Goal: Task Accomplishment & Management: Manage account settings

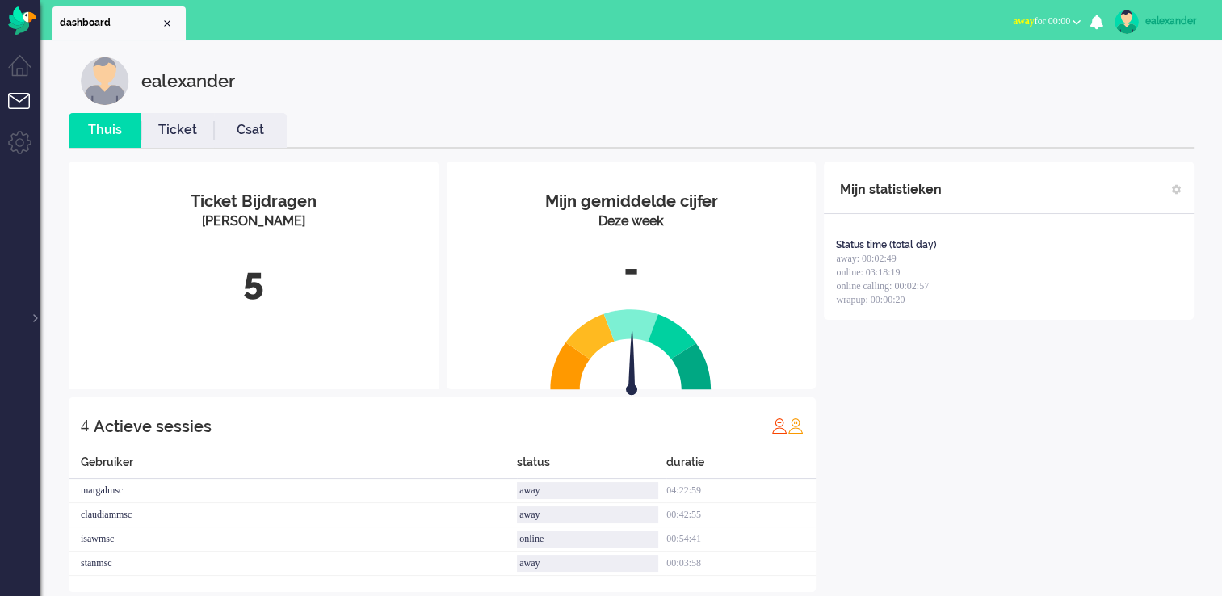
click at [491, 23] on span "away for 00:00" at bounding box center [1041, 20] width 57 height 11
drag, startPoint x: 1030, startPoint y: 73, endPoint x: 997, endPoint y: 69, distance: 33.3
click at [491, 74] on label "Online" at bounding box center [1014, 72] width 128 height 14
click at [32, 120] on div at bounding box center [34, 310] width 8 height 24
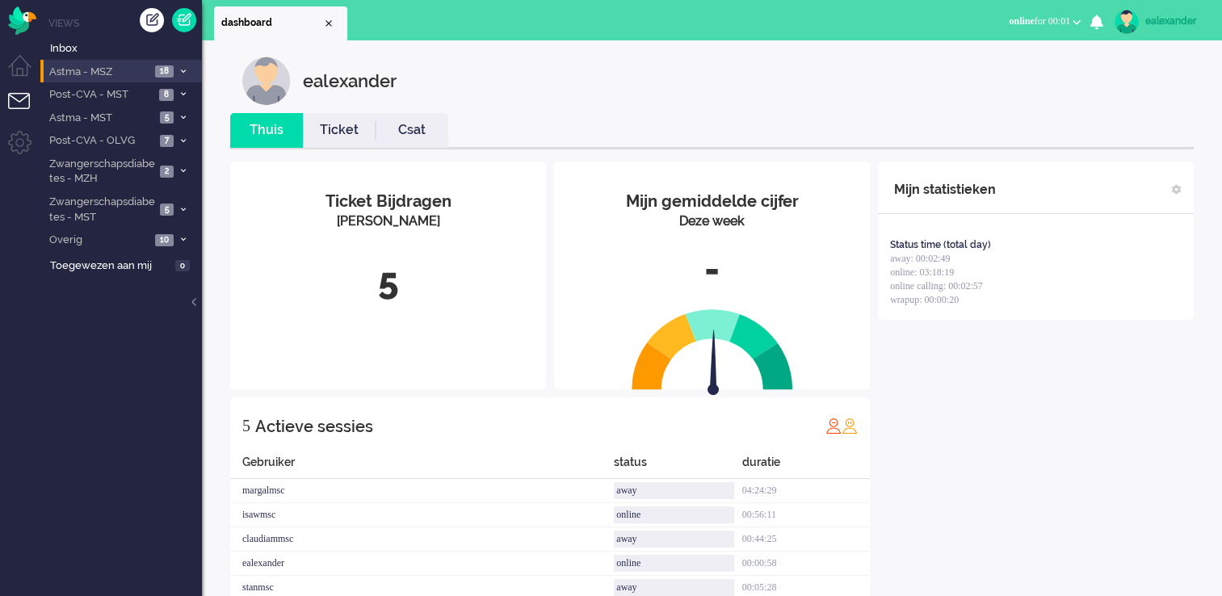
click at [178, 69] on span at bounding box center [183, 71] width 12 height 9
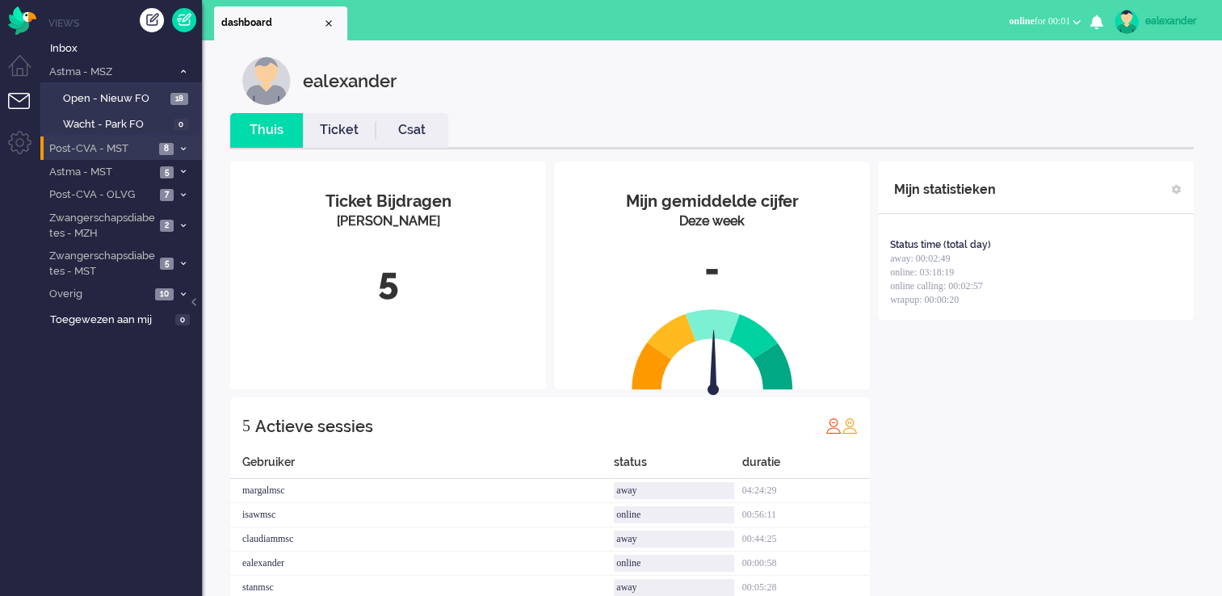
click at [184, 120] on icon at bounding box center [183, 149] width 5 height 6
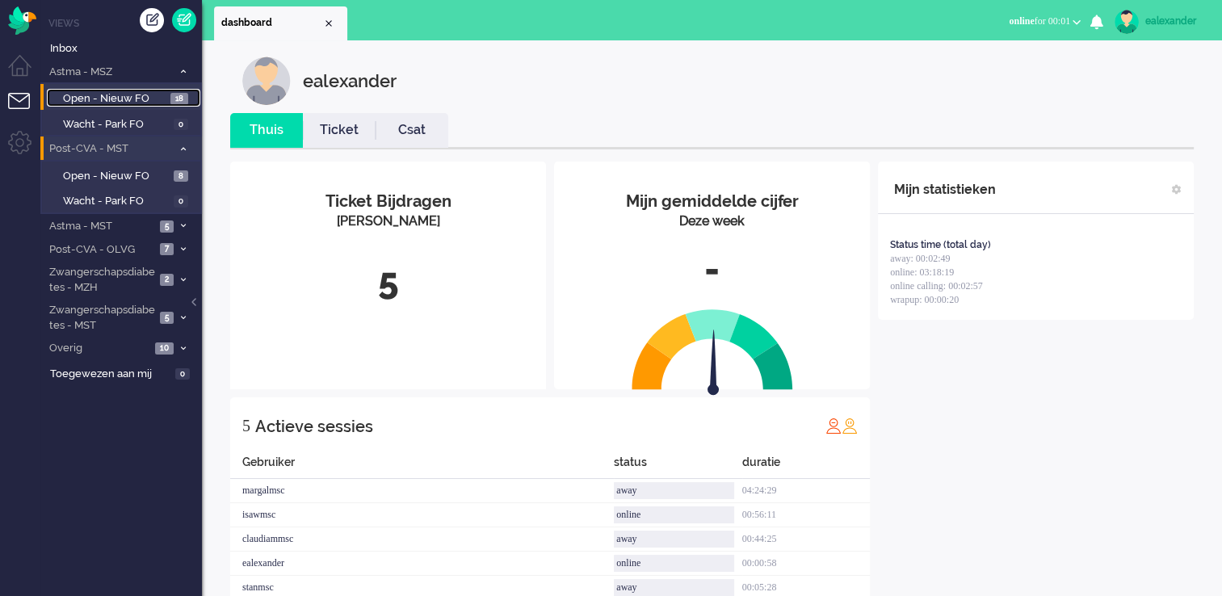
click at [162, 92] on span "Open - Nieuw FO" at bounding box center [114, 98] width 103 height 15
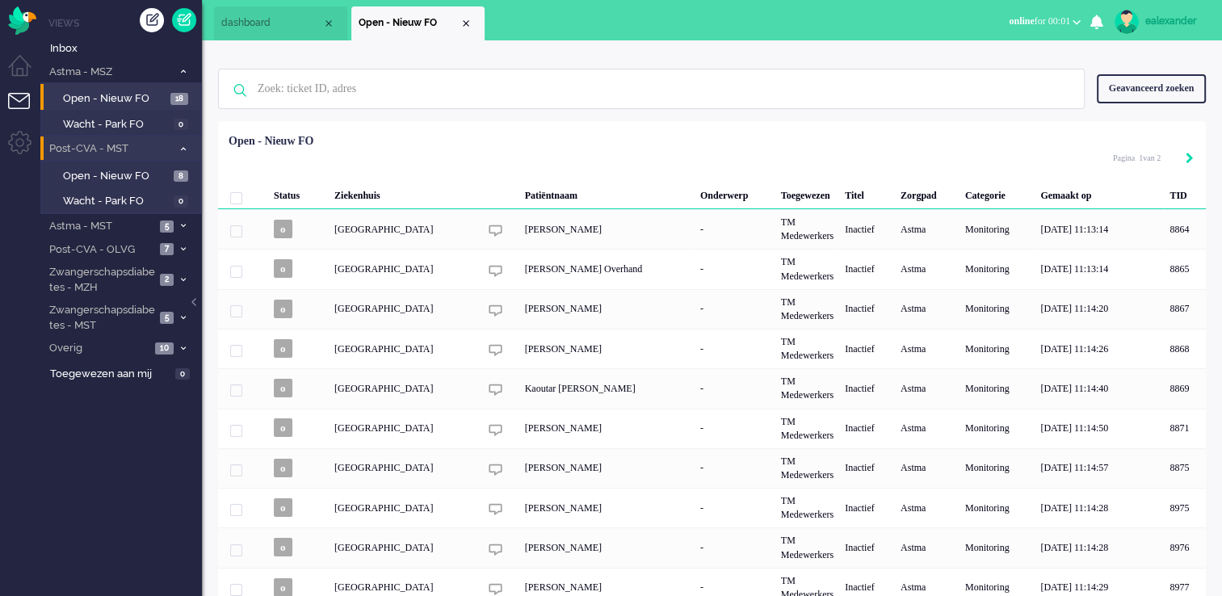
click at [491, 120] on icon "Next" at bounding box center [1189, 158] width 8 height 11
type input "2"
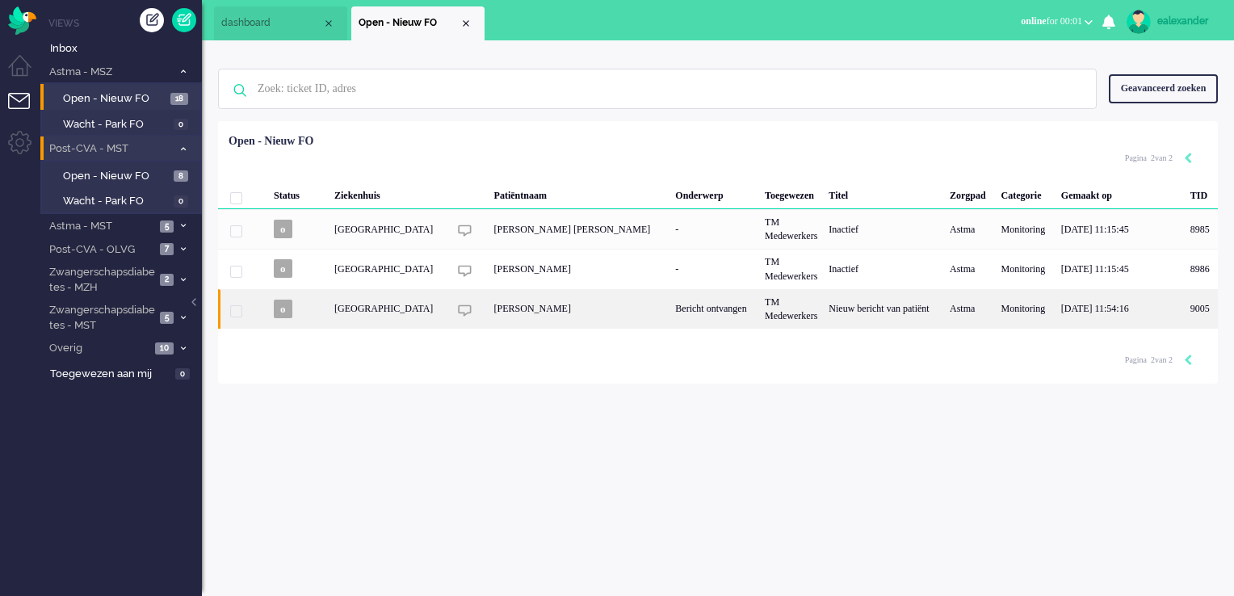
click at [491, 120] on div "Bericht ontvangen" at bounding box center [714, 309] width 90 height 40
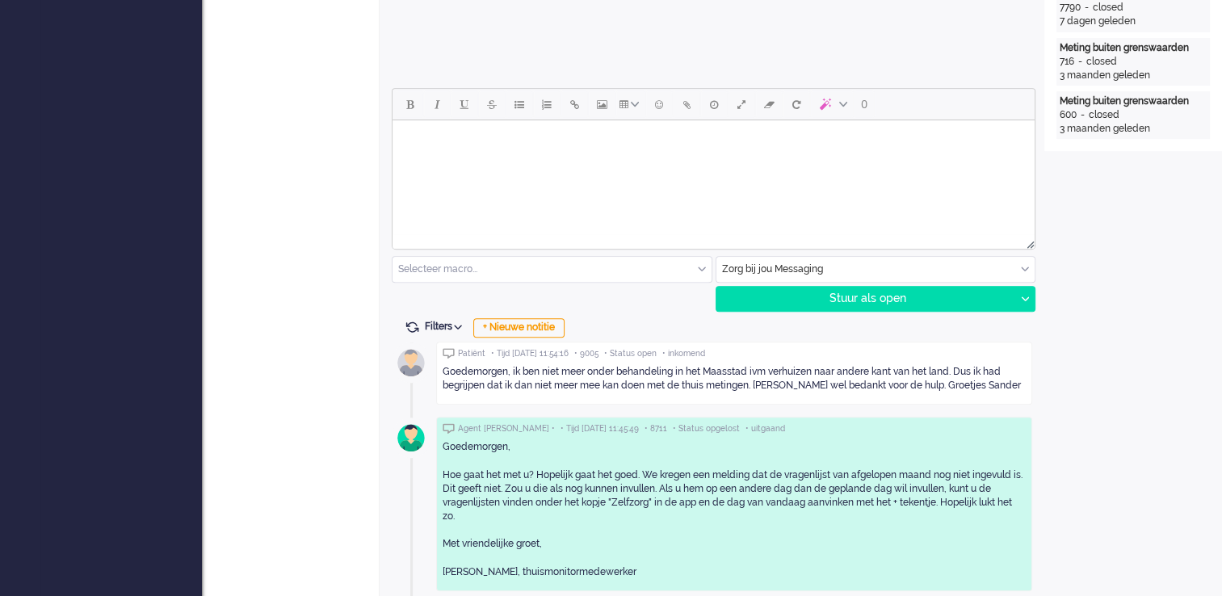
scroll to position [663, 0]
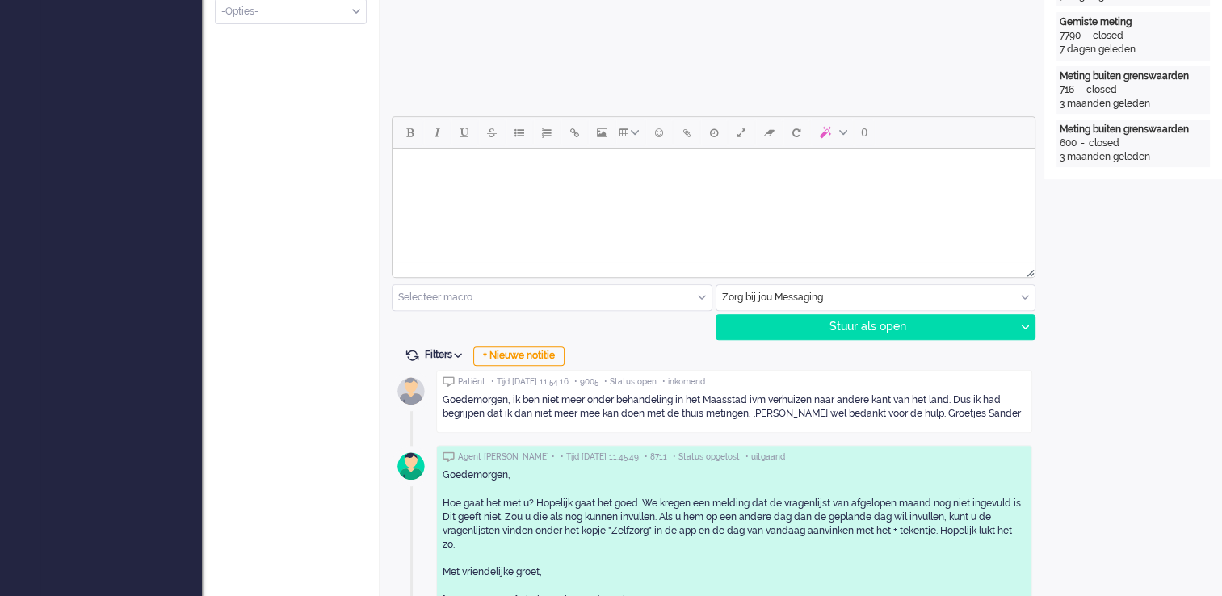
click at [491, 120] on html at bounding box center [713, 169] width 642 height 41
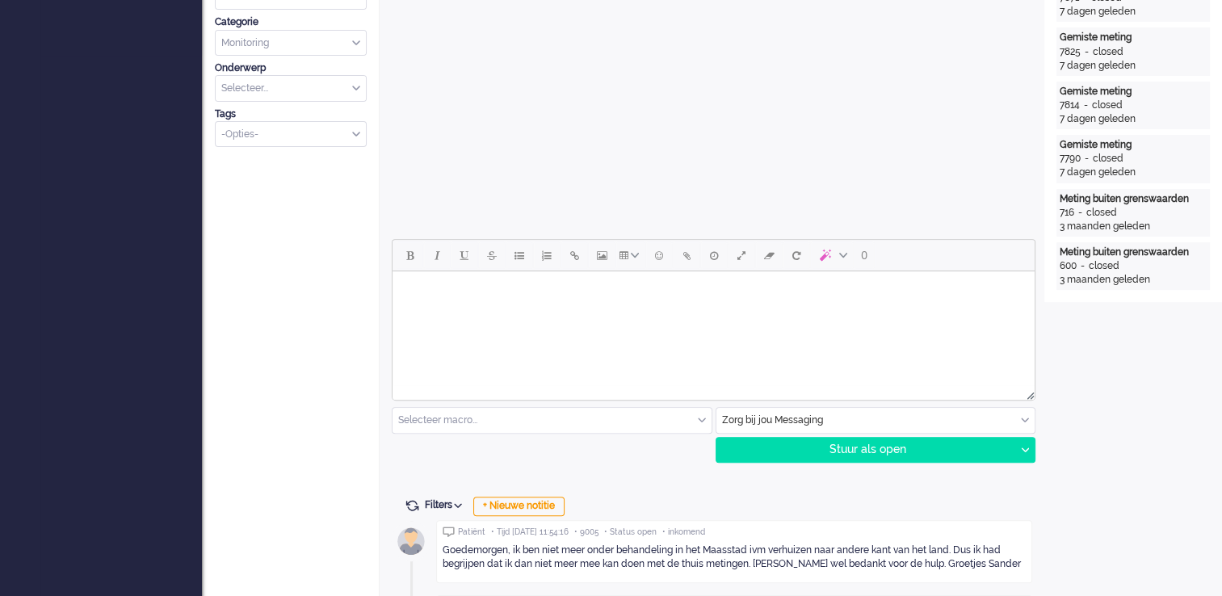
scroll to position [646, 0]
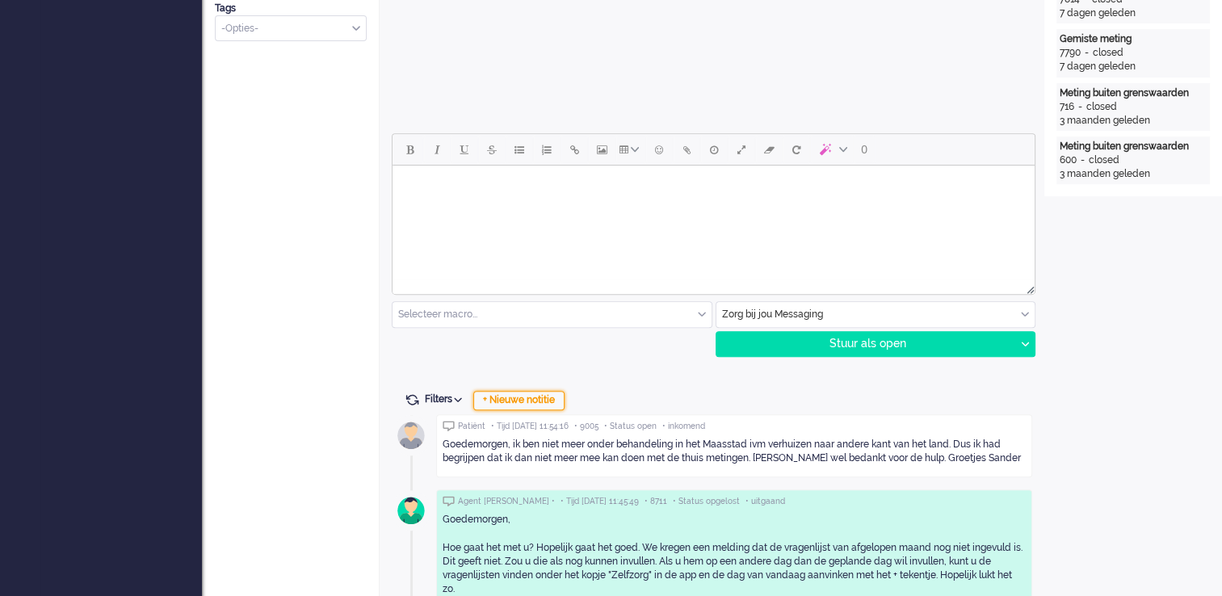
click at [491, 120] on div "+ Nieuwe notitie" at bounding box center [518, 400] width 91 height 19
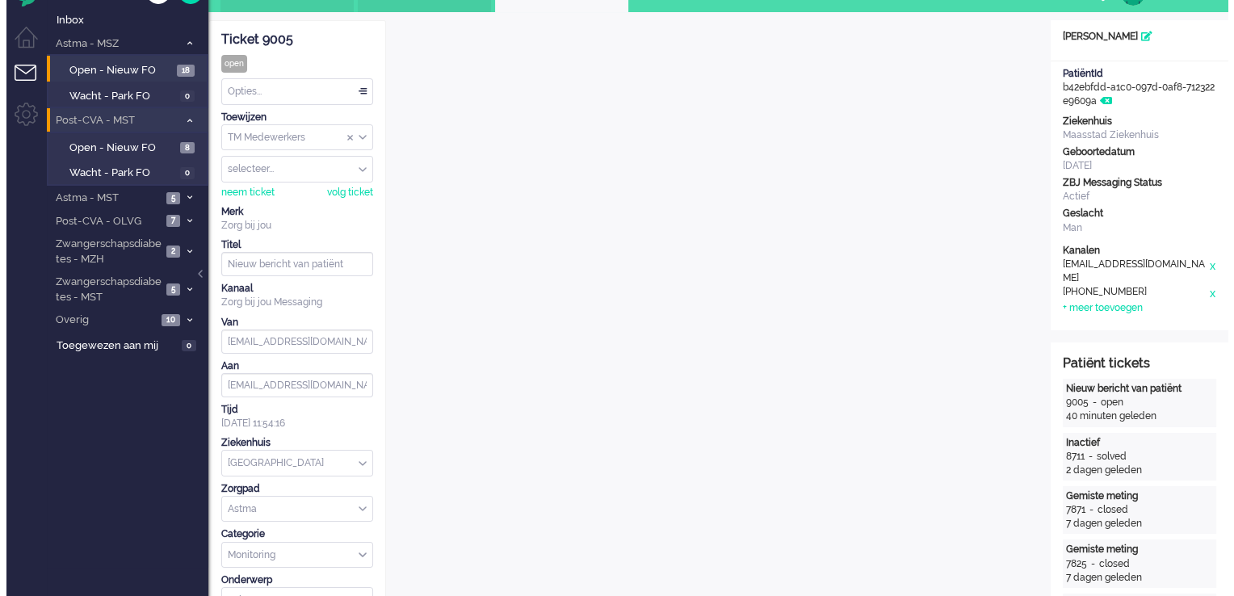
scroll to position [0, 0]
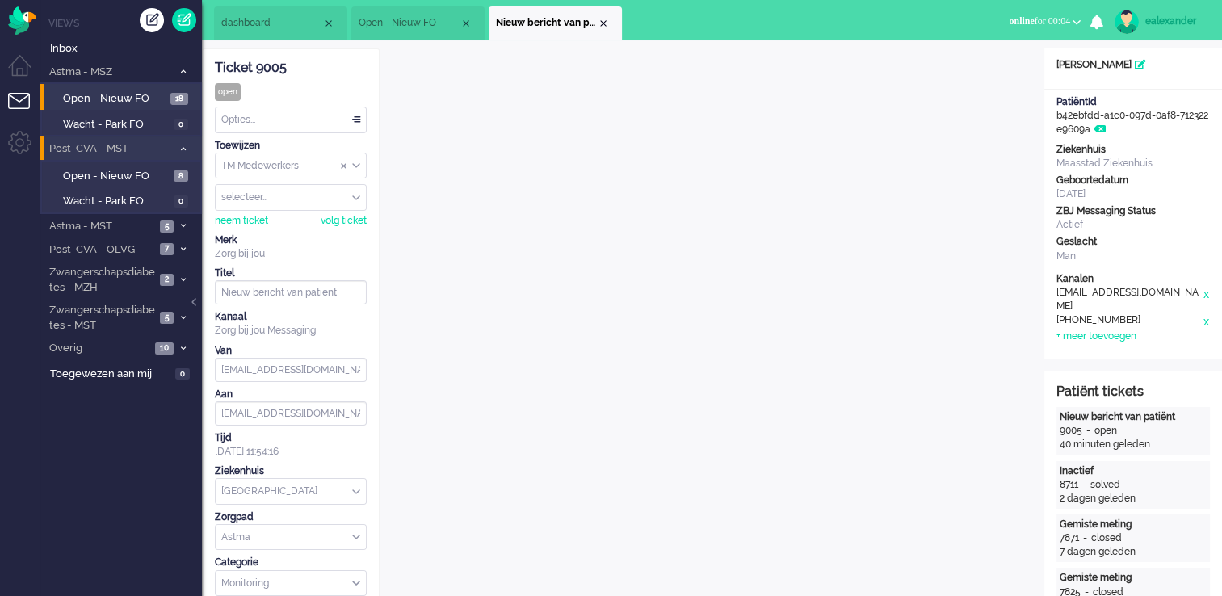
click at [270, 66] on div "Ticket 9005" at bounding box center [291, 68] width 152 height 19
click at [359, 120] on div "TM Medewerkers" at bounding box center [291, 165] width 150 height 25
click at [336, 120] on li "TM Verpleegkundigen" at bounding box center [291, 213] width 150 height 23
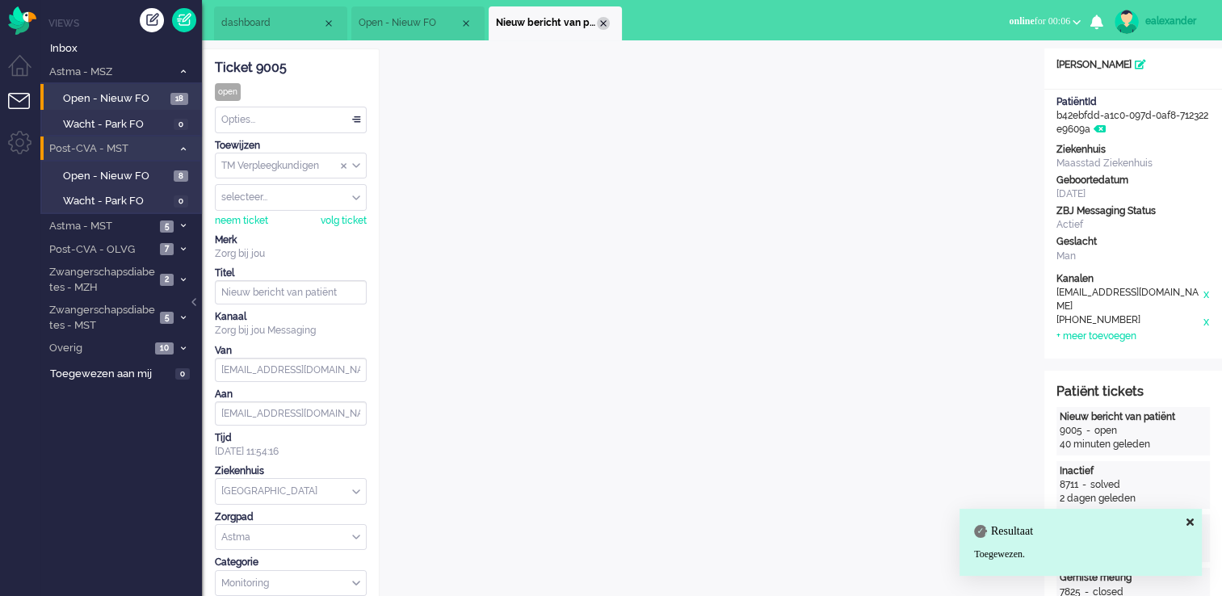
click at [491, 24] on div "Close tab" at bounding box center [603, 23] width 13 height 13
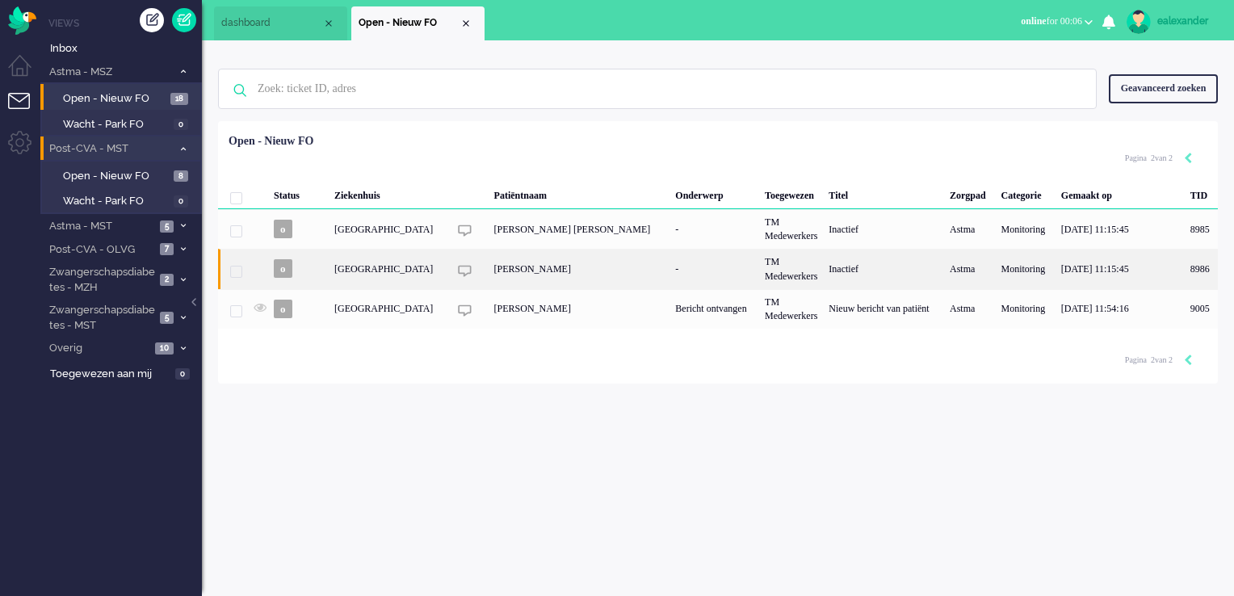
click at [491, 120] on div "[PERSON_NAME]" at bounding box center [580, 269] width 182 height 40
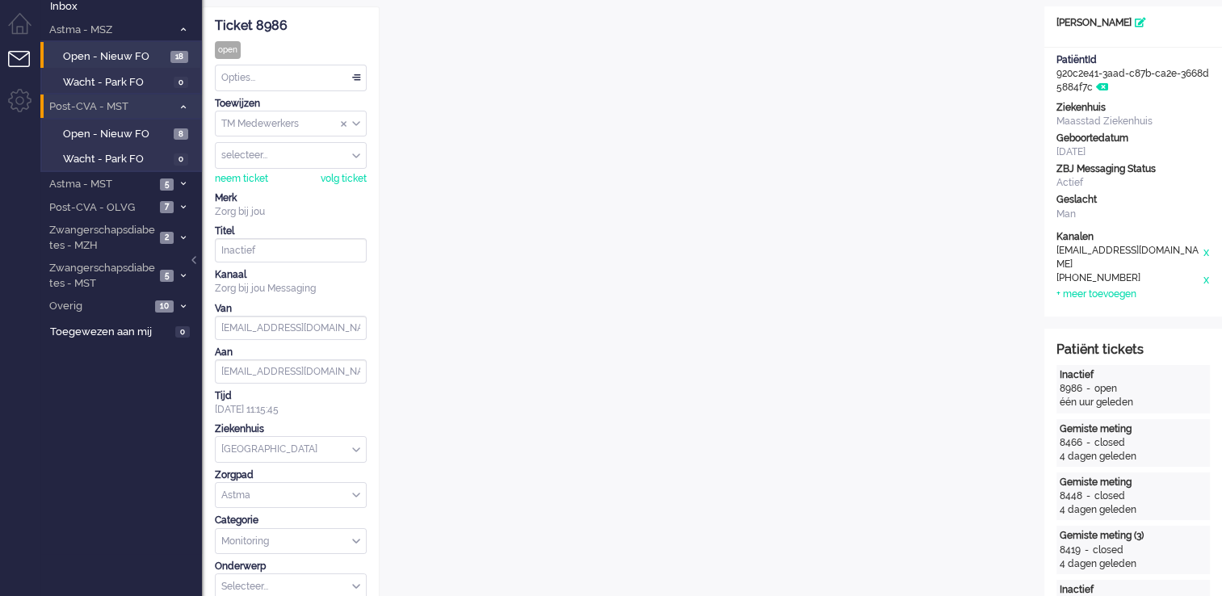
scroll to position [16, 0]
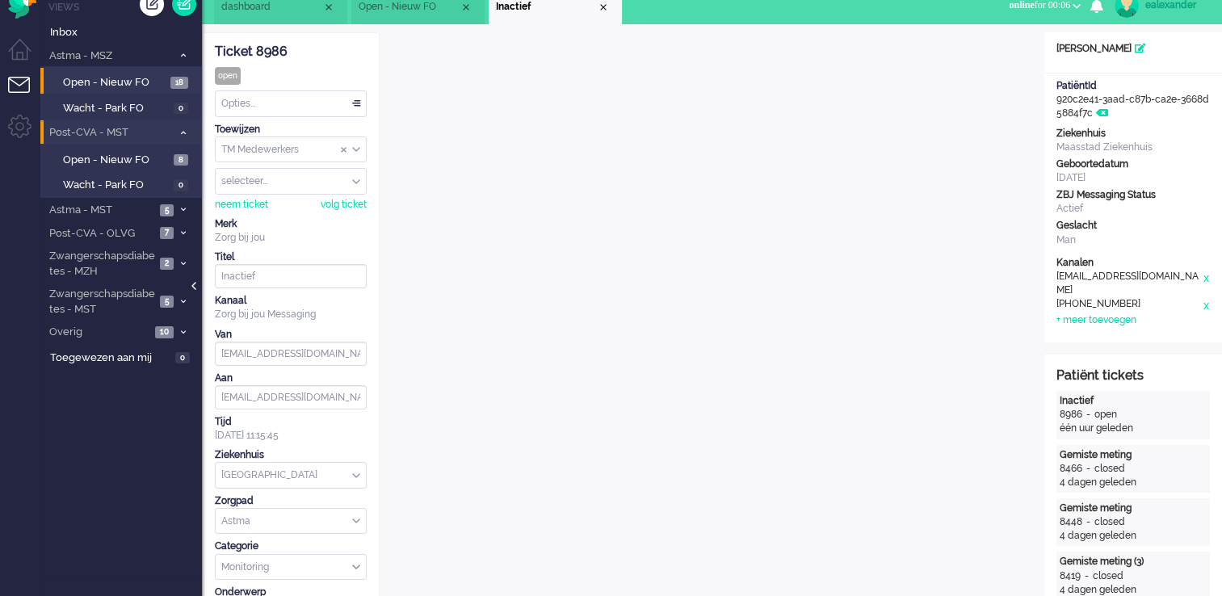
click at [197, 120] on div at bounding box center [195, 294] width 8 height 24
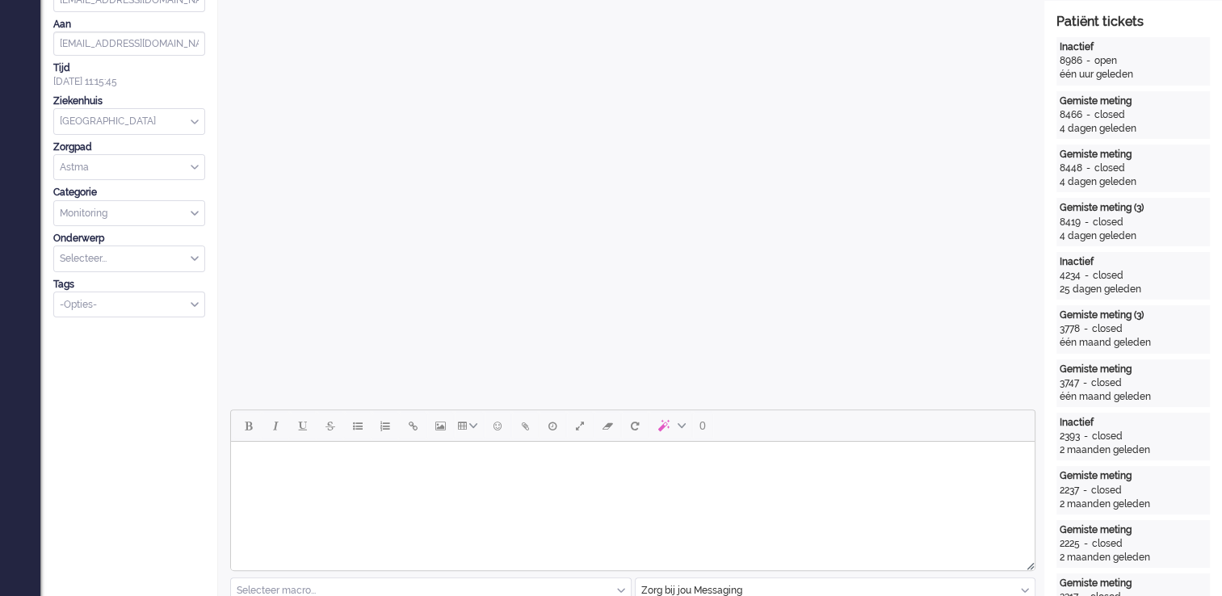
scroll to position [501, 0]
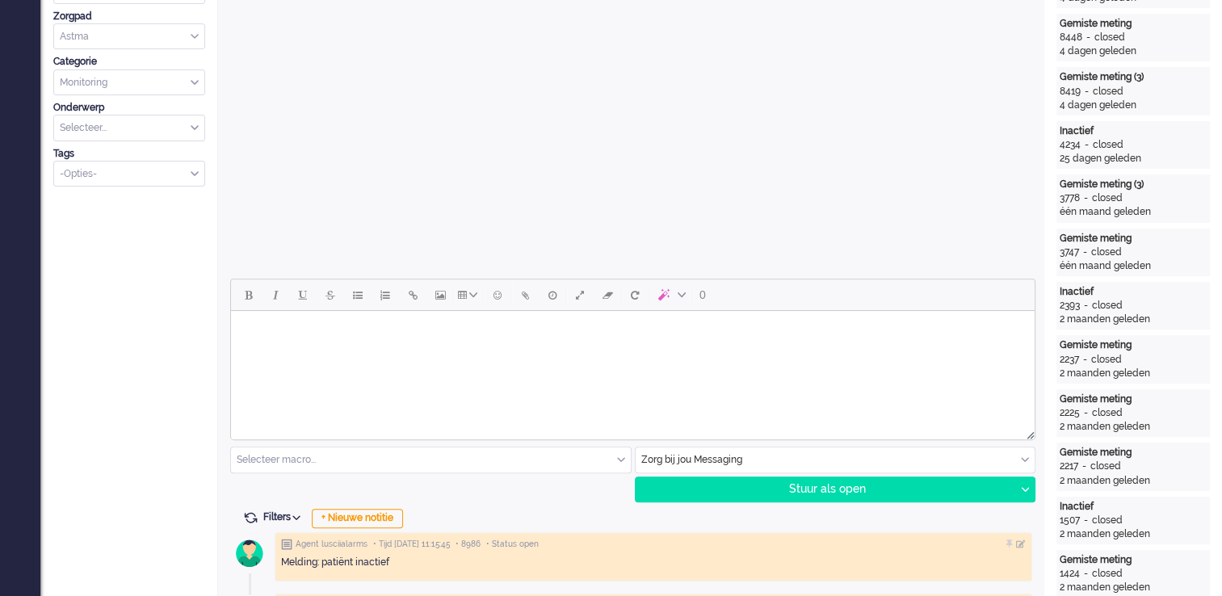
click at [491, 120] on html at bounding box center [633, 331] width 804 height 41
click at [304, 120] on html "Goedemiddag," at bounding box center [633, 343] width 804 height 65
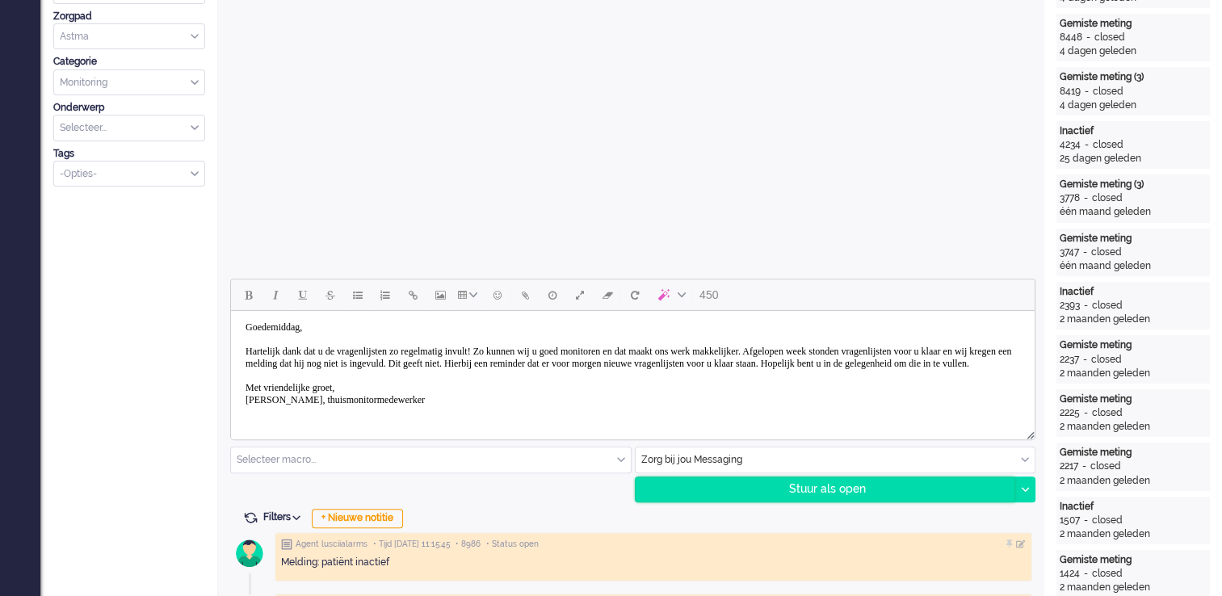
click at [491, 120] on div "Stuur als open" at bounding box center [826, 489] width 380 height 24
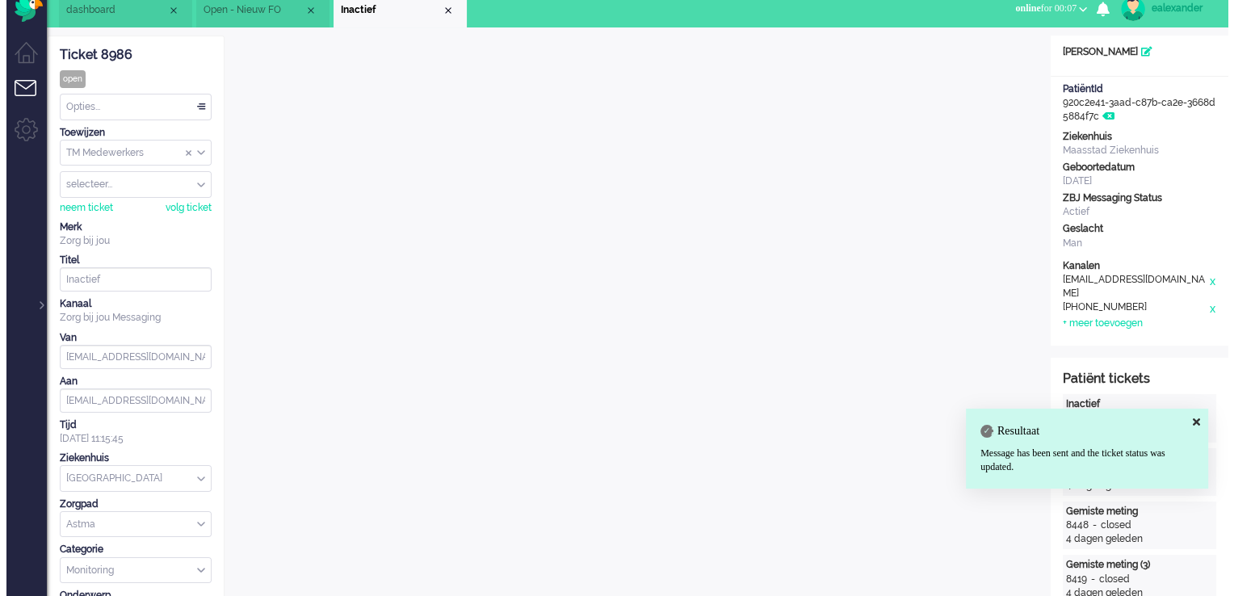
scroll to position [0, 0]
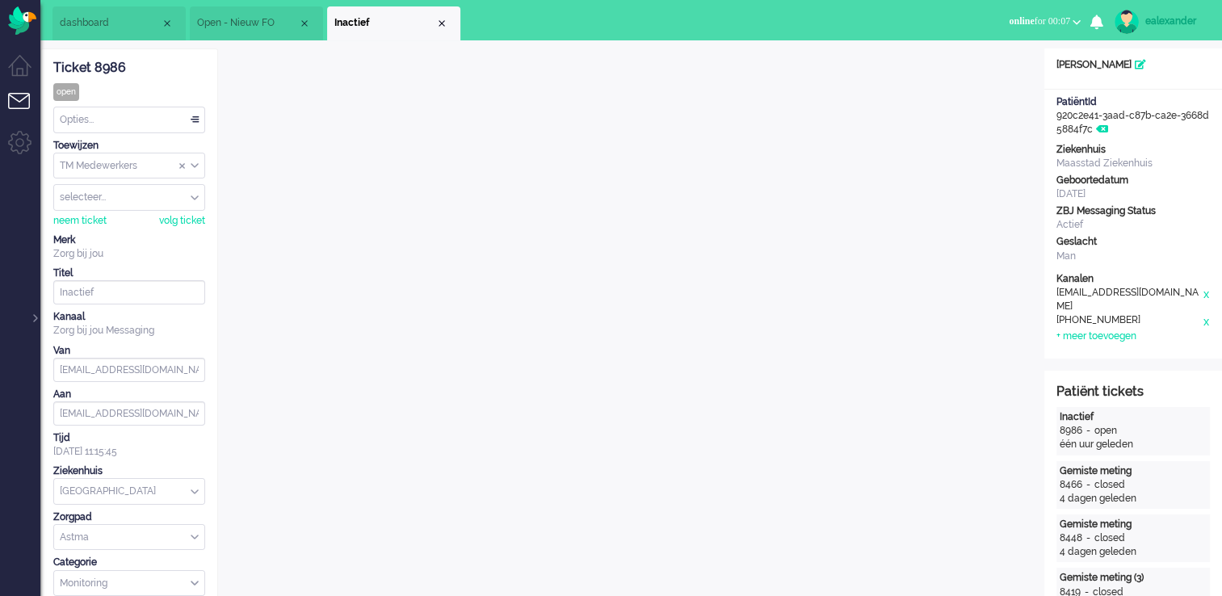
click at [191, 115] on div "Opties..." at bounding box center [129, 119] width 150 height 25
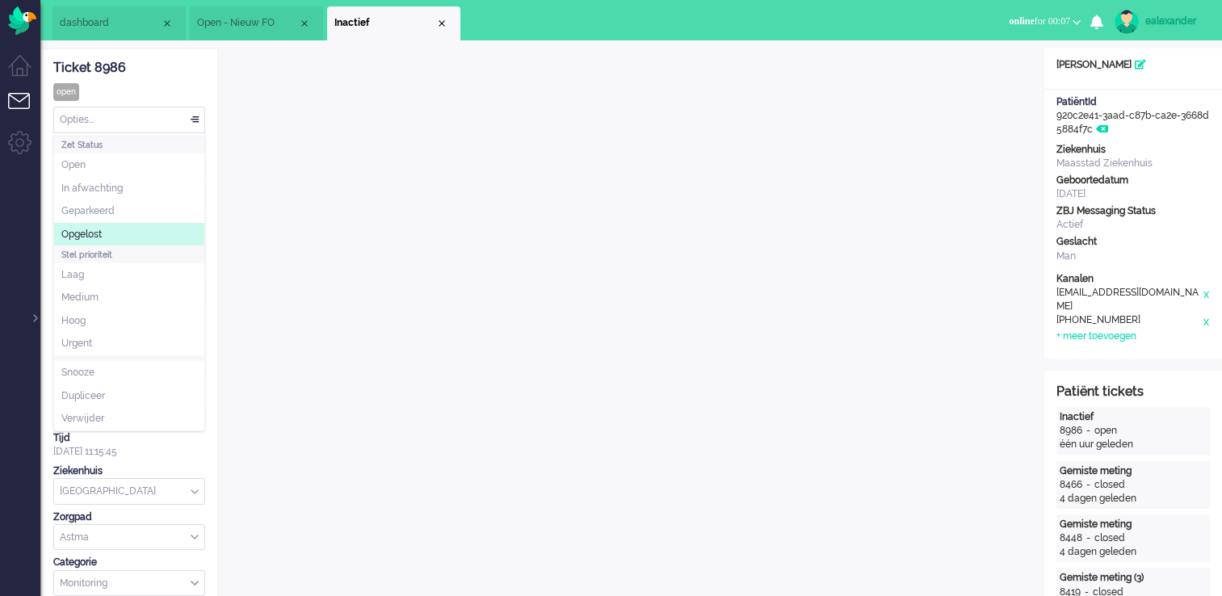
click at [138, 120] on li "Opgelost" at bounding box center [129, 234] width 150 height 23
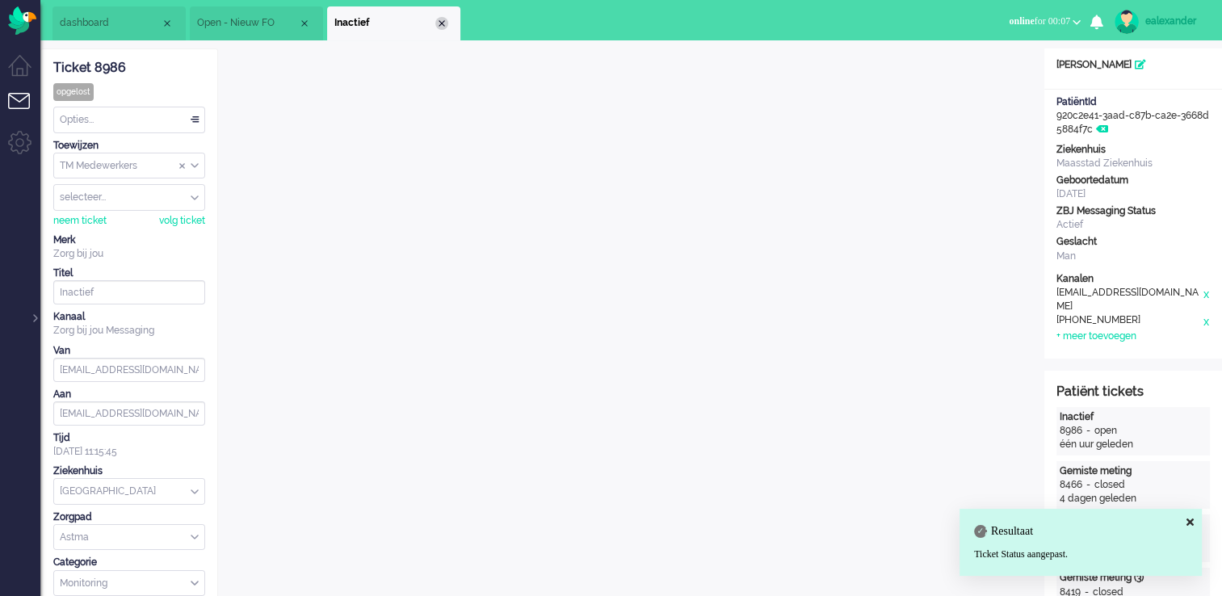
click at [442, 22] on div "Close tab" at bounding box center [441, 23] width 13 height 13
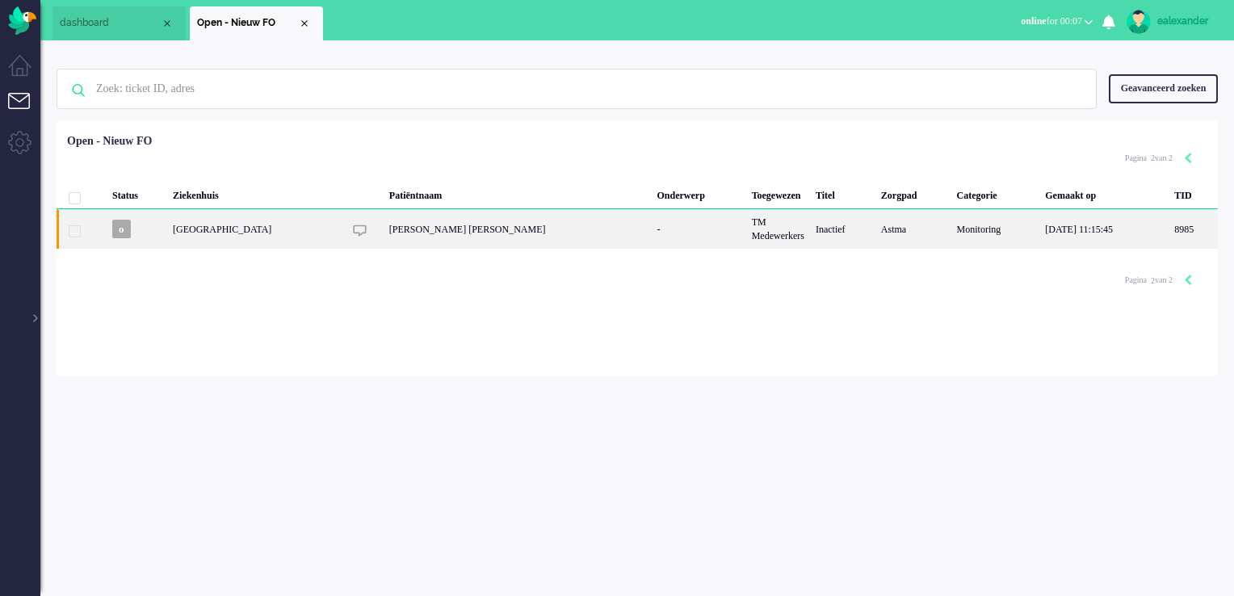
click at [491, 120] on div "[PERSON_NAME] [PERSON_NAME]" at bounding box center [518, 229] width 268 height 40
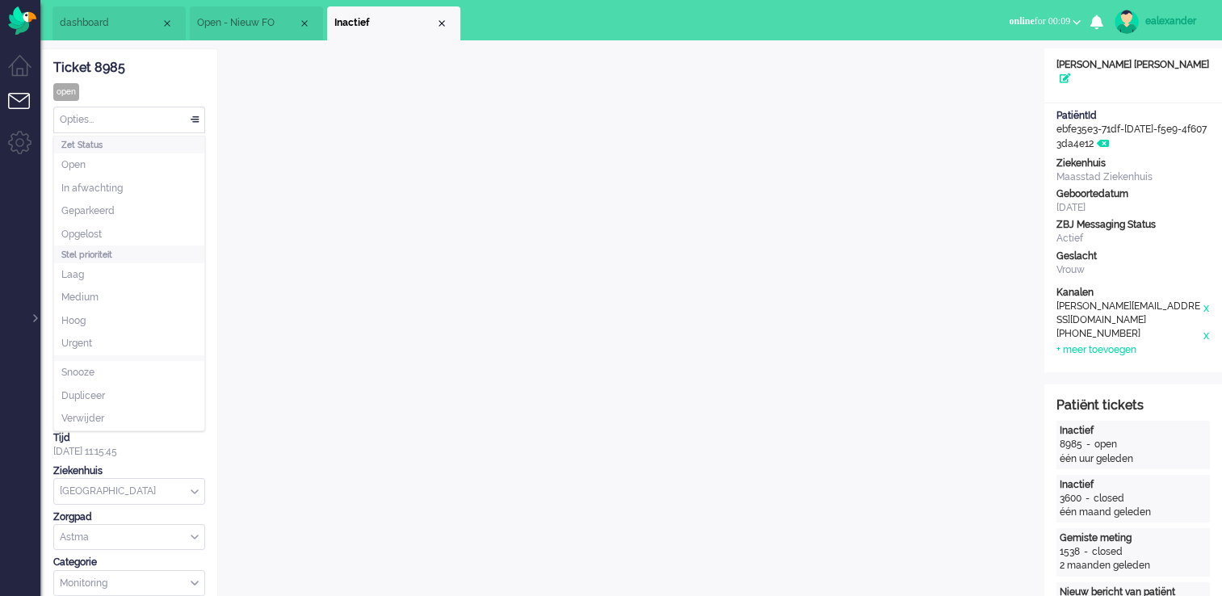
click at [155, 116] on div "Opties..." at bounding box center [129, 119] width 150 height 25
click at [133, 120] on li "Opgelost" at bounding box center [129, 234] width 150 height 23
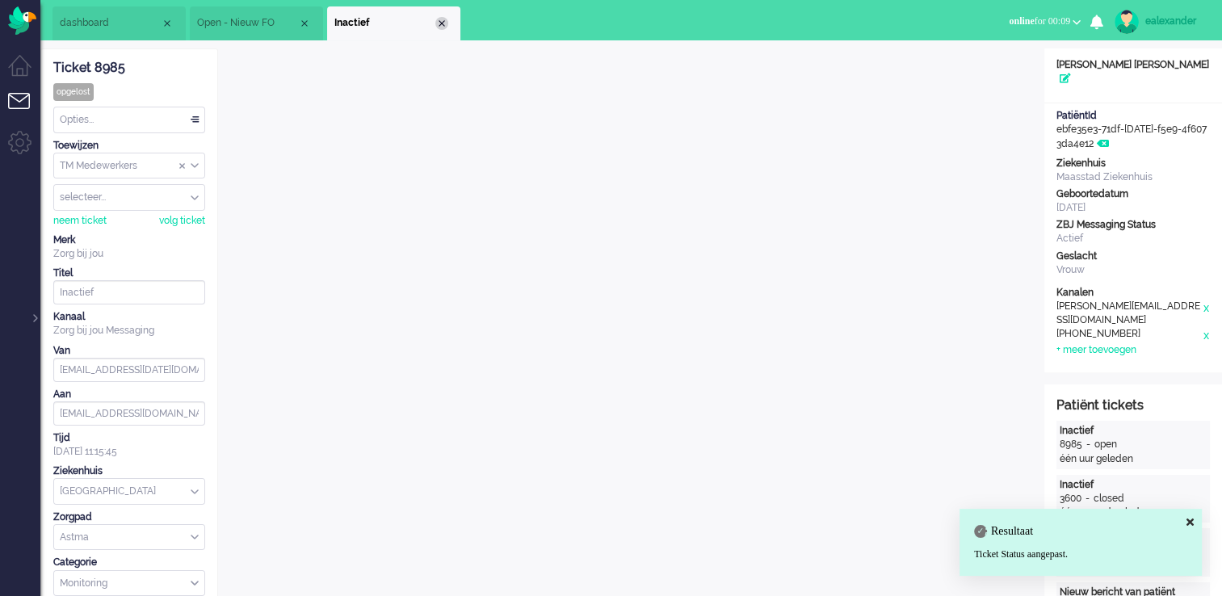
click at [443, 24] on div "Close tab" at bounding box center [441, 23] width 13 height 13
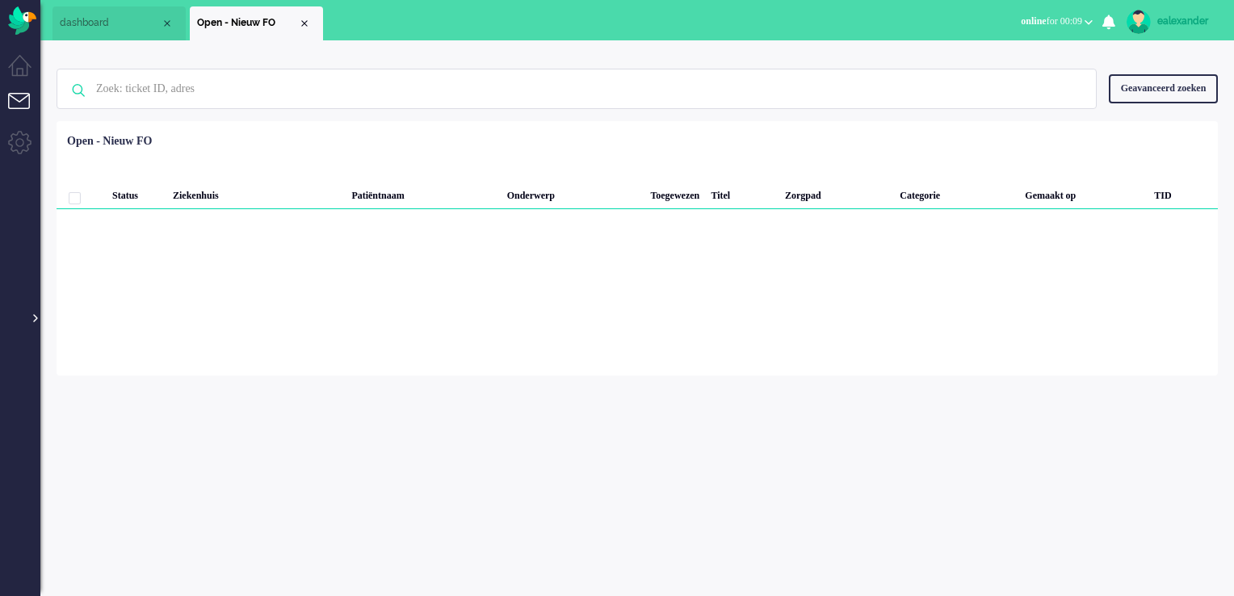
click at [33, 120] on div at bounding box center [34, 310] width 8 height 24
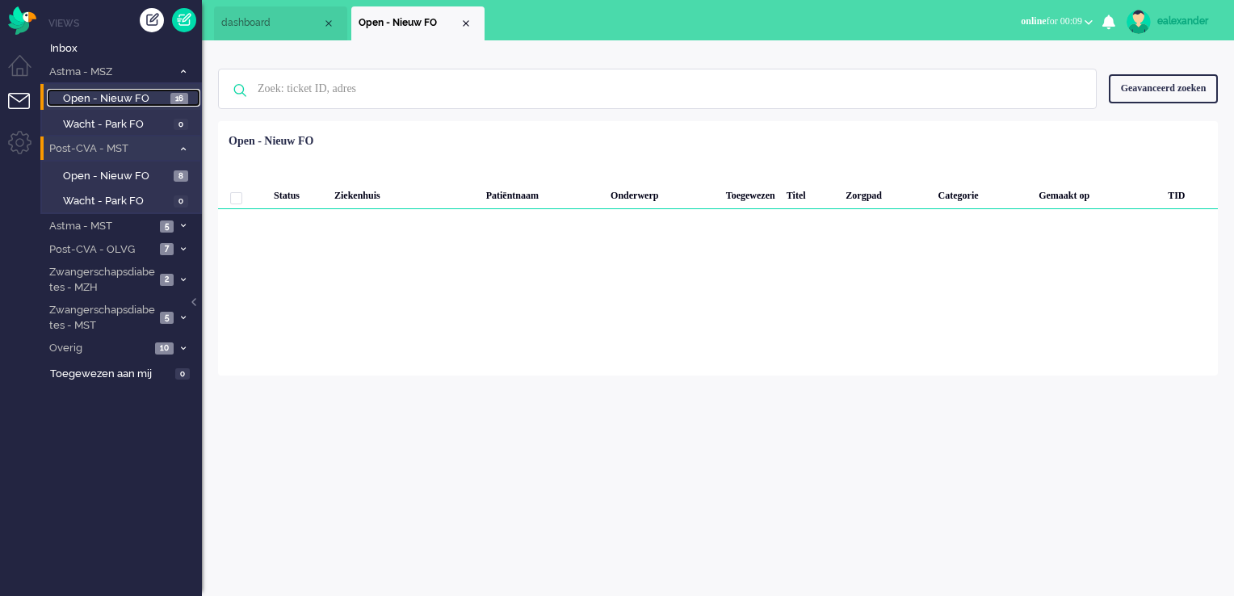
click at [139, 99] on span "Open - Nieuw FO" at bounding box center [114, 98] width 103 height 15
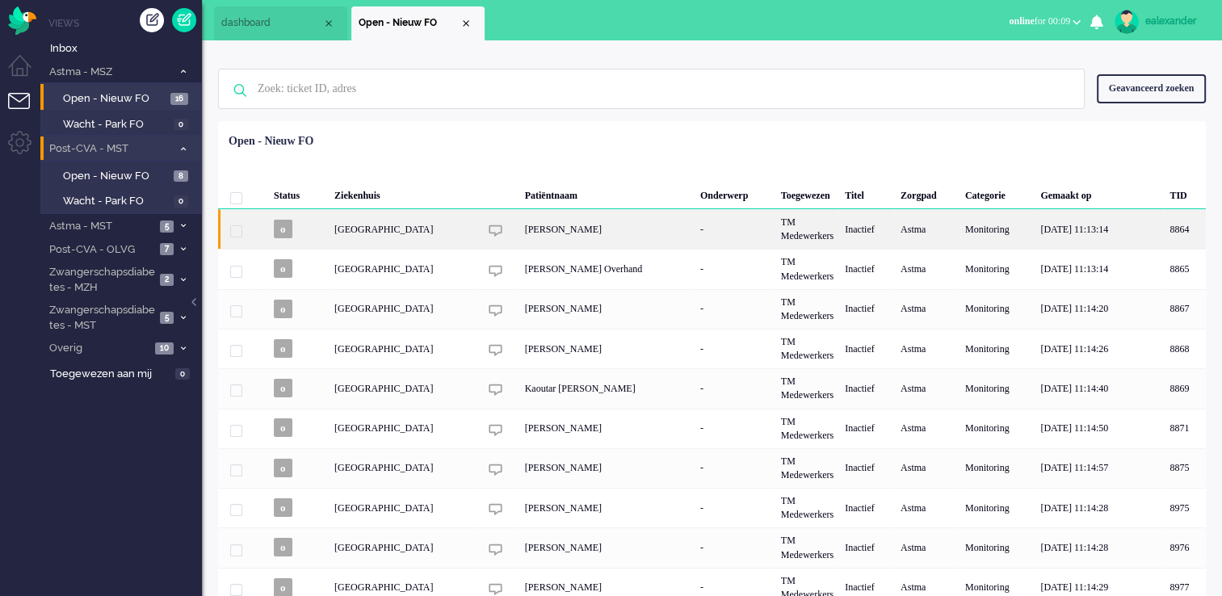
click at [491, 120] on div "Inactief" at bounding box center [867, 229] width 56 height 40
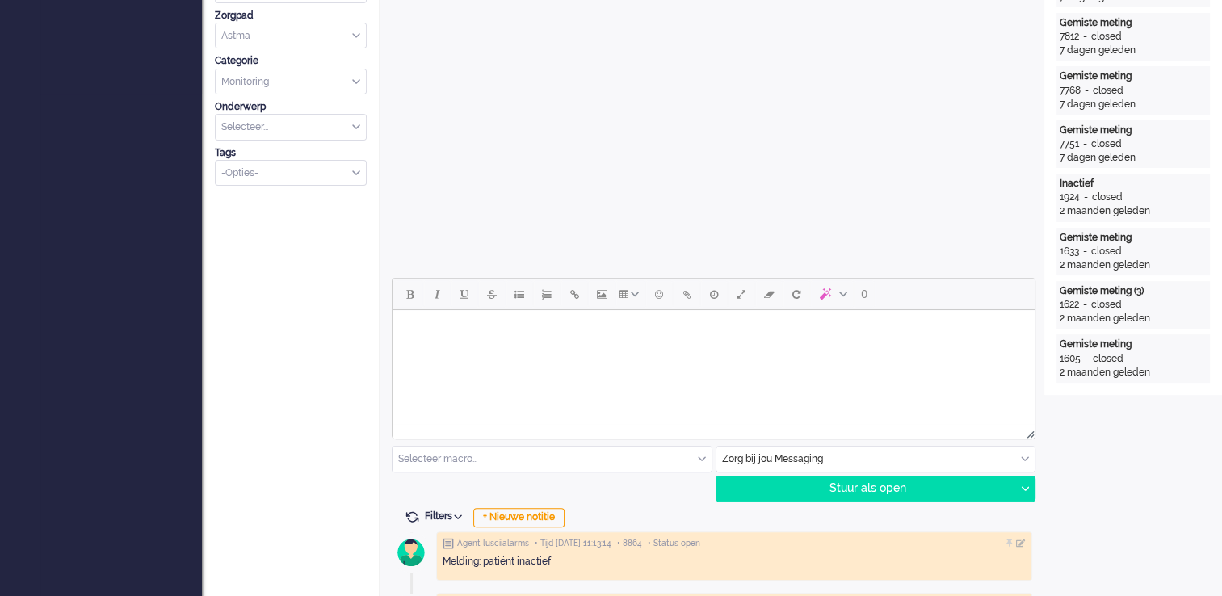
scroll to position [178, 0]
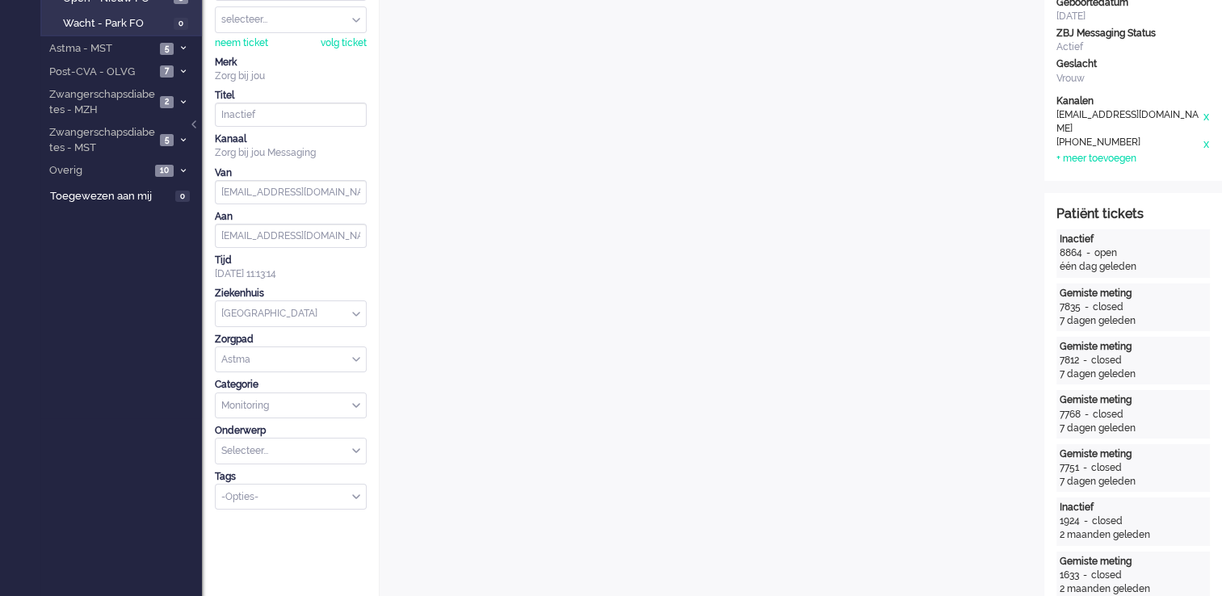
drag, startPoint x: 194, startPoint y: 123, endPoint x: 231, endPoint y: 140, distance: 40.8
click at [194, 120] on div at bounding box center [195, 132] width 8 height 24
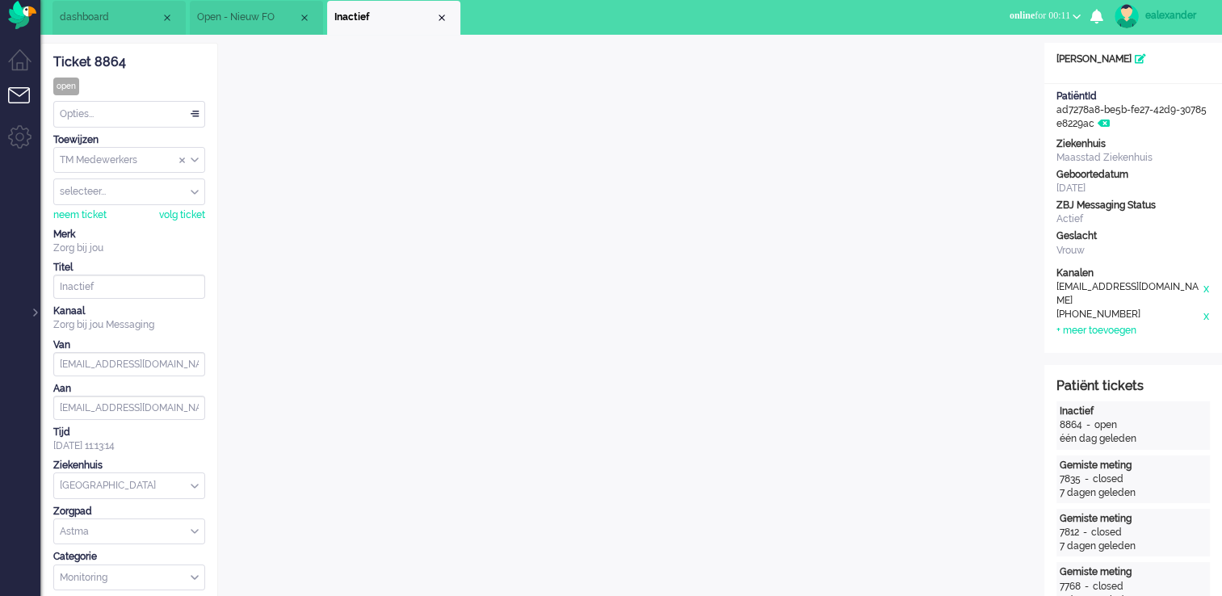
scroll to position [0, 0]
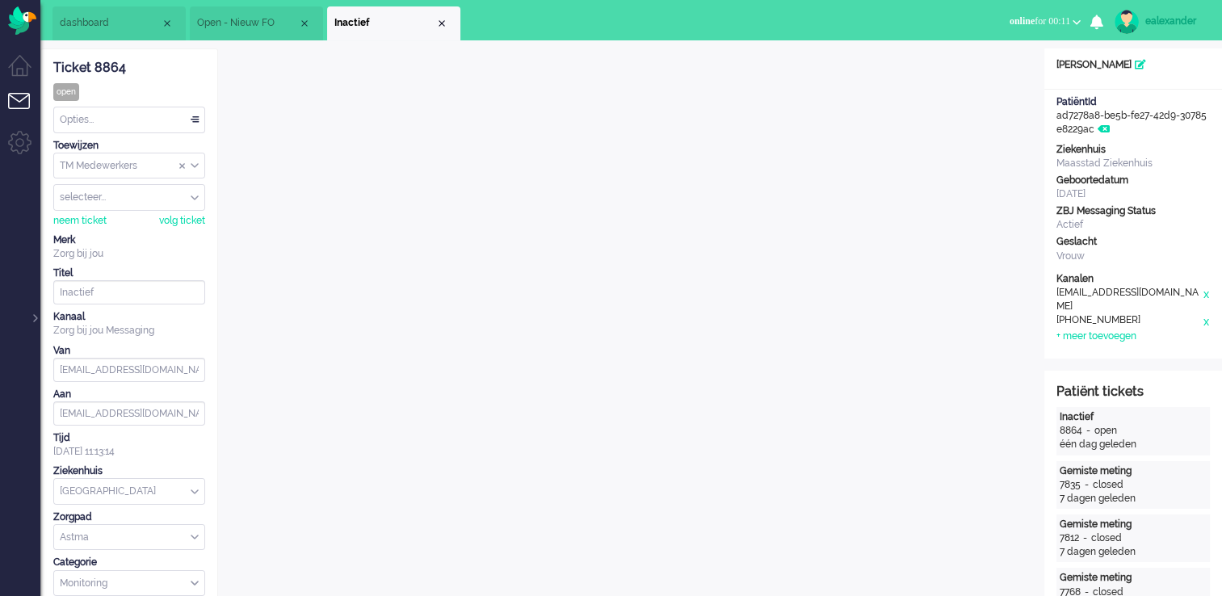
click at [199, 120] on div "Opties..." at bounding box center [129, 119] width 150 height 25
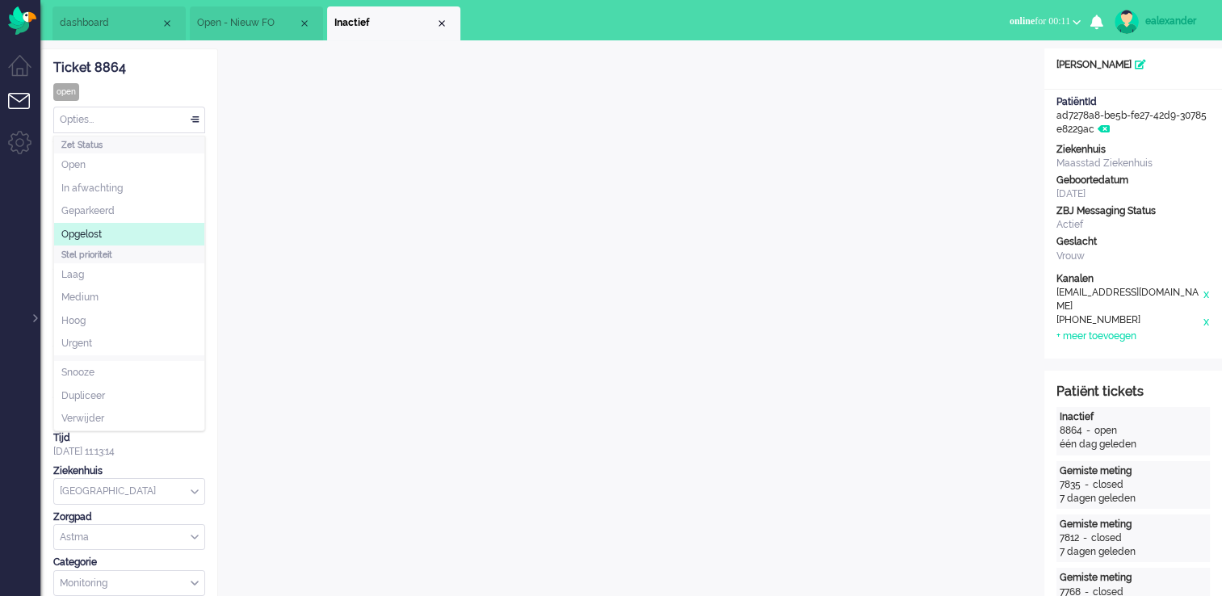
click at [130, 120] on li "Opgelost" at bounding box center [129, 234] width 150 height 23
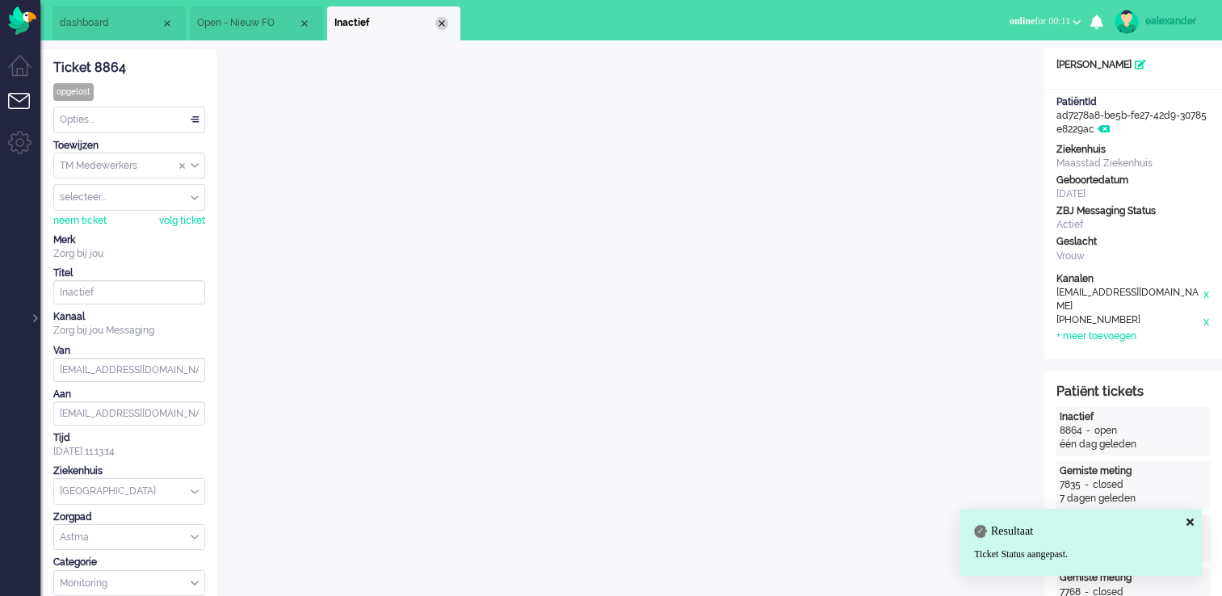
click at [439, 23] on div "Close tab" at bounding box center [441, 23] width 13 height 13
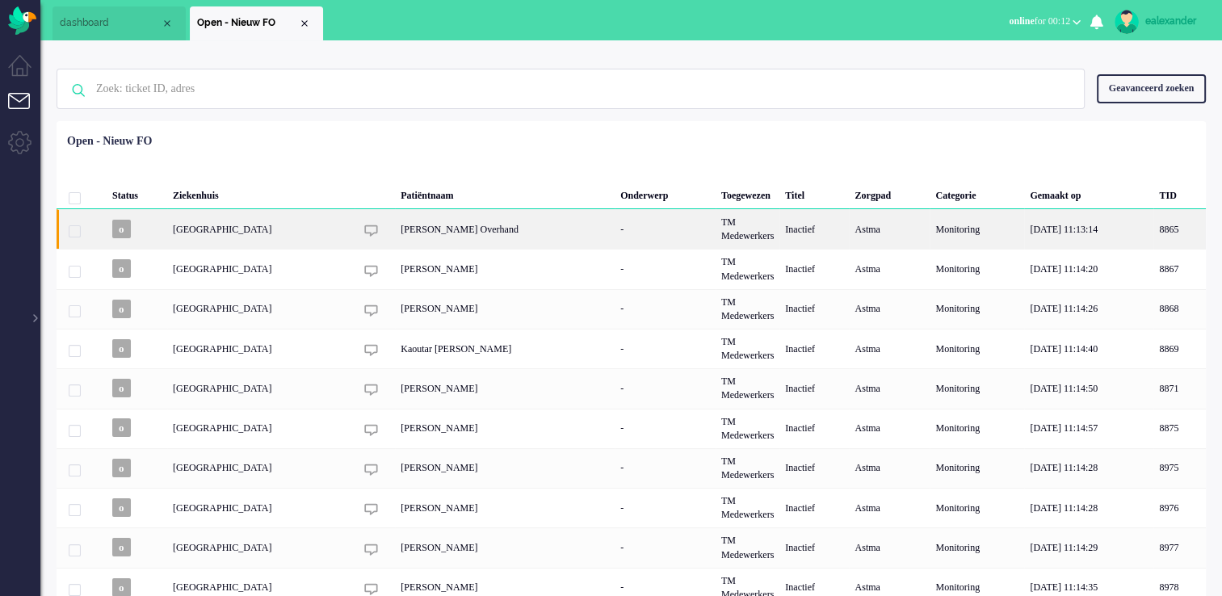
click at [491, 120] on div "[PERSON_NAME] Overhand" at bounding box center [505, 229] width 220 height 40
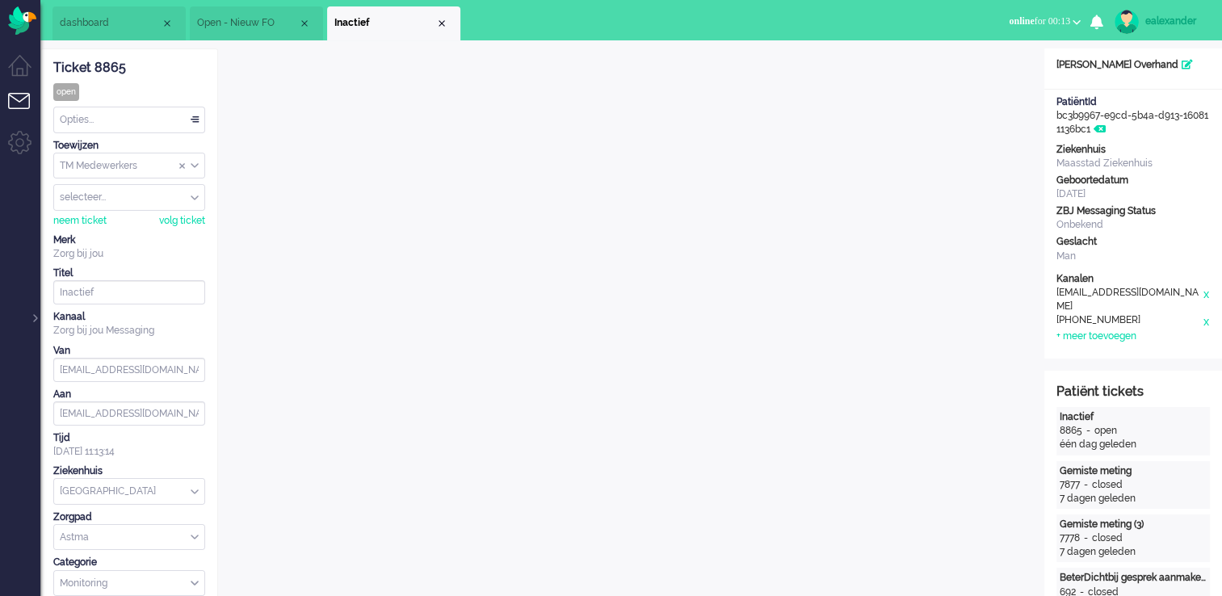
click at [170, 115] on div "Opties..." at bounding box center [129, 119] width 150 height 25
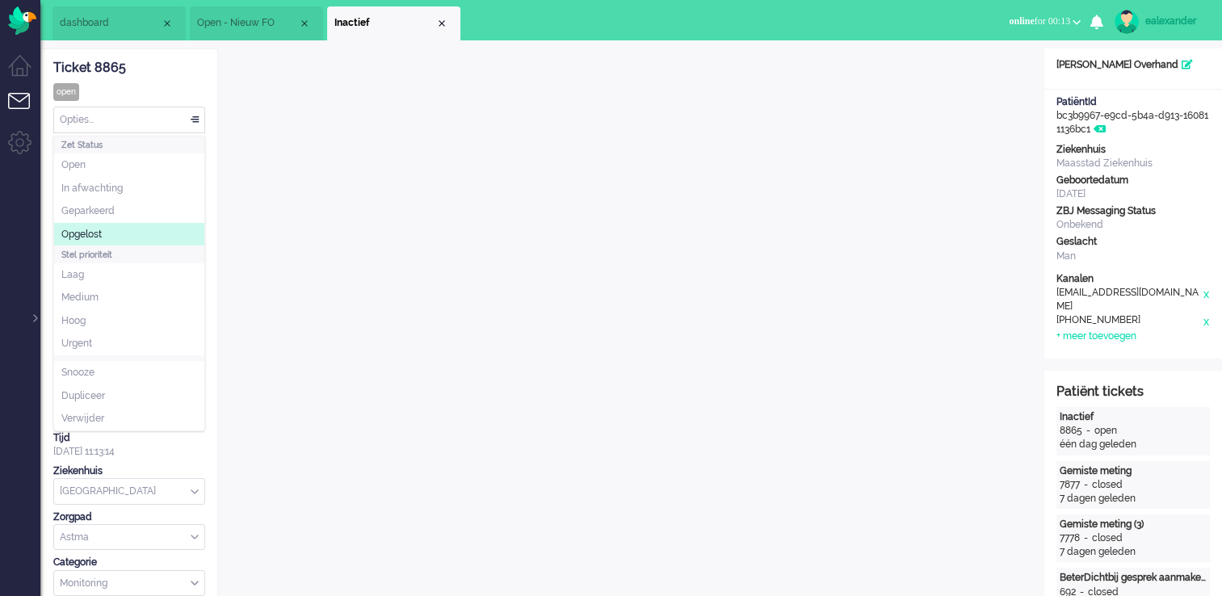
click at [145, 120] on li "Opgelost" at bounding box center [129, 234] width 150 height 23
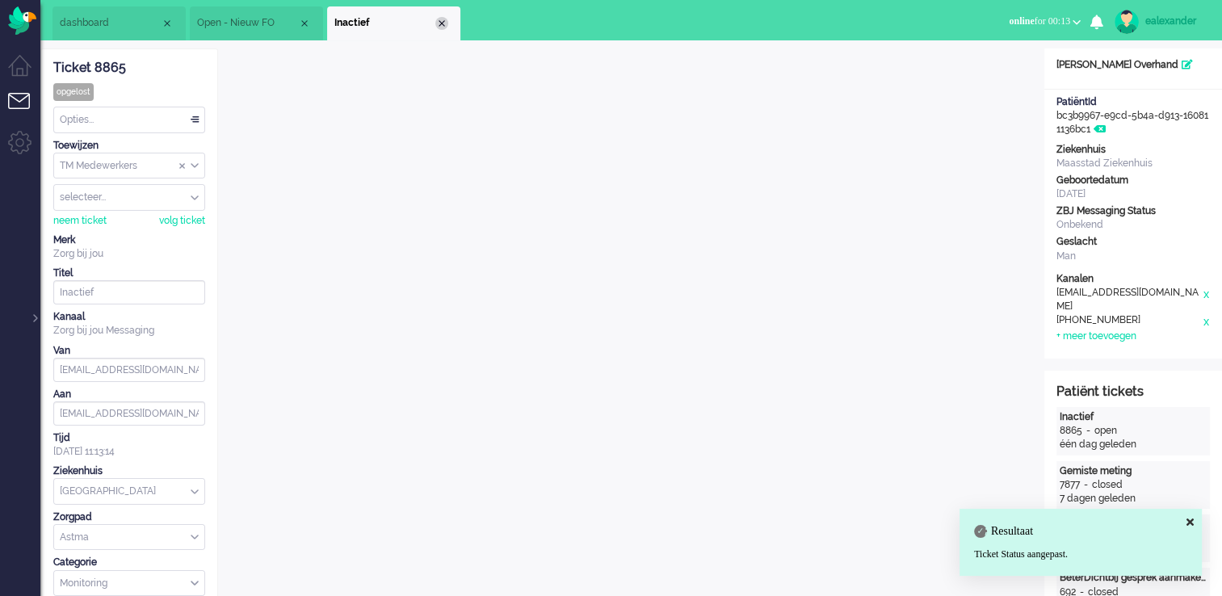
click at [442, 23] on div "Close tab" at bounding box center [441, 23] width 13 height 13
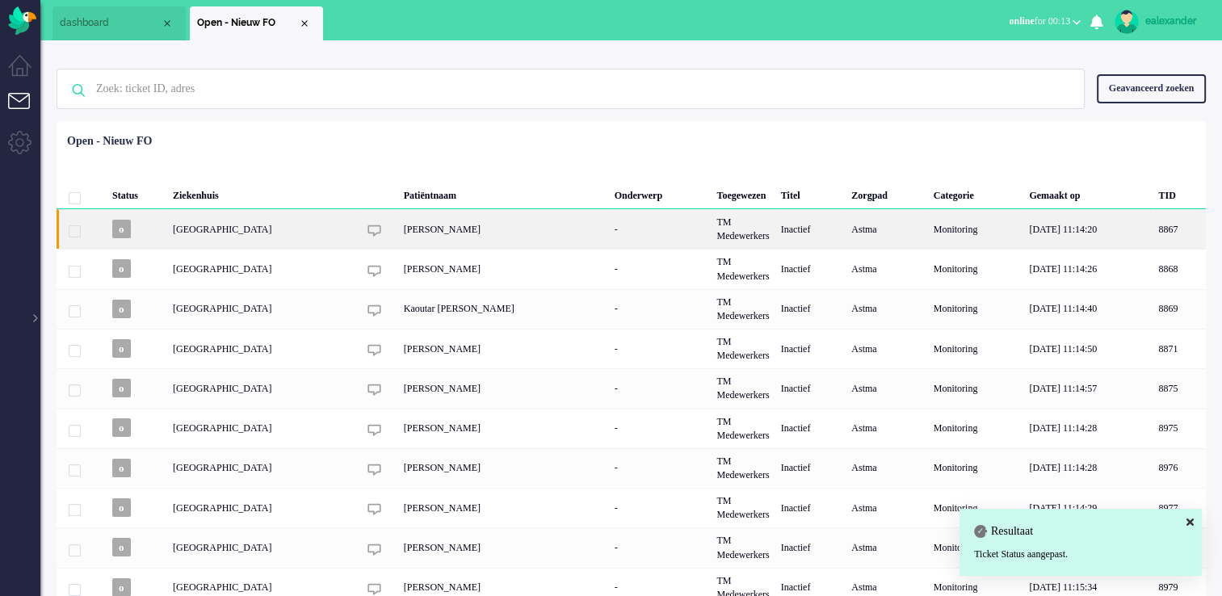
click at [491, 120] on div "[PERSON_NAME]" at bounding box center [503, 229] width 211 height 40
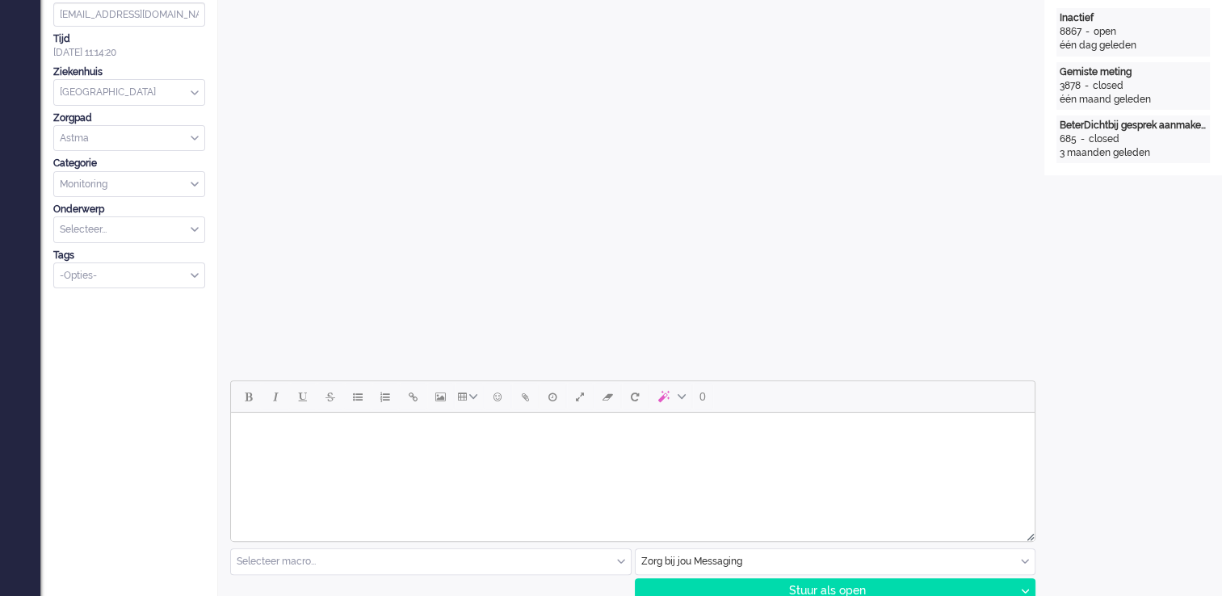
scroll to position [501, 0]
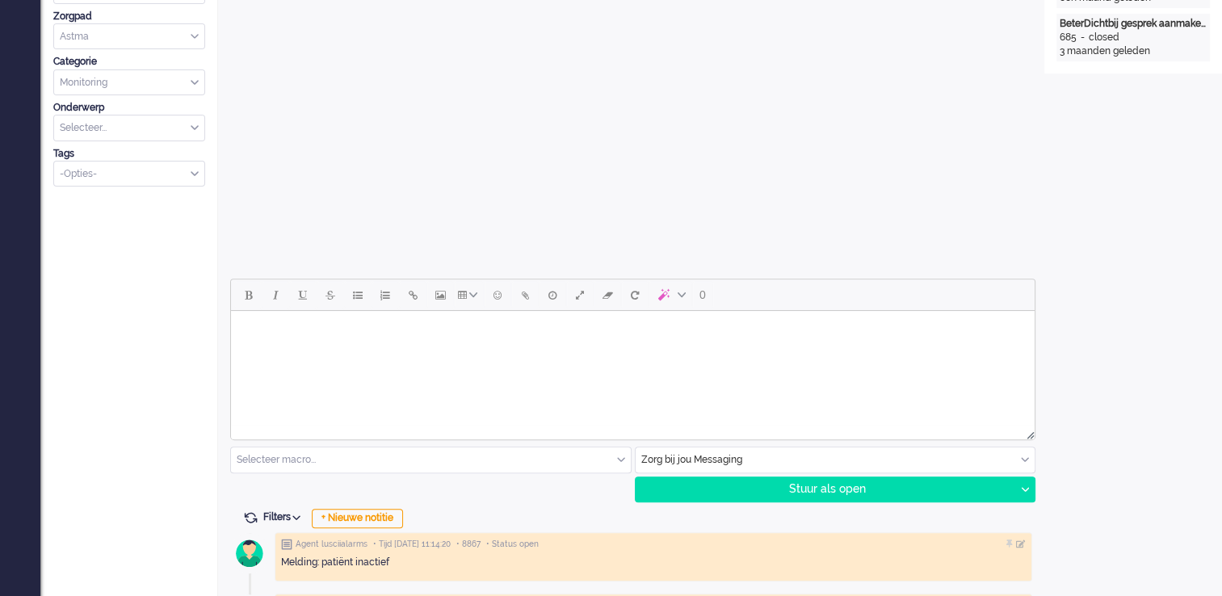
click at [491, 120] on body "Rich Text Area. Press ALT-0 for help." at bounding box center [632, 331] width 791 height 28
click at [307, 120] on html "Goedemiddag," at bounding box center [633, 343] width 804 height 65
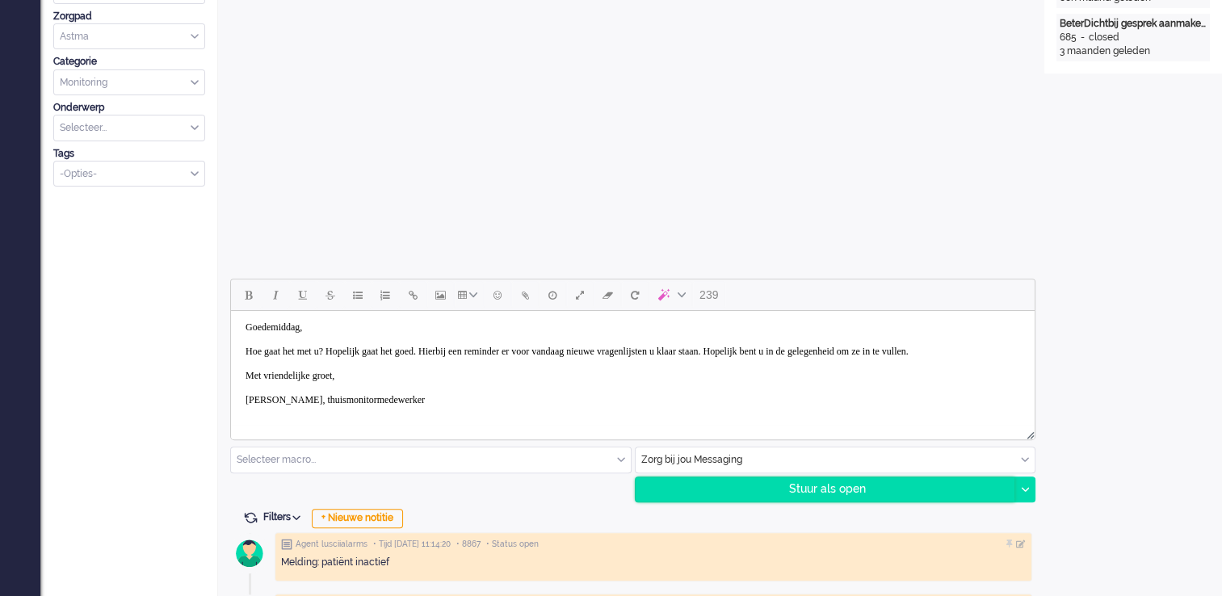
click at [491, 120] on div "Stuur als open" at bounding box center [826, 489] width 380 height 24
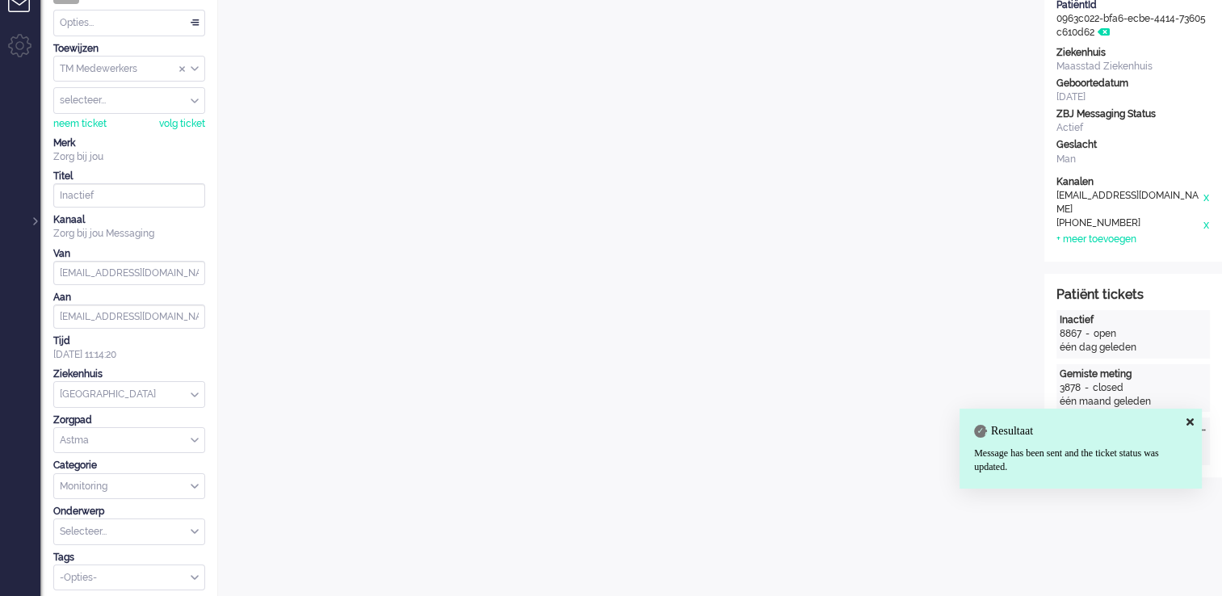
scroll to position [16, 0]
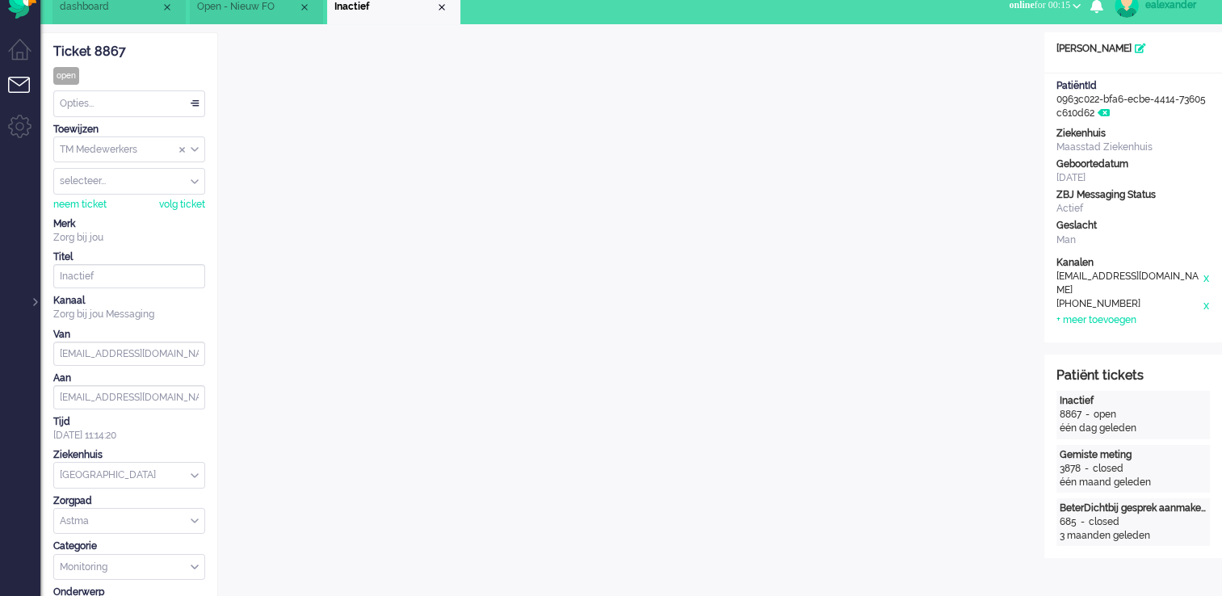
click at [132, 99] on div "Opties..." at bounding box center [129, 103] width 150 height 25
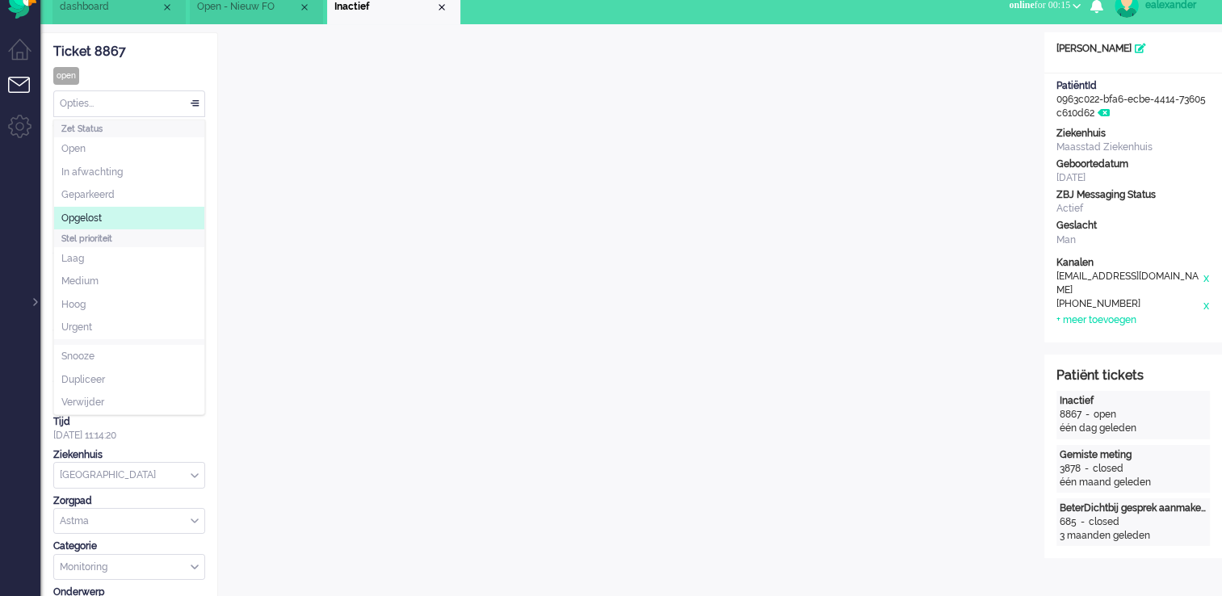
click at [129, 120] on li "Opgelost" at bounding box center [129, 218] width 150 height 23
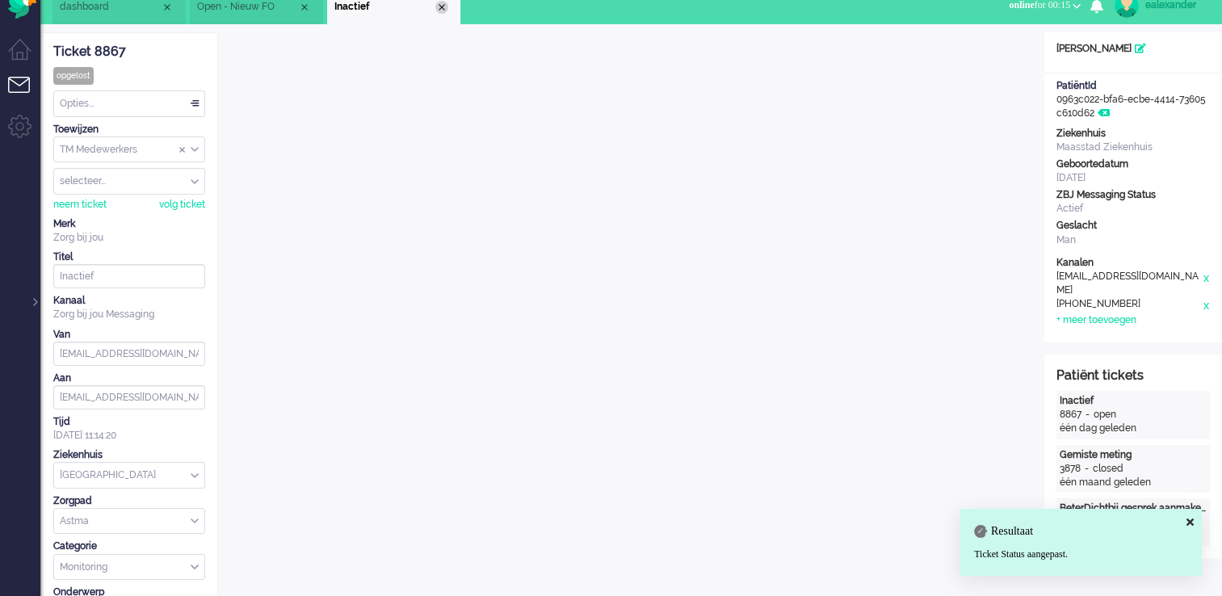
click at [439, 6] on div "Close tab" at bounding box center [441, 7] width 13 height 13
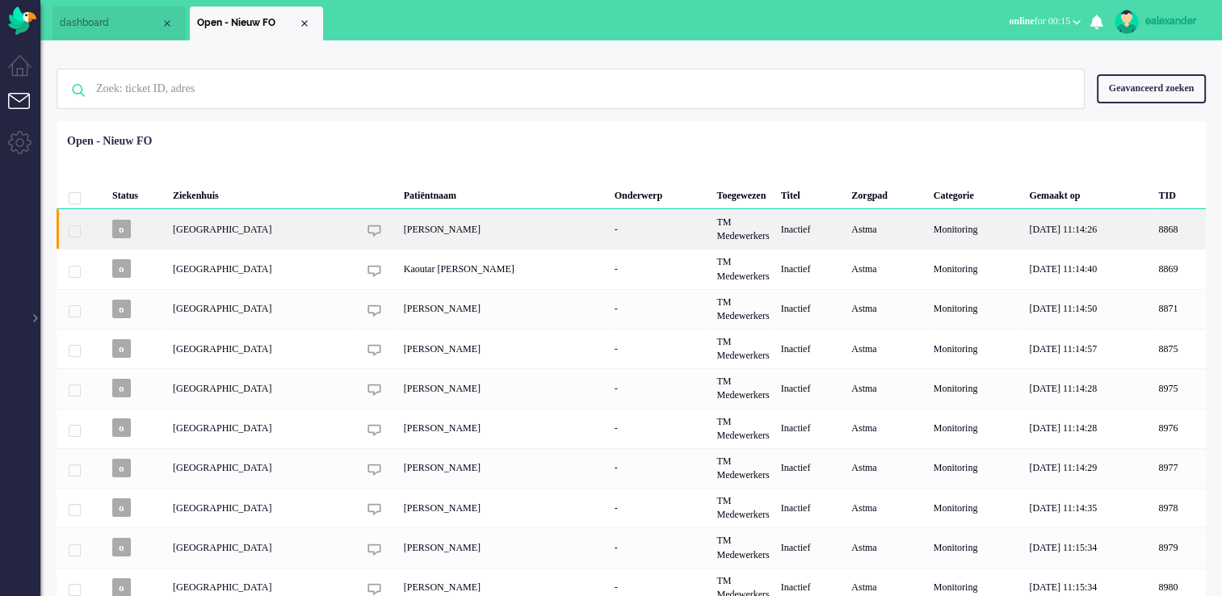
click at [478, 120] on div "[PERSON_NAME]" at bounding box center [503, 229] width 211 height 40
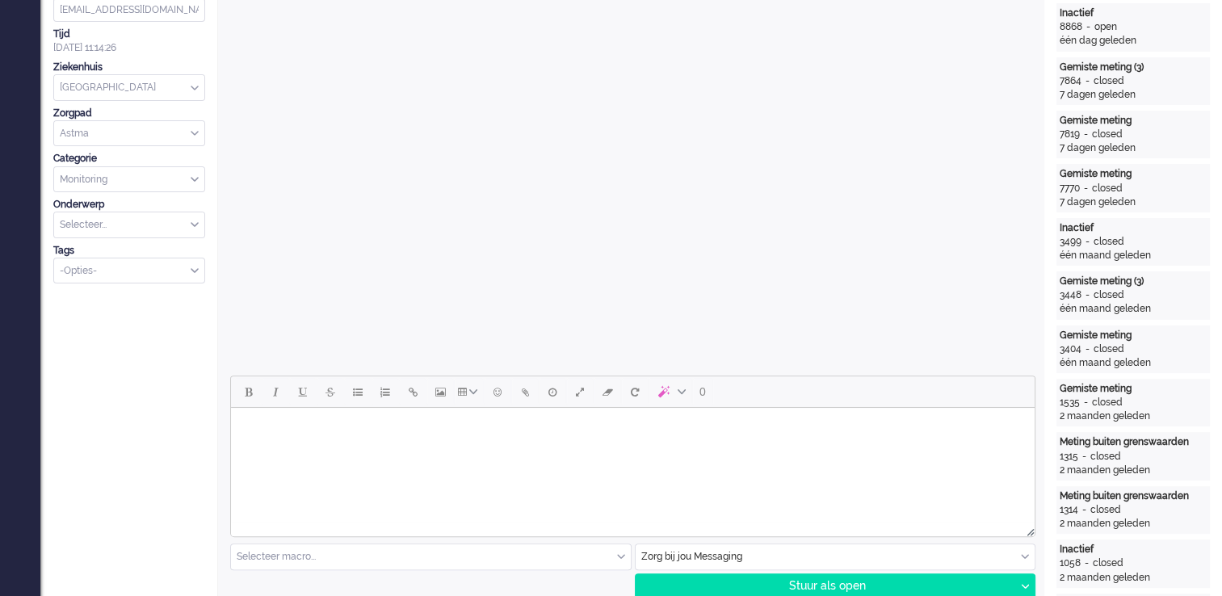
scroll to position [404, 0]
click at [491, 120] on body "Rich Text Area. Press ALT-0 for help." at bounding box center [632, 428] width 791 height 28
click at [279, 120] on body "Goedemiddag," at bounding box center [632, 440] width 791 height 52
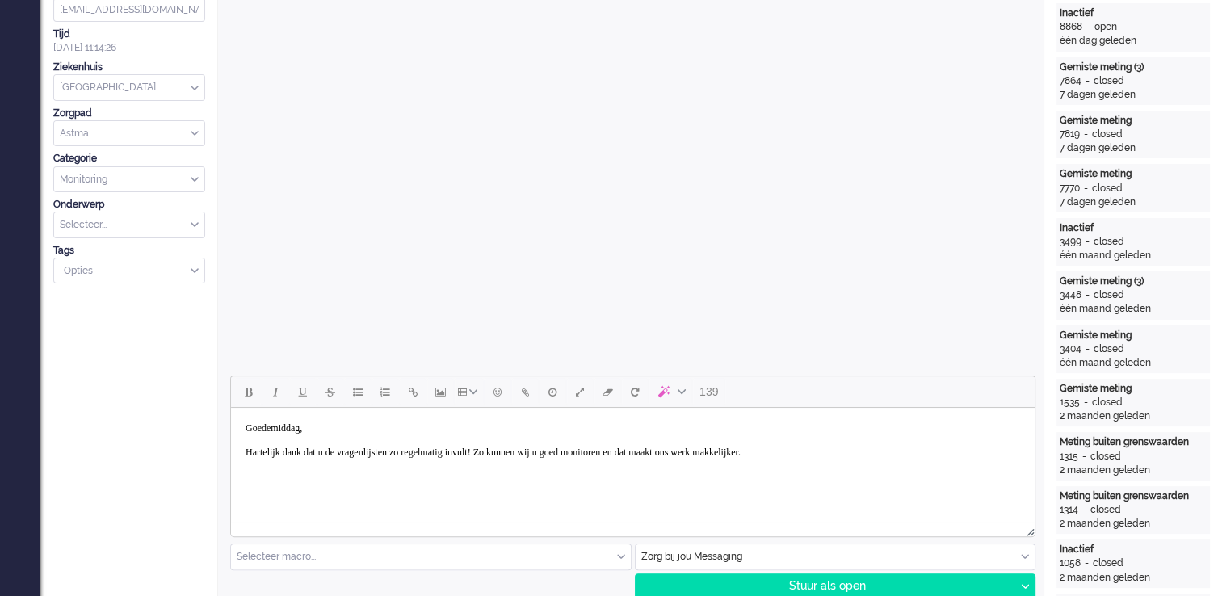
click at [491, 120] on body "Goedemiddag, Hartelijk dank dat u de vragenlijsten zo regelmatig invult! Zo kun…" at bounding box center [632, 440] width 791 height 52
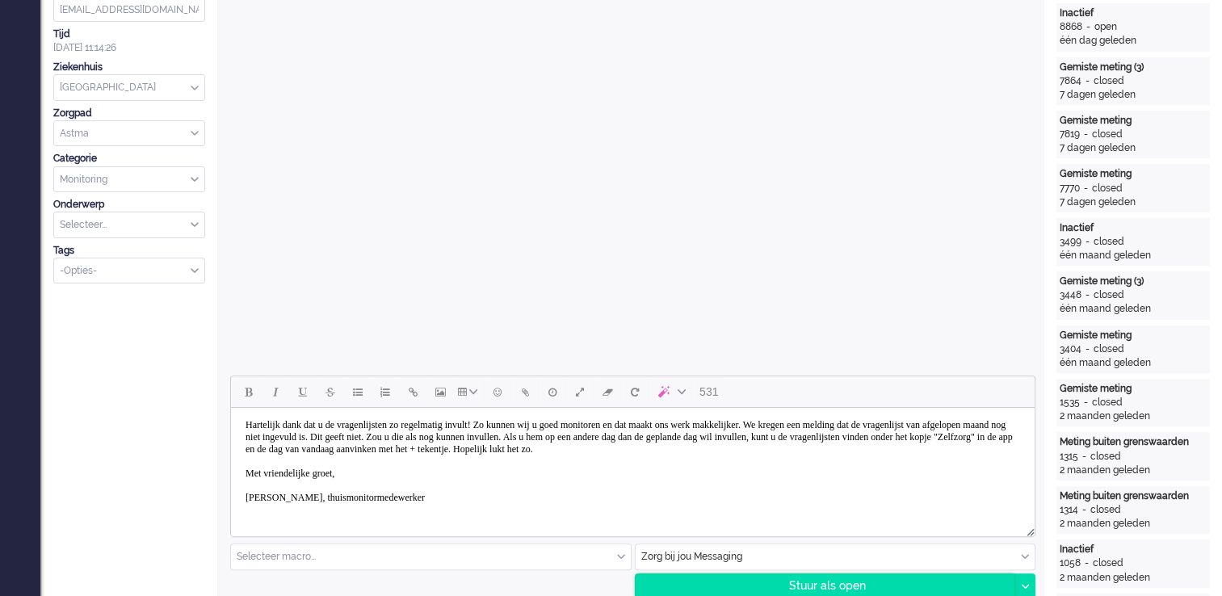
click at [491, 120] on div "Stuur als open" at bounding box center [826, 586] width 380 height 24
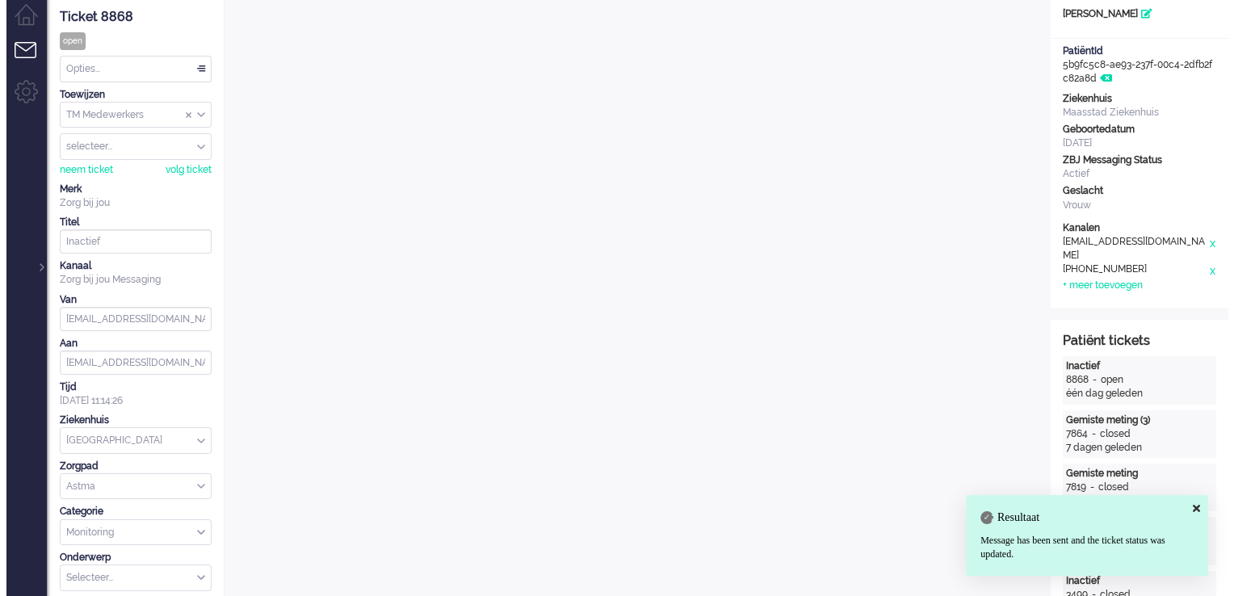
scroll to position [0, 0]
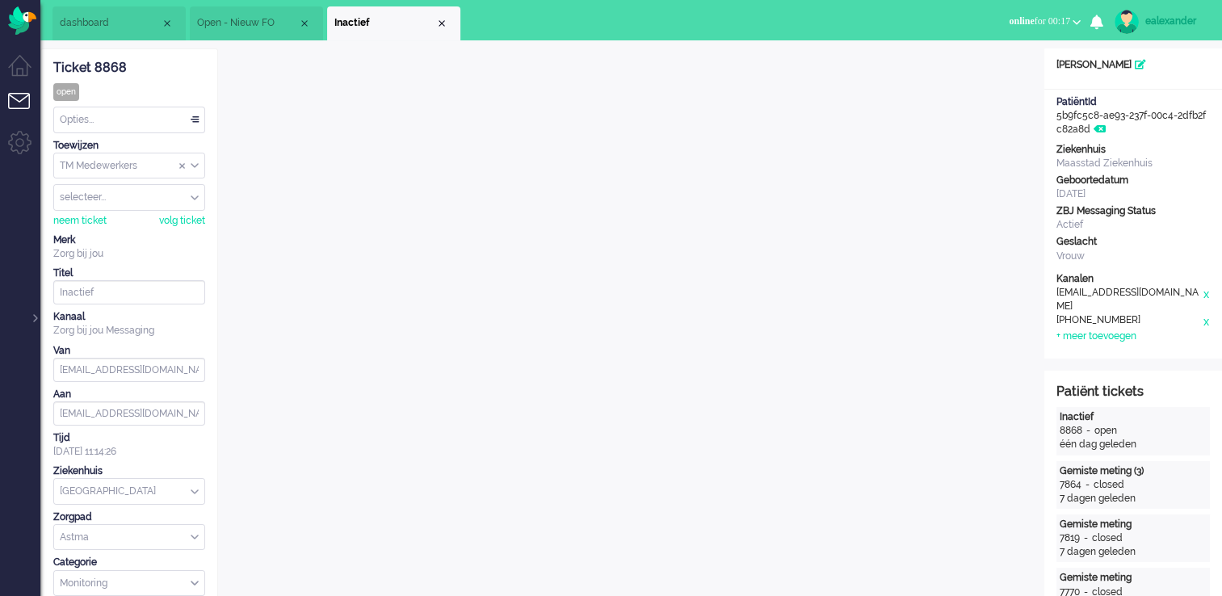
click at [107, 117] on div "Opties..." at bounding box center [129, 119] width 150 height 25
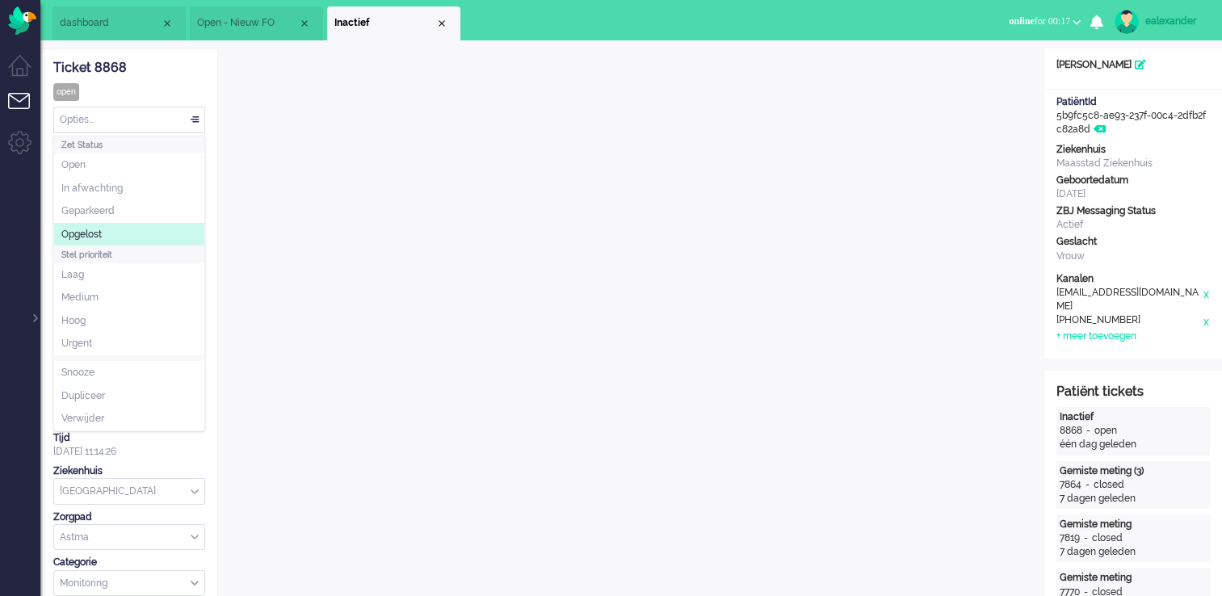
click at [88, 120] on span "Opgelost" at bounding box center [81, 235] width 40 height 14
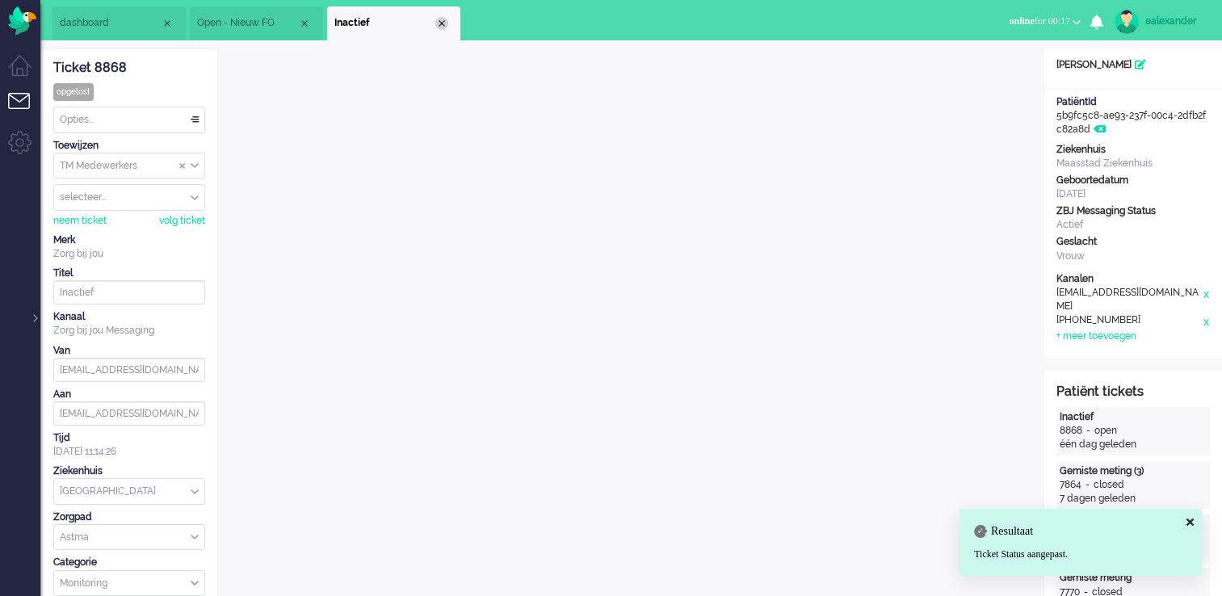
click at [444, 22] on div "Close tab" at bounding box center [441, 23] width 13 height 13
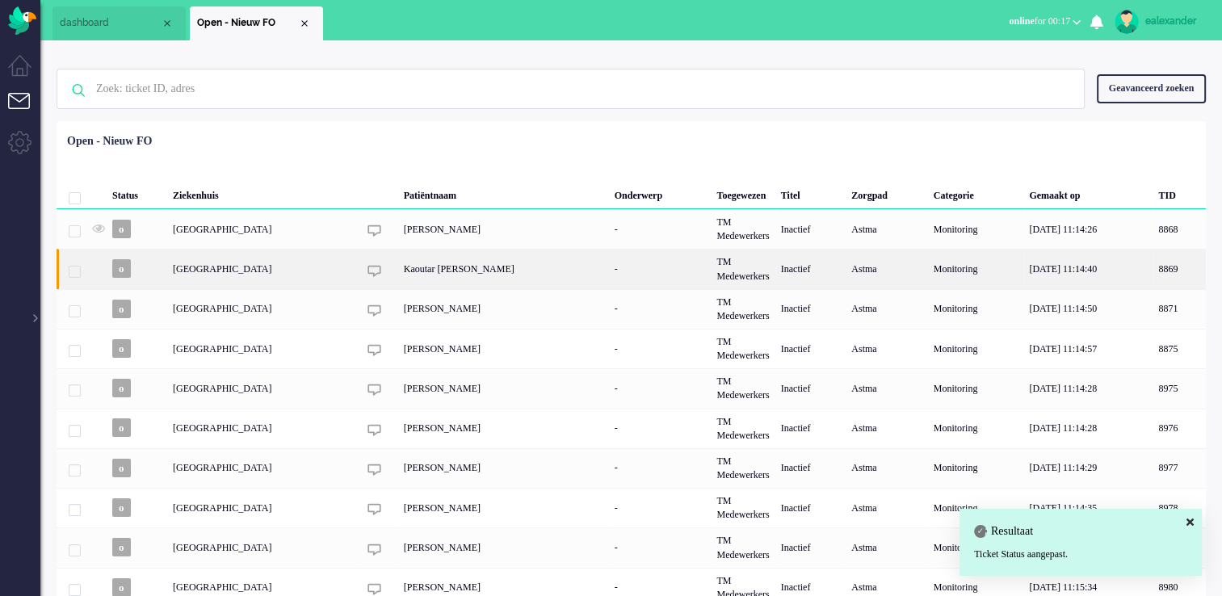
click at [422, 120] on div "Kaoutar [PERSON_NAME]" at bounding box center [503, 269] width 211 height 40
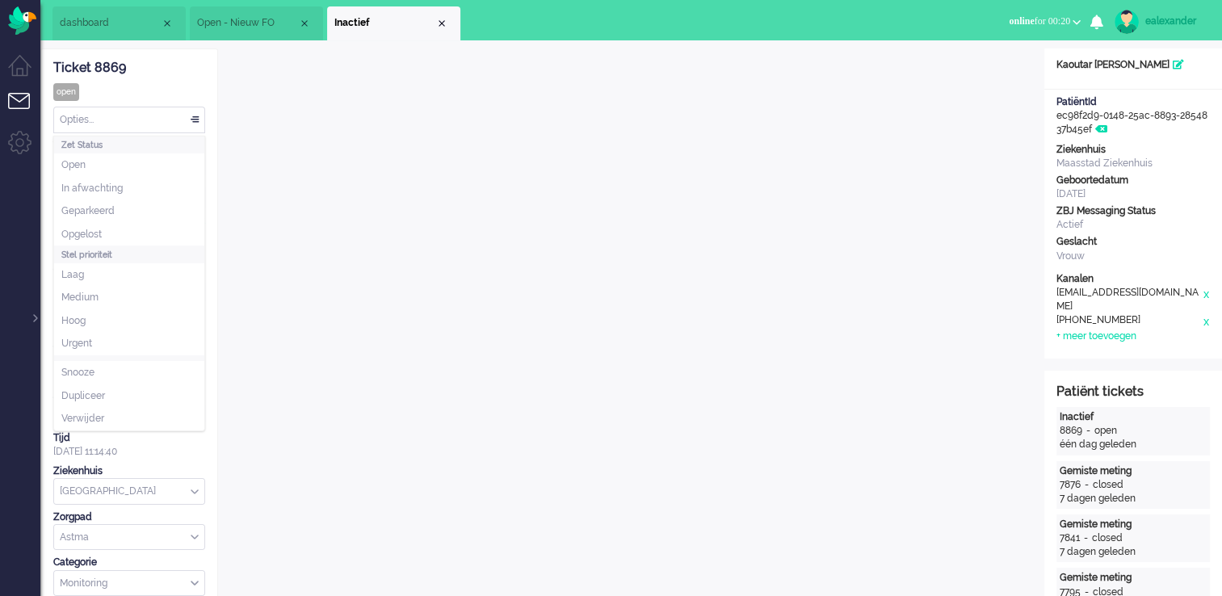
click at [143, 120] on div "Opties..." at bounding box center [129, 119] width 150 height 25
click at [116, 120] on li "Opgelost" at bounding box center [129, 234] width 150 height 23
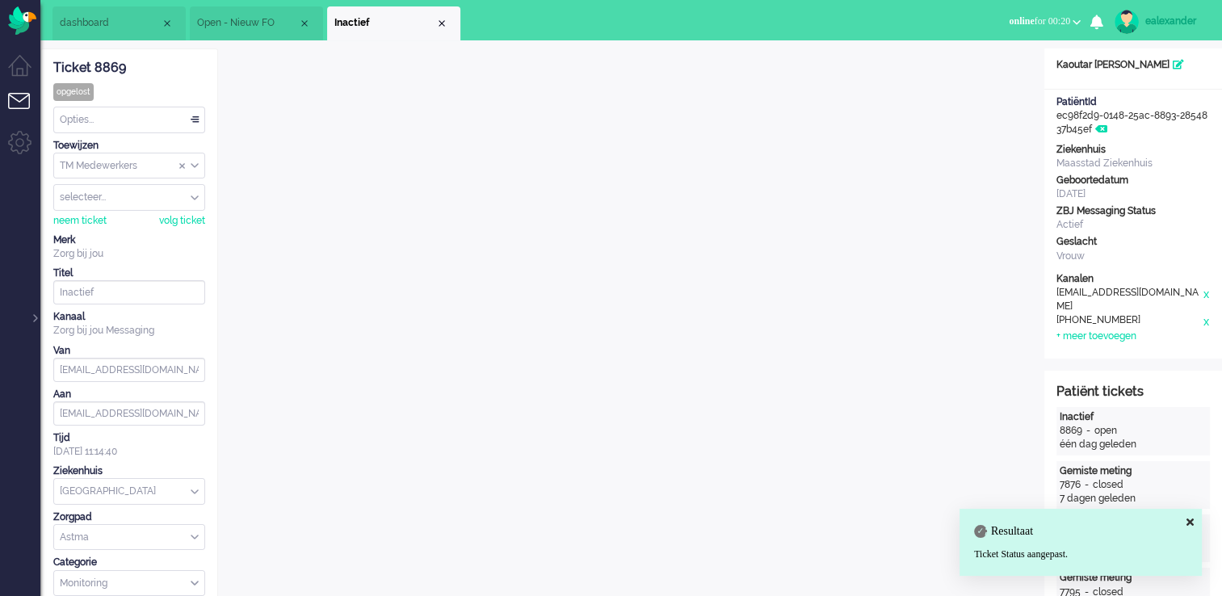
click at [443, 24] on div "Close tab" at bounding box center [441, 23] width 13 height 13
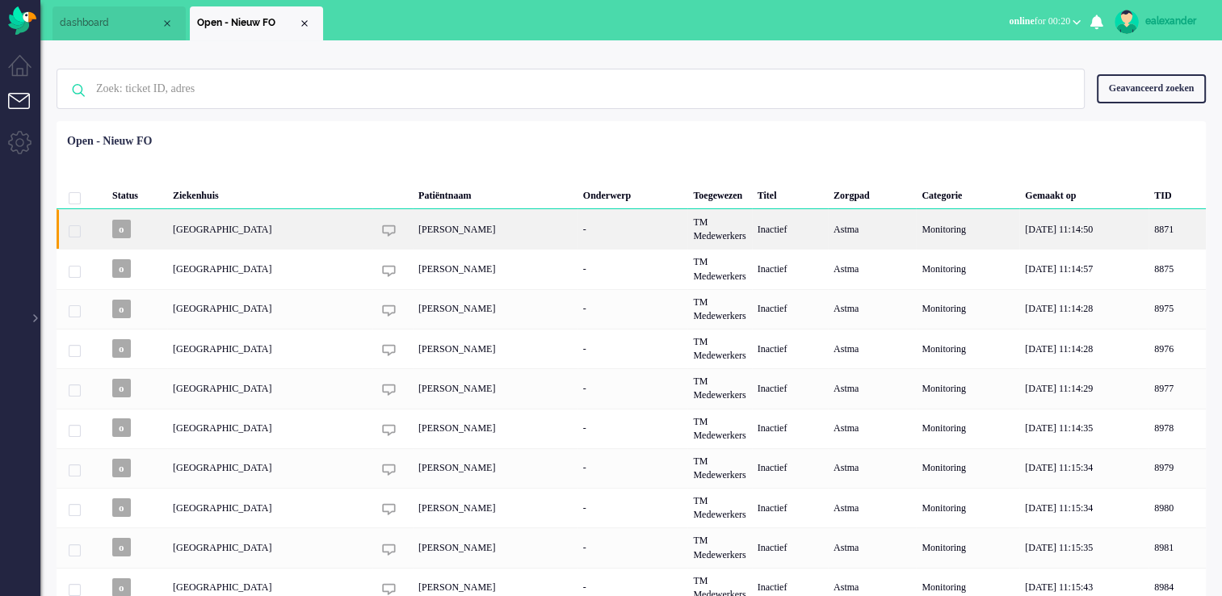
click at [491, 120] on div "[PERSON_NAME]" at bounding box center [495, 229] width 165 height 40
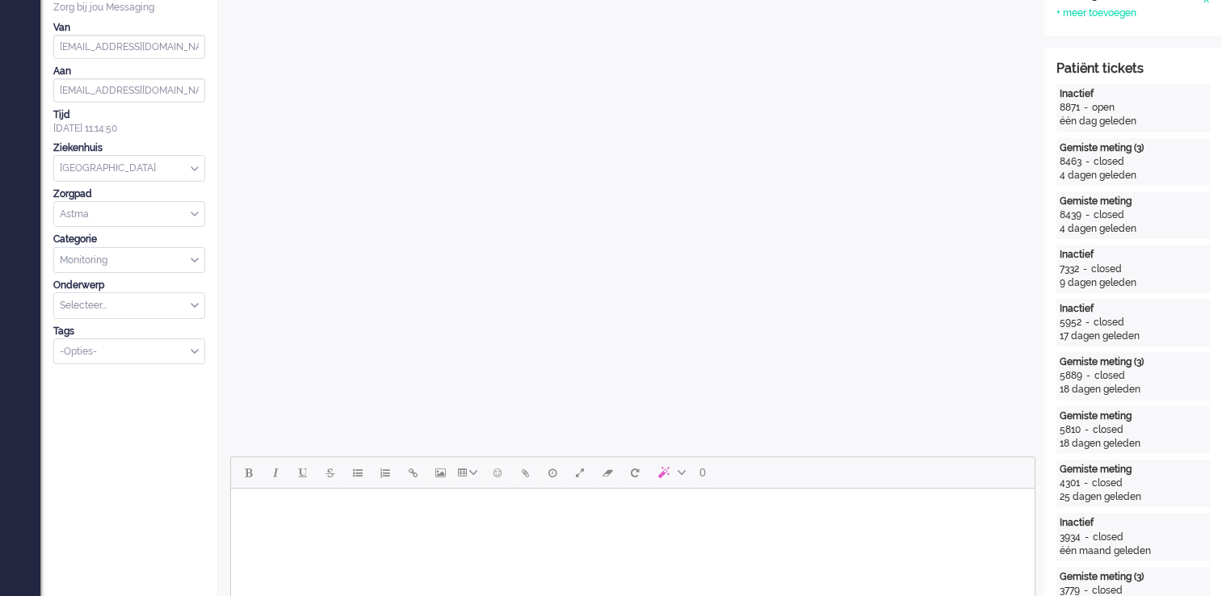
scroll to position [565, 0]
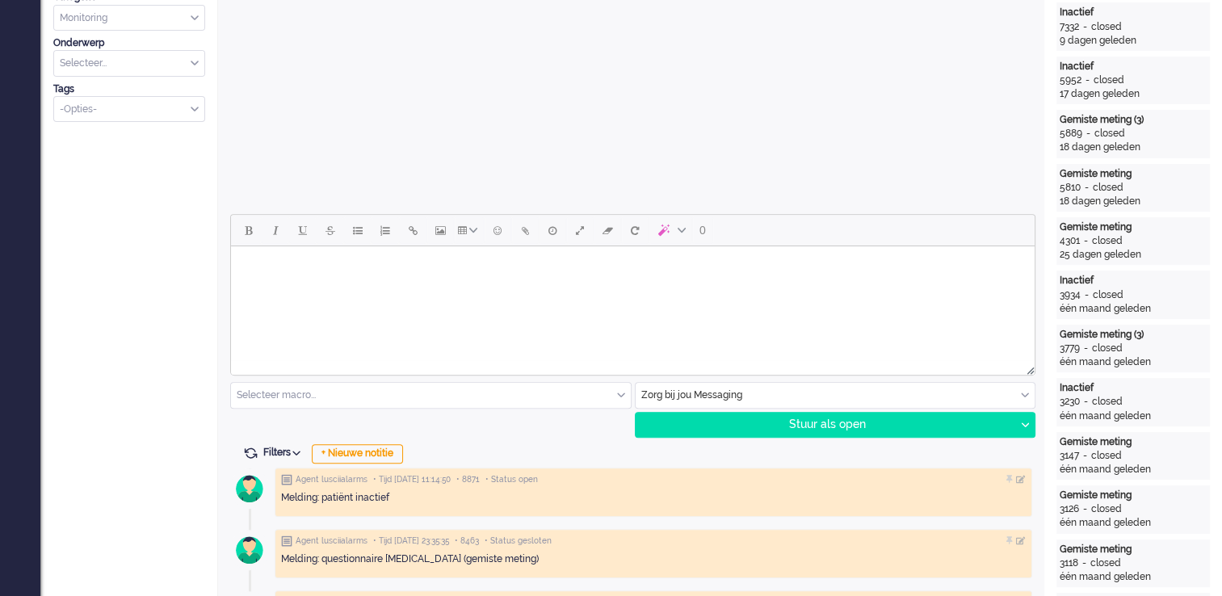
click at [491, 120] on html at bounding box center [633, 266] width 804 height 41
click at [272, 120] on body "Goedemiddag," at bounding box center [632, 279] width 791 height 52
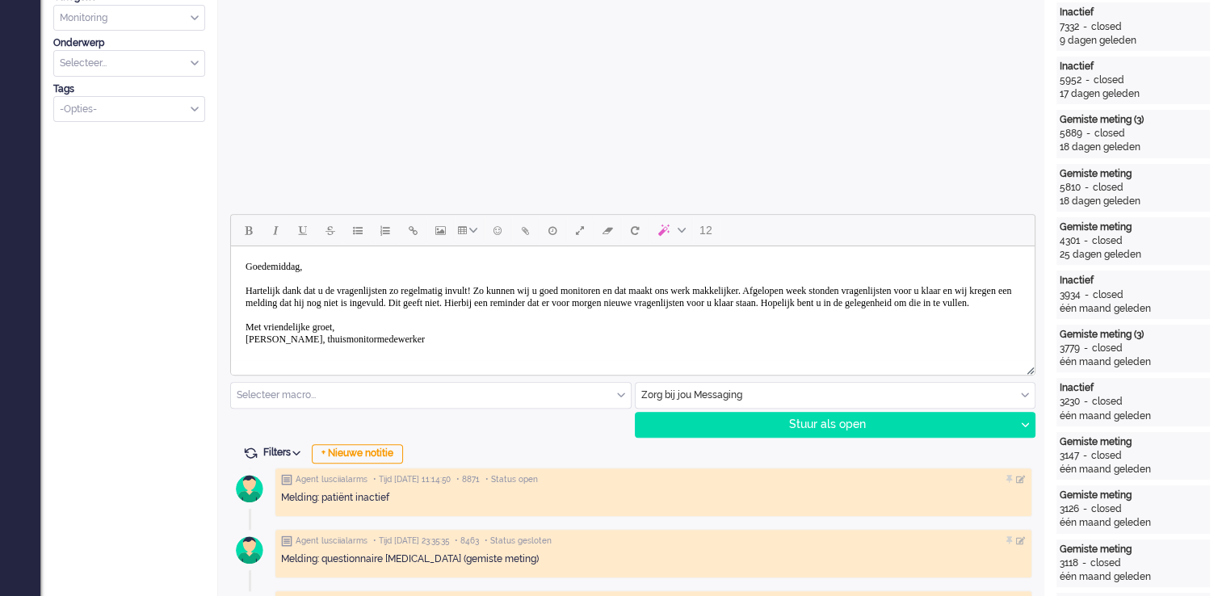
scroll to position [4, 0]
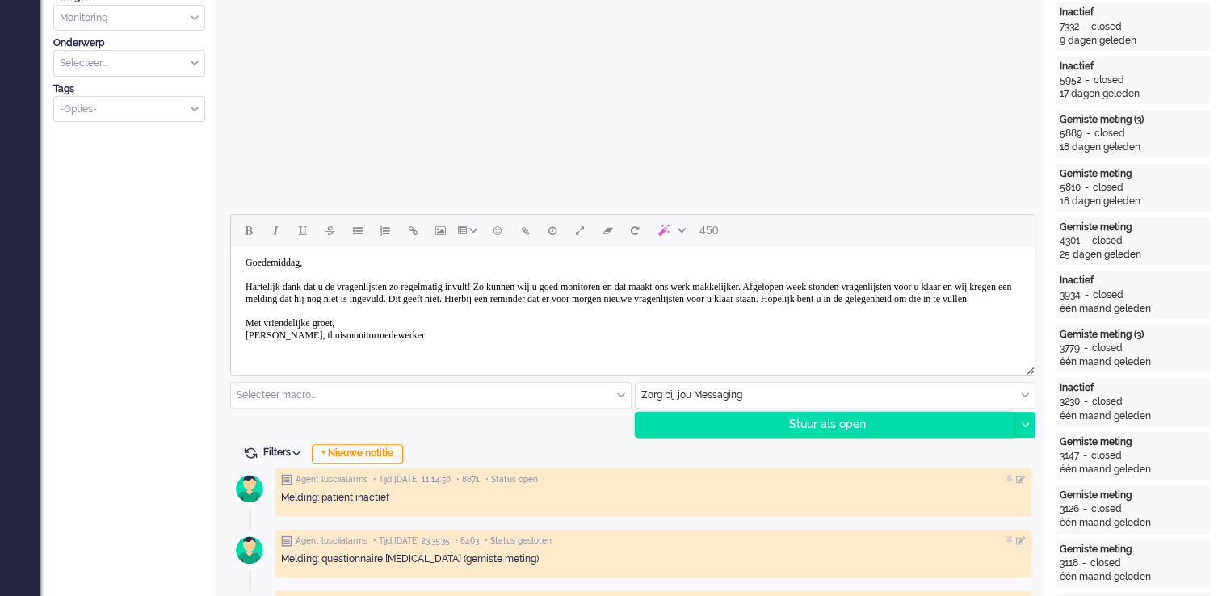
click at [491, 120] on div "Stuur als open" at bounding box center [826, 425] width 380 height 24
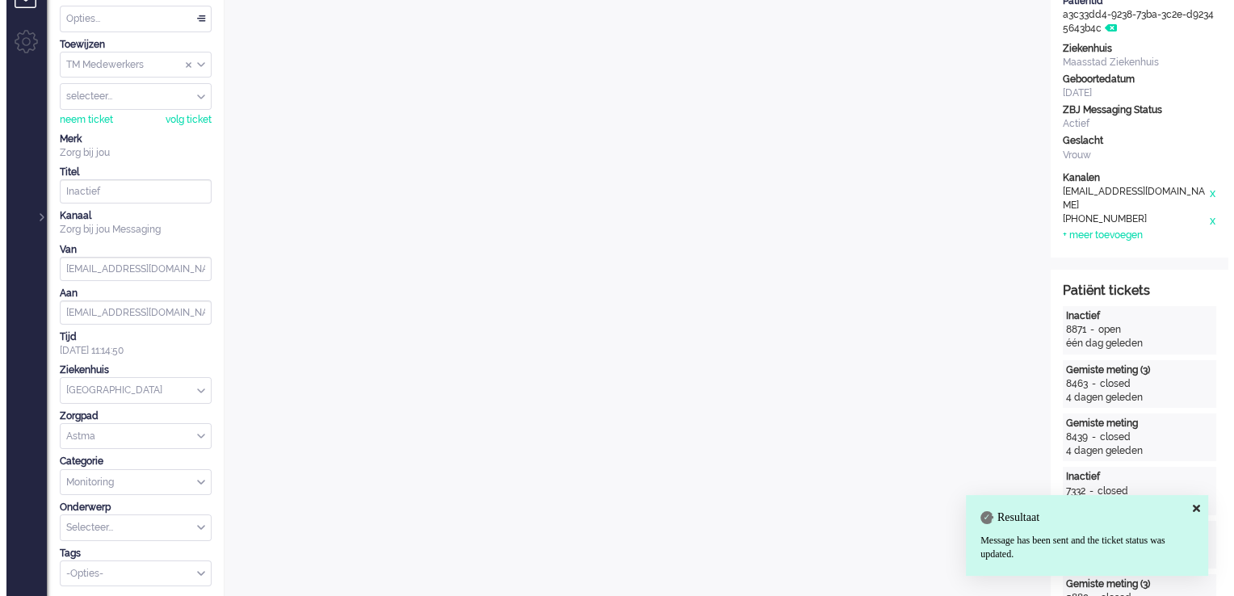
scroll to position [0, 0]
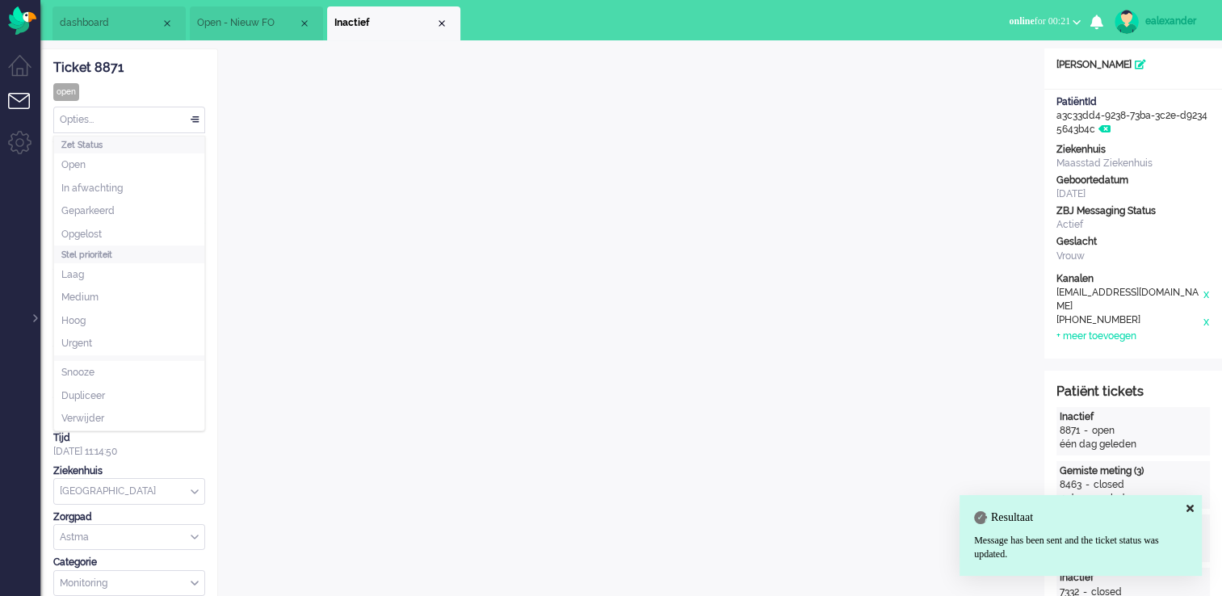
click at [196, 118] on div "Opties..." at bounding box center [129, 119] width 150 height 25
click at [115, 120] on li "Opgelost" at bounding box center [129, 234] width 150 height 23
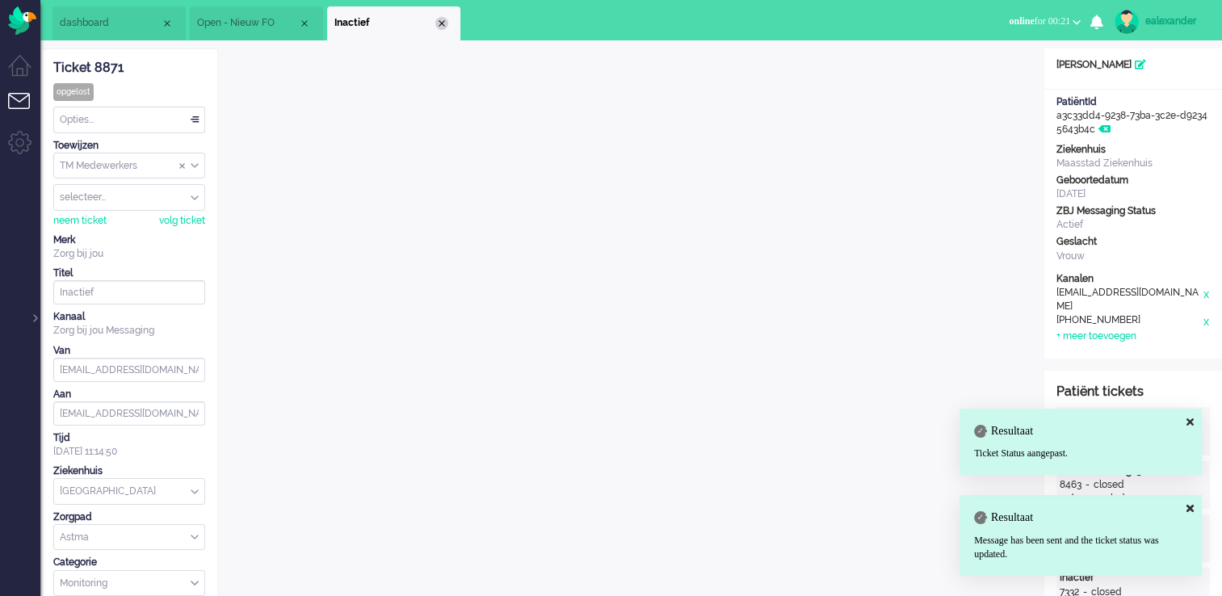
click at [441, 25] on div "Close tab" at bounding box center [441, 23] width 13 height 13
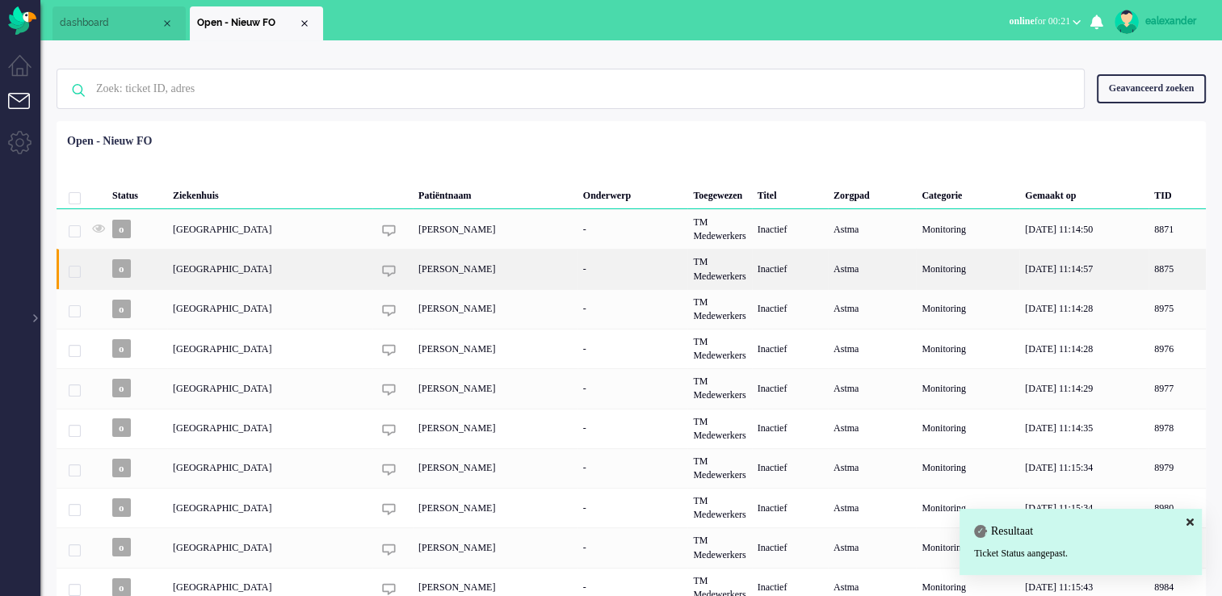
click at [481, 120] on div "[PERSON_NAME]" at bounding box center [495, 269] width 165 height 40
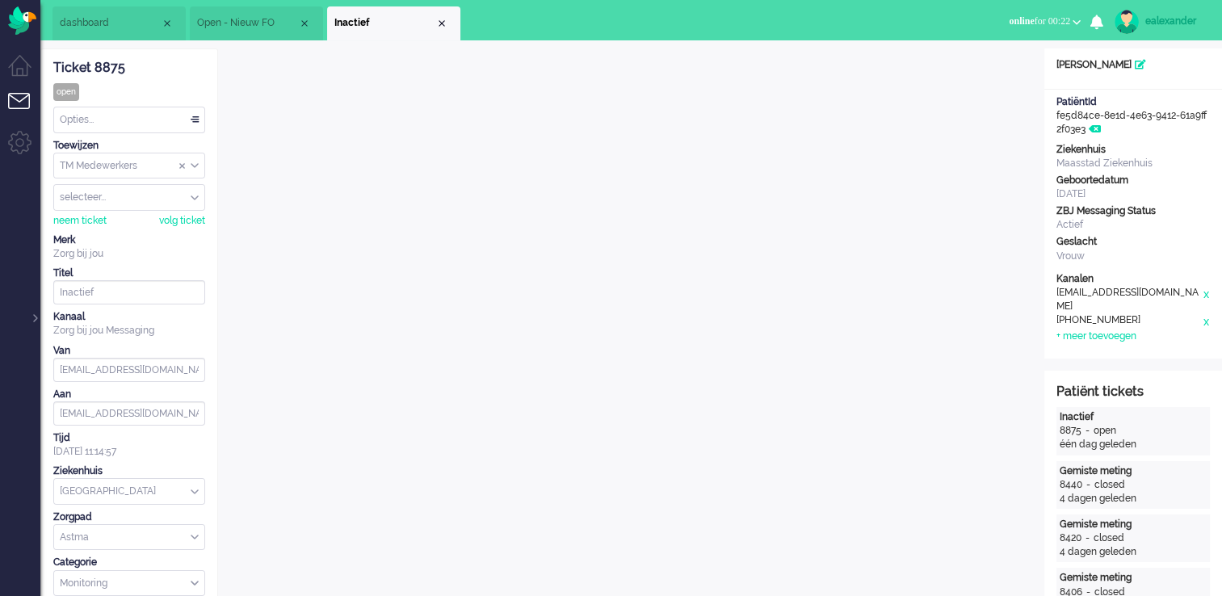
click at [168, 120] on div "Opties..." at bounding box center [129, 119] width 150 height 25
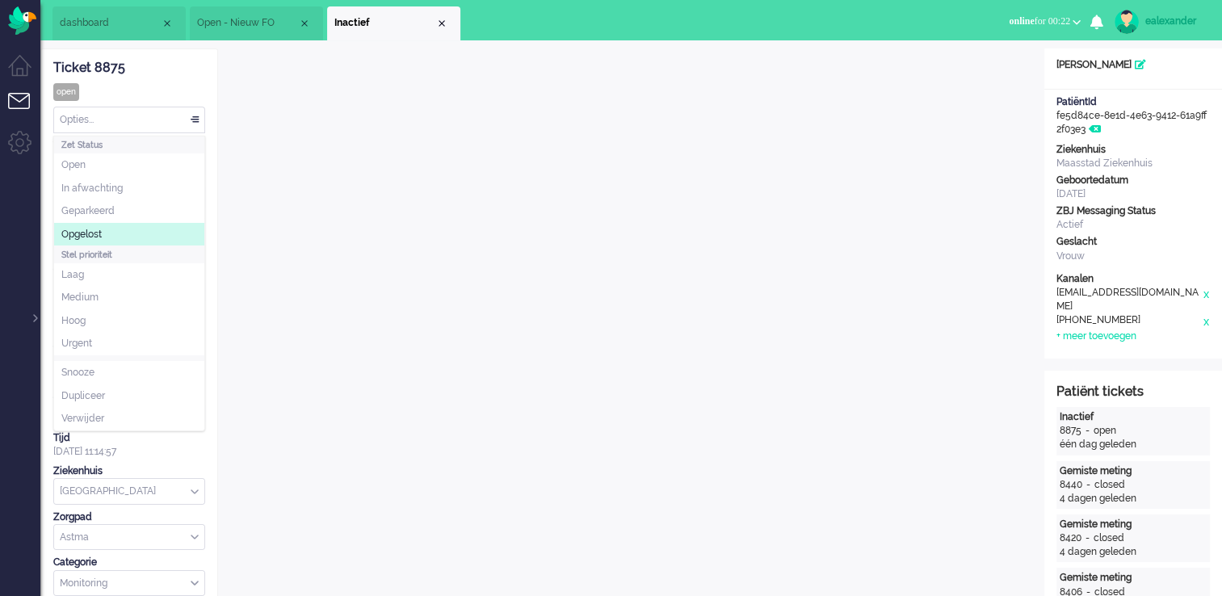
click at [173, 120] on li "Opgelost" at bounding box center [129, 234] width 150 height 23
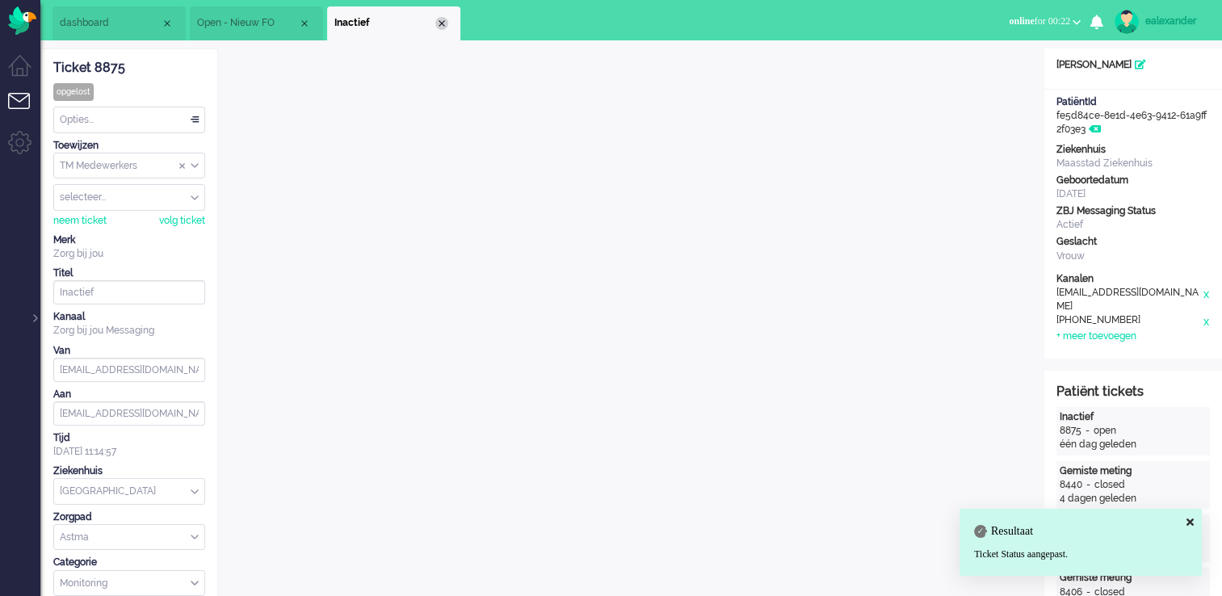
click at [439, 27] on div "Close tab" at bounding box center [441, 23] width 13 height 13
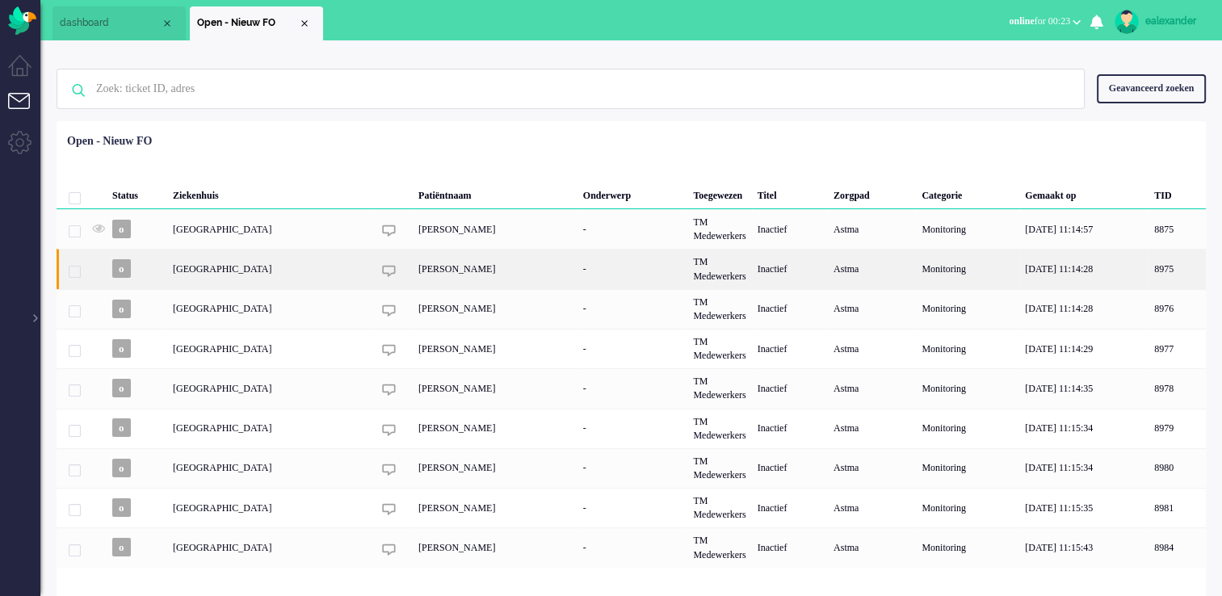
click at [465, 120] on div "[PERSON_NAME]" at bounding box center [495, 269] width 165 height 40
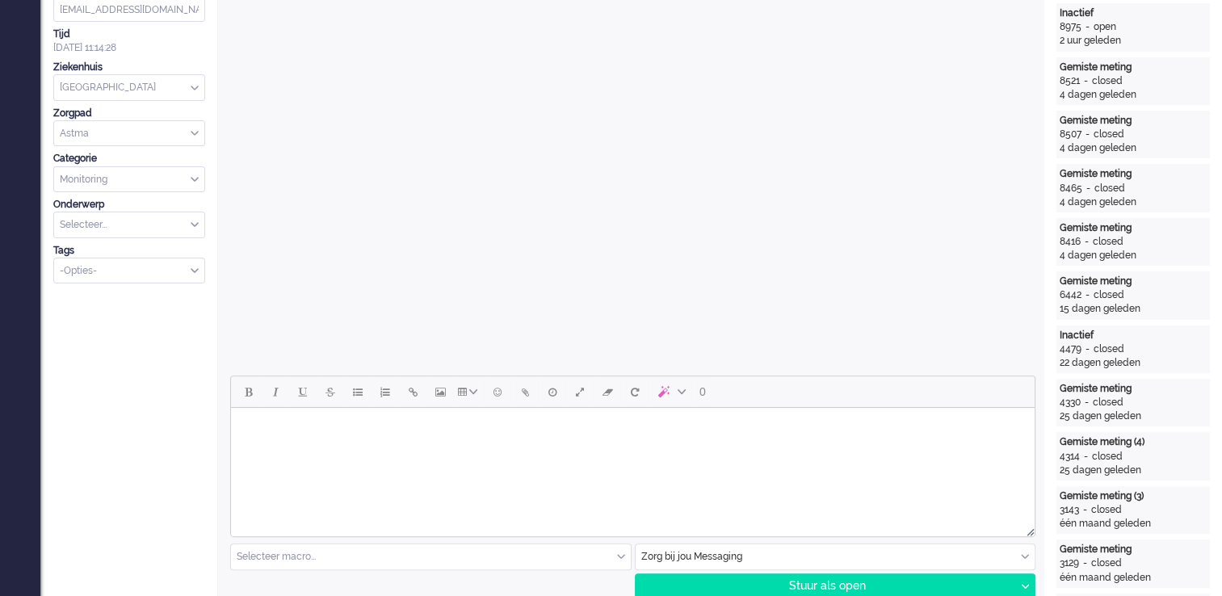
scroll to position [485, 0]
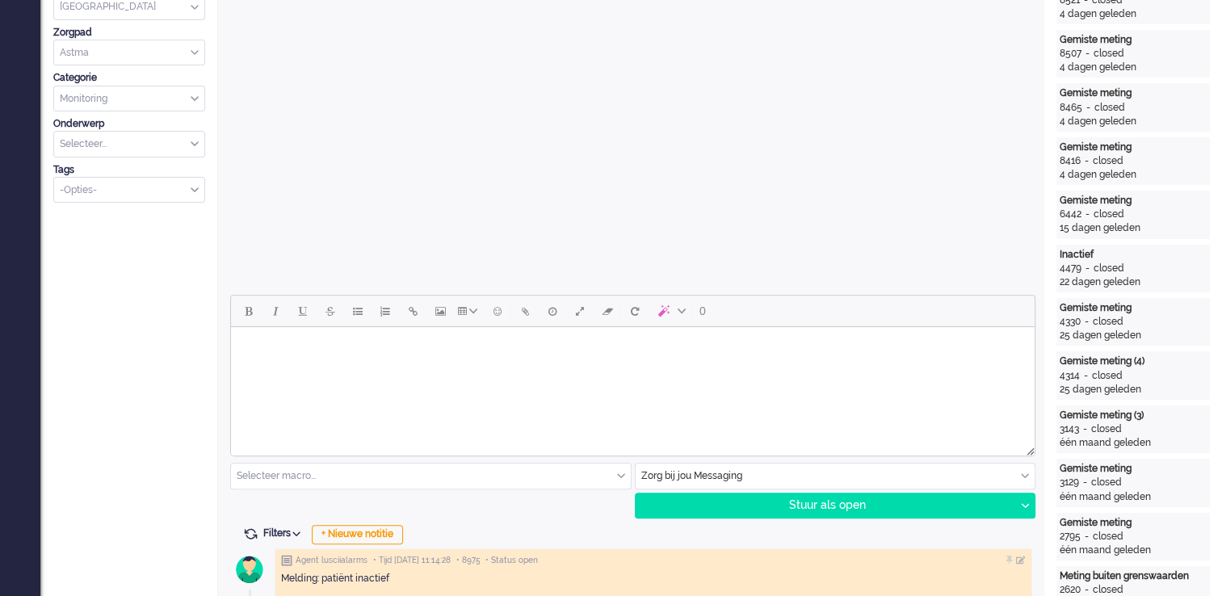
click at [491, 120] on html at bounding box center [633, 347] width 804 height 41
click at [275, 120] on body "Goedemiddag," at bounding box center [632, 360] width 791 height 52
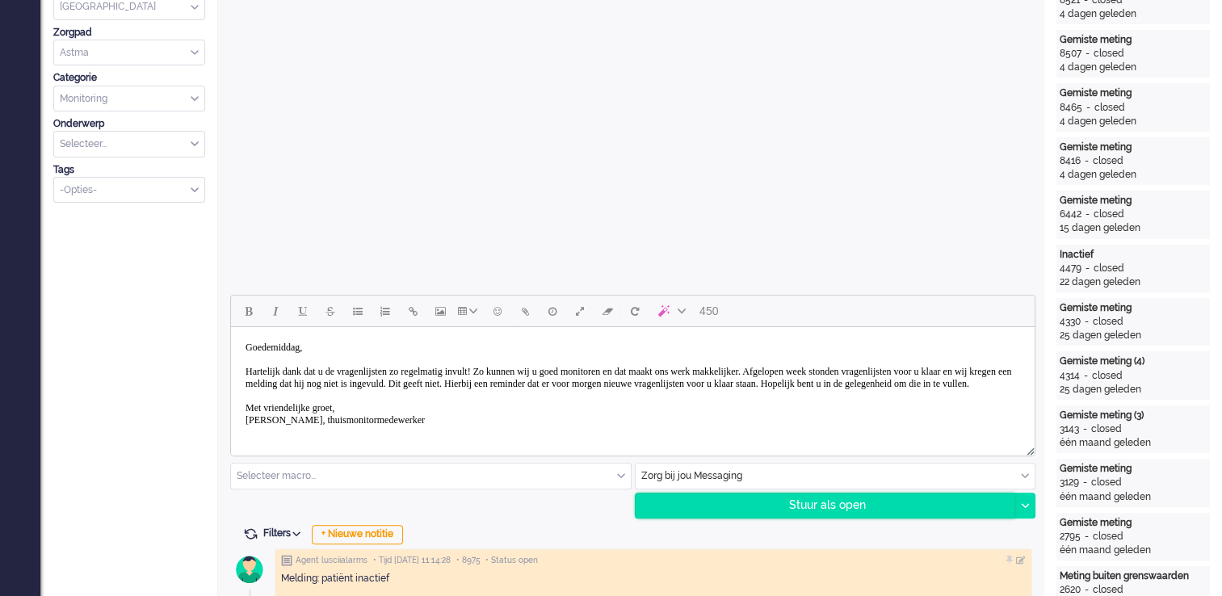
click at [491, 120] on div "Stuur als open" at bounding box center [826, 505] width 380 height 24
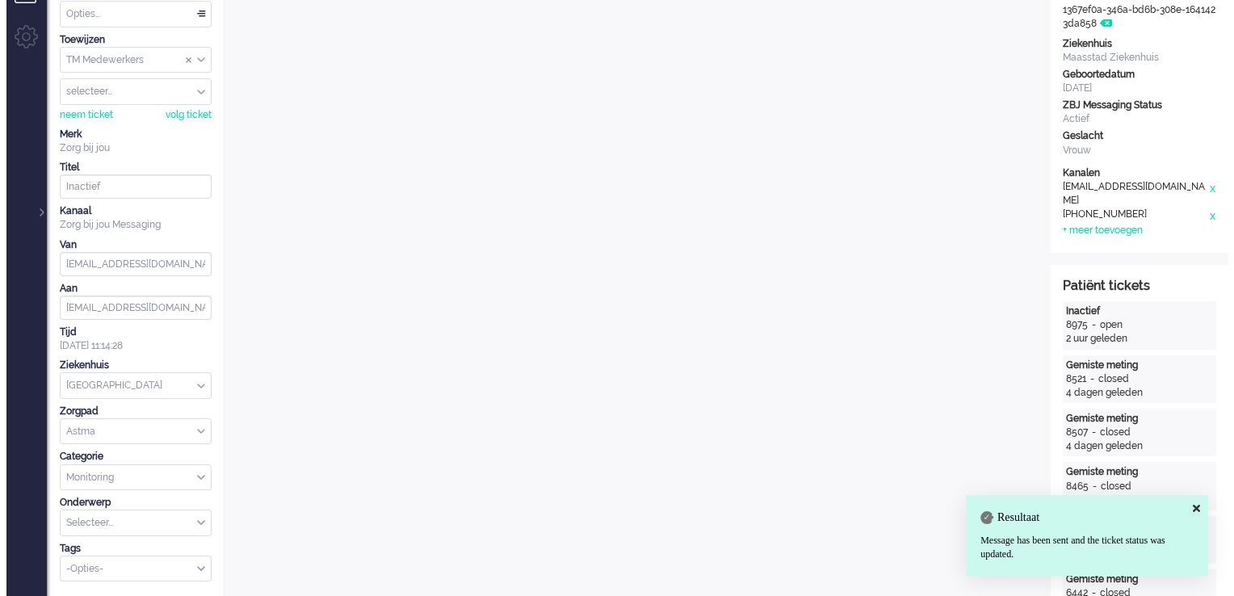
scroll to position [0, 0]
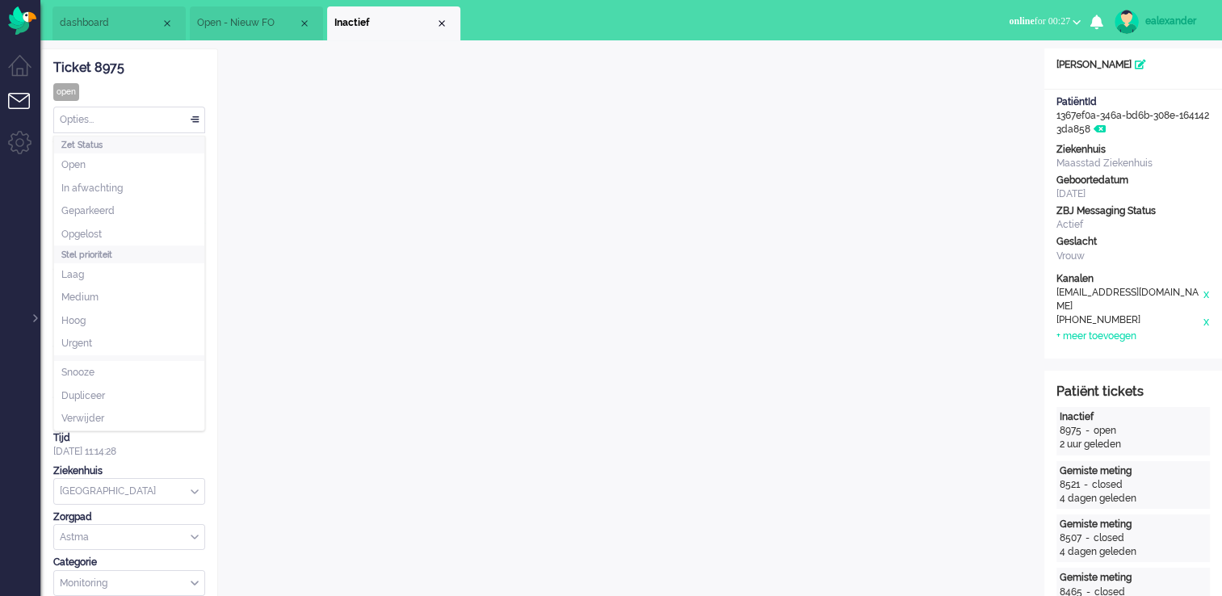
click at [139, 112] on div "Opties..." at bounding box center [129, 119] width 150 height 25
click at [132, 120] on li "Opgelost" at bounding box center [129, 234] width 150 height 23
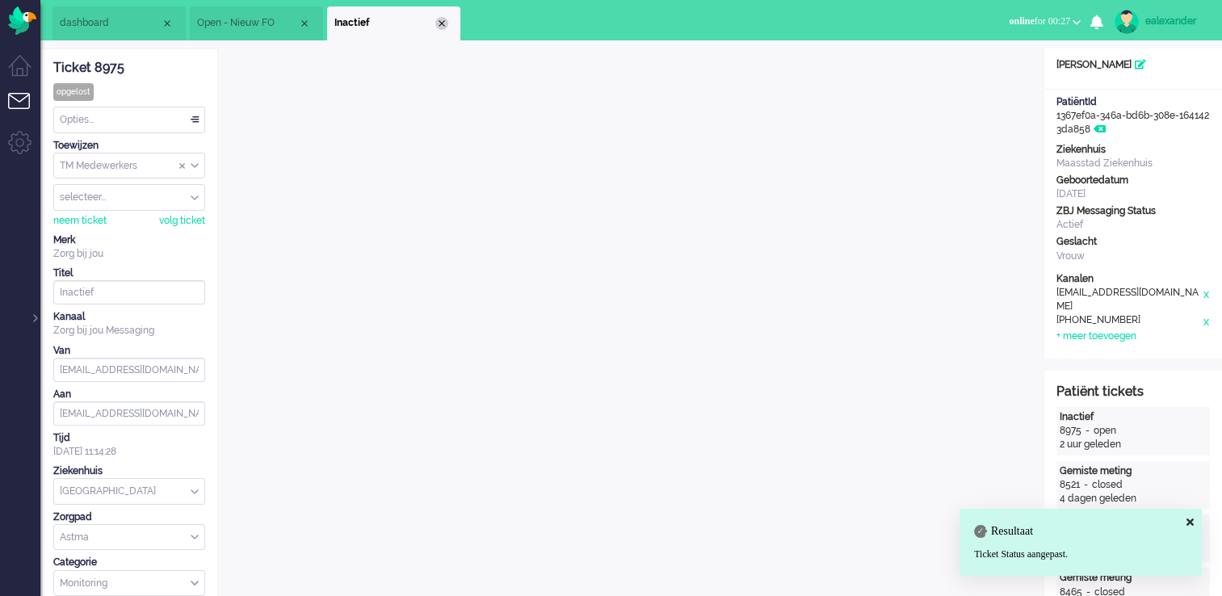
click at [446, 21] on div "Close tab" at bounding box center [441, 23] width 13 height 13
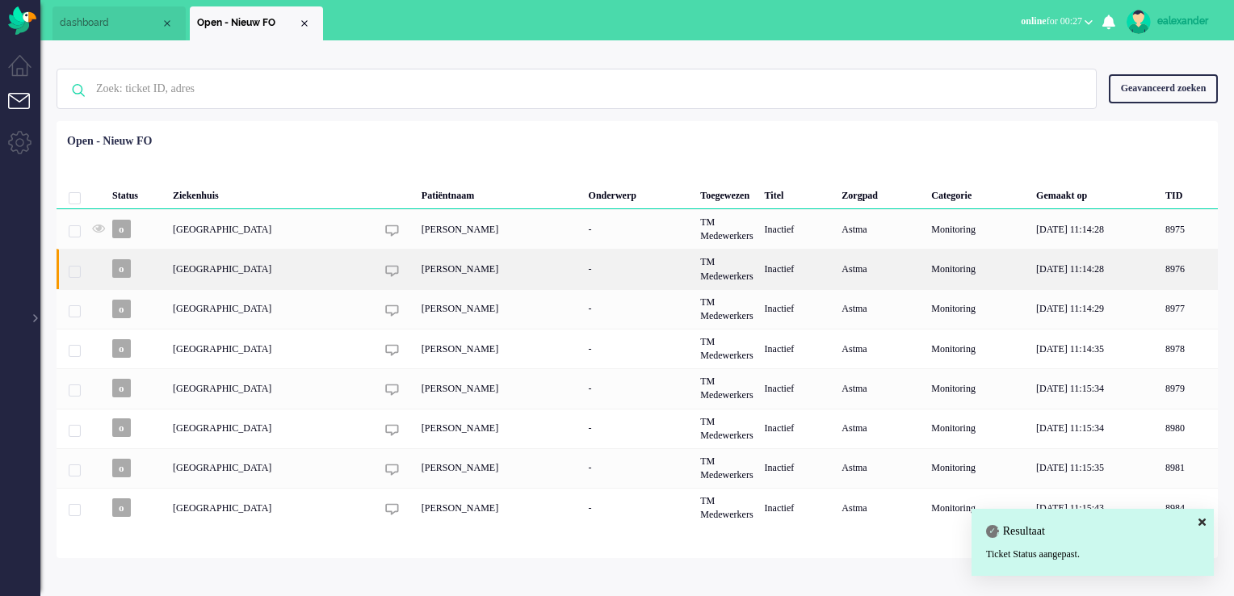
click at [447, 120] on div "[PERSON_NAME]" at bounding box center [499, 269] width 167 height 40
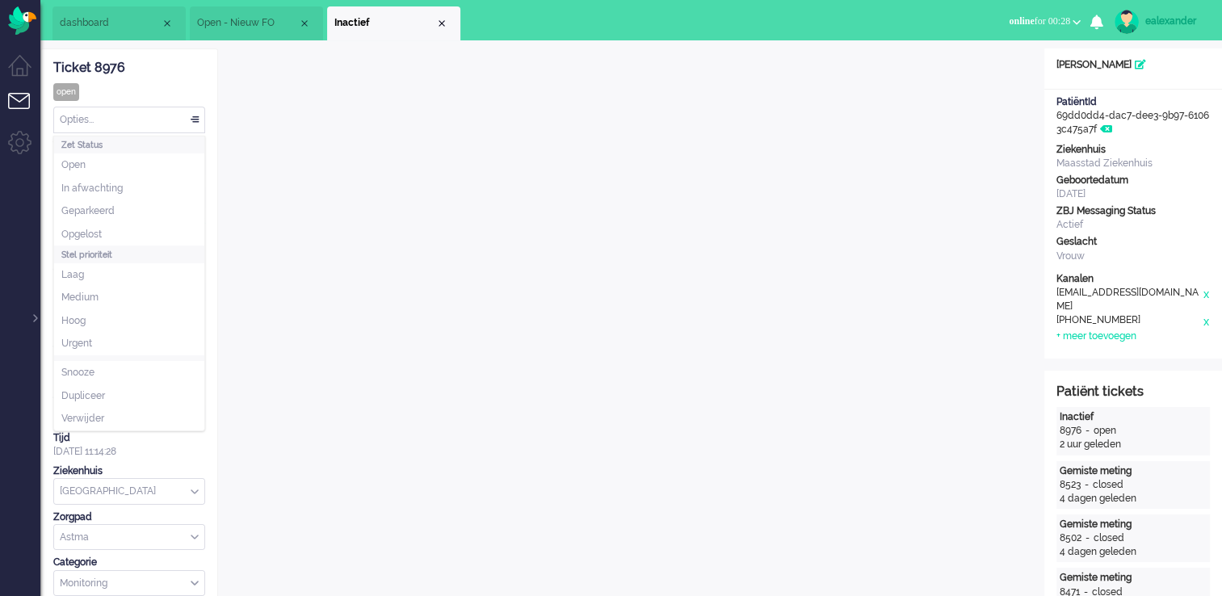
click at [174, 120] on div "Opties..." at bounding box center [129, 119] width 150 height 25
click at [120, 120] on li "Opgelost" at bounding box center [129, 234] width 150 height 23
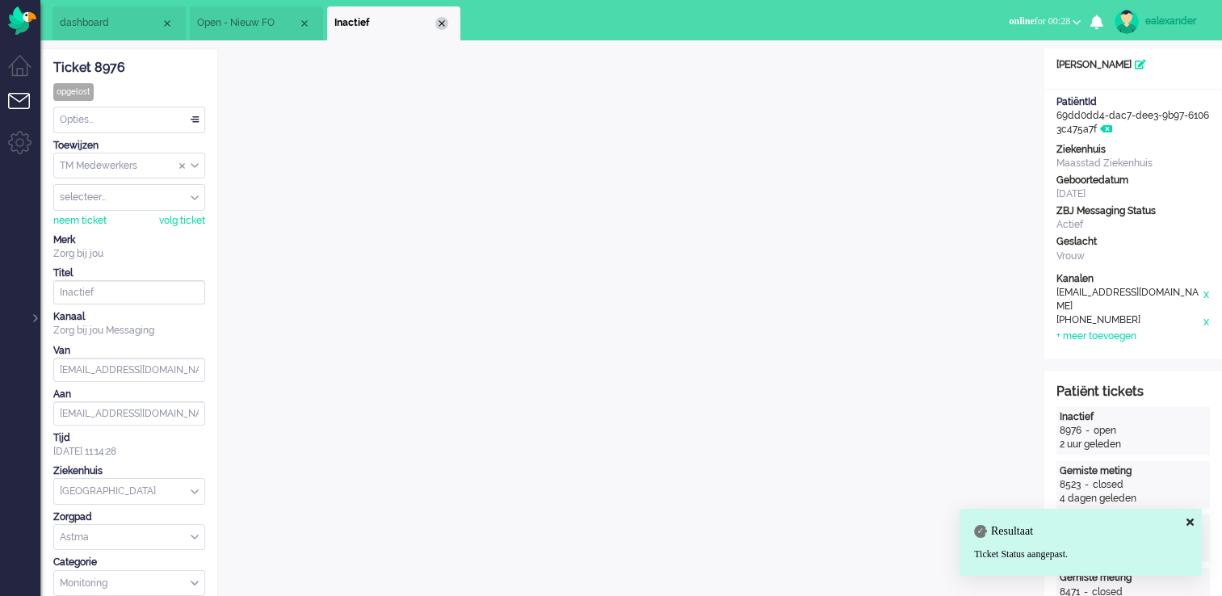
click at [440, 23] on div "Close tab" at bounding box center [441, 23] width 13 height 13
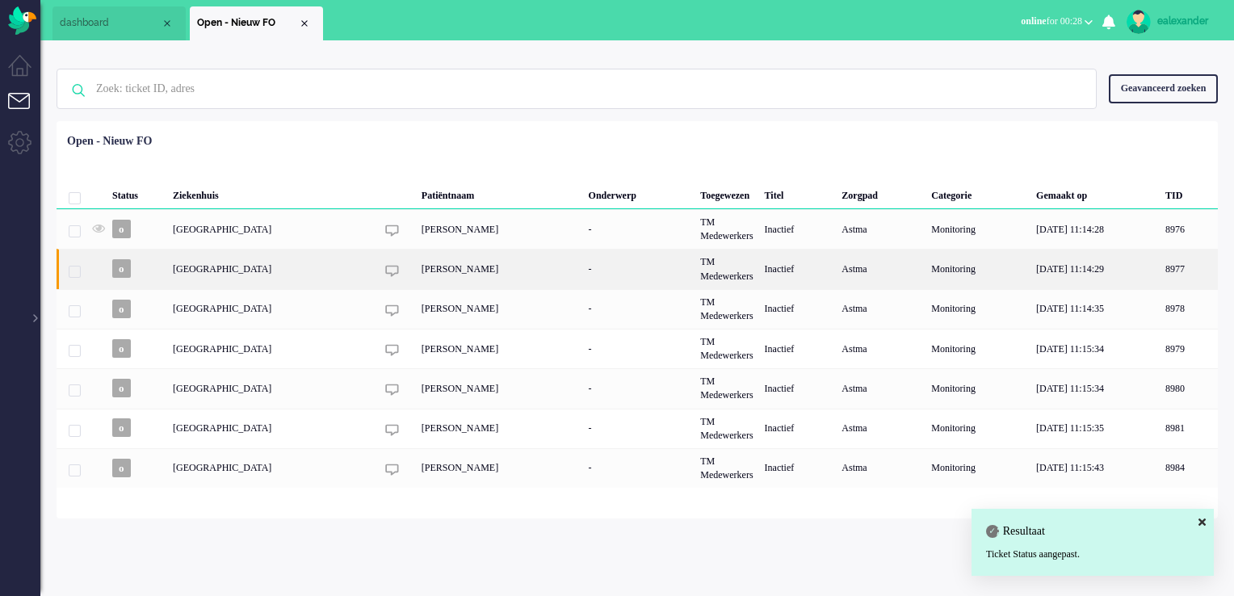
click at [484, 120] on div "[PERSON_NAME]" at bounding box center [499, 269] width 167 height 40
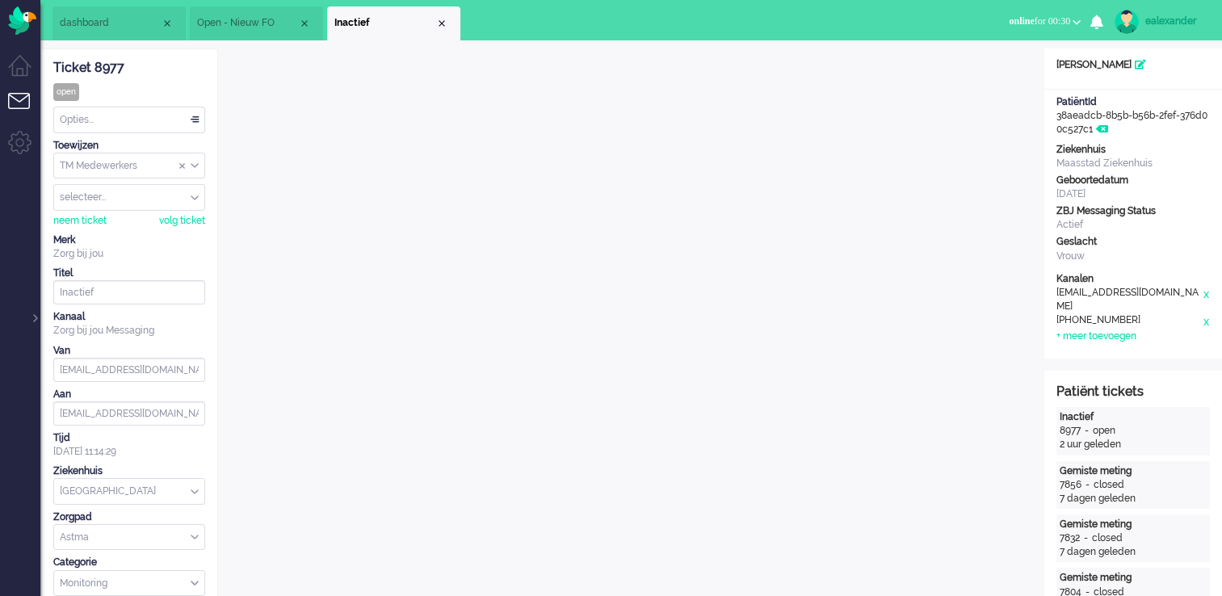
click at [178, 118] on div "Opties..." at bounding box center [129, 119] width 150 height 25
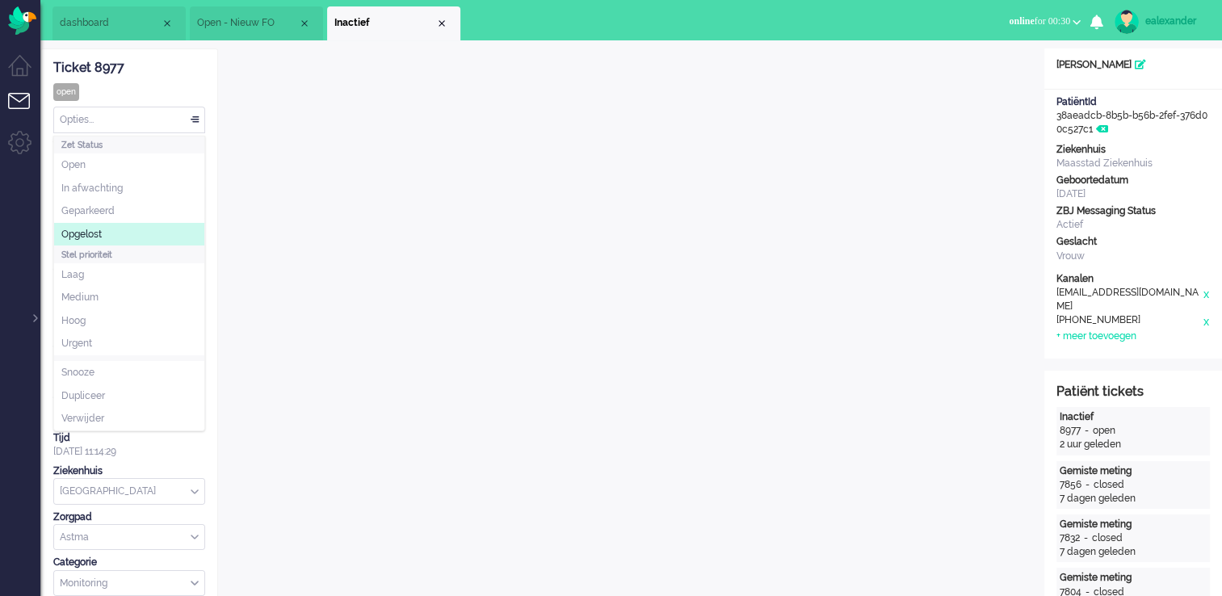
click at [119, 120] on li "Opgelost" at bounding box center [129, 234] width 150 height 23
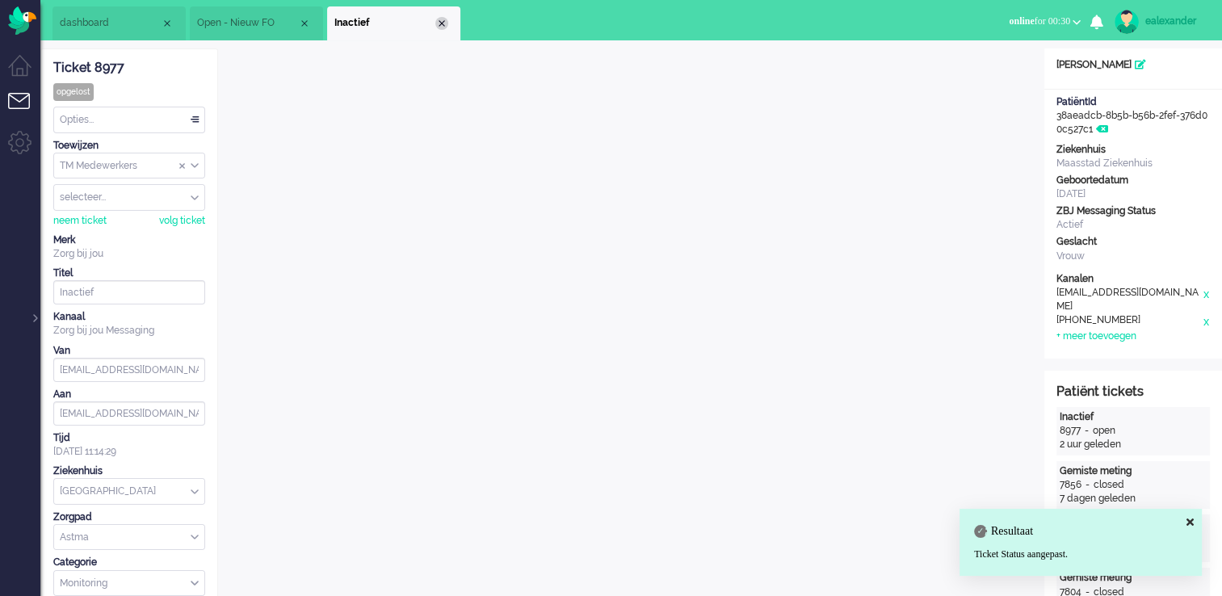
click at [443, 23] on div "Close tab" at bounding box center [441, 23] width 13 height 13
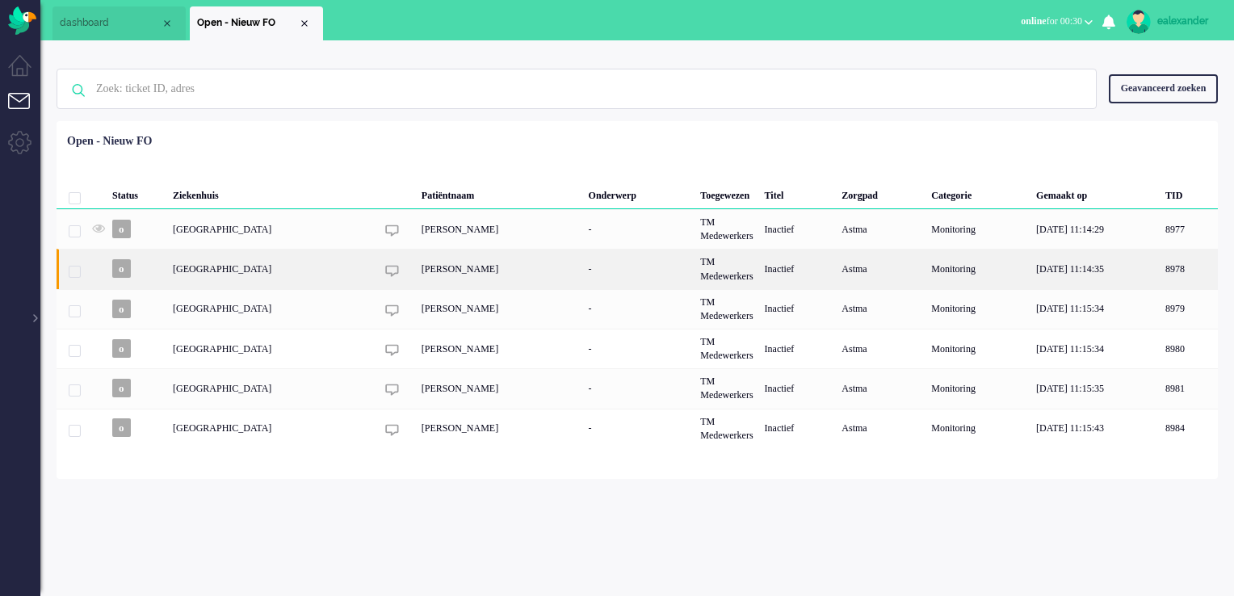
click at [491, 120] on div "[PERSON_NAME]" at bounding box center [499, 269] width 167 height 40
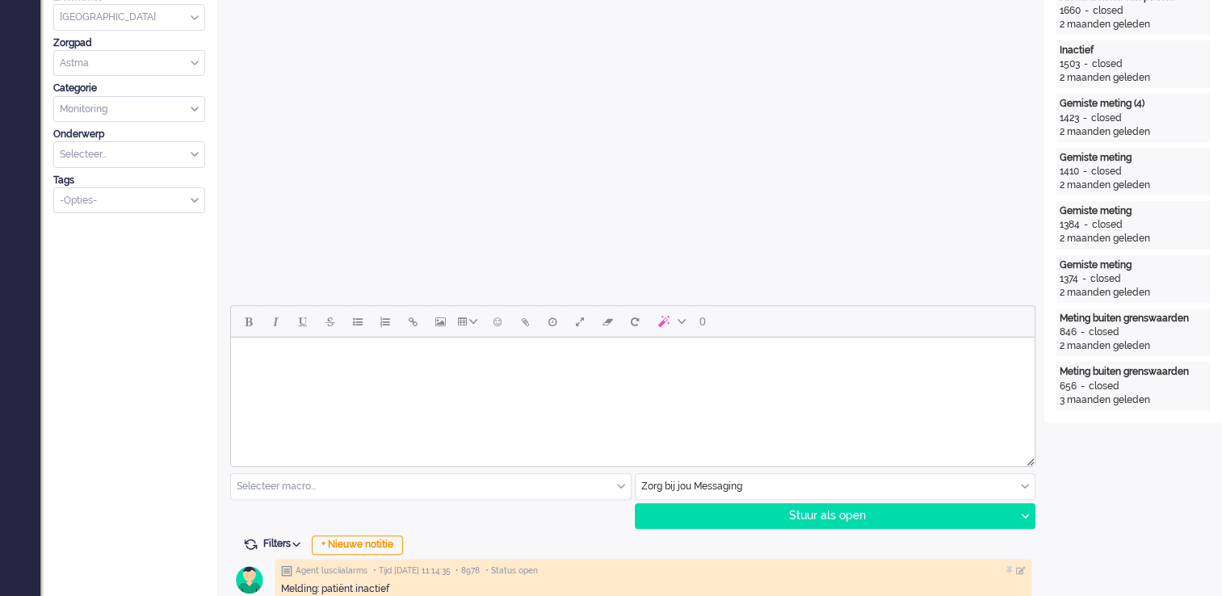
scroll to position [565, 0]
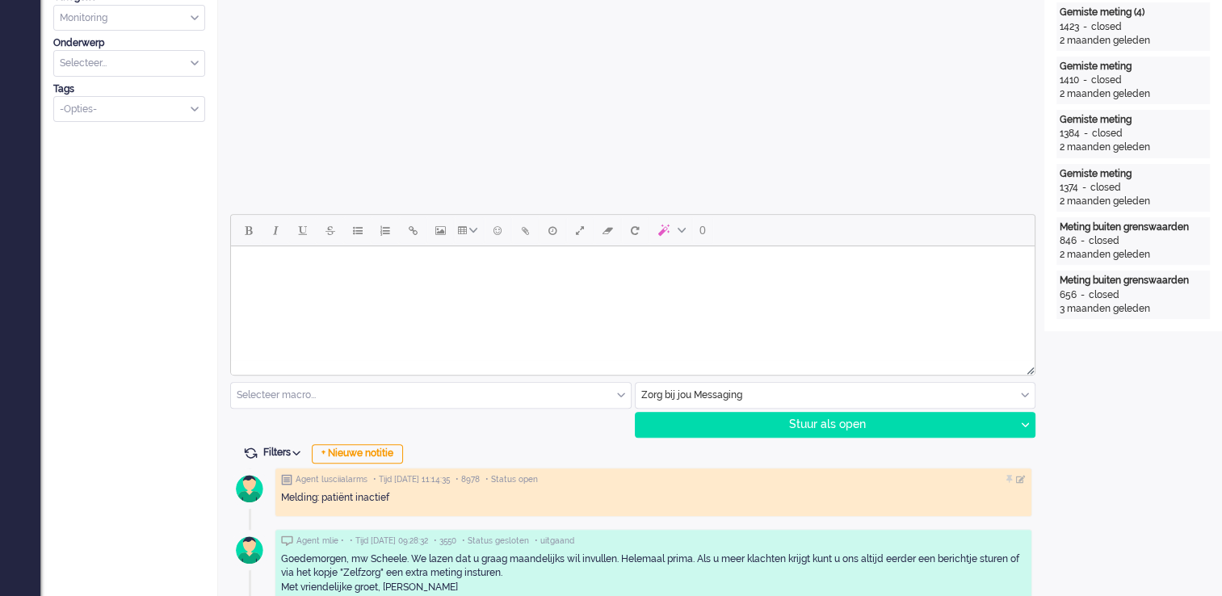
drag, startPoint x: 602, startPoint y: 248, endPoint x: 602, endPoint y: 266, distance: 17.8
click at [491, 120] on html at bounding box center [633, 266] width 804 height 41
drag, startPoint x: 287, startPoint y: 297, endPoint x: 279, endPoint y: 297, distance: 8.9
click at [287, 120] on body "Goedemiddag," at bounding box center [632, 279] width 791 height 52
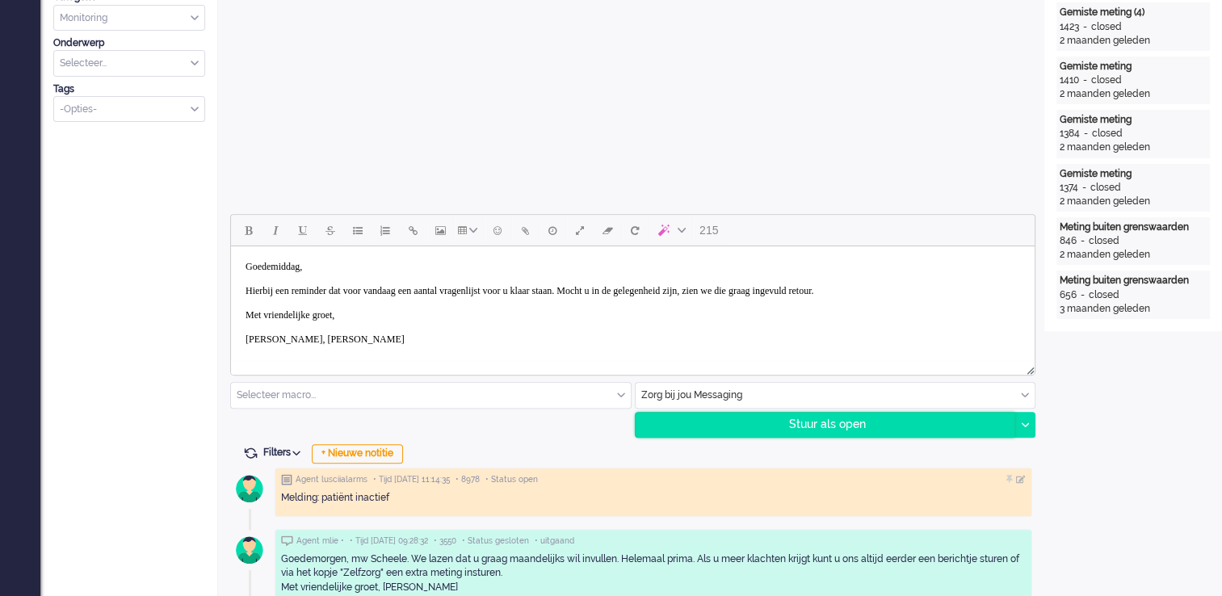
click at [491, 120] on div "Stuur als open" at bounding box center [826, 425] width 380 height 24
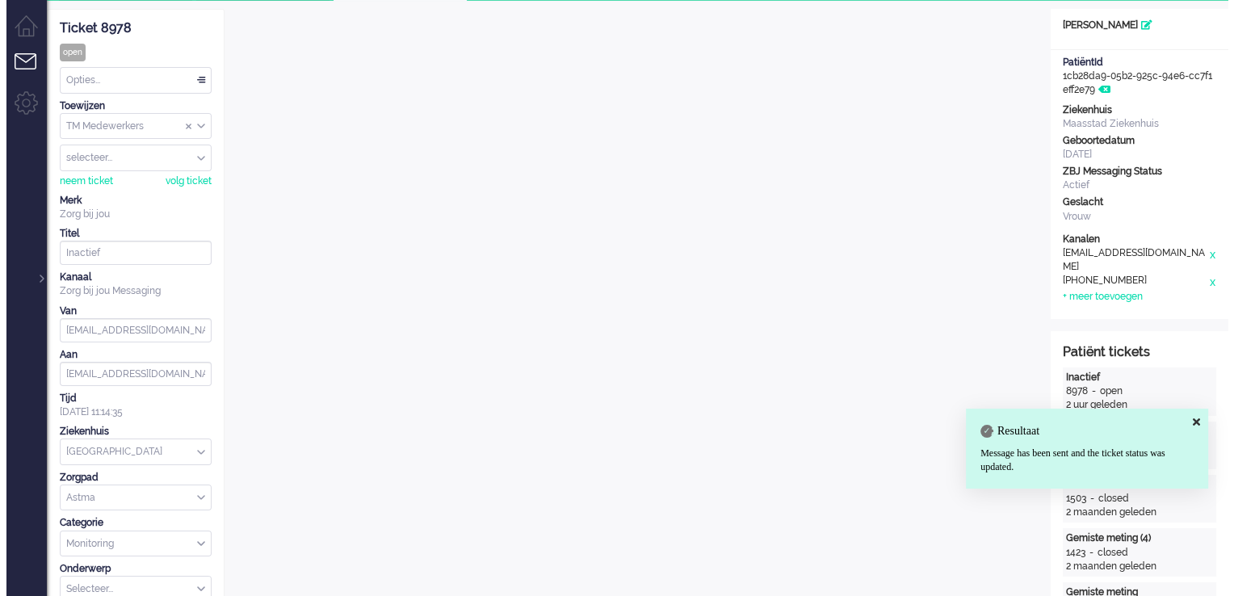
scroll to position [0, 0]
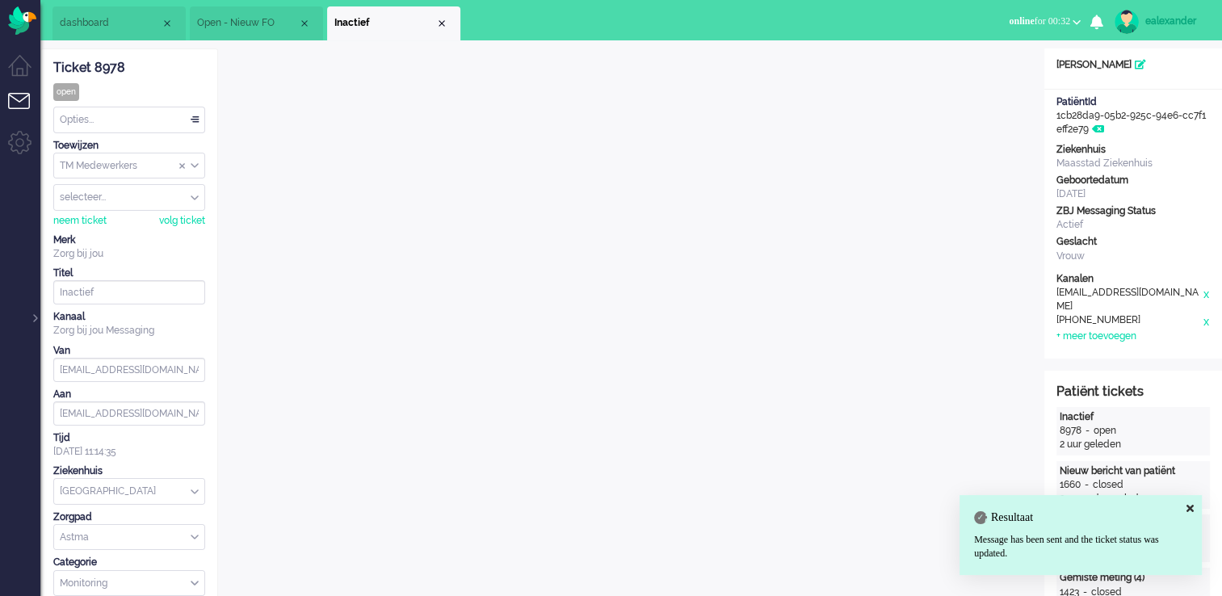
click at [175, 111] on div "Opties..." at bounding box center [129, 119] width 150 height 25
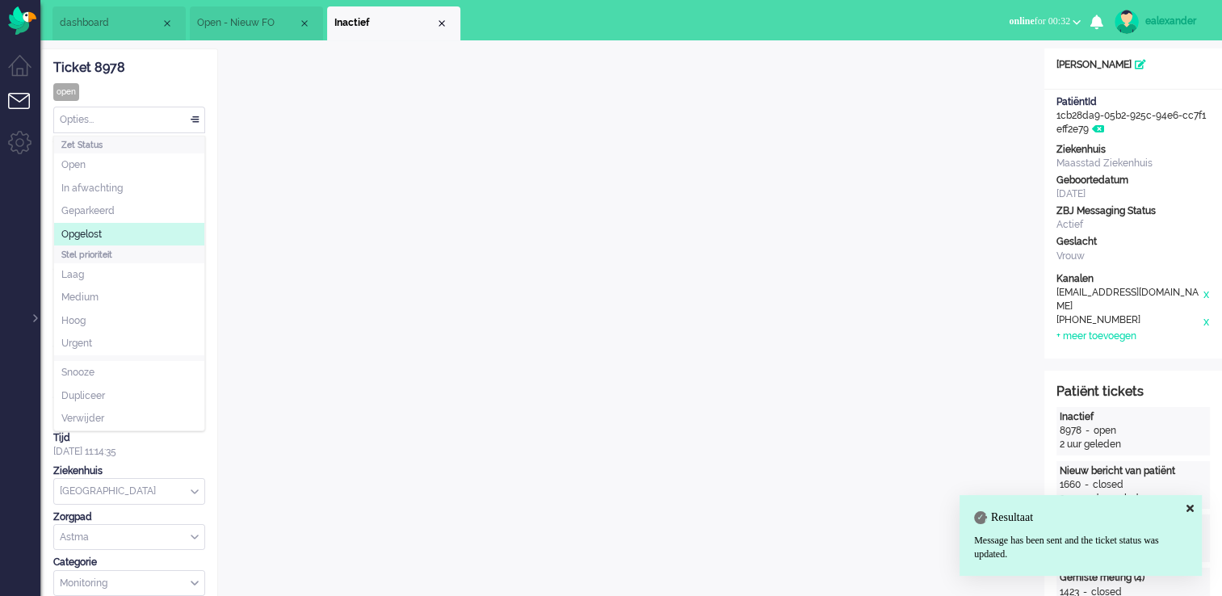
click at [137, 120] on li "Opgelost" at bounding box center [129, 234] width 150 height 23
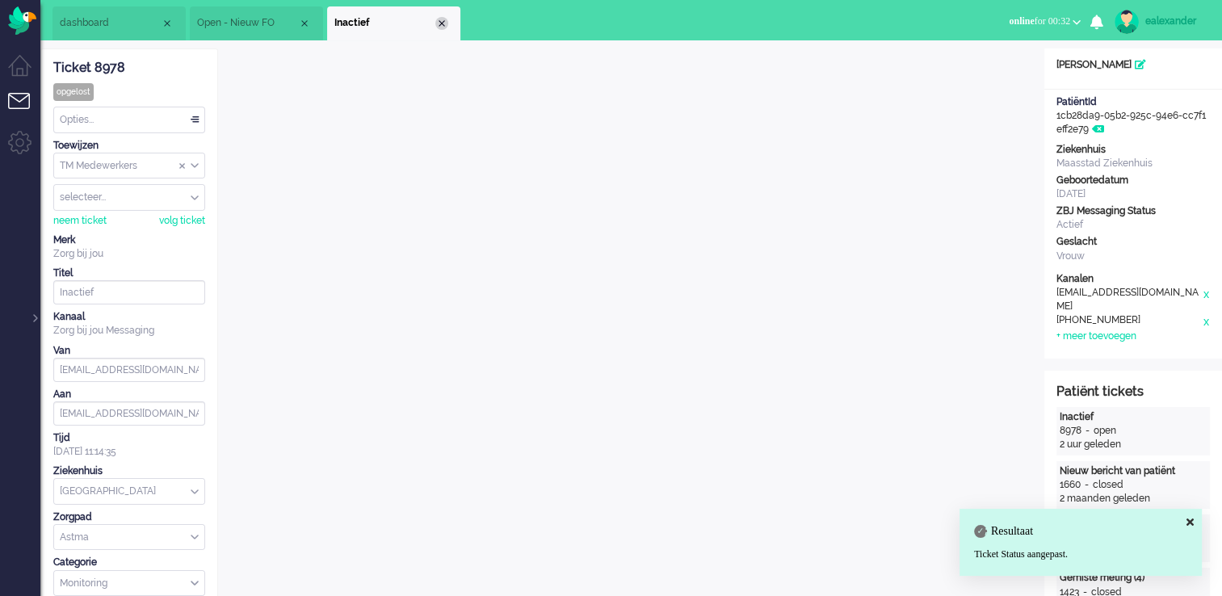
click at [440, 24] on div "Close tab" at bounding box center [441, 23] width 13 height 13
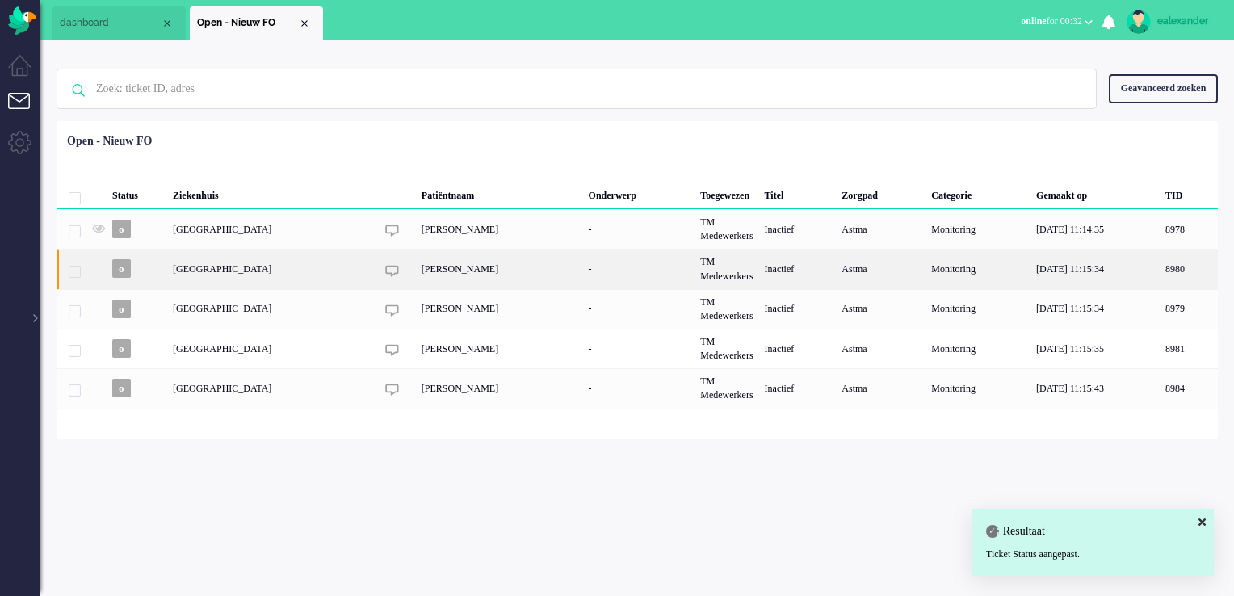
click at [479, 120] on div "[PERSON_NAME]" at bounding box center [499, 269] width 167 height 40
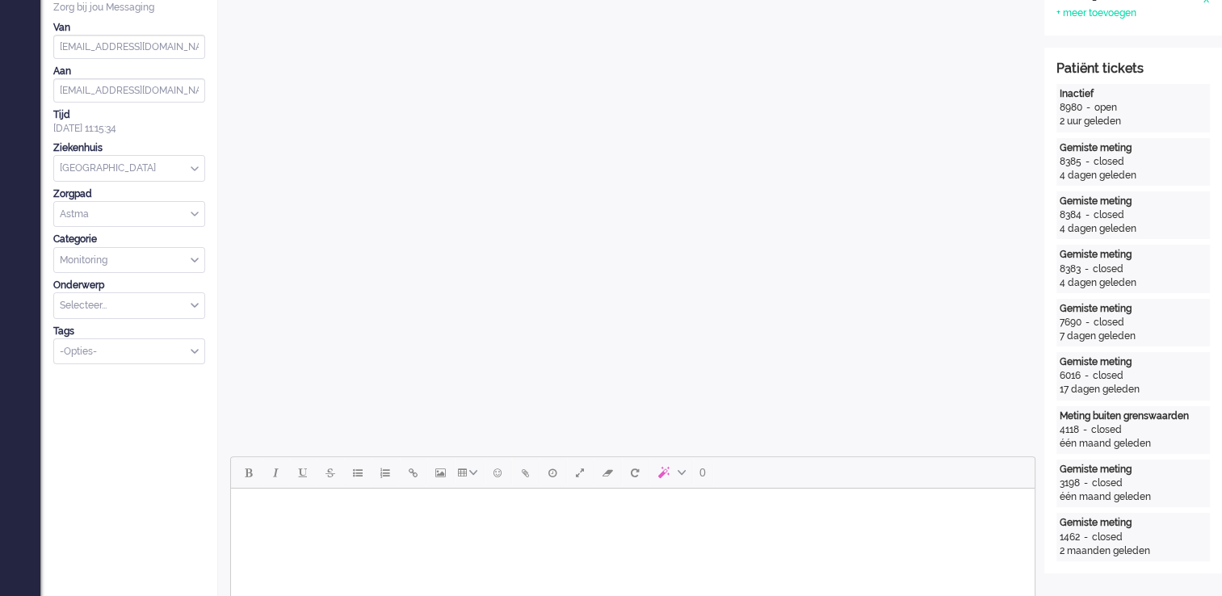
scroll to position [565, 0]
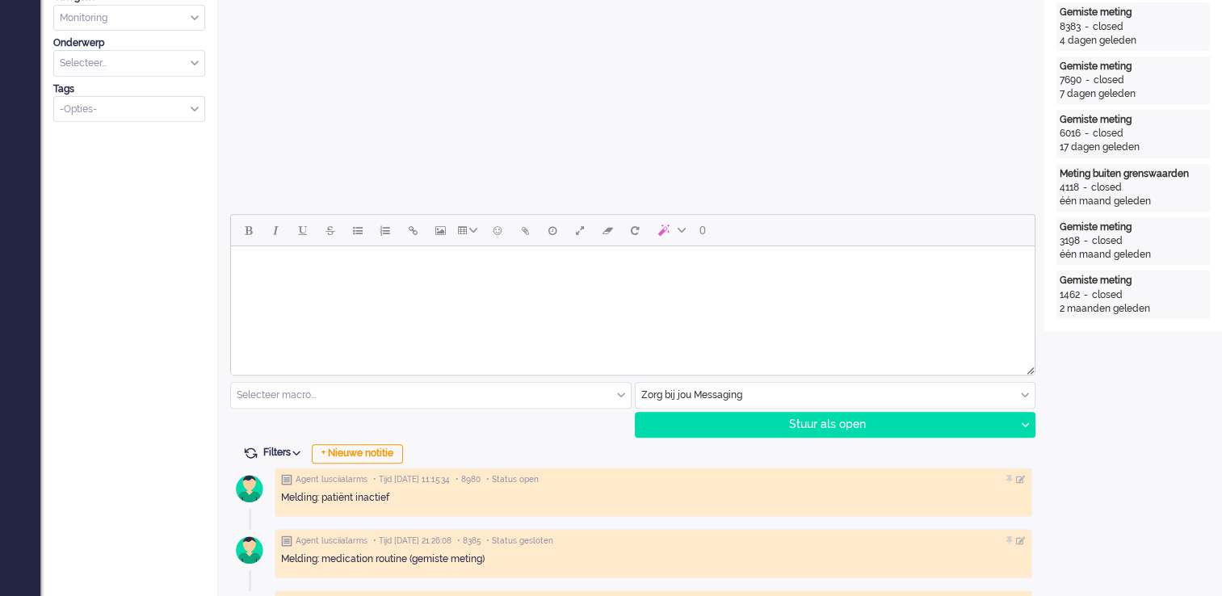
click at [491, 120] on html at bounding box center [633, 266] width 804 height 41
click at [279, 120] on body "Goedemiddag," at bounding box center [632, 279] width 791 height 52
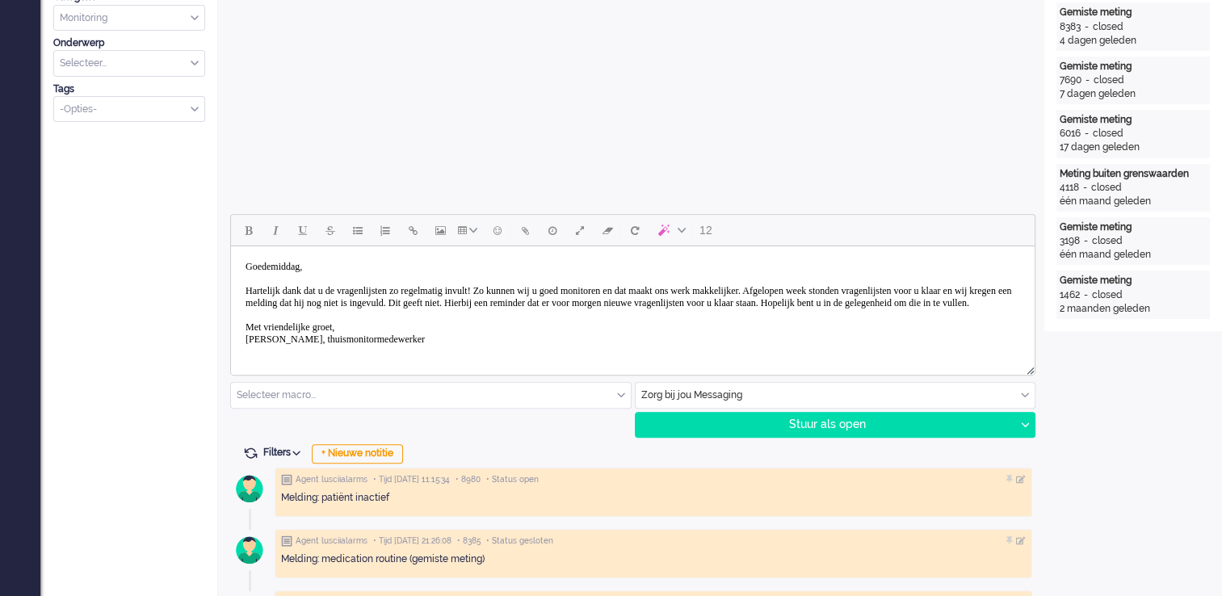
scroll to position [4, 0]
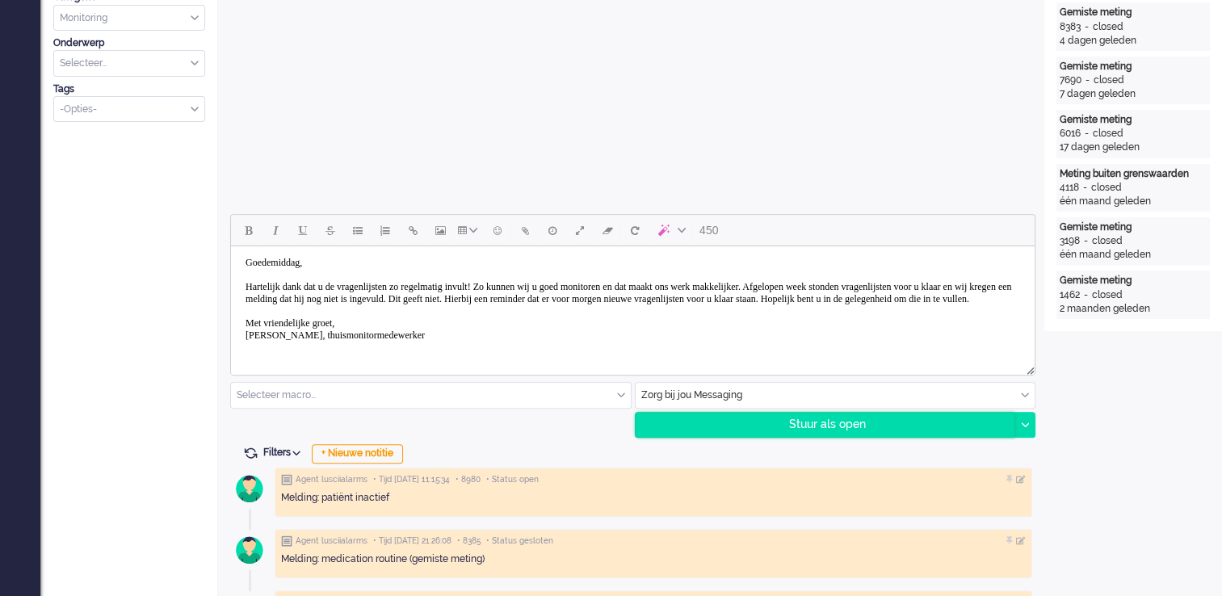
click at [491, 120] on div "Stuur als open" at bounding box center [826, 425] width 380 height 24
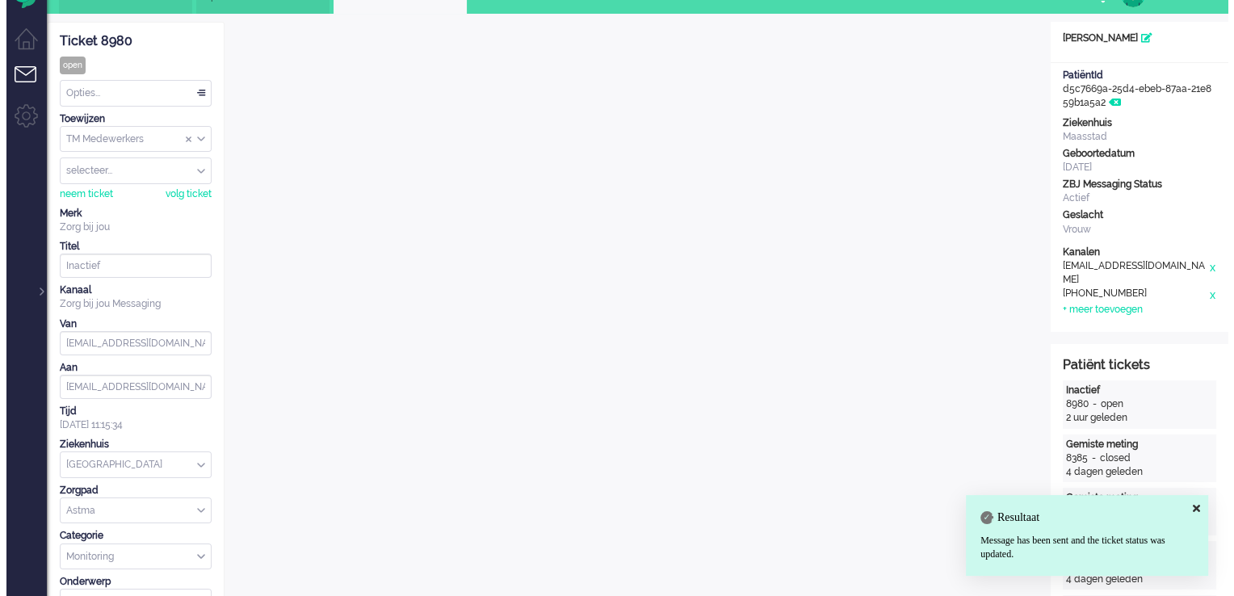
scroll to position [0, 0]
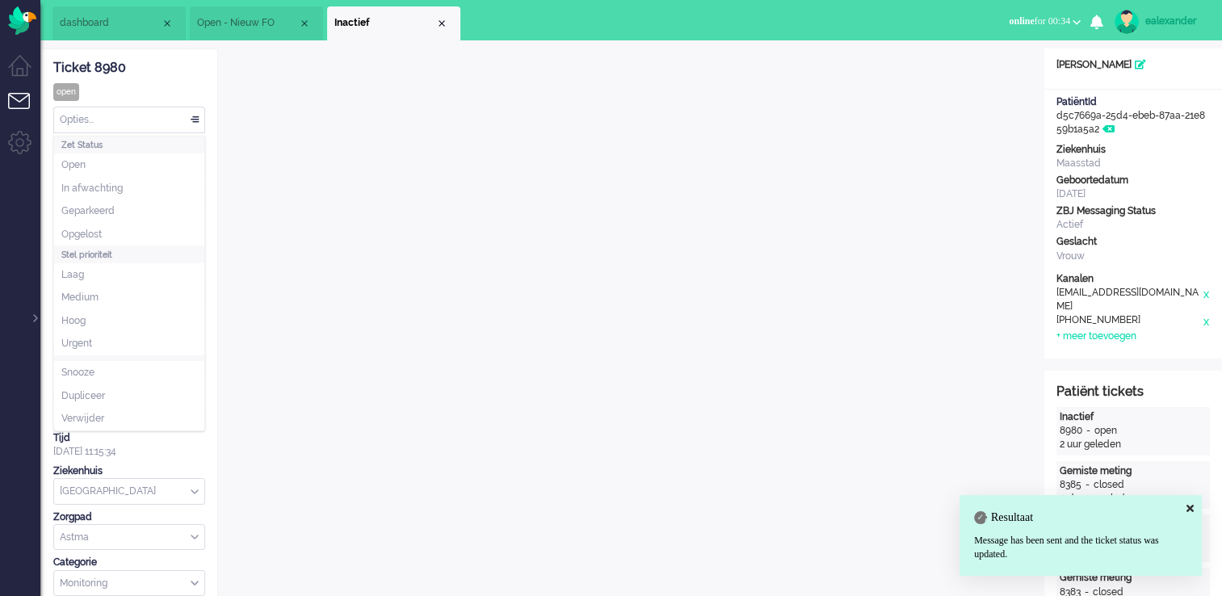
click at [194, 120] on div "Opties..." at bounding box center [129, 119] width 150 height 25
click at [162, 120] on li "Opgelost" at bounding box center [129, 234] width 150 height 23
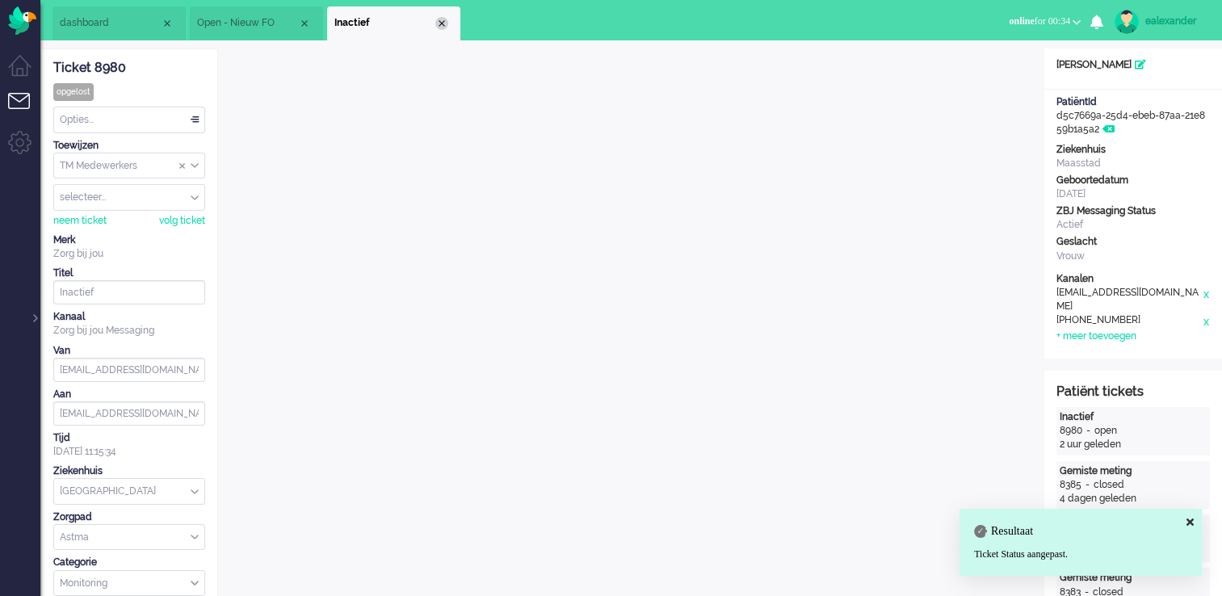
click at [443, 24] on div "Close tab" at bounding box center [441, 23] width 13 height 13
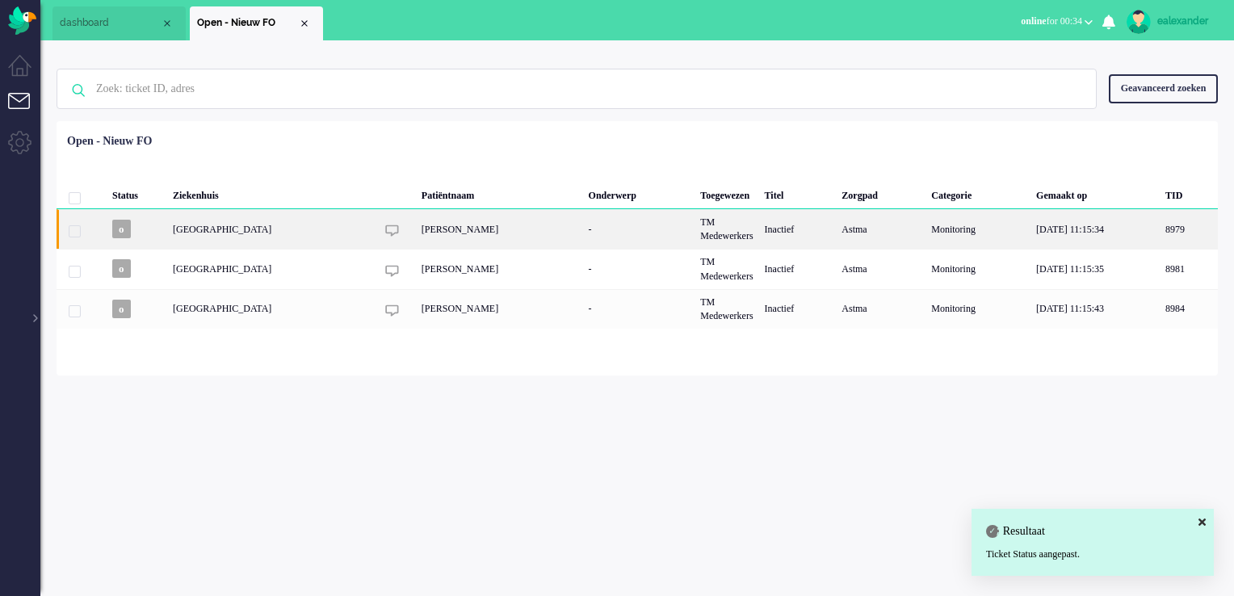
click at [483, 120] on div "[PERSON_NAME]" at bounding box center [499, 229] width 167 height 40
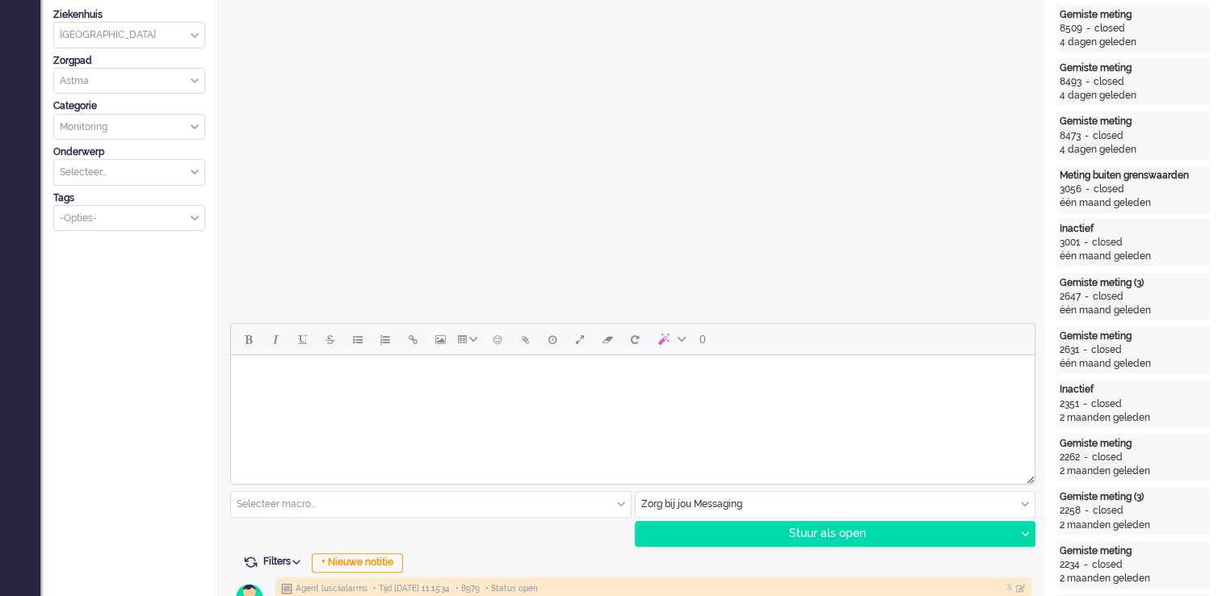
scroll to position [485, 0]
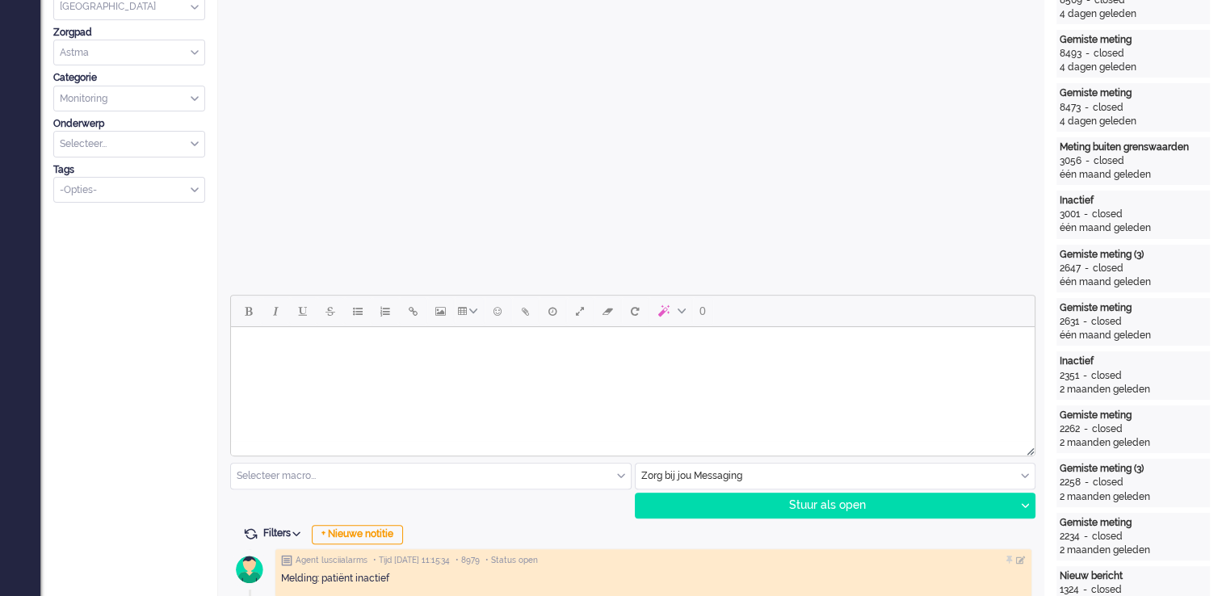
click at [491, 120] on html at bounding box center [633, 347] width 804 height 41
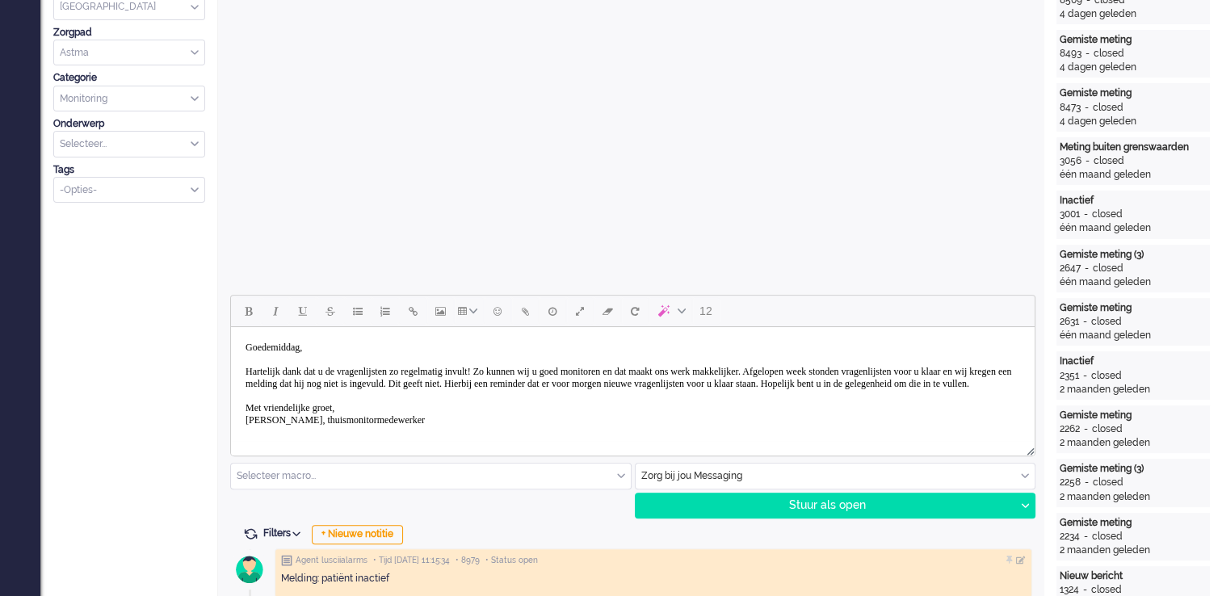
scroll to position [4, 0]
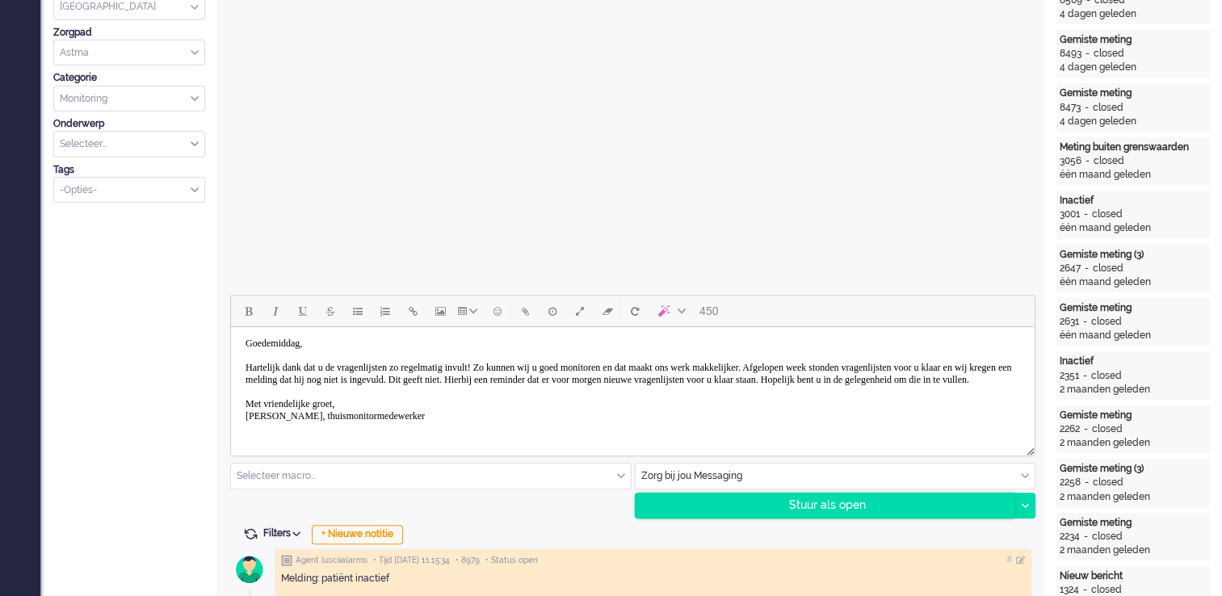
click at [491, 120] on div "Stuur als open" at bounding box center [826, 505] width 380 height 24
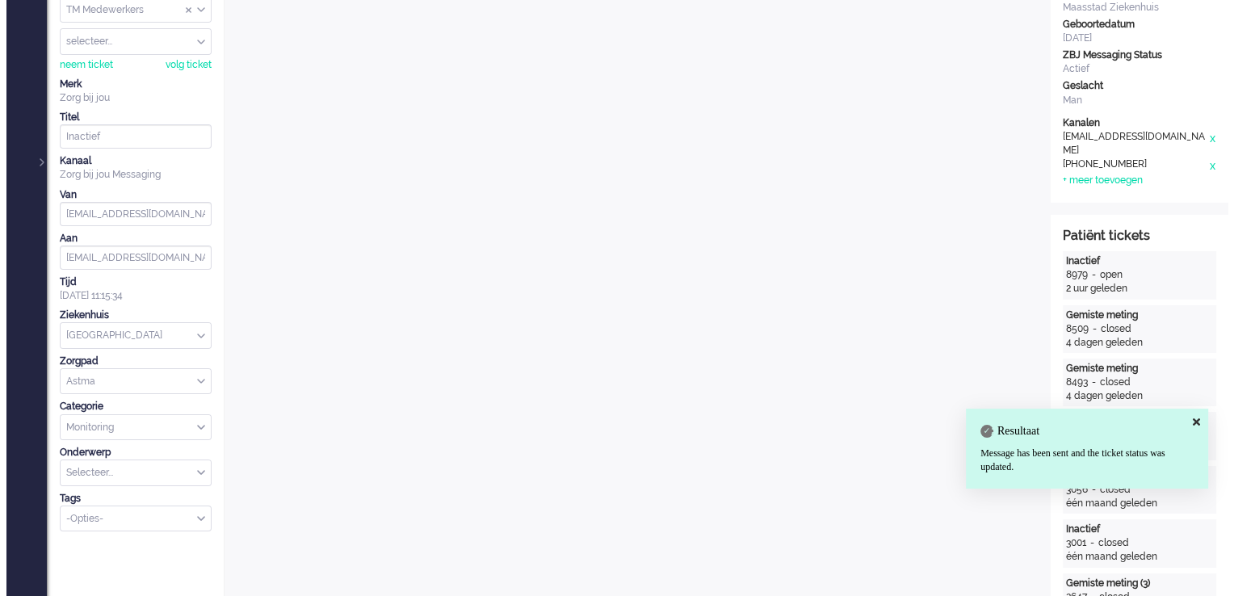
scroll to position [0, 0]
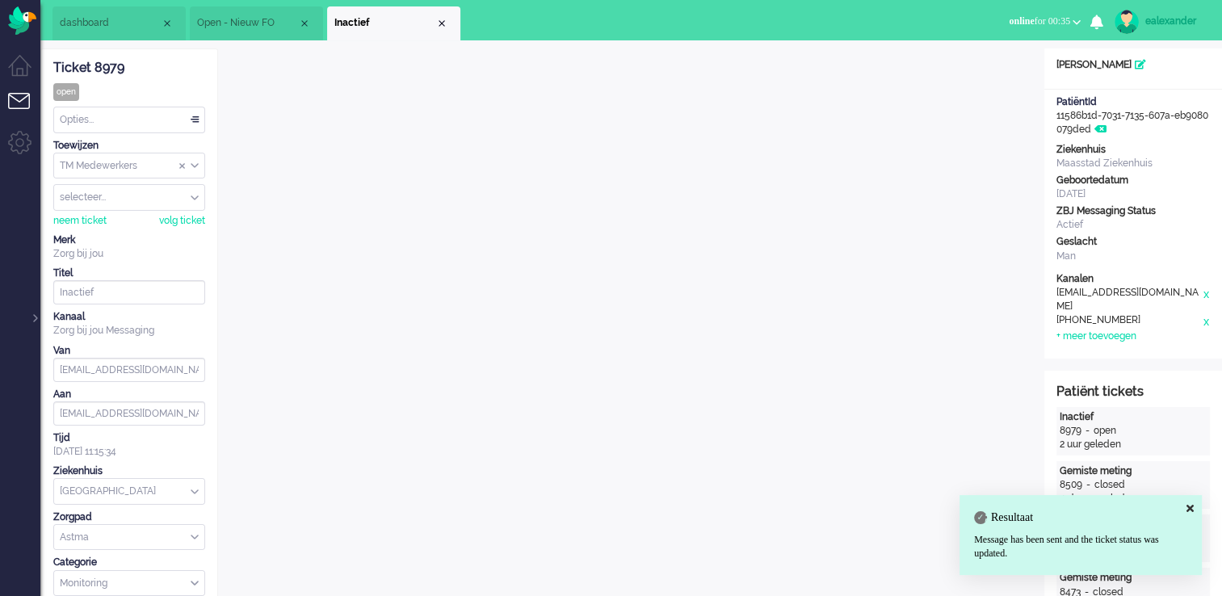
click at [179, 113] on div "Opties..." at bounding box center [129, 119] width 150 height 25
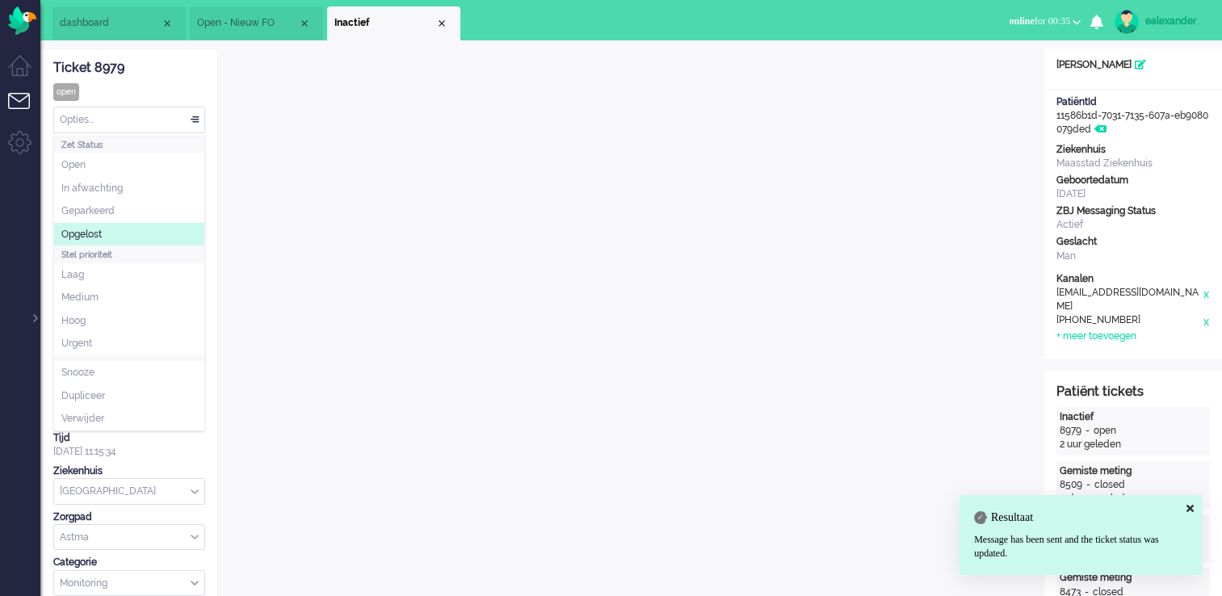
click at [149, 120] on li "Opgelost" at bounding box center [129, 234] width 150 height 23
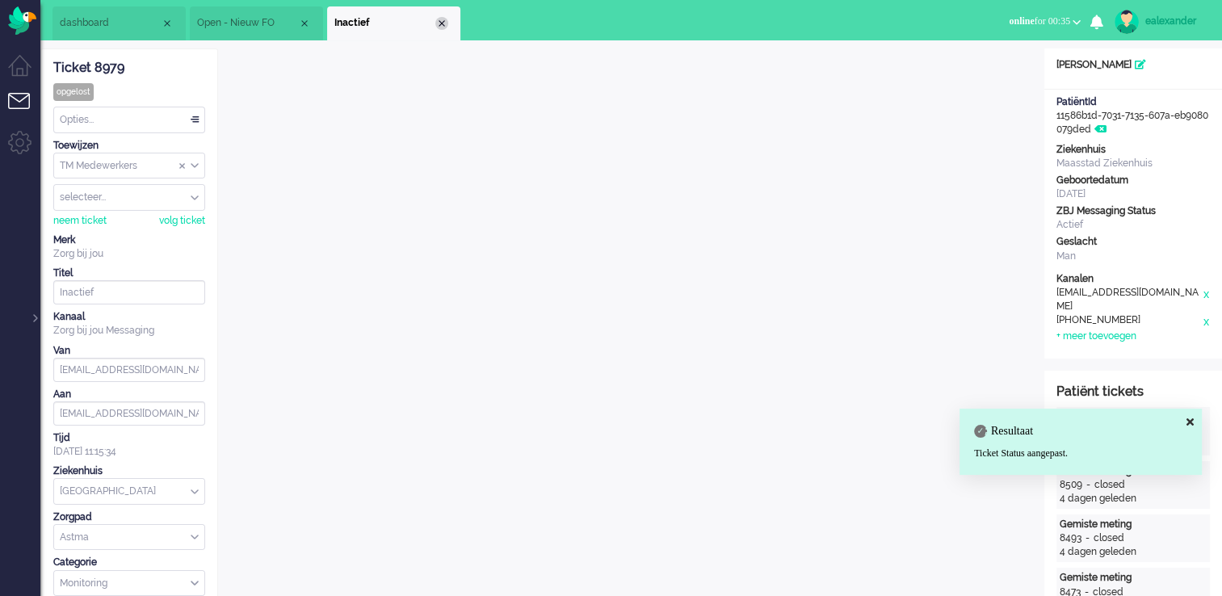
click at [443, 18] on div "Close tab" at bounding box center [441, 23] width 13 height 13
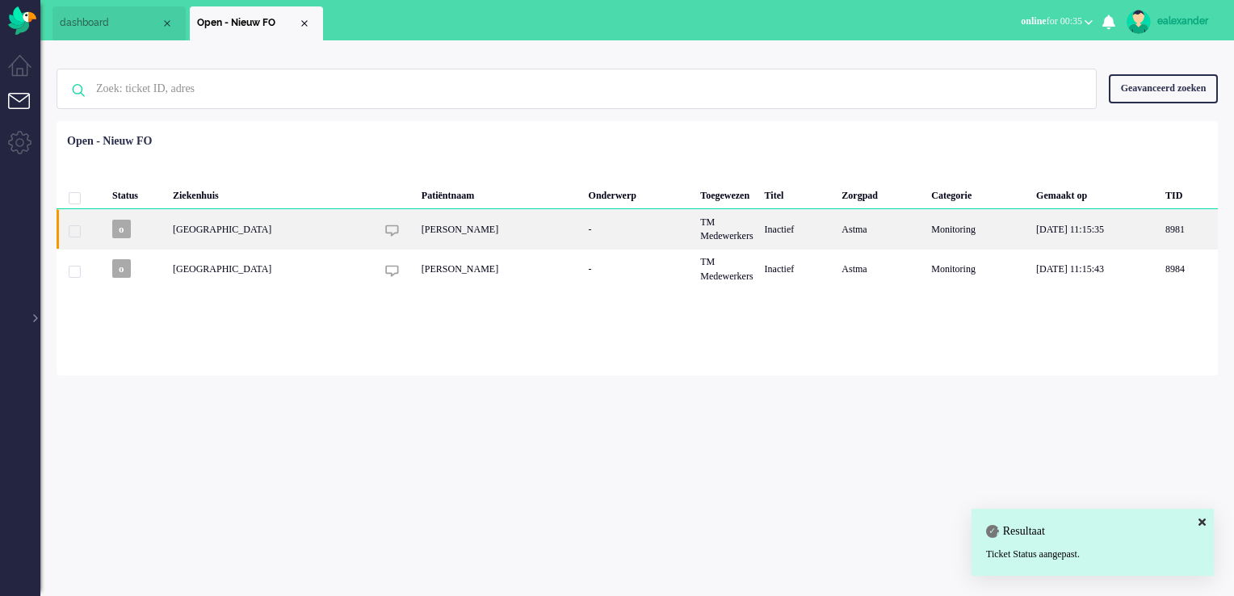
click at [491, 120] on div "[PERSON_NAME]" at bounding box center [499, 229] width 167 height 40
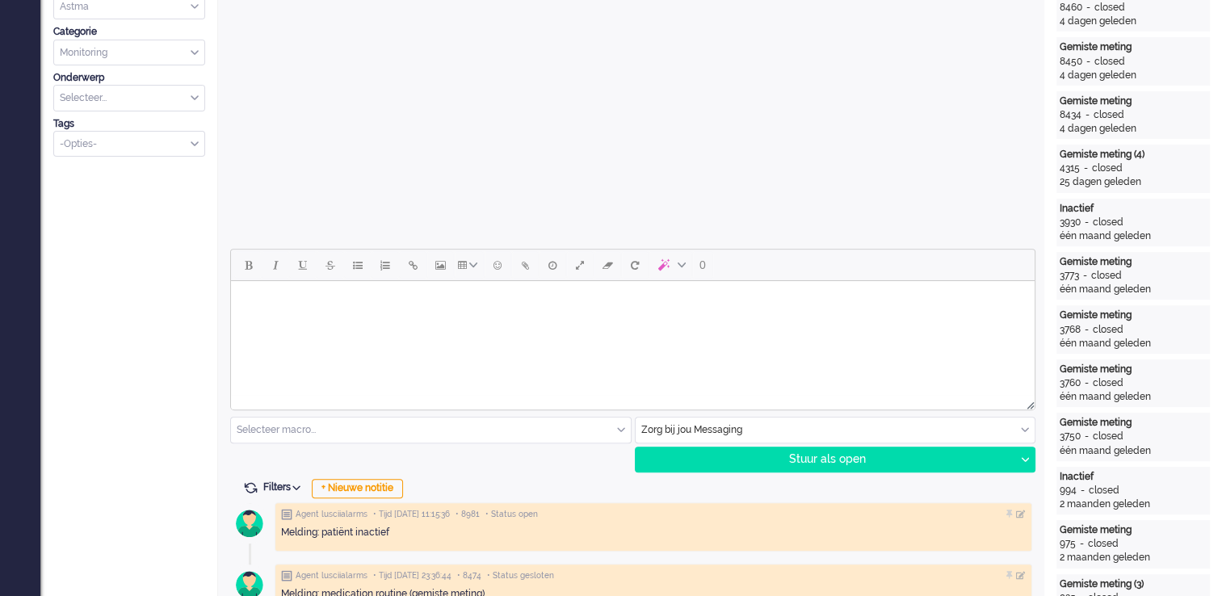
scroll to position [565, 0]
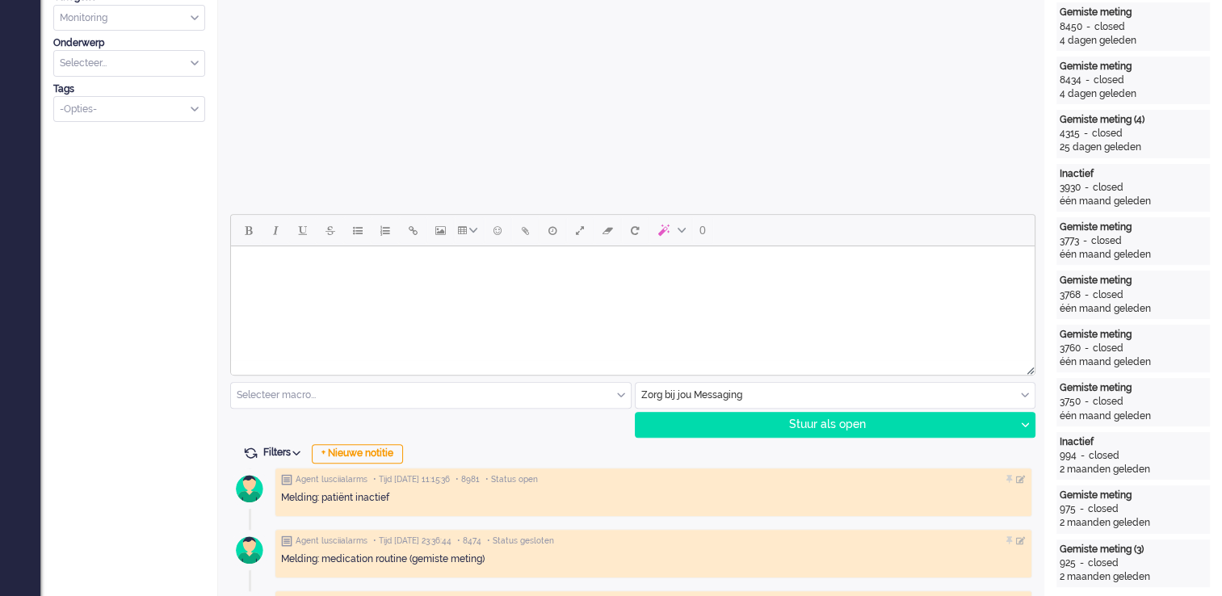
click at [491, 120] on html at bounding box center [633, 266] width 804 height 41
click at [266, 120] on body "Goedemiddag," at bounding box center [632, 279] width 791 height 52
click at [267, 120] on body "Goedemiddag," at bounding box center [632, 279] width 791 height 52
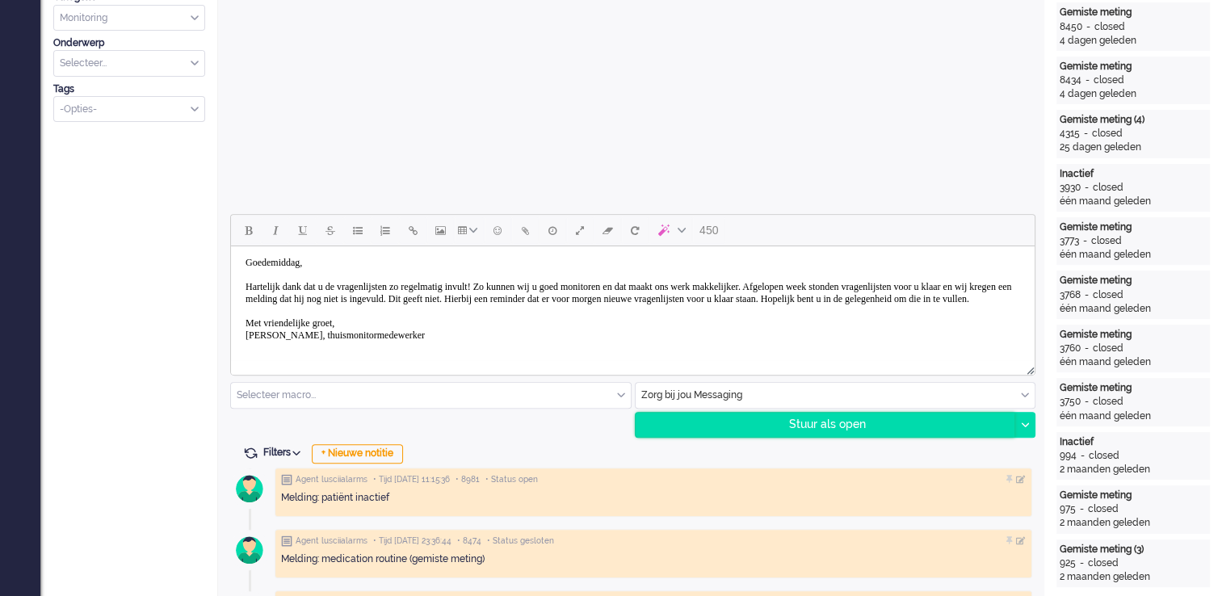
click at [491, 120] on div "Stuur als open" at bounding box center [826, 425] width 380 height 24
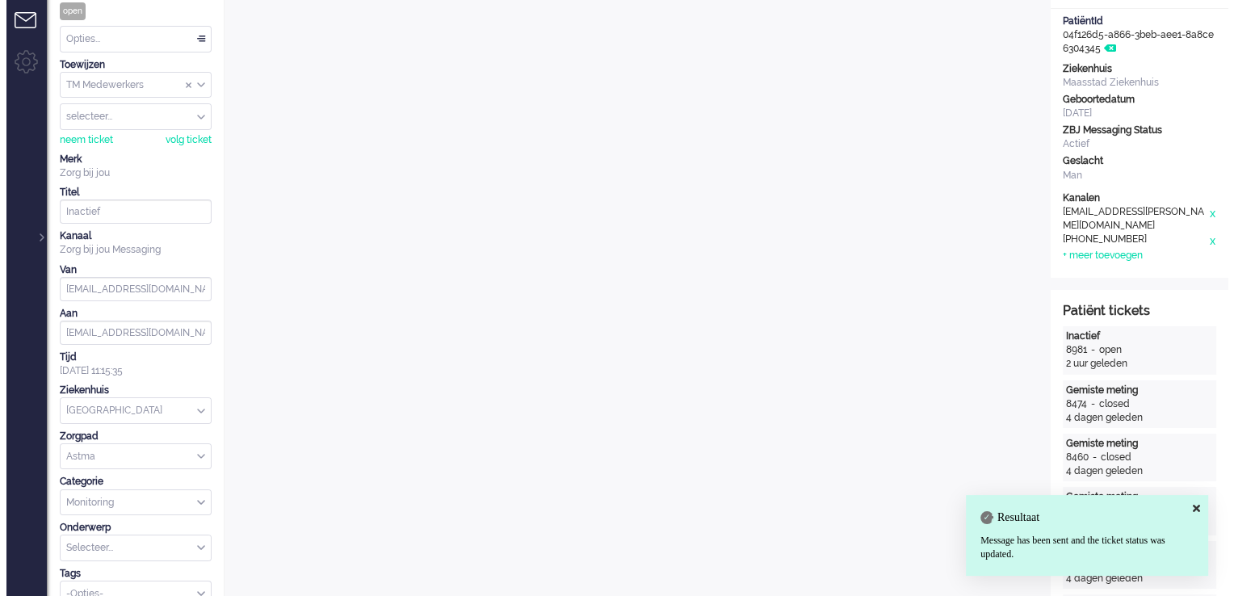
scroll to position [0, 0]
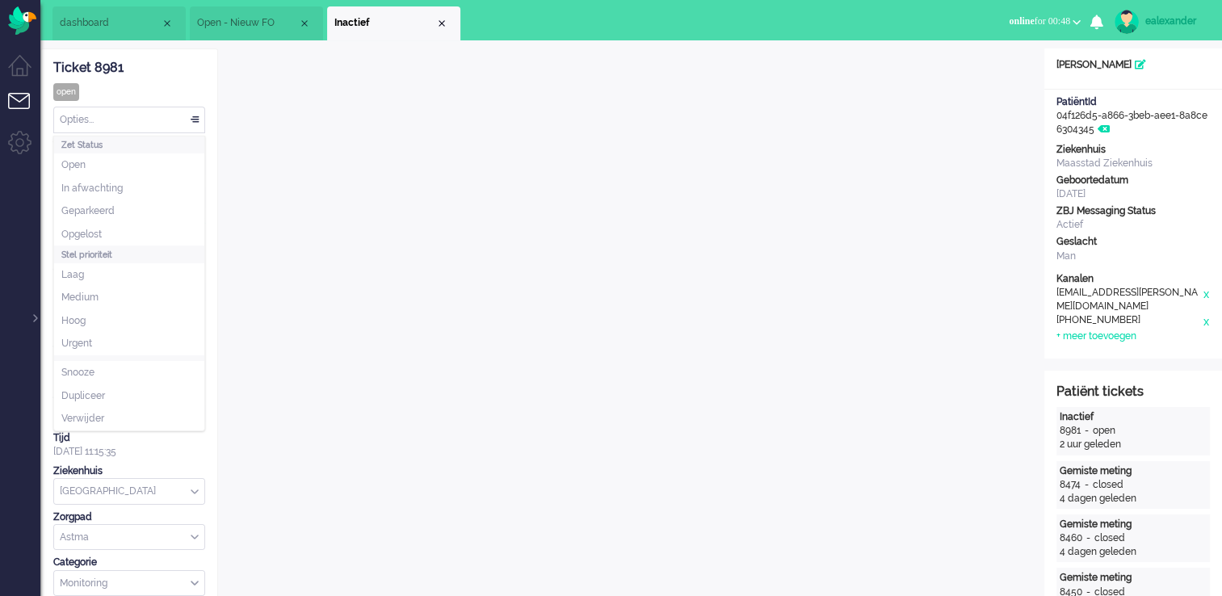
click at [204, 115] on div "Opties..." at bounding box center [129, 119] width 150 height 25
click at [180, 120] on li "Opgelost" at bounding box center [129, 234] width 150 height 23
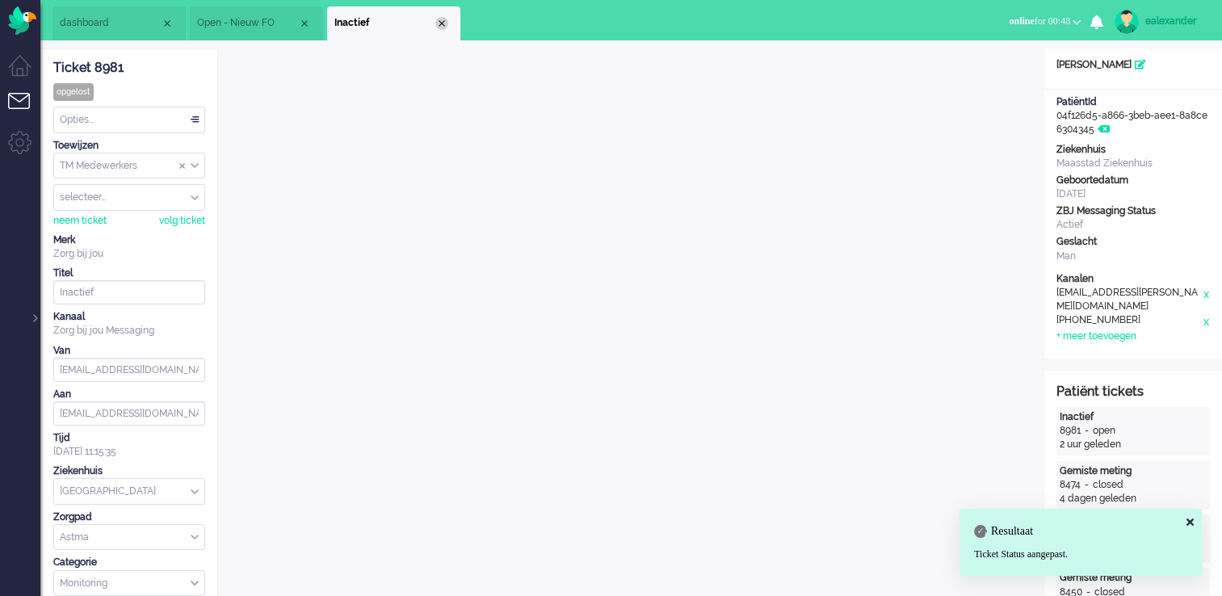
click at [443, 21] on div "Close tab" at bounding box center [441, 23] width 13 height 13
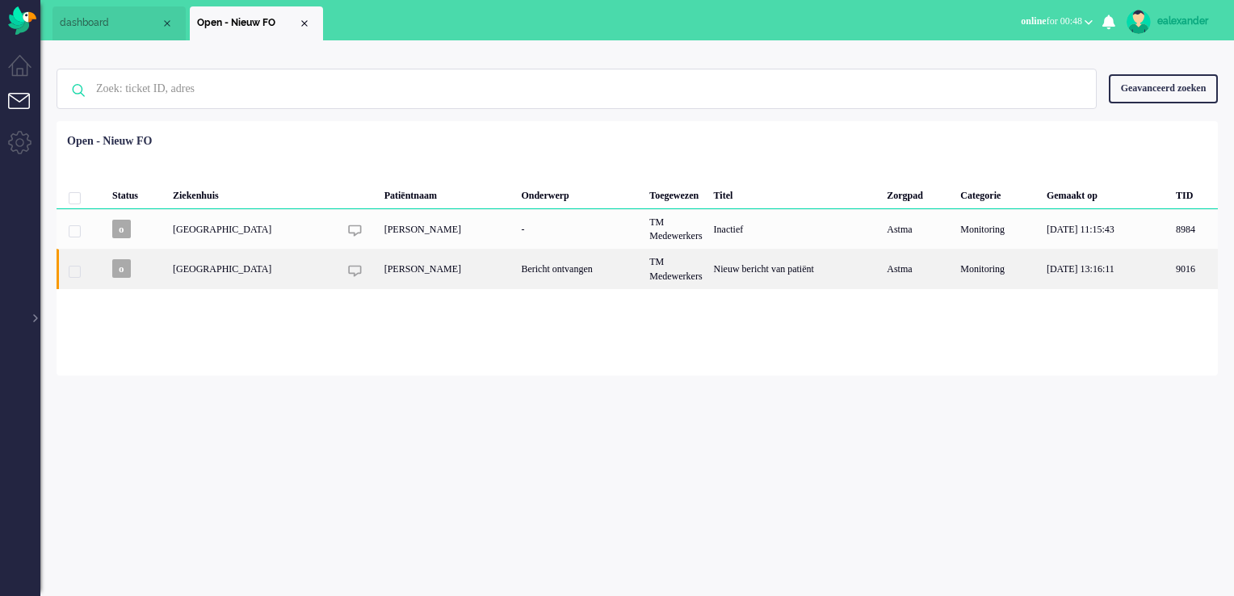
click at [491, 120] on div "Nieuw bericht van patiënt" at bounding box center [795, 269] width 174 height 40
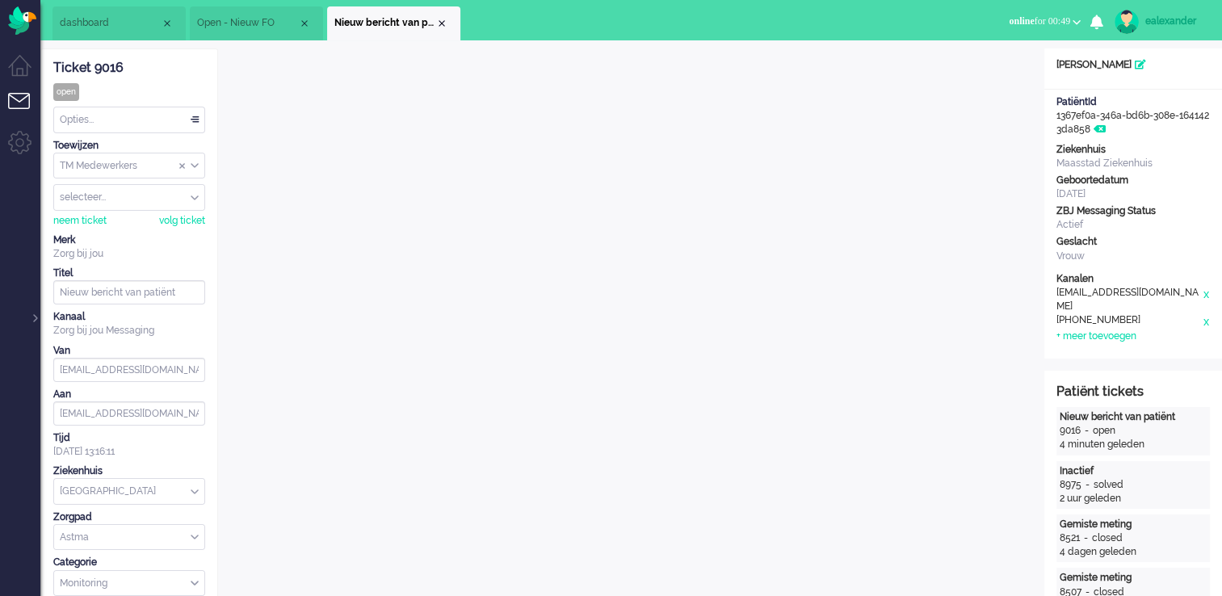
click at [195, 115] on div "Opties..." at bounding box center [129, 119] width 150 height 25
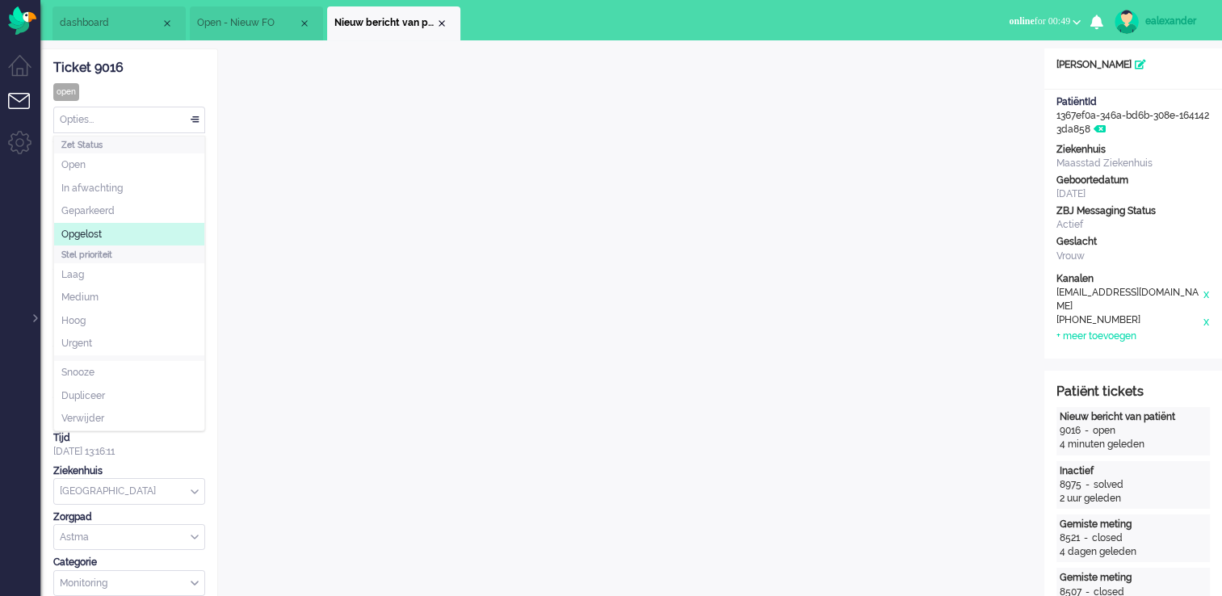
click at [147, 120] on li "Opgelost" at bounding box center [129, 234] width 150 height 23
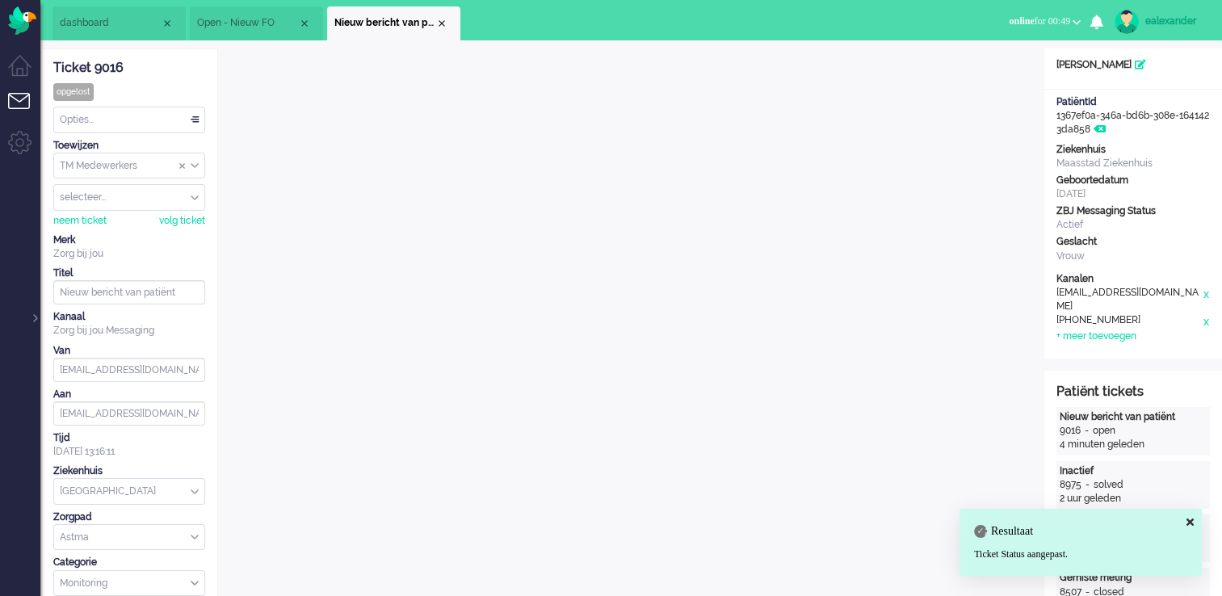
drag, startPoint x: 444, startPoint y: 22, endPoint x: 486, endPoint y: 40, distance: 45.6
click at [445, 22] on div "Close tab" at bounding box center [441, 23] width 13 height 13
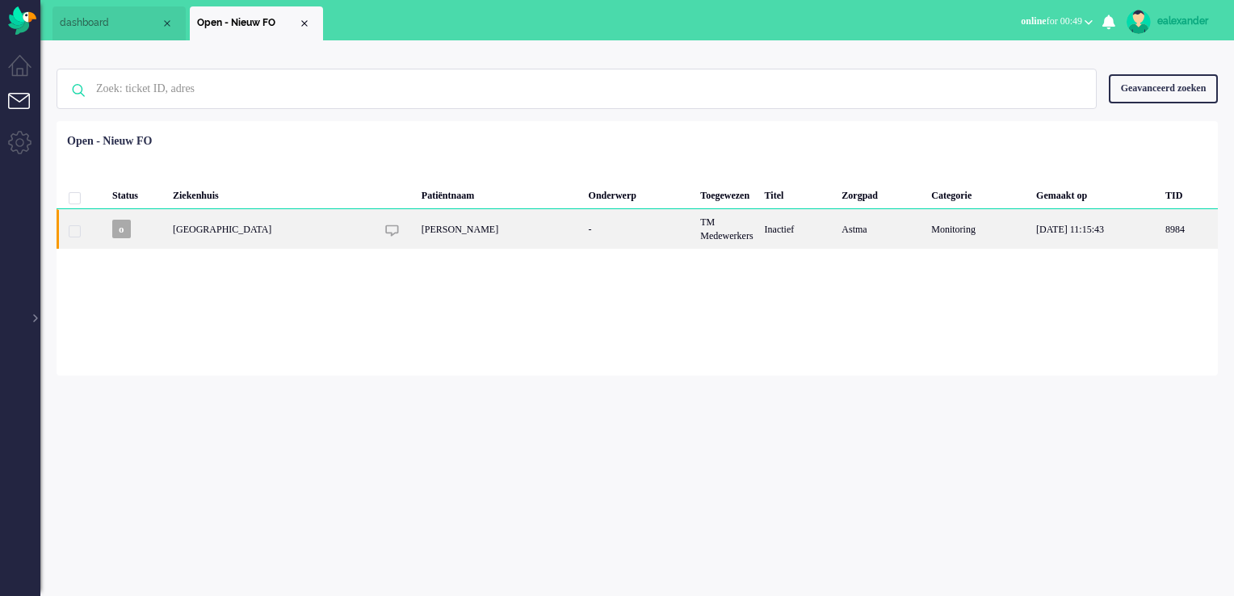
click at [491, 120] on div "Inactief" at bounding box center [798, 229] width 78 height 40
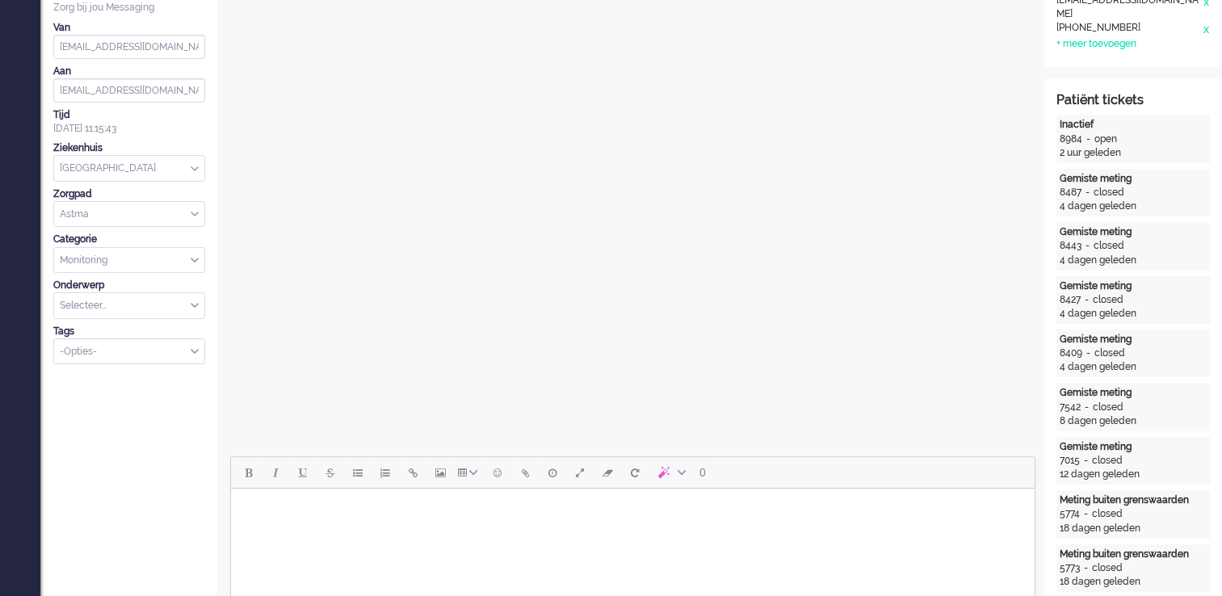
scroll to position [485, 0]
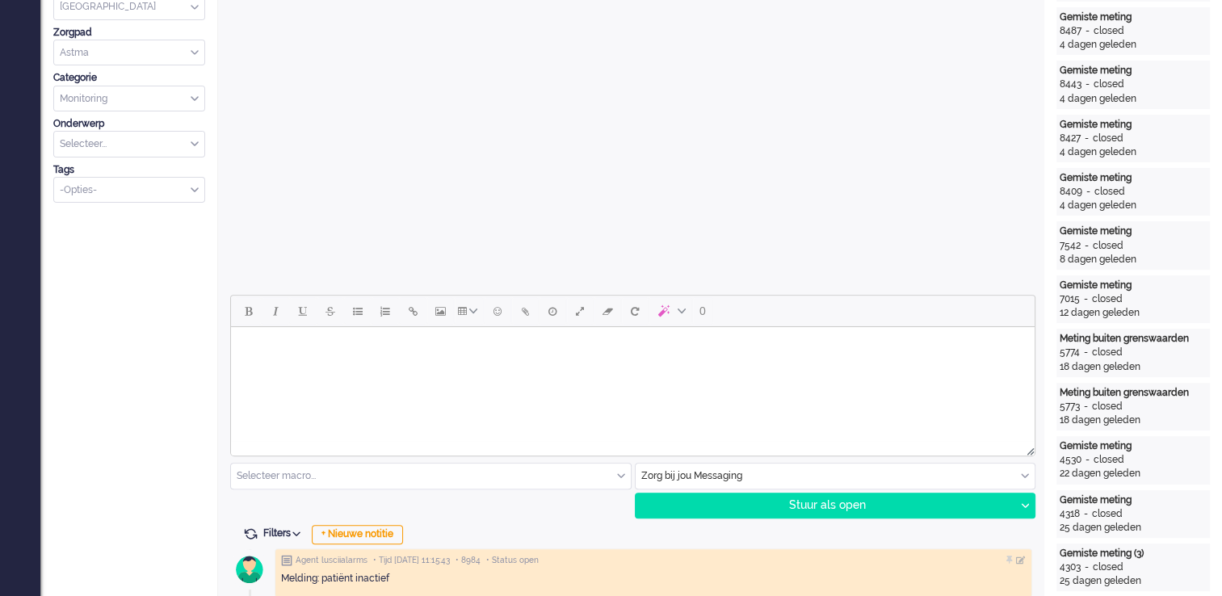
click at [491, 120] on html at bounding box center [633, 347] width 804 height 41
click at [280, 120] on body "Goedemiddag," at bounding box center [632, 360] width 791 height 52
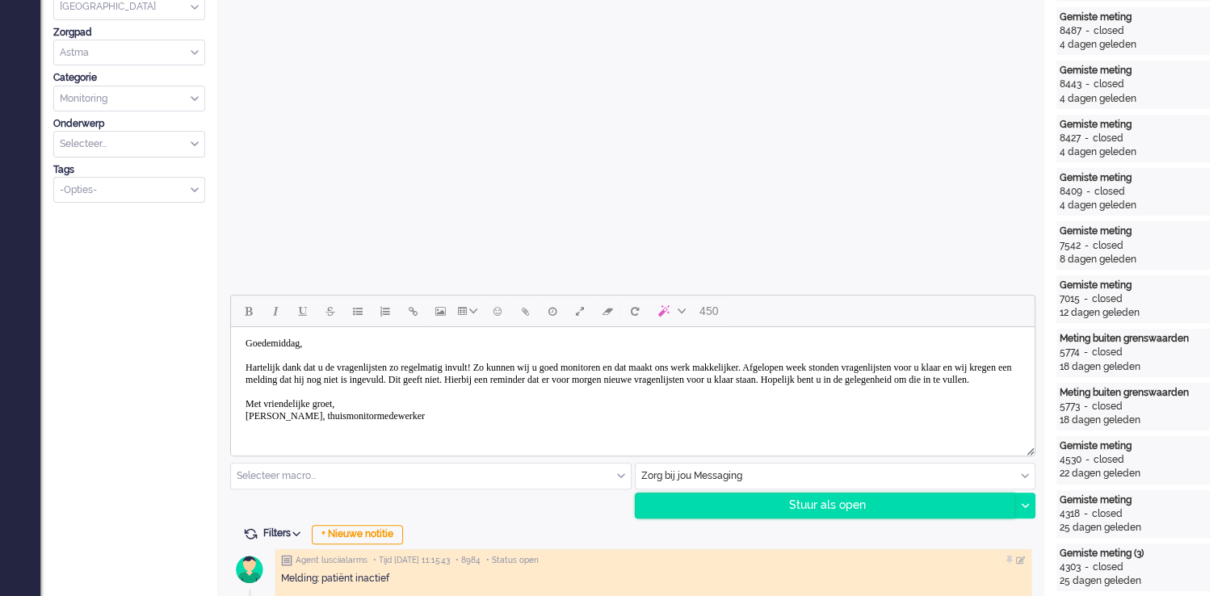
click at [491, 120] on div "Stuur als open" at bounding box center [826, 505] width 380 height 24
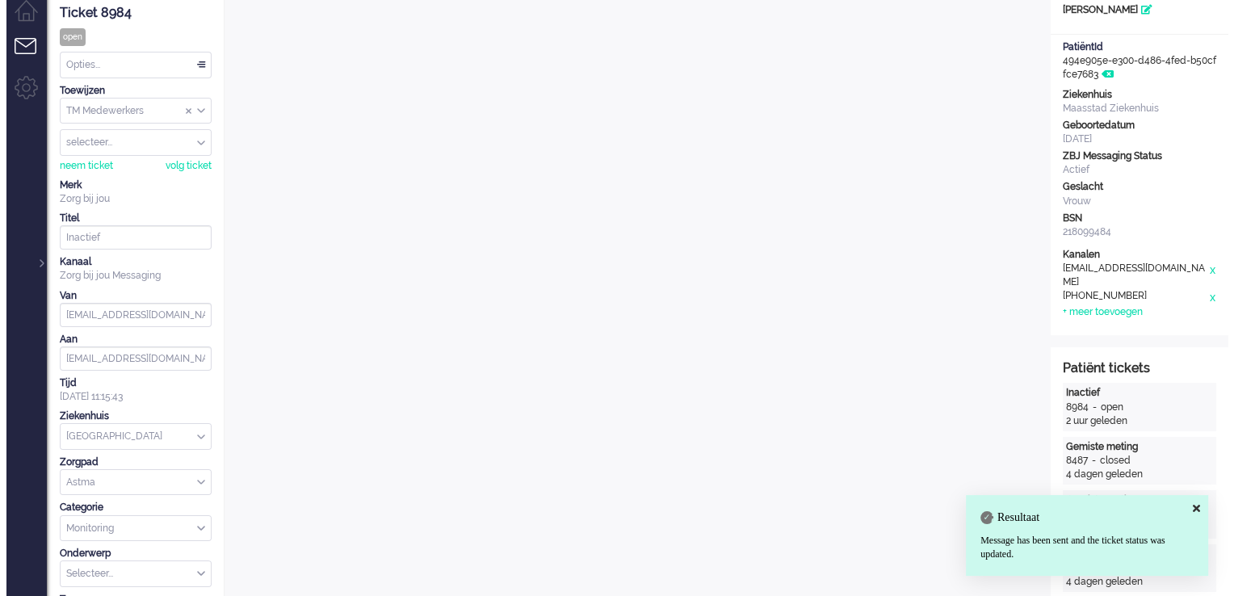
scroll to position [0, 0]
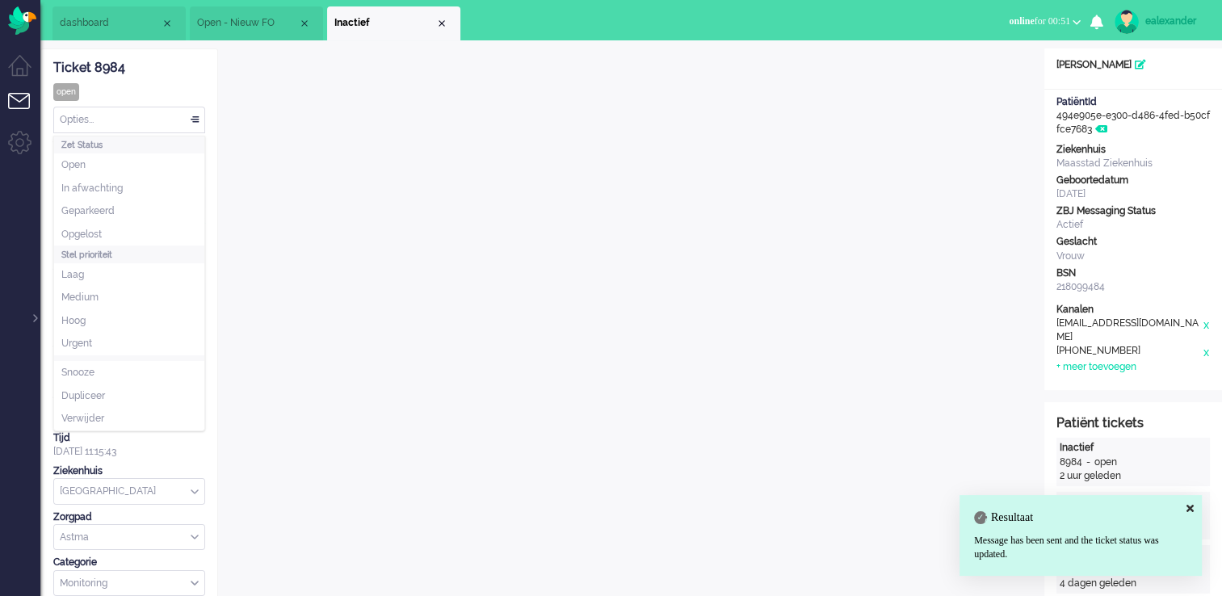
click at [159, 118] on div "Opties..." at bounding box center [129, 119] width 150 height 25
click at [130, 120] on li "Opgelost" at bounding box center [129, 234] width 150 height 23
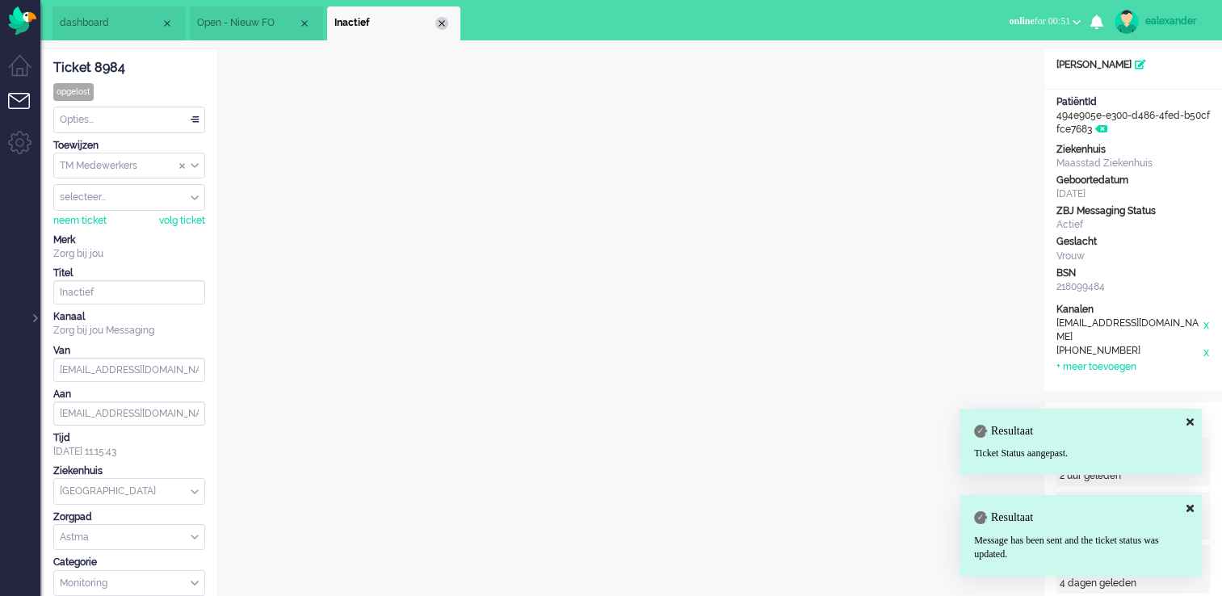
click at [443, 24] on div "Close tab" at bounding box center [441, 23] width 13 height 13
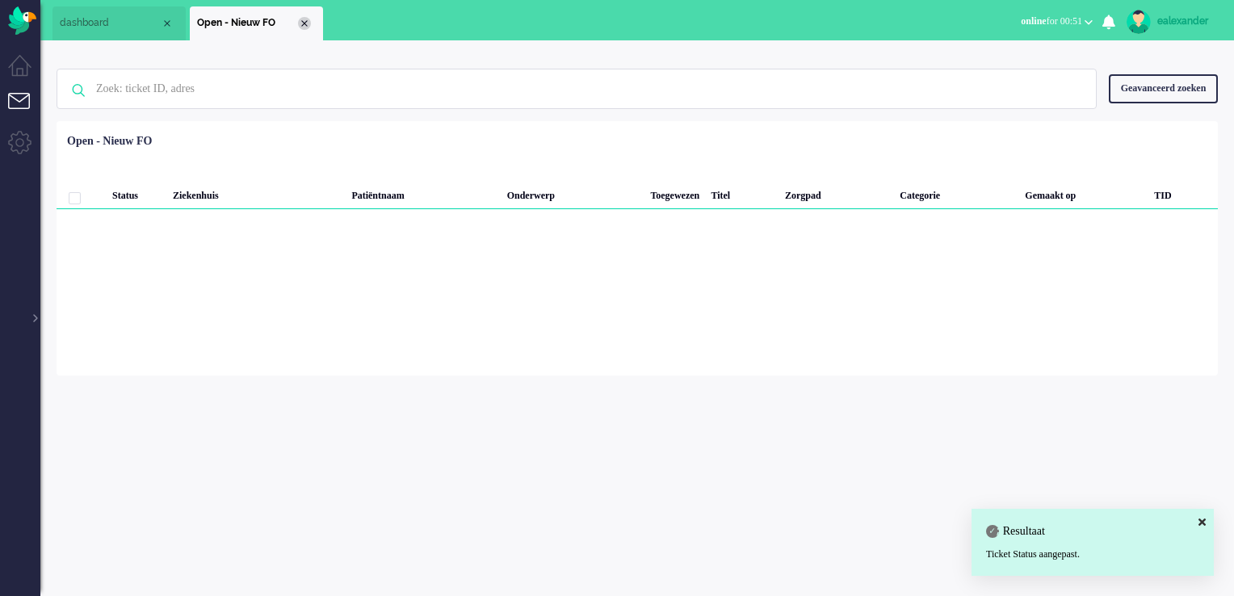
click at [302, 19] on div "Close tab" at bounding box center [304, 23] width 13 height 13
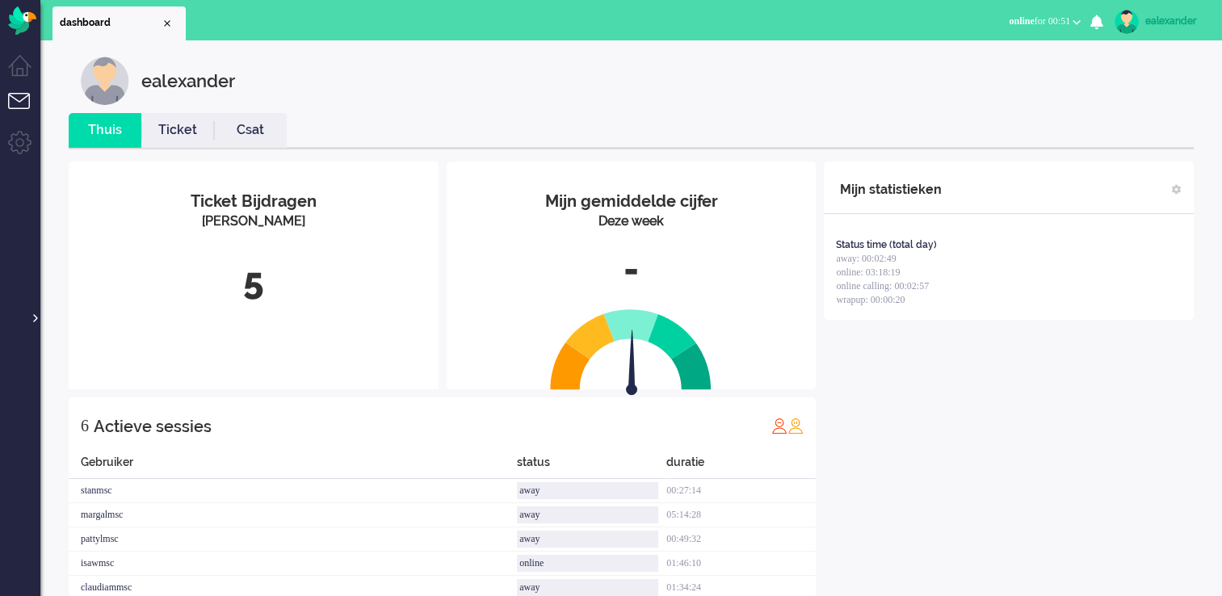
click at [36, 120] on div at bounding box center [34, 310] width 8 height 24
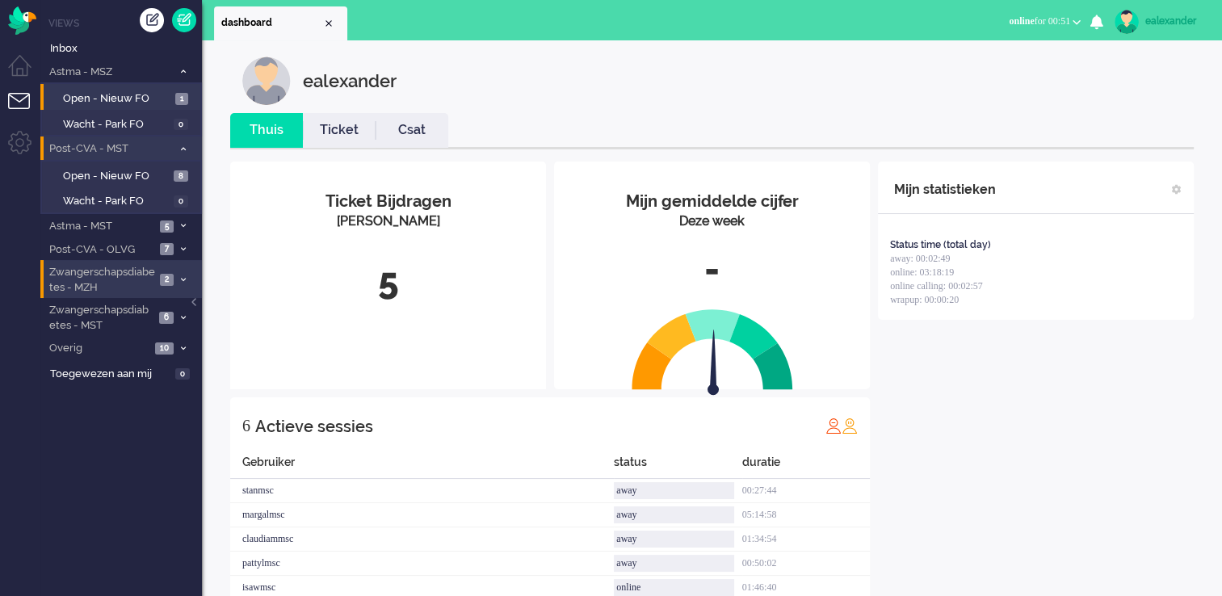
click at [132, 120] on span "Zwangerschapsdiabetes - MZH" at bounding box center [101, 280] width 108 height 30
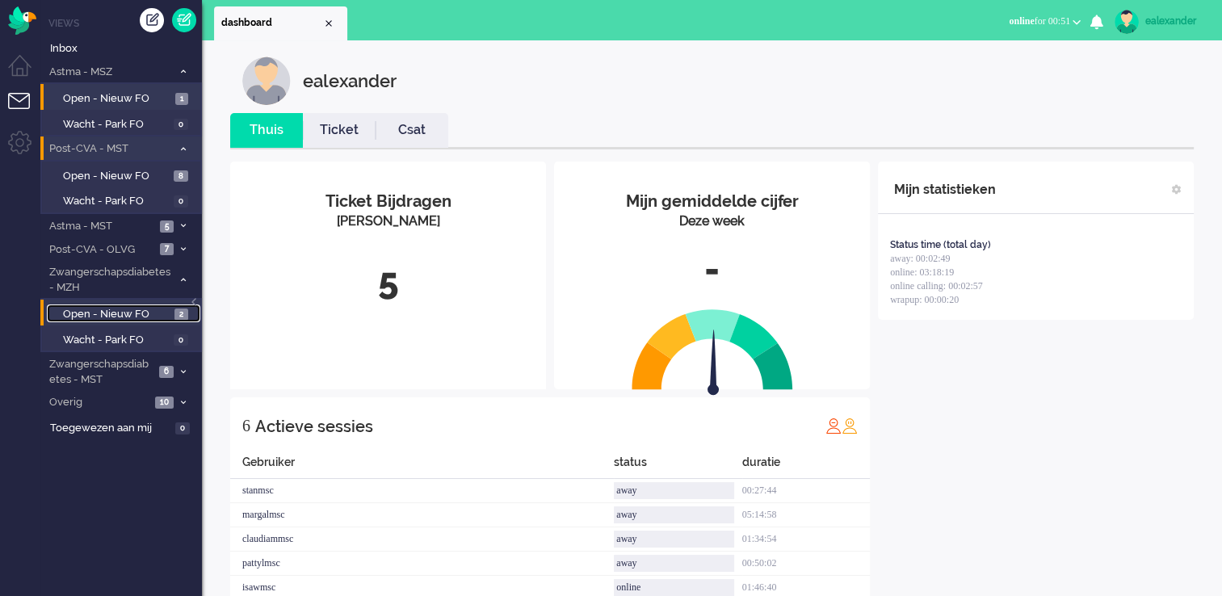
click at [172, 120] on link "Open - Nieuw FO 2" at bounding box center [123, 313] width 153 height 18
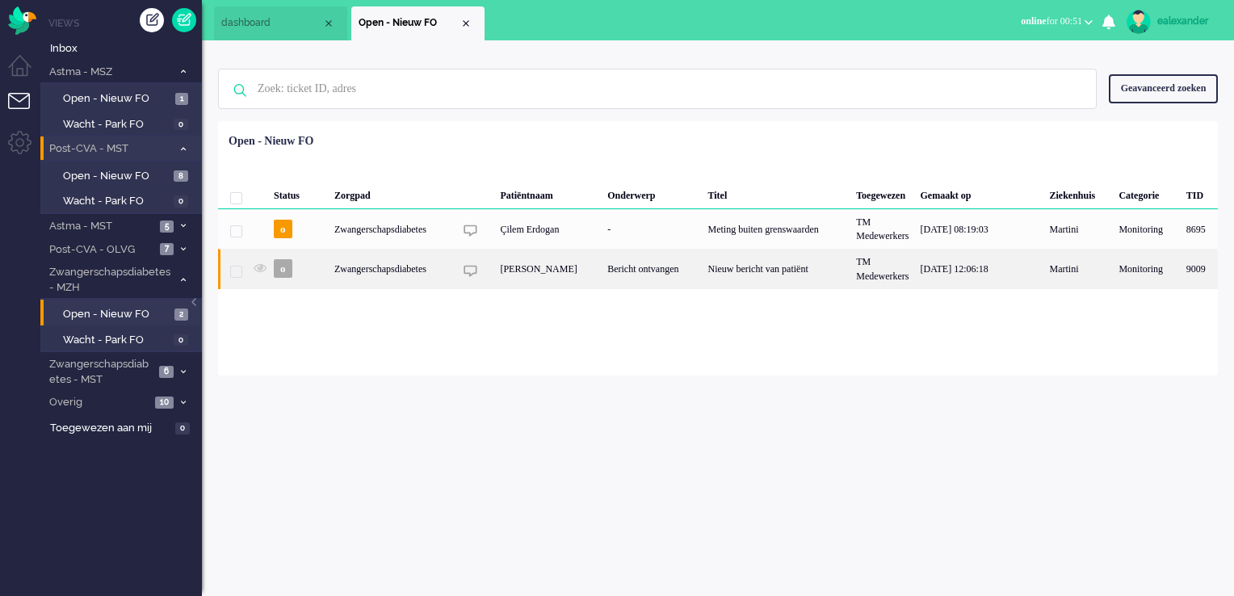
click at [491, 120] on div "Nieuw bericht van patiënt" at bounding box center [776, 269] width 149 height 40
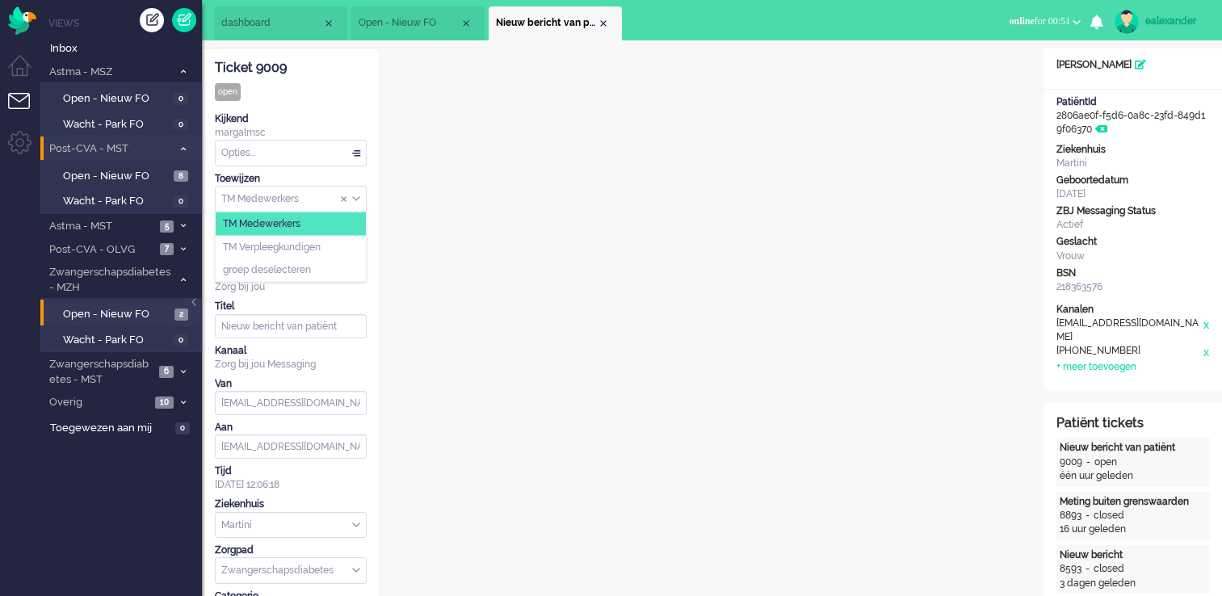
click at [358, 120] on div "TM Medewerkers" at bounding box center [291, 199] width 150 height 25
click at [352, 120] on li "TM Verpleegkundigen" at bounding box center [291, 246] width 150 height 23
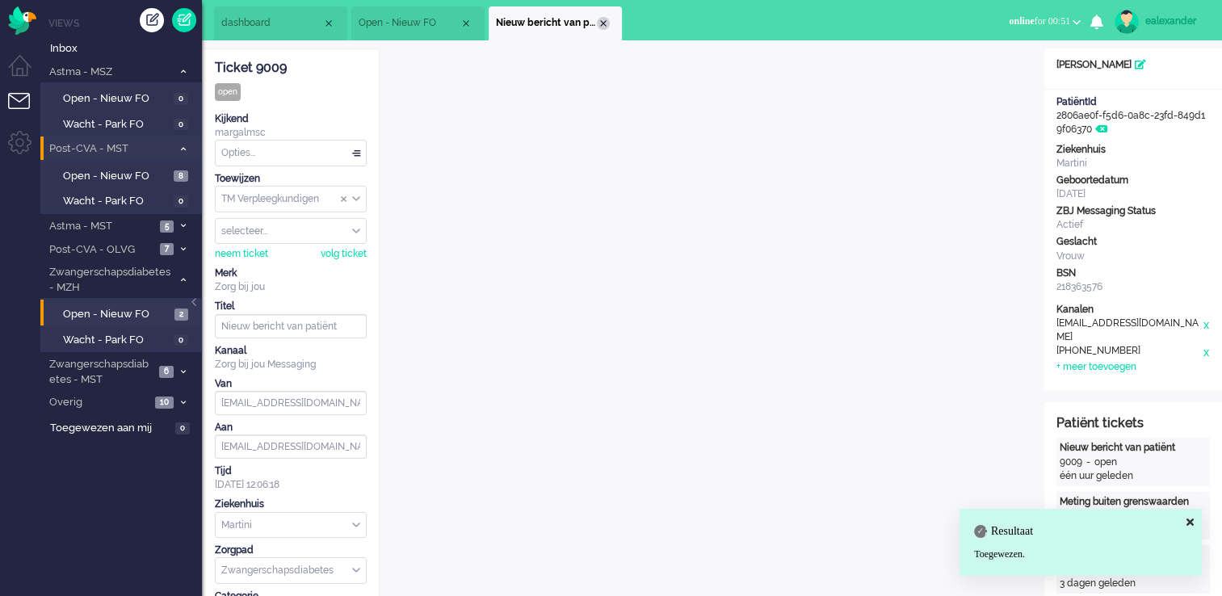
click at [491, 24] on div "Close tab" at bounding box center [603, 23] width 13 height 13
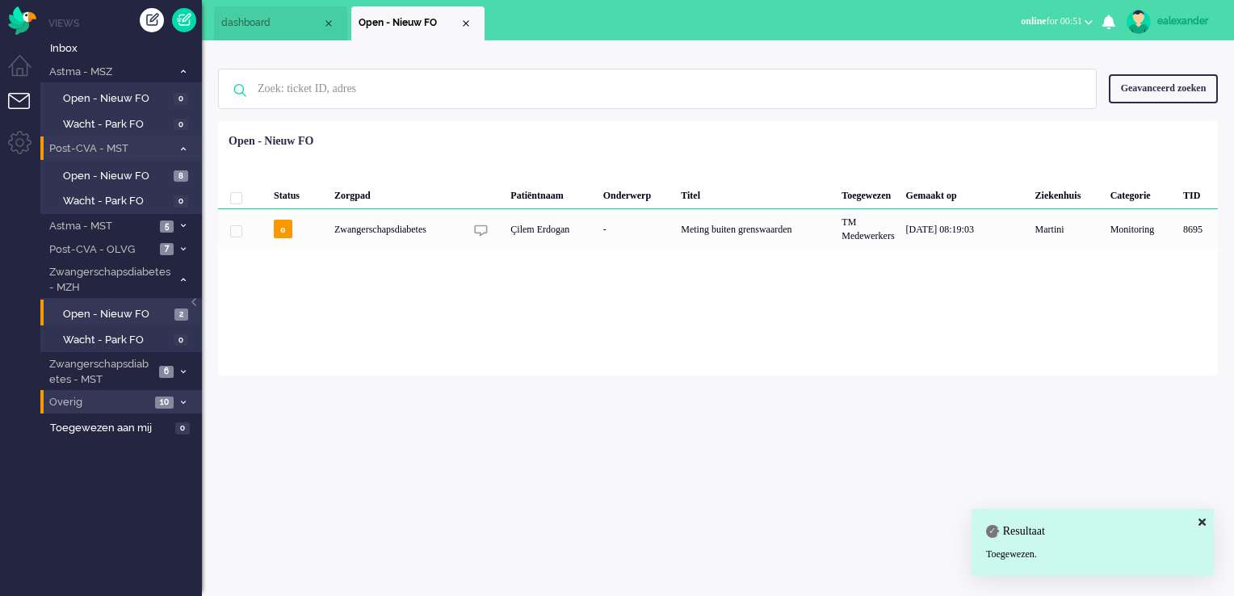
click at [179, 120] on span at bounding box center [183, 402] width 12 height 9
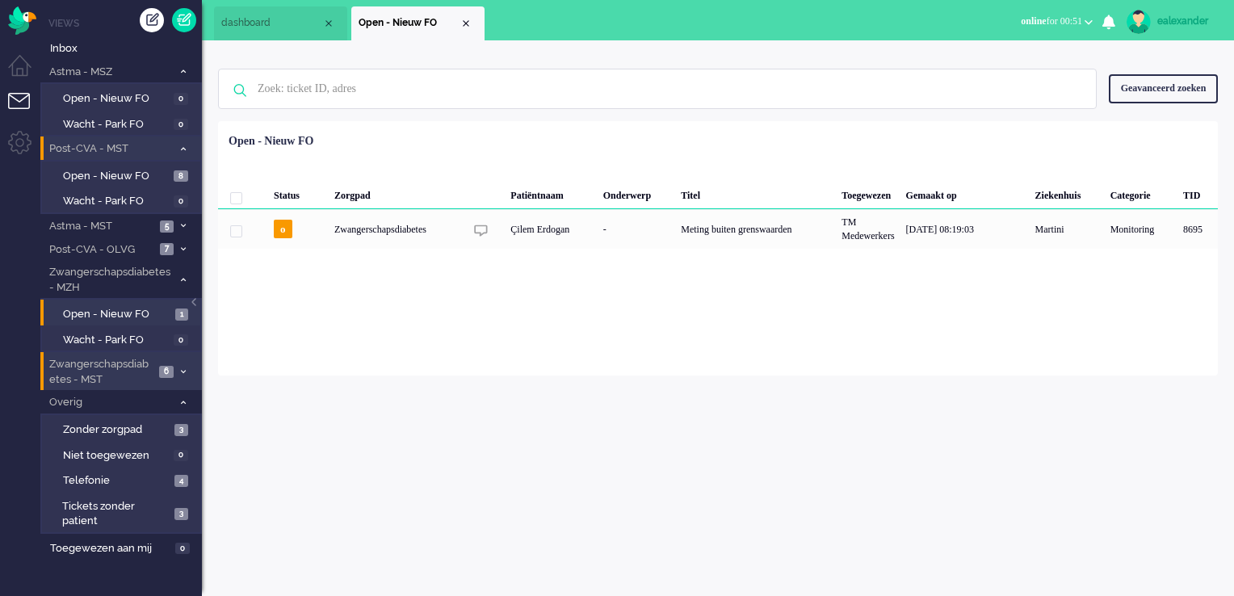
click at [160, 120] on span "6" at bounding box center [166, 372] width 15 height 12
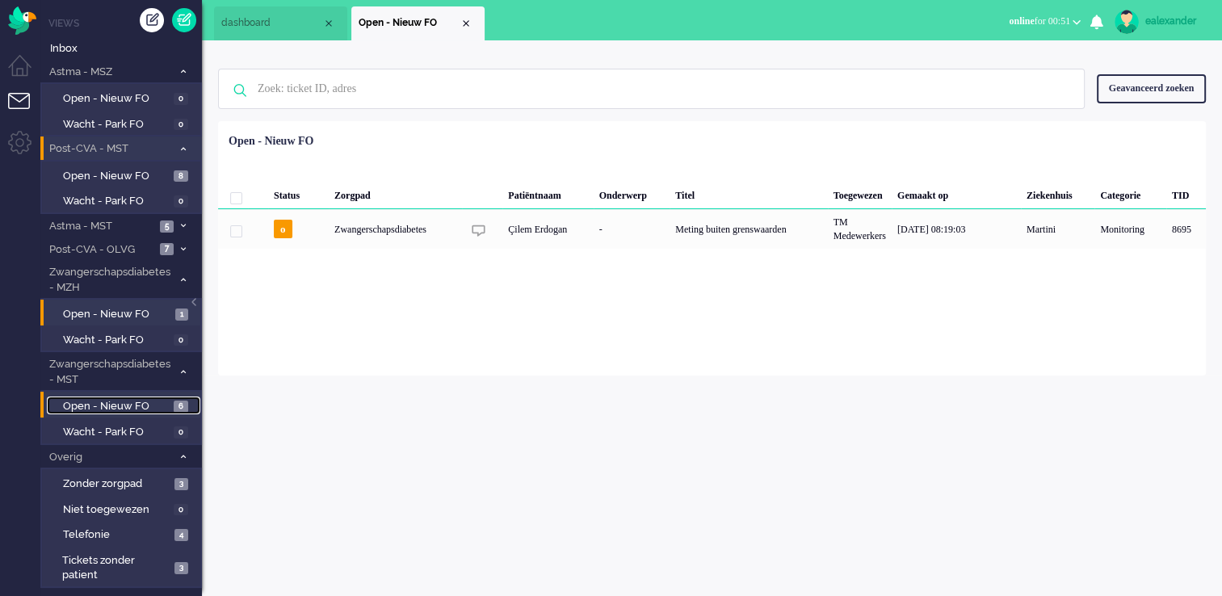
click at [160, 120] on span "Open - Nieuw FO" at bounding box center [116, 406] width 107 height 15
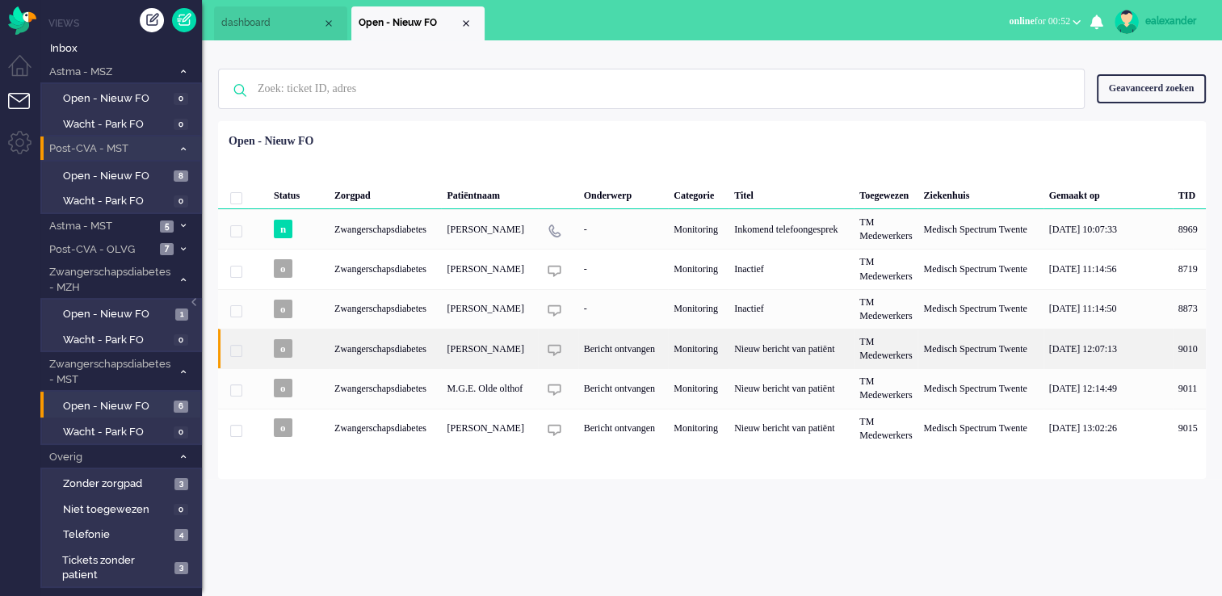
click at [491, 120] on div "Nieuw bericht van patiënt" at bounding box center [790, 349] width 125 height 40
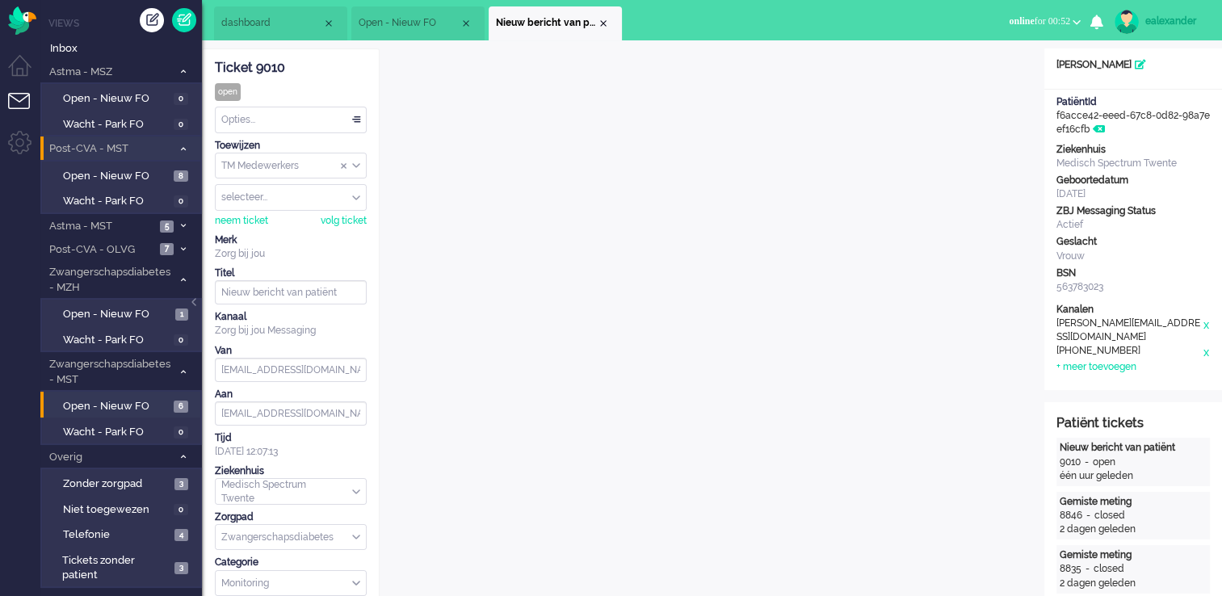
click at [349, 113] on div "Opties..." at bounding box center [291, 119] width 150 height 25
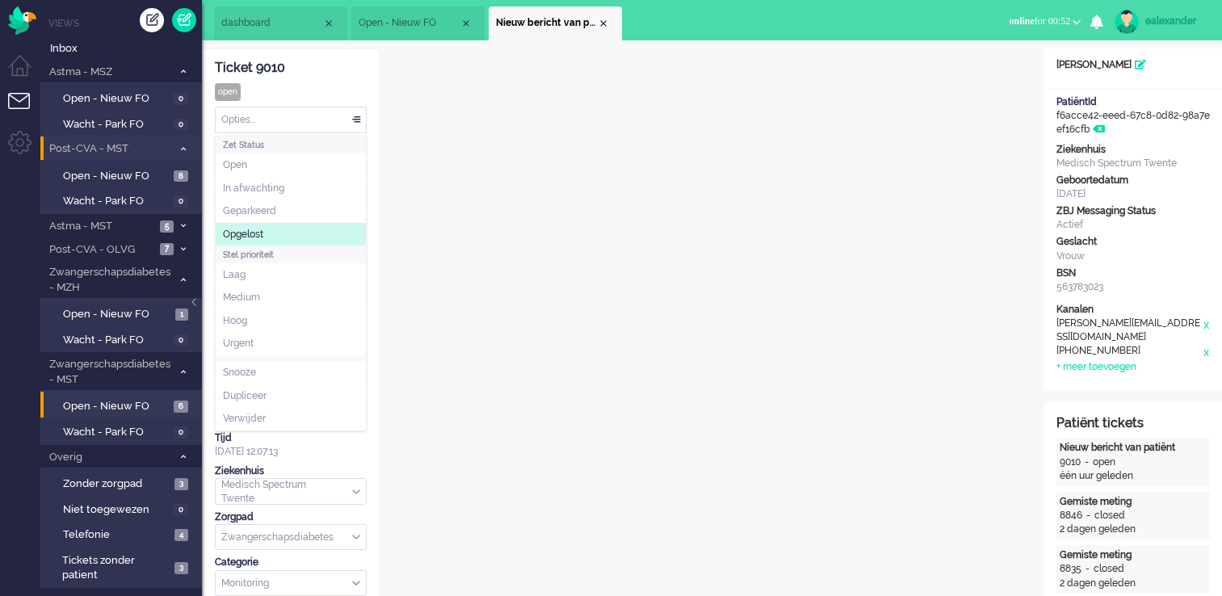
click at [322, 120] on li "Opgelost" at bounding box center [291, 234] width 150 height 23
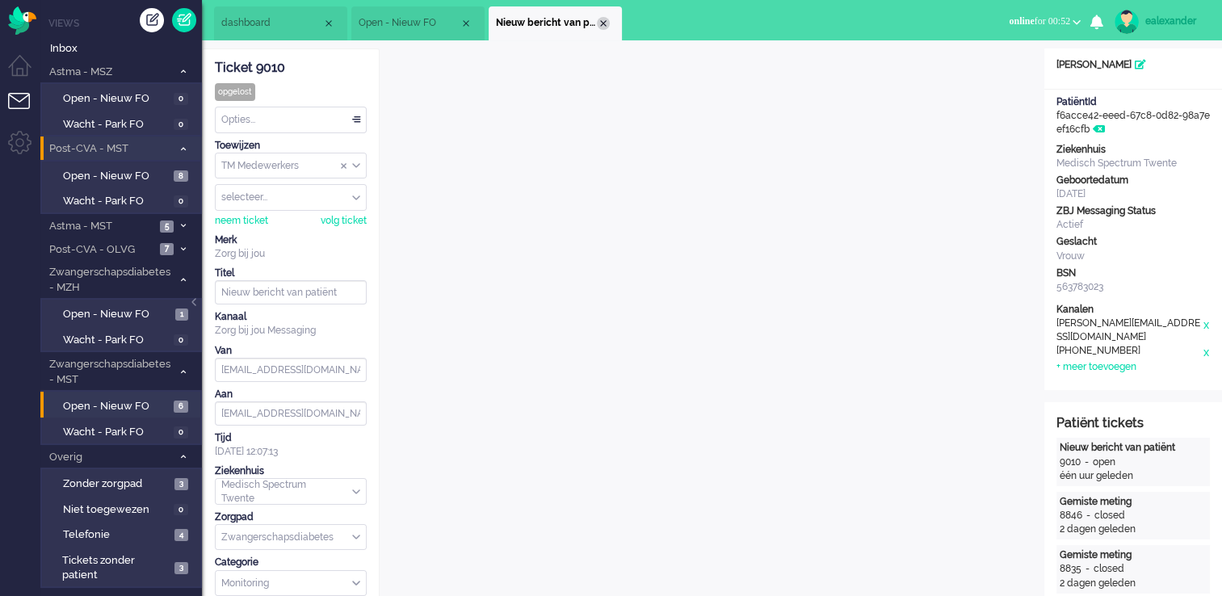
click at [491, 21] on div "Close tab" at bounding box center [603, 23] width 13 height 13
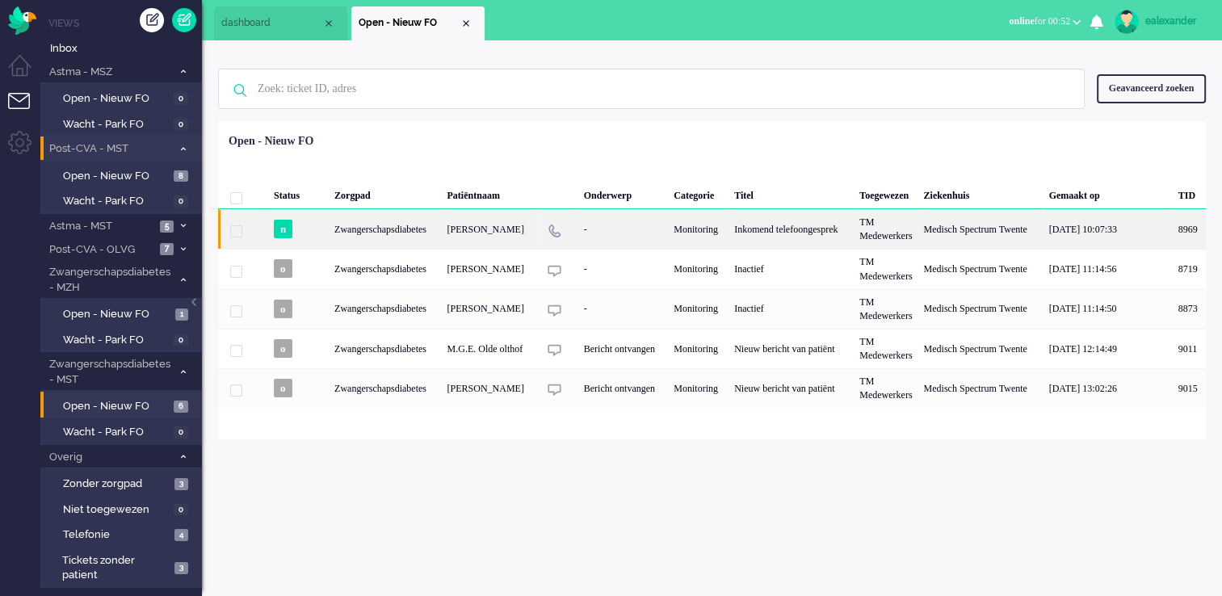
click at [491, 120] on div "Inkomend telefoongesprek" at bounding box center [790, 229] width 125 height 40
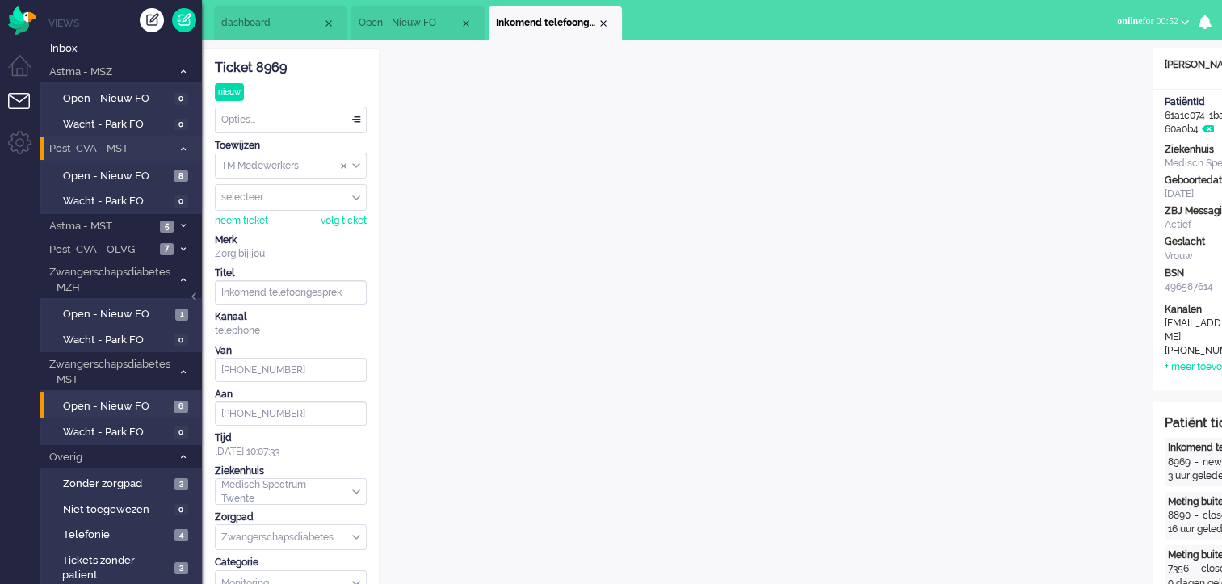
click at [315, 112] on div "Opties..." at bounding box center [291, 119] width 150 height 25
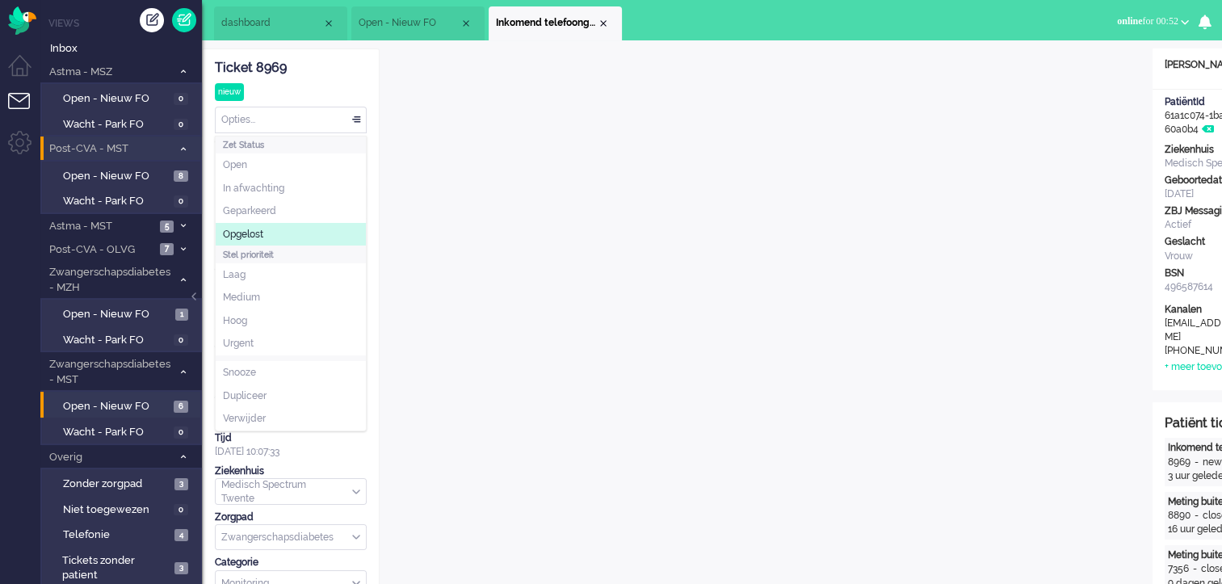
click at [287, 120] on li "Opgelost" at bounding box center [291, 234] width 150 height 23
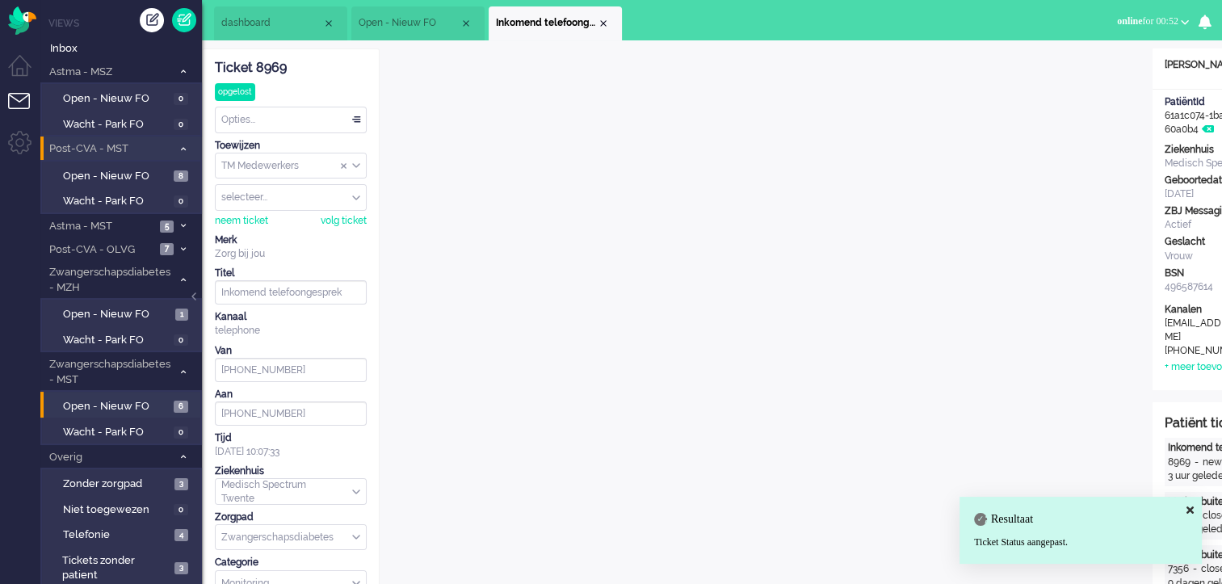
drag, startPoint x: 603, startPoint y: 24, endPoint x: 625, endPoint y: 26, distance: 21.9
click at [491, 24] on div "Close tab" at bounding box center [603, 23] width 13 height 13
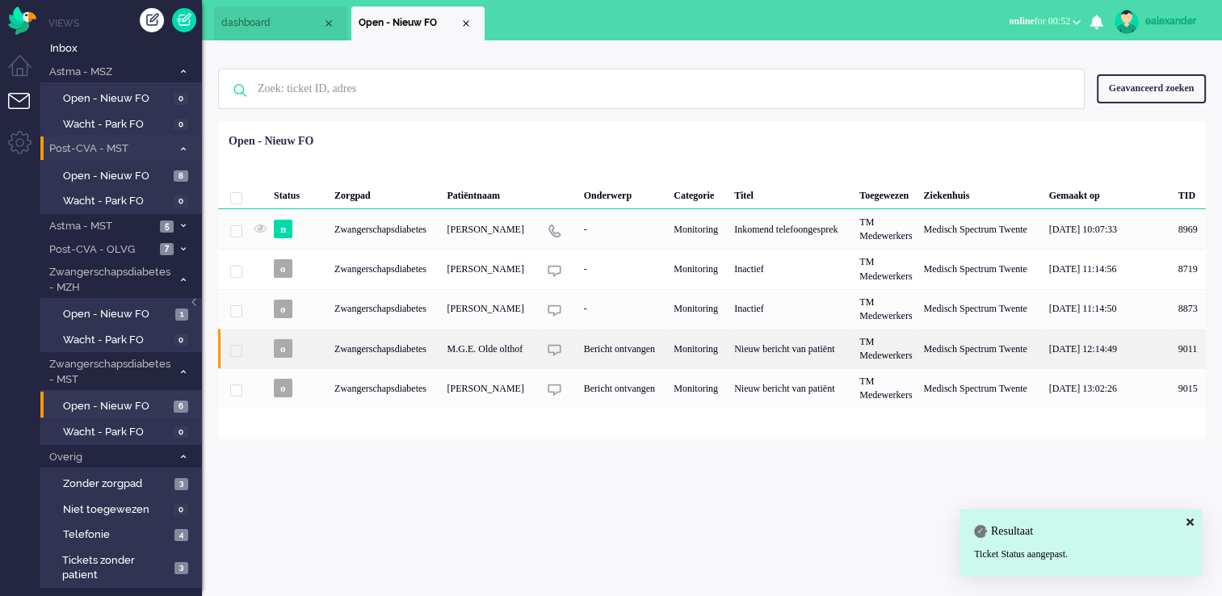
click at [491, 120] on div "Nieuw bericht van patiënt" at bounding box center [790, 349] width 125 height 40
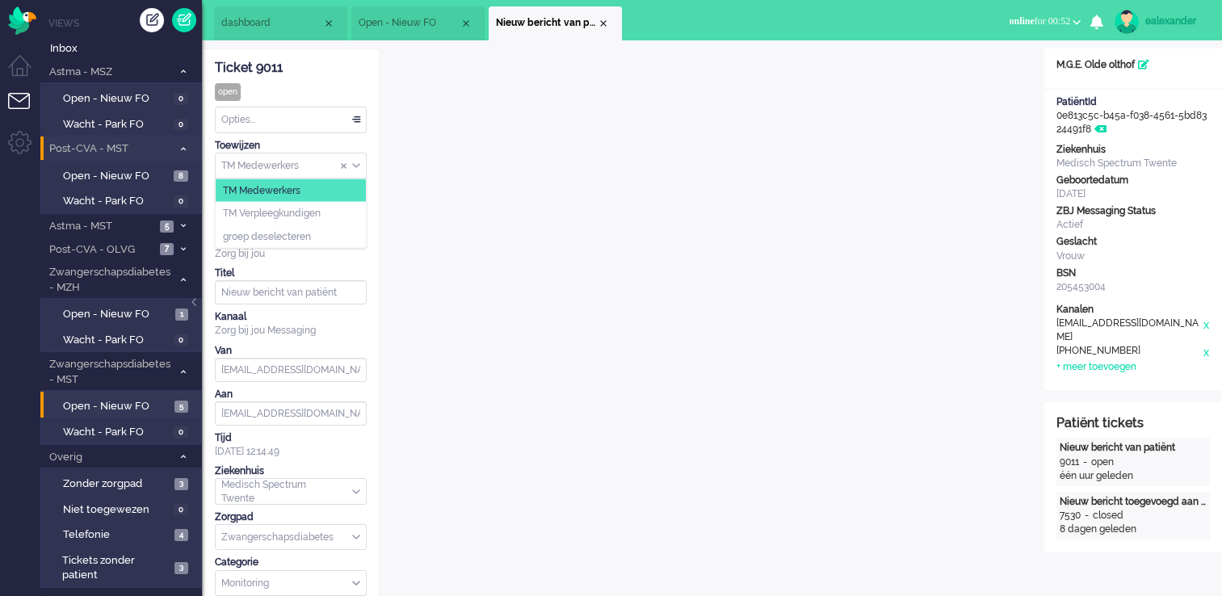
click at [359, 120] on div "TM Medewerkers" at bounding box center [291, 165] width 150 height 25
click at [349, 120] on li "TM Verpleegkundigen" at bounding box center [291, 213] width 150 height 23
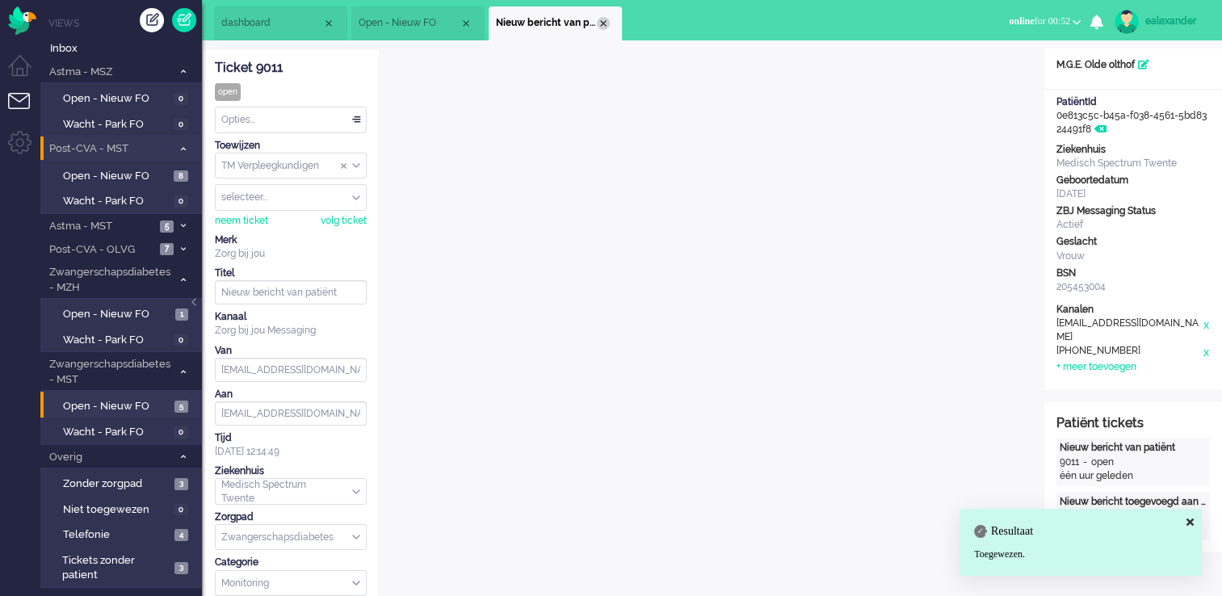
click at [491, 18] on div "Close tab" at bounding box center [603, 23] width 13 height 13
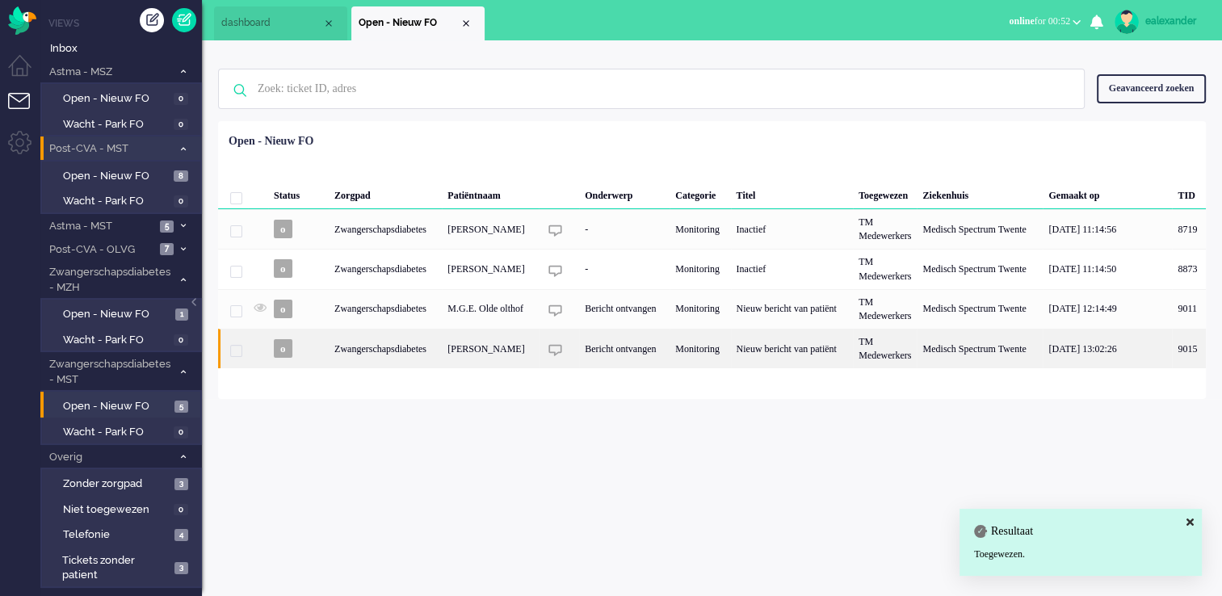
click at [491, 120] on div "Monitoring" at bounding box center [699, 349] width 61 height 40
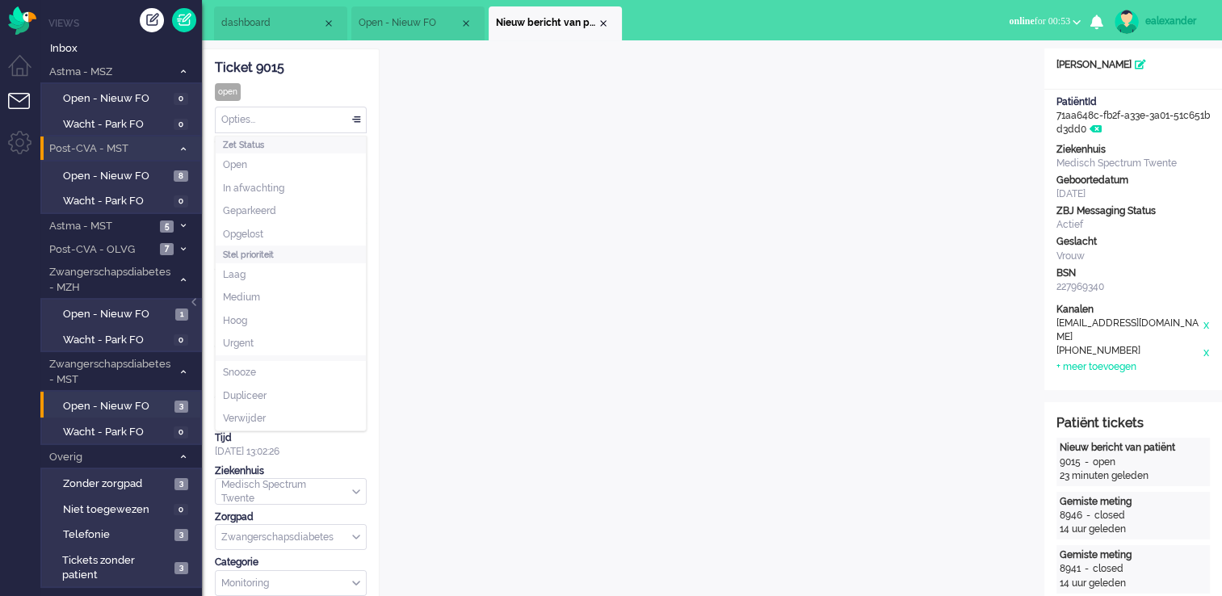
drag, startPoint x: 333, startPoint y: 122, endPoint x: 325, endPoint y: 168, distance: 46.7
click at [333, 120] on div "Opties..." at bounding box center [291, 119] width 150 height 25
click at [307, 120] on li "Opgelost" at bounding box center [291, 234] width 150 height 23
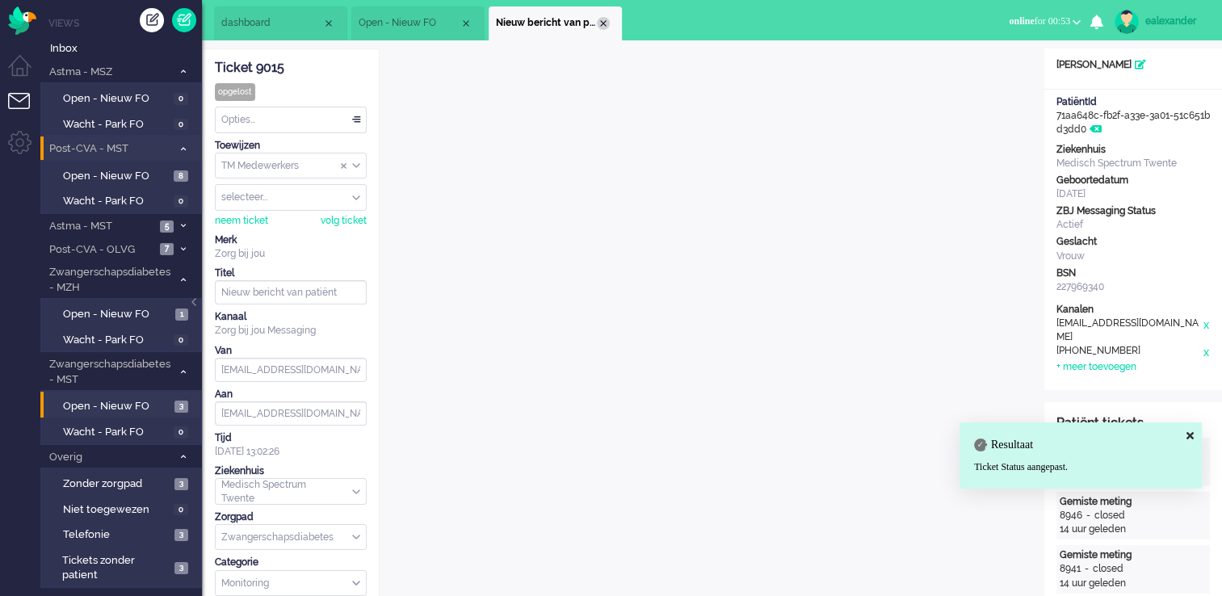
click at [491, 23] on div "Close tab" at bounding box center [603, 23] width 13 height 13
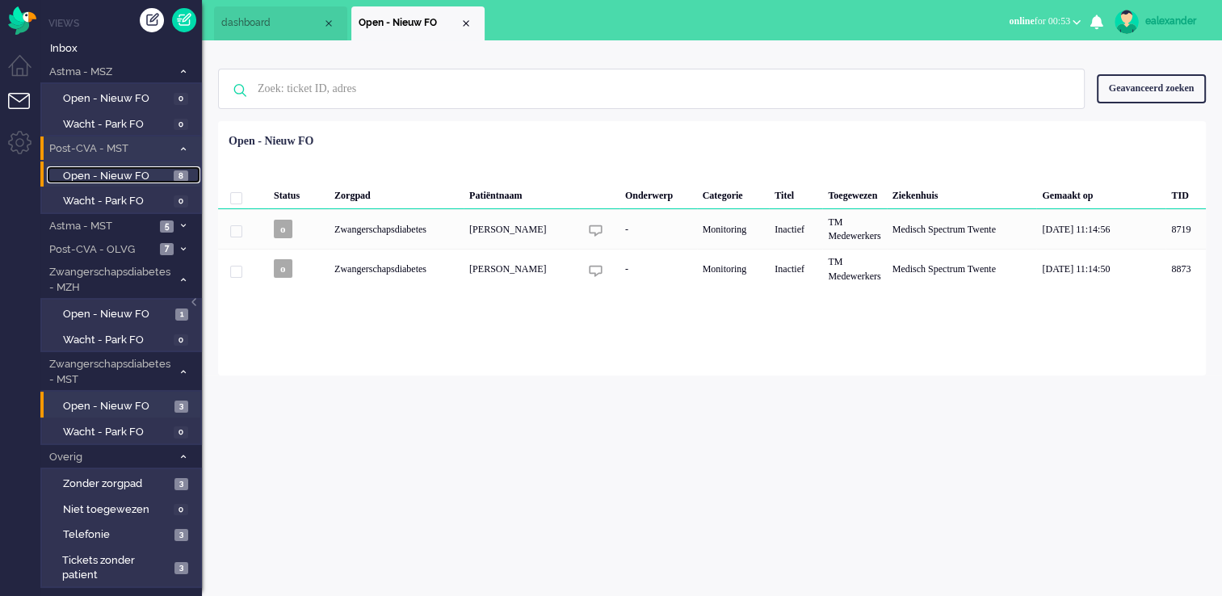
click at [183, 120] on span "8" at bounding box center [181, 176] width 15 height 12
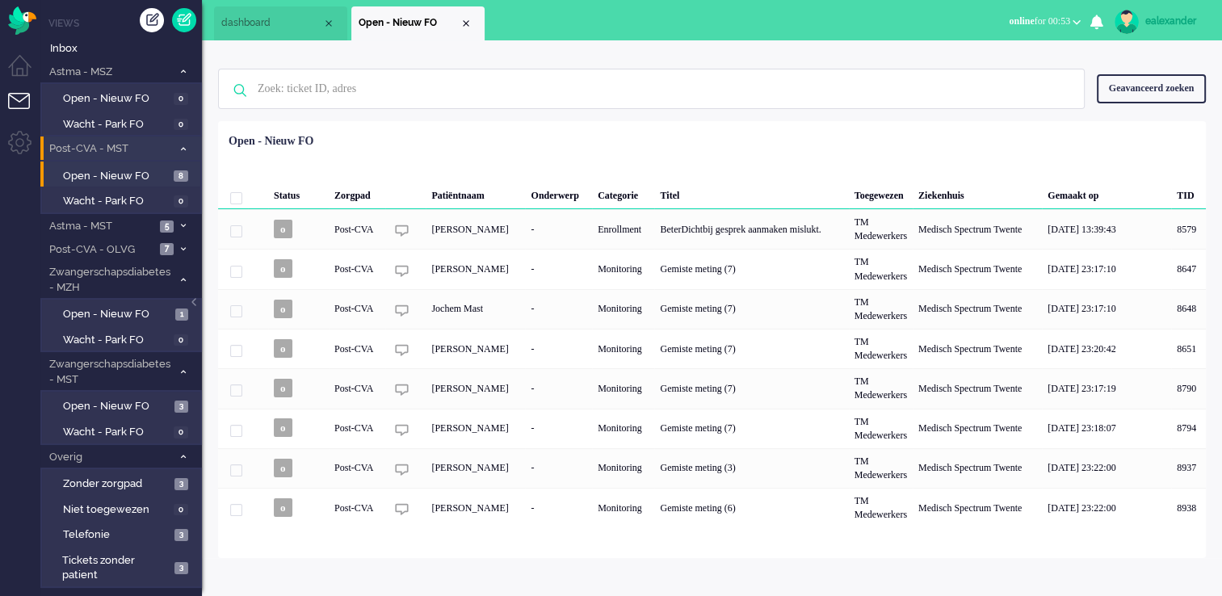
click at [491, 120] on div "Gemiste meting (6)" at bounding box center [751, 508] width 194 height 40
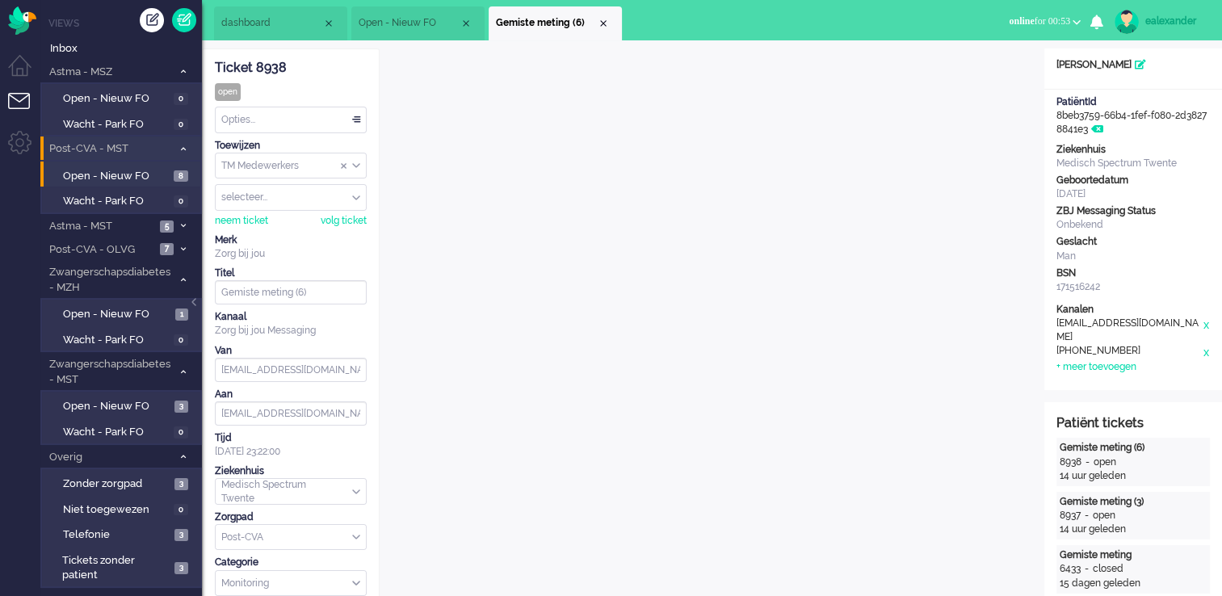
click at [384, 12] on li "Open - Nieuw FO" at bounding box center [417, 23] width 133 height 34
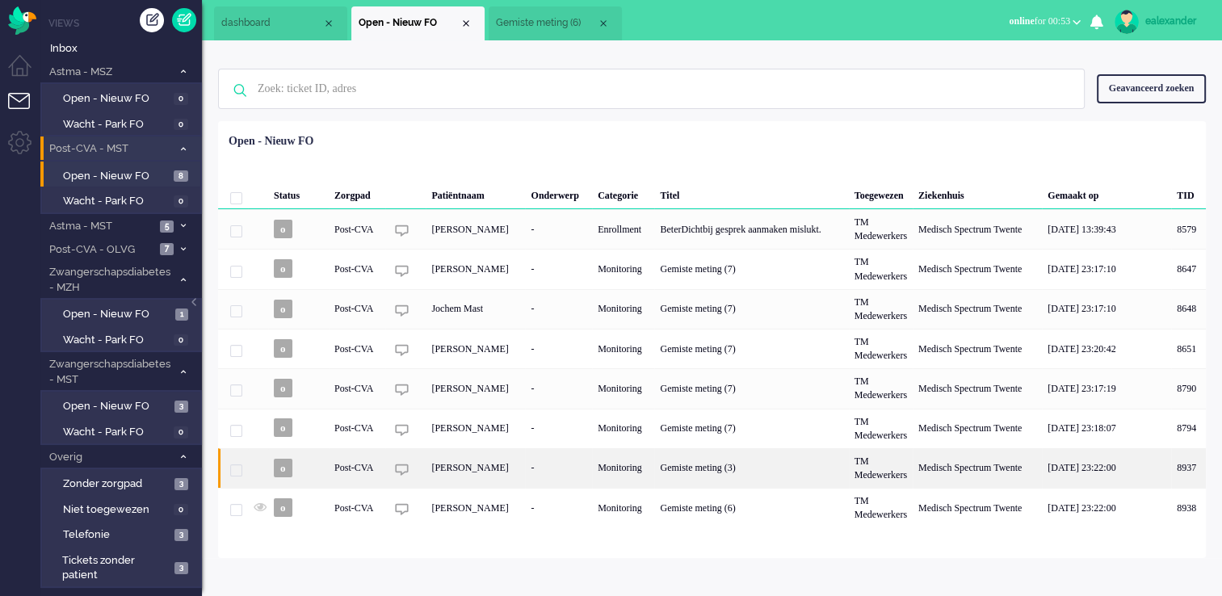
click at [491, 120] on div "[PERSON_NAME]" at bounding box center [475, 468] width 99 height 40
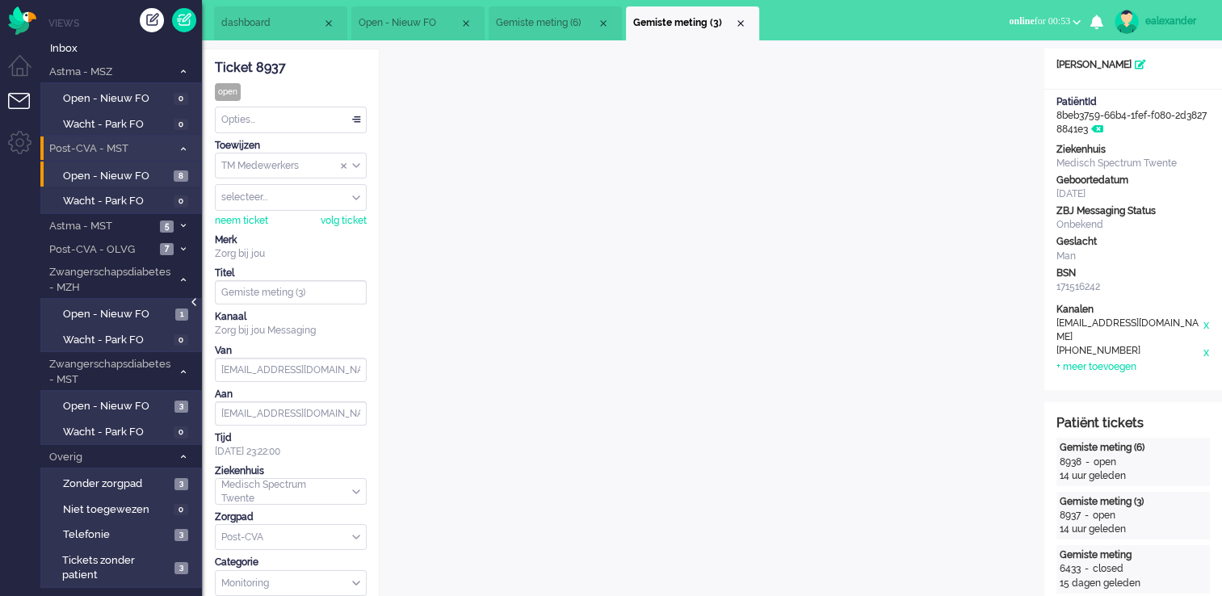
click at [195, 120] on div at bounding box center [195, 310] width 8 height 24
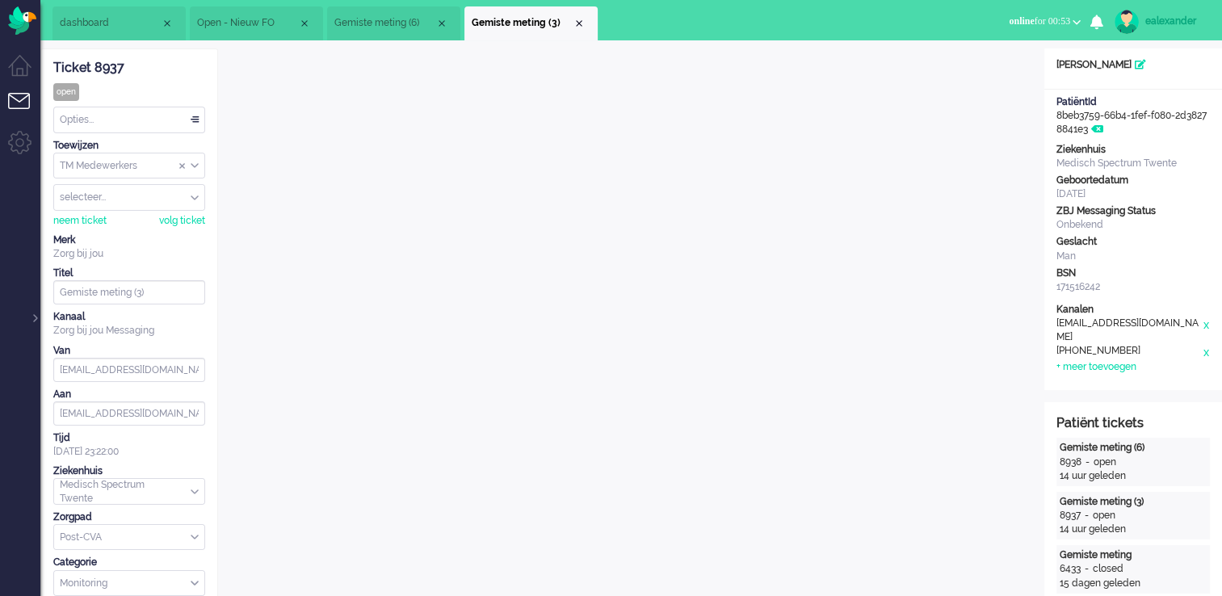
click at [373, 15] on li "Gemiste meting (6)" at bounding box center [393, 23] width 133 height 34
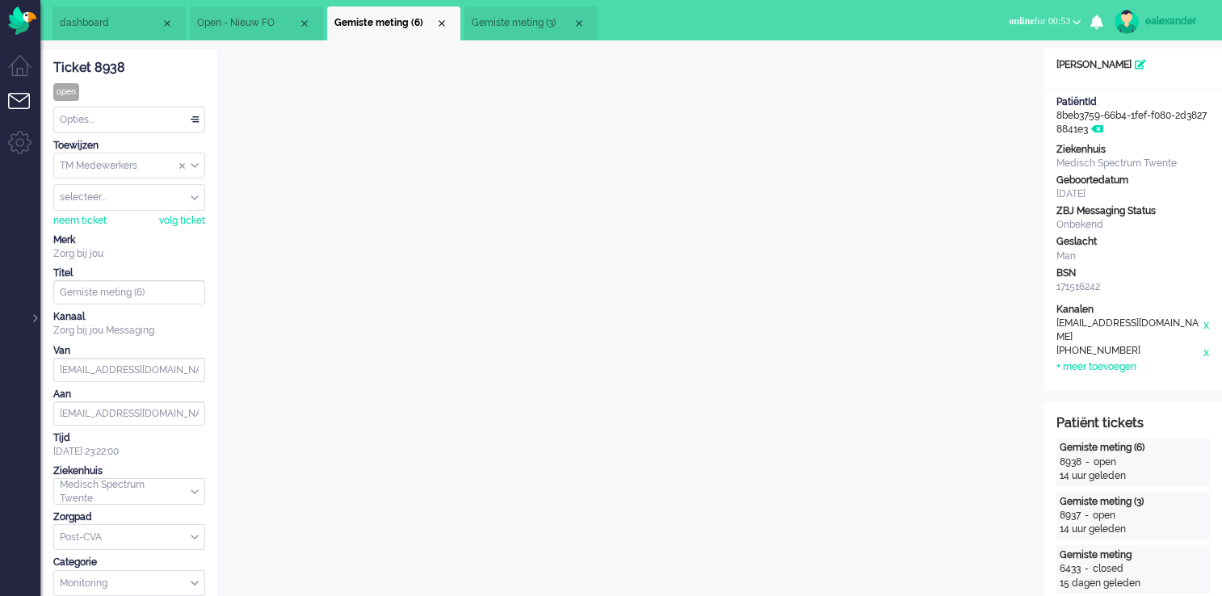
click at [491, 13] on li "Gemiste meting (3)" at bounding box center [530, 23] width 133 height 34
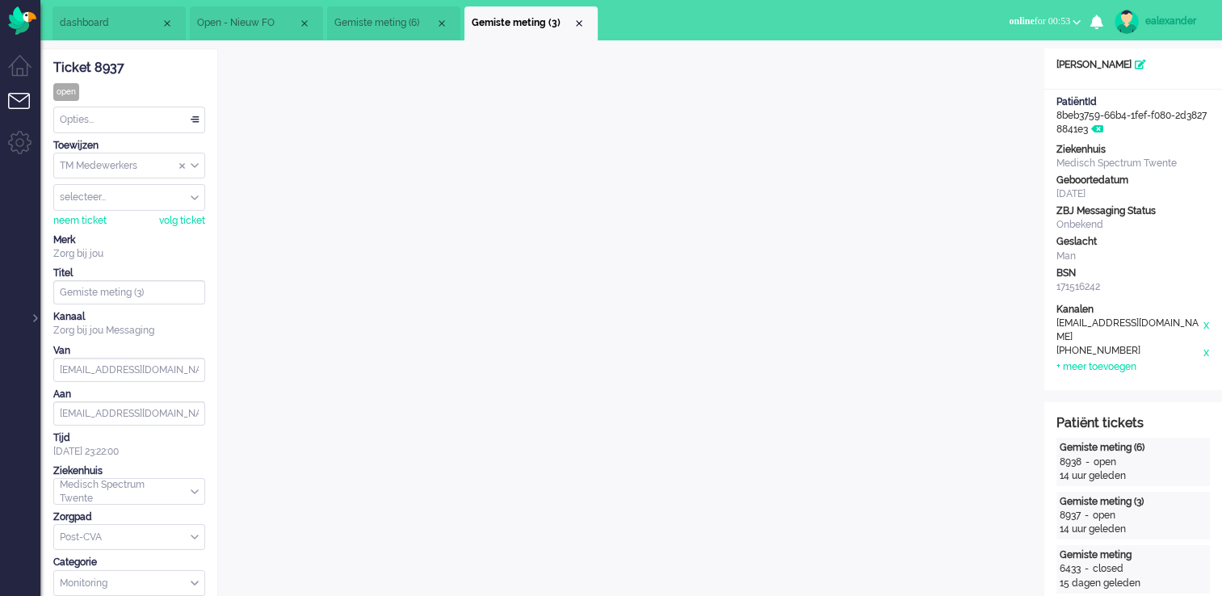
click at [390, 17] on span "Gemiste meting (6)" at bounding box center [384, 23] width 101 height 14
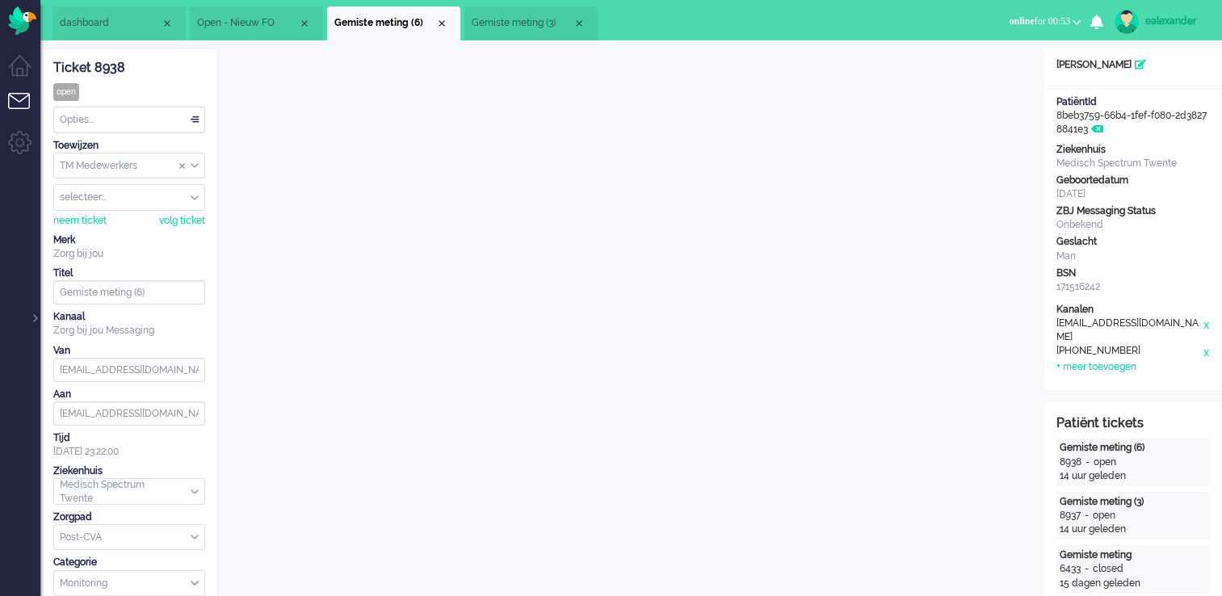
click at [491, 29] on span "Gemiste meting (3)" at bounding box center [522, 23] width 101 height 14
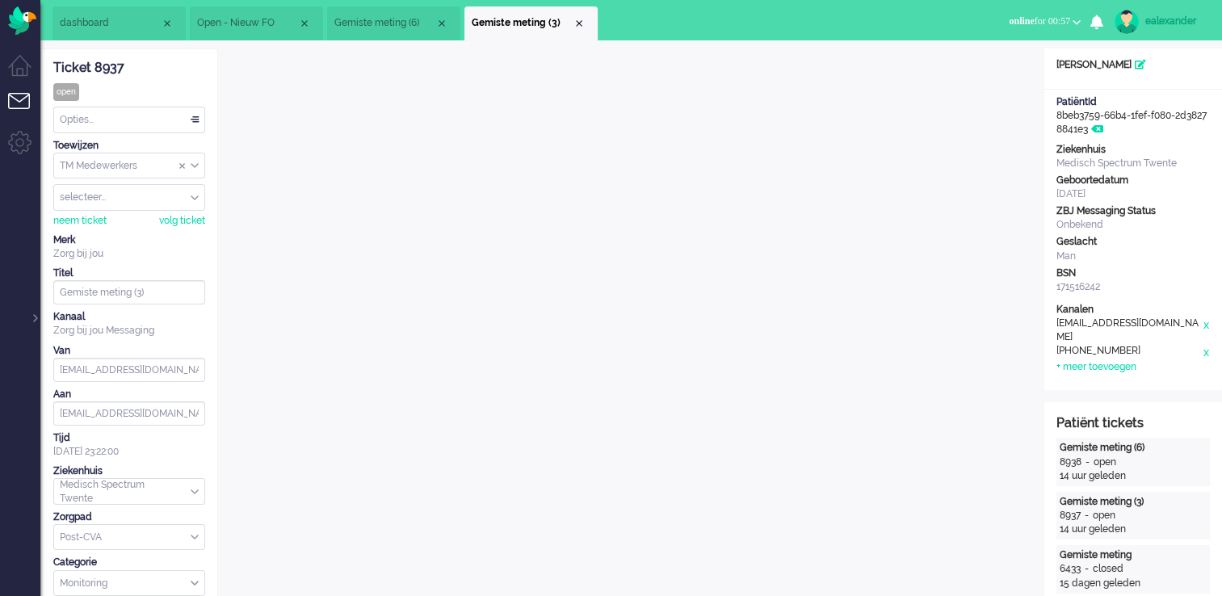
click at [378, 21] on span "Gemiste meting (6)" at bounding box center [384, 23] width 101 height 14
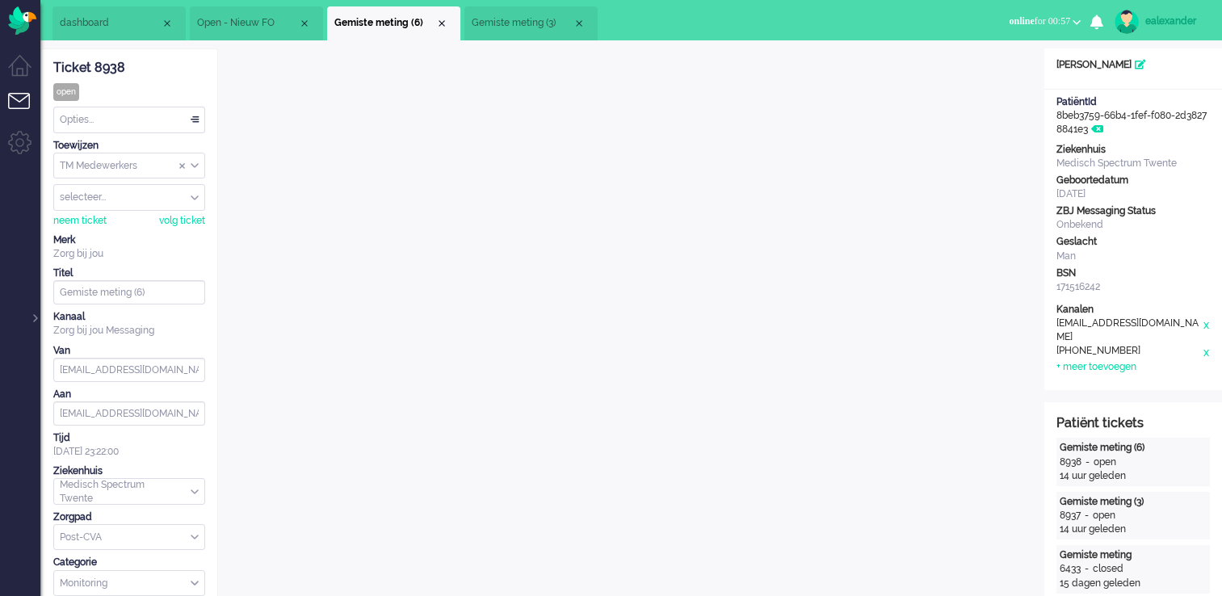
click at [491, 23] on span "Gemiste meting (3)" at bounding box center [522, 23] width 101 height 14
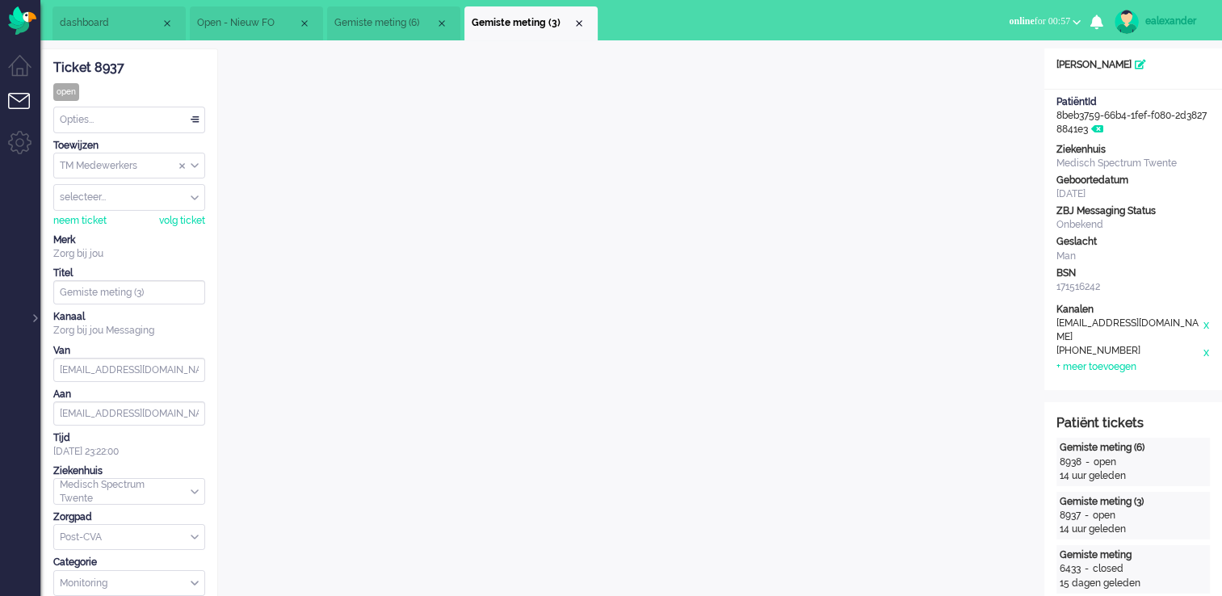
click at [396, 21] on span "Gemiste meting (6)" at bounding box center [384, 23] width 101 height 14
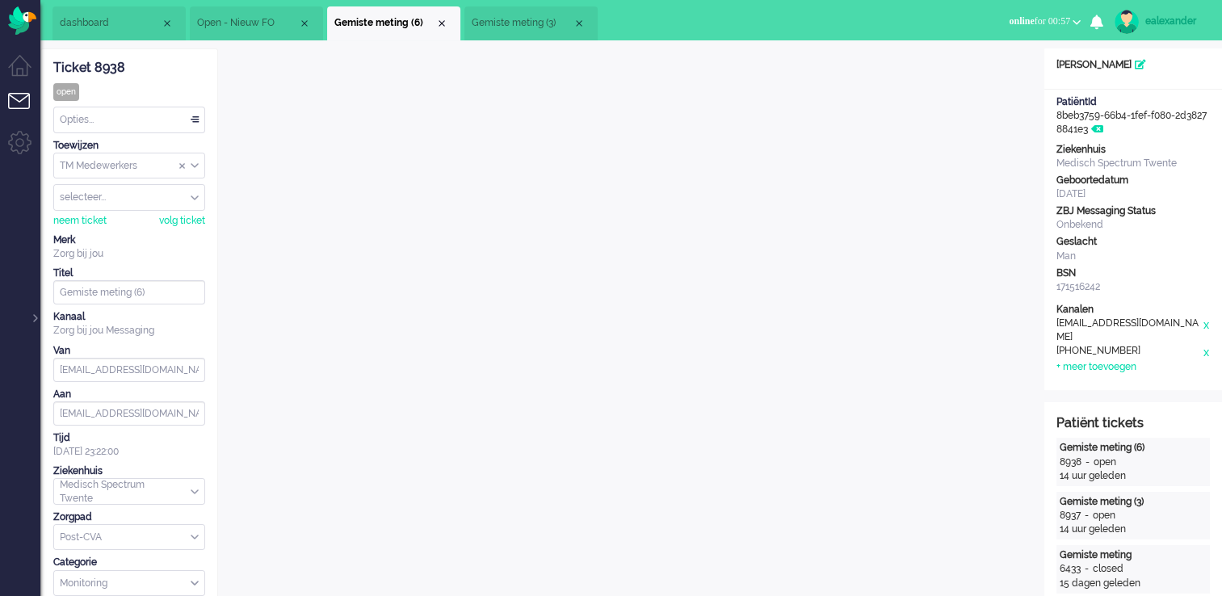
click at [491, 24] on span "Gemiste meting (3)" at bounding box center [522, 23] width 101 height 14
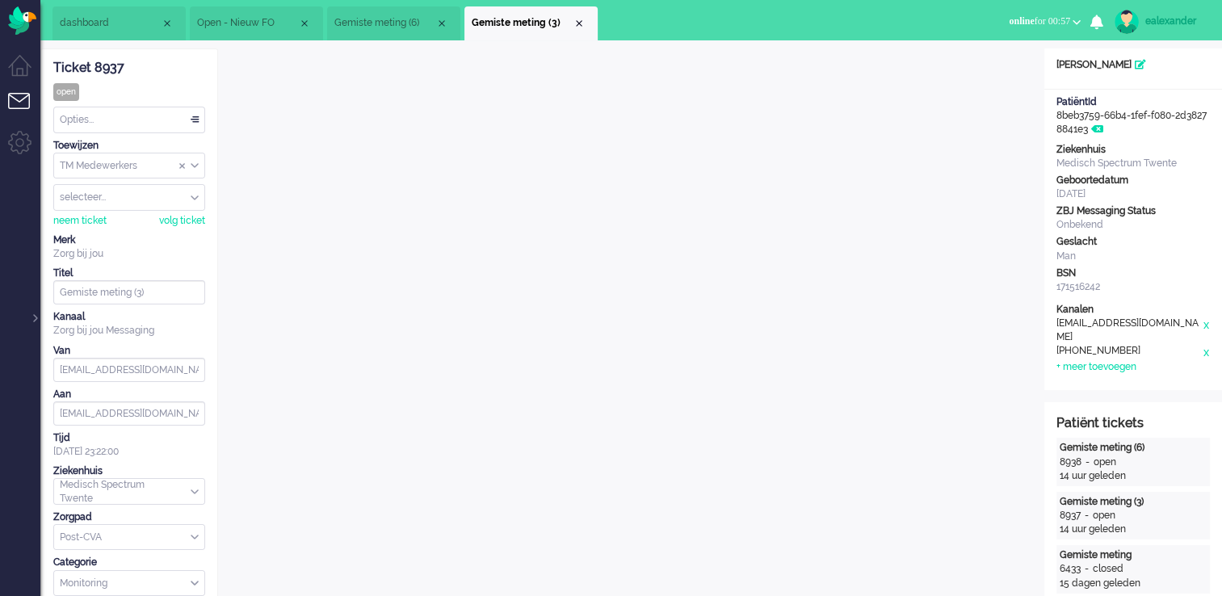
click at [401, 11] on li "Gemiste meting (6)" at bounding box center [393, 23] width 133 height 34
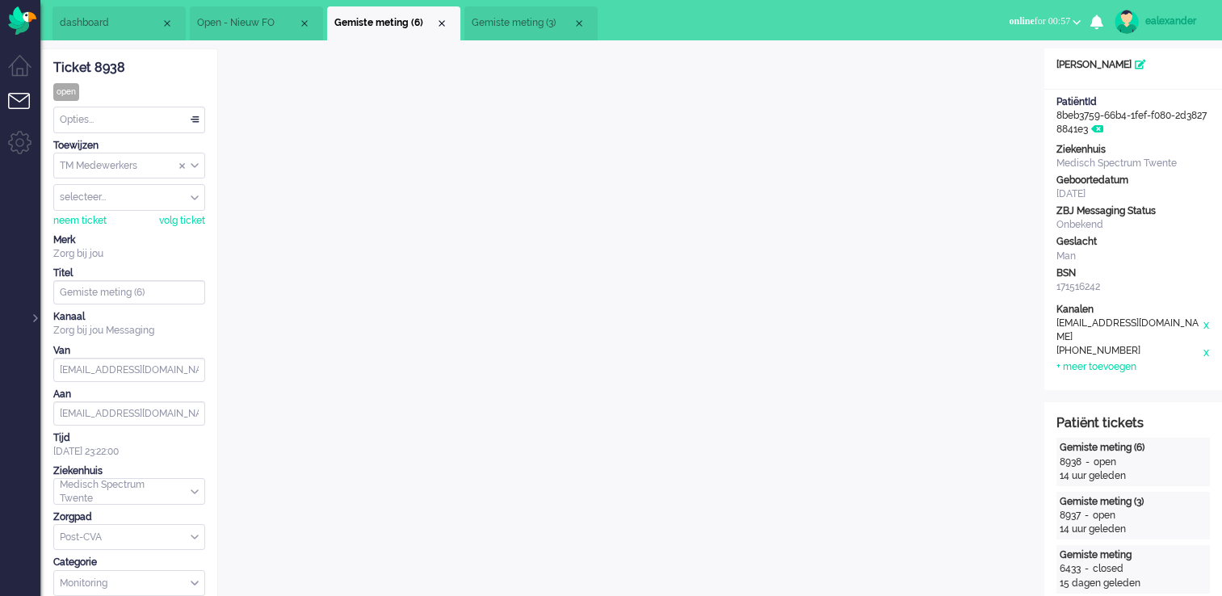
click at [491, 11] on li "Gemiste meting (3)" at bounding box center [530, 23] width 133 height 34
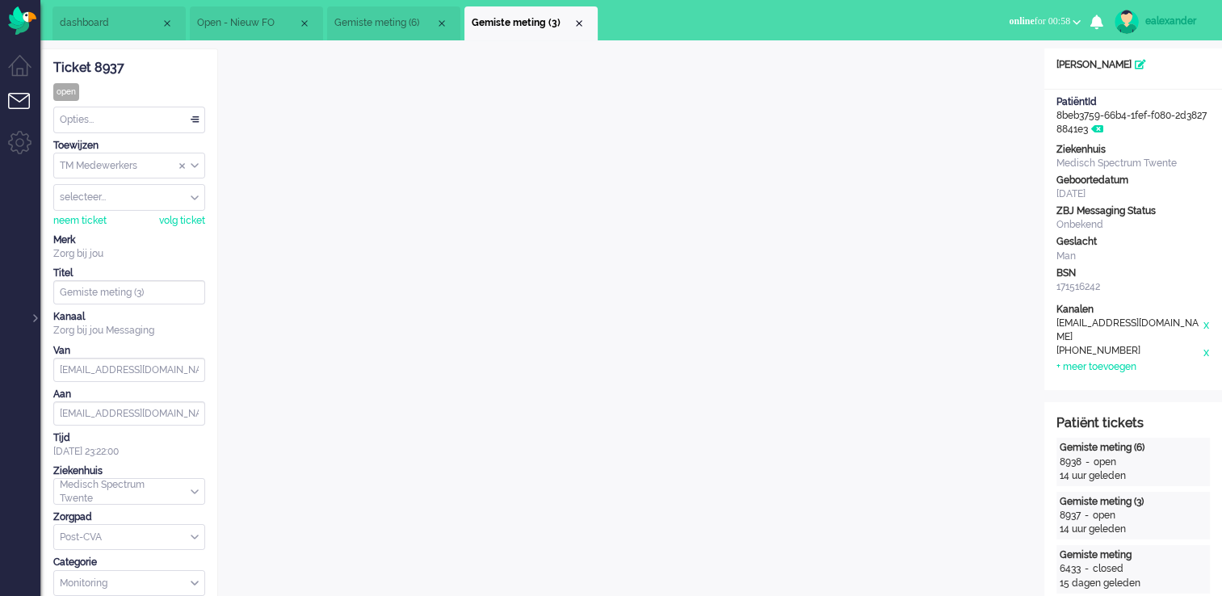
click at [361, 5] on ul "dashboard Open - Nieuw FO" at bounding box center [392, 20] width 681 height 40
click at [361, 21] on span "Gemiste meting (6)" at bounding box center [384, 23] width 101 height 14
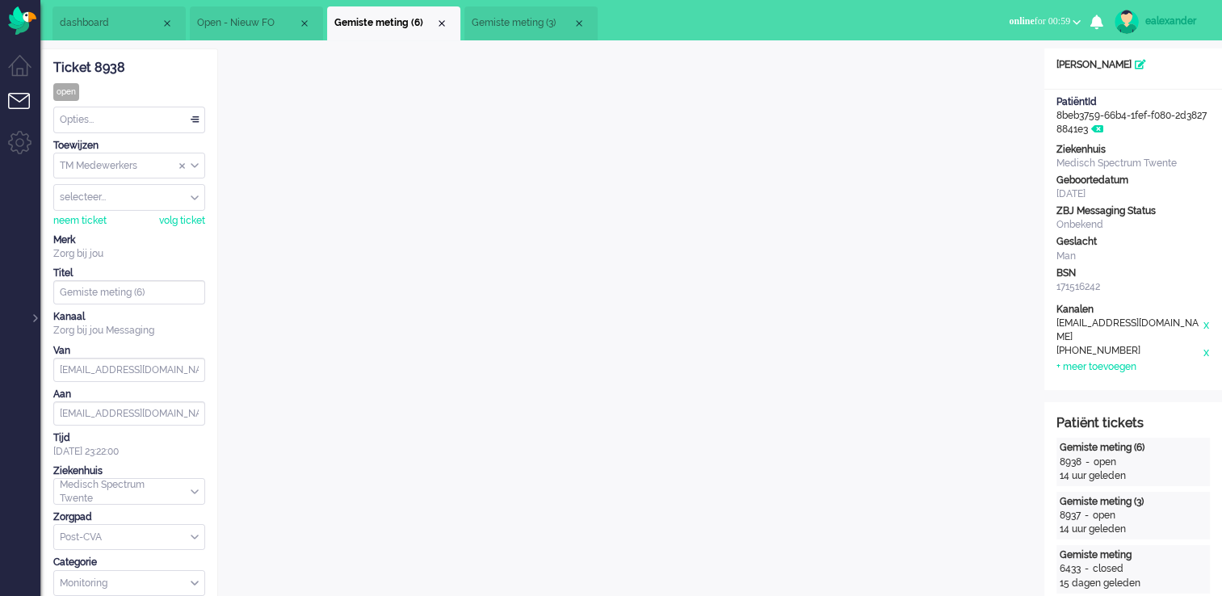
drag, startPoint x: 580, startPoint y: 25, endPoint x: 519, endPoint y: 30, distance: 60.8
click at [491, 25] on div "Close tab" at bounding box center [579, 23] width 13 height 13
click at [446, 21] on div "Close tab" at bounding box center [441, 23] width 13 height 13
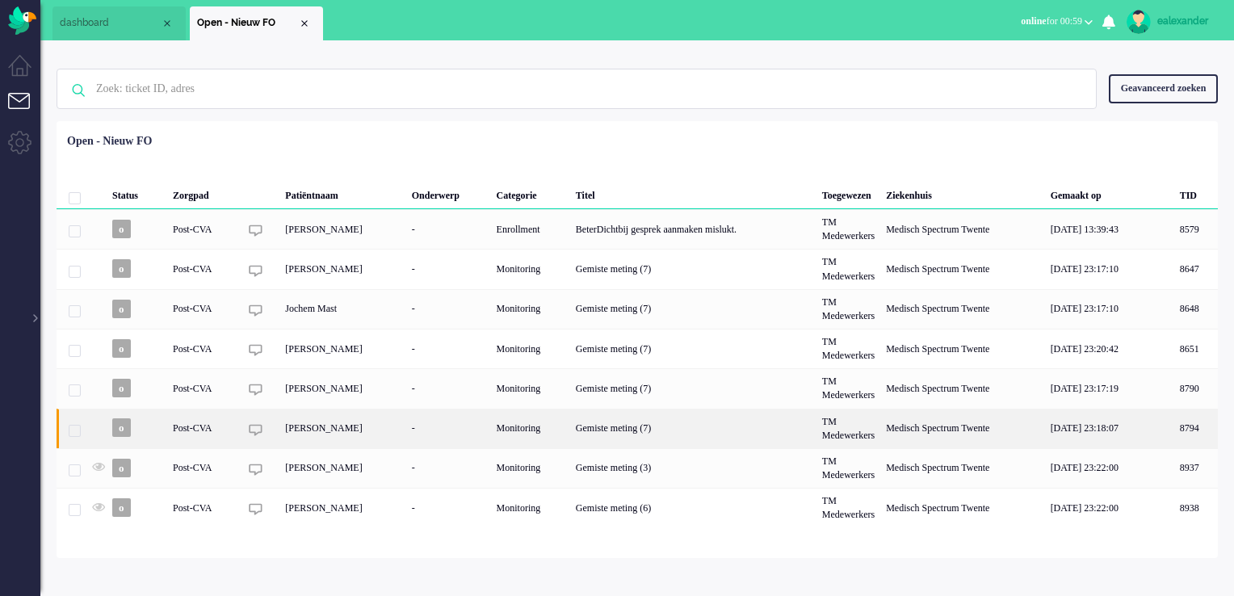
click at [491, 120] on div "Gemiste meting (7)" at bounding box center [693, 429] width 246 height 40
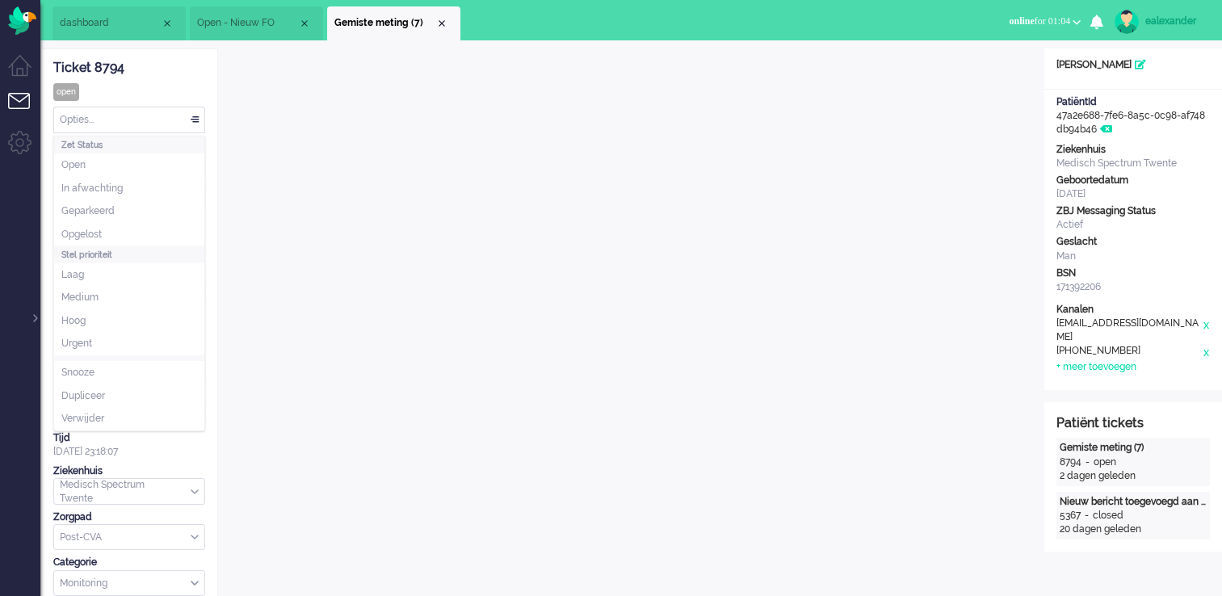
click at [168, 111] on div "Opties..." at bounding box center [129, 119] width 150 height 25
click at [148, 120] on li "Opgelost" at bounding box center [129, 234] width 150 height 23
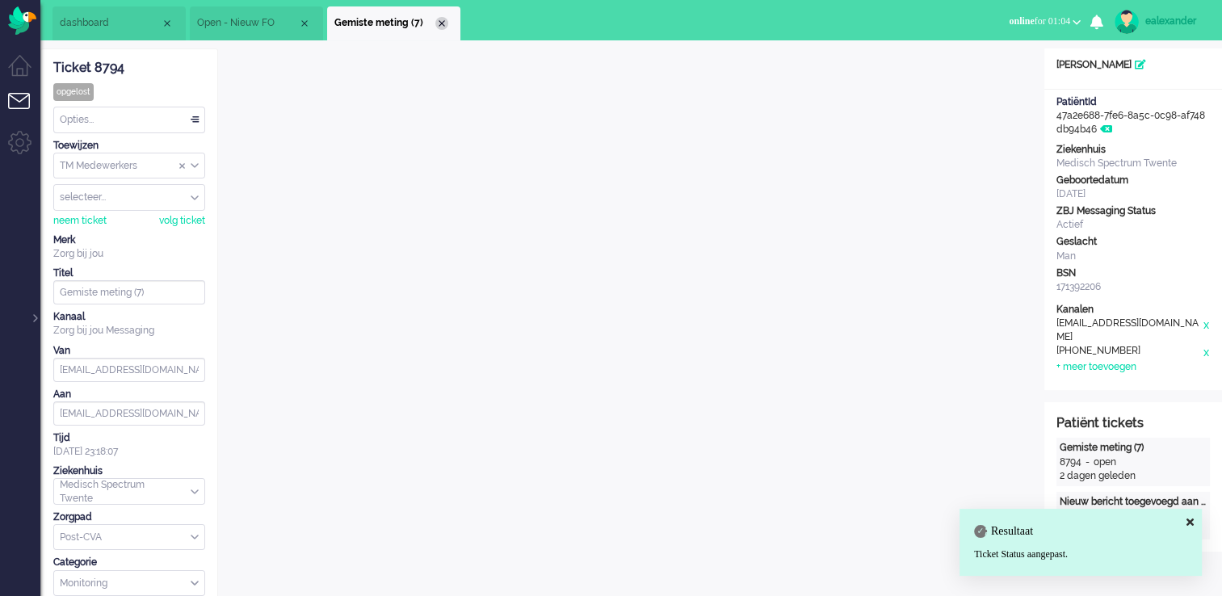
click at [446, 24] on div "Close tab" at bounding box center [441, 23] width 13 height 13
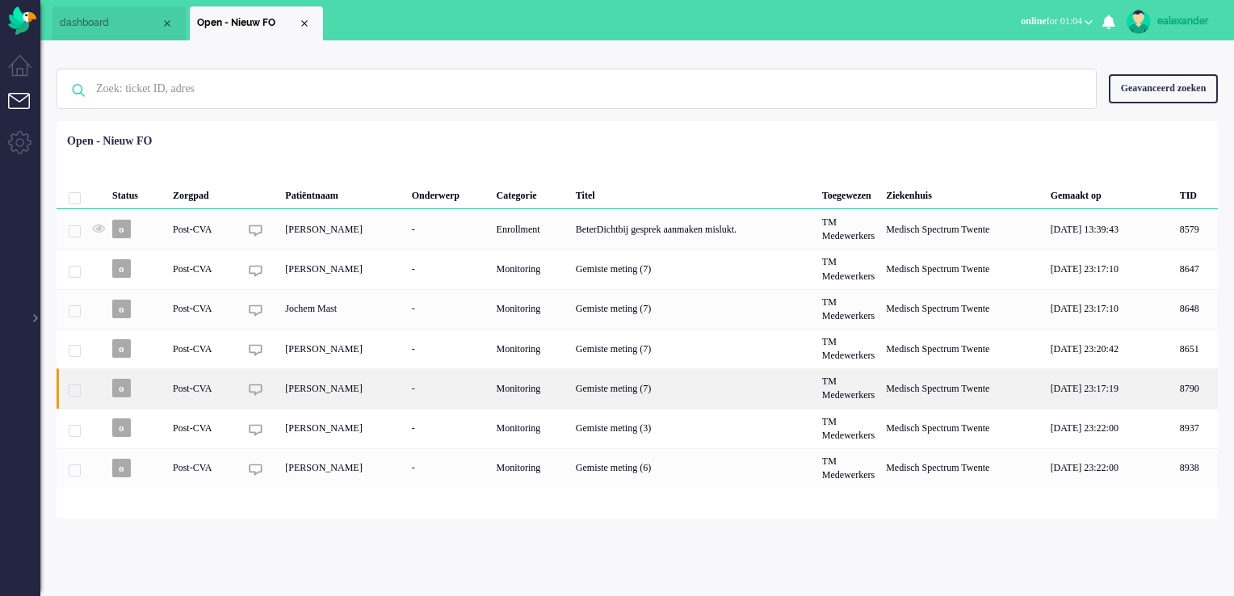
click at [491, 120] on div "Gemiste meting (7)" at bounding box center [693, 388] width 246 height 40
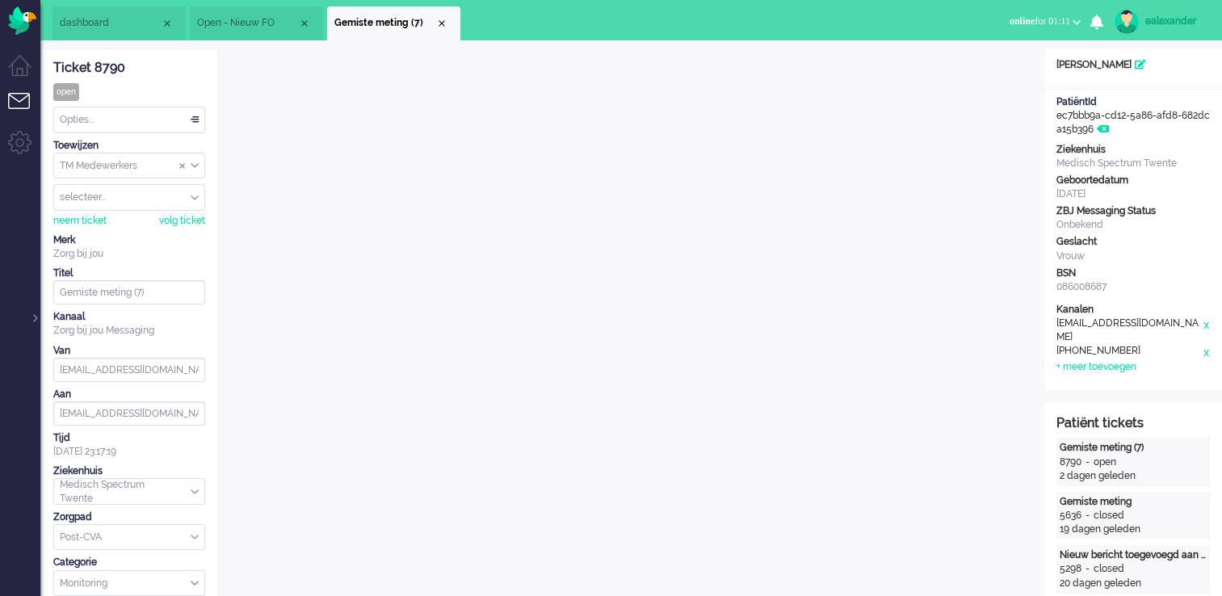
click at [181, 120] on div "Opties..." at bounding box center [129, 119] width 150 height 25
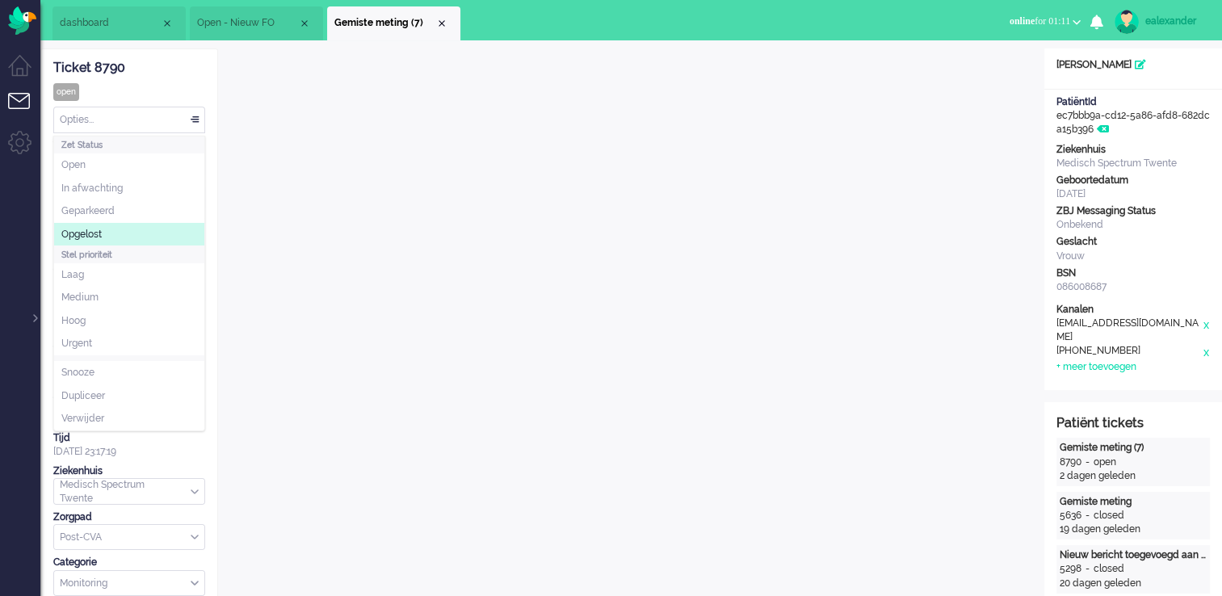
click at [144, 120] on li "Opgelost" at bounding box center [129, 234] width 150 height 23
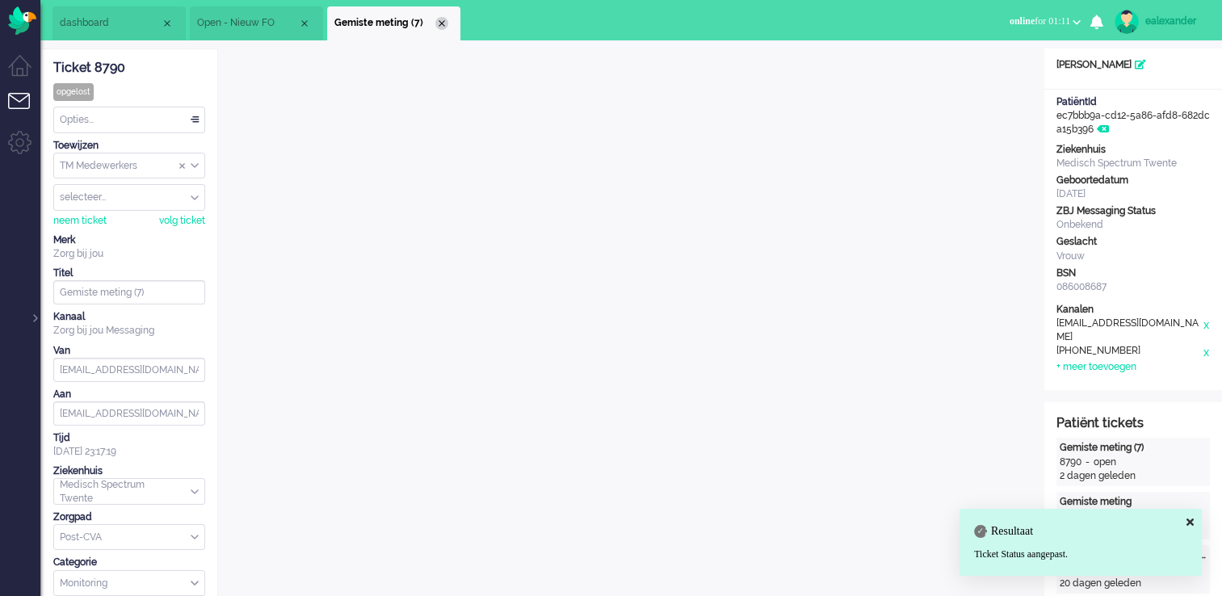
click at [436, 20] on div "Close tab" at bounding box center [441, 23] width 13 height 13
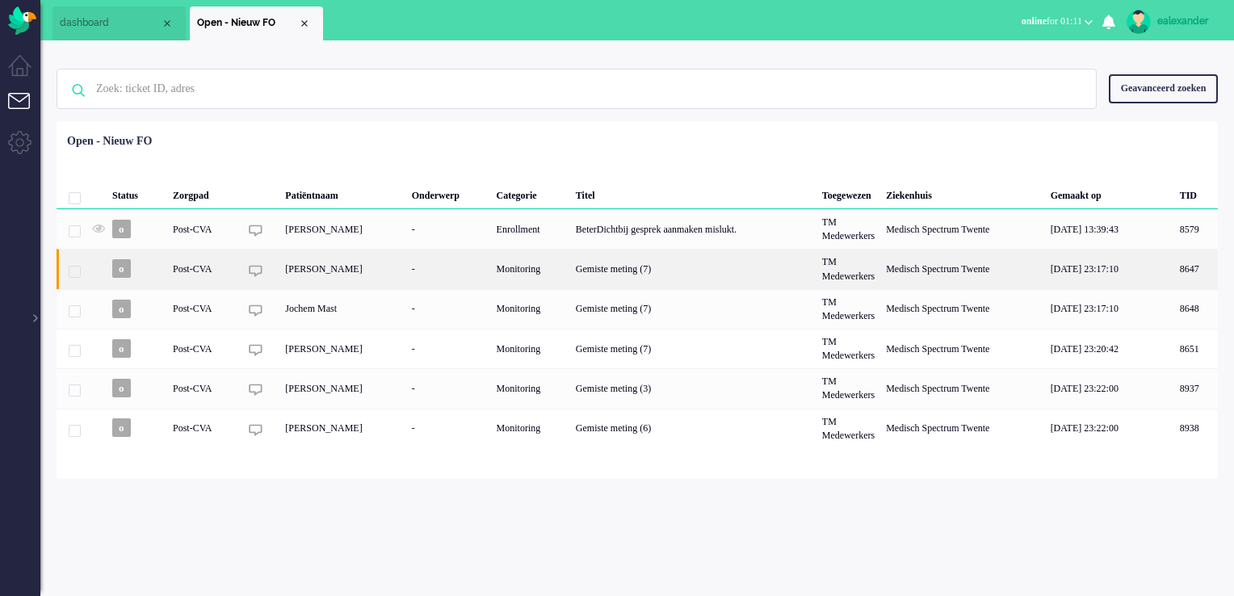
click at [491, 120] on div "Gemiste meting (7)" at bounding box center [693, 269] width 246 height 40
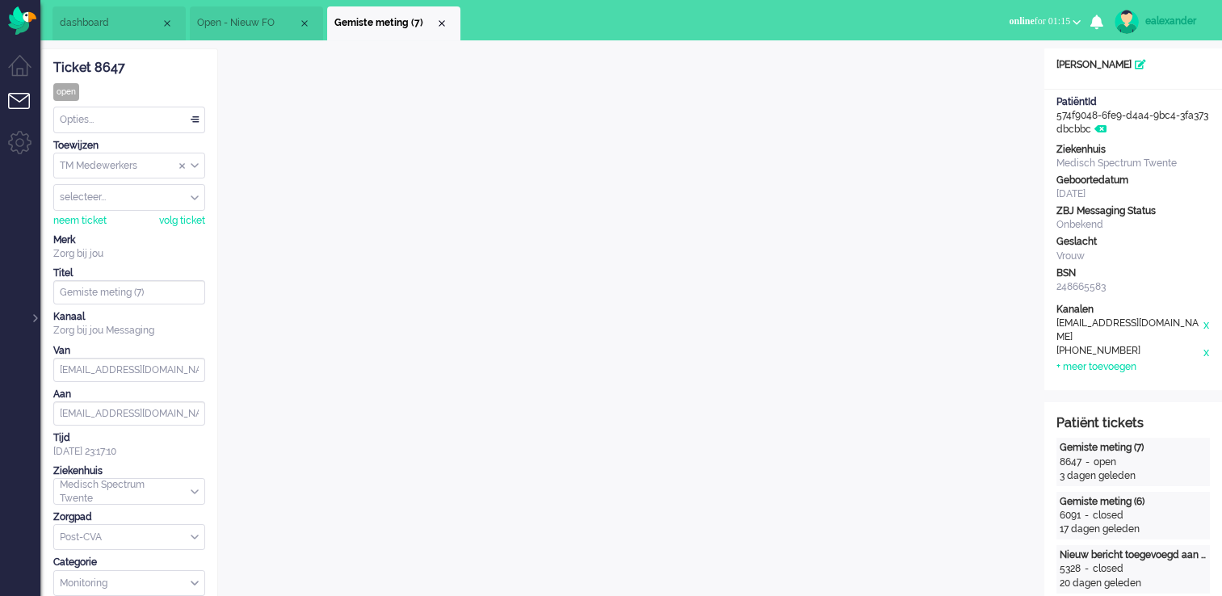
click at [194, 120] on div "Opties..." at bounding box center [129, 119] width 150 height 25
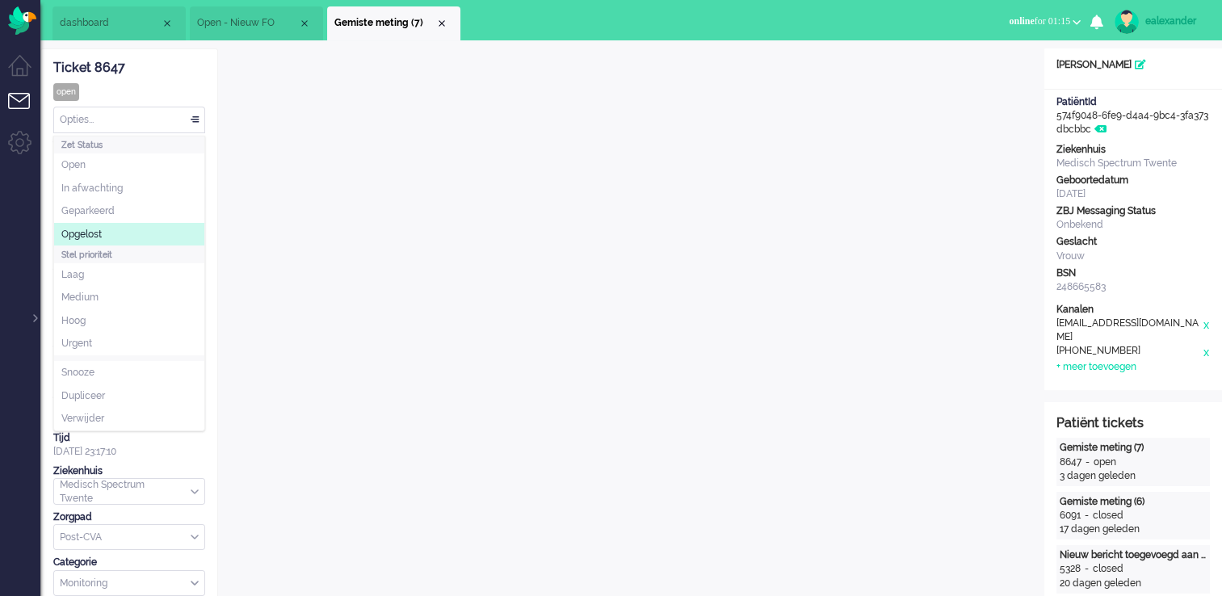
drag, startPoint x: 128, startPoint y: 225, endPoint x: 184, endPoint y: 204, distance: 59.5
click at [128, 120] on li "Opgelost" at bounding box center [129, 234] width 150 height 23
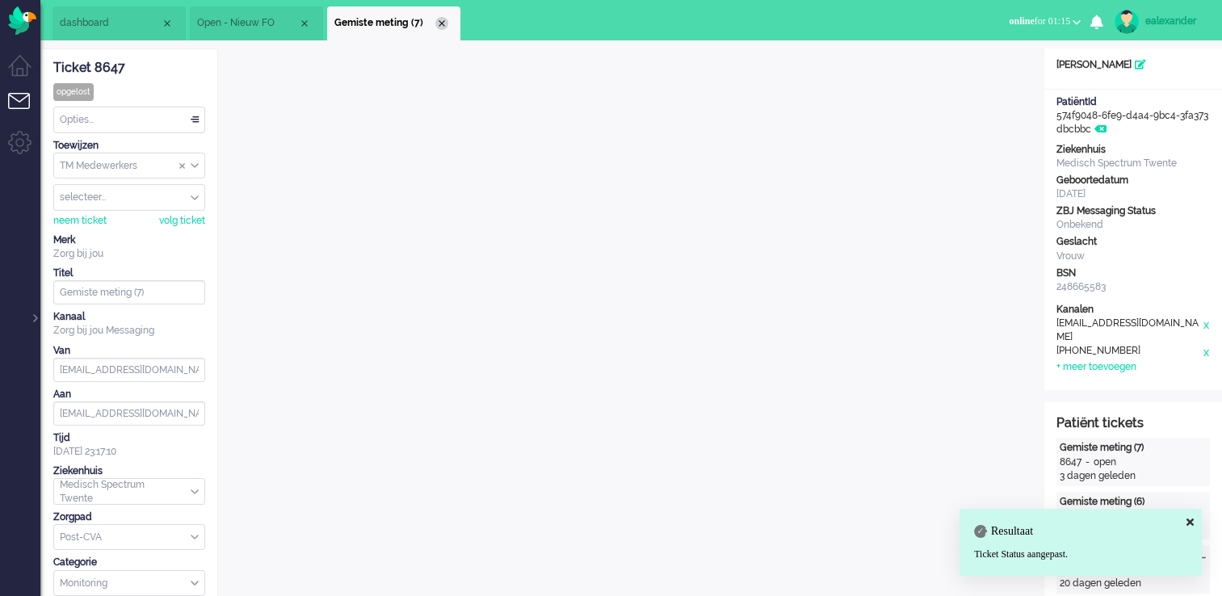
click at [439, 24] on div "Close tab" at bounding box center [441, 23] width 13 height 13
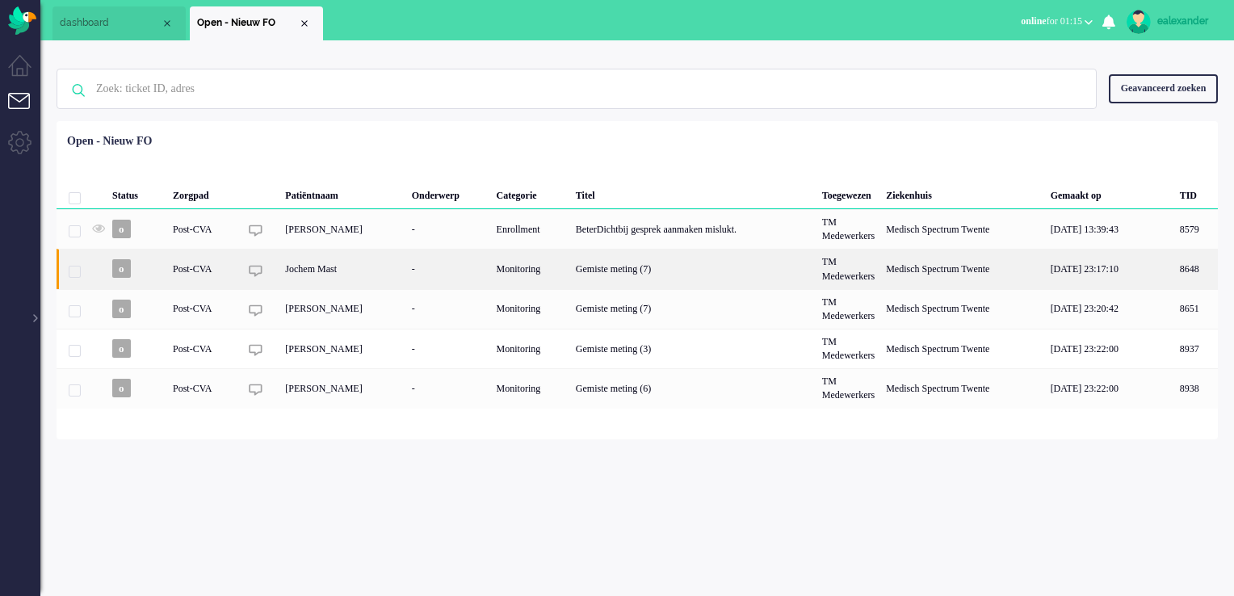
click at [491, 120] on div "Gemiste meting (7)" at bounding box center [693, 269] width 246 height 40
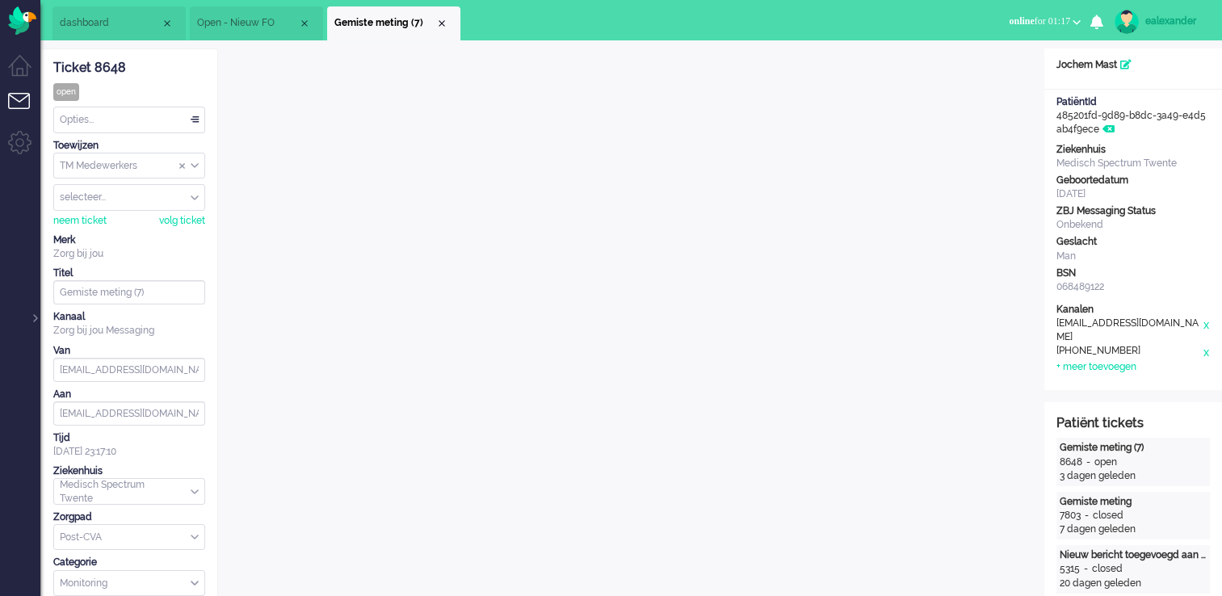
click at [195, 119] on div "Opties..." at bounding box center [129, 119] width 150 height 25
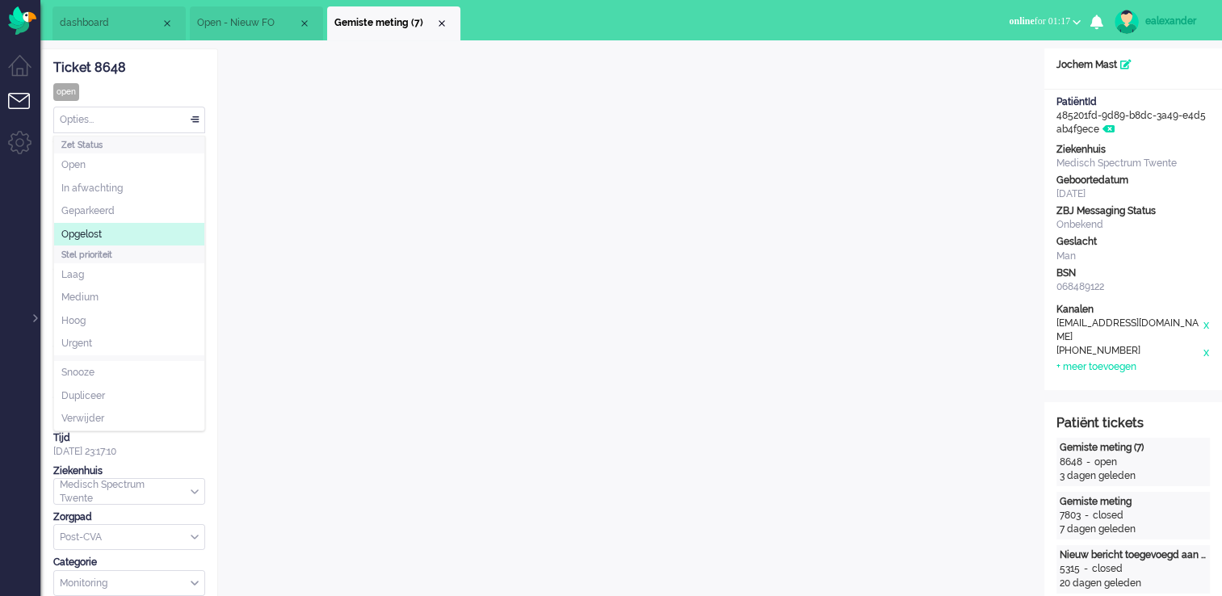
click at [135, 120] on li "Opgelost" at bounding box center [129, 234] width 150 height 23
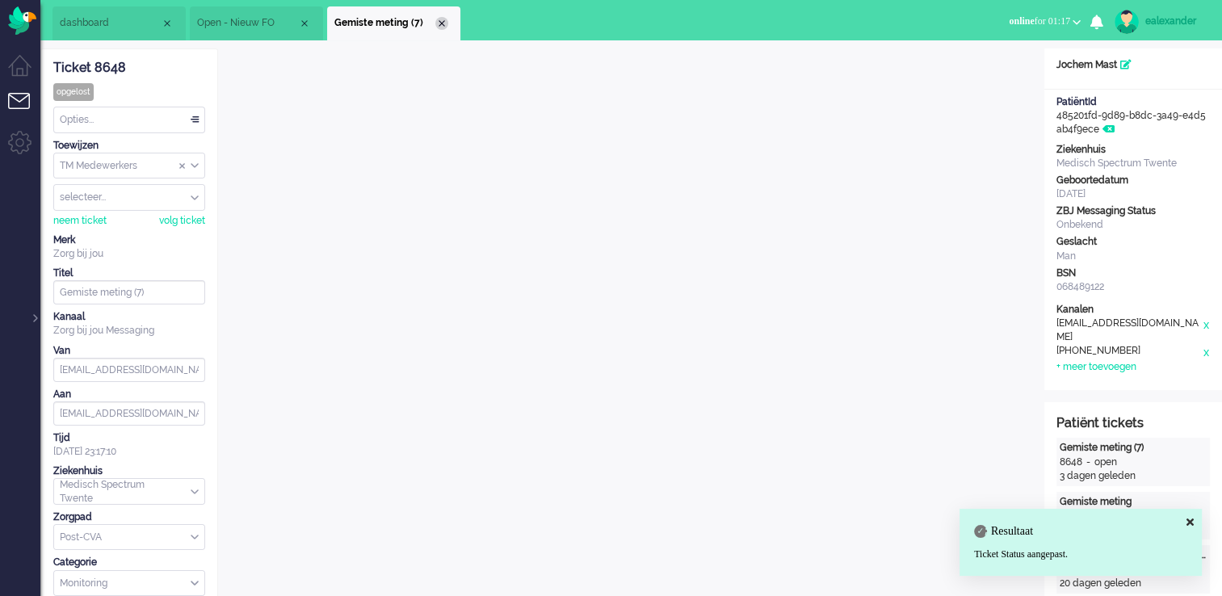
click at [445, 27] on div "Close tab" at bounding box center [441, 23] width 13 height 13
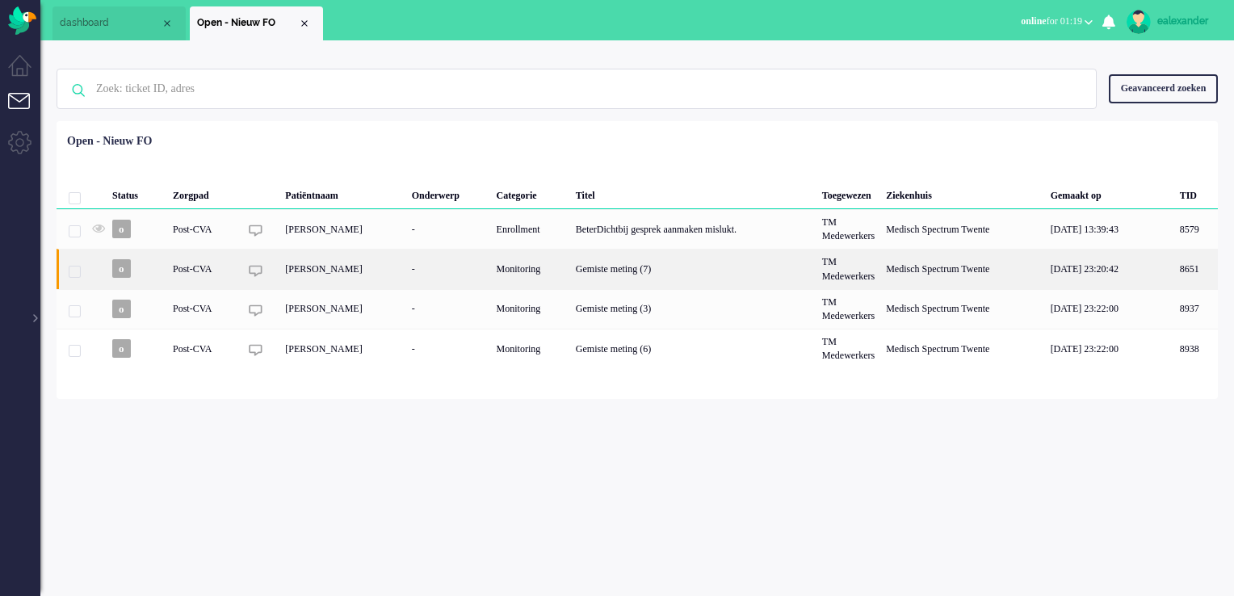
click at [491, 120] on div "Gemiste meting (7)" at bounding box center [693, 269] width 246 height 40
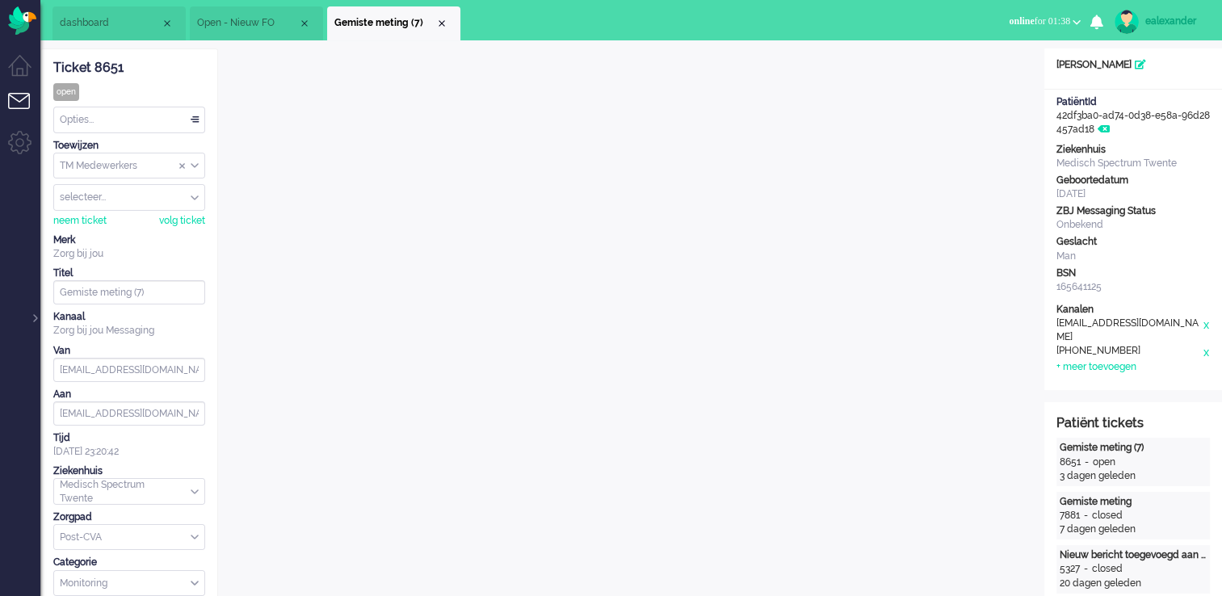
click at [190, 120] on div "Opties..." at bounding box center [129, 119] width 150 height 25
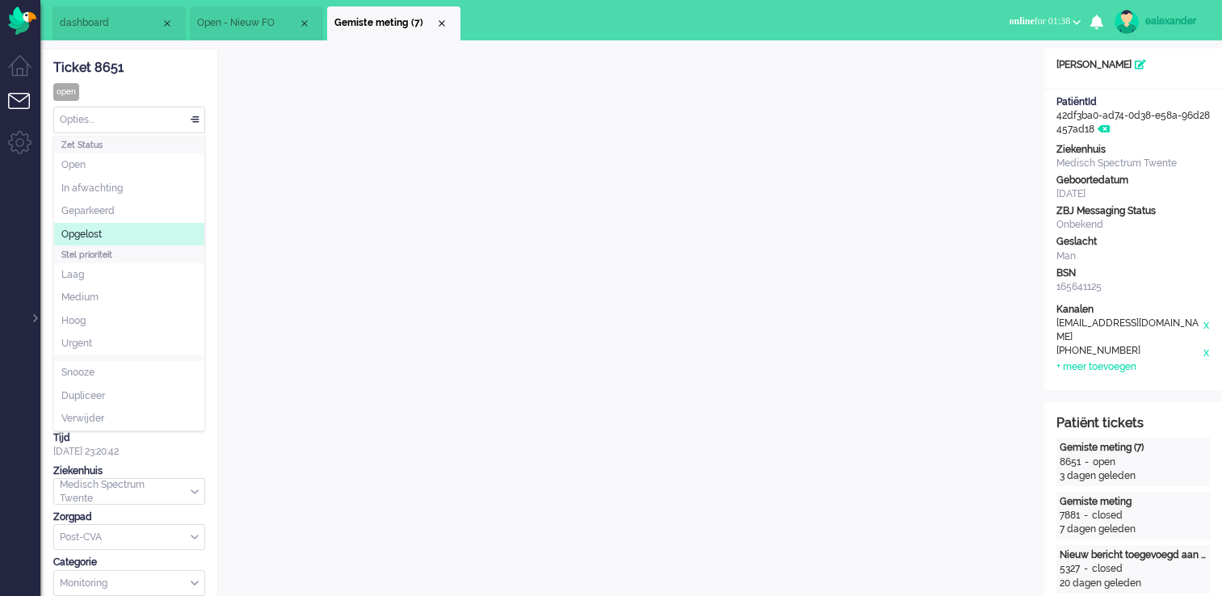
click at [124, 120] on li "Opgelost" at bounding box center [129, 234] width 150 height 23
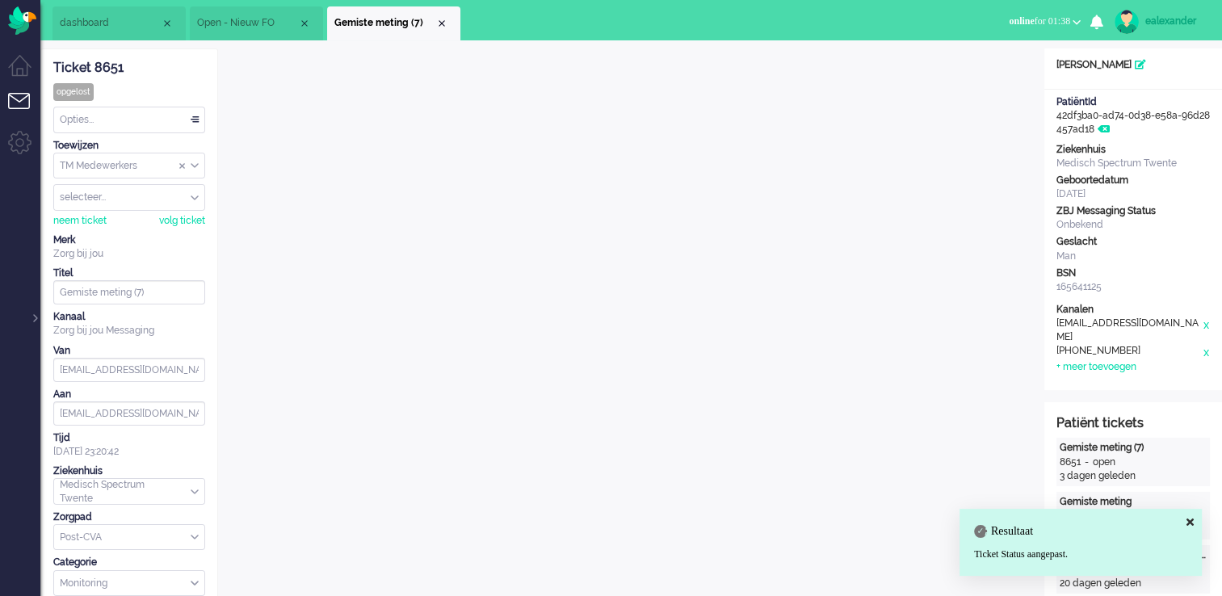
drag, startPoint x: 443, startPoint y: 18, endPoint x: 626, endPoint y: 90, distance: 197.2
click at [443, 19] on div "Close tab" at bounding box center [441, 23] width 13 height 13
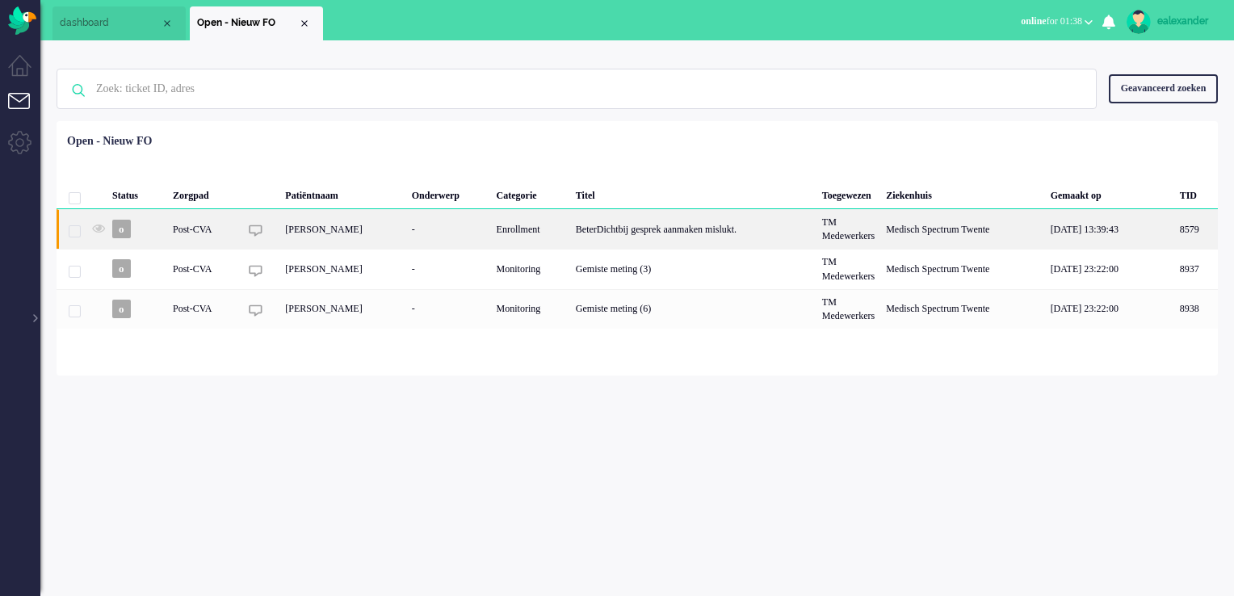
click at [491, 120] on div "BeterDichtbij gesprek aanmaken mislukt." at bounding box center [693, 229] width 246 height 40
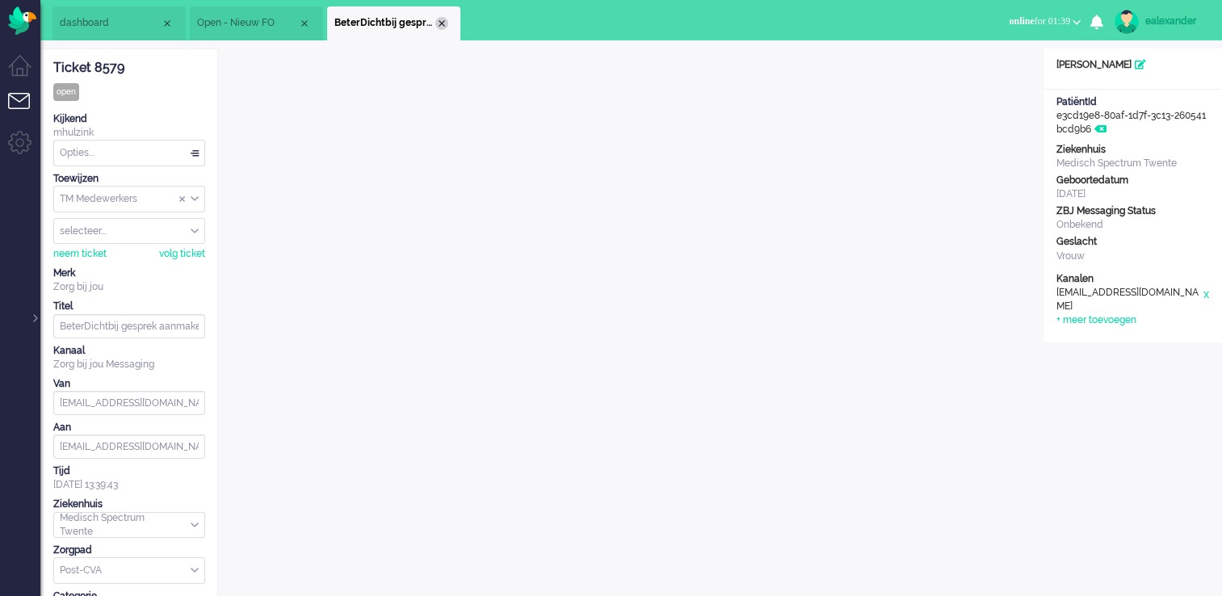
click at [446, 22] on div "Close tab" at bounding box center [441, 23] width 13 height 13
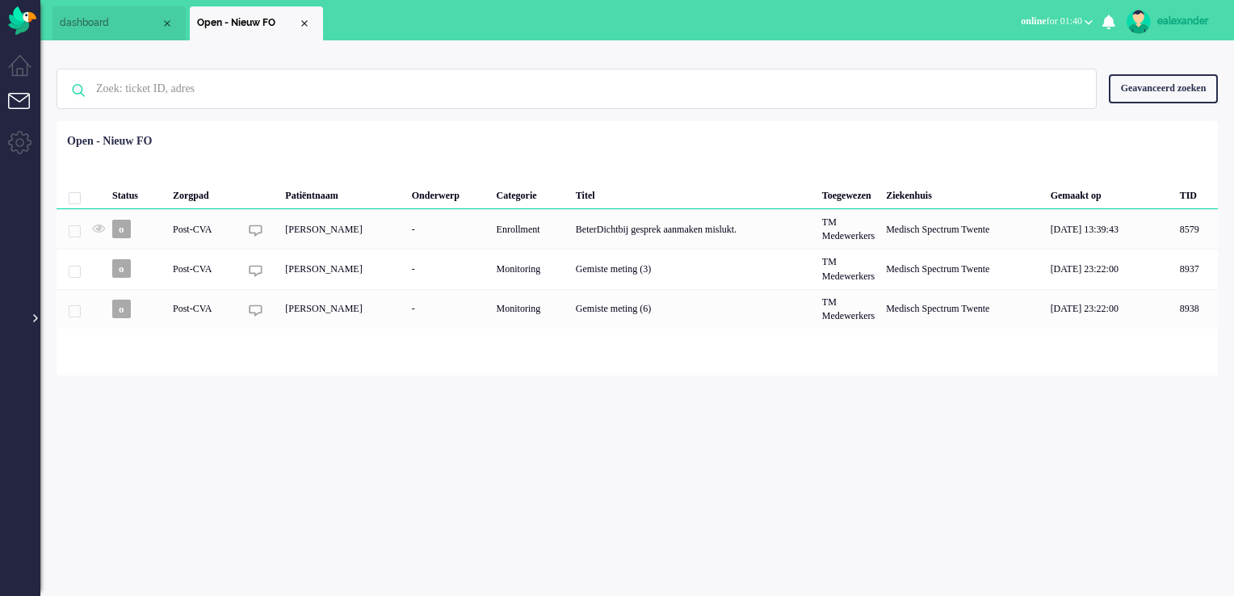
click at [32, 120] on div at bounding box center [34, 310] width 8 height 24
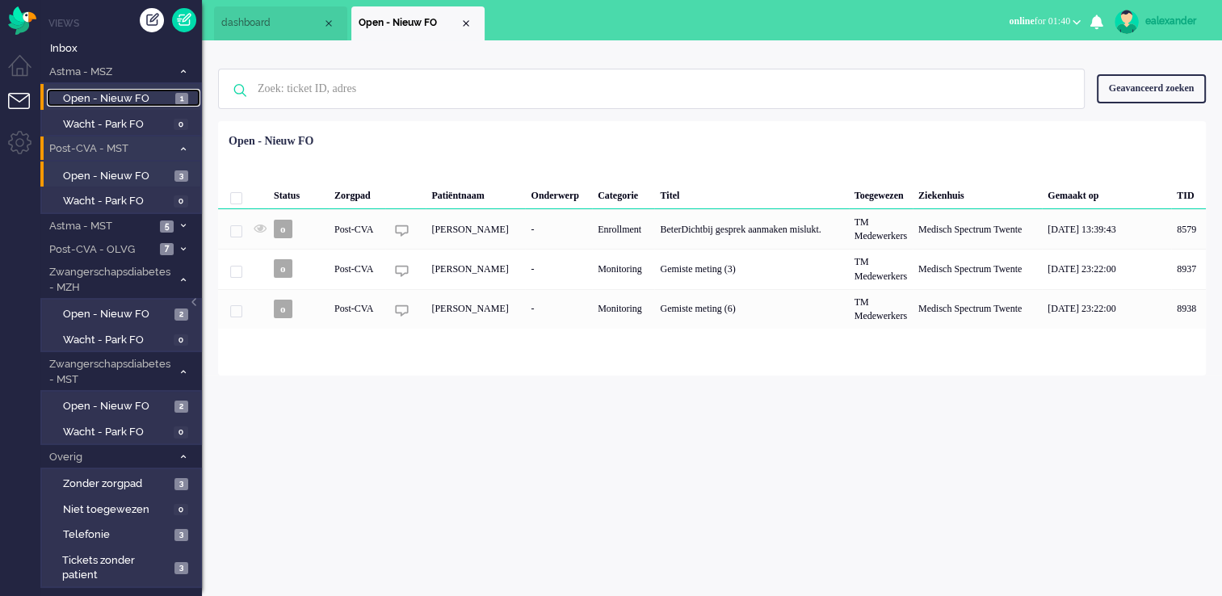
click at [139, 95] on span "Open - Nieuw FO" at bounding box center [117, 98] width 108 height 15
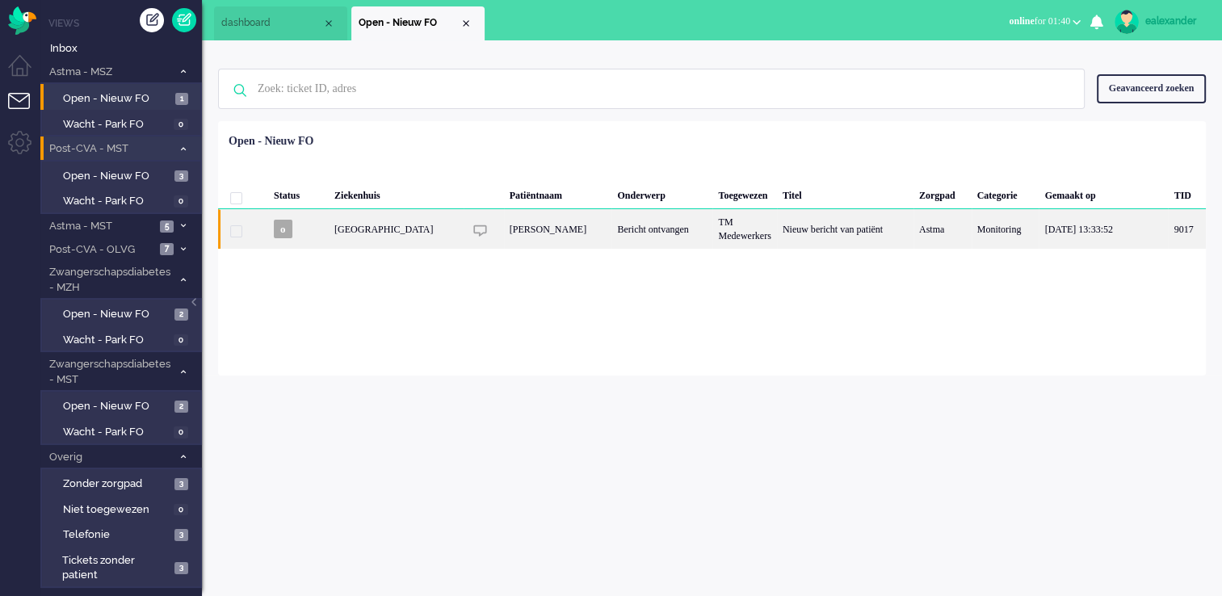
click at [491, 120] on div "TM Medewerkers" at bounding box center [744, 229] width 64 height 40
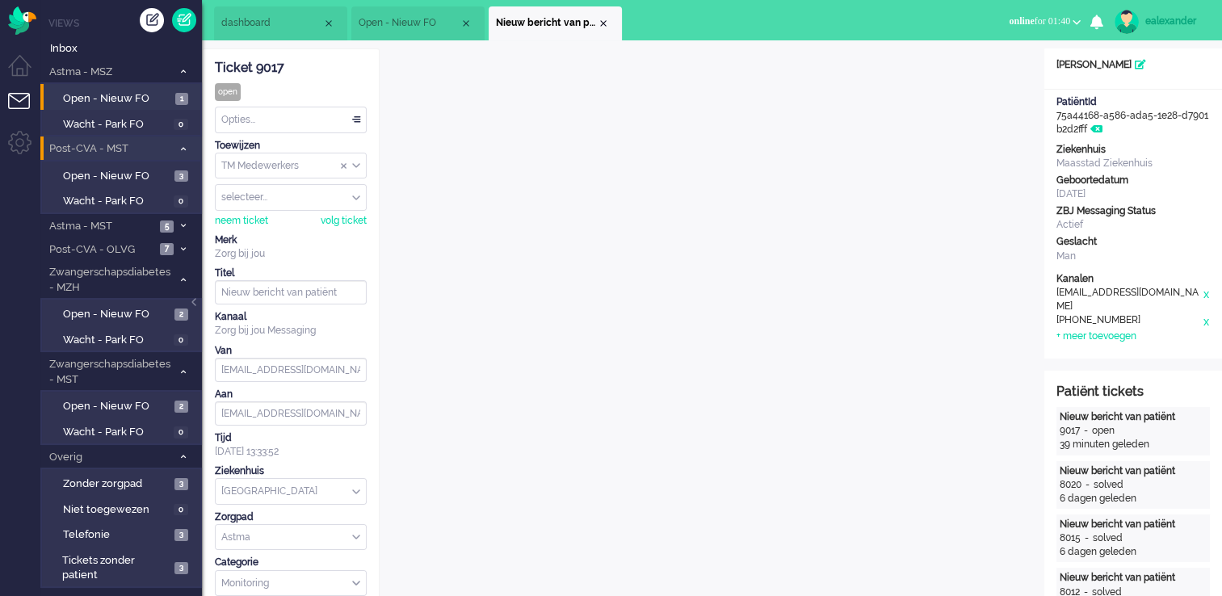
click at [345, 112] on div "Opties..." at bounding box center [291, 119] width 150 height 25
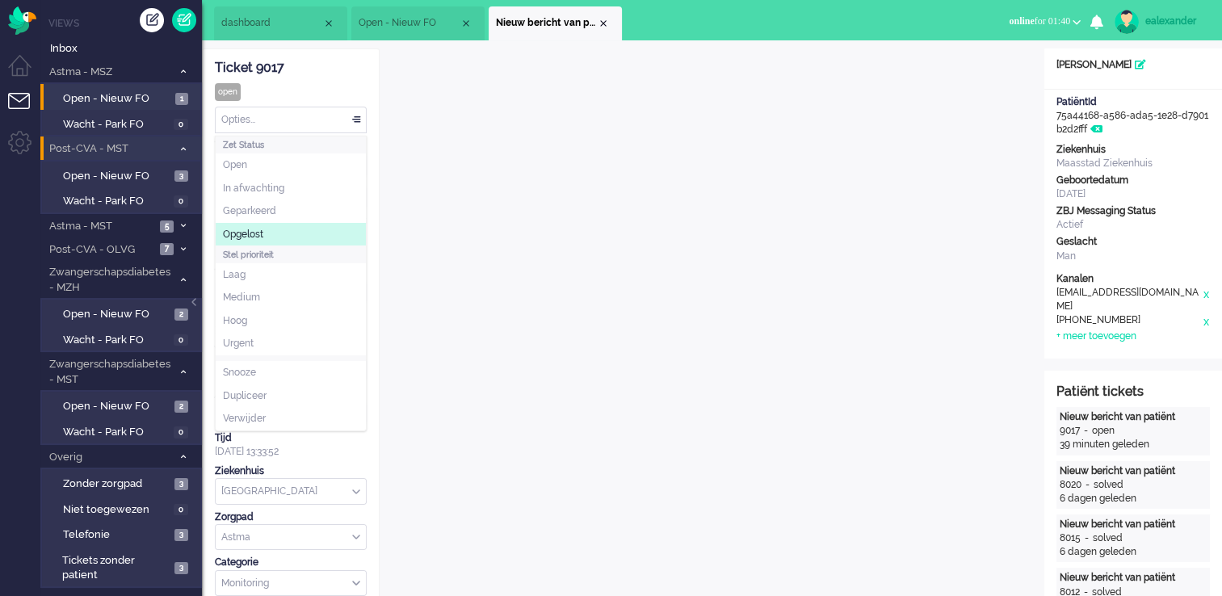
click at [301, 120] on li "Opgelost" at bounding box center [291, 234] width 150 height 23
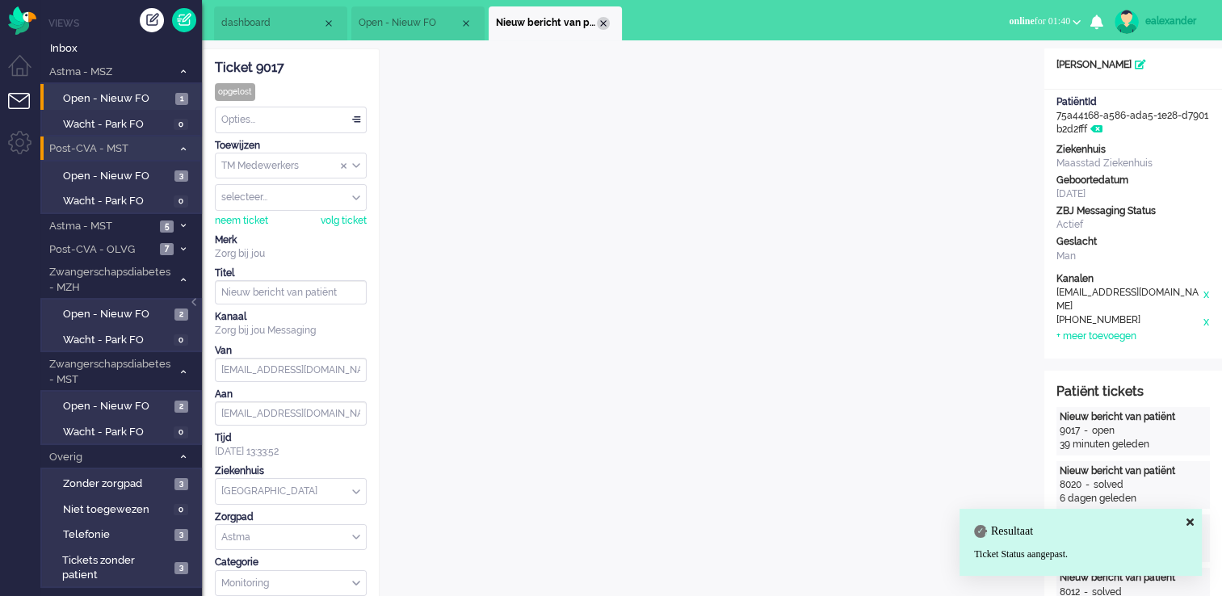
click at [491, 23] on div "Close tab" at bounding box center [603, 23] width 13 height 13
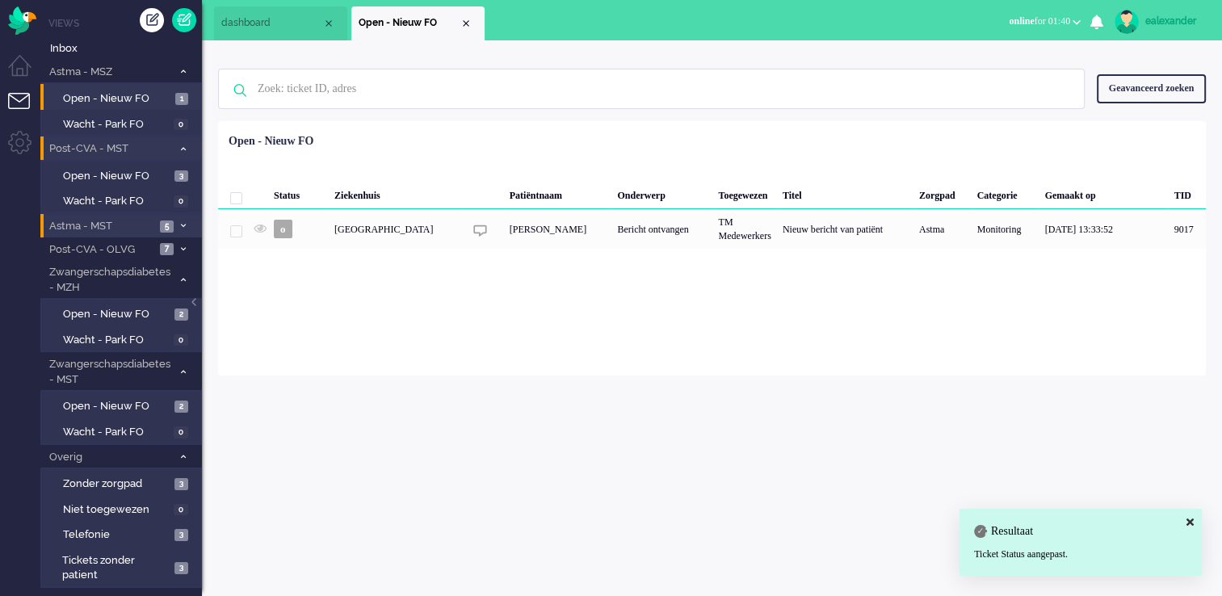
click at [136, 120] on span "Astma - MST" at bounding box center [101, 226] width 108 height 15
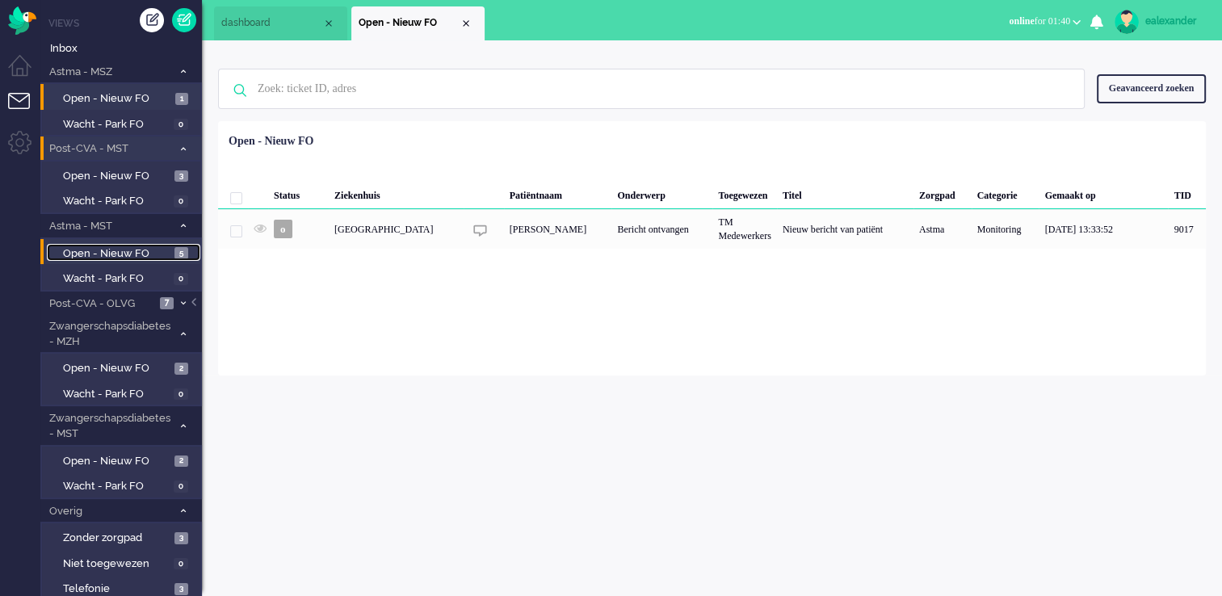
click at [183, 120] on span "5" at bounding box center [181, 253] width 14 height 12
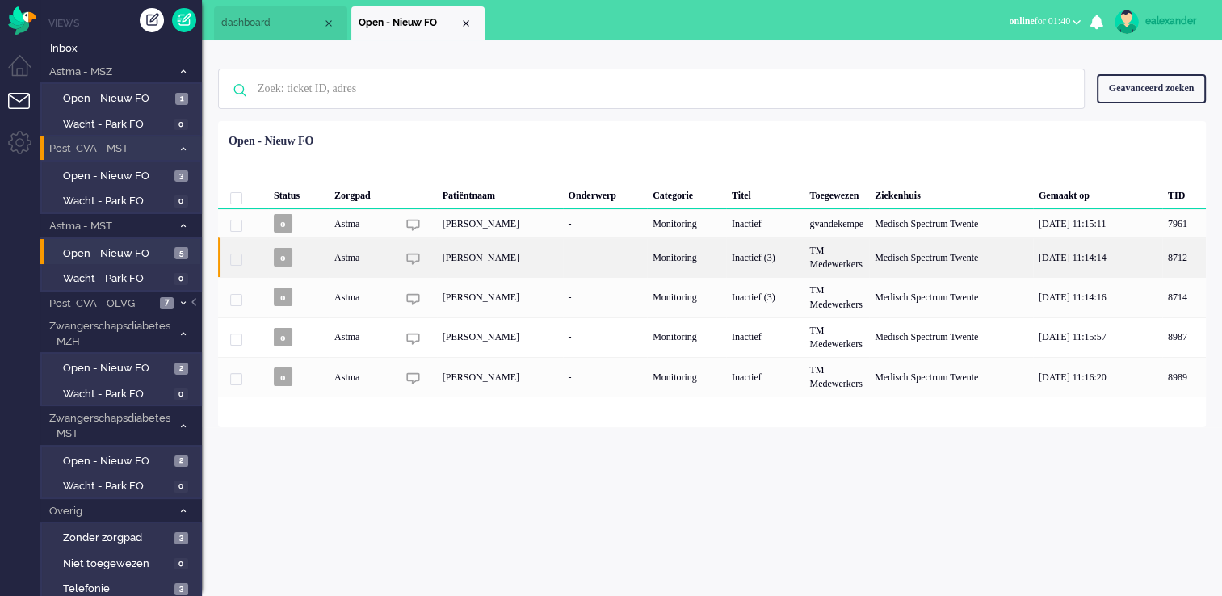
click at [491, 120] on div "TM Medewerkers" at bounding box center [836, 257] width 65 height 40
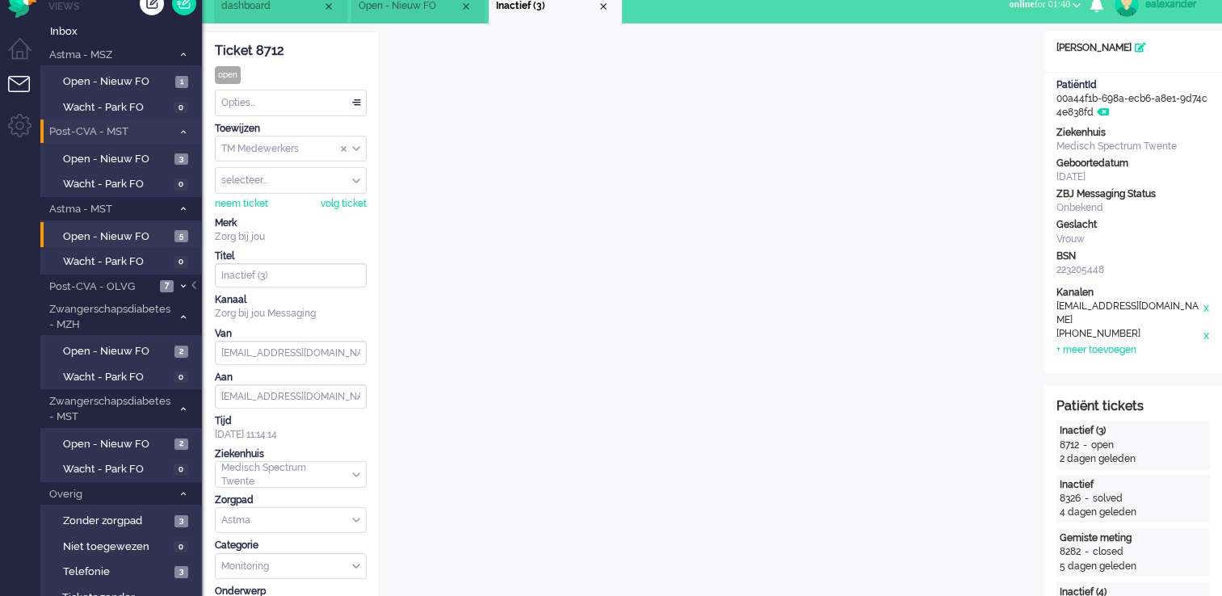
scroll to position [98, 0]
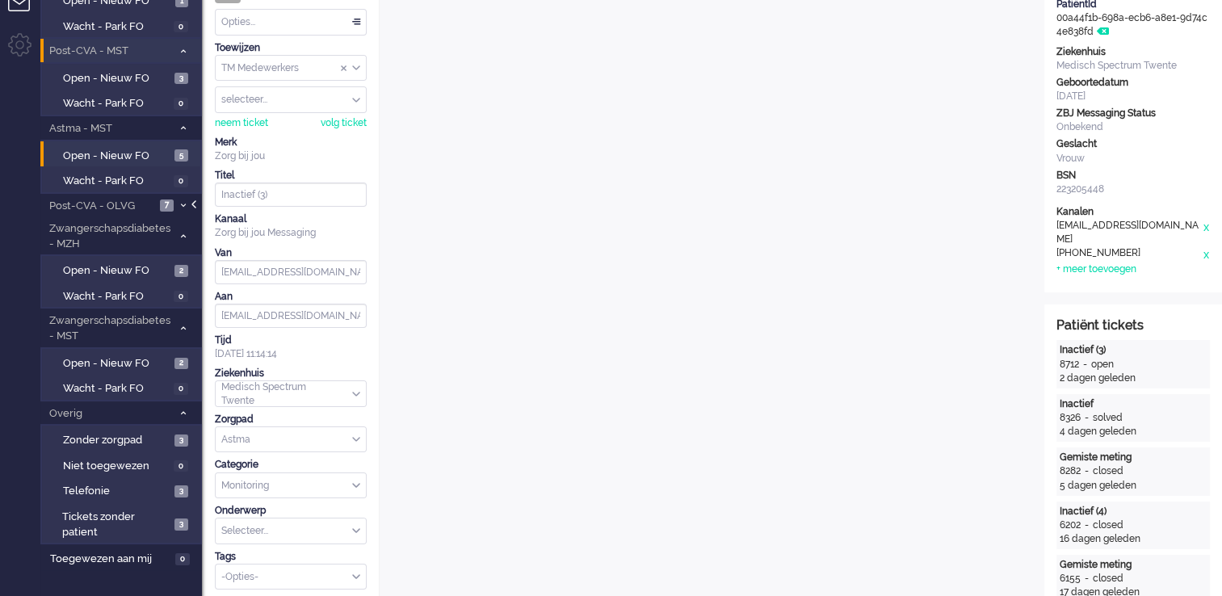
click at [197, 120] on div at bounding box center [195, 212] width 8 height 24
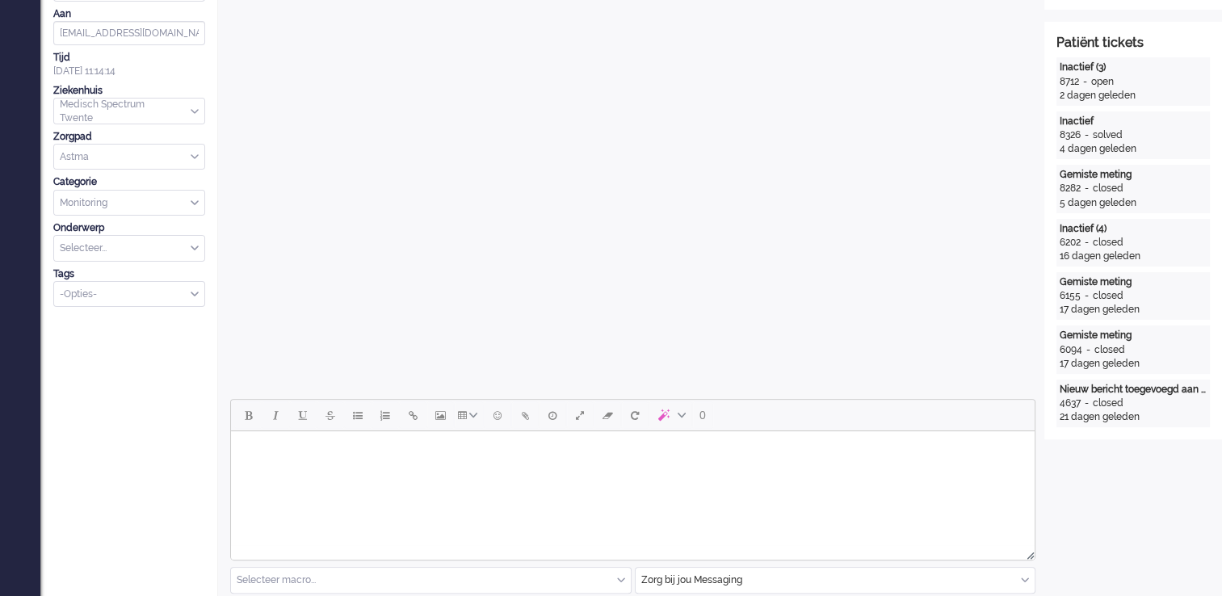
scroll to position [501, 0]
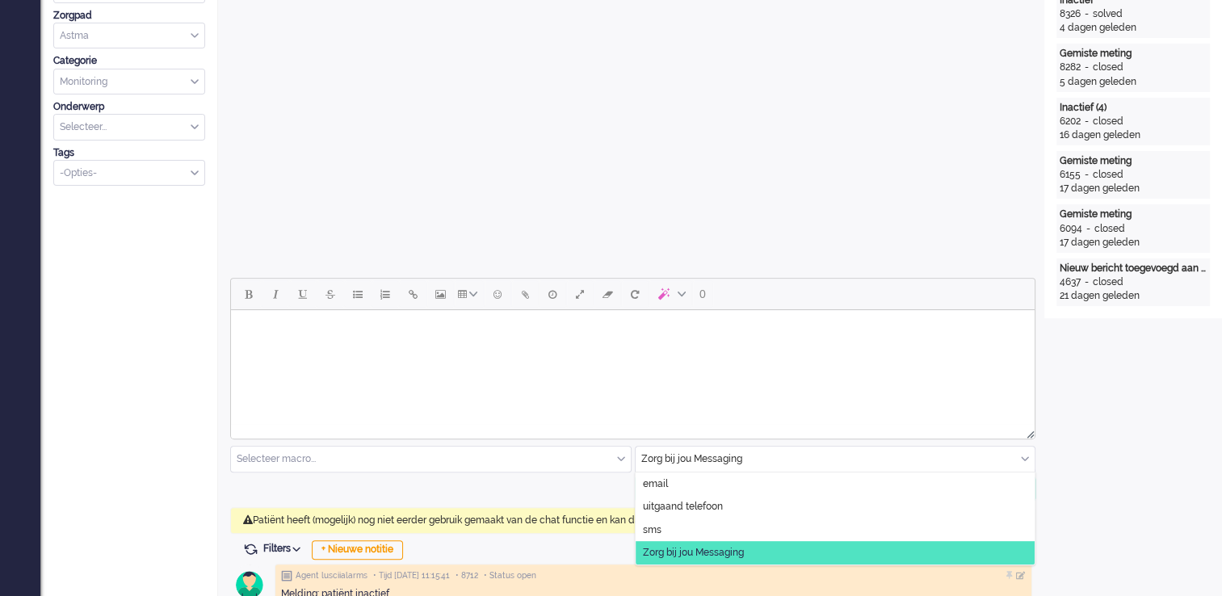
click at [491, 120] on div "Zorg bij jou Messaging" at bounding box center [836, 459] width 400 height 25
click at [491, 120] on div "Selecteer macro..." at bounding box center [431, 459] width 400 height 25
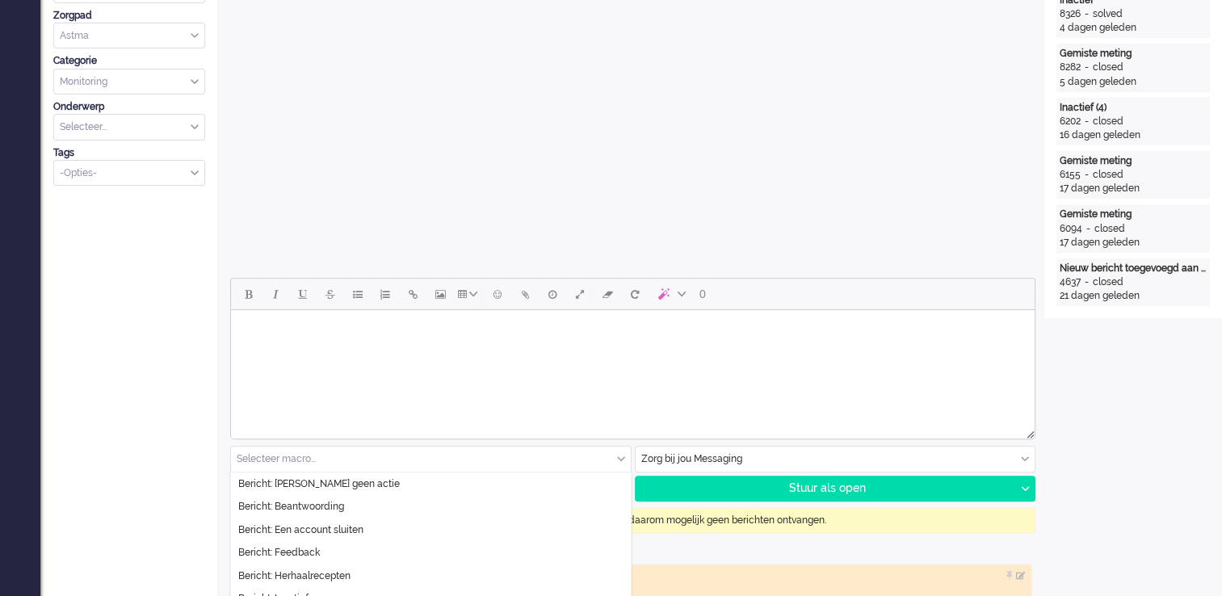
click at [491, 120] on span at bounding box center [621, 459] width 8 height 11
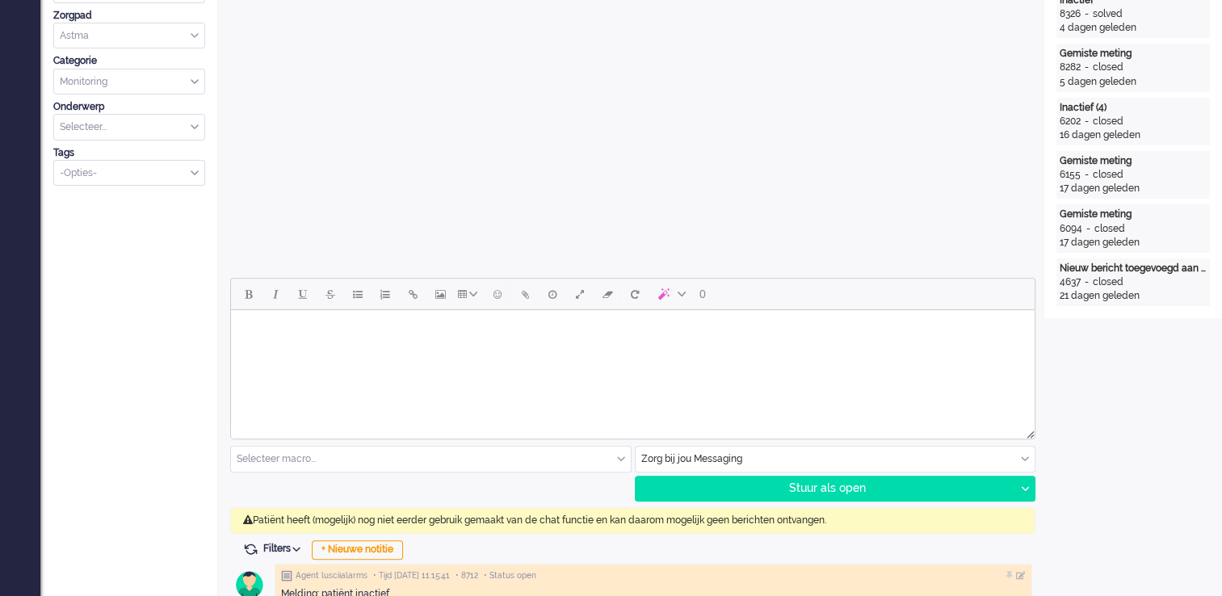
click at [491, 120] on input "text" at bounding box center [836, 459] width 400 height 25
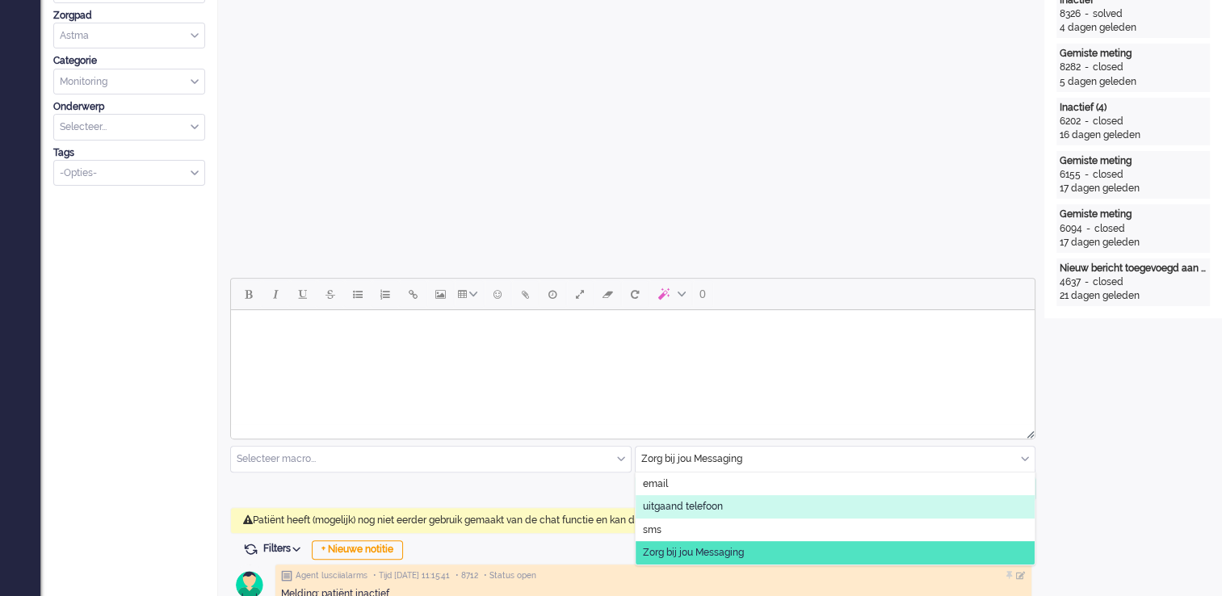
click at [491, 120] on li "uitgaand telefoon" at bounding box center [836, 506] width 400 height 23
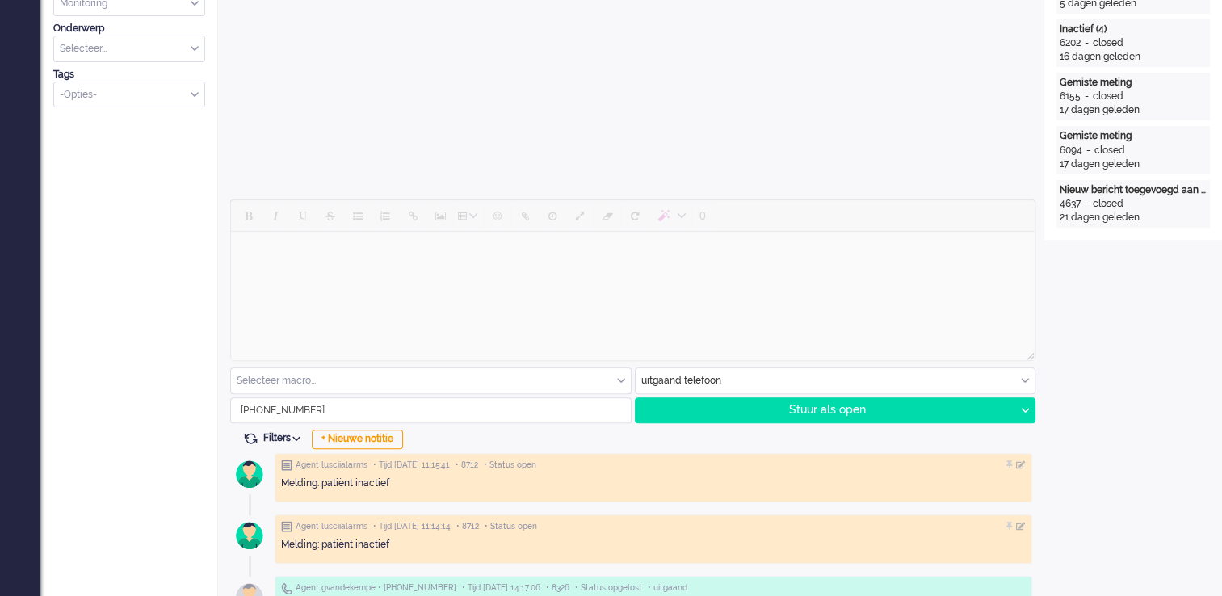
scroll to position [582, 0]
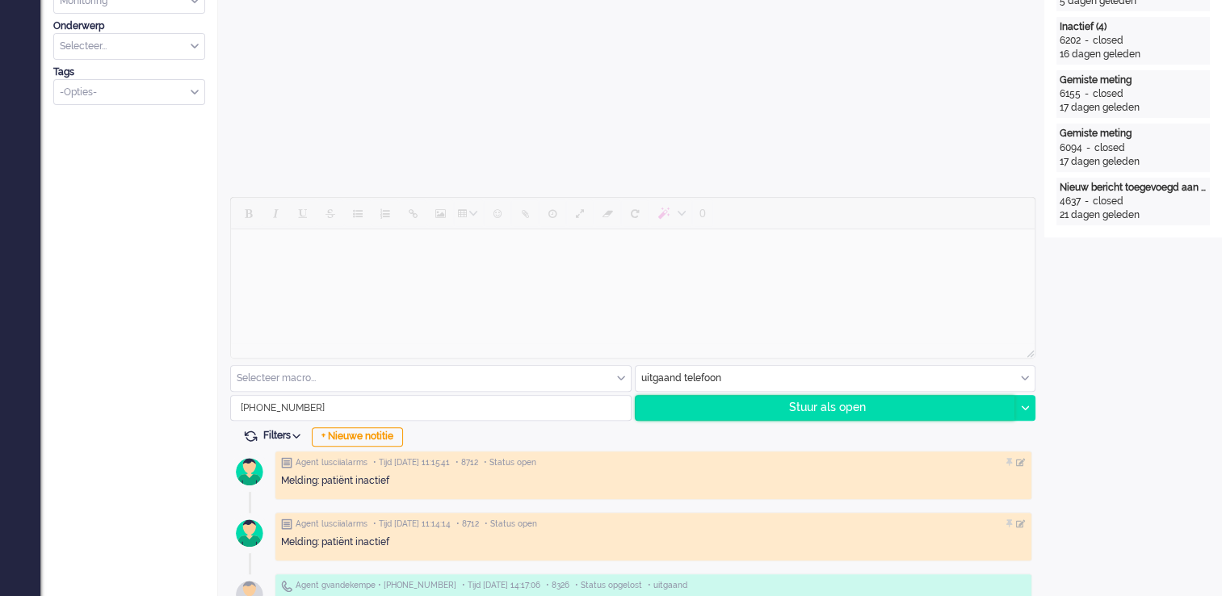
click at [491, 120] on div "Stuur als open" at bounding box center [826, 408] width 380 height 24
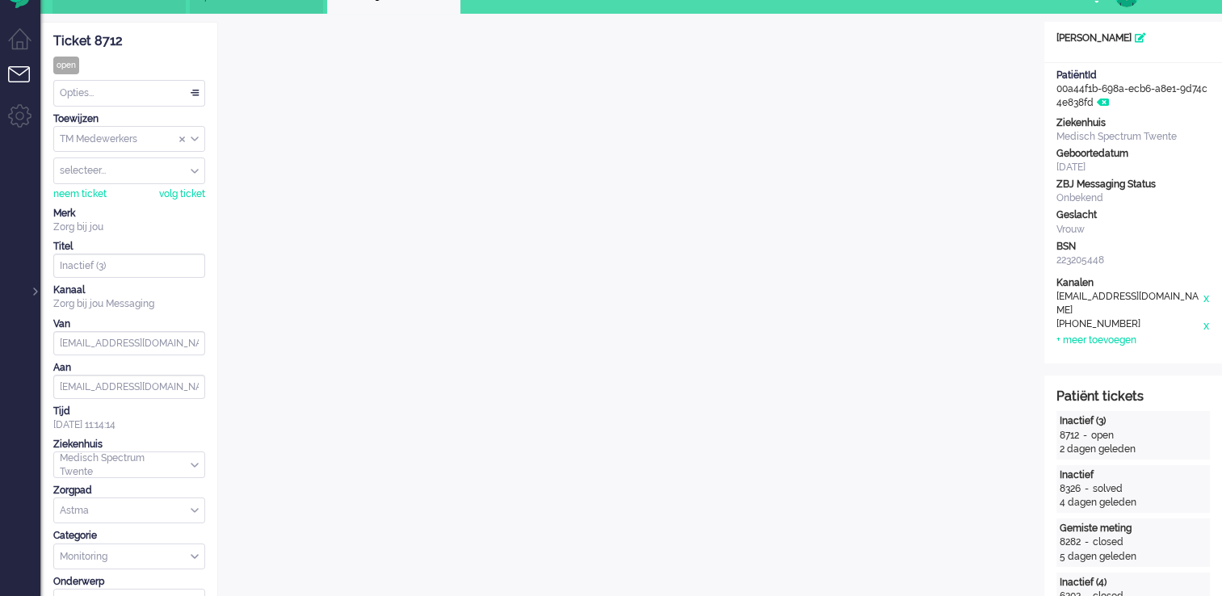
scroll to position [0, 0]
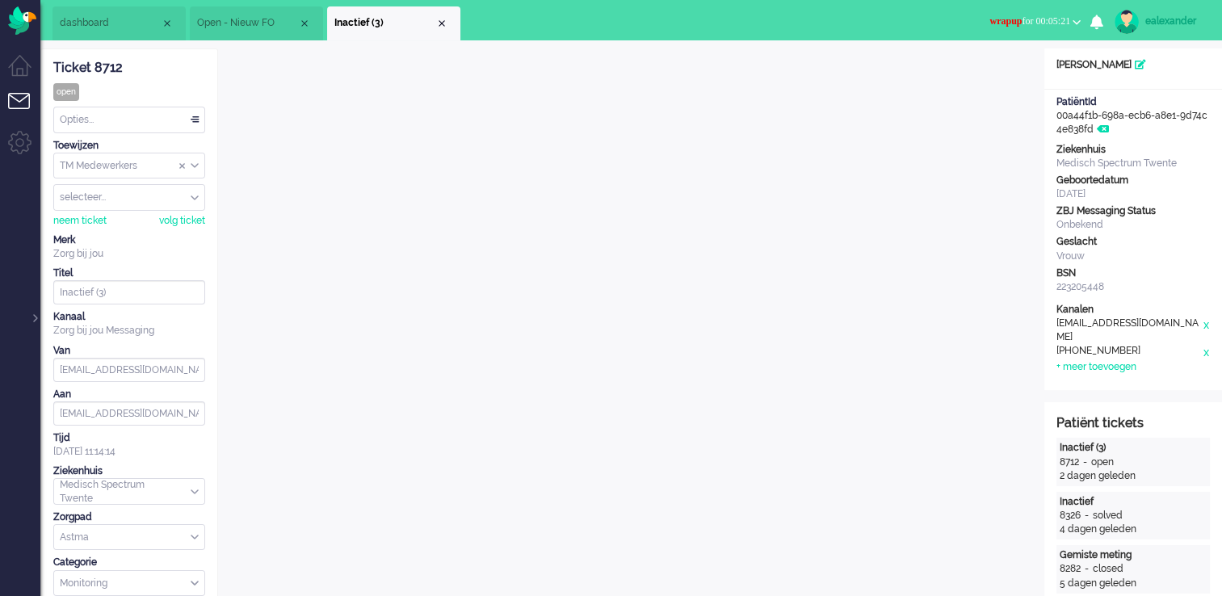
click at [491, 21] on button "wrapup for 00:05:21" at bounding box center [1035, 21] width 111 height 23
click at [491, 73] on label "Online" at bounding box center [1014, 72] width 128 height 14
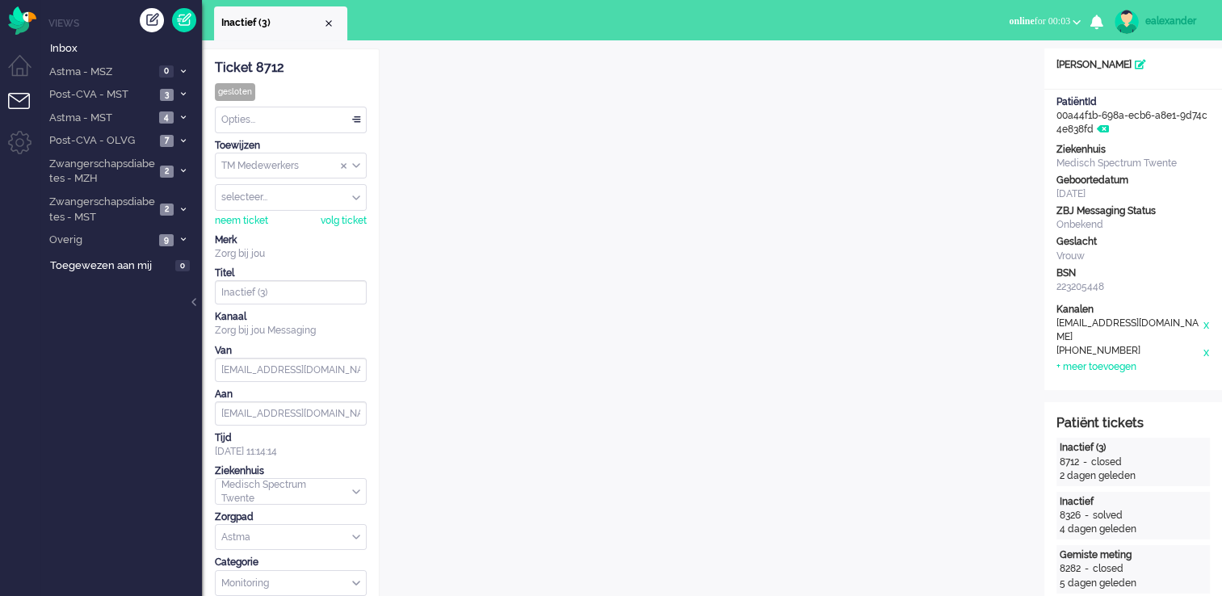
drag, startPoint x: 329, startPoint y: 23, endPoint x: 339, endPoint y: 23, distance: 9.7
click at [329, 23] on div "Close tab" at bounding box center [328, 23] width 13 height 13
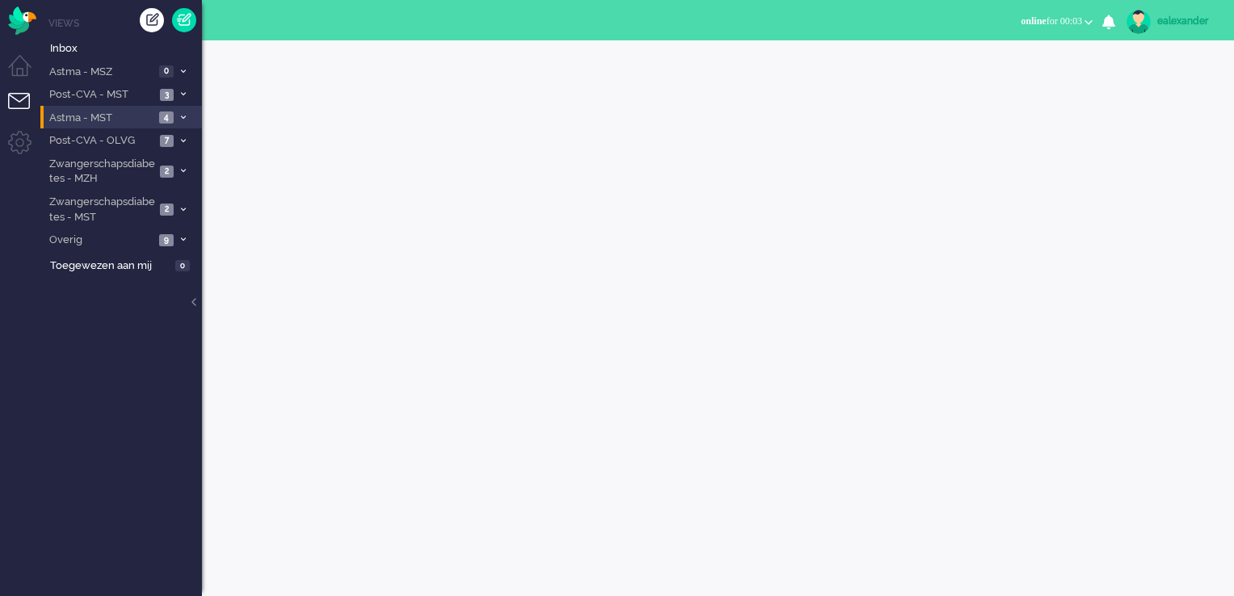
click at [183, 118] on icon at bounding box center [183, 118] width 5 height 6
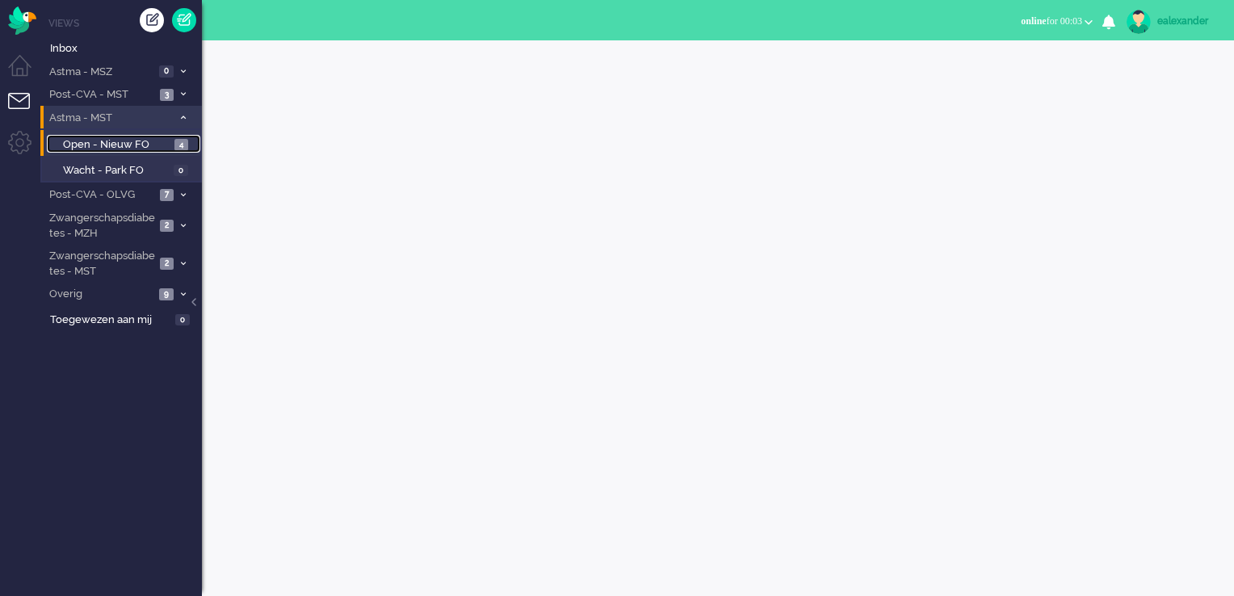
click at [178, 149] on span "4" at bounding box center [181, 145] width 14 height 12
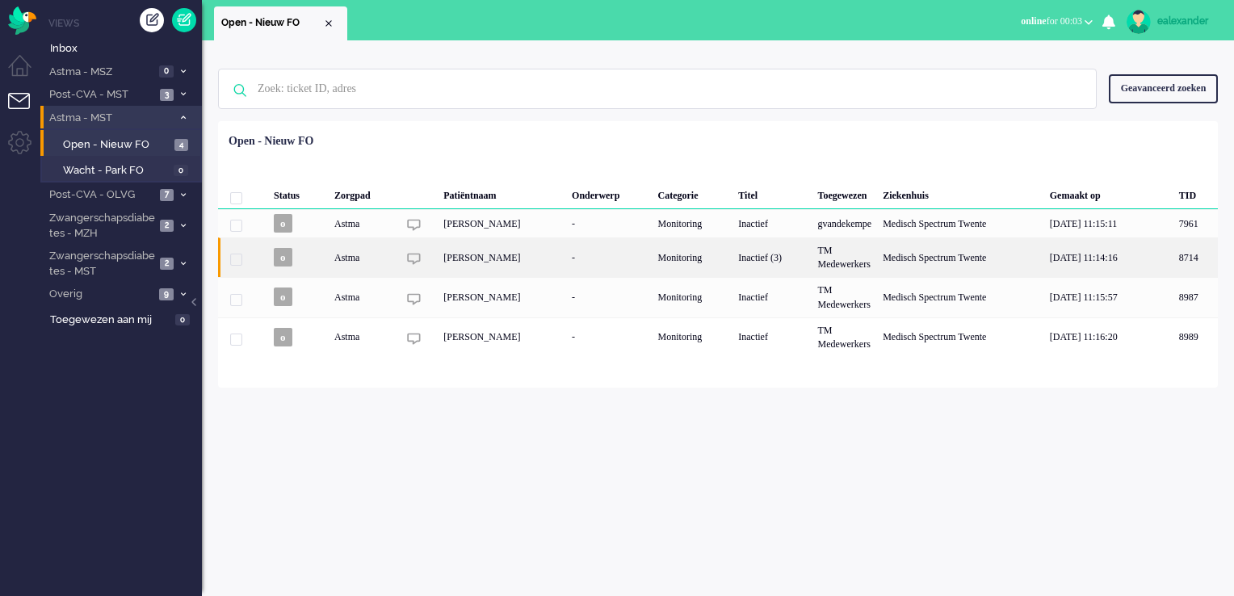
click at [733, 261] on div "Monitoring" at bounding box center [693, 257] width 81 height 40
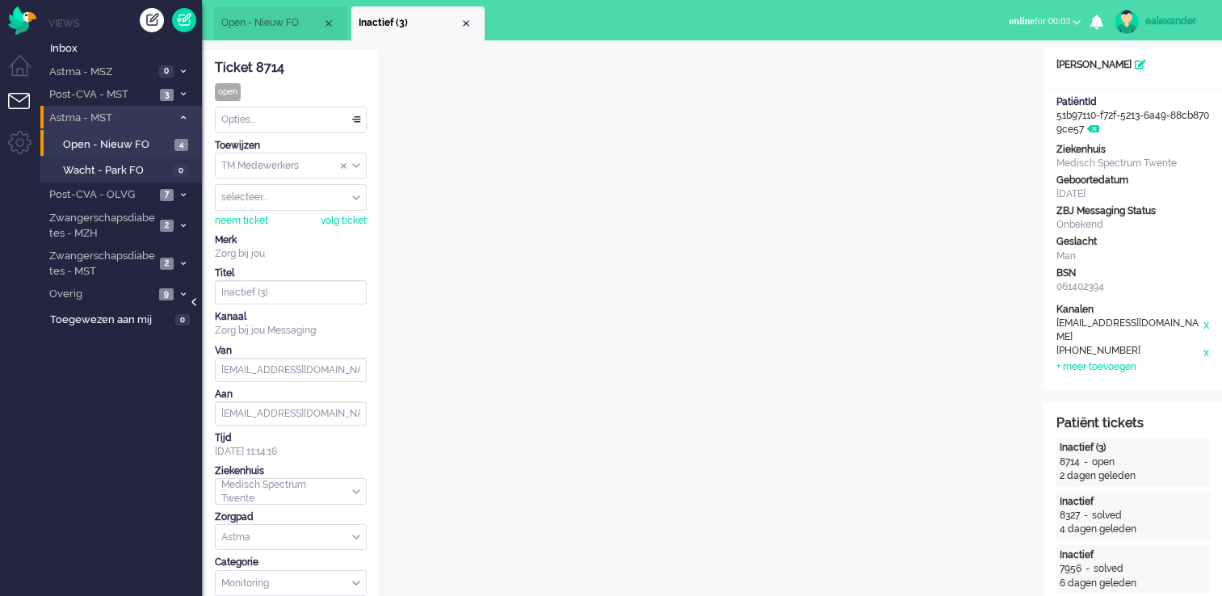
click at [196, 299] on div at bounding box center [195, 310] width 8 height 24
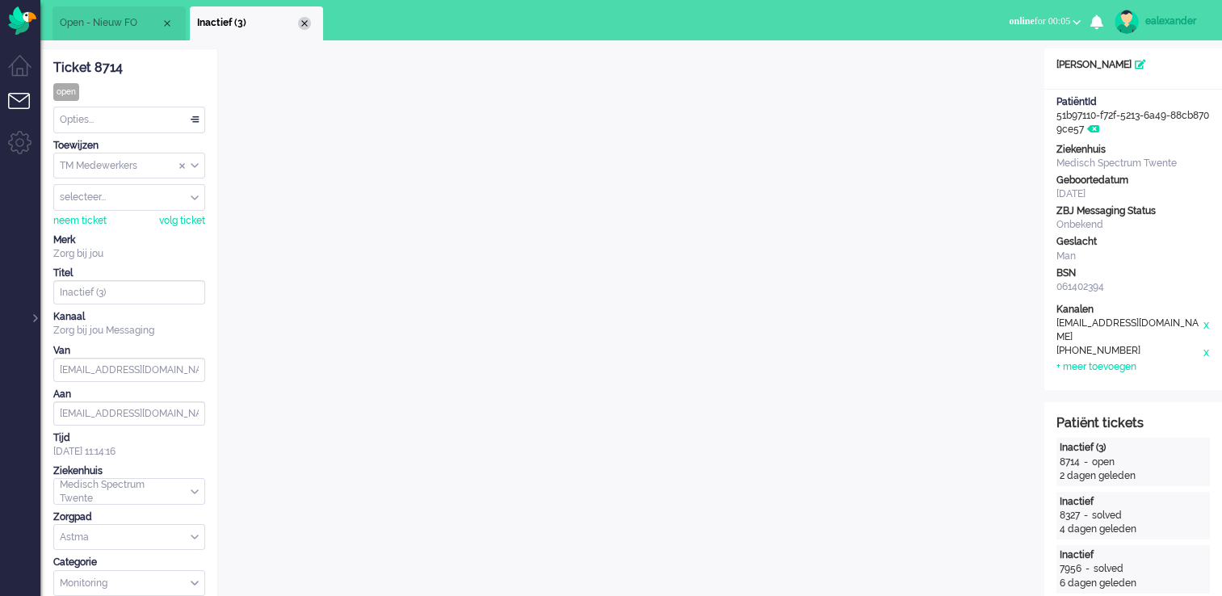
click at [300, 25] on div "Close tab" at bounding box center [304, 23] width 13 height 13
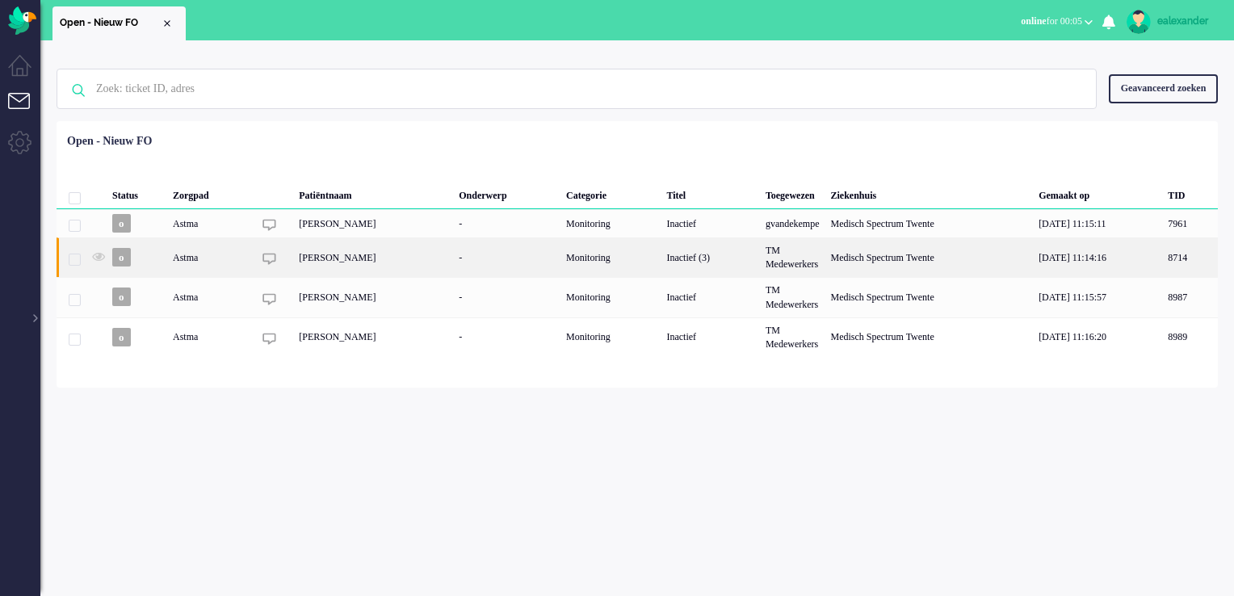
click at [357, 263] on div "[PERSON_NAME]" at bounding box center [373, 257] width 160 height 40
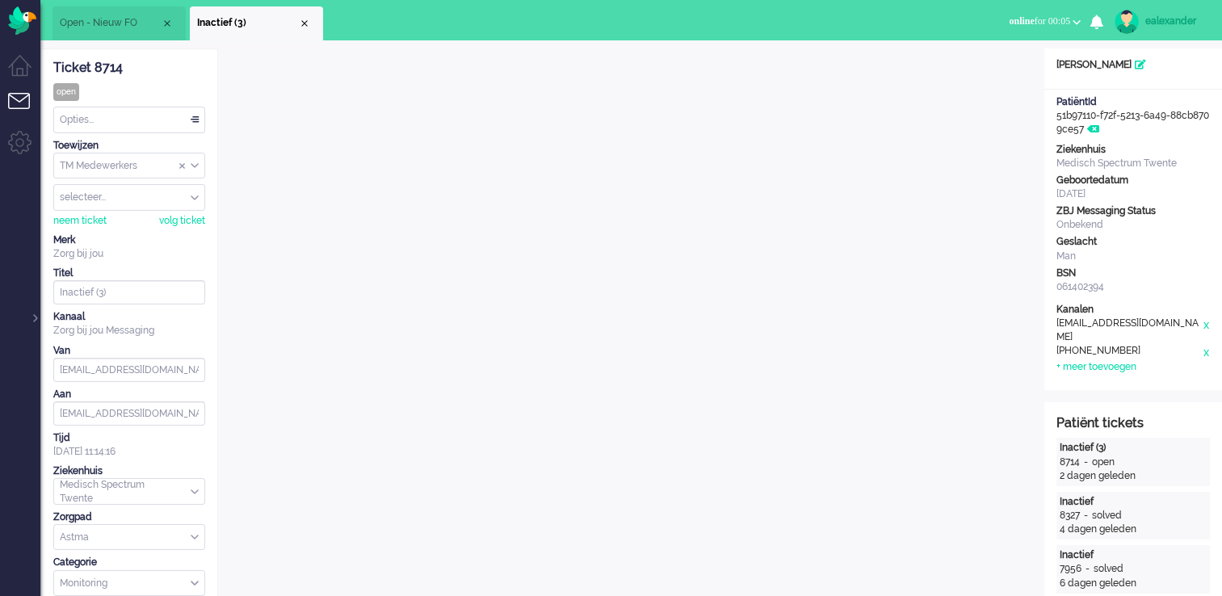
scroll to position [48, 0]
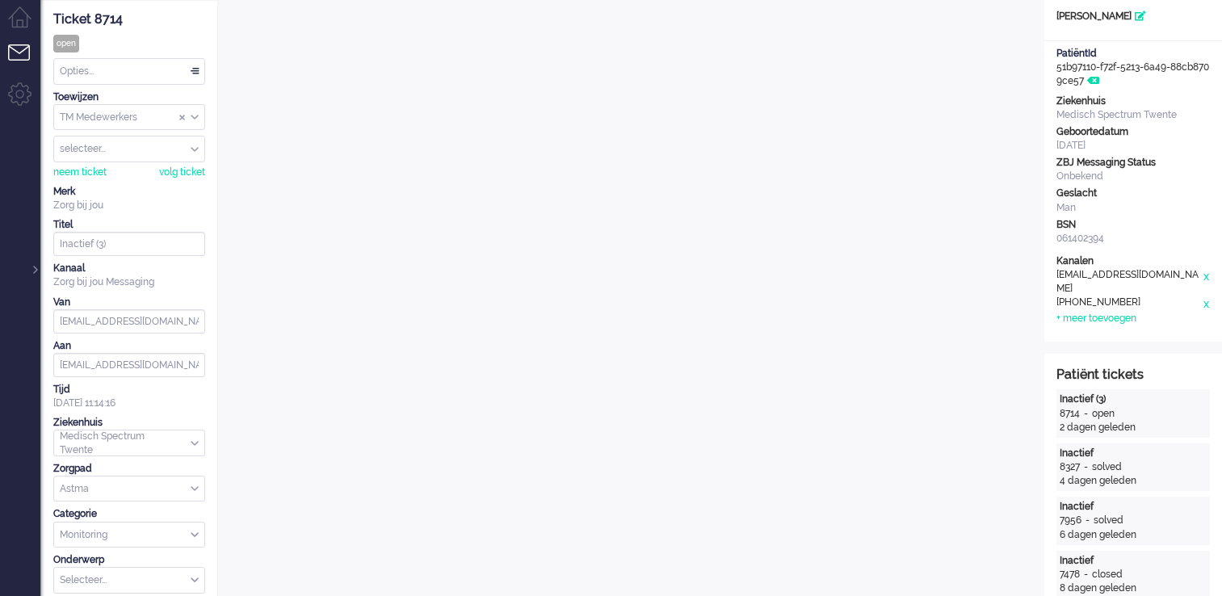
click at [197, 72] on div "Opties..." at bounding box center [129, 71] width 150 height 25
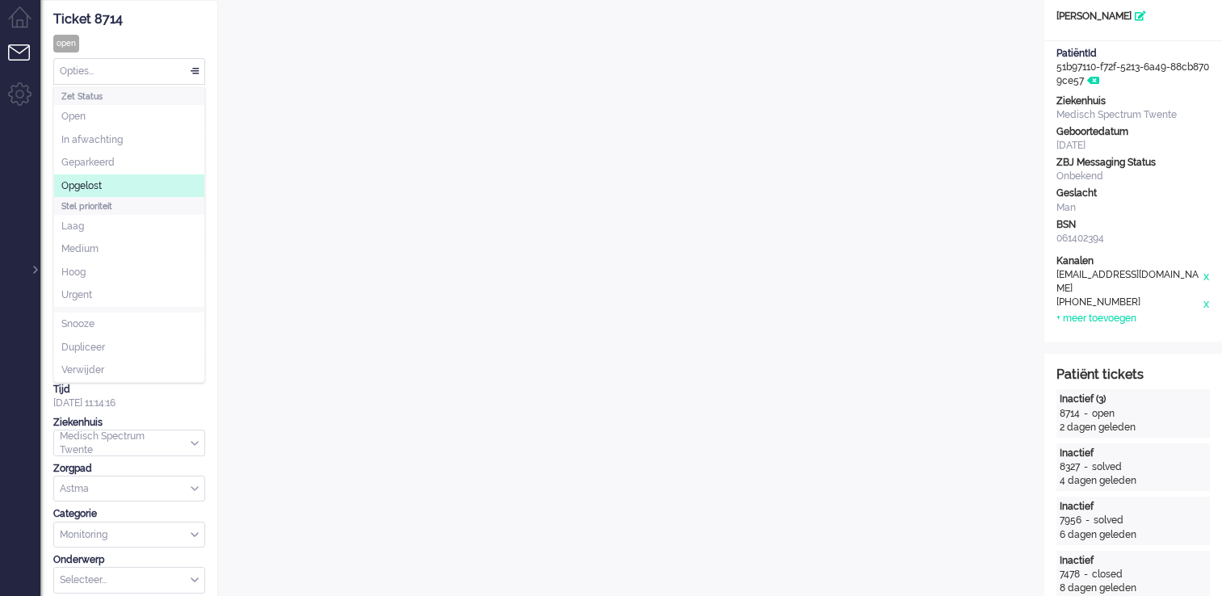
click at [149, 191] on li "Opgelost" at bounding box center [129, 185] width 150 height 23
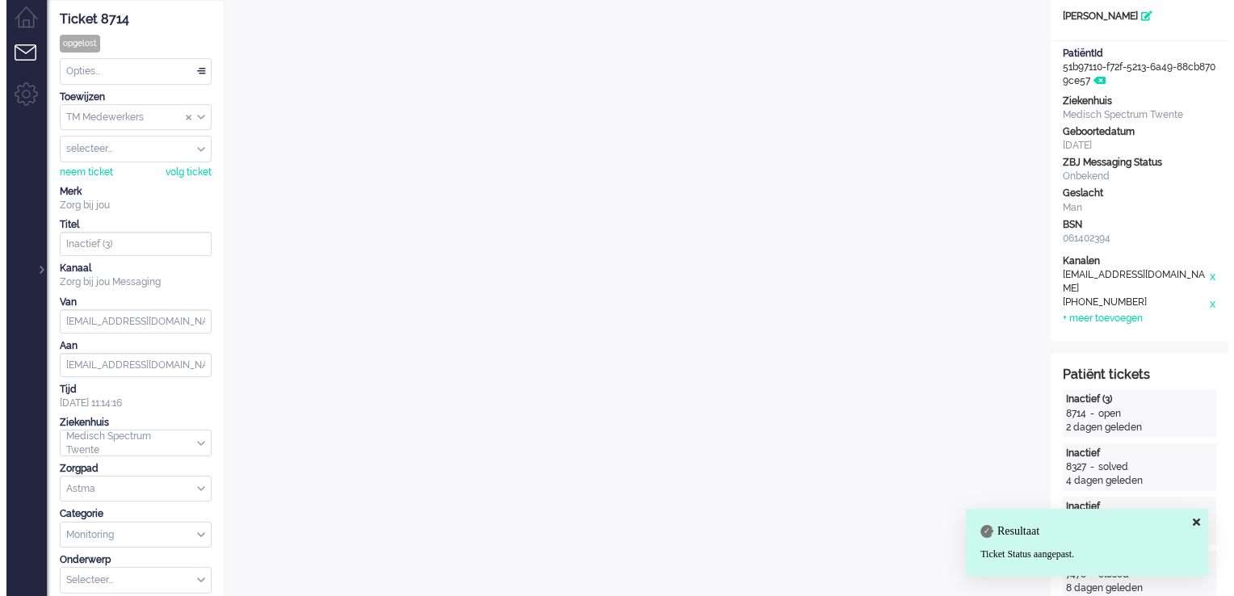
scroll to position [0, 0]
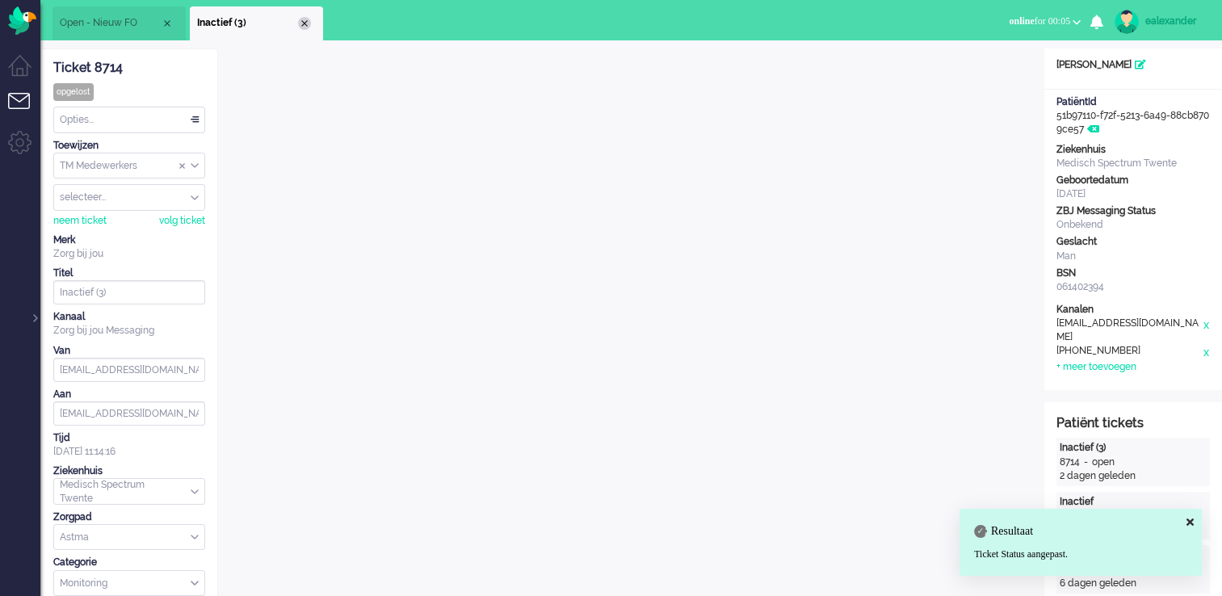
click at [298, 19] on div "Close tab" at bounding box center [304, 23] width 13 height 13
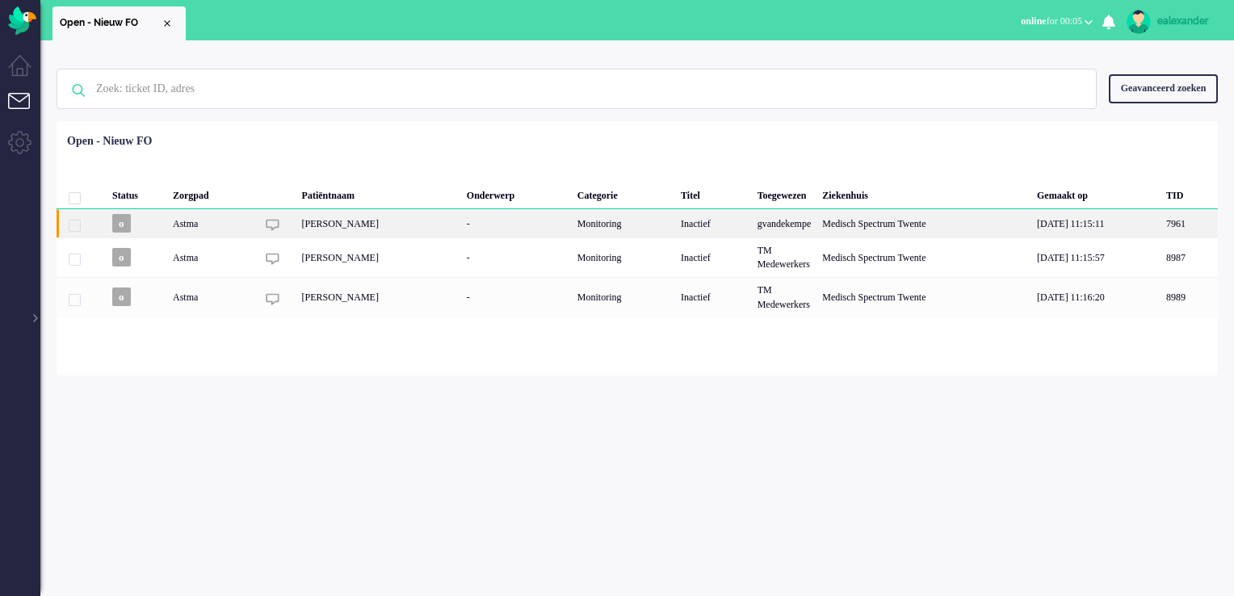
click at [913, 225] on div "Medisch Spectrum Twente" at bounding box center [923, 223] width 215 height 28
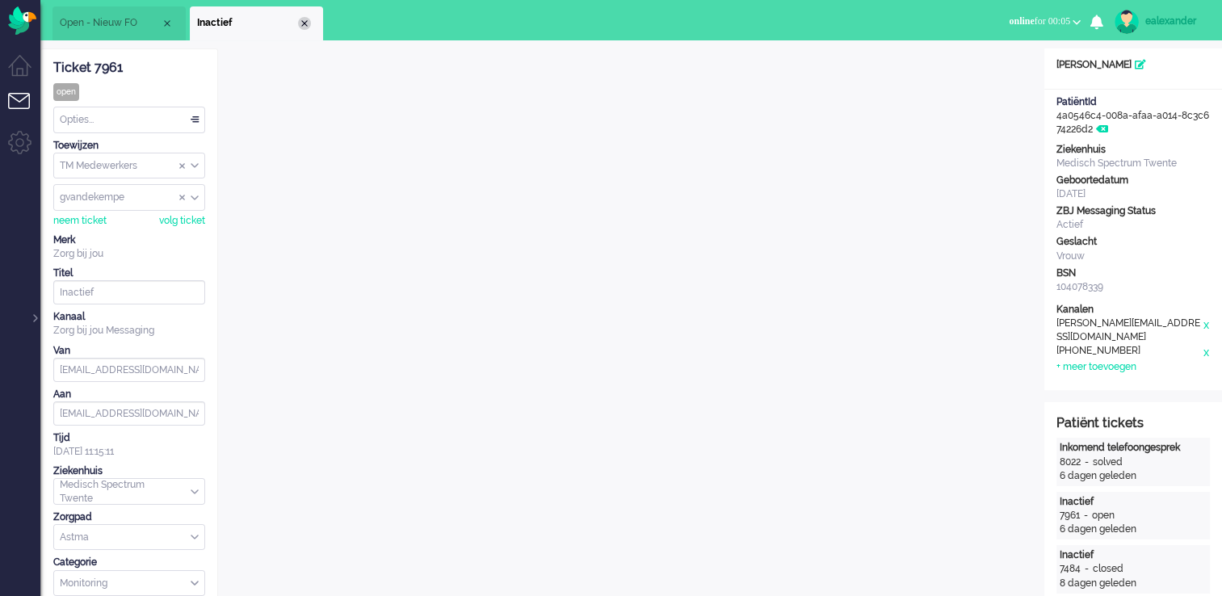
click at [304, 21] on div "Close tab" at bounding box center [304, 23] width 13 height 13
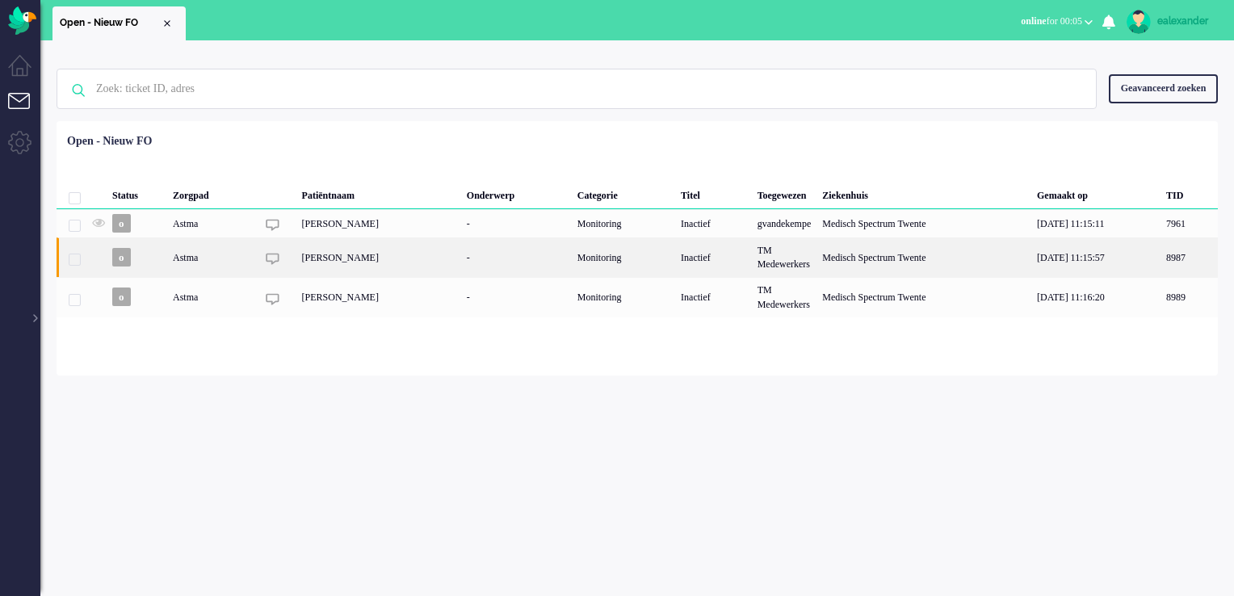
click at [789, 267] on div "TM Medewerkers" at bounding box center [784, 257] width 65 height 40
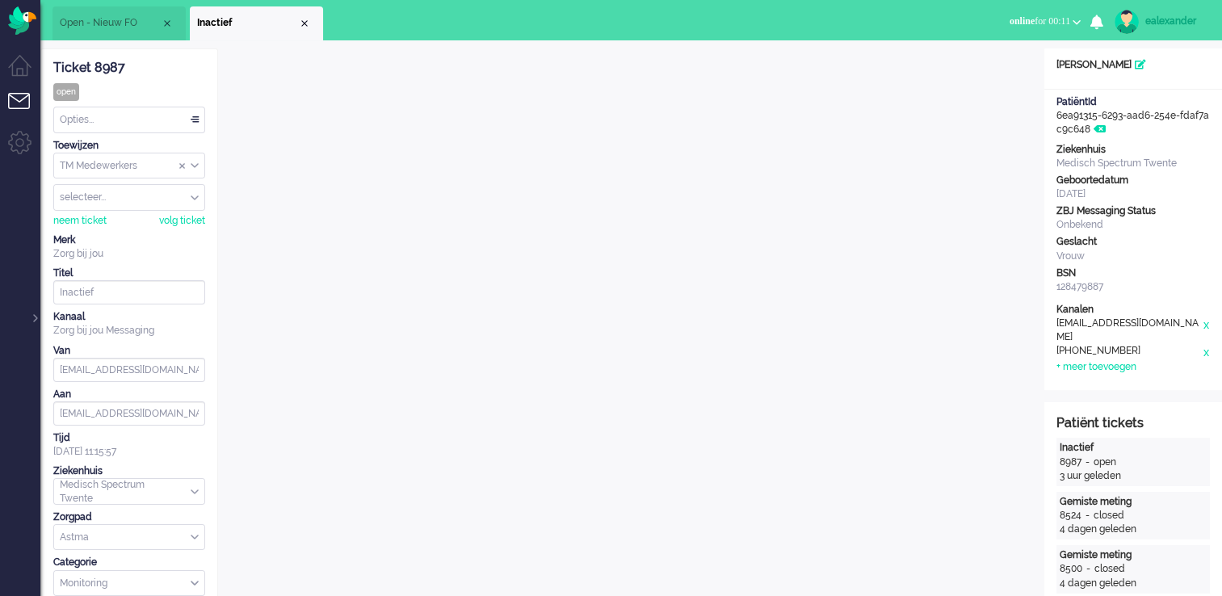
click at [184, 126] on div "Opties..." at bounding box center [129, 119] width 150 height 25
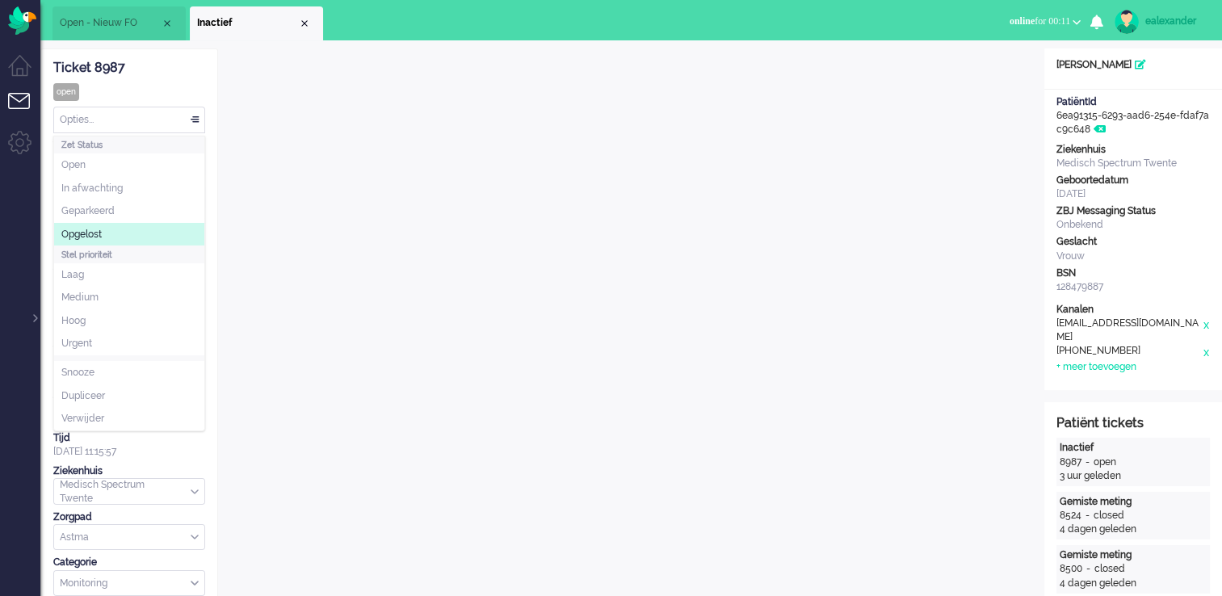
click at [139, 234] on li "Opgelost" at bounding box center [129, 234] width 150 height 23
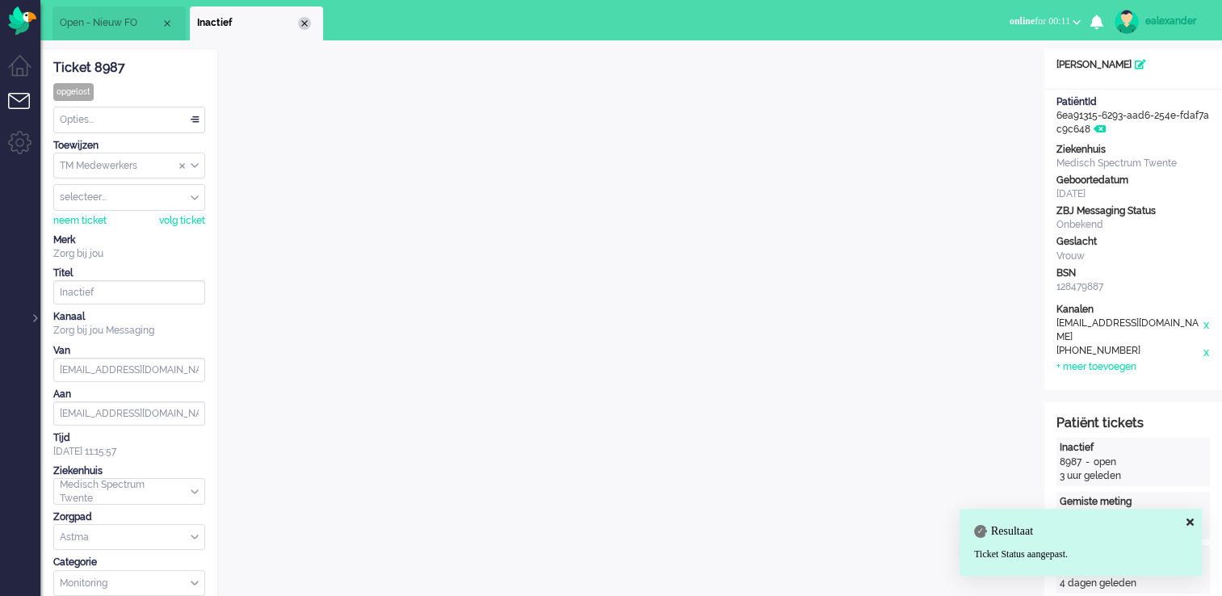
click at [306, 26] on div "Close tab" at bounding box center [304, 23] width 13 height 13
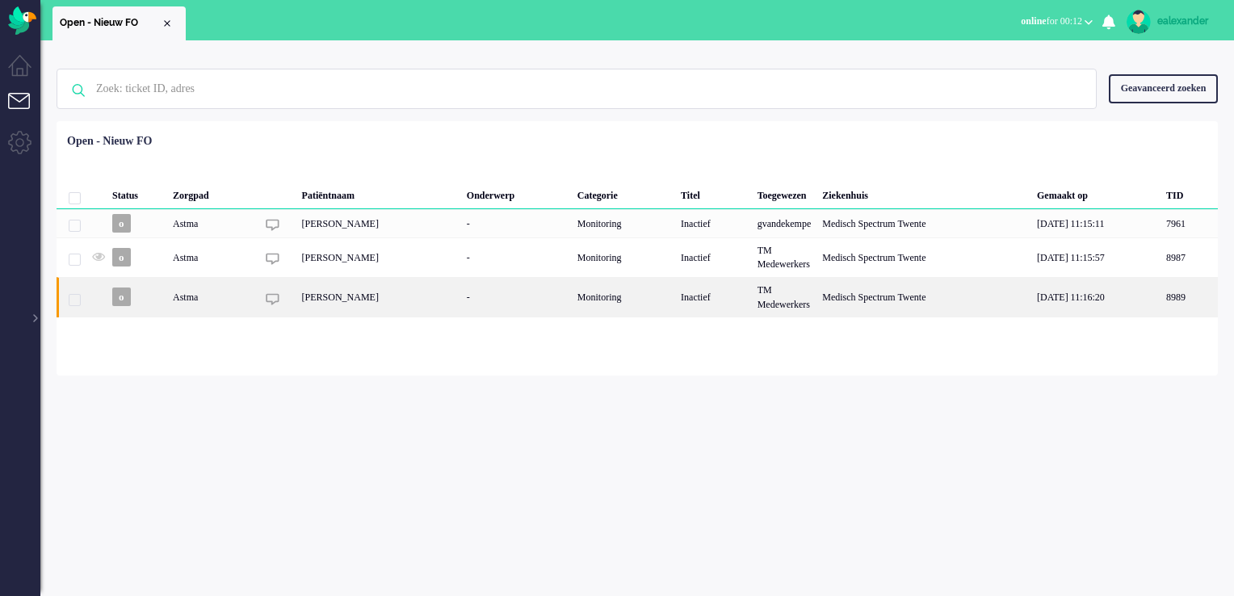
click at [623, 308] on div "Monitoring" at bounding box center [623, 297] width 103 height 40
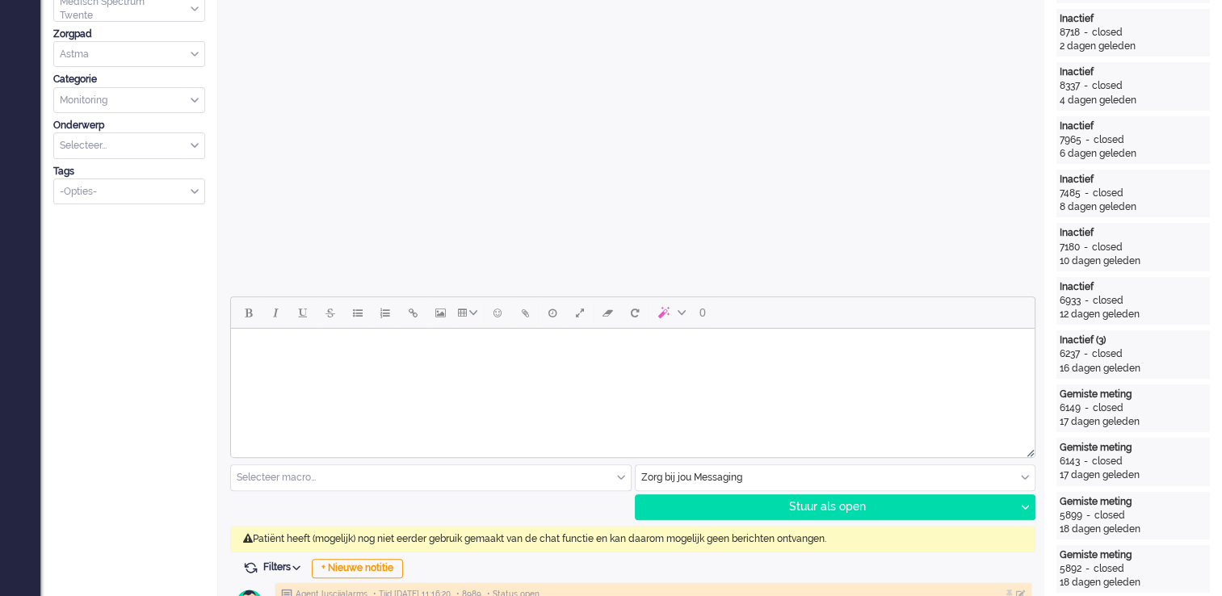
scroll to position [565, 0]
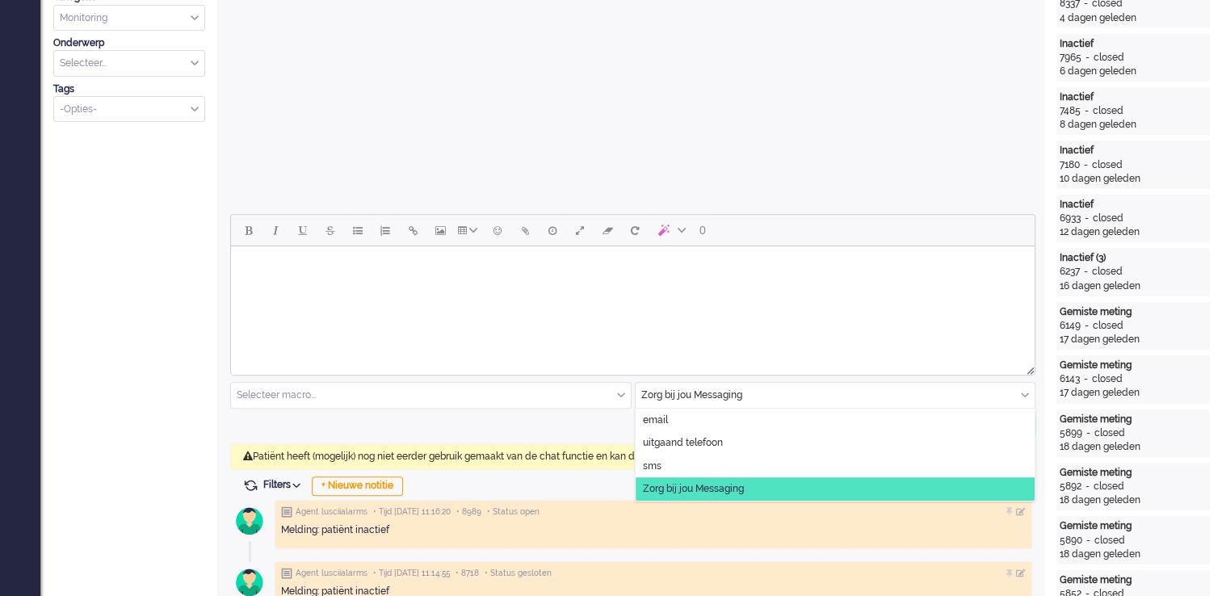
click at [1030, 397] on input "text" at bounding box center [836, 395] width 400 height 25
click at [700, 443] on span "uitgaand telefoon" at bounding box center [683, 443] width 80 height 14
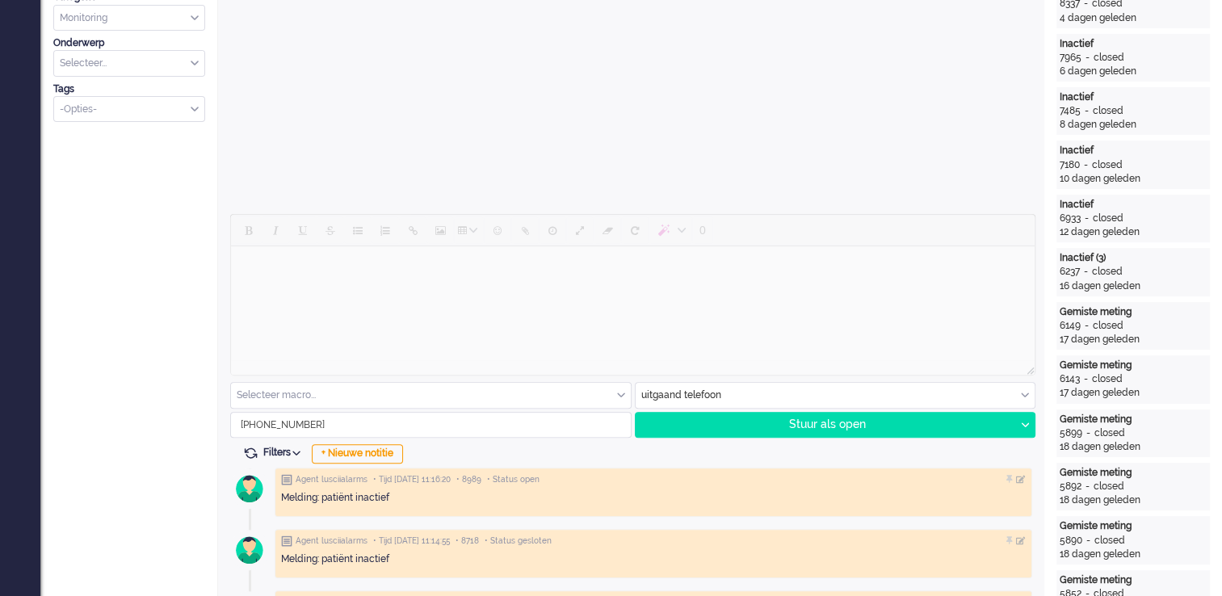
click at [949, 437] on div "Stuur als open Stuur als open Stuur als in afwachting Stuur als geparkeerd Stuu…" at bounding box center [835, 425] width 401 height 26
click at [796, 424] on div "Stuur als open" at bounding box center [826, 425] width 380 height 24
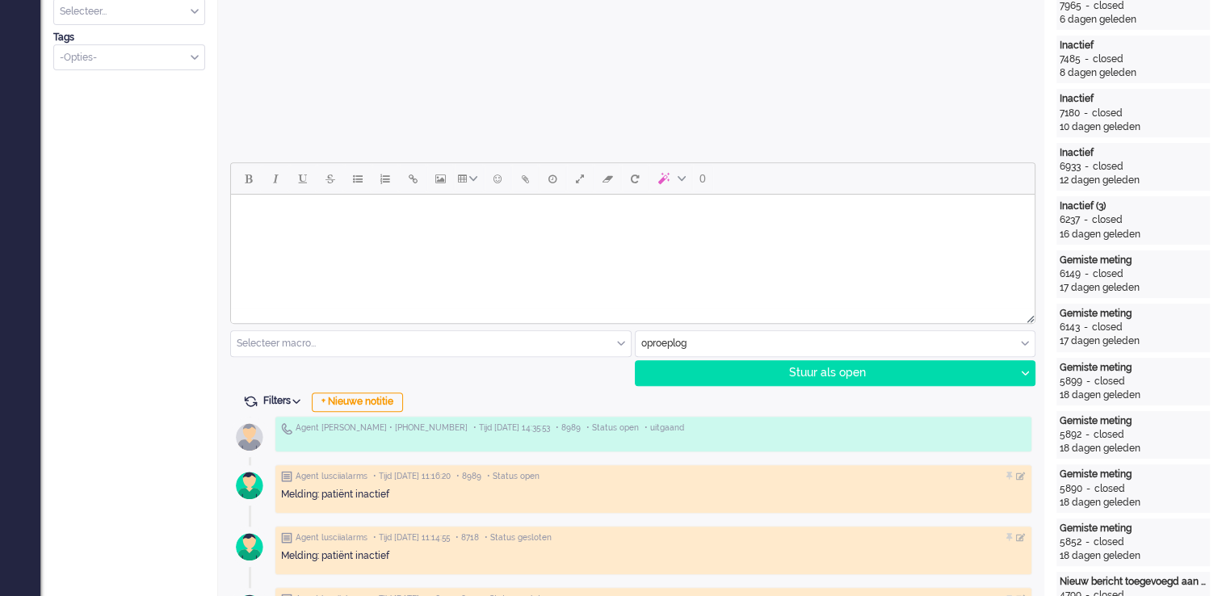
scroll to position [646, 0]
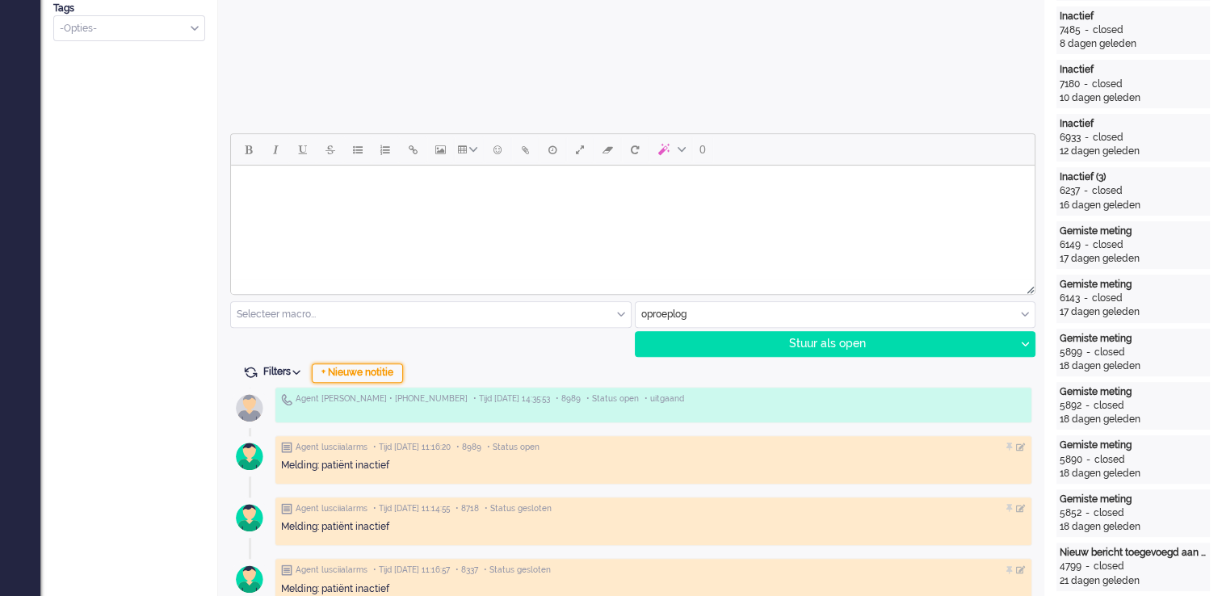
click at [365, 376] on div "+ Nieuwe notitie" at bounding box center [357, 372] width 91 height 19
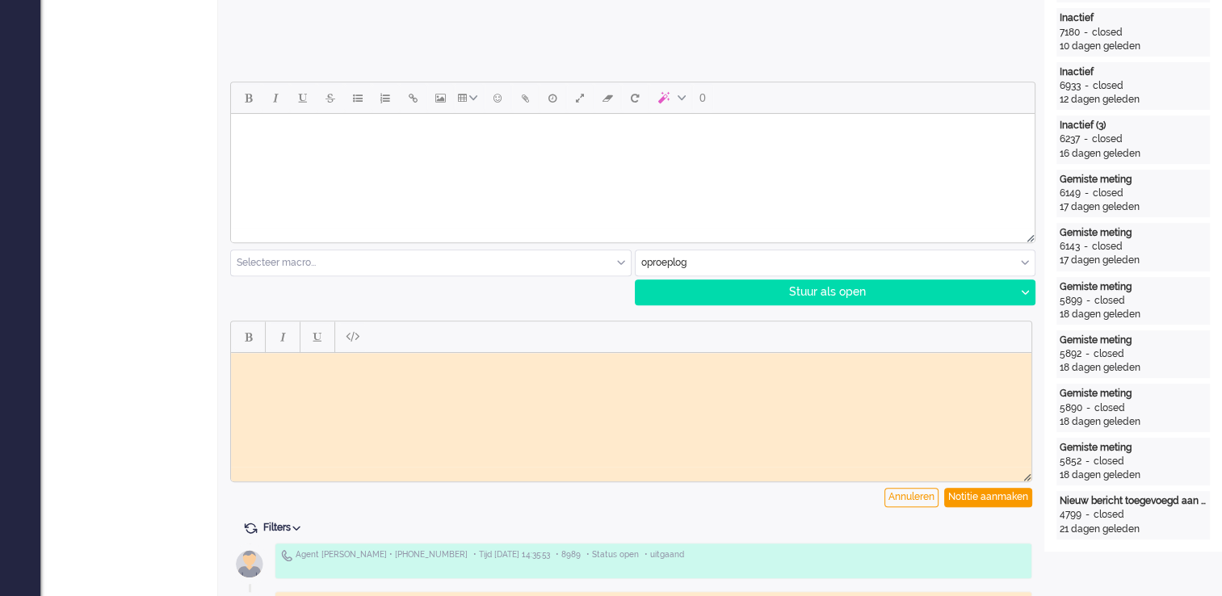
scroll to position [727, 0]
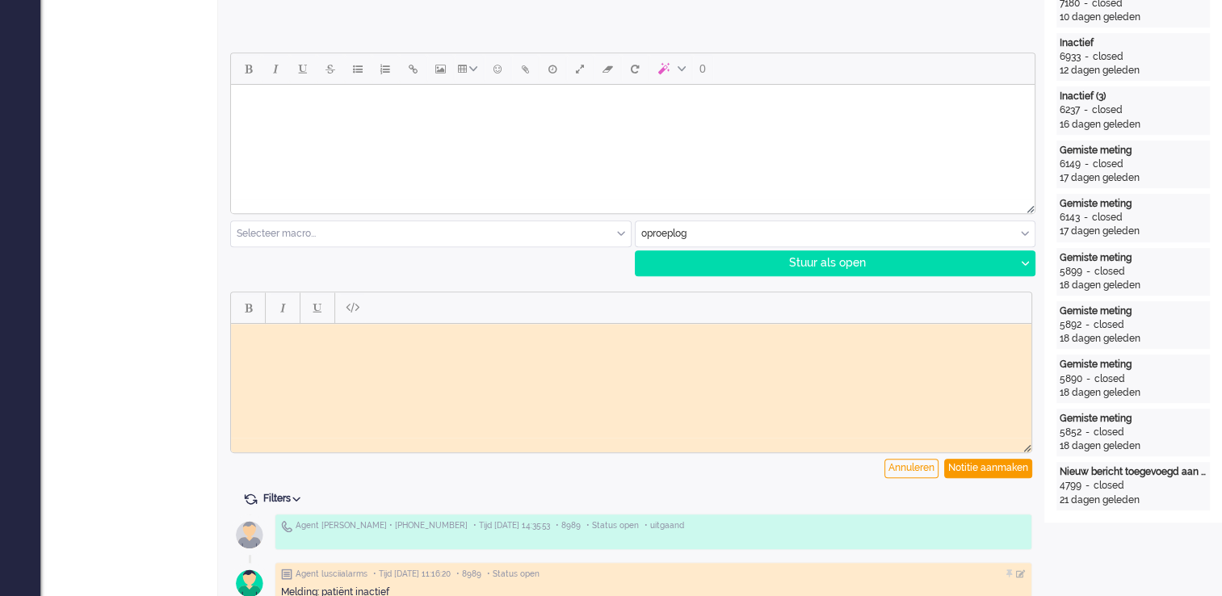
click at [290, 500] on span "Filters" at bounding box center [284, 498] width 43 height 11
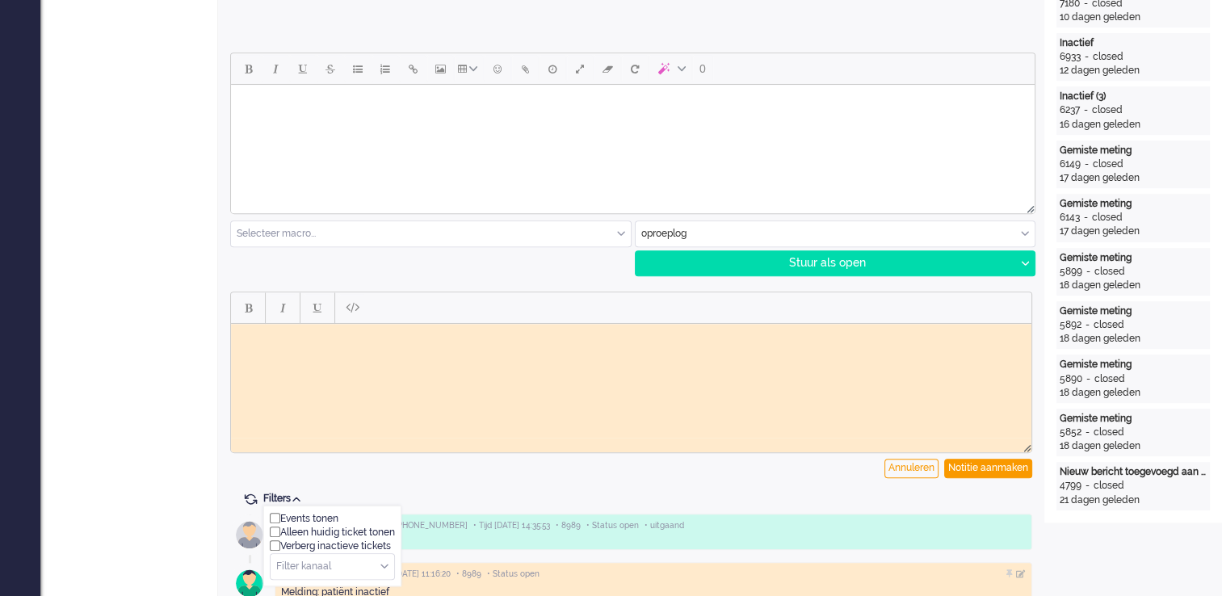
click at [290, 500] on span "Filters" at bounding box center [284, 498] width 43 height 11
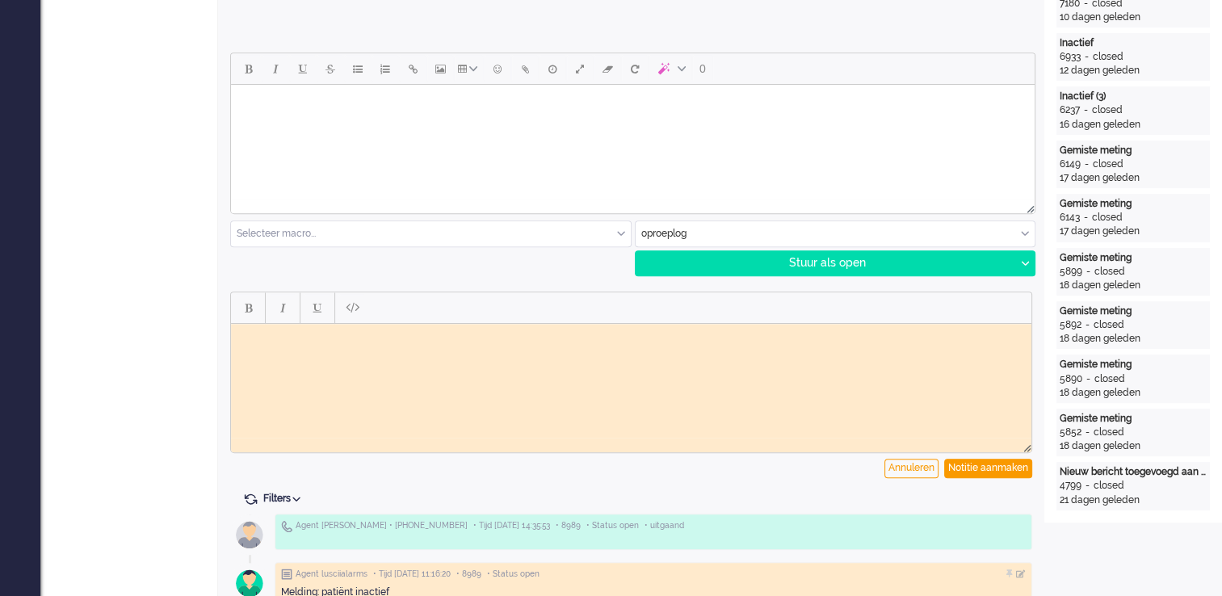
click at [505, 348] on html at bounding box center [631, 335] width 800 height 25
click at [400, 338] on body "Gebeld maar geen gehoor. Vociemail ingesproken dat we later in de week gaan bel…" at bounding box center [630, 335] width 787 height 12
click at [699, 331] on body "Gebeld maar geen gehoor. Voicemail ingesproken dat we later in de week gaan bel…" at bounding box center [630, 335] width 787 height 12
click at [1013, 459] on div "Notitie aanmaken" at bounding box center [988, 468] width 88 height 19
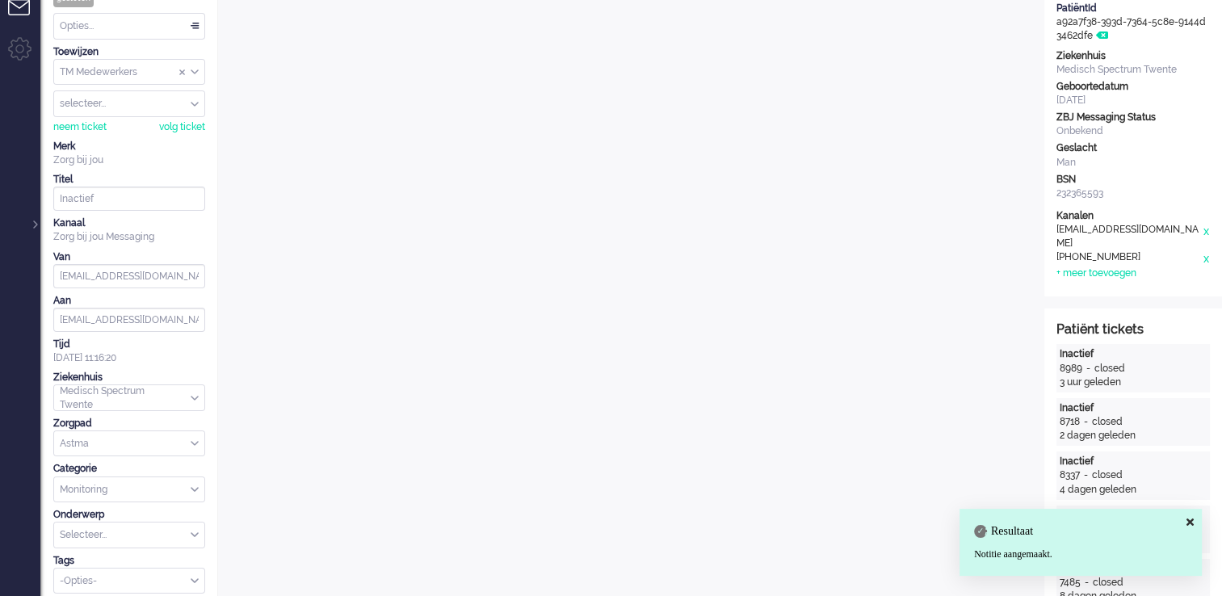
scroll to position [0, 0]
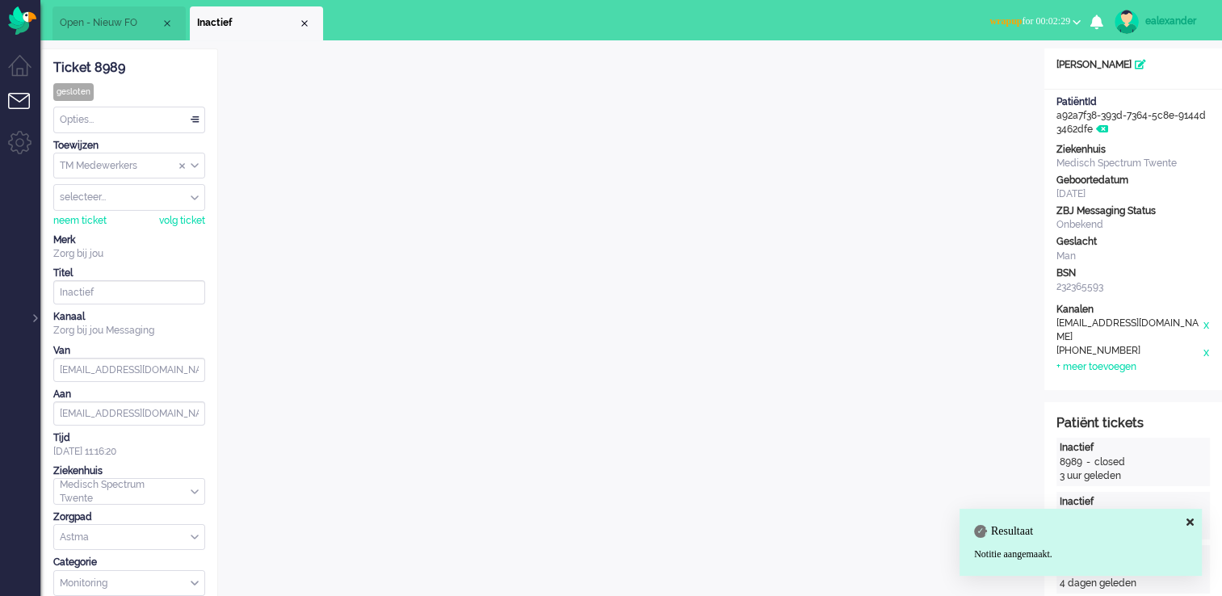
click at [124, 111] on div "Opties..." at bounding box center [129, 119] width 150 height 25
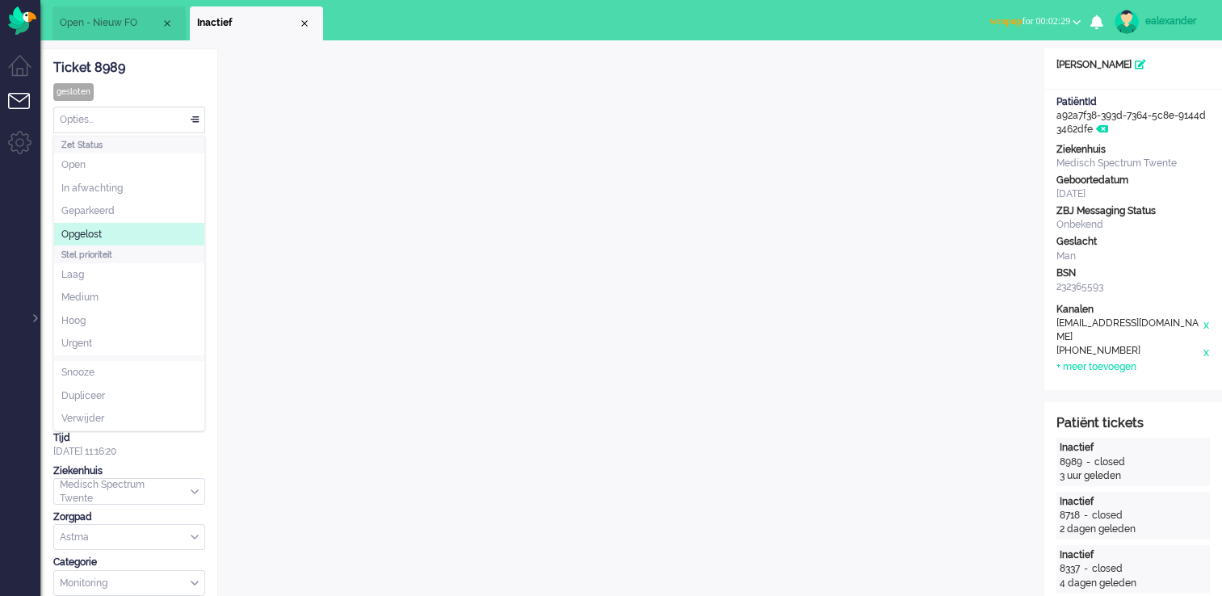
click at [127, 223] on li "Opgelost" at bounding box center [129, 234] width 150 height 23
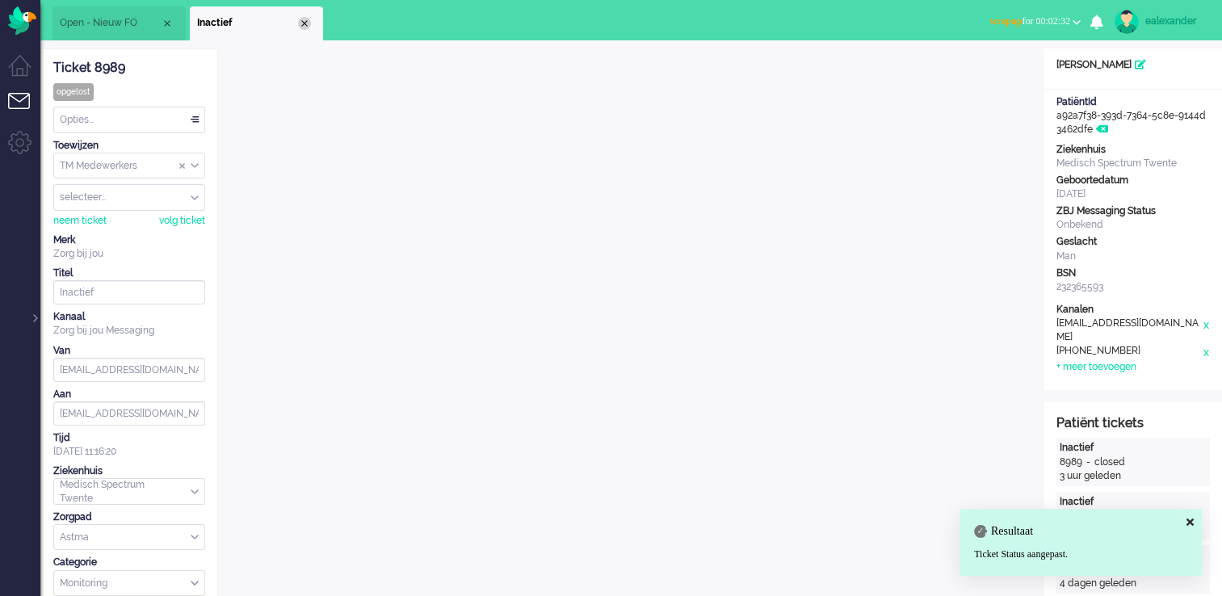
click at [307, 25] on div "Close tab" at bounding box center [304, 23] width 13 height 13
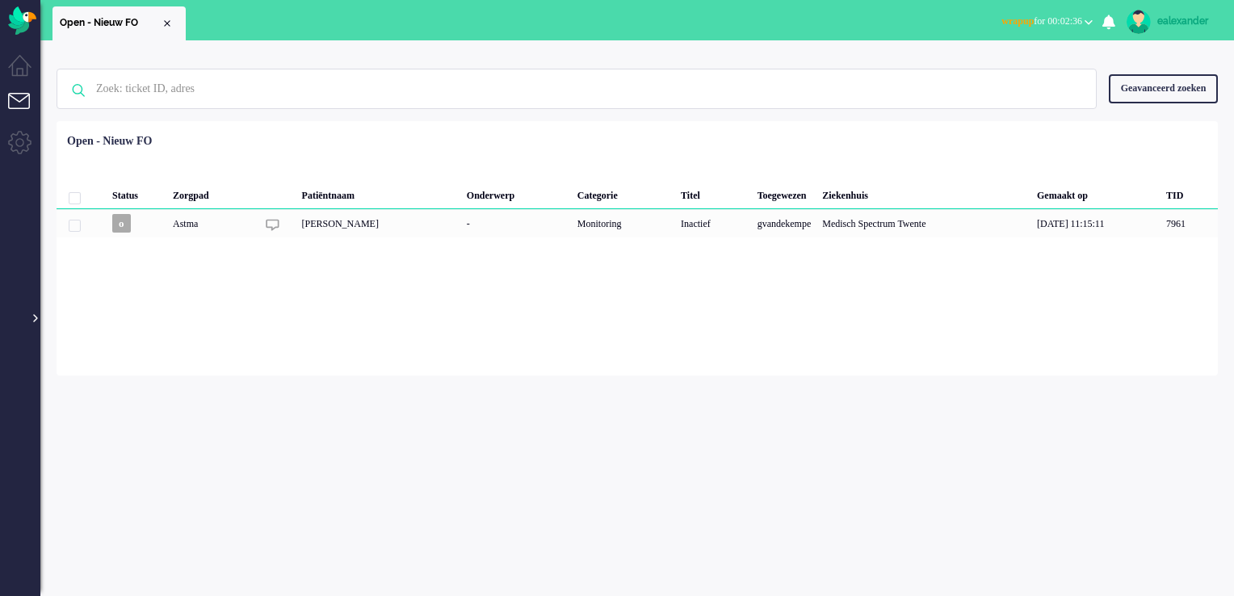
click at [35, 319] on div at bounding box center [34, 310] width 8 height 24
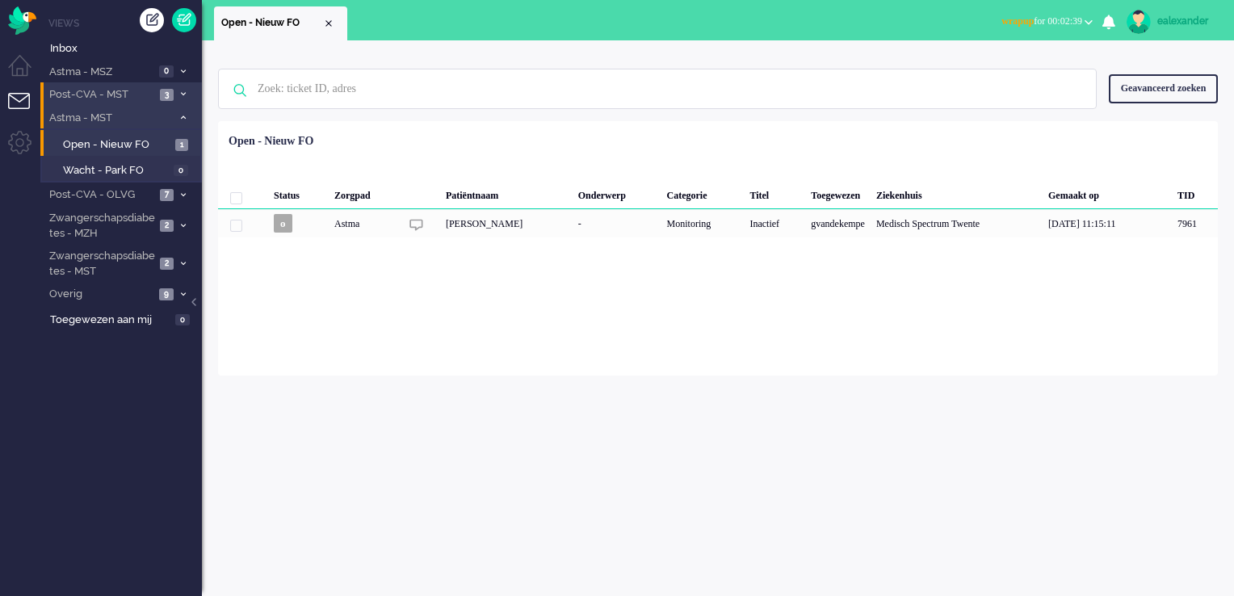
click at [172, 92] on span "3" at bounding box center [167, 95] width 14 height 12
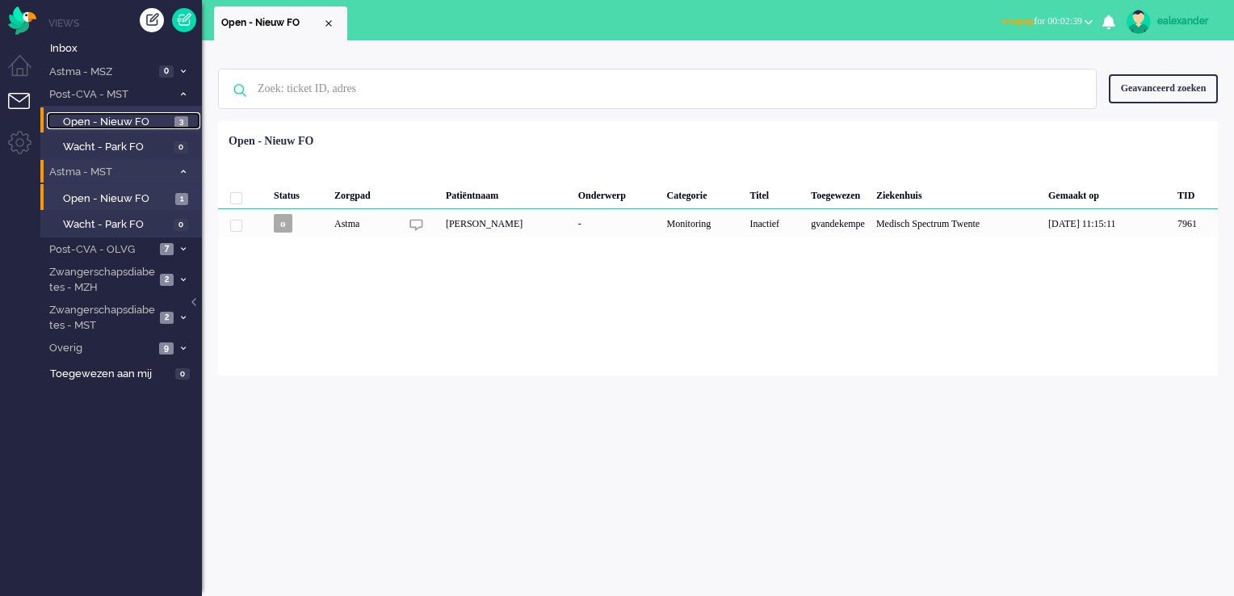
click at [172, 124] on link "Open - Nieuw FO 3" at bounding box center [123, 121] width 153 height 18
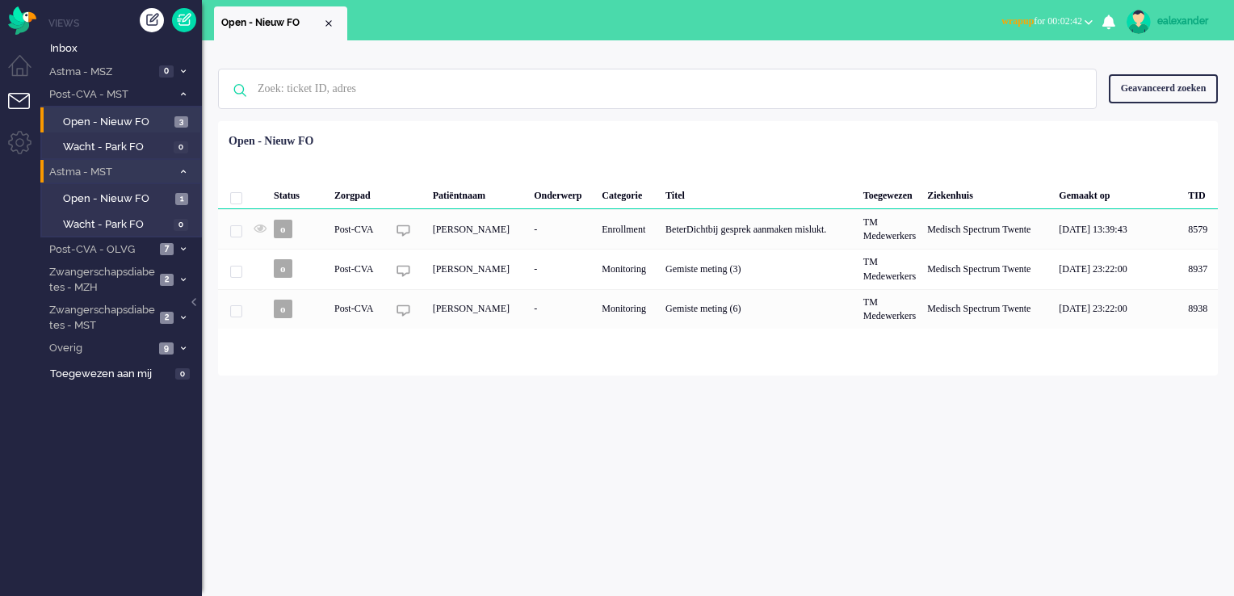
click at [1022, 2] on ul "Away Online Outbound pending wrapup for 00:02:42 Away Online Outbound pending 0…" at bounding box center [1113, 20] width 242 height 40
click at [1022, 17] on span "wrapup for 00:02:42" at bounding box center [1041, 20] width 81 height 11
click at [1016, 73] on label "Online" at bounding box center [1026, 72] width 128 height 14
click at [177, 245] on span at bounding box center [183, 249] width 12 height 9
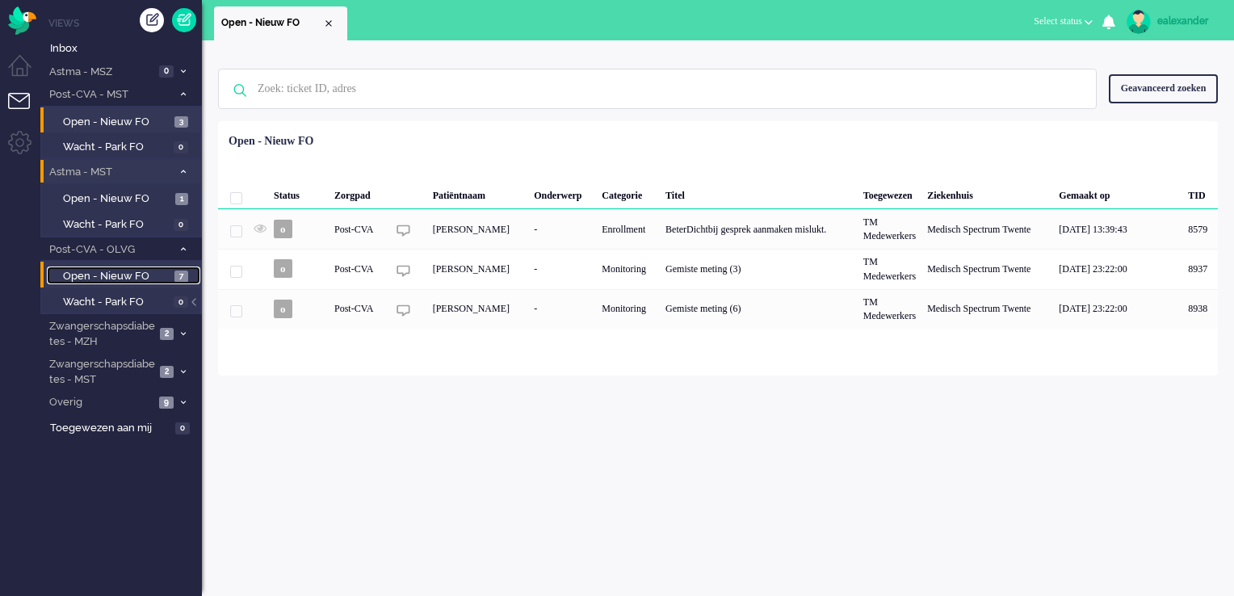
click at [175, 275] on span "7" at bounding box center [181, 277] width 14 height 12
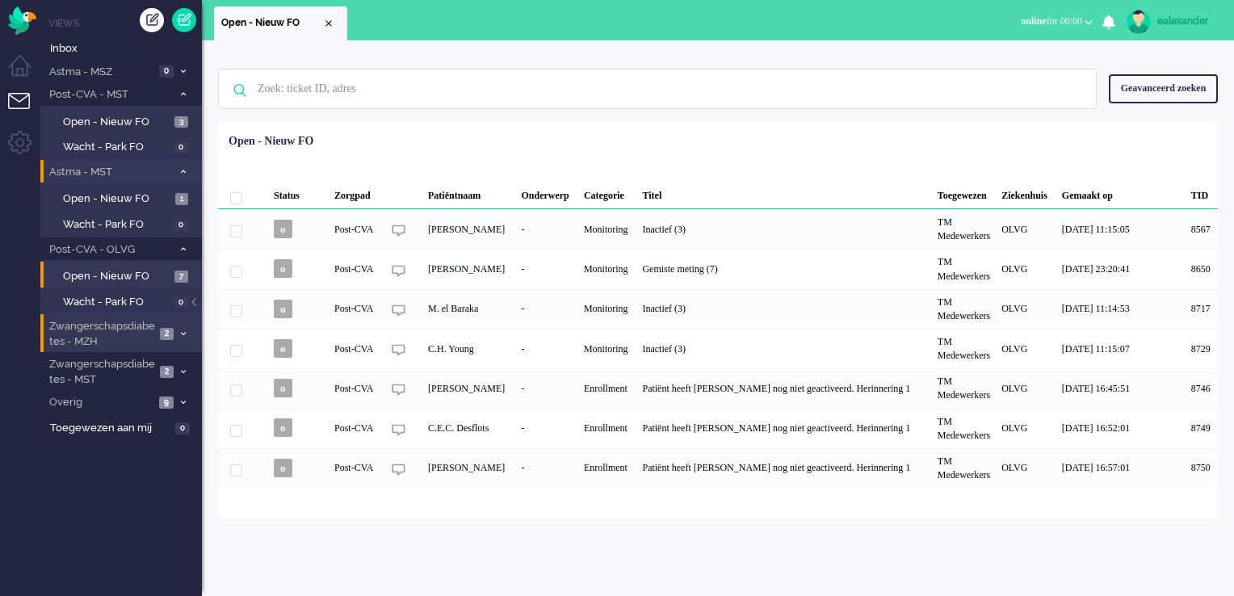
click at [184, 331] on icon at bounding box center [183, 334] width 5 height 6
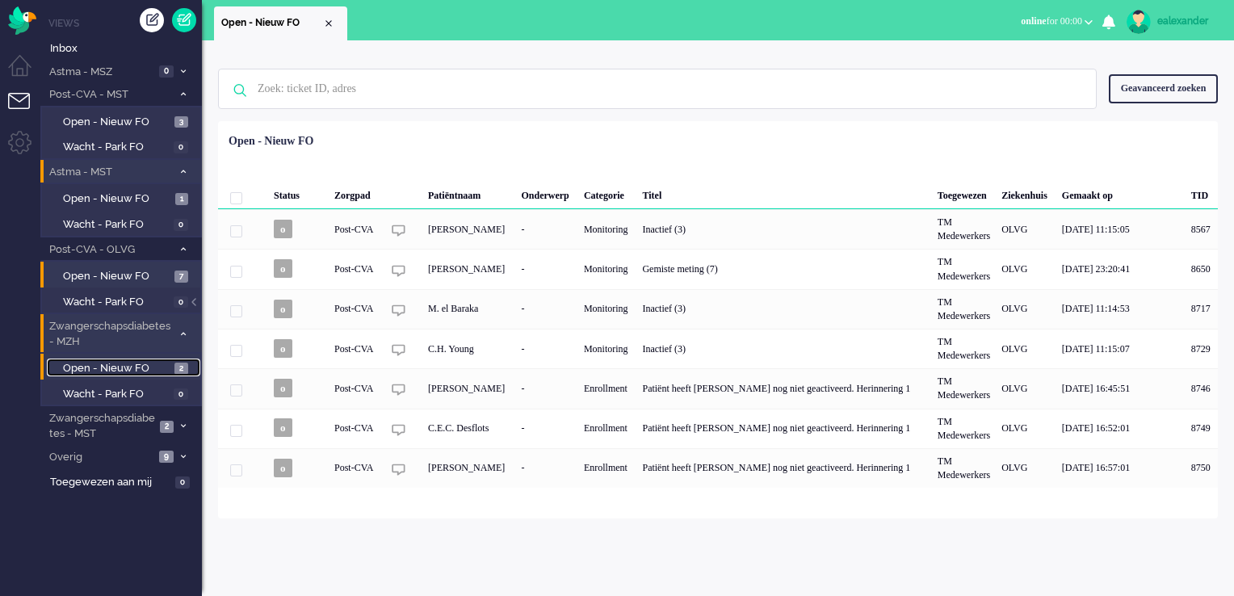
click at [164, 370] on span "Open - Nieuw FO" at bounding box center [116, 368] width 107 height 15
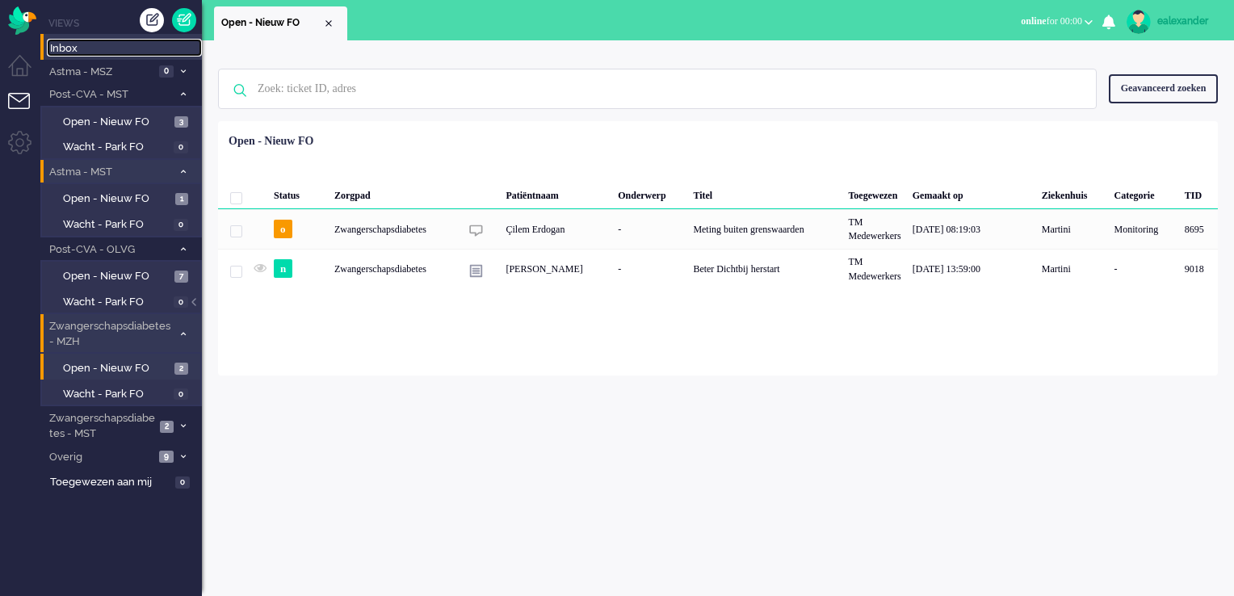
click at [94, 44] on span "Inbox" at bounding box center [126, 48] width 152 height 15
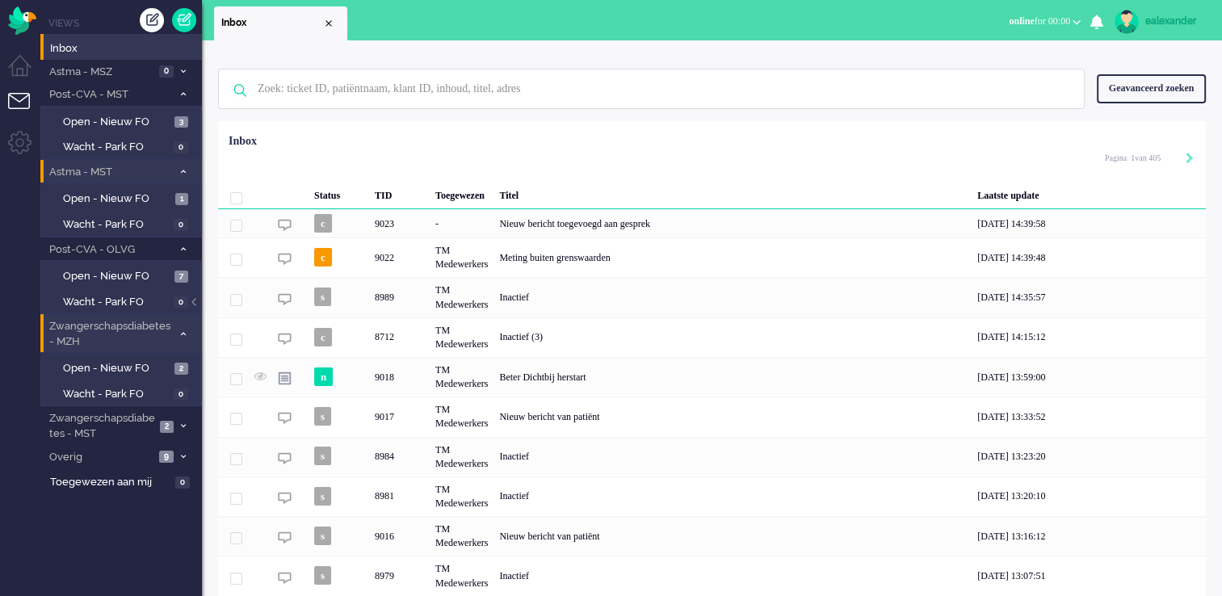
click at [550, 110] on div "Geen zoekresultaten Probeer nog eens Geavanceerd zoeken Geavanceerd zoeken Tick…" at bounding box center [712, 89] width 988 height 65
click at [553, 98] on input "text" at bounding box center [653, 88] width 816 height 39
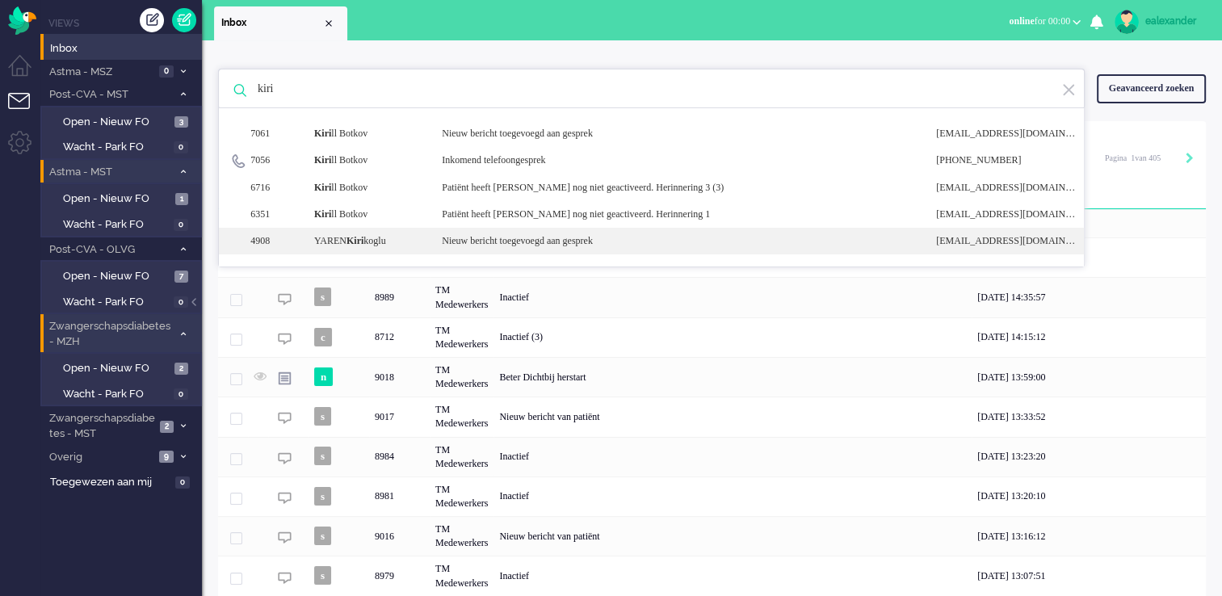
click at [581, 248] on div "Nieuw bericht toegevoegd aan gesprek" at bounding box center [677, 241] width 494 height 14
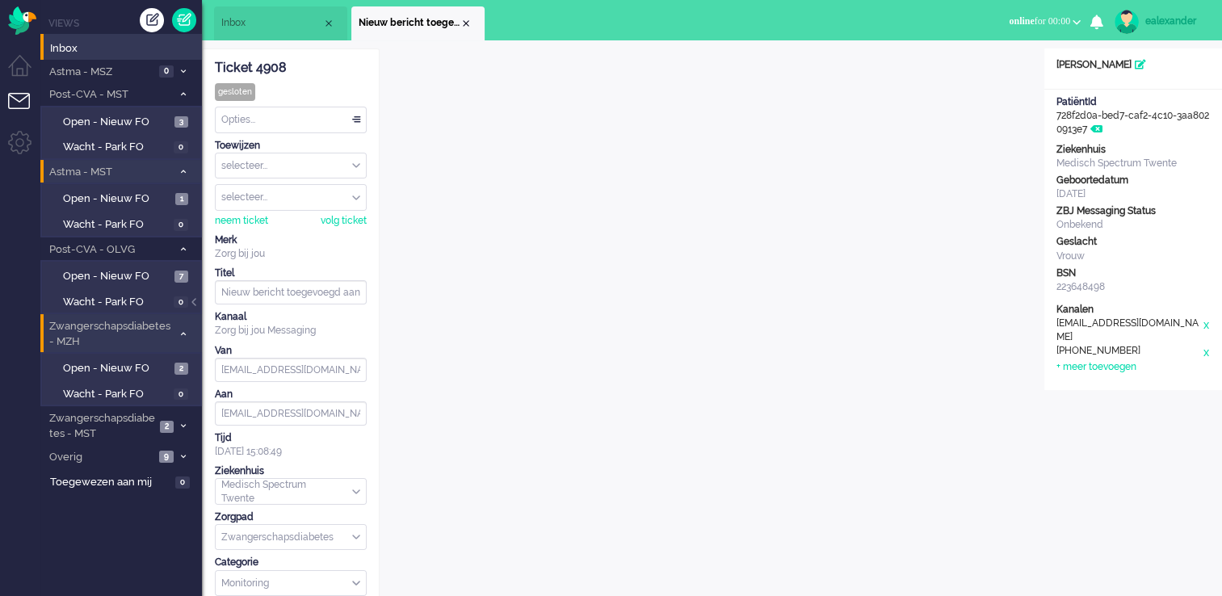
scroll to position [48, 0]
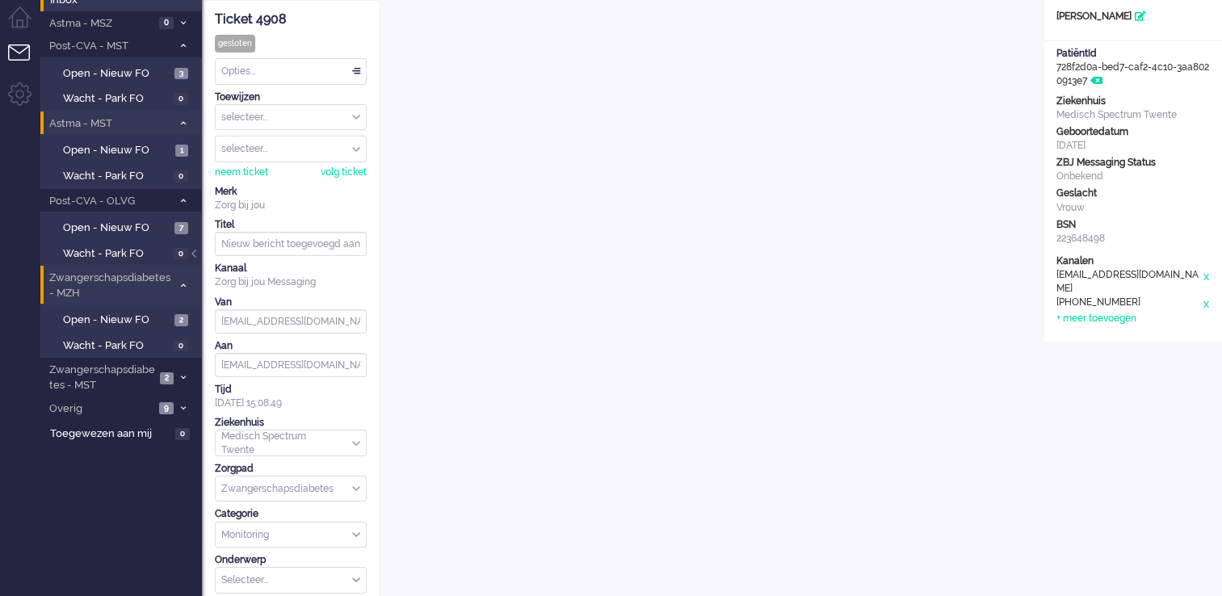
click at [199, 255] on div at bounding box center [195, 262] width 8 height 24
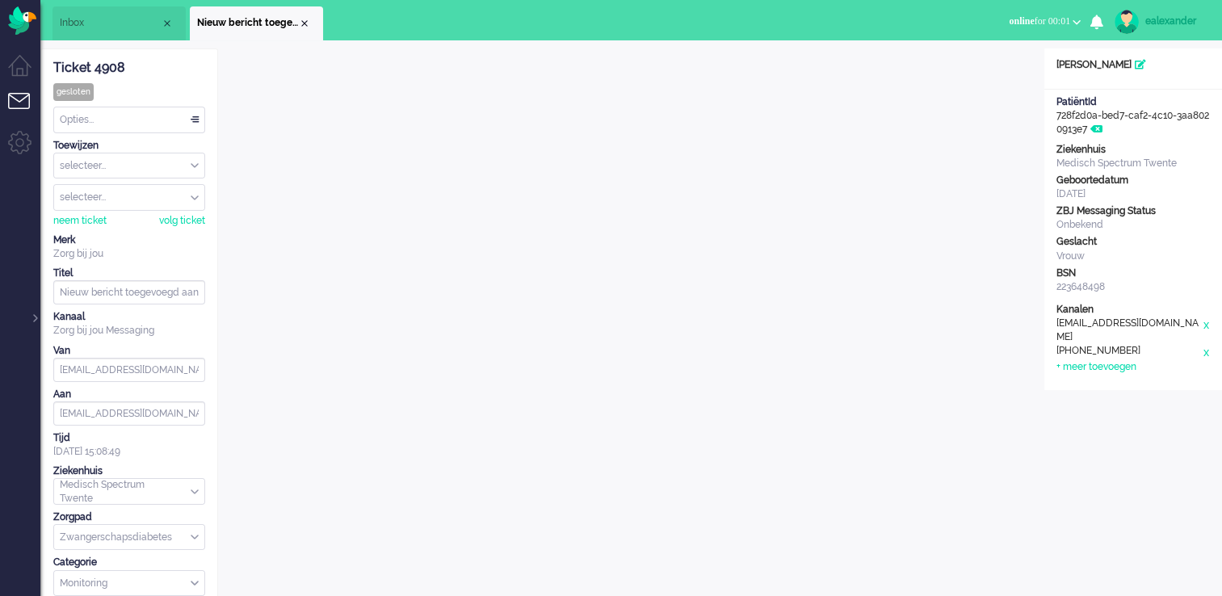
scroll to position [0, 0]
click at [132, 21] on span "Inbox" at bounding box center [110, 23] width 101 height 14
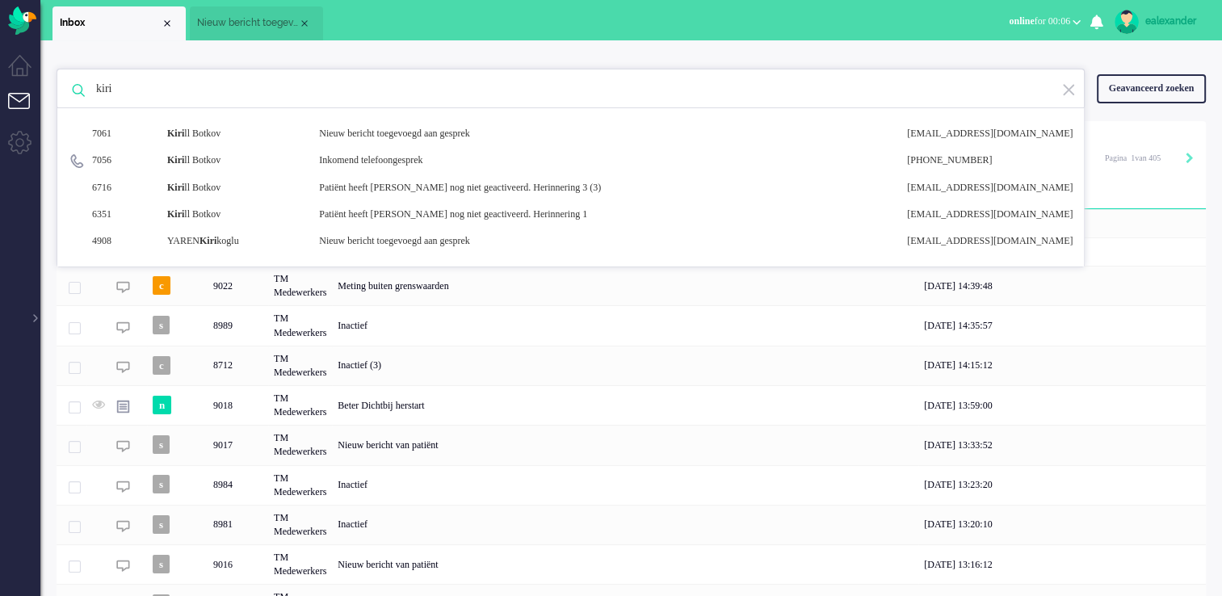
click at [153, 86] on input "kiri" at bounding box center [573, 88] width 978 height 39
type input "k"
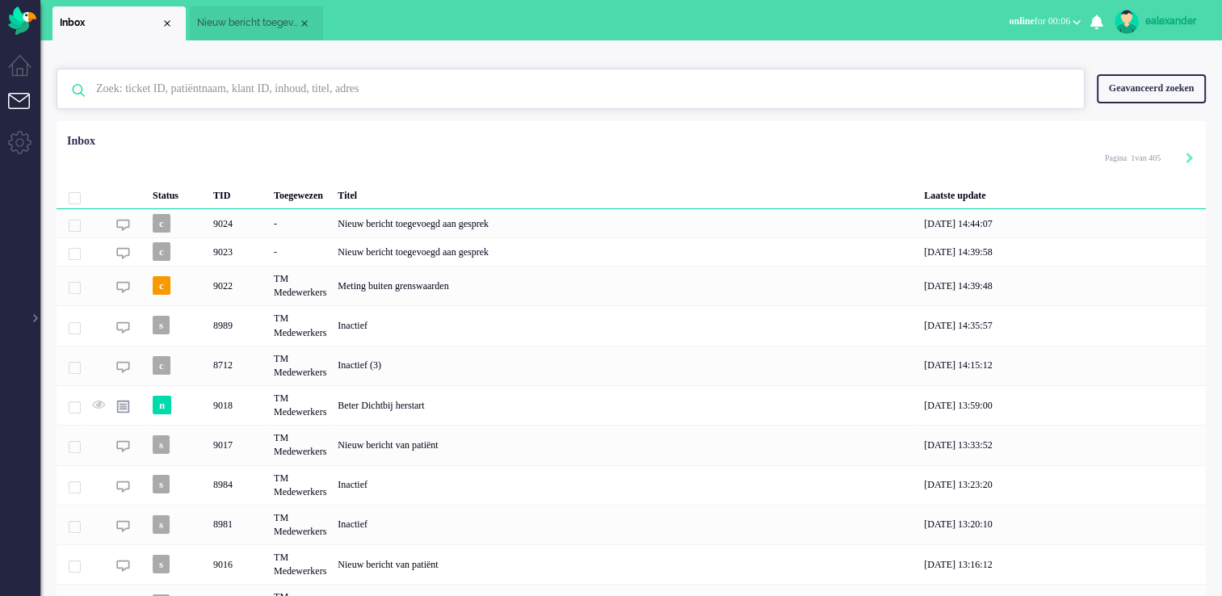
click at [170, 88] on input "text" at bounding box center [573, 88] width 978 height 39
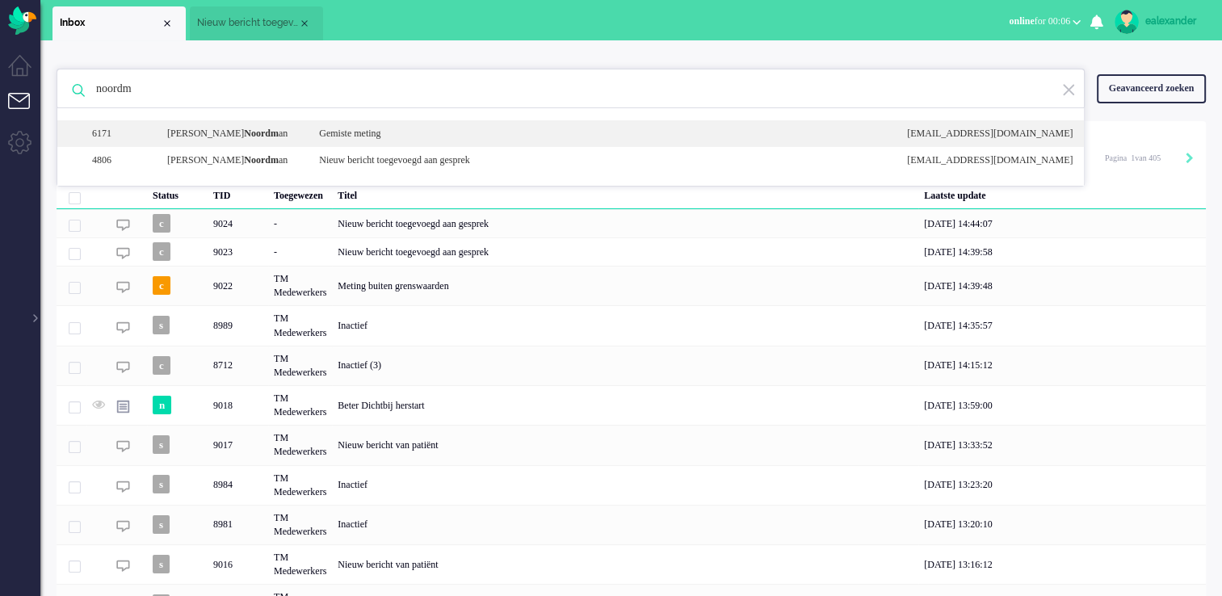
type input "noordm"
click at [262, 132] on div "Sharon Noordm an" at bounding box center [231, 134] width 152 height 14
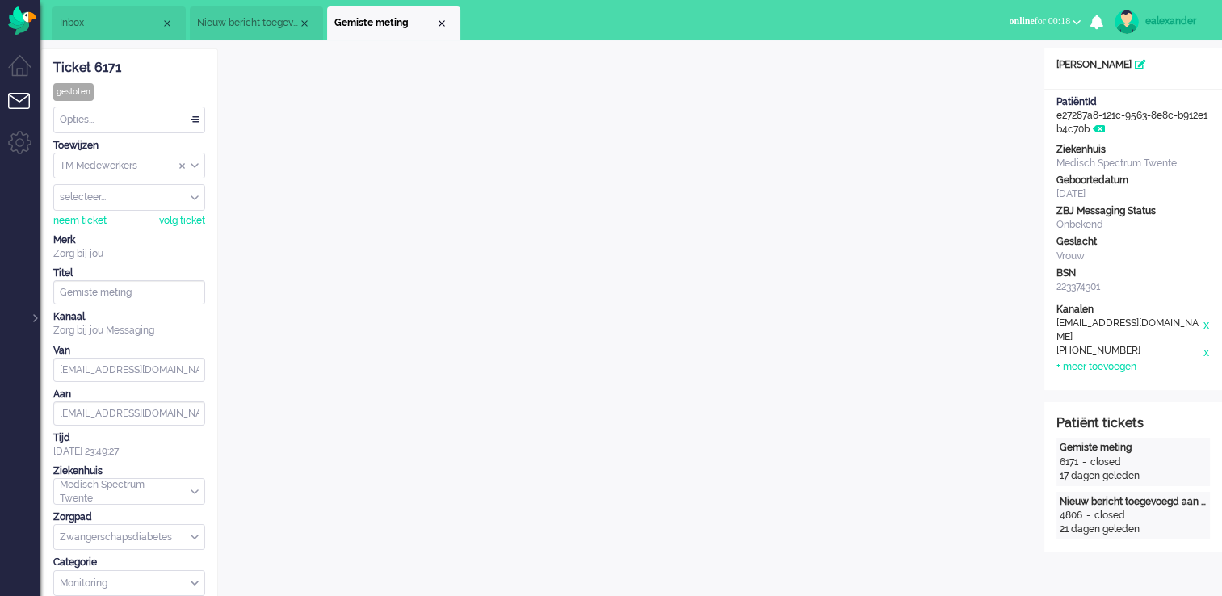
click at [252, 10] on li "Nieuw bericht toegevoegd aan gesprek" at bounding box center [256, 23] width 133 height 34
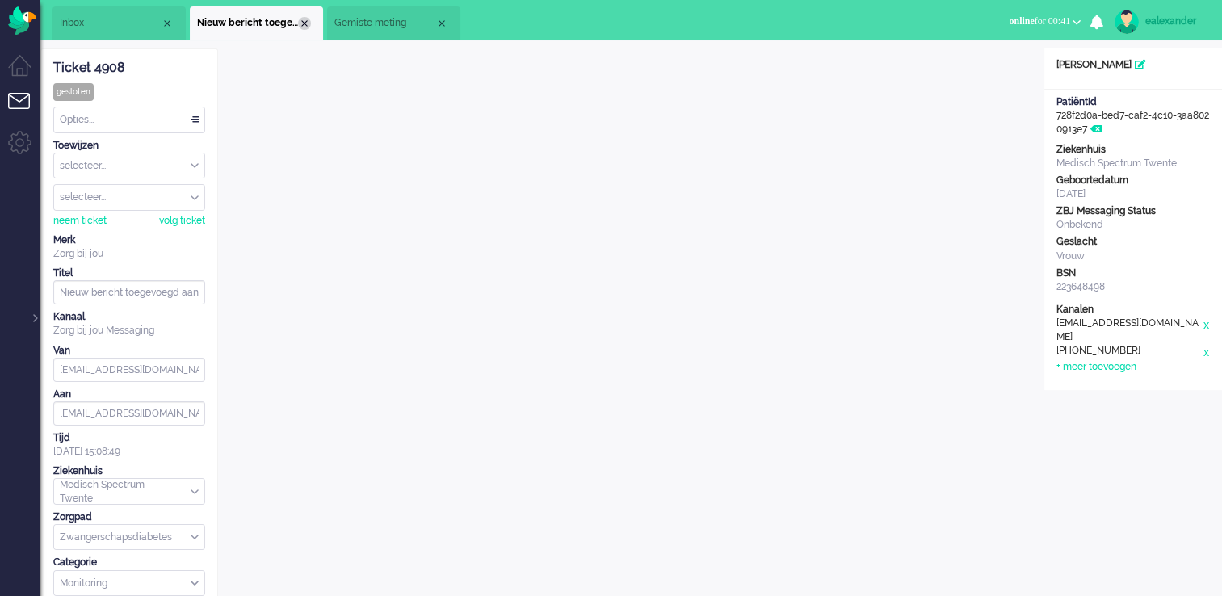
click at [304, 24] on div "Close tab" at bounding box center [304, 23] width 13 height 13
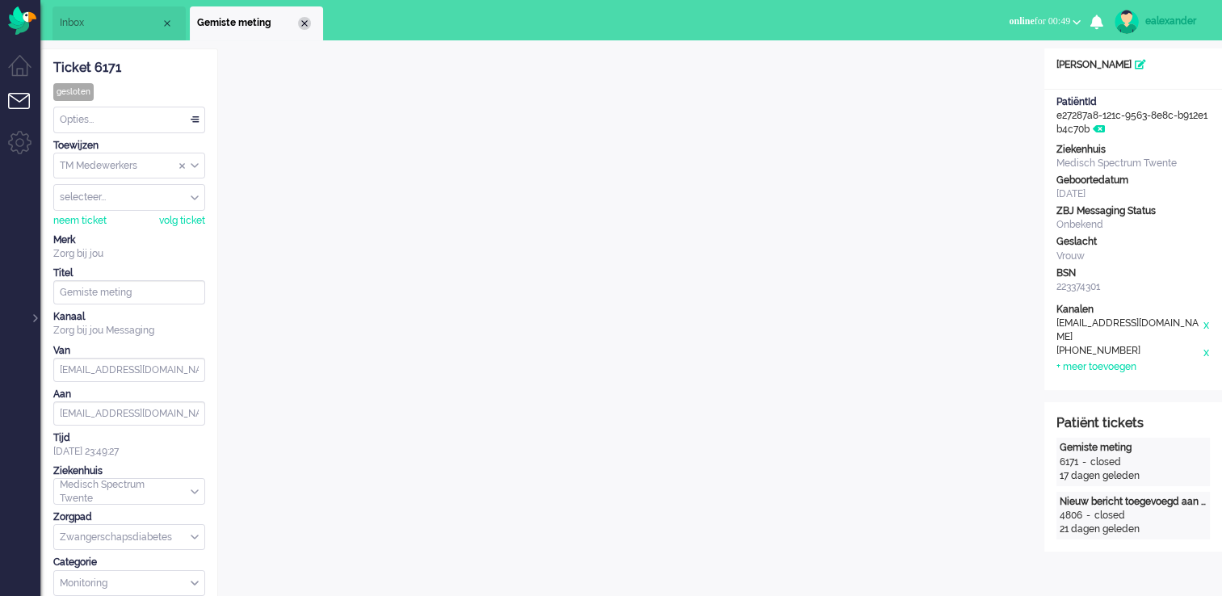
click at [304, 18] on div "Close tab" at bounding box center [304, 23] width 13 height 13
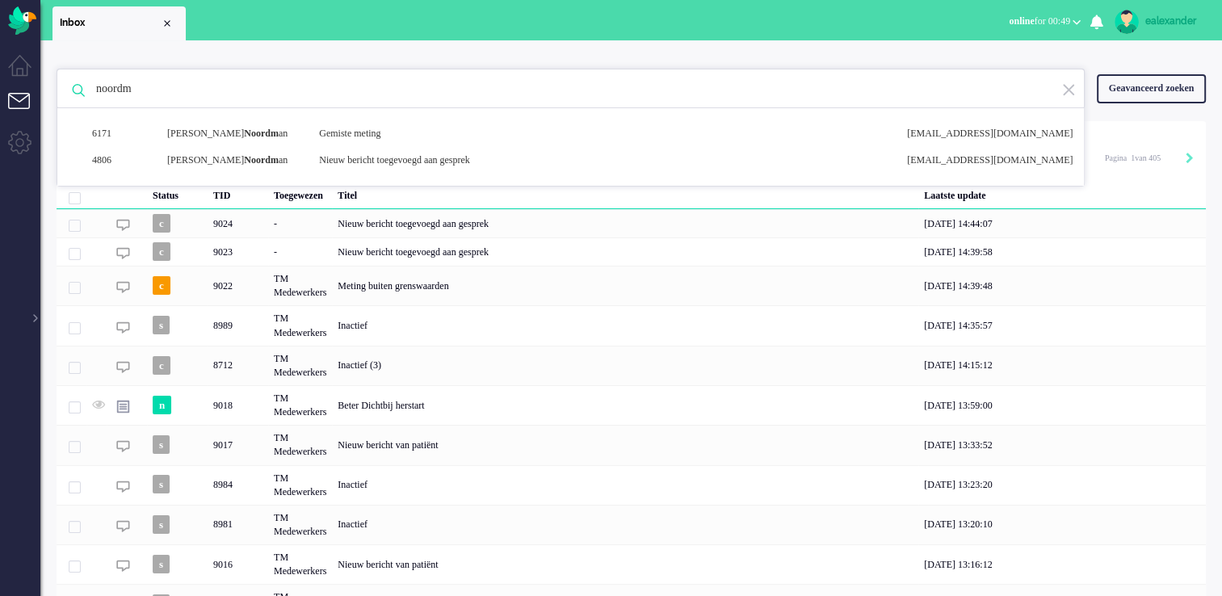
click at [1069, 91] on img at bounding box center [1068, 89] width 15 height 15
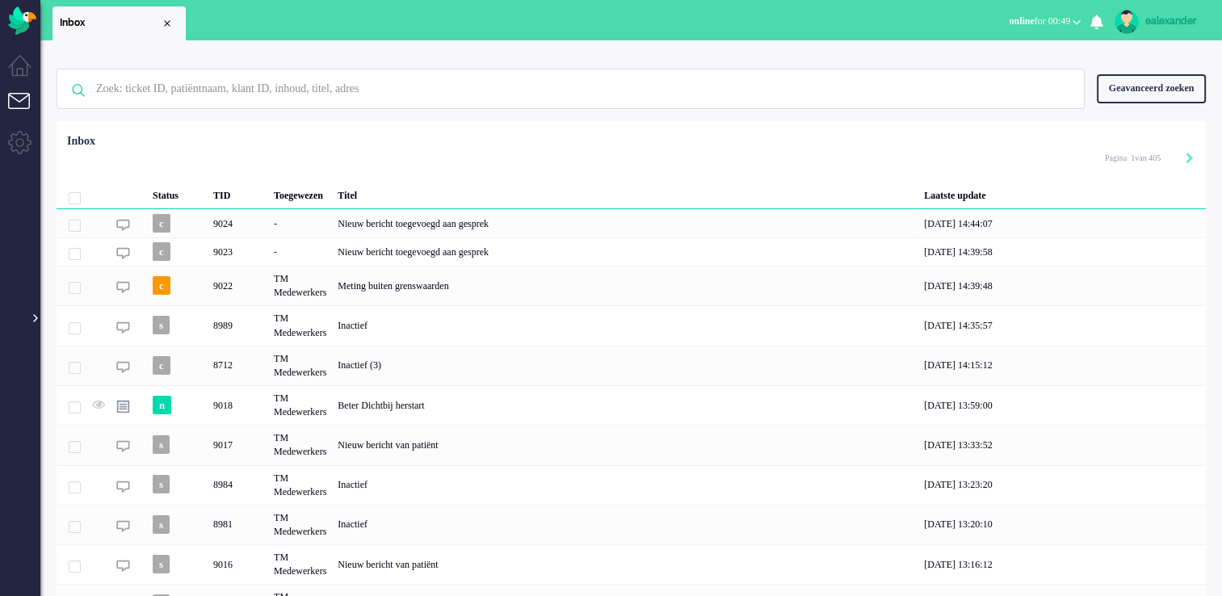
click at [35, 320] on div at bounding box center [34, 310] width 8 height 24
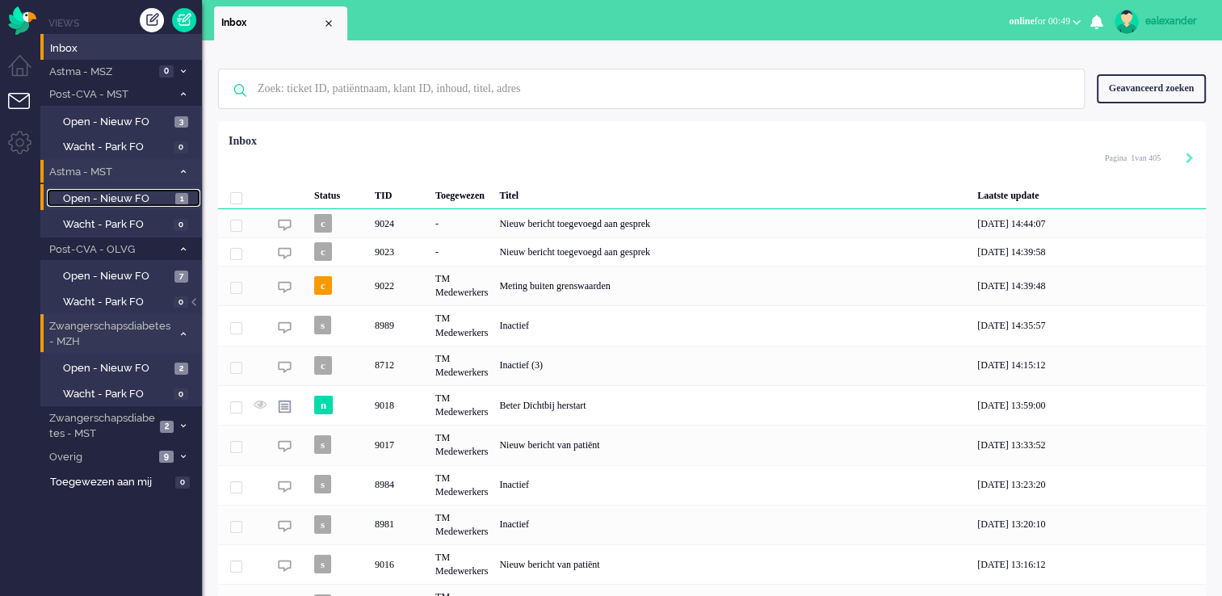
click at [136, 198] on span "Open - Nieuw FO" at bounding box center [117, 198] width 108 height 15
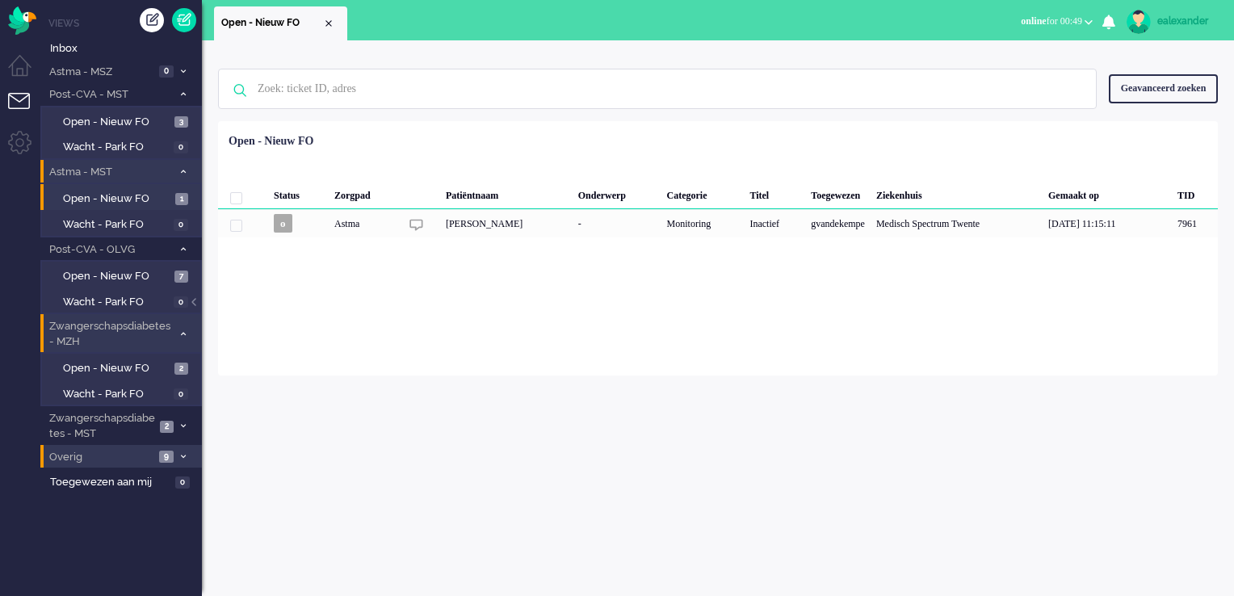
click at [111, 462] on li "Overig 9" at bounding box center [121, 456] width 162 height 23
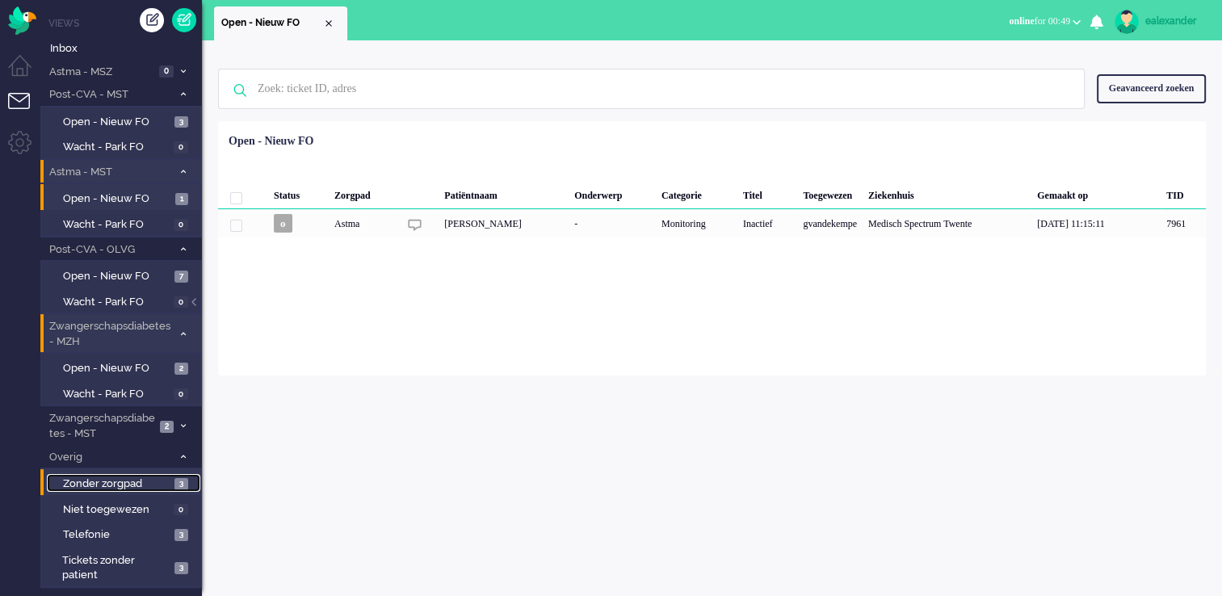
click at [114, 486] on span "Zonder zorgpad" at bounding box center [116, 483] width 107 height 15
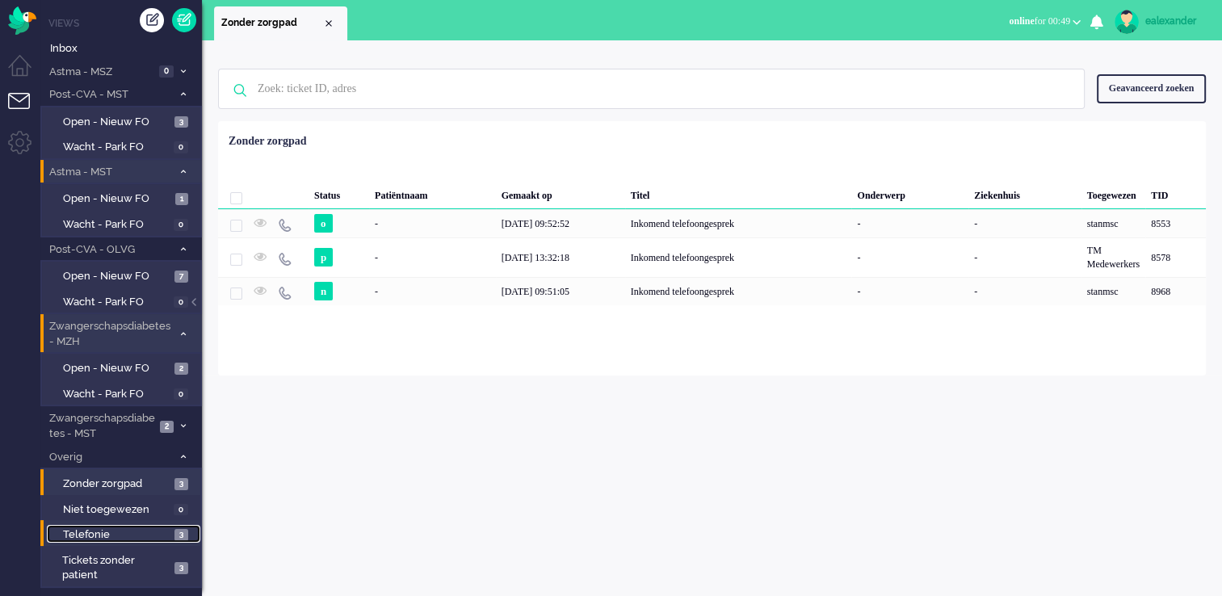
click at [112, 527] on span "Telefonie" at bounding box center [116, 534] width 107 height 15
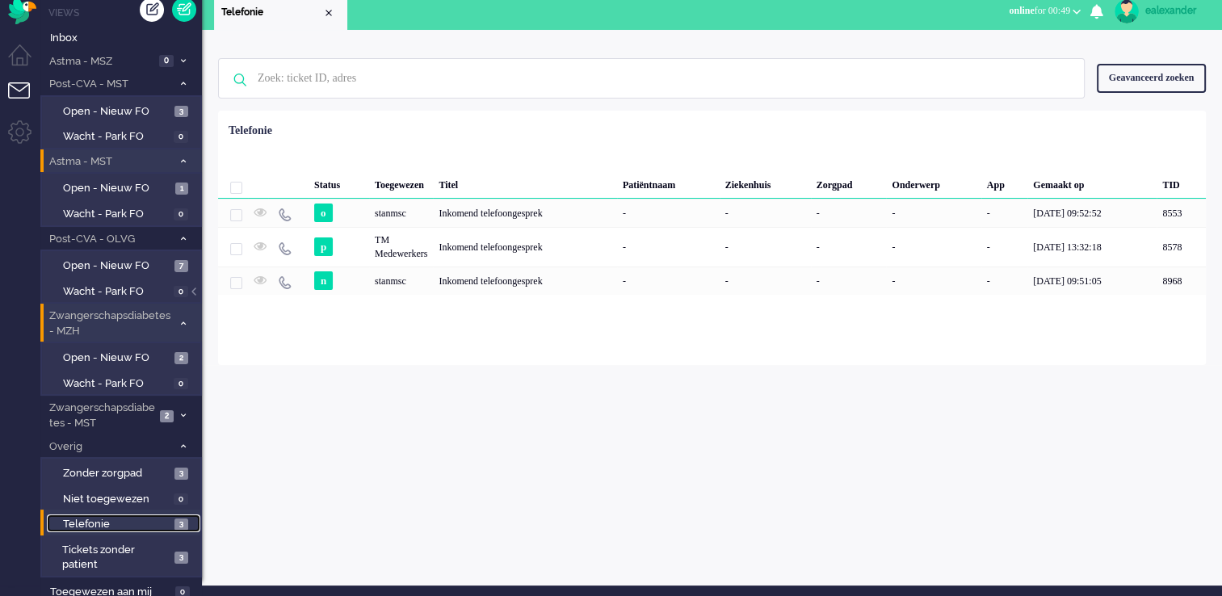
scroll to position [13, 0]
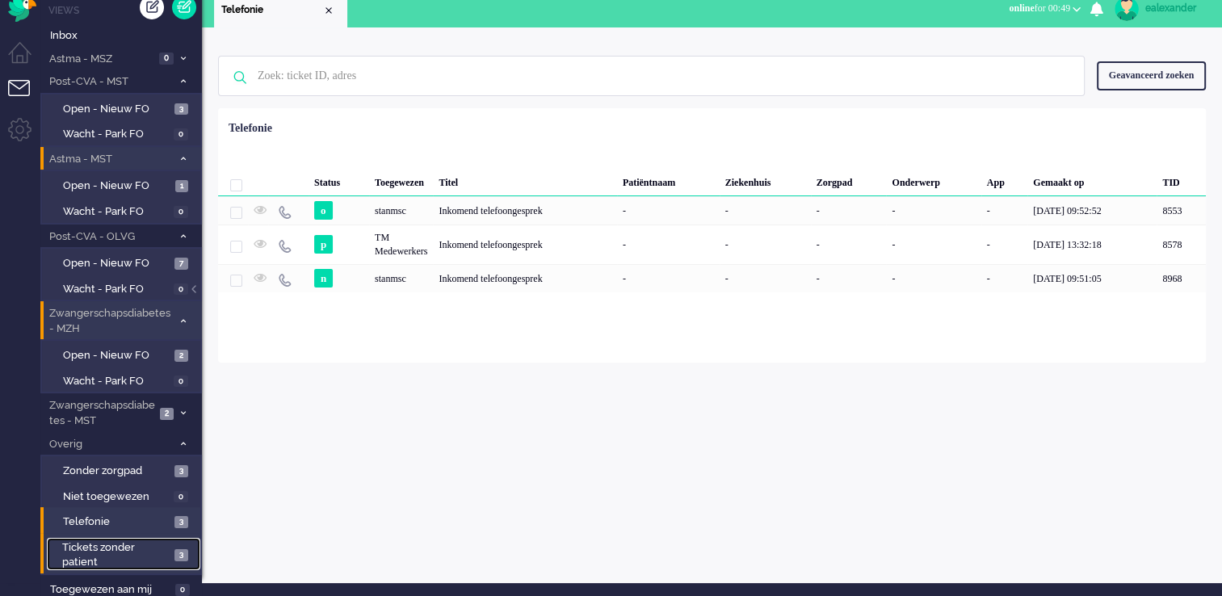
click at [131, 554] on span "Tickets zonder patient" at bounding box center [115, 555] width 107 height 30
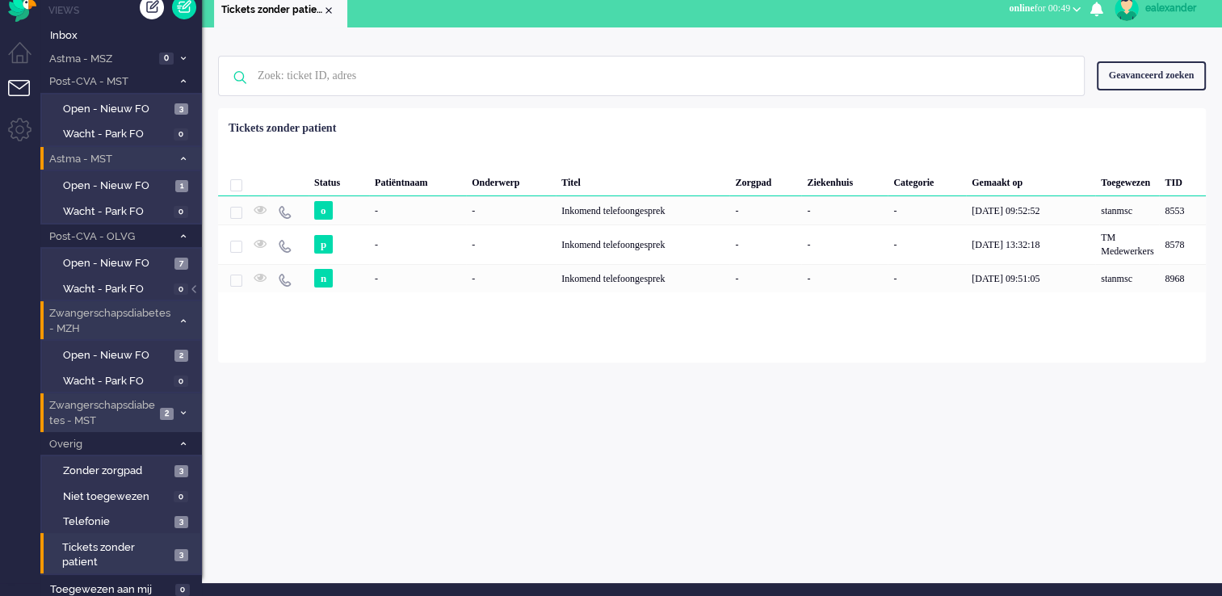
click at [157, 411] on li "Zwangerschapsdiabetes - MST 2" at bounding box center [121, 412] width 162 height 38
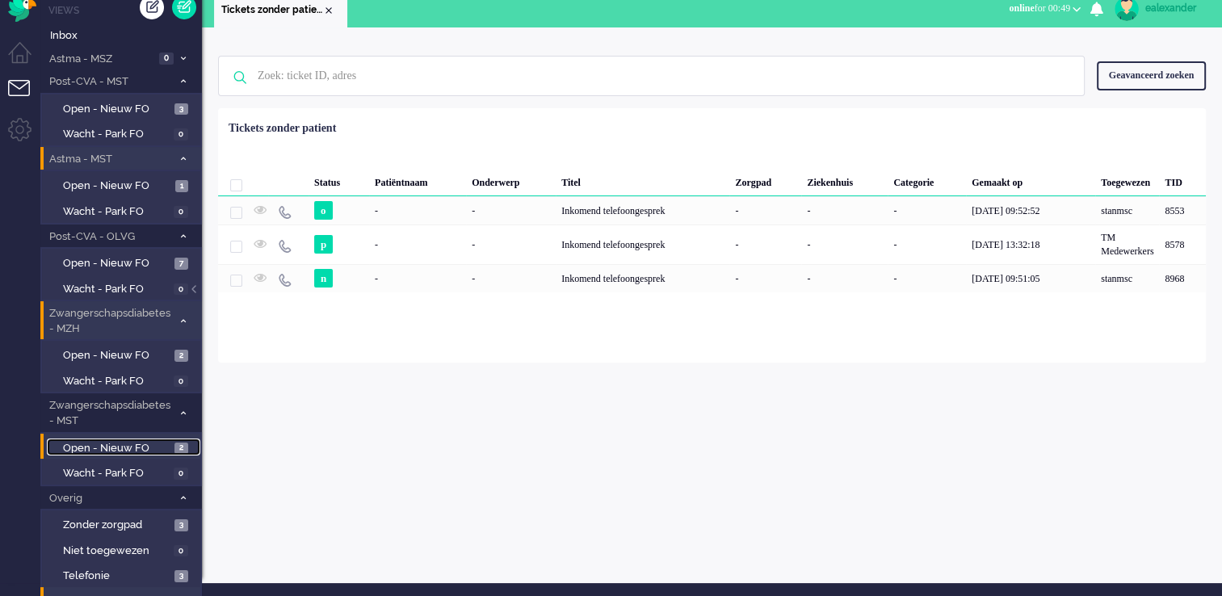
click at [152, 443] on span "Open - Nieuw FO" at bounding box center [116, 448] width 107 height 15
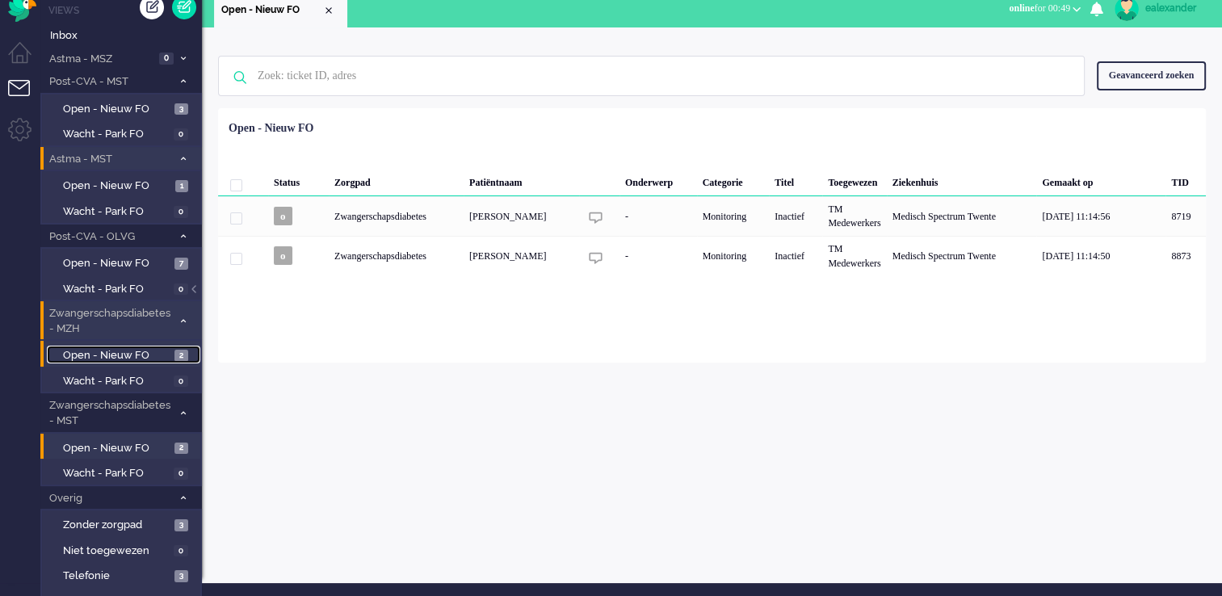
click at [174, 350] on link "Open - Nieuw FO 2" at bounding box center [123, 355] width 153 height 18
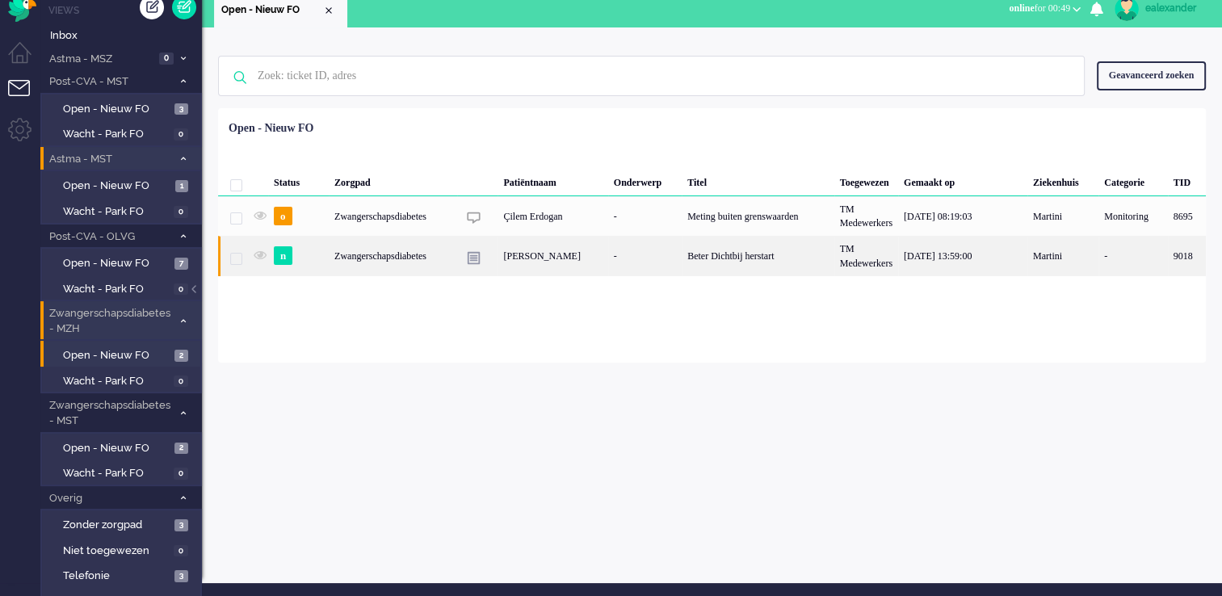
click at [720, 256] on div "Beter Dichtbij herstart" at bounding box center [758, 256] width 153 height 40
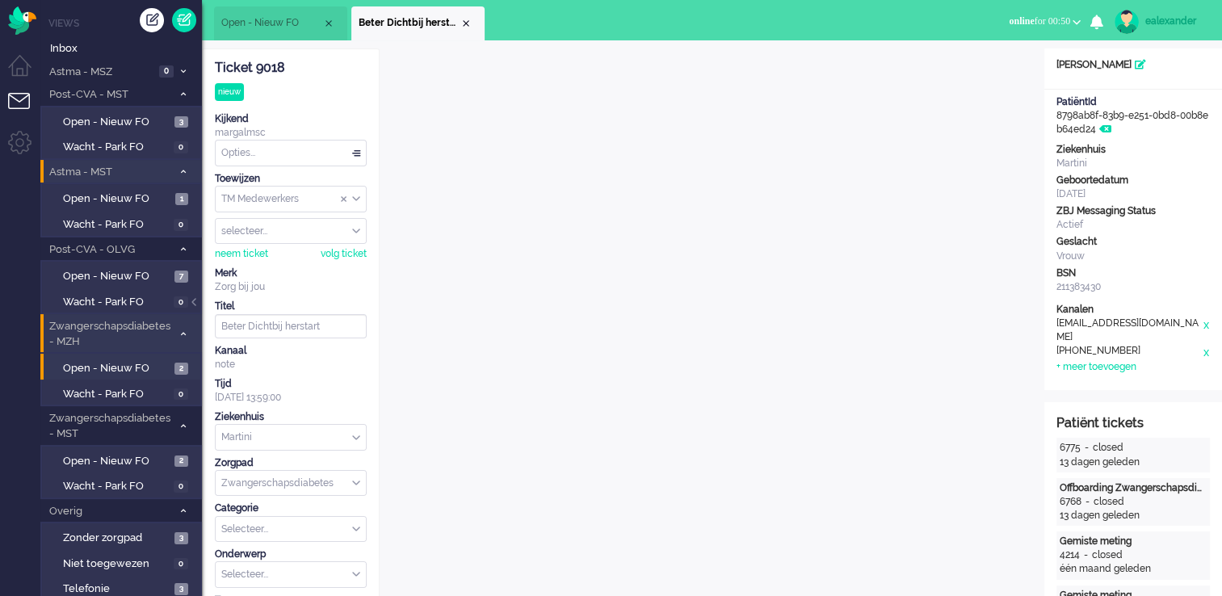
click at [256, 14] on li "Open - Nieuw FO" at bounding box center [280, 23] width 133 height 34
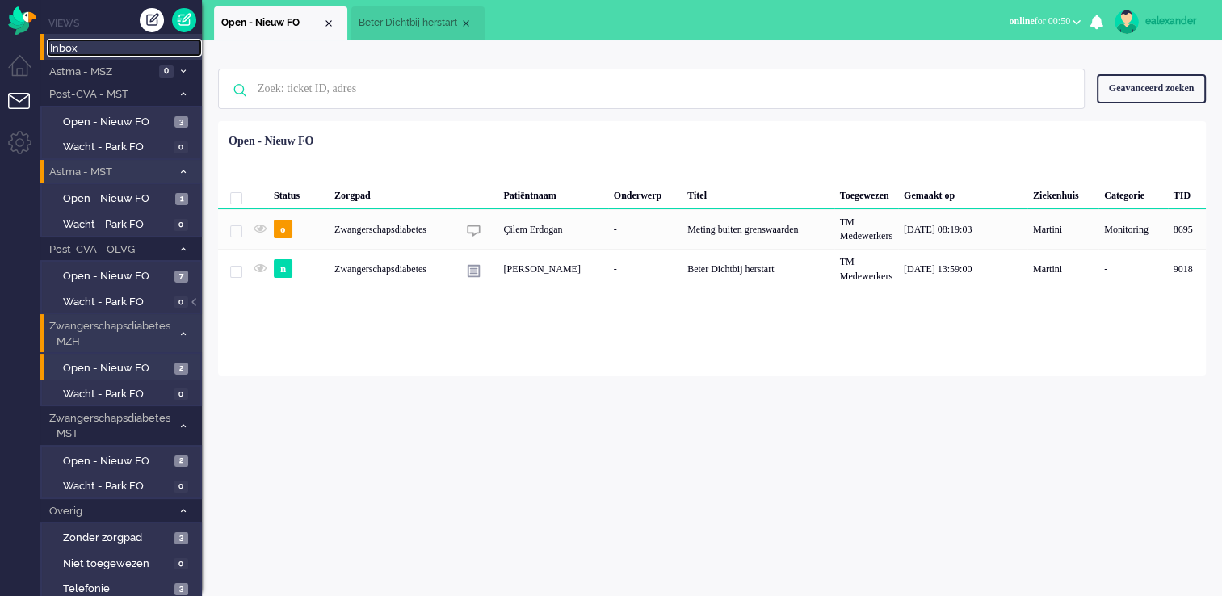
click at [70, 44] on span "Inbox" at bounding box center [126, 48] width 152 height 15
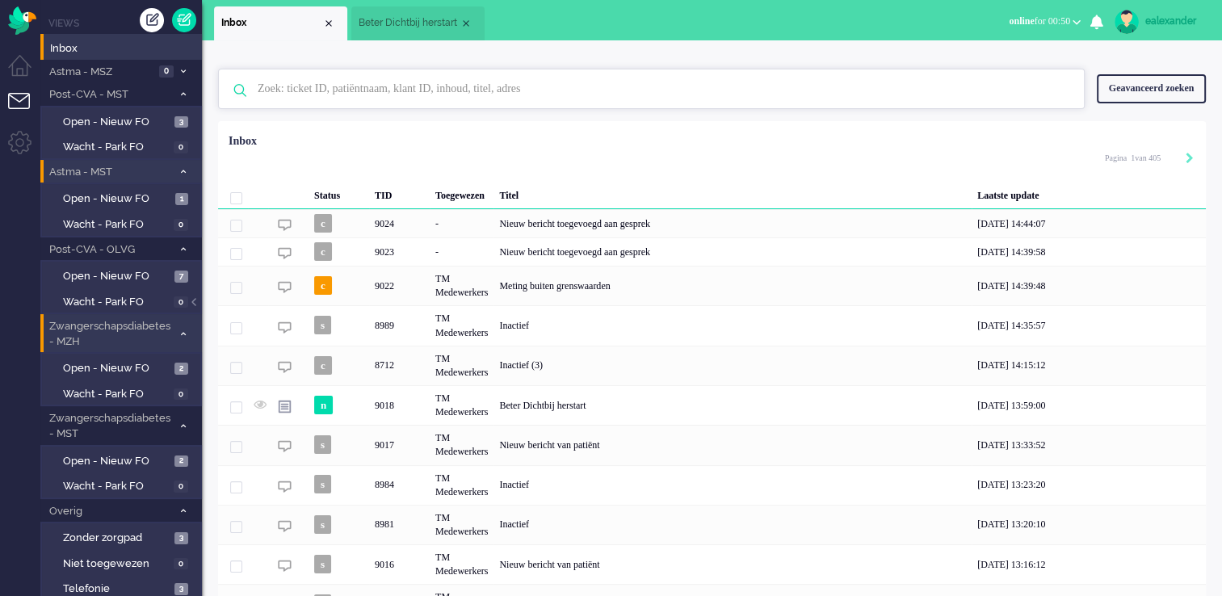
click at [494, 87] on input "text" at bounding box center [653, 88] width 816 height 39
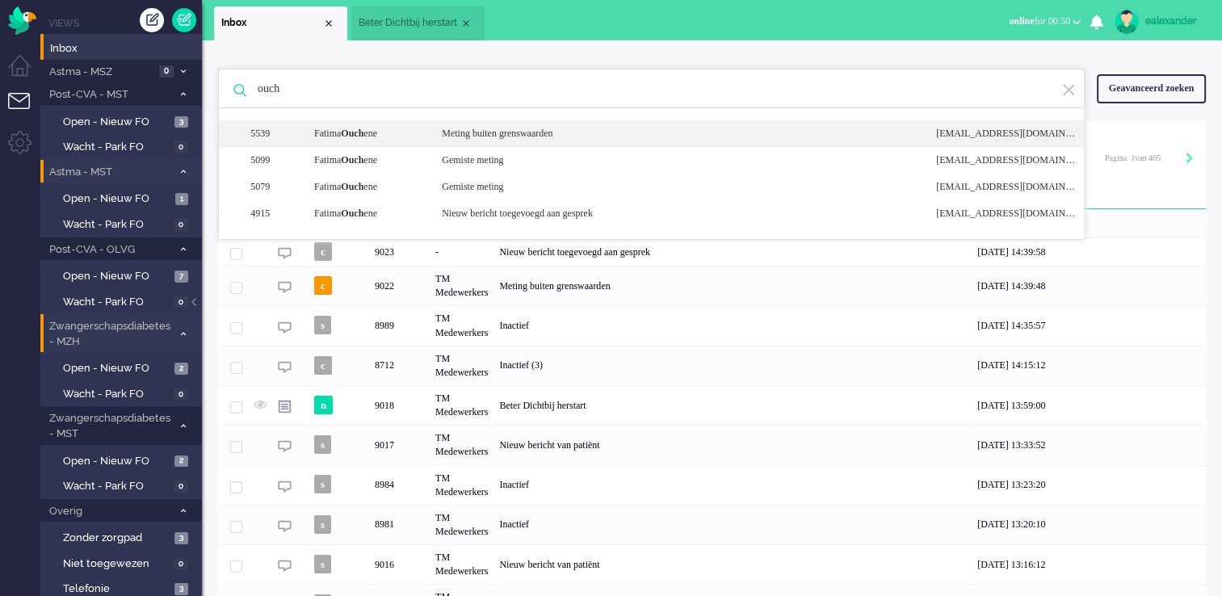
type input "ouch"
click at [489, 129] on div "Meting buiten grenswaarden" at bounding box center [677, 134] width 494 height 14
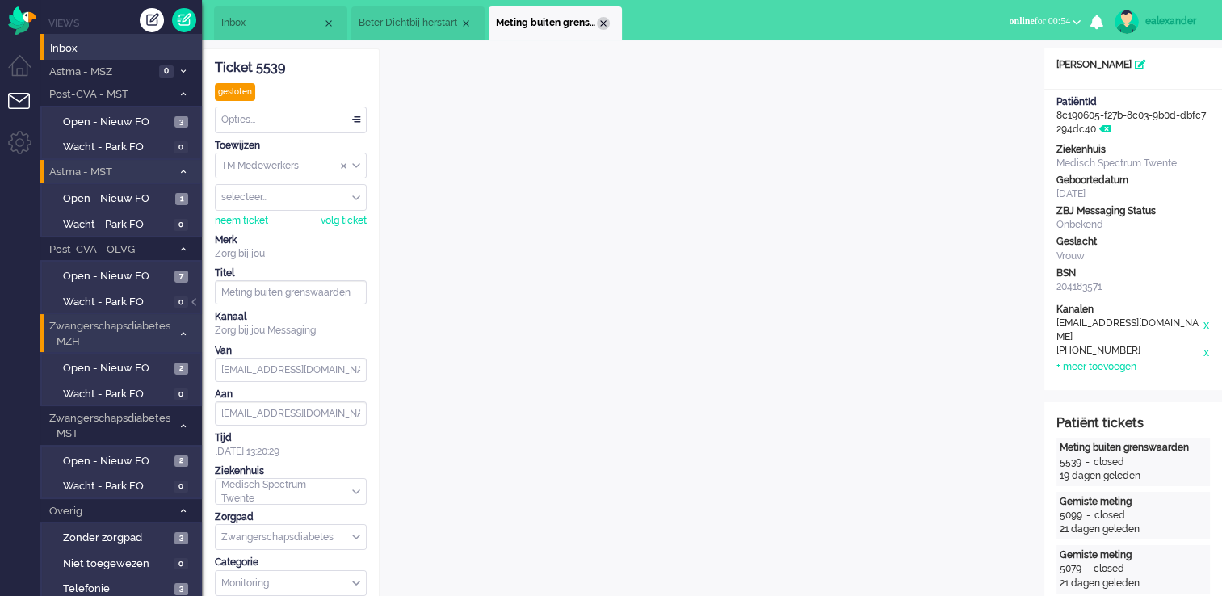
click at [600, 19] on div "Close tab" at bounding box center [603, 23] width 13 height 13
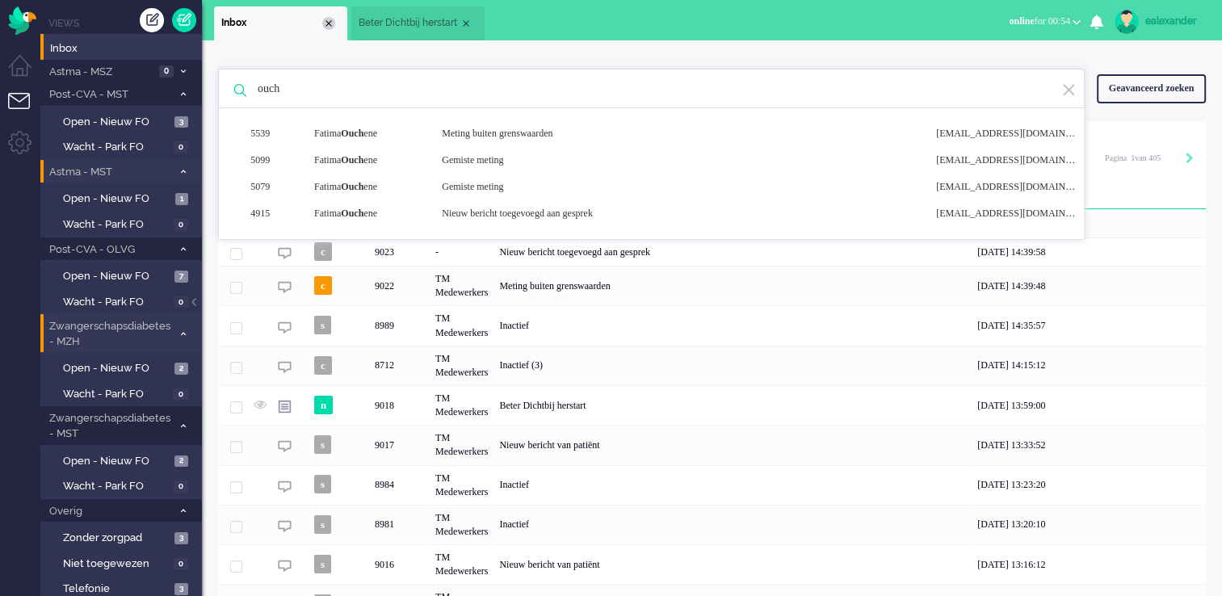
click at [330, 24] on div "Close tab" at bounding box center [328, 23] width 13 height 13
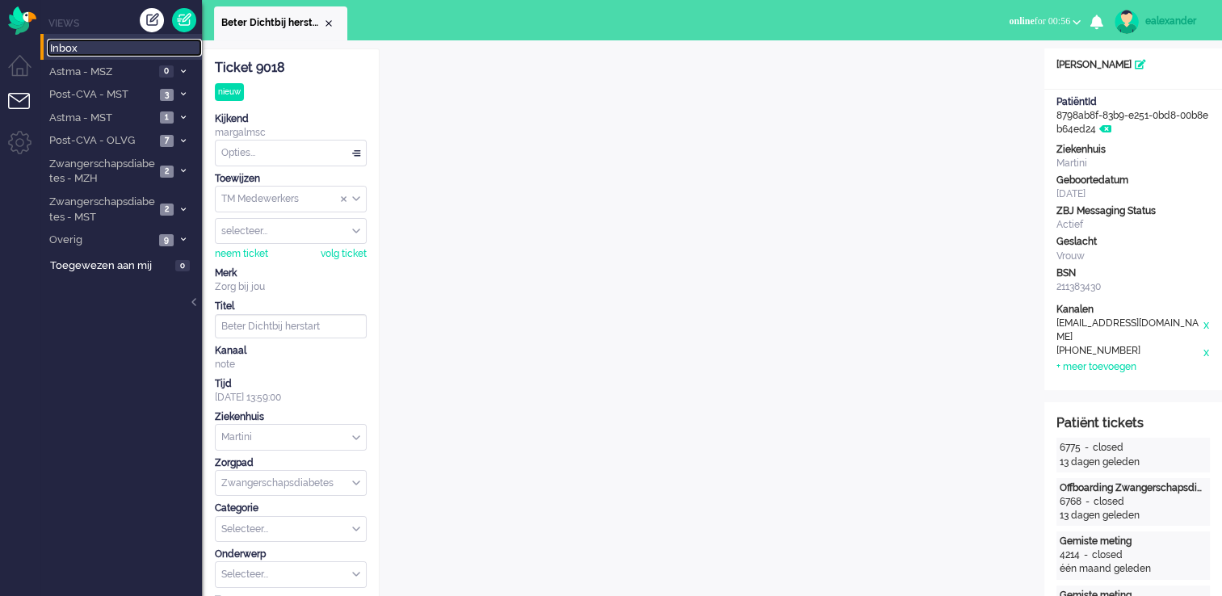
drag, startPoint x: 77, startPoint y: 52, endPoint x: 103, endPoint y: 38, distance: 30.4
click at [77, 52] on span "Inbox" at bounding box center [126, 48] width 152 height 15
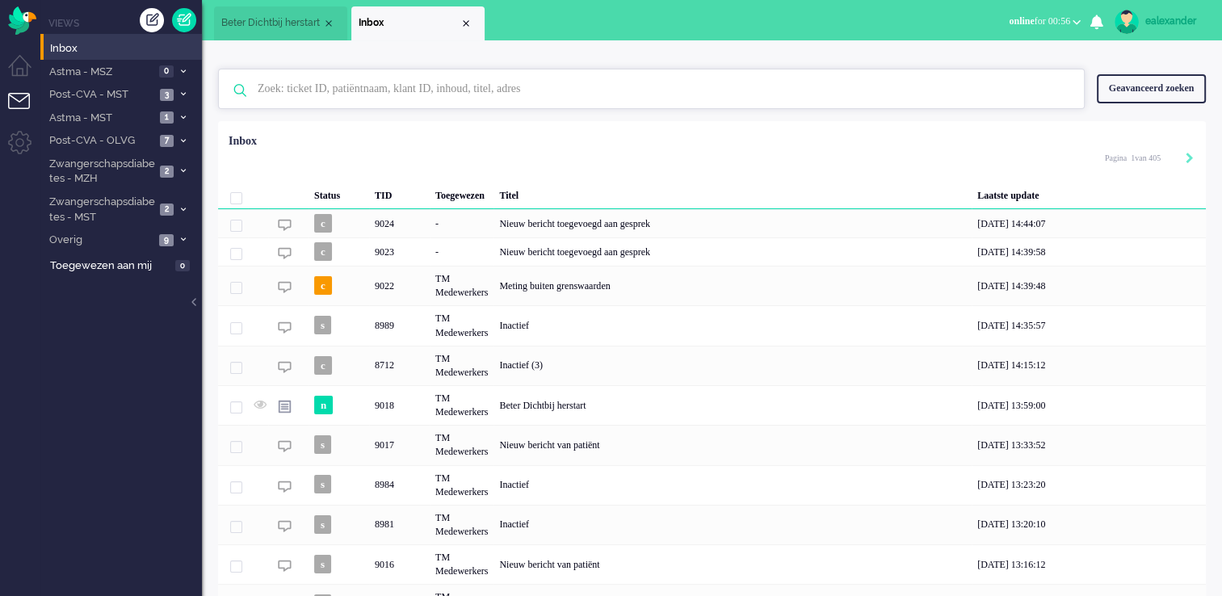
click at [352, 99] on input "text" at bounding box center [653, 88] width 816 height 39
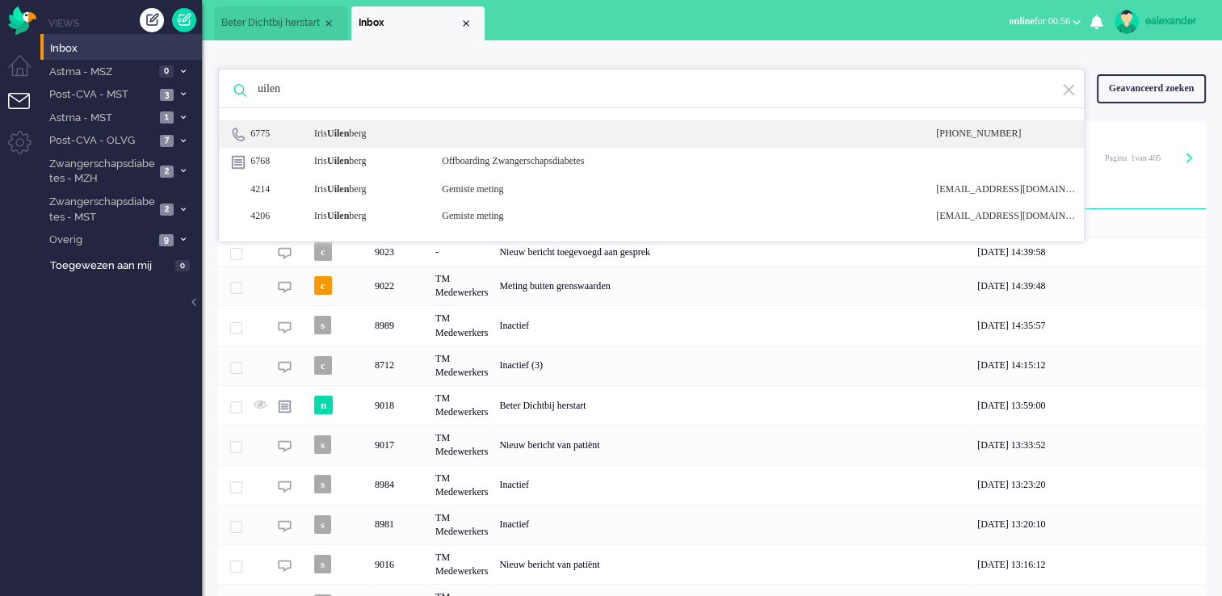
type input "uilen"
click at [409, 131] on div "Iris Uilen berg" at bounding box center [366, 134] width 128 height 14
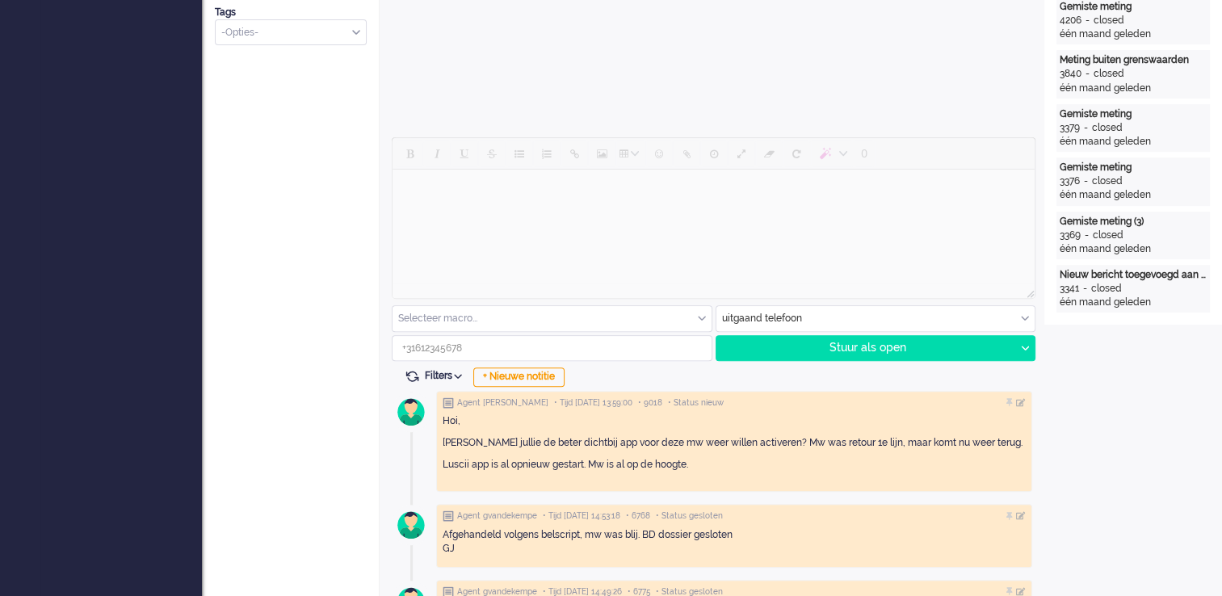
scroll to position [614, 0]
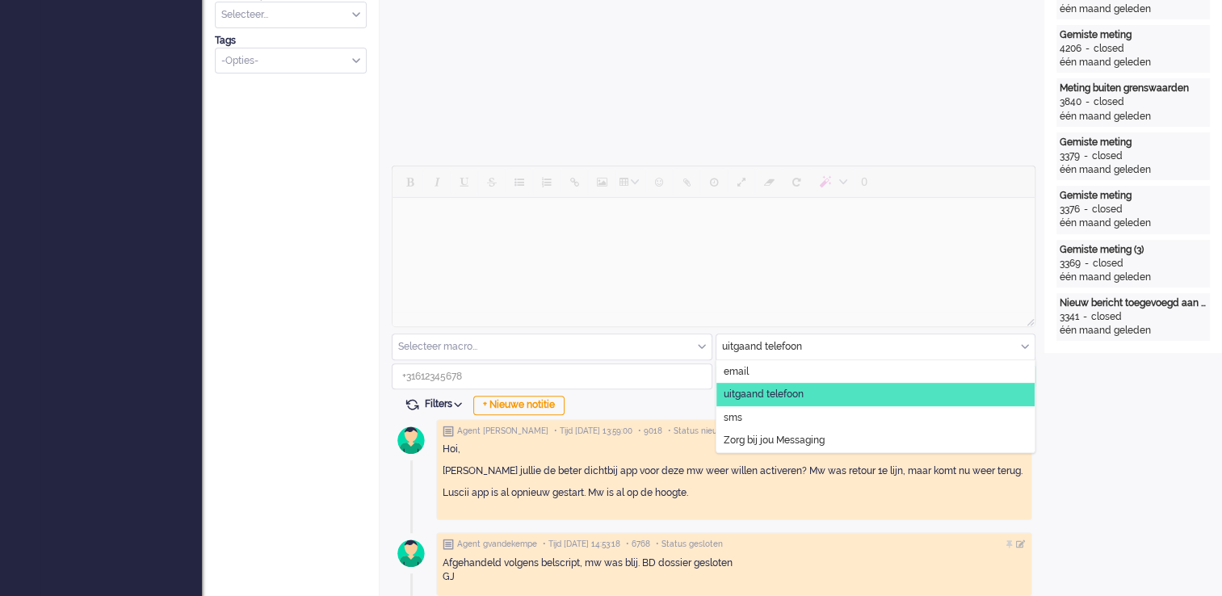
click at [1026, 344] on div "uitgaand telefoon" at bounding box center [875, 346] width 319 height 25
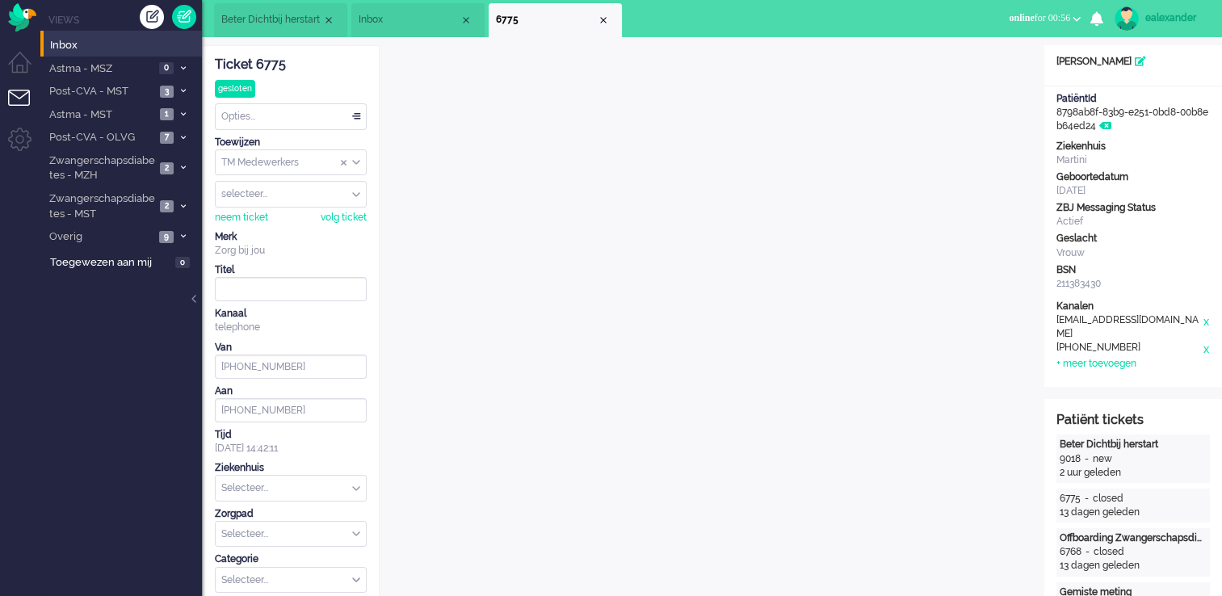
scroll to position [0, 0]
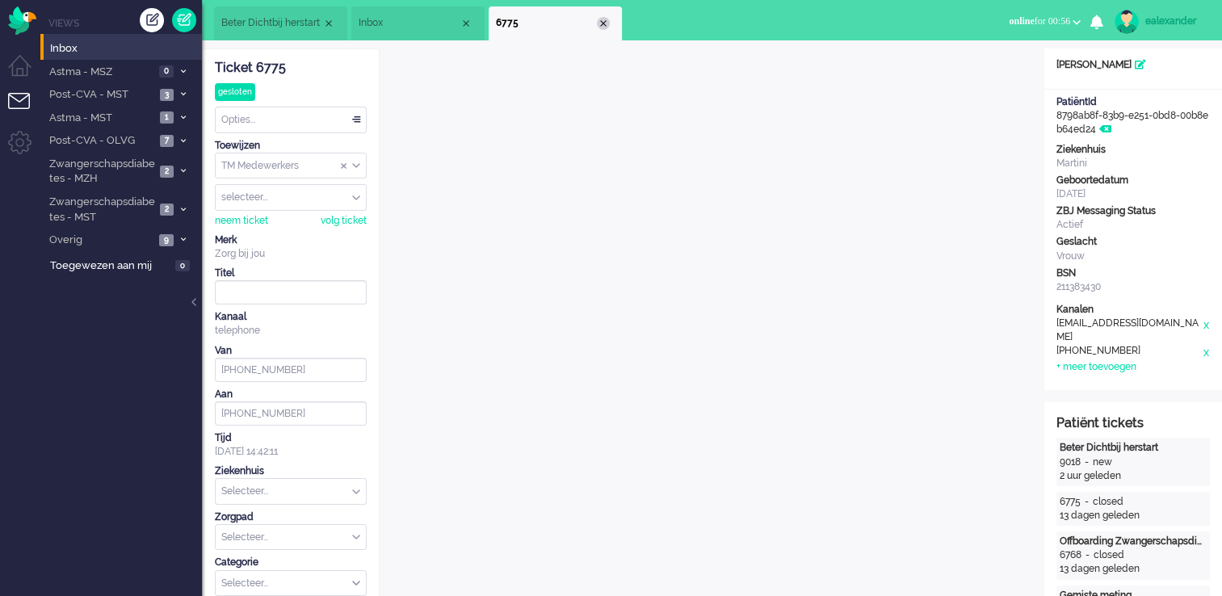
click at [607, 23] on div "Close tab" at bounding box center [603, 23] width 13 height 13
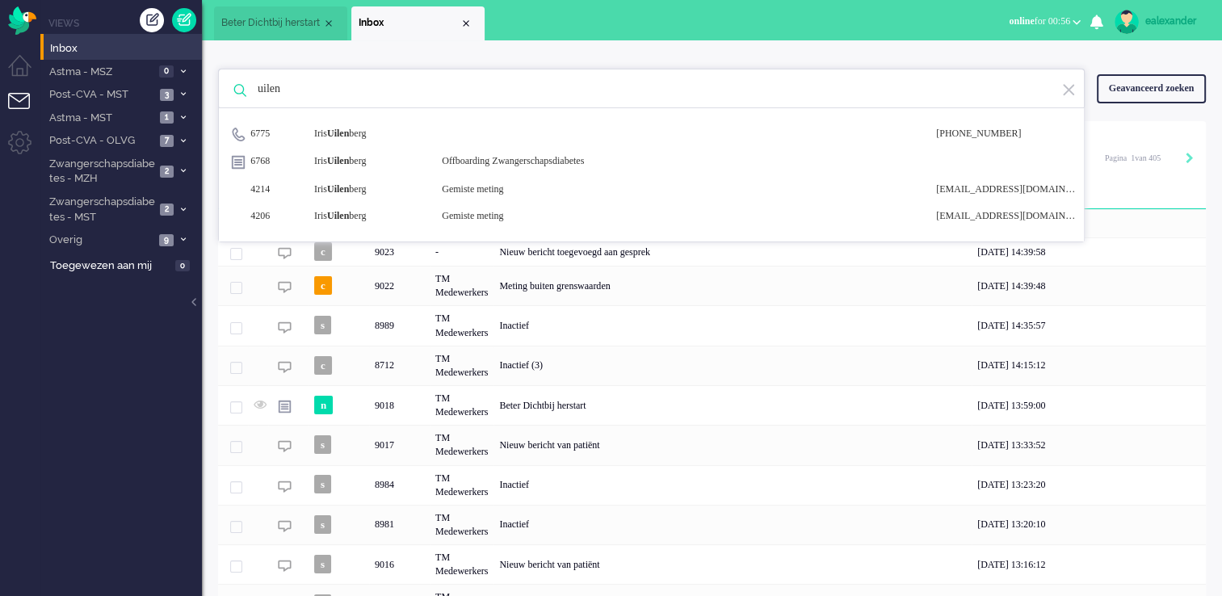
click at [1153, 100] on div "Geavanceerd zoeken" at bounding box center [1151, 88] width 109 height 28
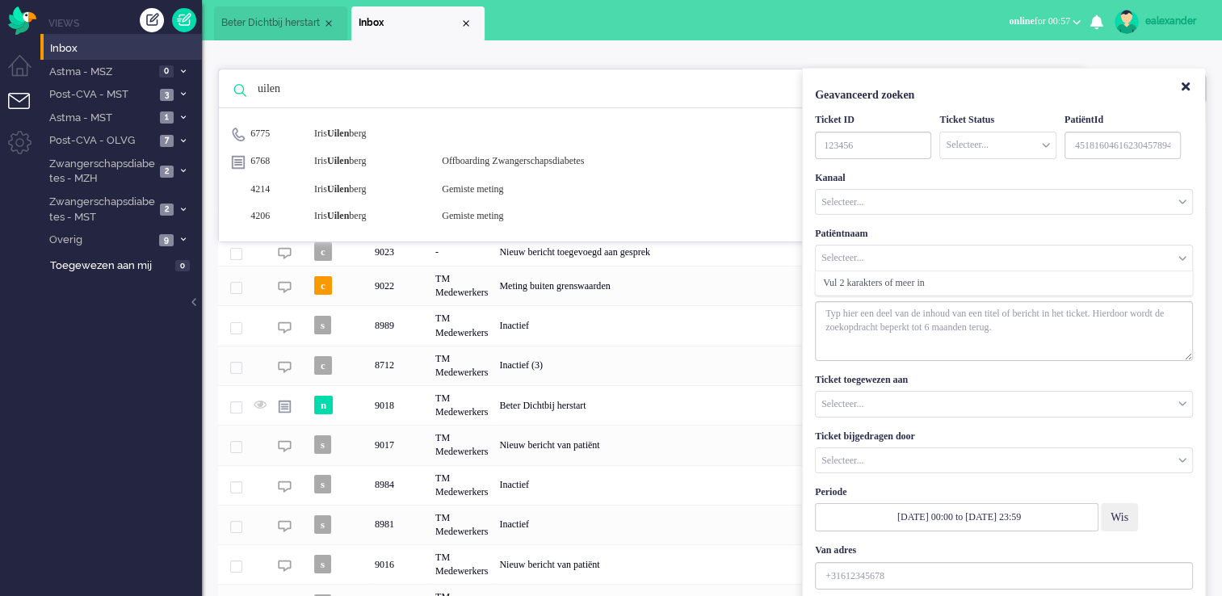
click at [861, 250] on input "Customer Name" at bounding box center [1004, 257] width 376 height 25
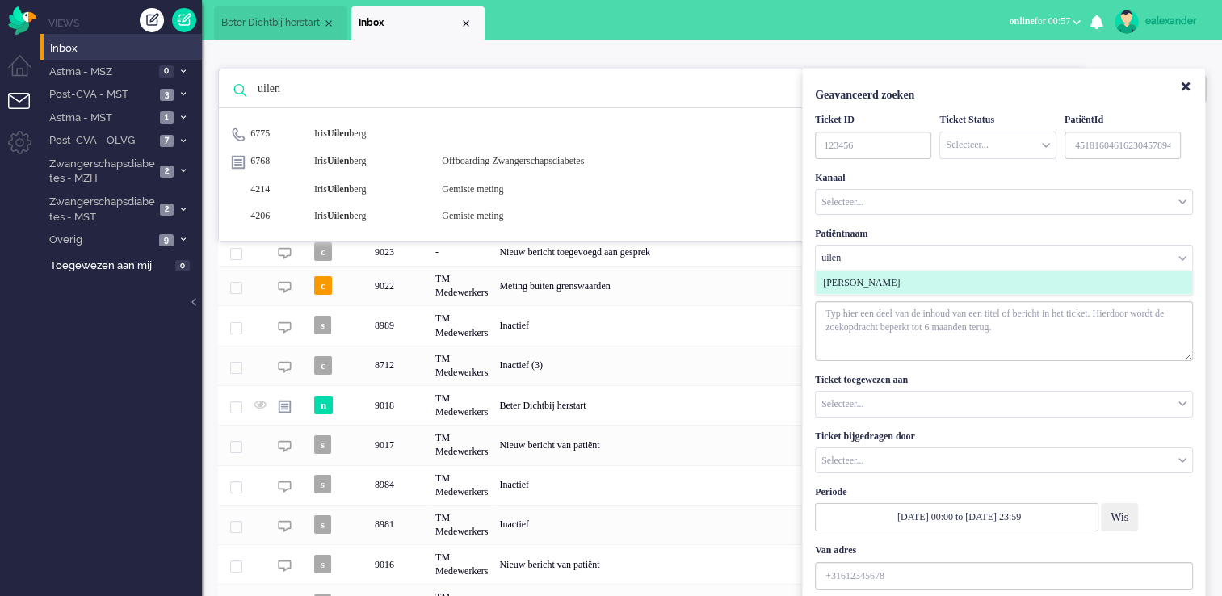
type input "uilen"
click at [869, 282] on span "Iris Uilenberg" at bounding box center [861, 283] width 77 height 14
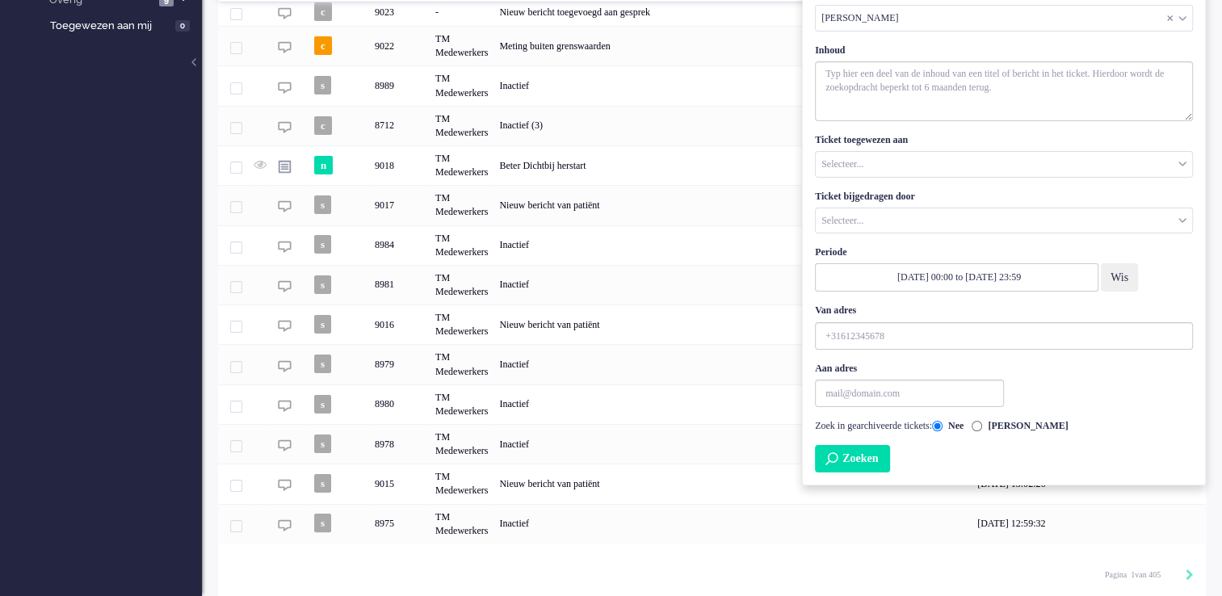
click at [883, 461] on button "Zoeken" at bounding box center [852, 458] width 75 height 27
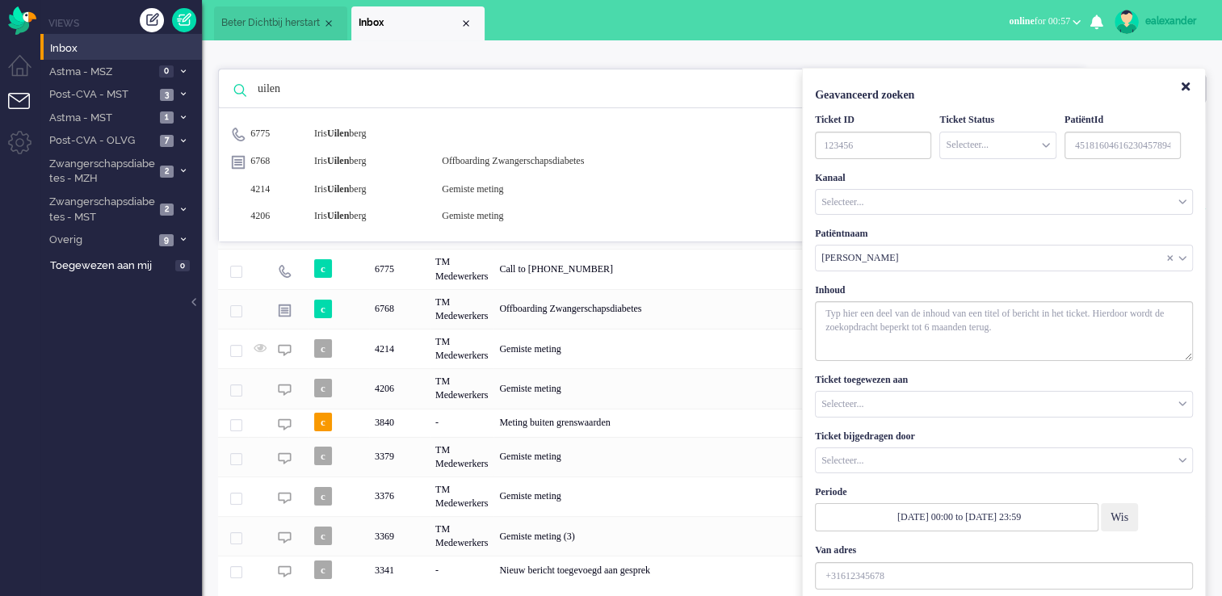
click at [615, 72] on input "uilen" at bounding box center [653, 88] width 816 height 39
click at [1191, 88] on button "Close" at bounding box center [1185, 87] width 27 height 27
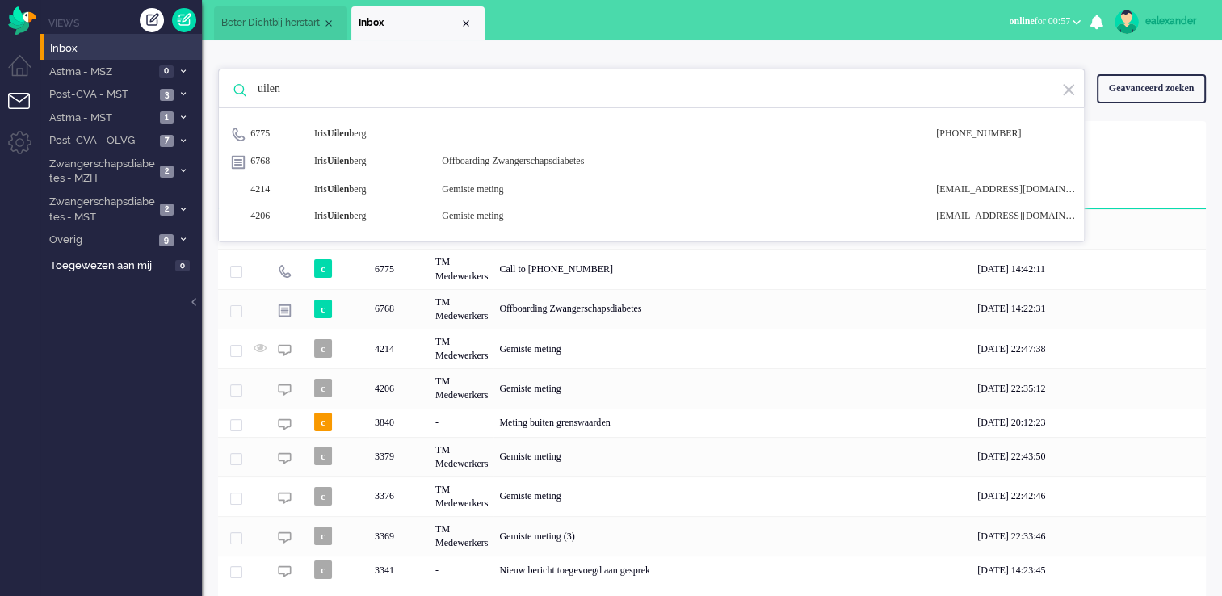
click at [1059, 90] on input "uilen" at bounding box center [653, 88] width 816 height 39
click at [1064, 88] on img at bounding box center [1068, 89] width 15 height 15
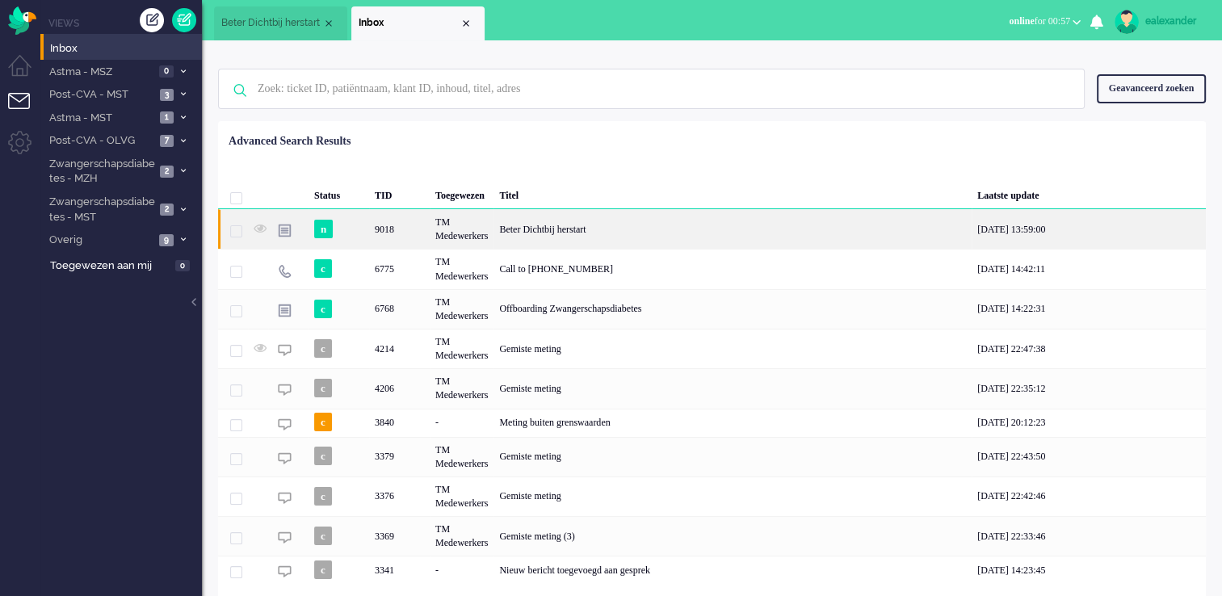
click at [907, 228] on div "Beter Dichtbij herstart" at bounding box center [732, 229] width 478 height 40
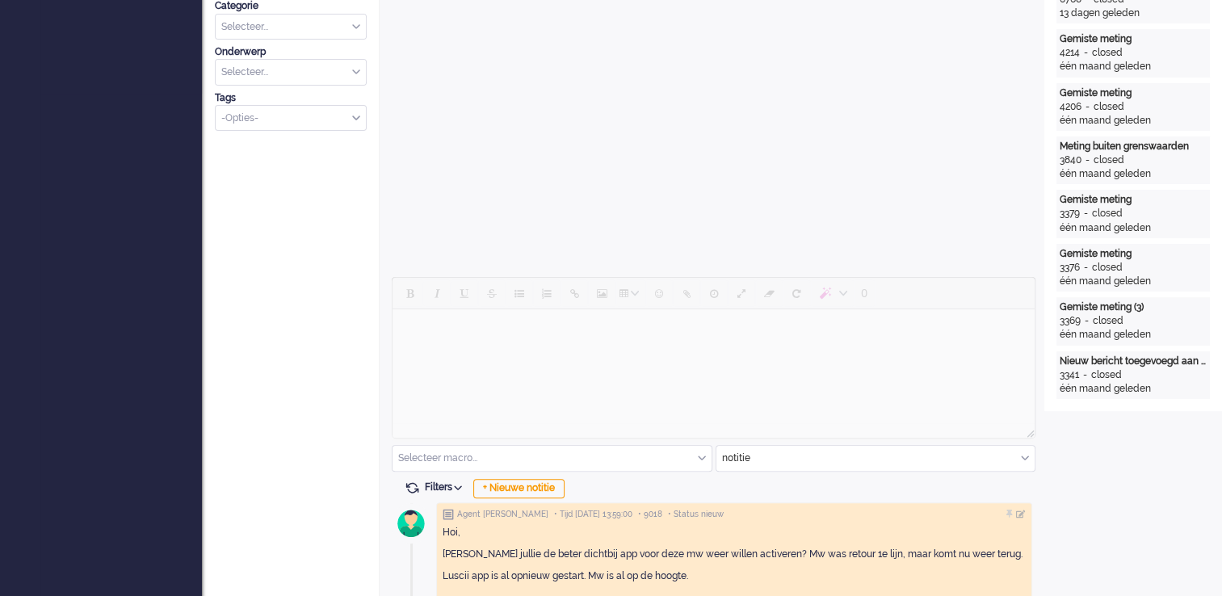
scroll to position [520, 0]
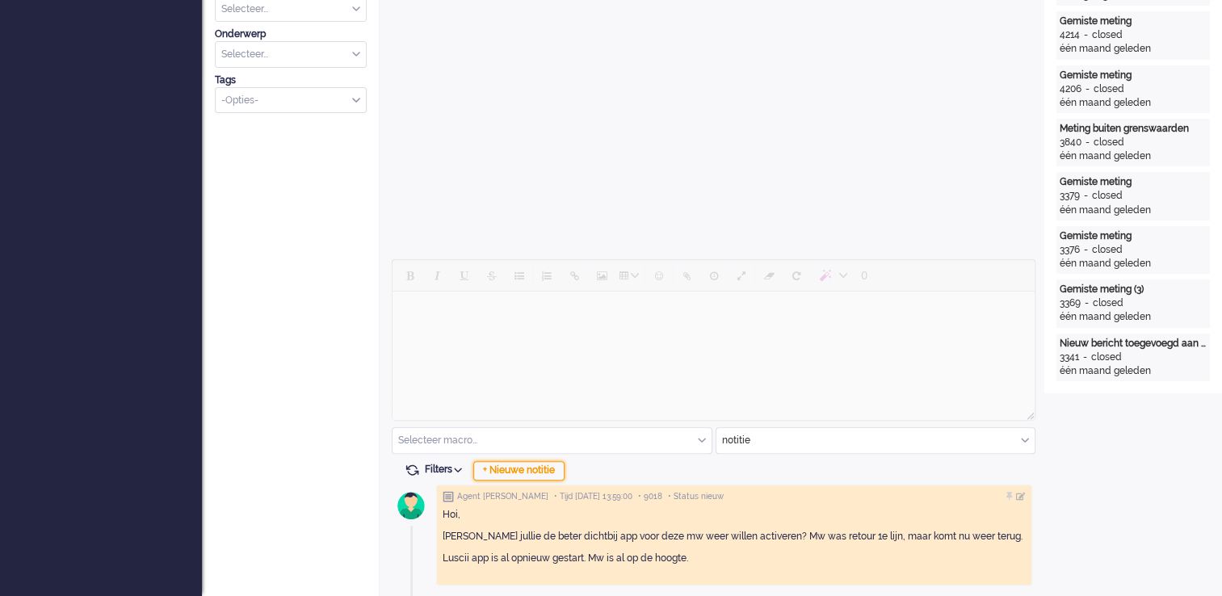
click at [546, 465] on div "+ Nieuwe notitie" at bounding box center [518, 470] width 91 height 19
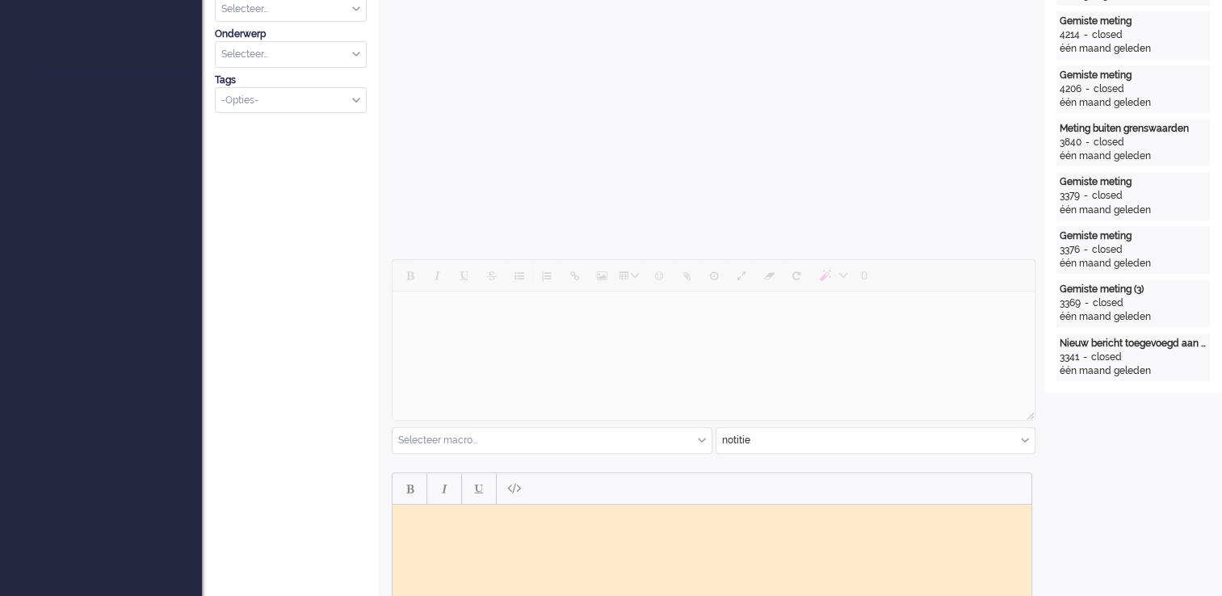
scroll to position [0, 0]
click at [482, 529] on html at bounding box center [711, 516] width 639 height 25
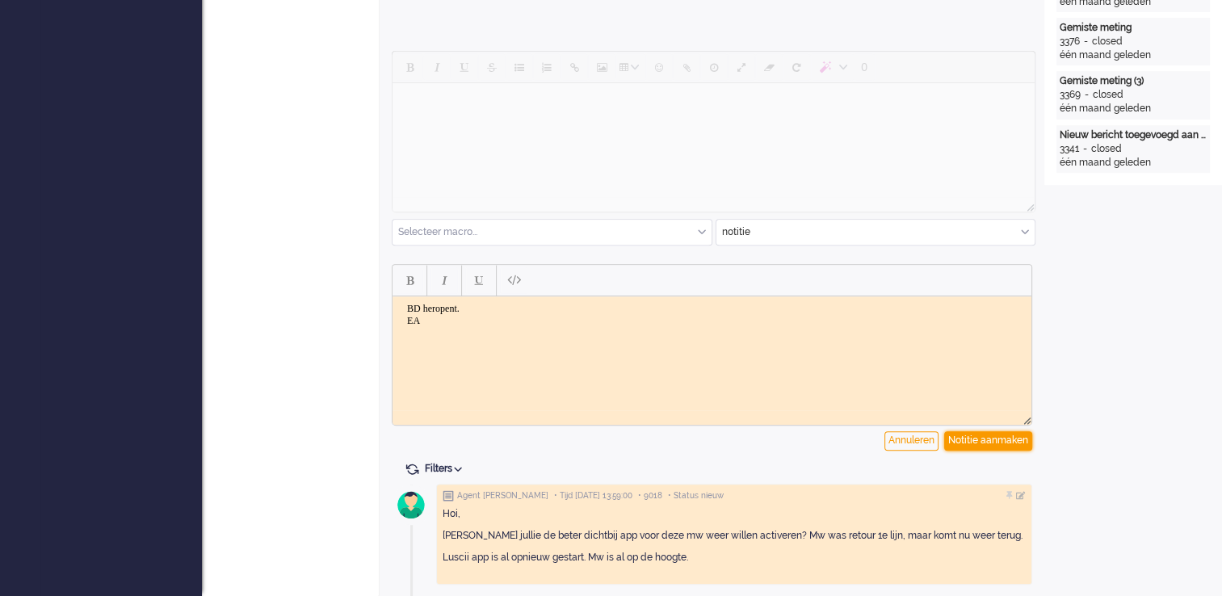
click at [998, 442] on div "Notitie aanmaken" at bounding box center [988, 440] width 88 height 19
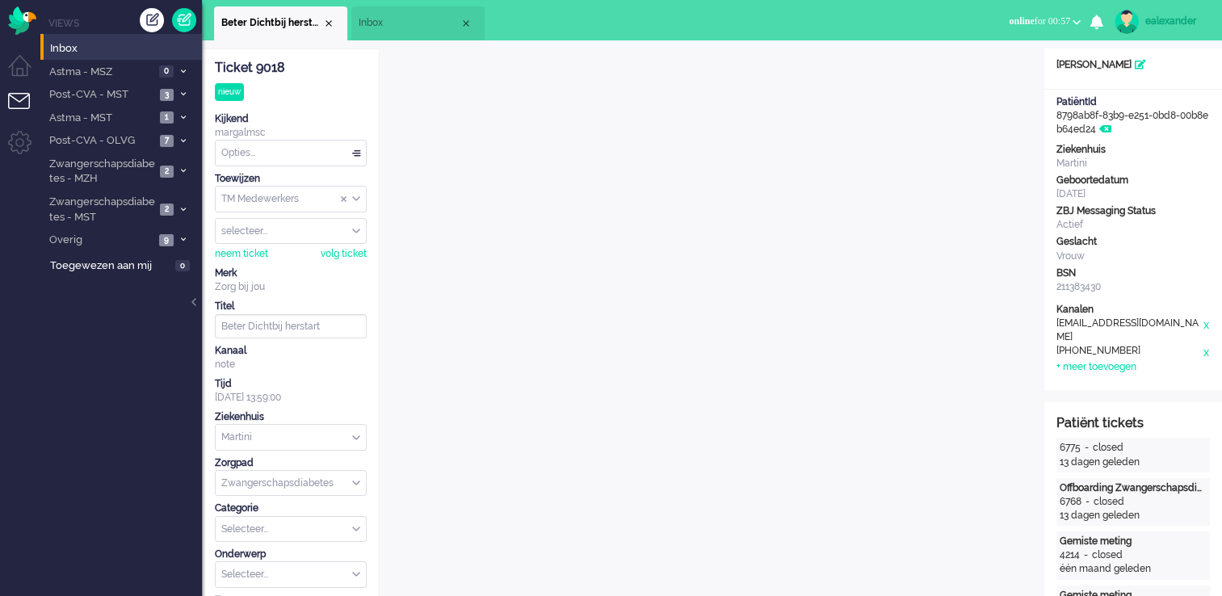
click at [352, 156] on div "Opties..." at bounding box center [291, 153] width 150 height 25
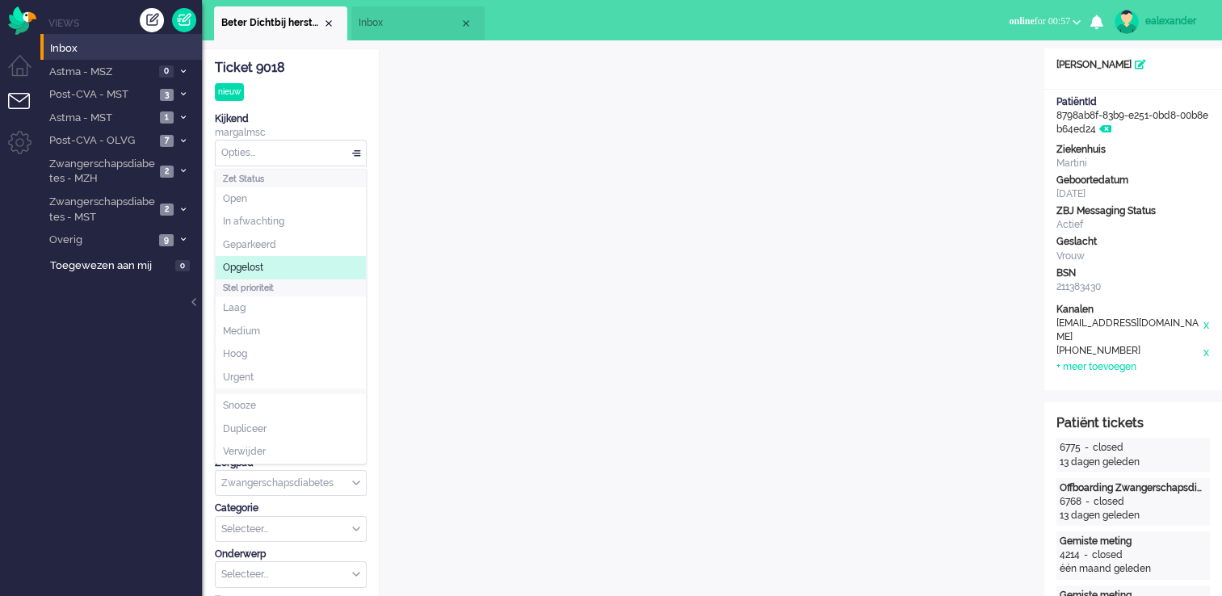
click at [313, 263] on li "Opgelost" at bounding box center [291, 267] width 150 height 23
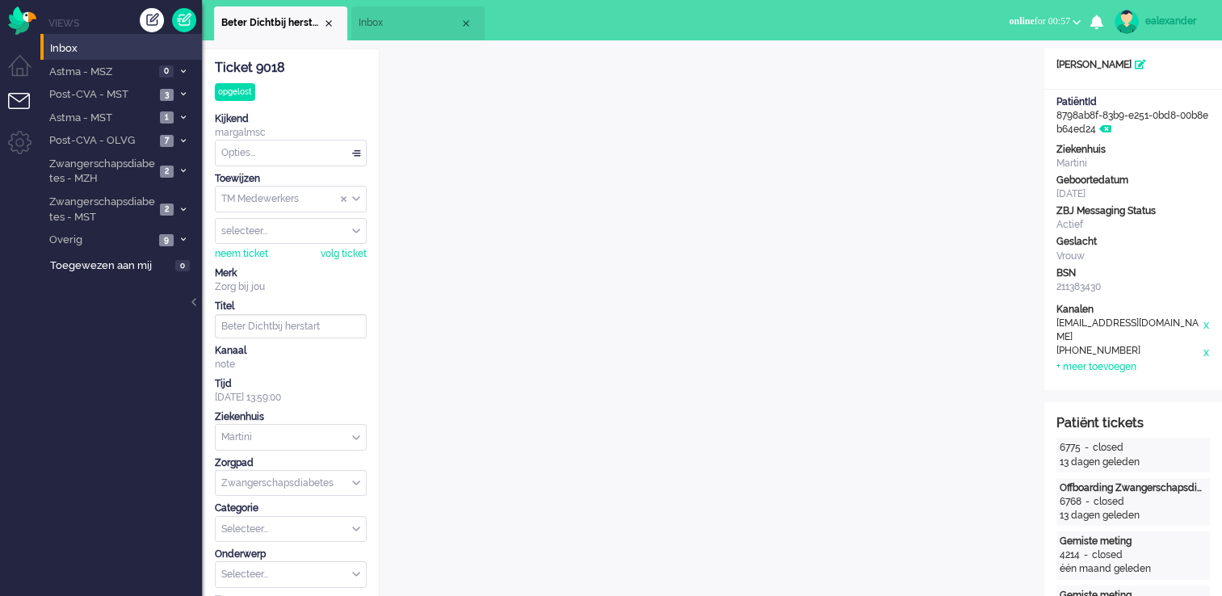
click at [396, 20] on span "Inbox" at bounding box center [409, 23] width 101 height 14
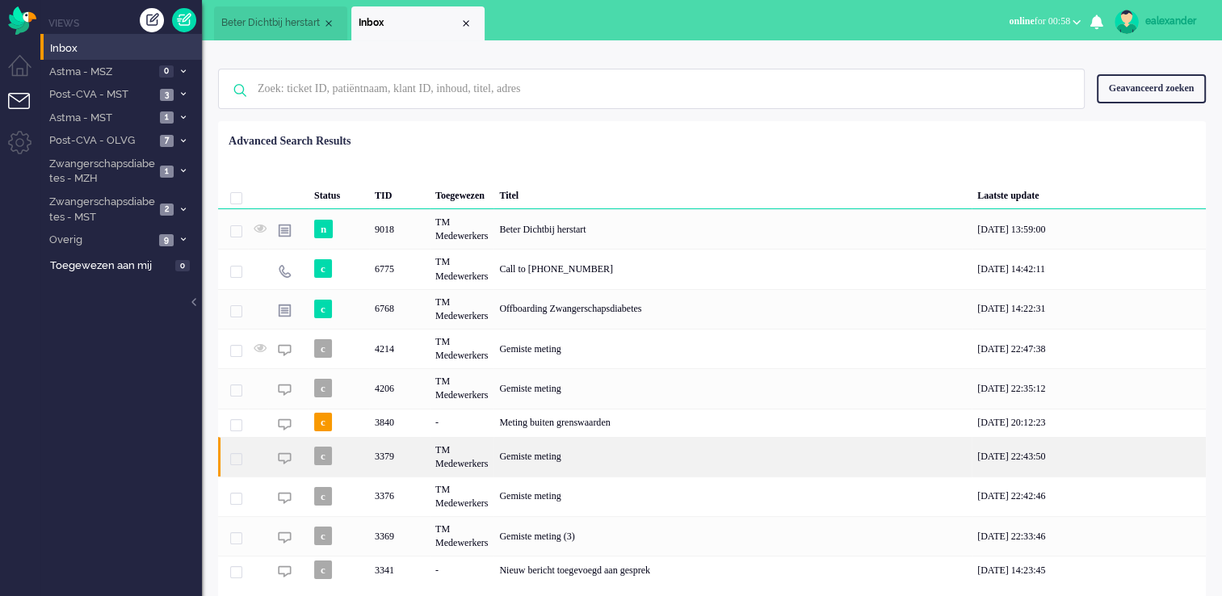
click at [776, 468] on div "Gemiste meting" at bounding box center [732, 457] width 478 height 40
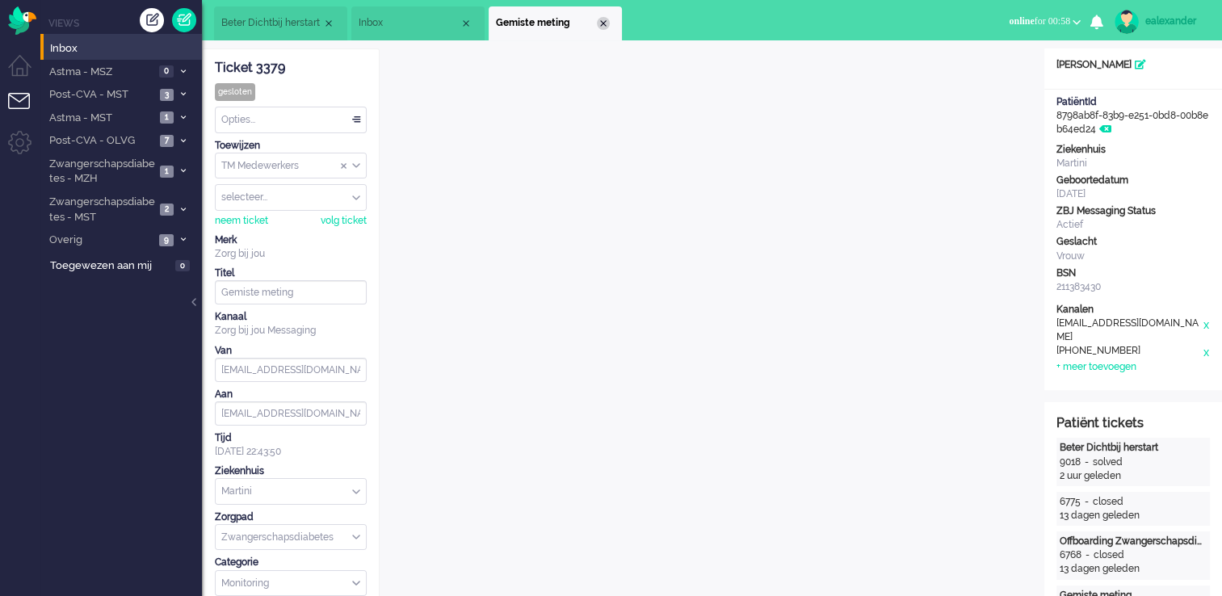
click at [602, 23] on div "Close tab" at bounding box center [603, 23] width 13 height 13
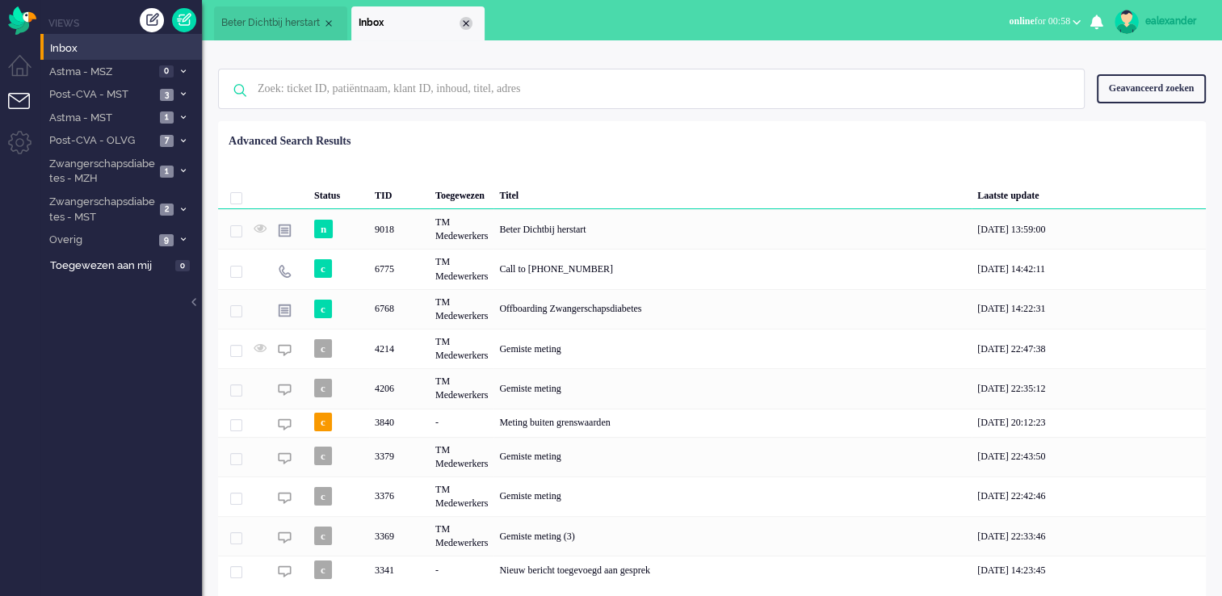
click at [459, 24] on div "Close tab" at bounding box center [465, 23] width 13 height 13
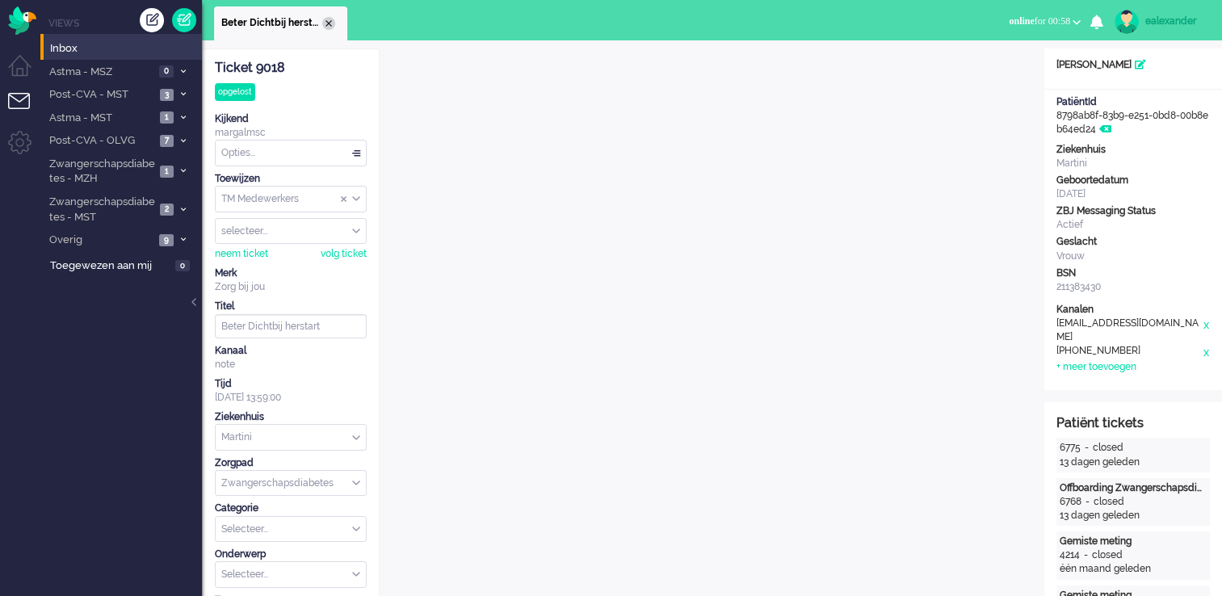
click at [329, 23] on div "Close tab" at bounding box center [328, 23] width 13 height 13
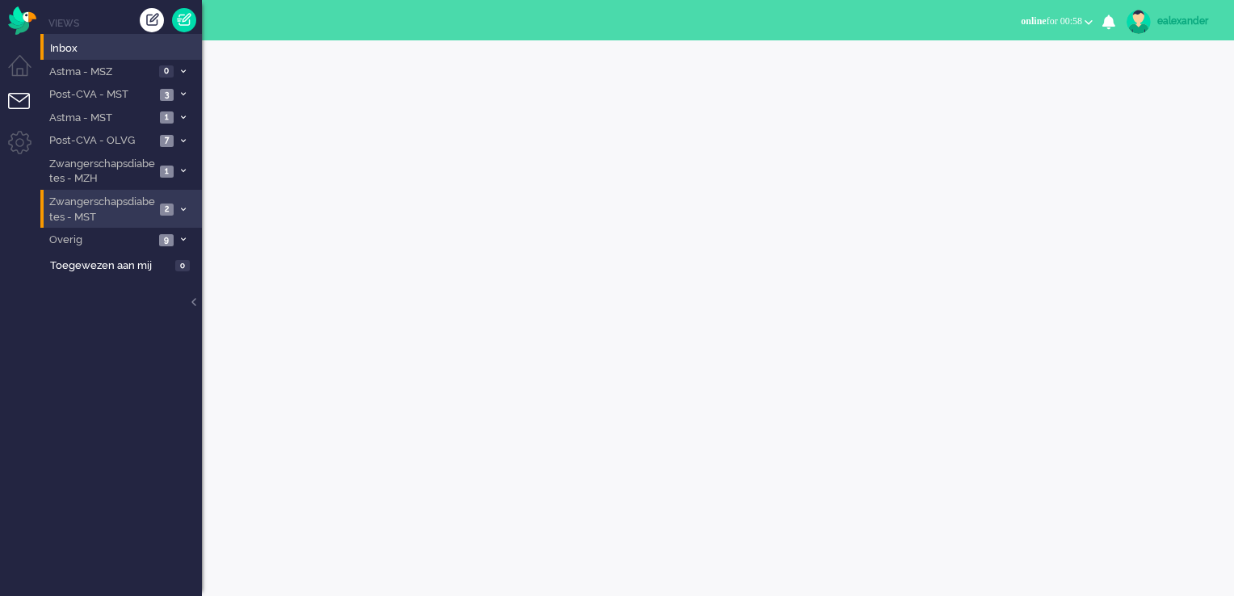
click at [177, 218] on li "Zwangerschapsdiabetes - MST 2" at bounding box center [121, 209] width 162 height 38
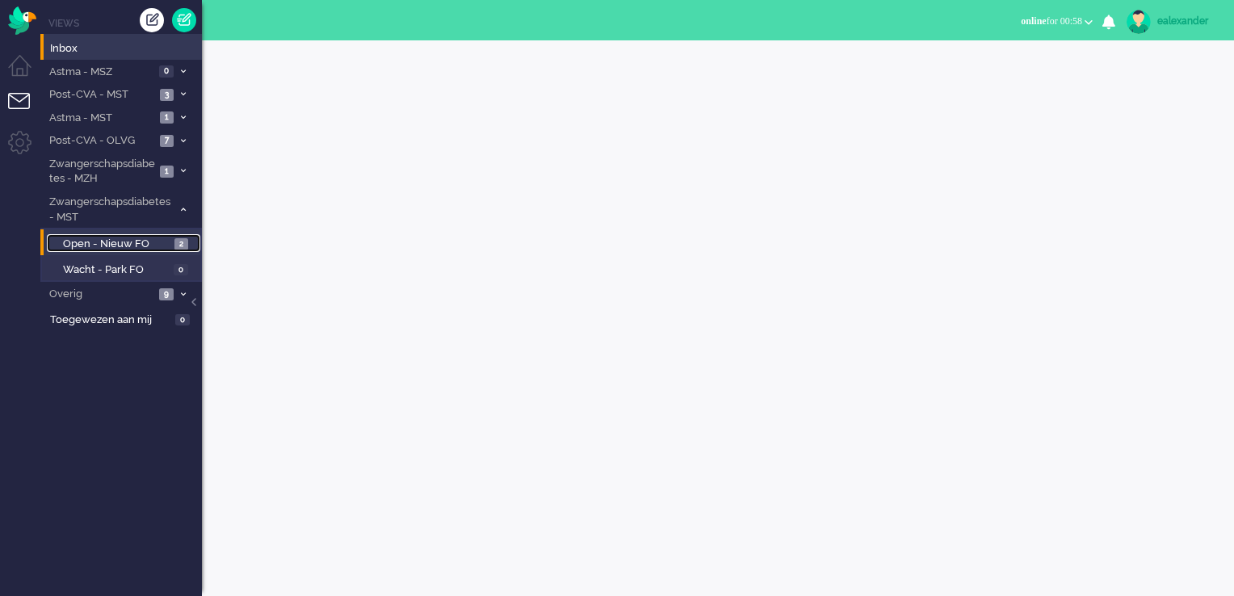
click at [175, 244] on span "2" at bounding box center [181, 244] width 14 height 12
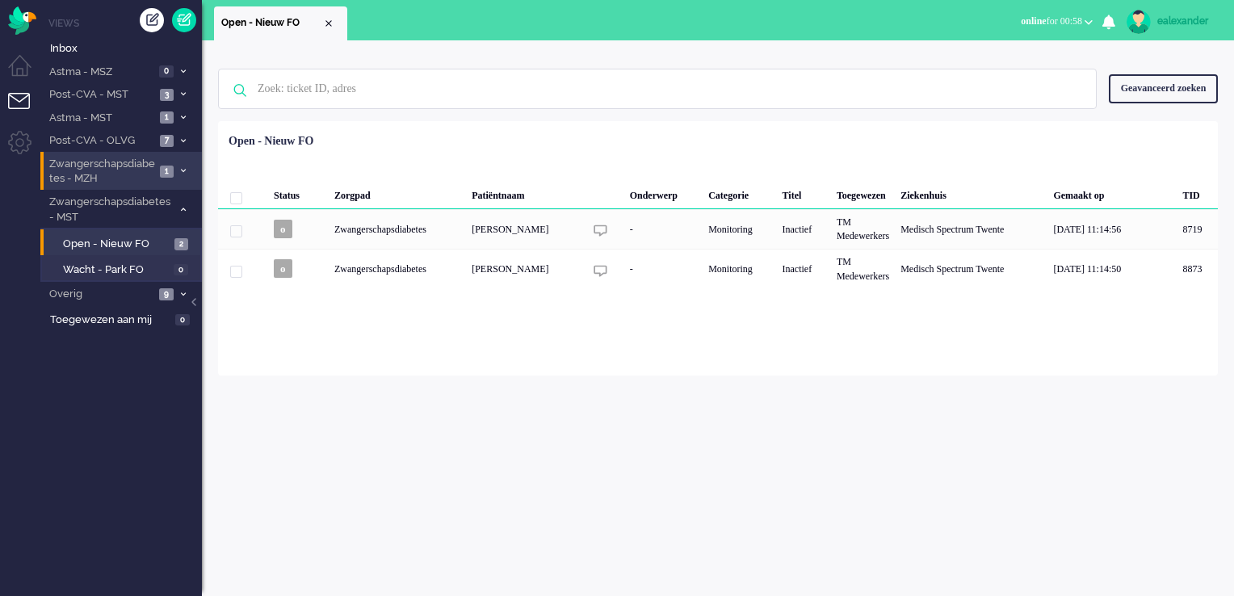
click at [178, 168] on span at bounding box center [183, 171] width 12 height 9
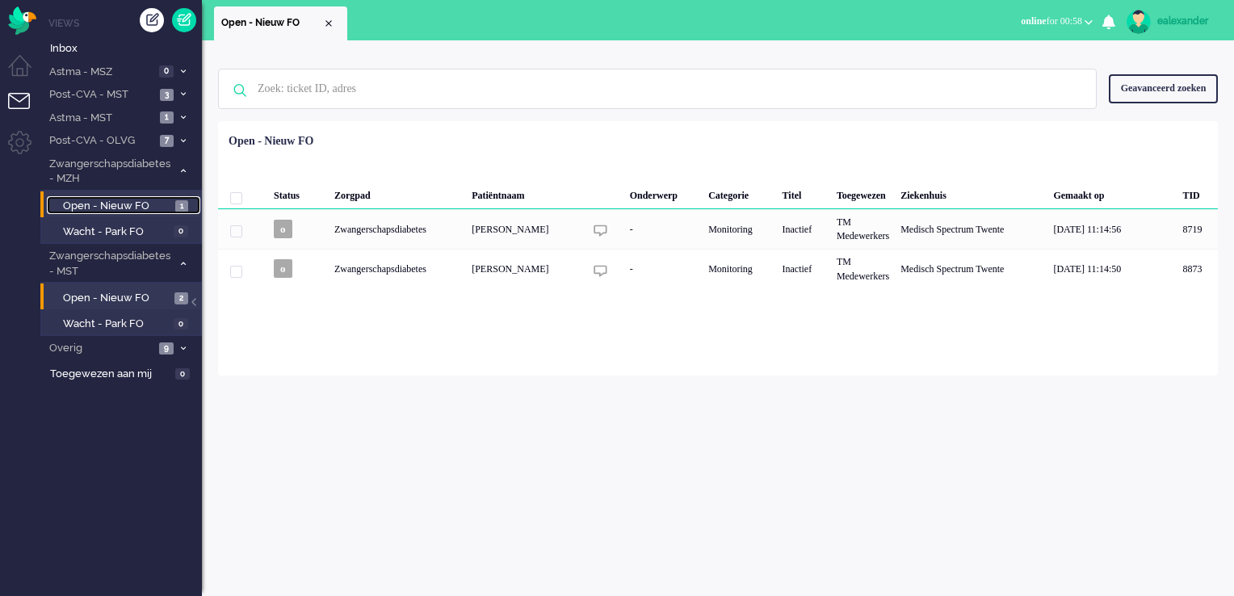
click at [162, 211] on span "Open - Nieuw FO" at bounding box center [117, 206] width 108 height 15
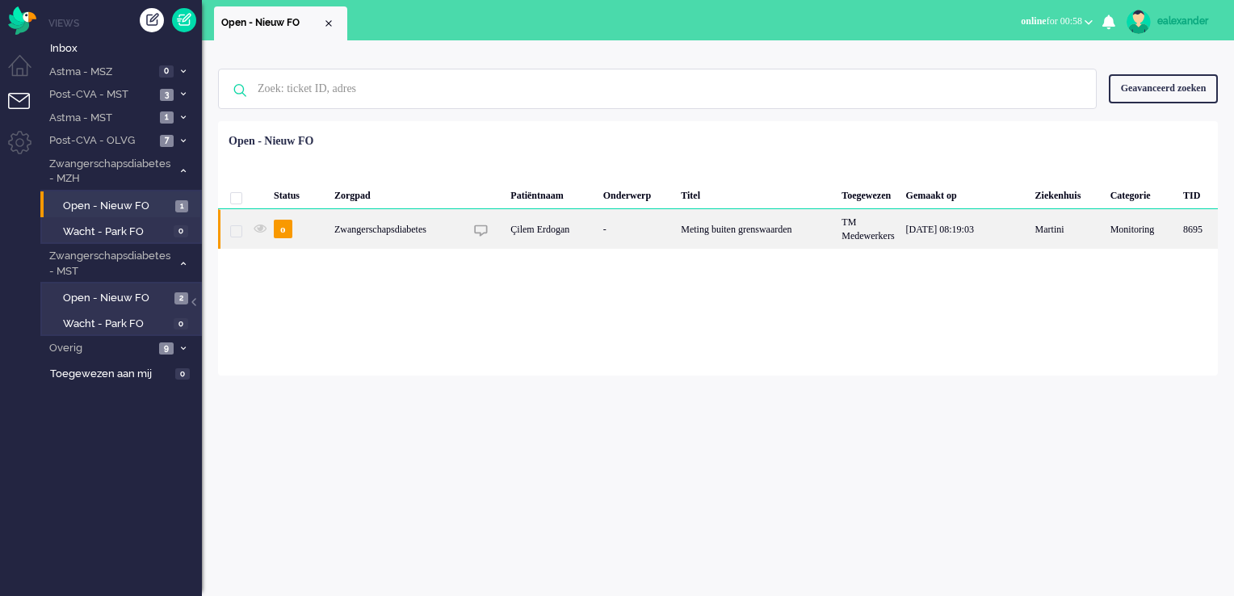
click at [646, 231] on div "-" at bounding box center [637, 229] width 78 height 40
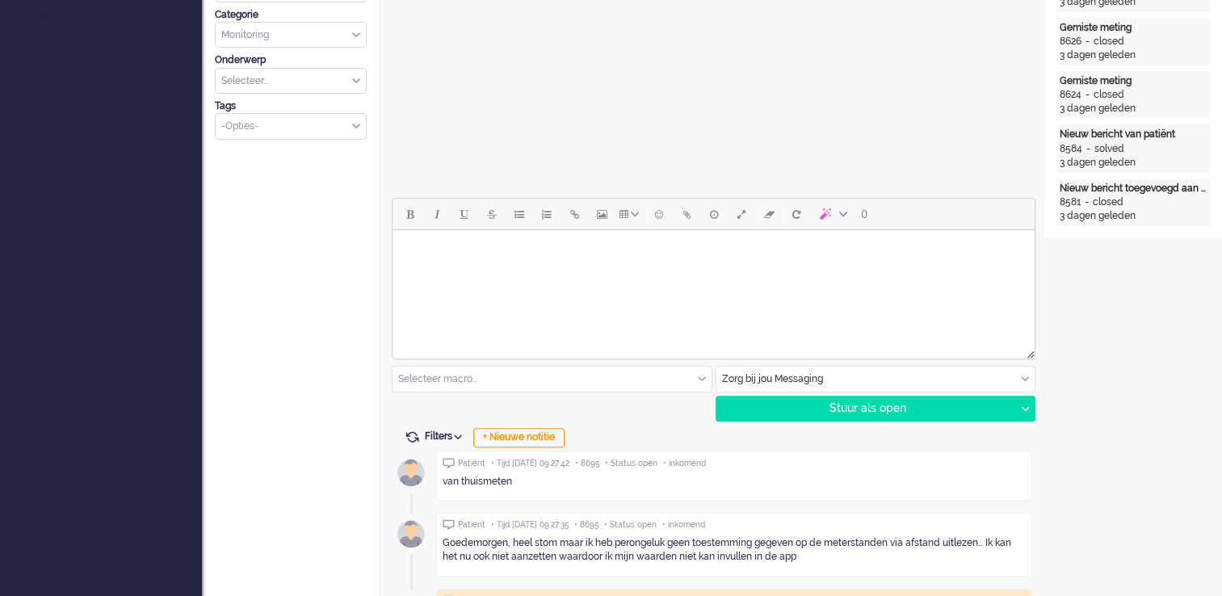
scroll to position [662, 0]
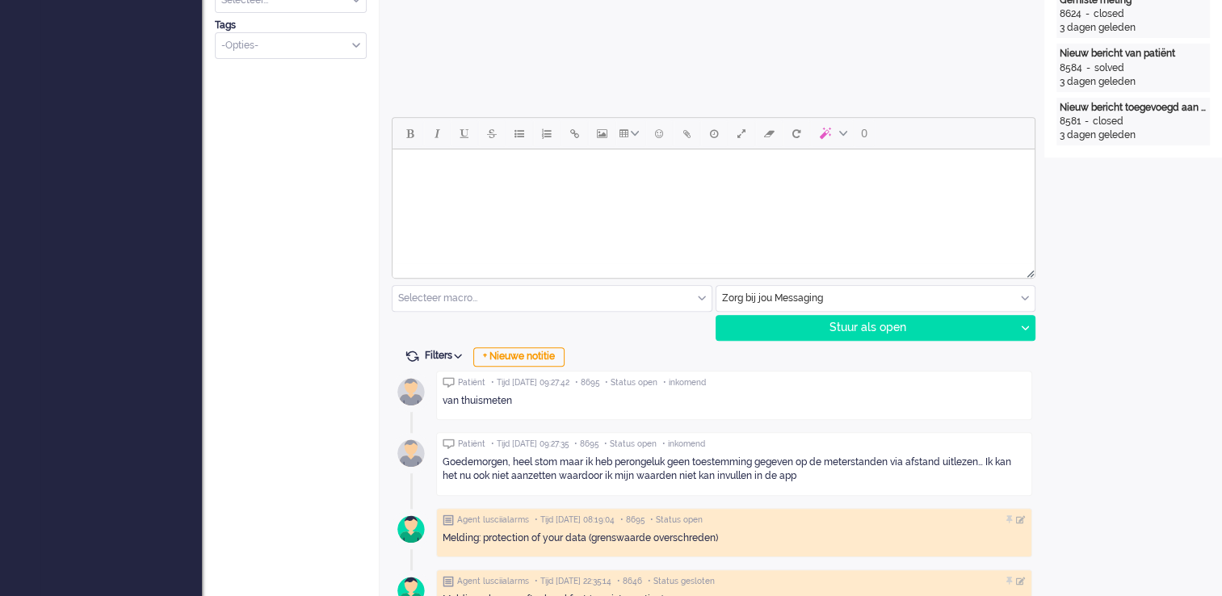
click at [578, 191] on html at bounding box center [713, 169] width 642 height 41
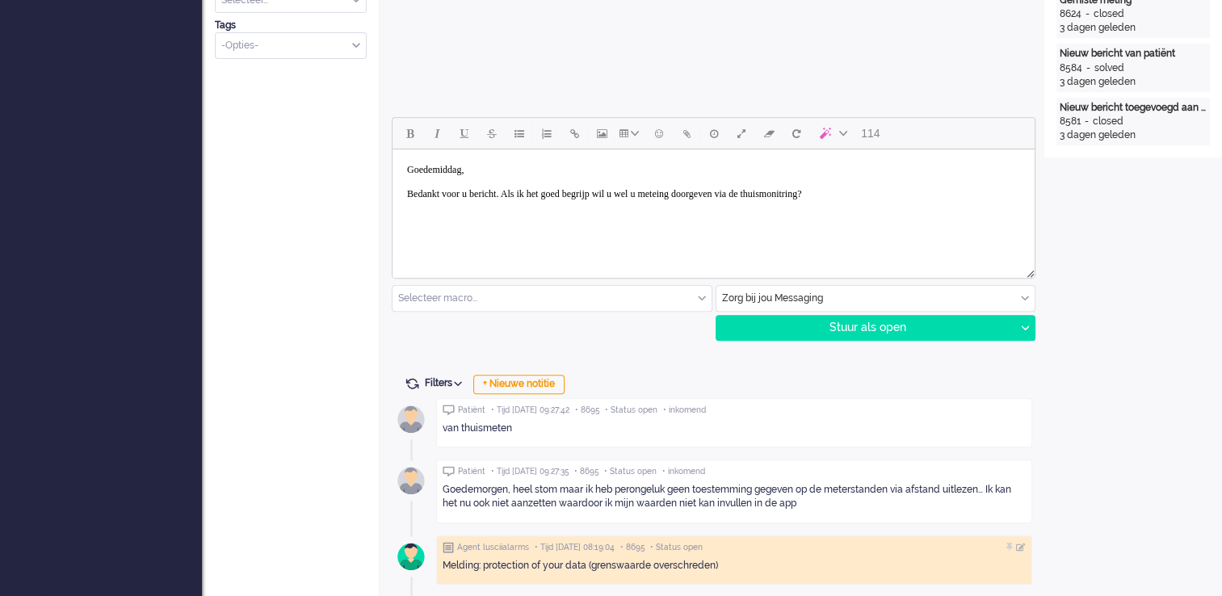
click at [707, 195] on body "Goedemiddag, Bedankt voor u bericht. Als ik het goed begrijp wil u wel u metein…" at bounding box center [713, 182] width 629 height 52
drag, startPoint x: 905, startPoint y: 195, endPoint x: 527, endPoint y: 199, distance: 378.8
click at [527, 199] on body "Goedemiddag, Bedankt voor u bericht. Als ik het goed begrijp wil u wel u metein…" at bounding box center [713, 182] width 629 height 52
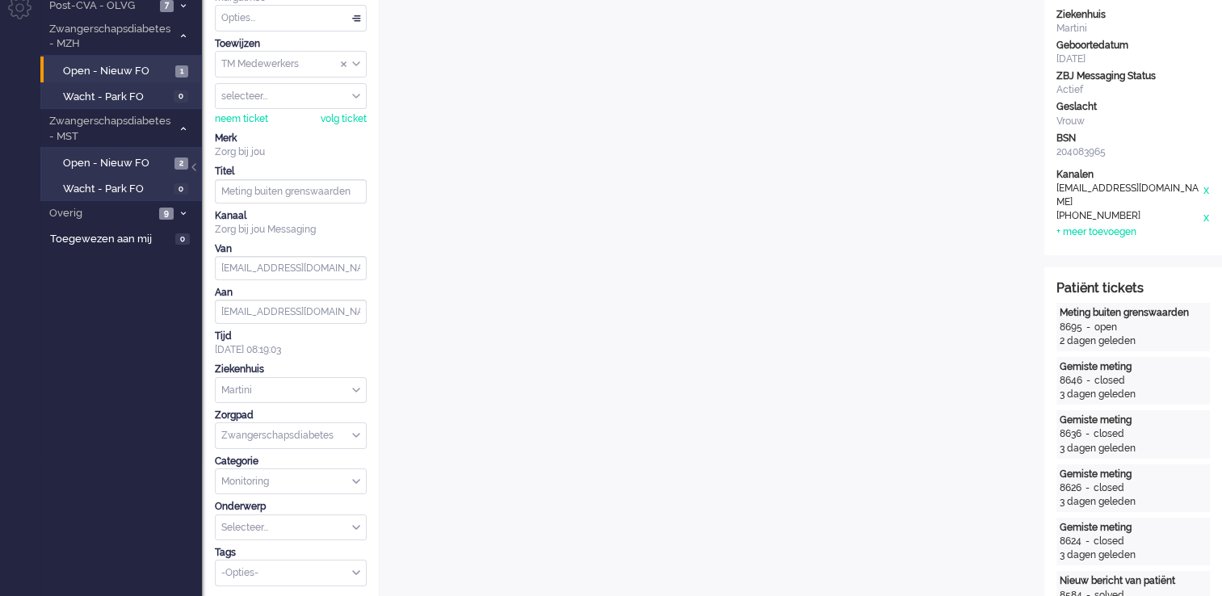
scroll to position [97, 0]
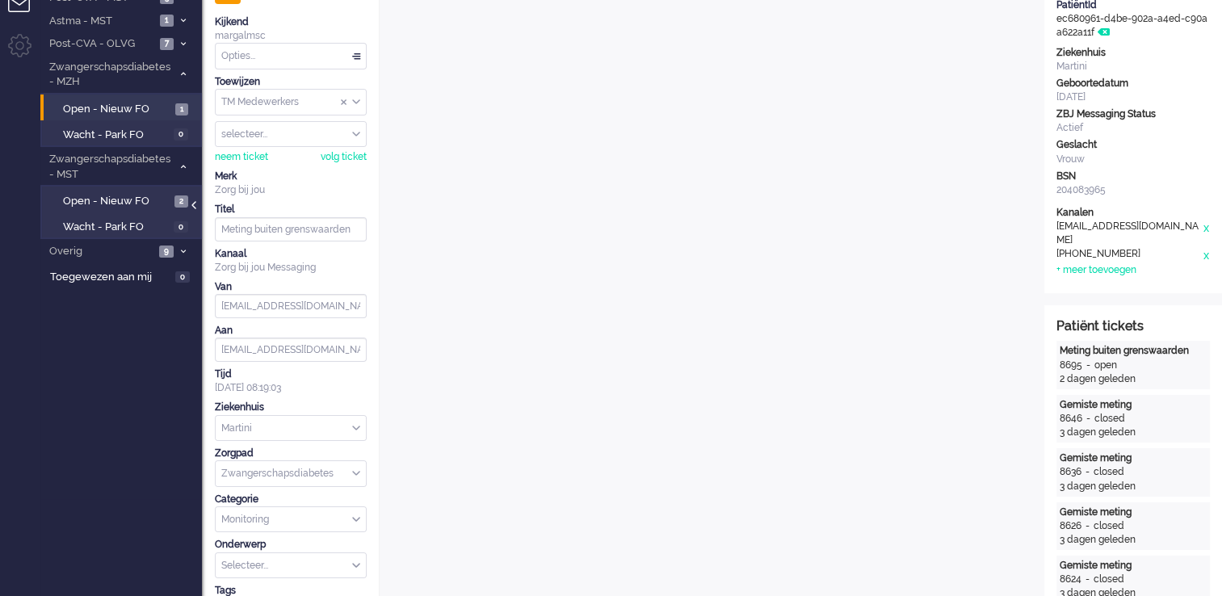
click at [195, 202] on div at bounding box center [195, 213] width 8 height 24
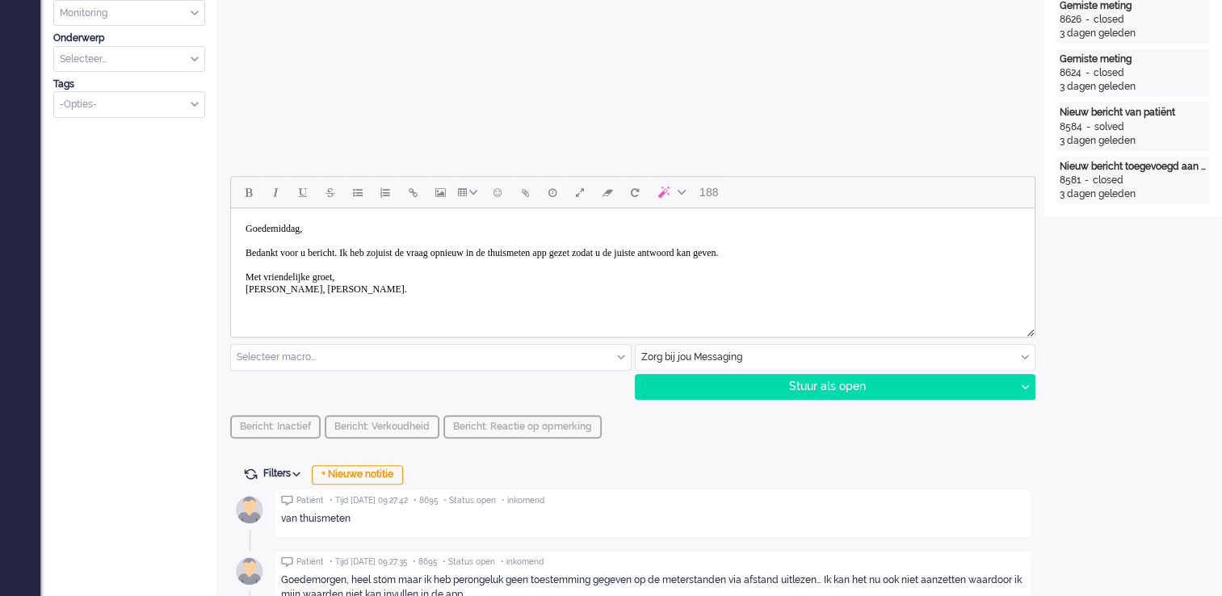
scroll to position [565, 0]
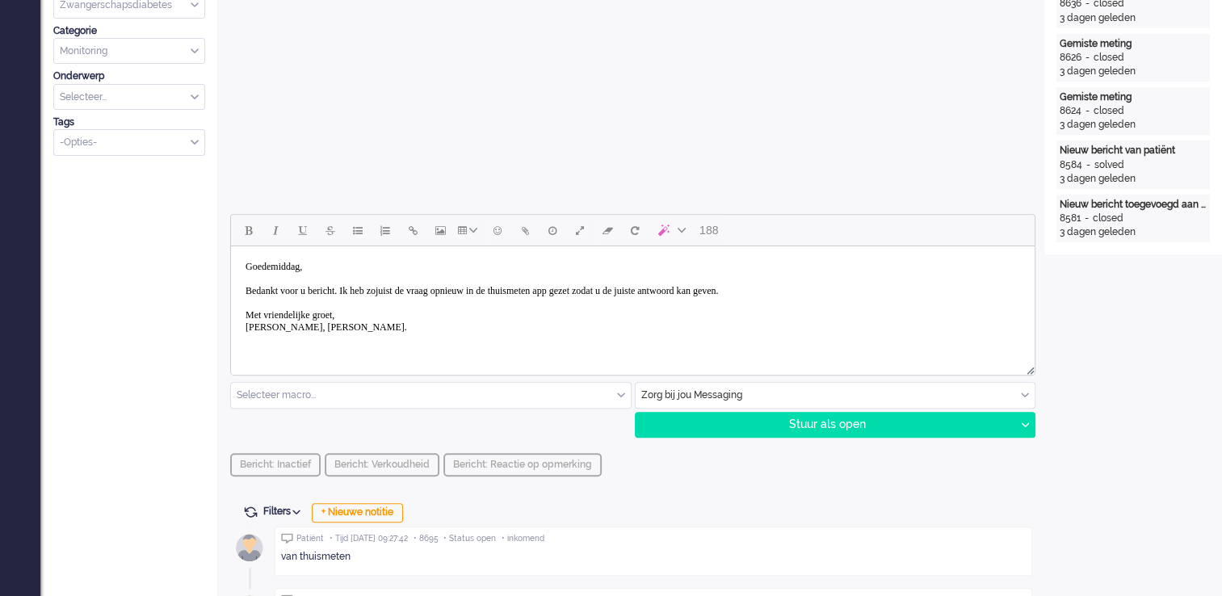
click at [816, 293] on body "Goedemiddag, Bedankt voor u bericht. Ik heb zojuist de vraag opnieuw in de thui…" at bounding box center [632, 297] width 791 height 89
click at [893, 291] on body "Goedemiddag, Bedankt voor u bericht. Ik heb zojuist de vraag opnieuw in de thui…" at bounding box center [632, 297] width 791 height 89
click at [892, 289] on body "Goedemiddag, Bedankt voor u bericht. Ik heb zojuist de vraag opnieuw in de thui…" at bounding box center [632, 297] width 791 height 89
click at [930, 431] on div "Stuur als open" at bounding box center [826, 425] width 380 height 24
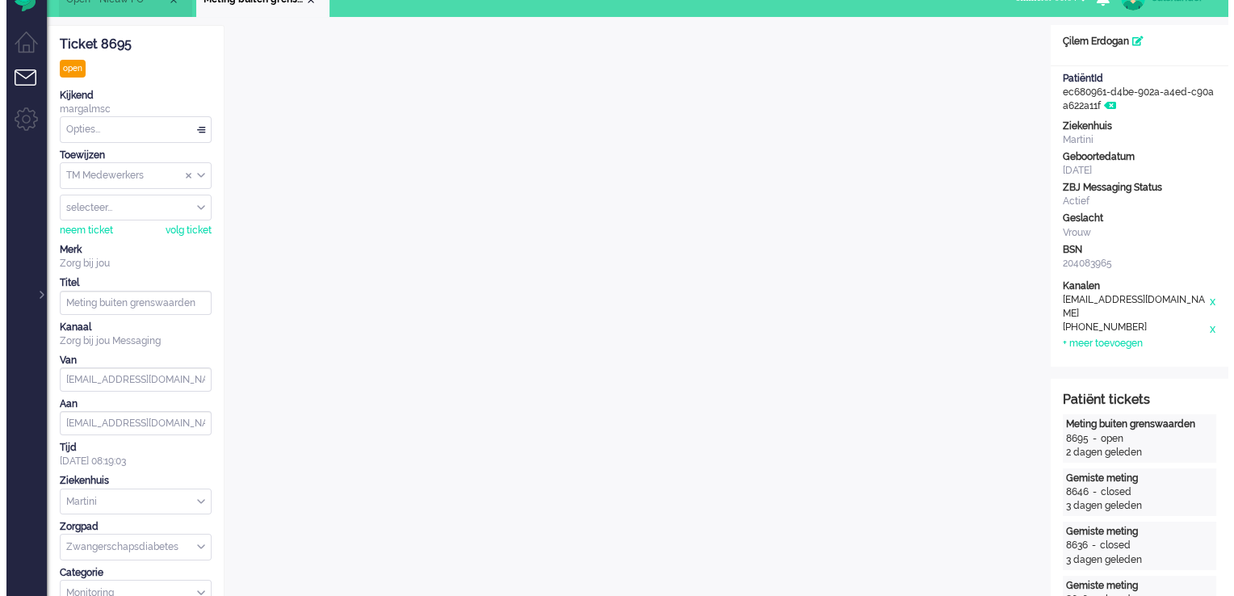
scroll to position [0, 0]
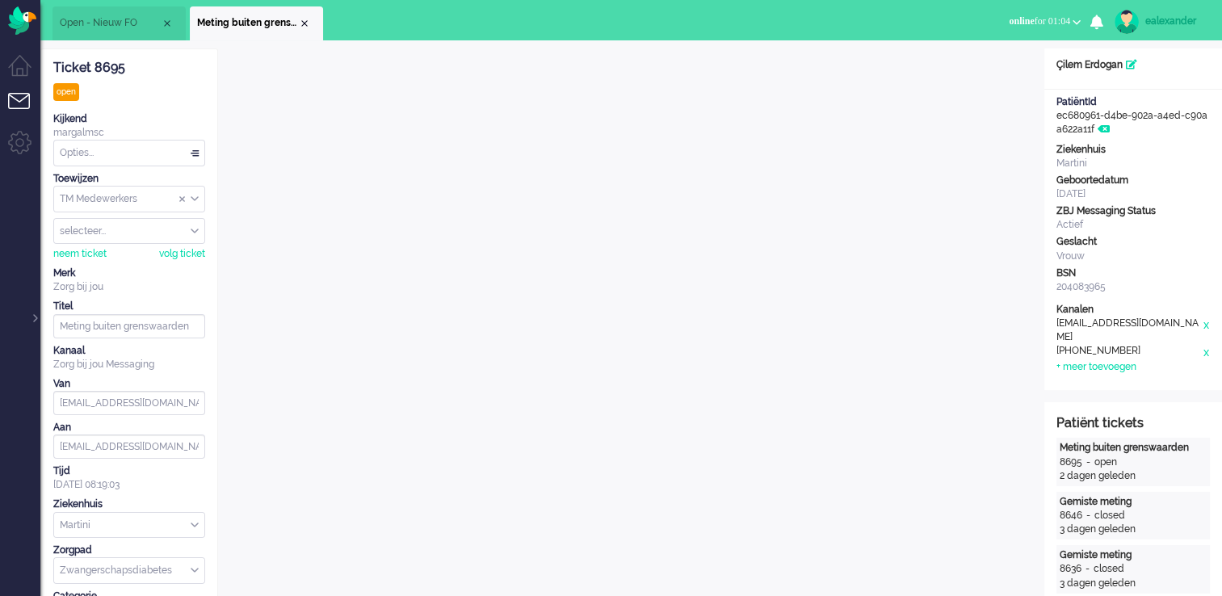
click at [151, 149] on div "Opties..." at bounding box center [129, 153] width 150 height 25
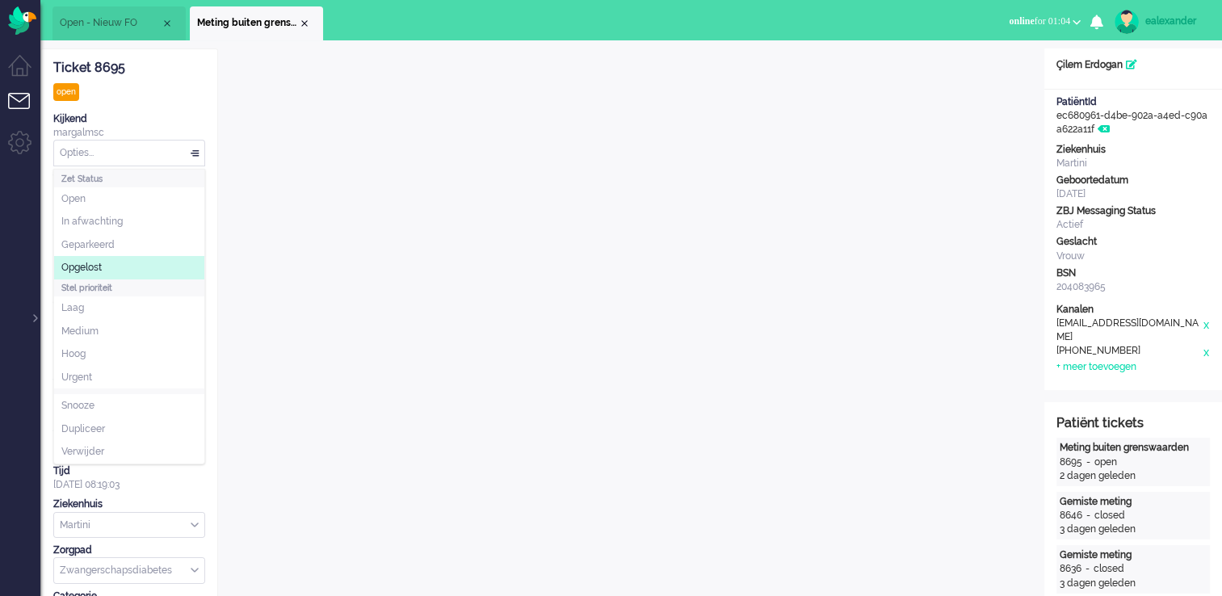
click at [135, 265] on li "Opgelost" at bounding box center [129, 267] width 150 height 23
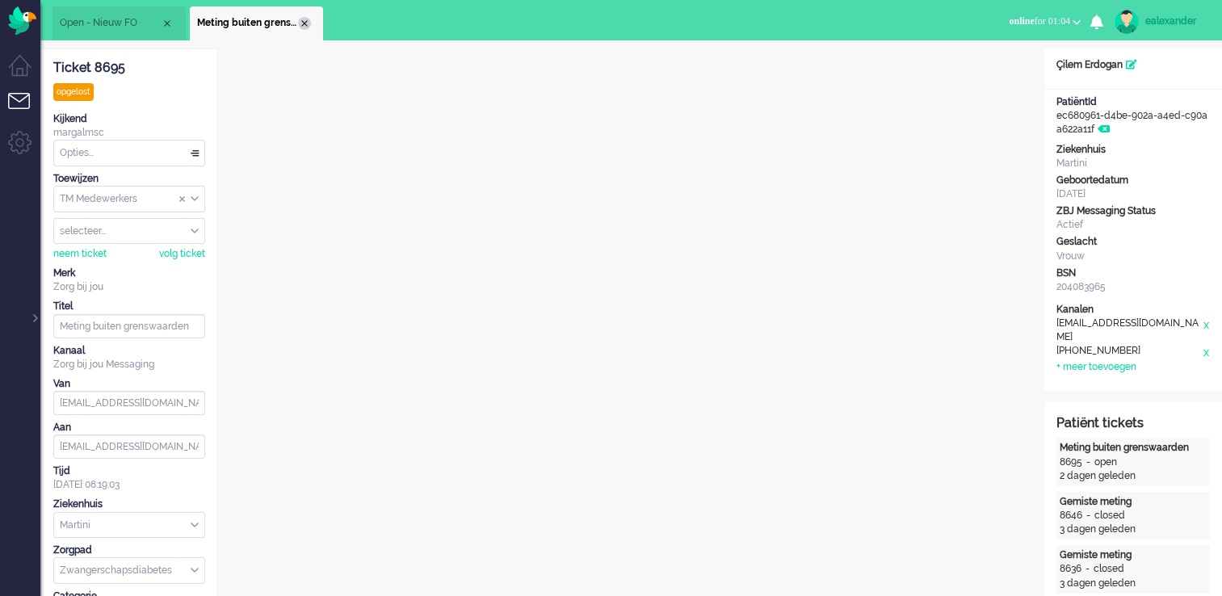
click at [303, 21] on div "Close tab" at bounding box center [304, 23] width 13 height 13
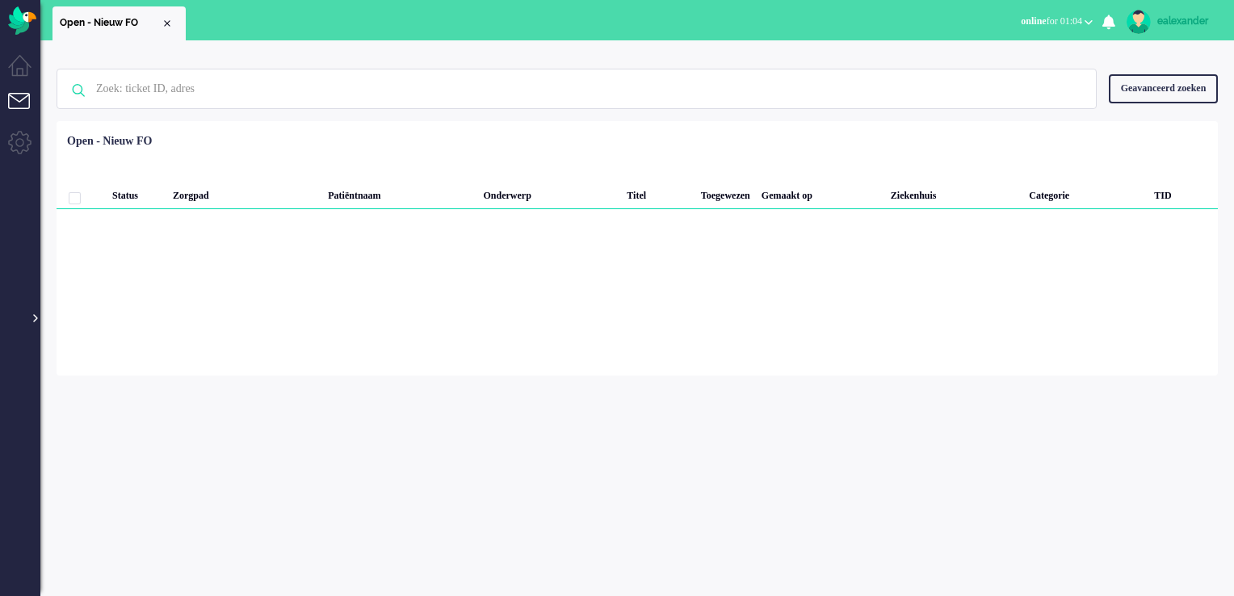
click at [36, 315] on div at bounding box center [34, 310] width 8 height 24
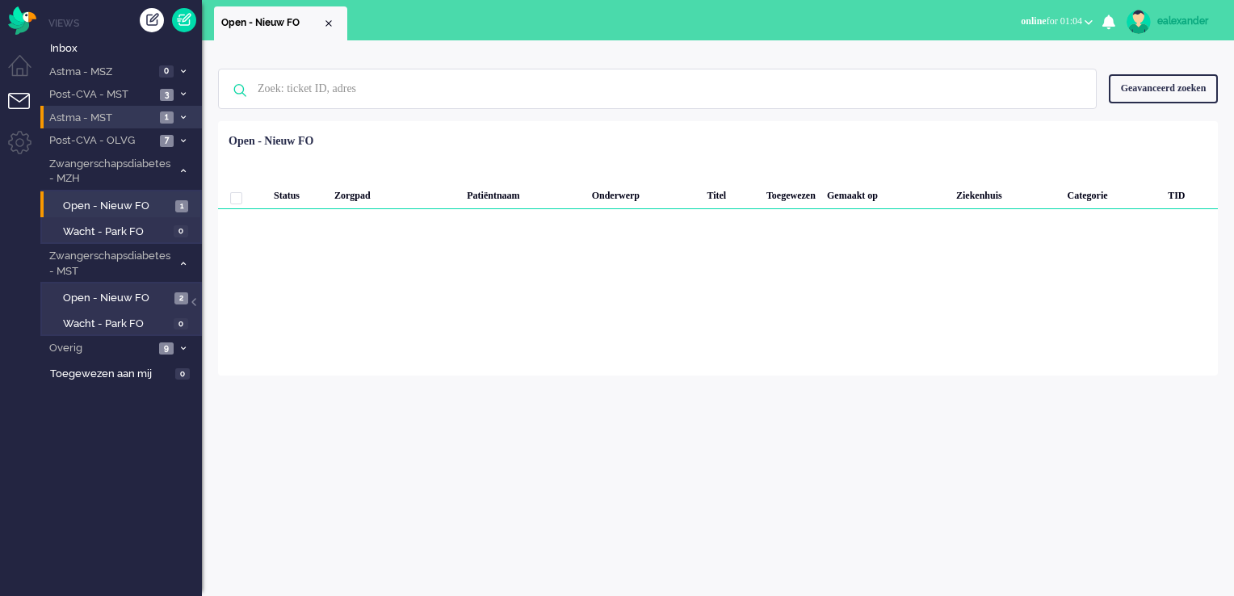
click at [165, 110] on li "Astma - MST 1" at bounding box center [121, 117] width 162 height 23
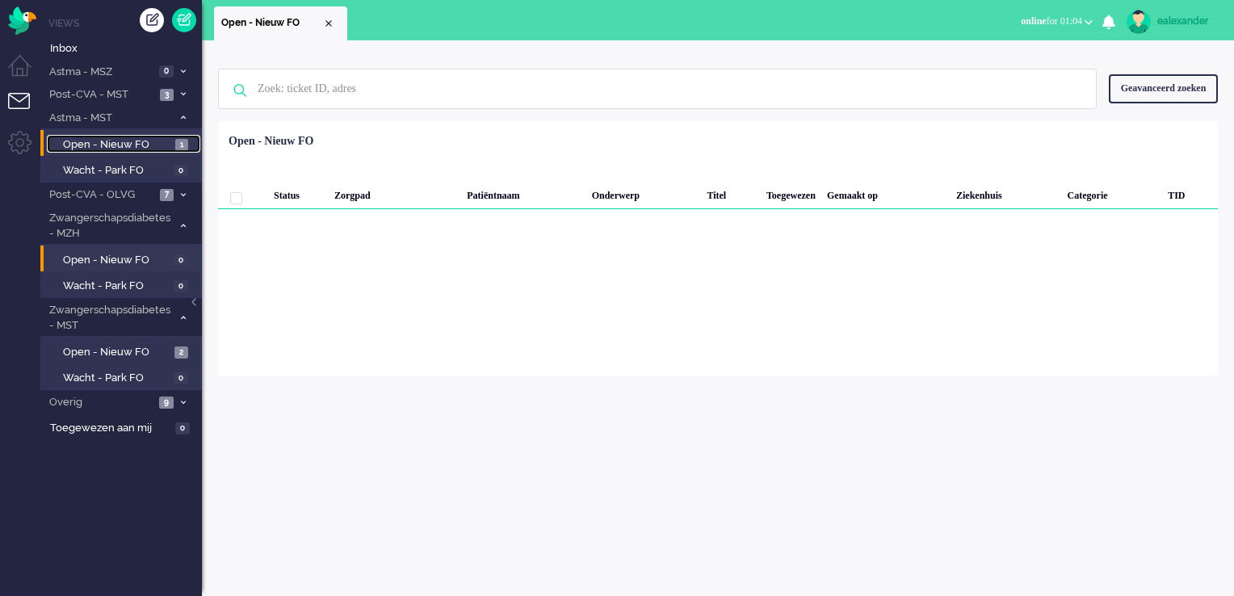
click at [170, 135] on link "Open - Nieuw FO 1" at bounding box center [123, 144] width 153 height 18
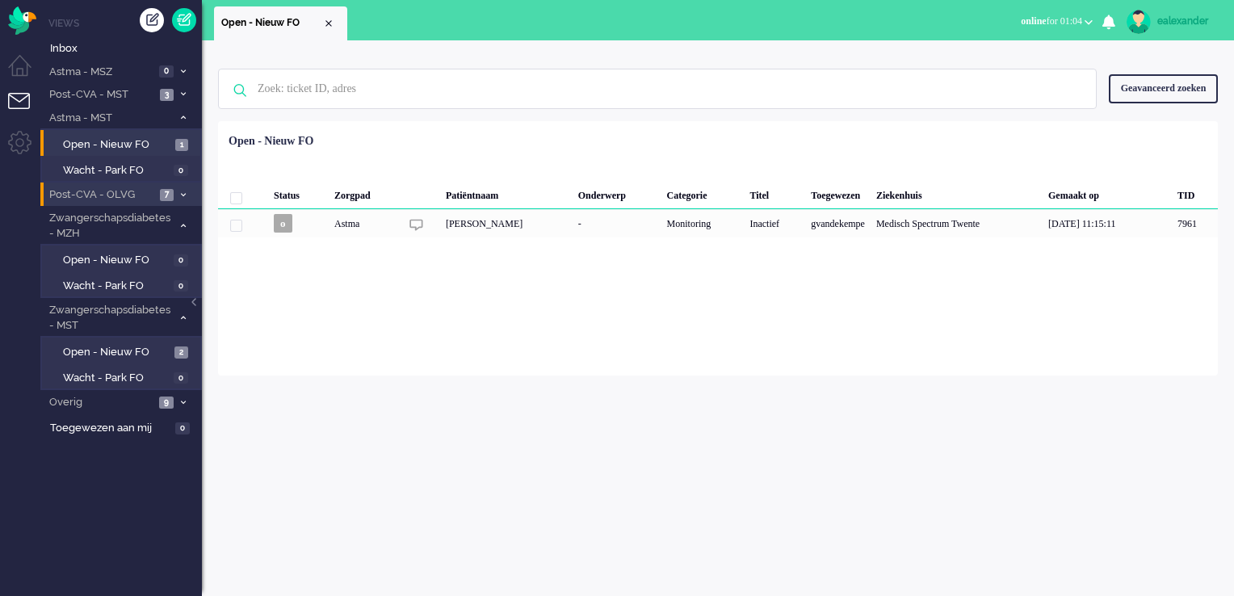
click at [170, 195] on span "7" at bounding box center [167, 195] width 14 height 12
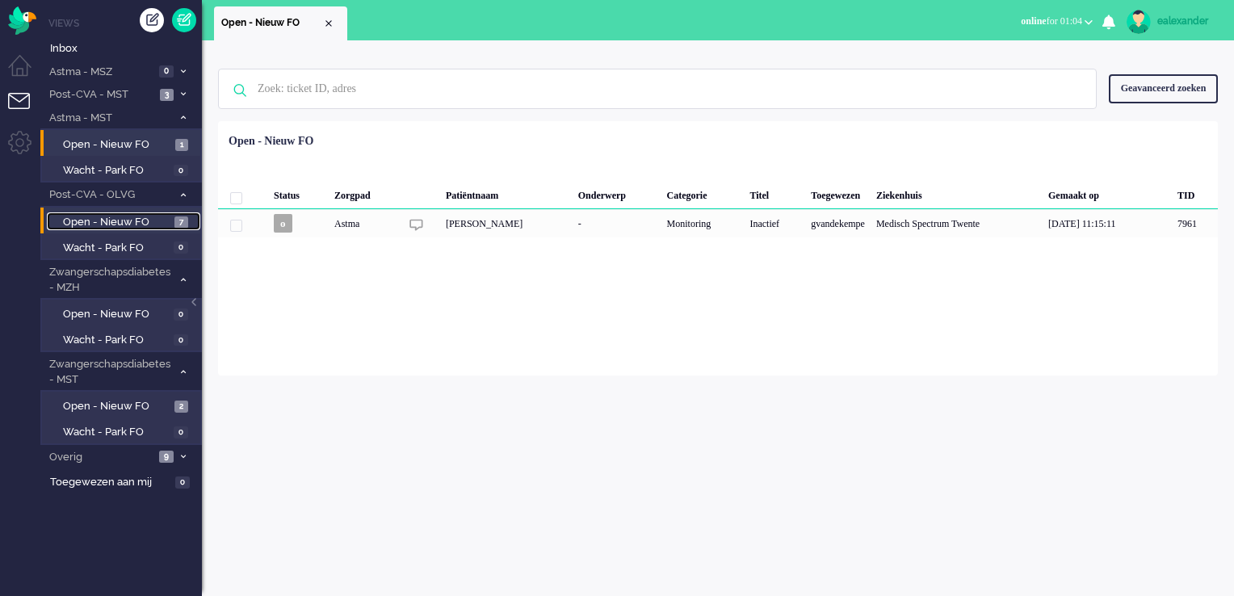
click at [175, 222] on span "7" at bounding box center [181, 222] width 14 height 12
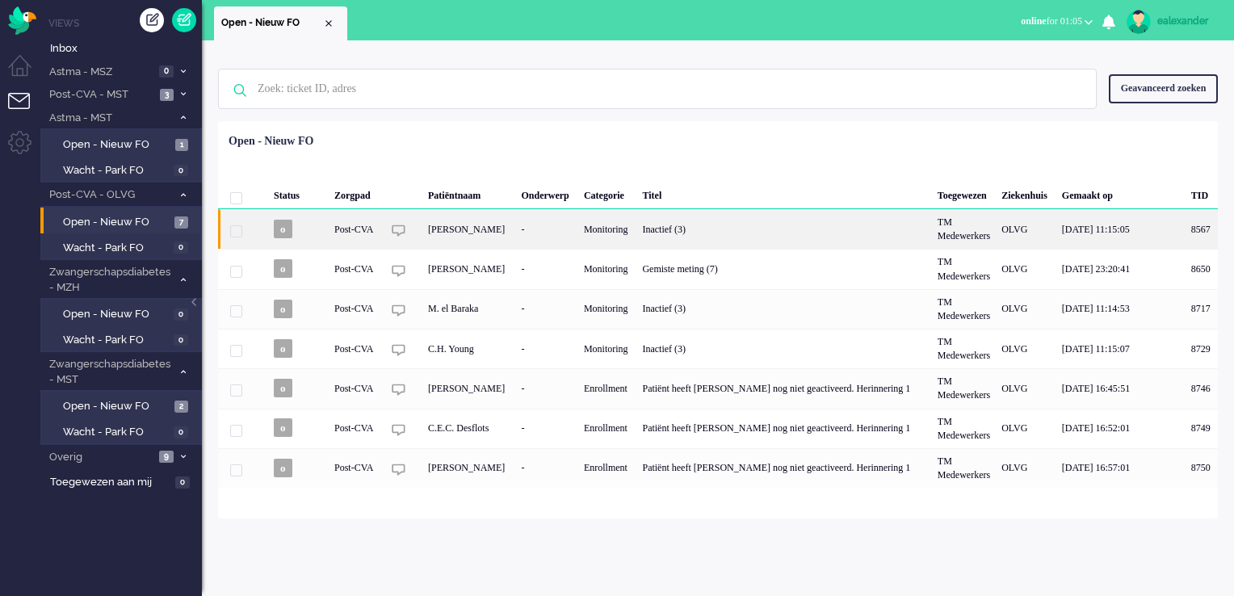
click at [629, 236] on div "Monitoring" at bounding box center [607, 229] width 59 height 40
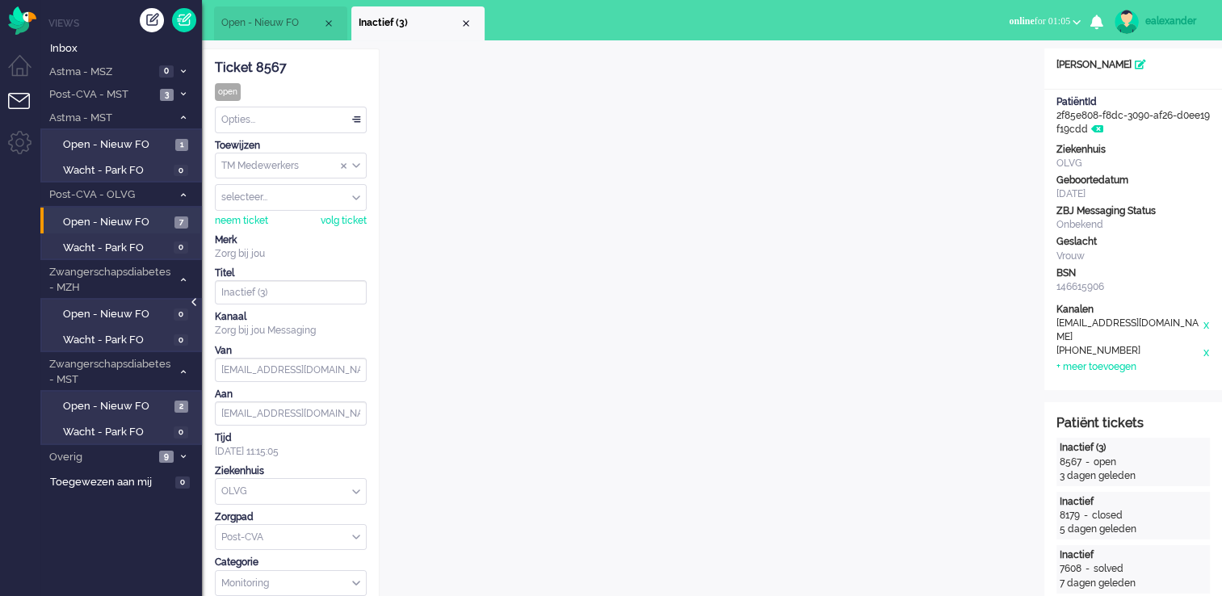
click at [192, 305] on div at bounding box center [195, 310] width 8 height 24
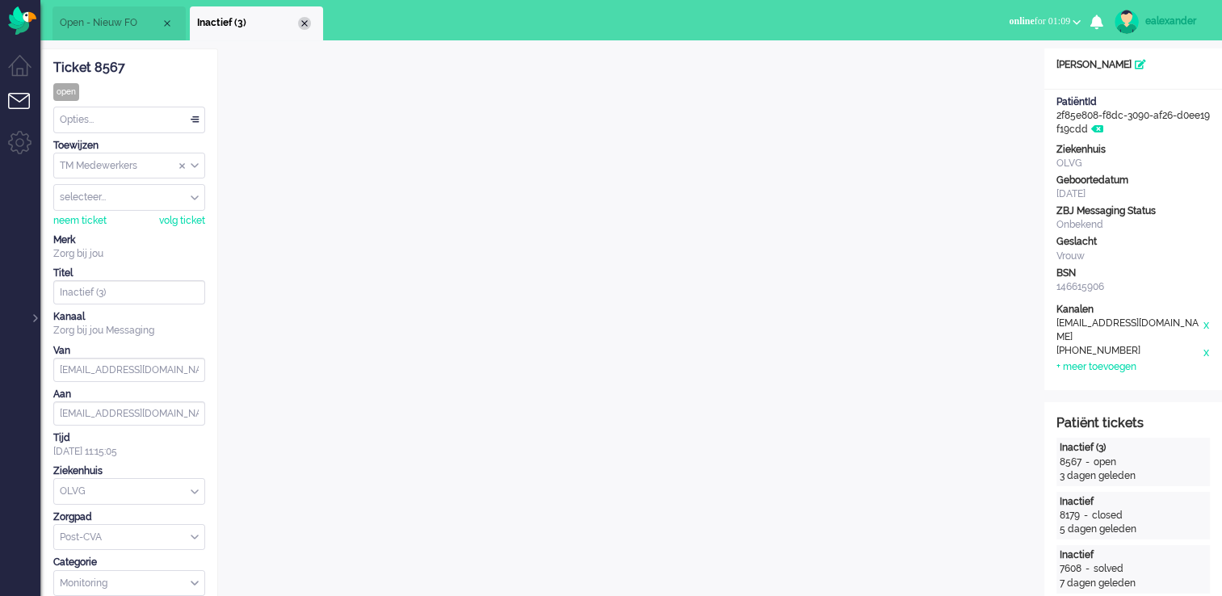
click at [308, 23] on div "Close tab" at bounding box center [304, 23] width 13 height 13
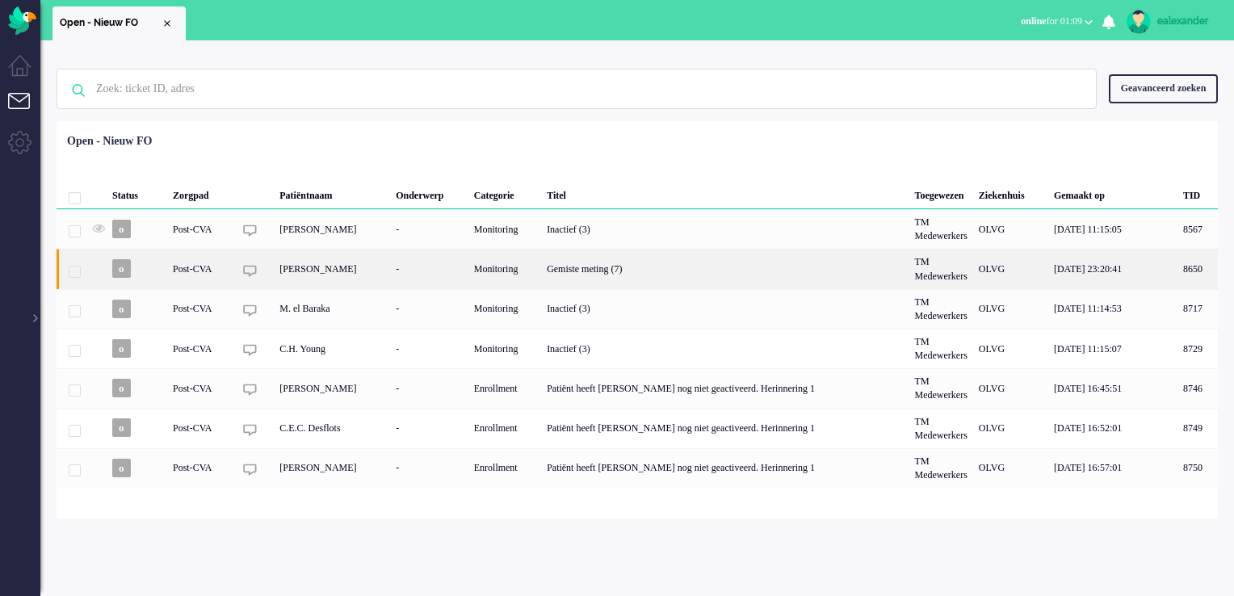
click at [621, 270] on div "Gemiste meting (7)" at bounding box center [724, 269] width 367 height 40
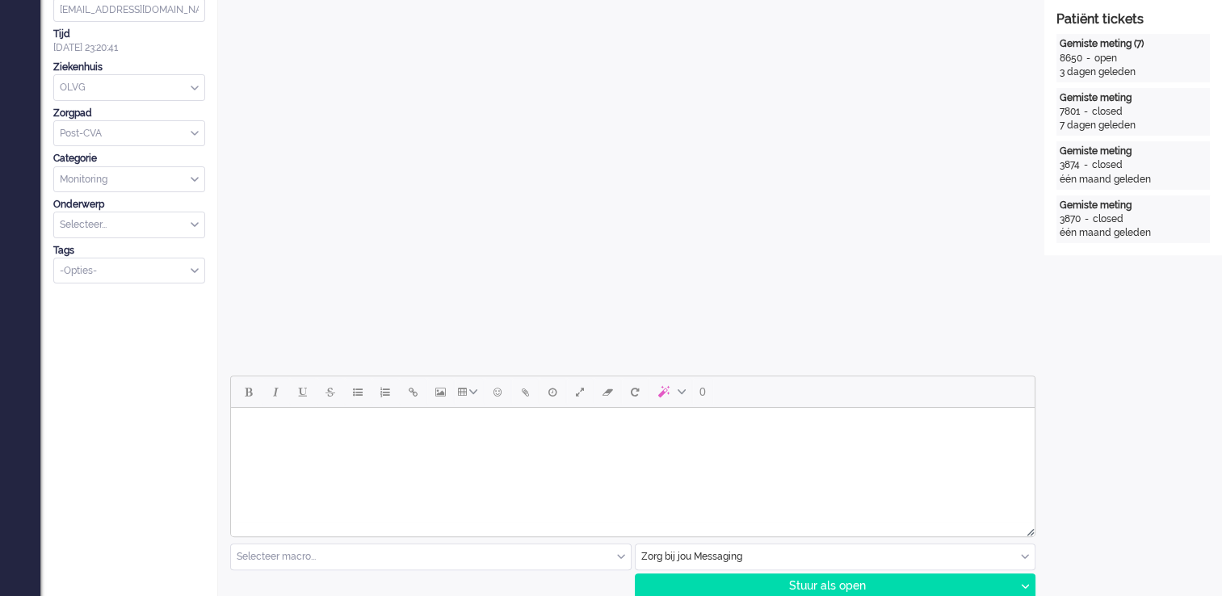
scroll to position [565, 0]
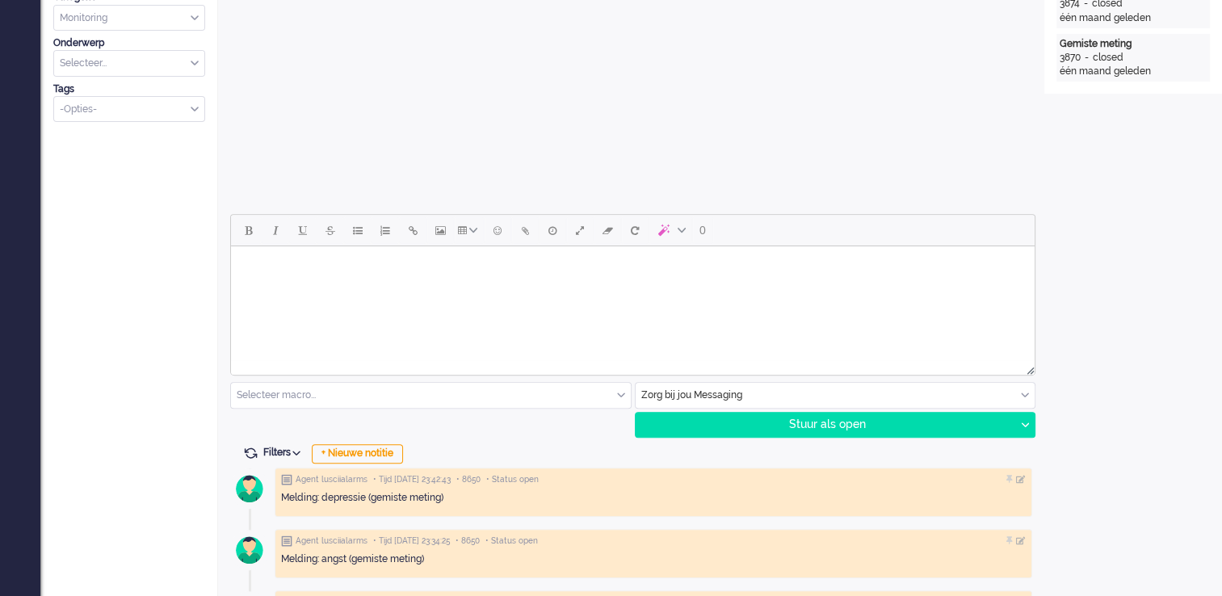
click at [790, 287] on html at bounding box center [633, 266] width 804 height 41
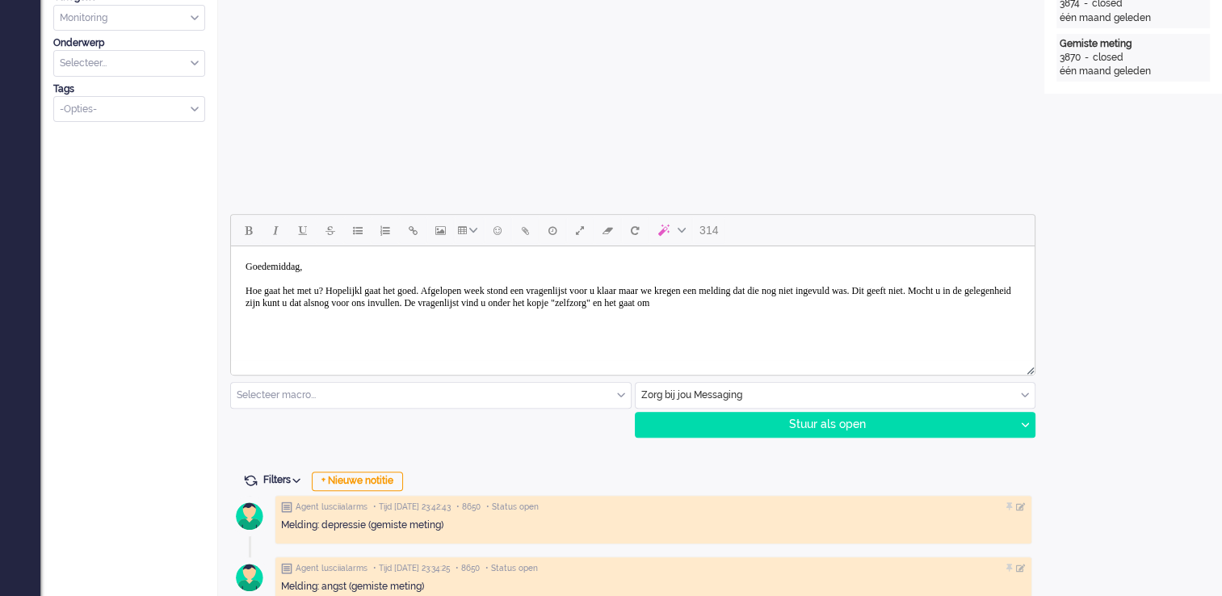
click at [979, 308] on body "Goedemiddag, Hoe gaat het met u? Hopelijkl gaat het goed. Afgelopen week stond …" at bounding box center [632, 285] width 791 height 65
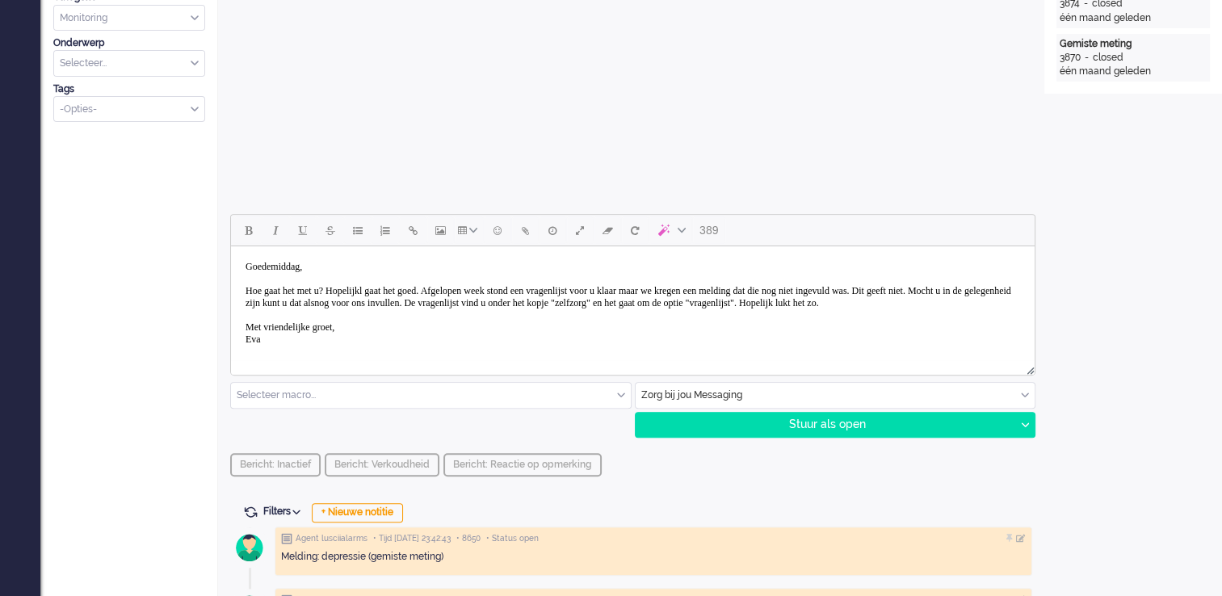
click at [375, 286] on body "Goedemiddag, Hoe gaat het met u? Hopelijkl gaat het goed. Afgelopen week stond …" at bounding box center [632, 303] width 791 height 101
click at [324, 354] on body "Goedemiddag, Hoe gaat het met u? Hopelijk gaat het goed. Afgelopen week stond e…" at bounding box center [632, 303] width 791 height 101
click at [843, 428] on div "Stuur als open" at bounding box center [826, 425] width 380 height 24
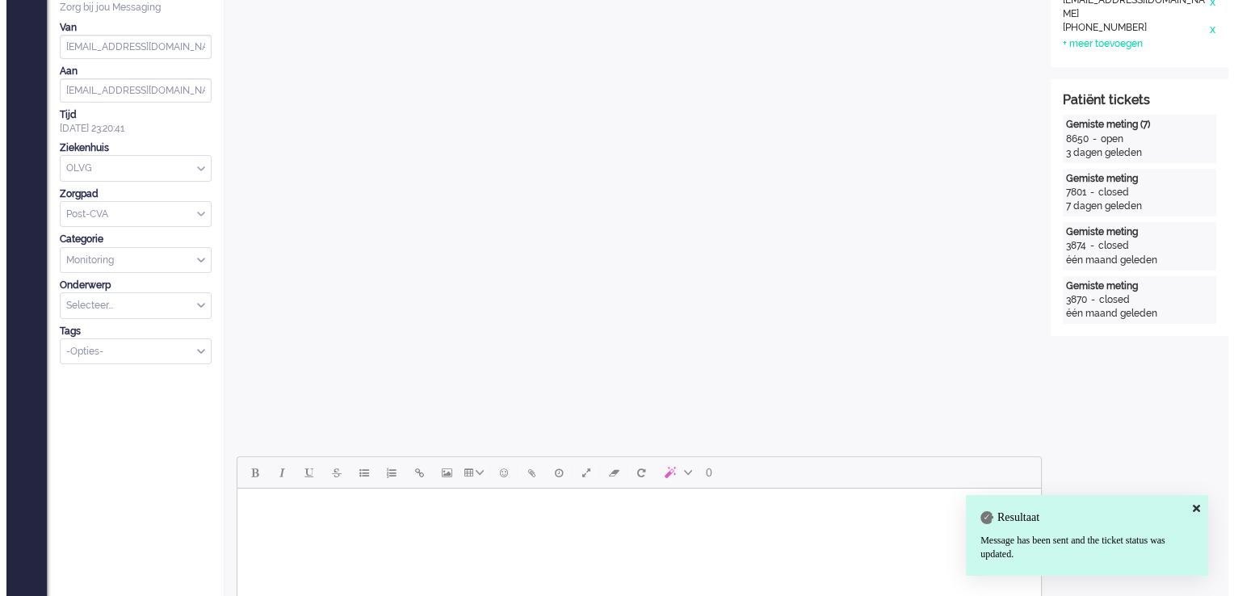
scroll to position [0, 0]
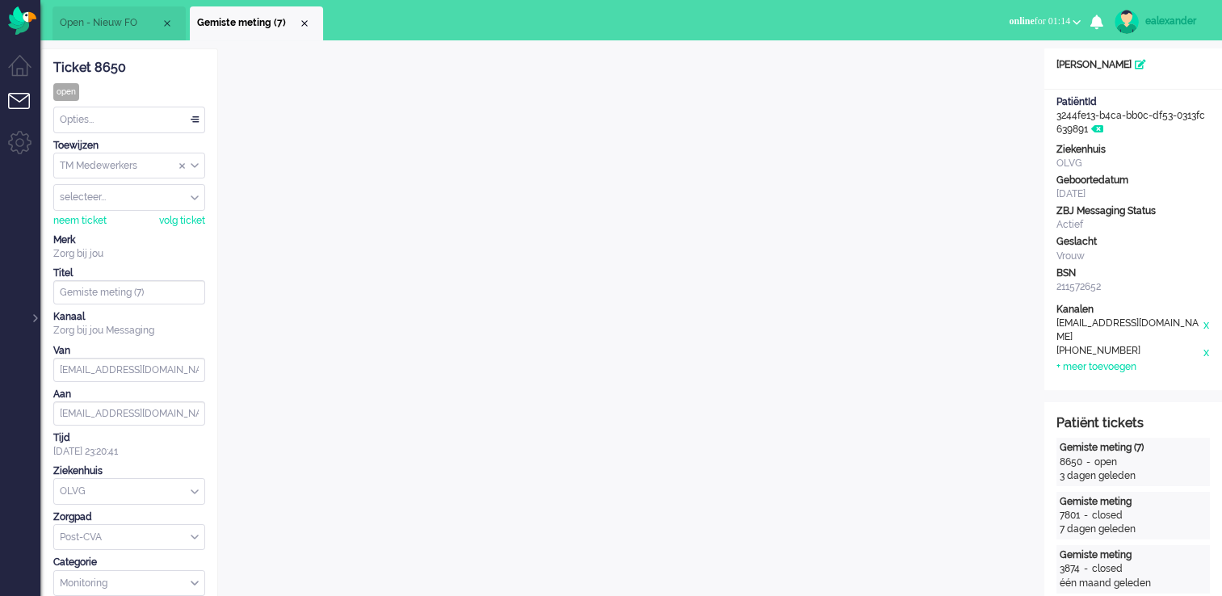
click at [141, 123] on div "Opties..." at bounding box center [129, 119] width 150 height 25
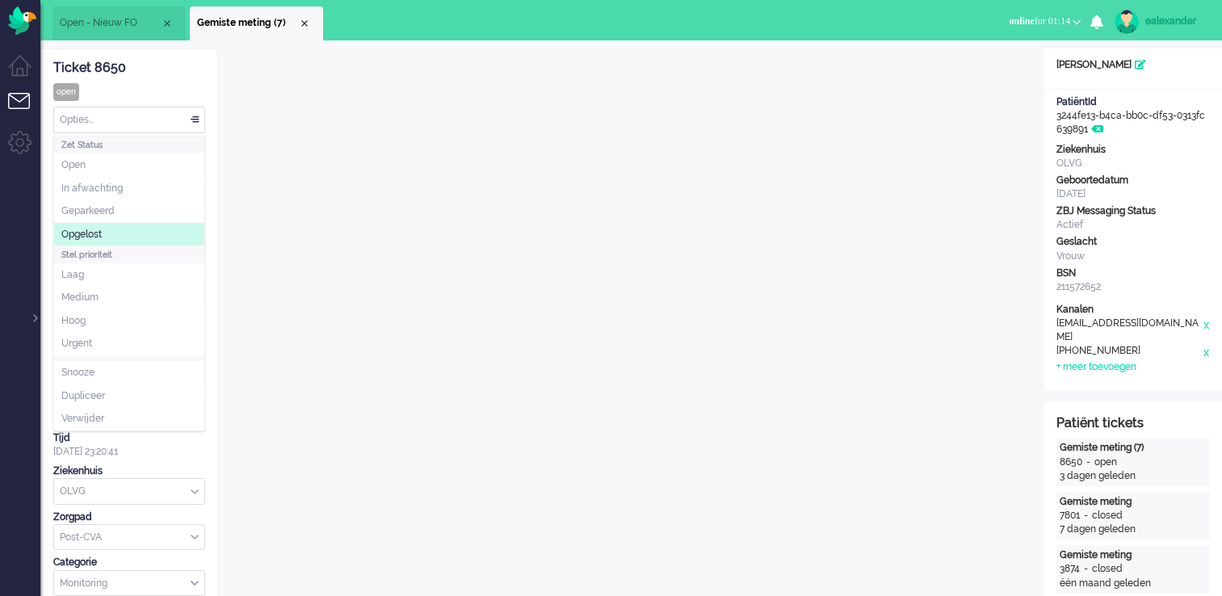
click at [120, 229] on li "Opgelost" at bounding box center [129, 234] width 150 height 23
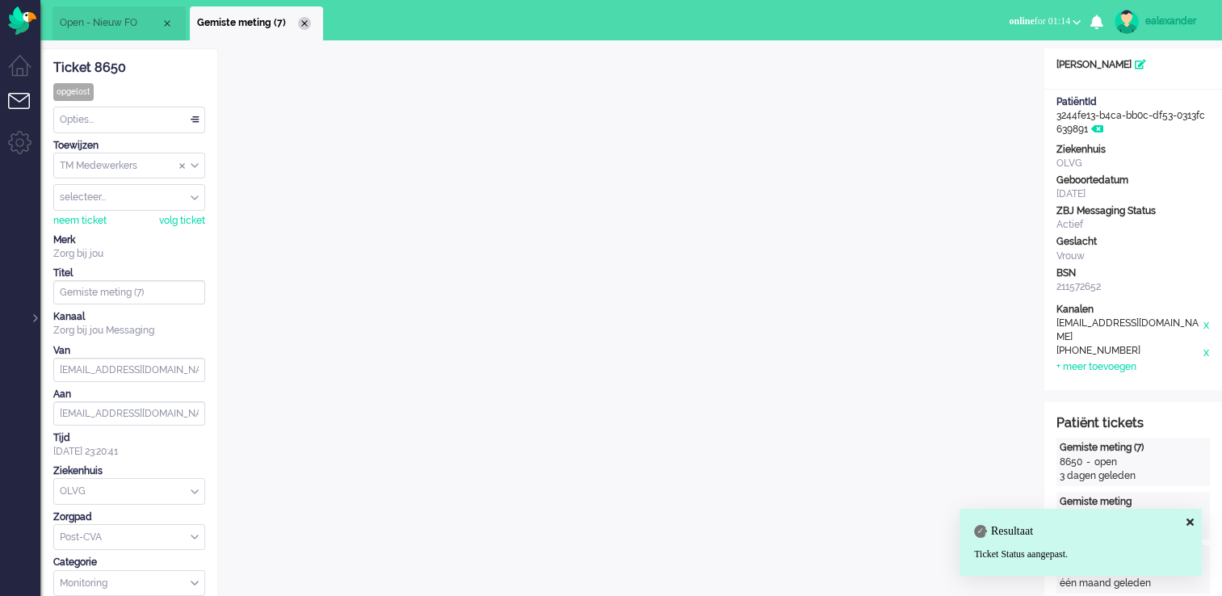
click at [307, 27] on div "Close tab" at bounding box center [304, 23] width 13 height 13
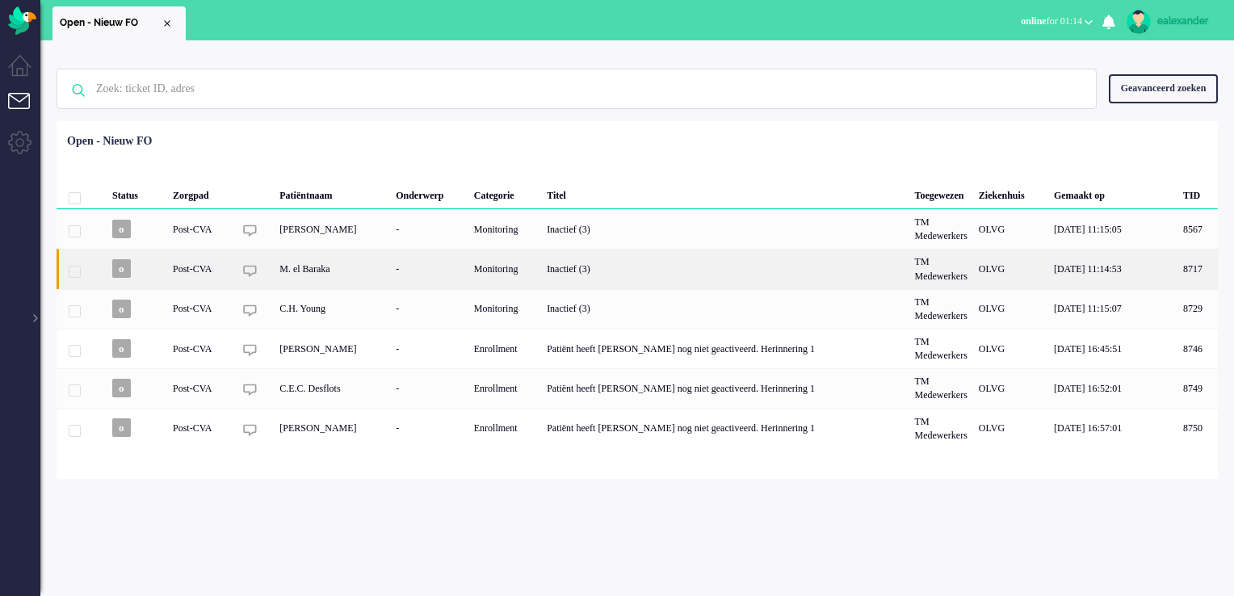
click at [630, 283] on div "Inactief (3)" at bounding box center [724, 269] width 367 height 40
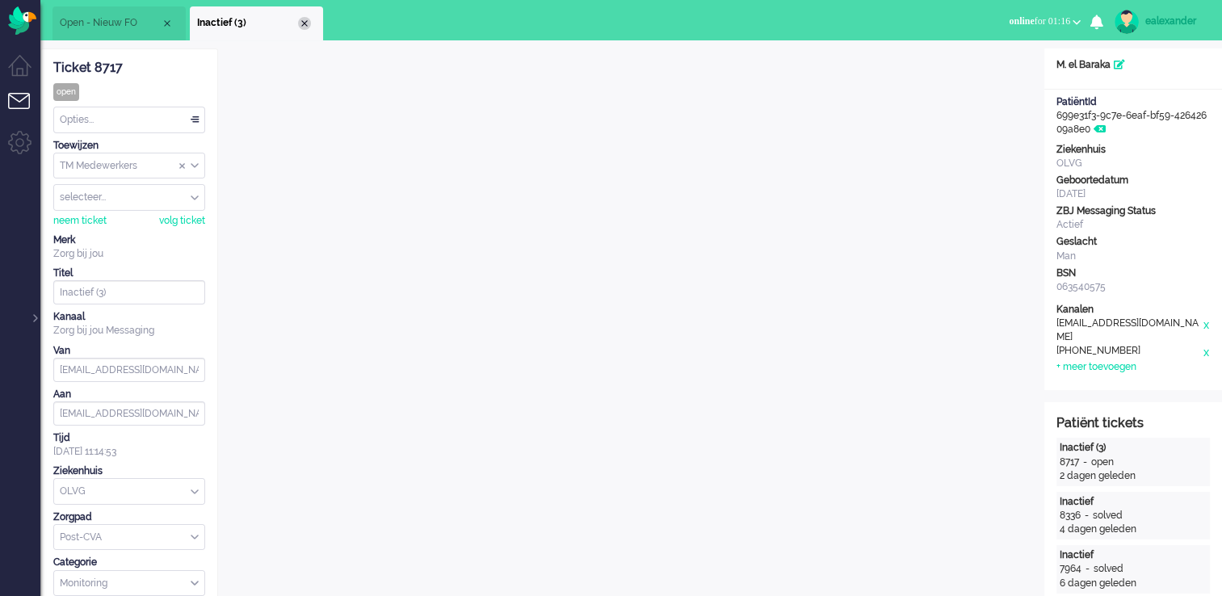
click at [302, 25] on div "Close tab" at bounding box center [304, 23] width 13 height 13
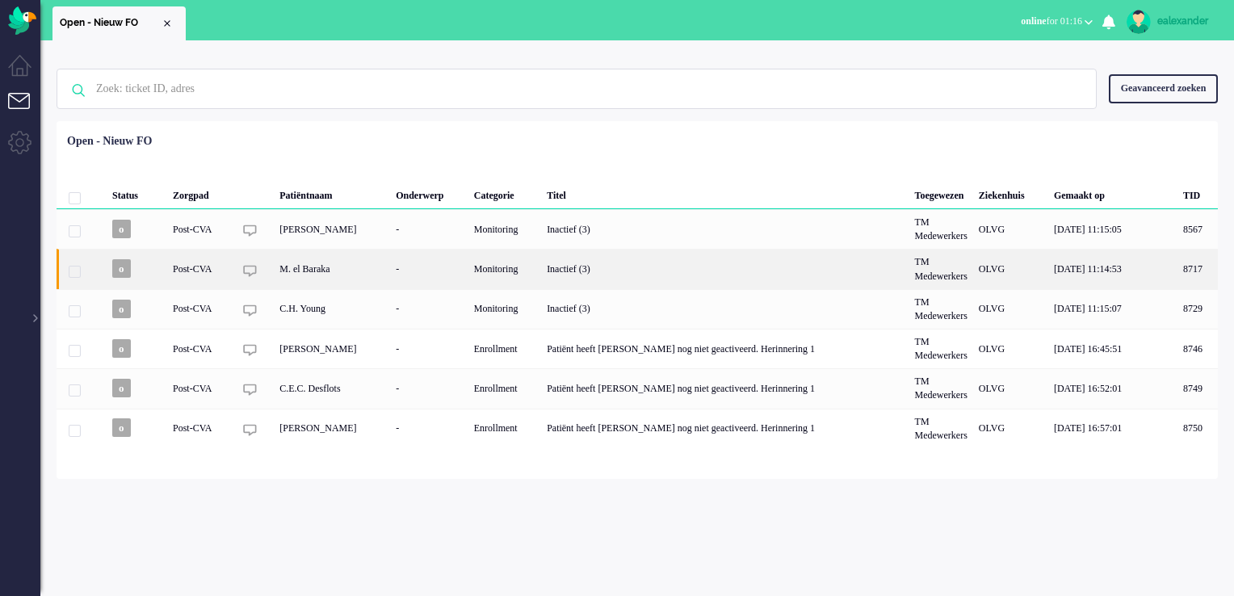
click at [633, 276] on div "Inactief (3)" at bounding box center [724, 269] width 367 height 40
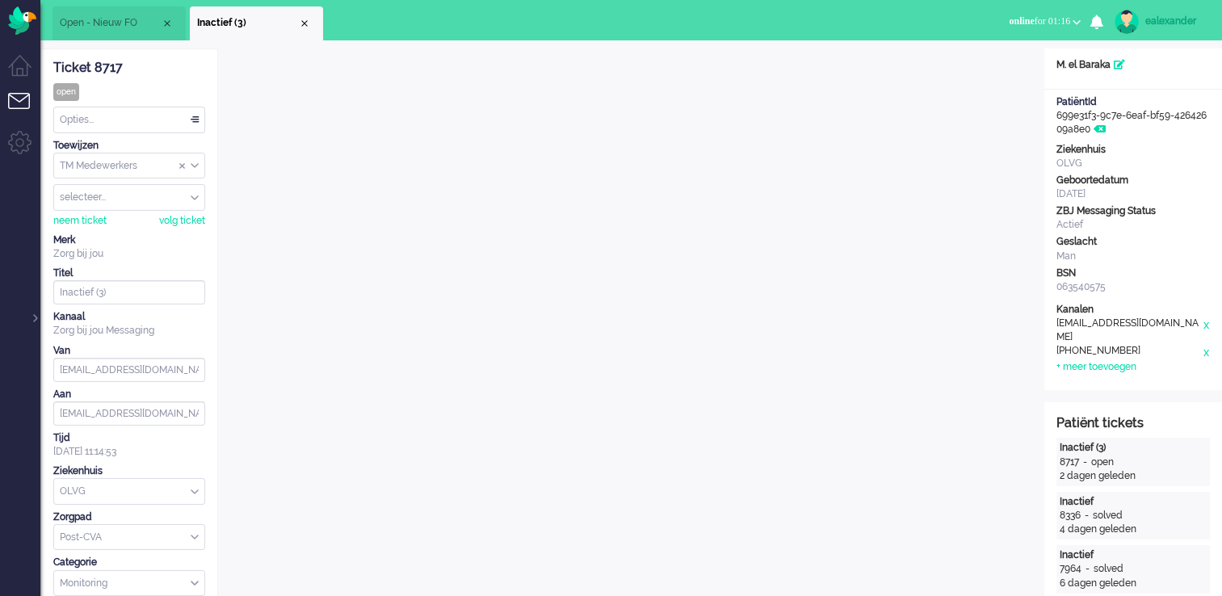
scroll to position [48, 0]
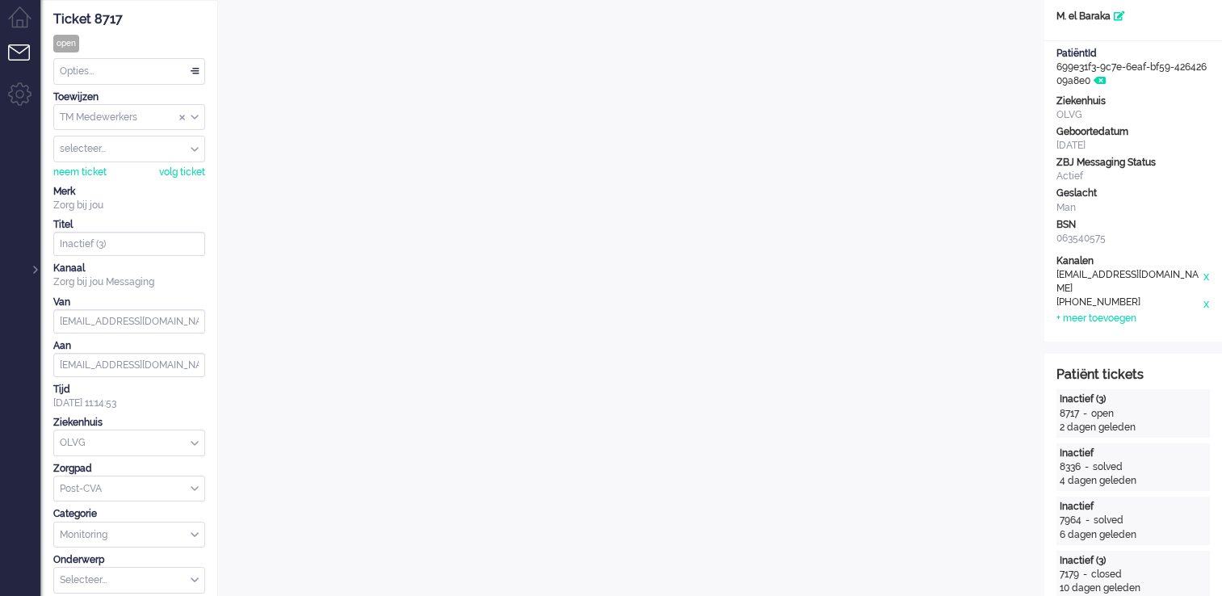
click at [187, 66] on div "Opties..." at bounding box center [129, 71] width 150 height 25
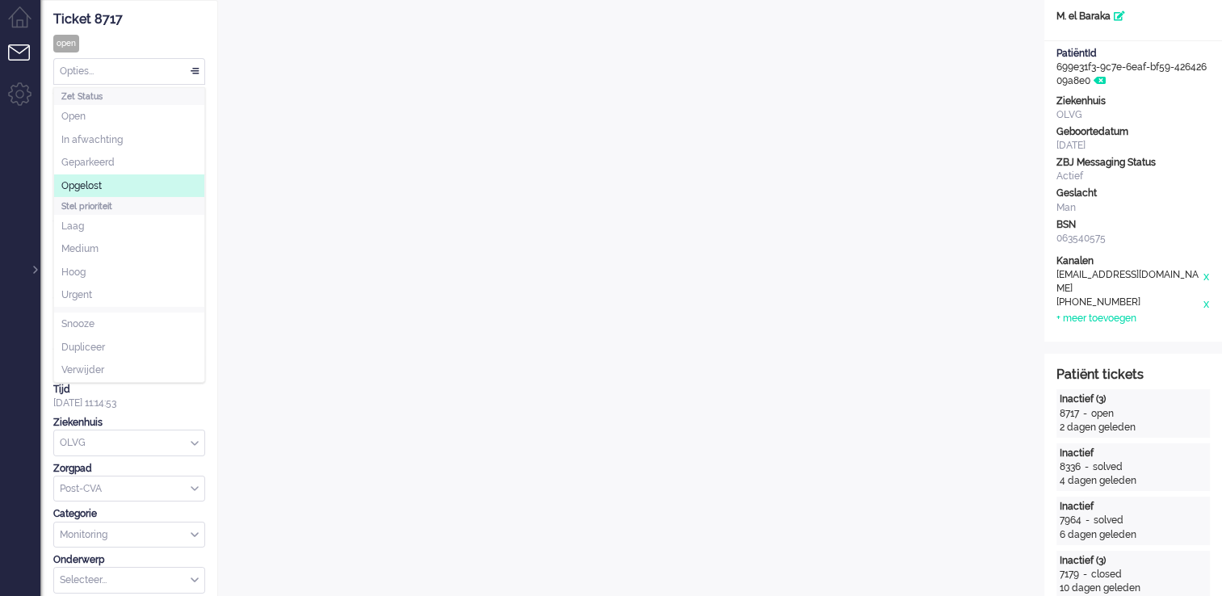
click at [120, 181] on li "Opgelost" at bounding box center [129, 185] width 150 height 23
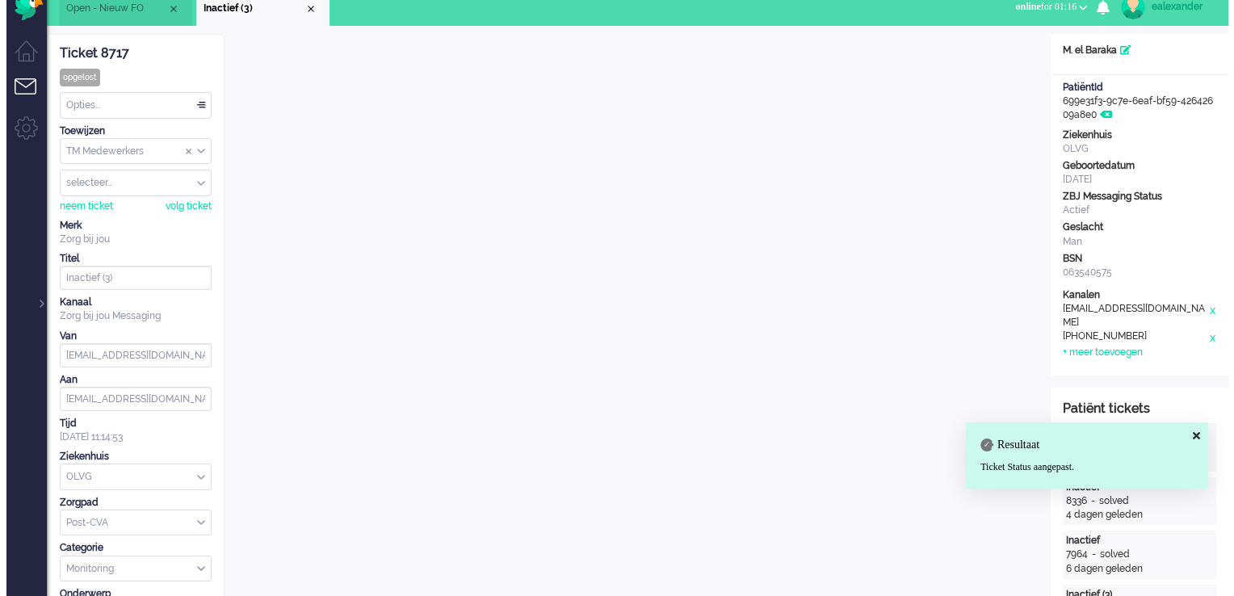
scroll to position [0, 0]
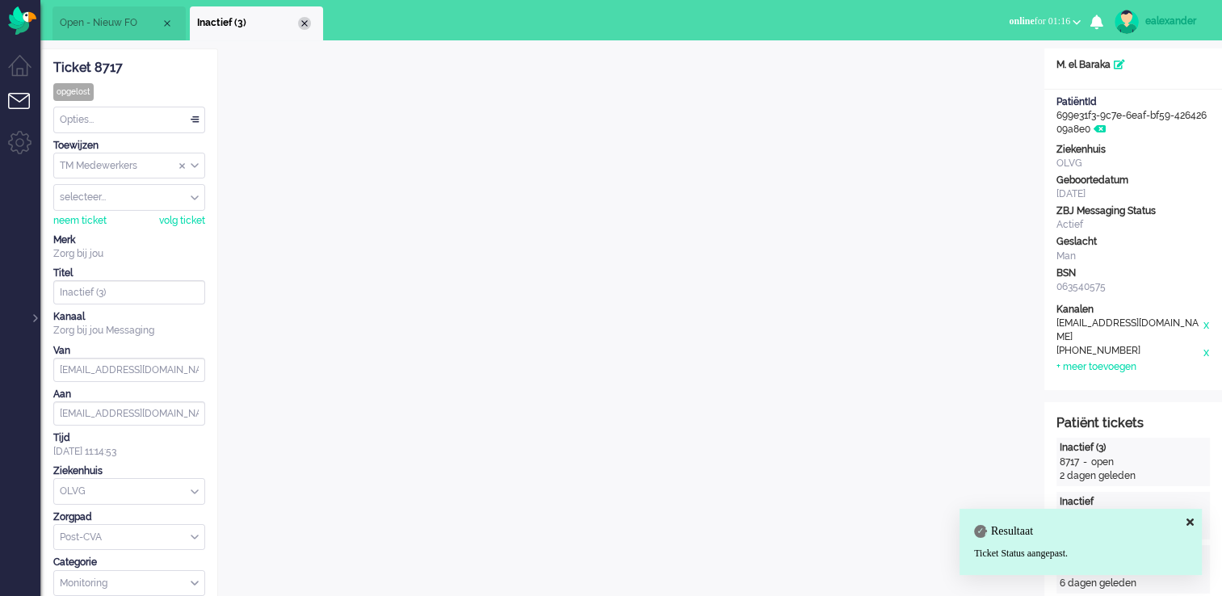
click at [308, 23] on div "Close tab" at bounding box center [304, 23] width 13 height 13
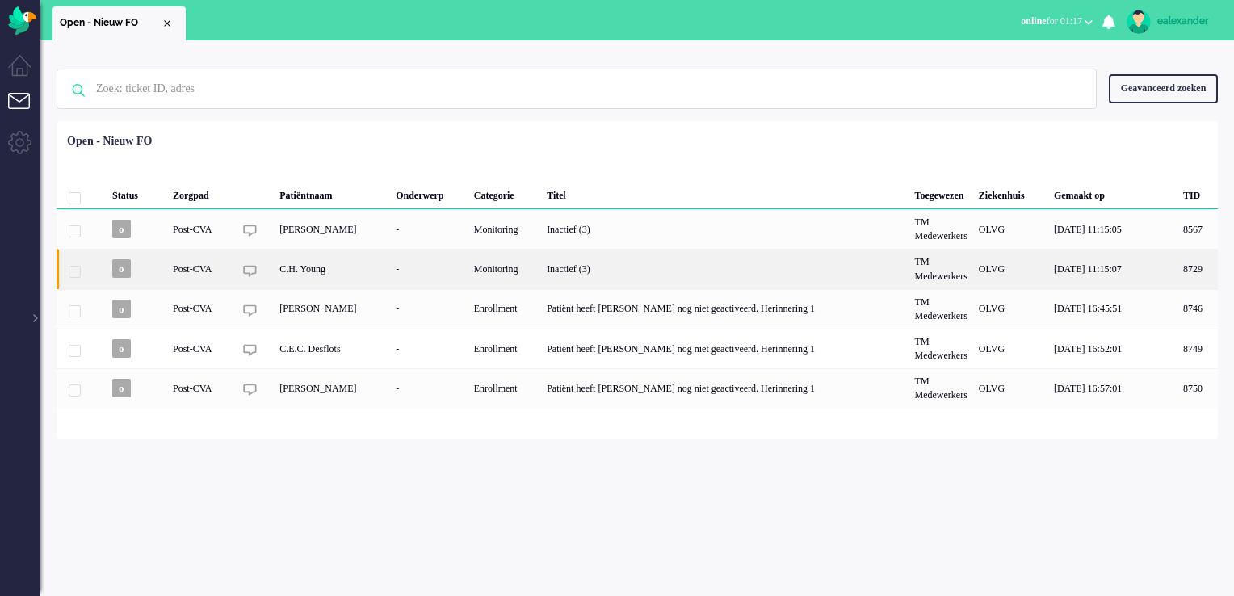
click at [746, 277] on div "Inactief (3)" at bounding box center [724, 269] width 367 height 40
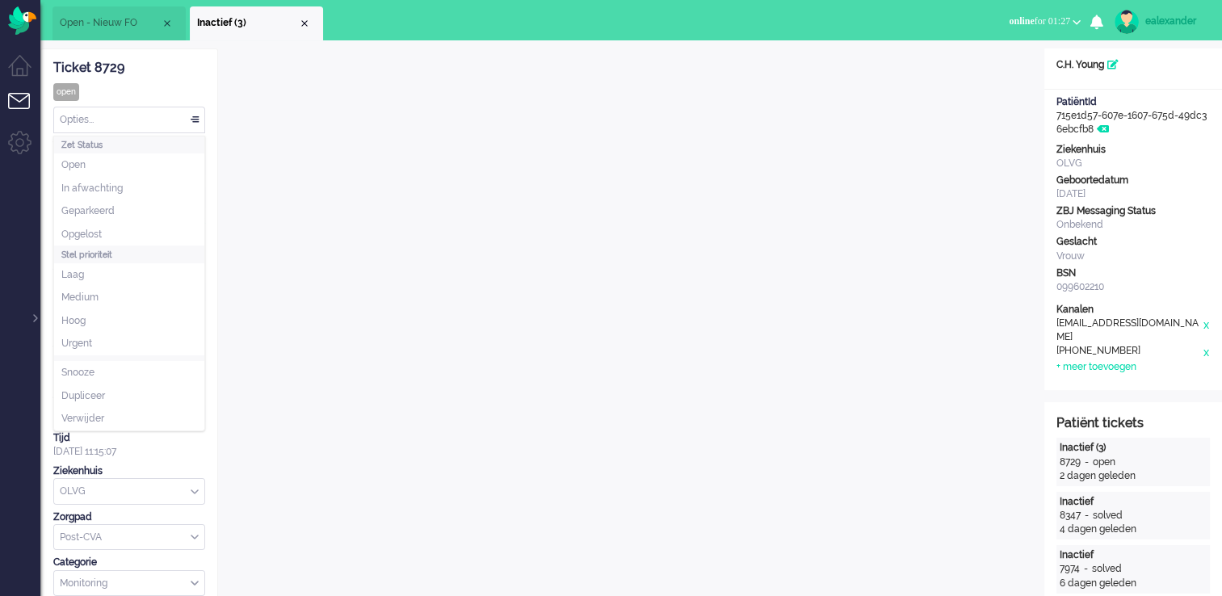
click at [195, 124] on div "Opties..." at bounding box center [129, 119] width 150 height 25
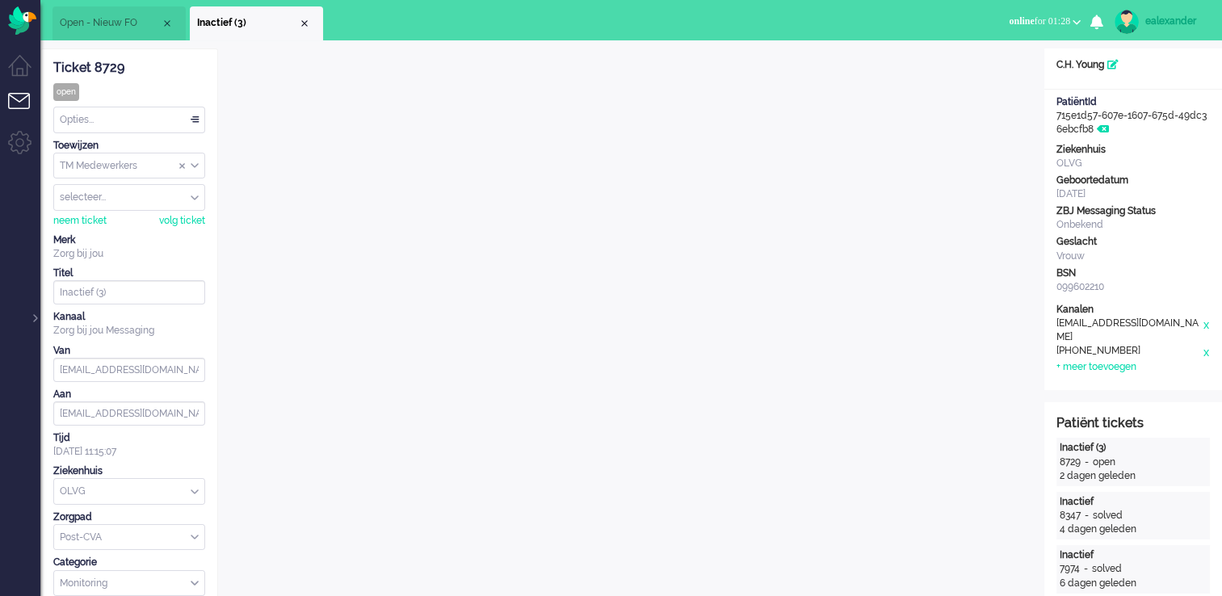
click at [199, 119] on div "Opties..." at bounding box center [129, 119] width 150 height 25
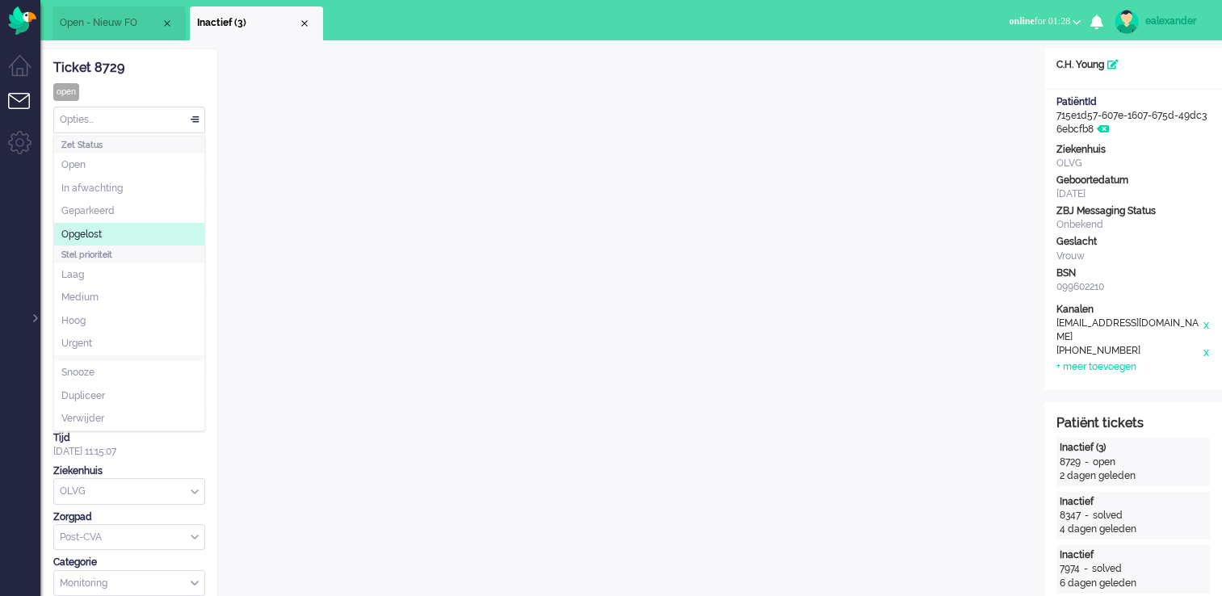
click at [98, 232] on span "Opgelost" at bounding box center [81, 235] width 40 height 14
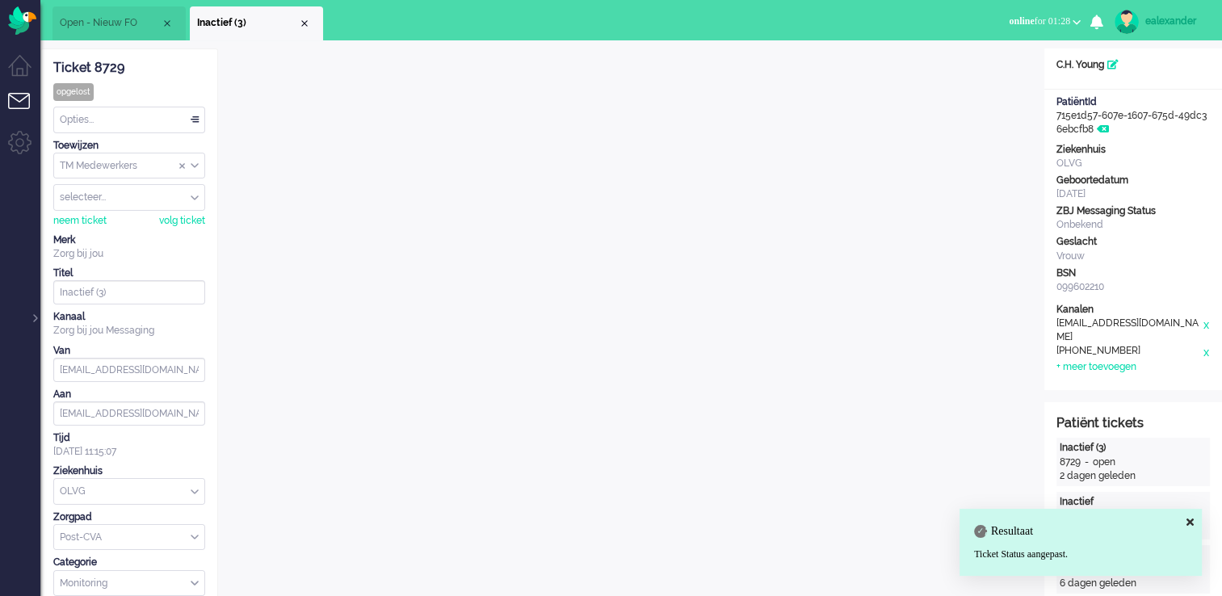
drag, startPoint x: 302, startPoint y: 18, endPoint x: 407, endPoint y: 26, distance: 105.3
click at [303, 19] on div "Close tab" at bounding box center [304, 23] width 13 height 13
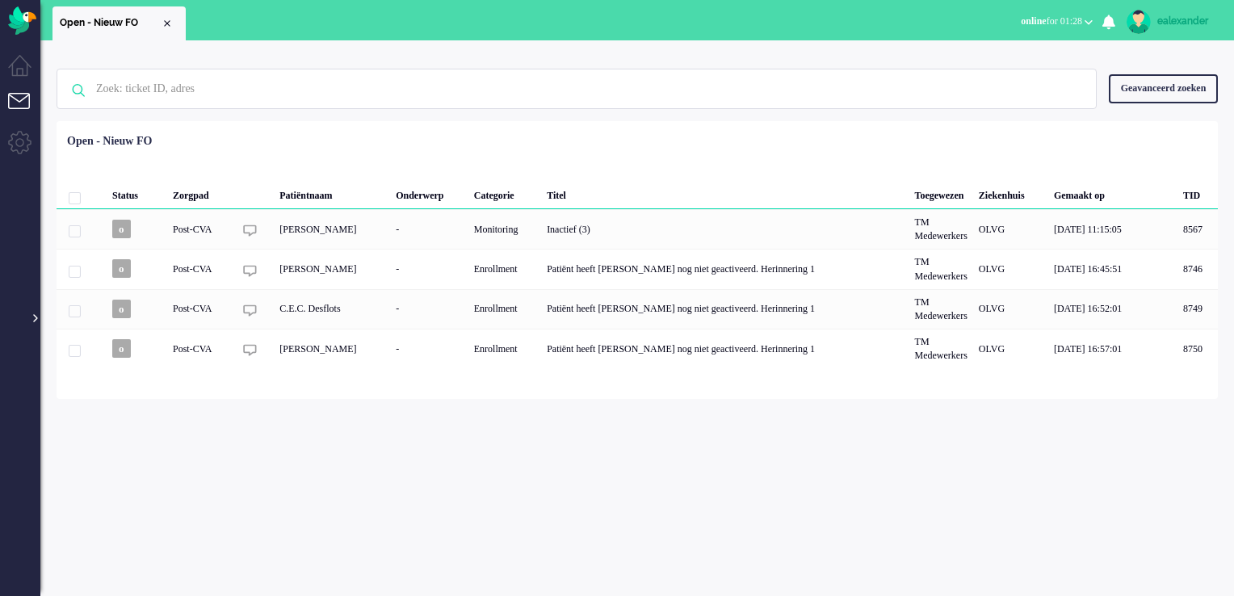
click at [36, 315] on div at bounding box center [34, 310] width 8 height 24
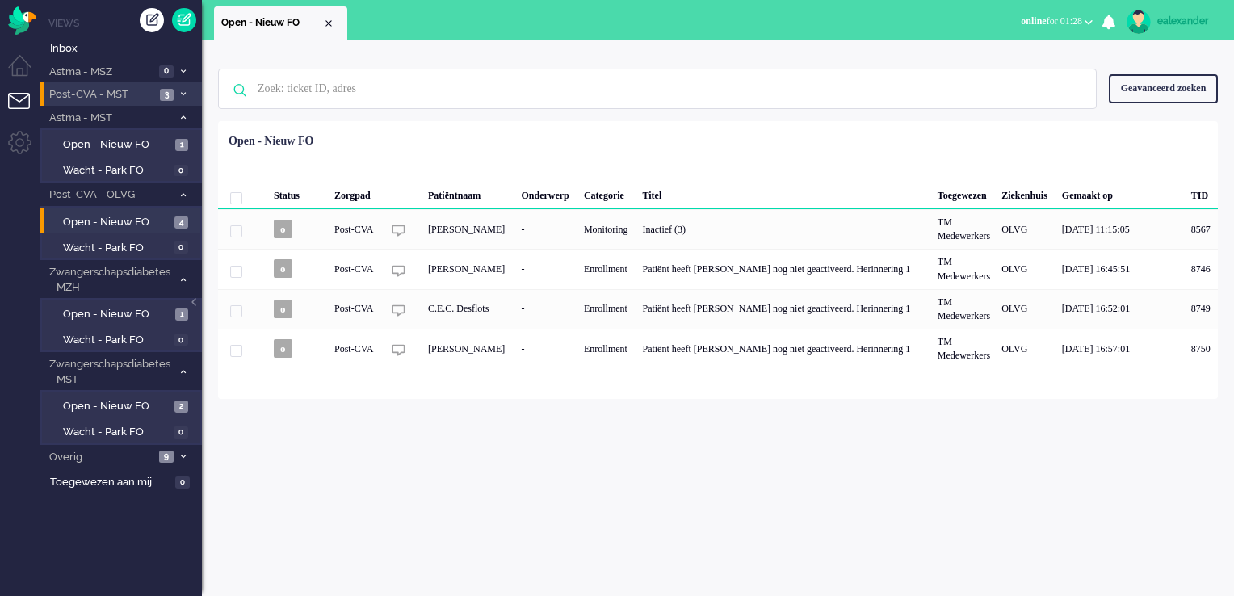
click at [134, 97] on span "Post-CVA - MST" at bounding box center [101, 94] width 108 height 15
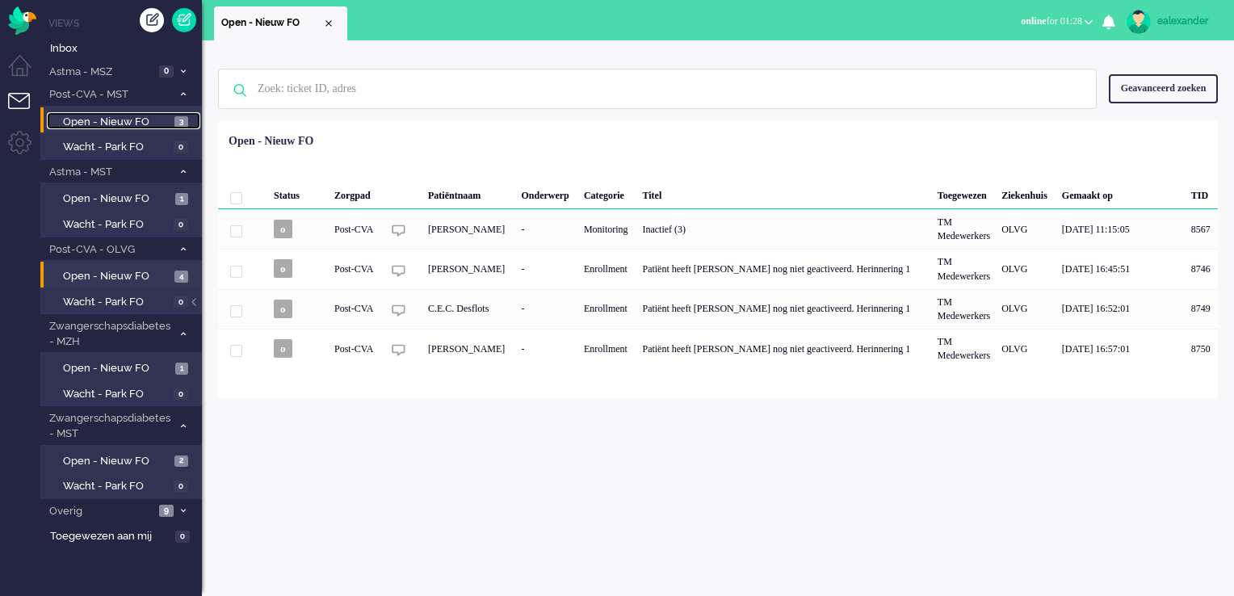
click at [159, 121] on span "Open - Nieuw FO" at bounding box center [116, 122] width 107 height 15
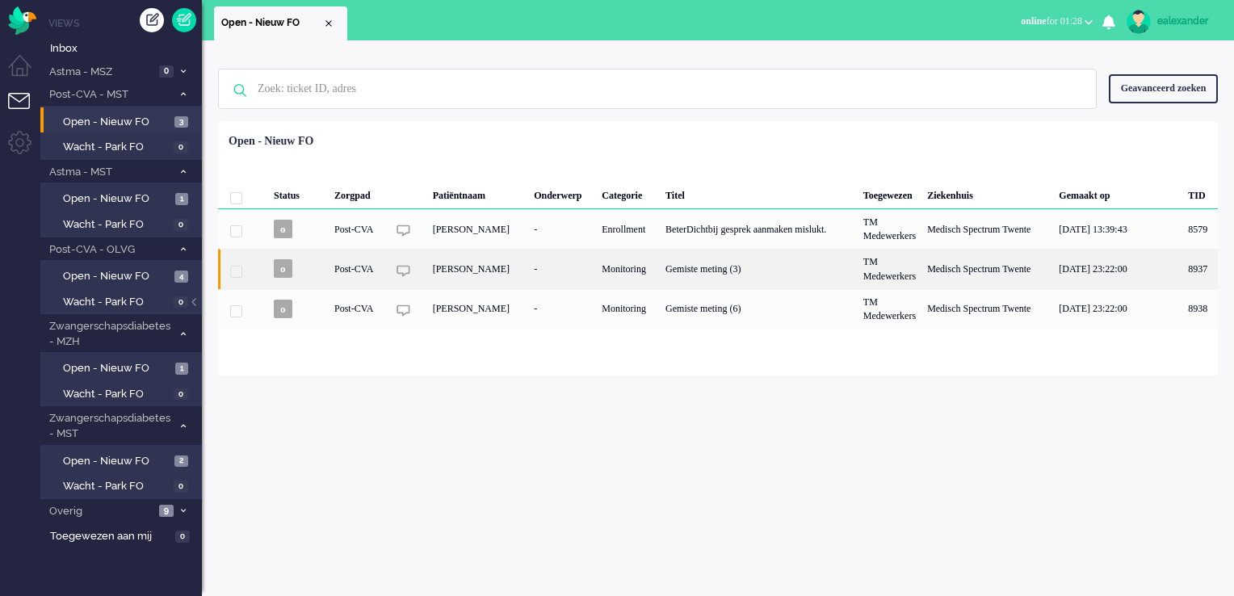
click at [791, 282] on div "Gemiste meting (3)" at bounding box center [759, 269] width 198 height 40
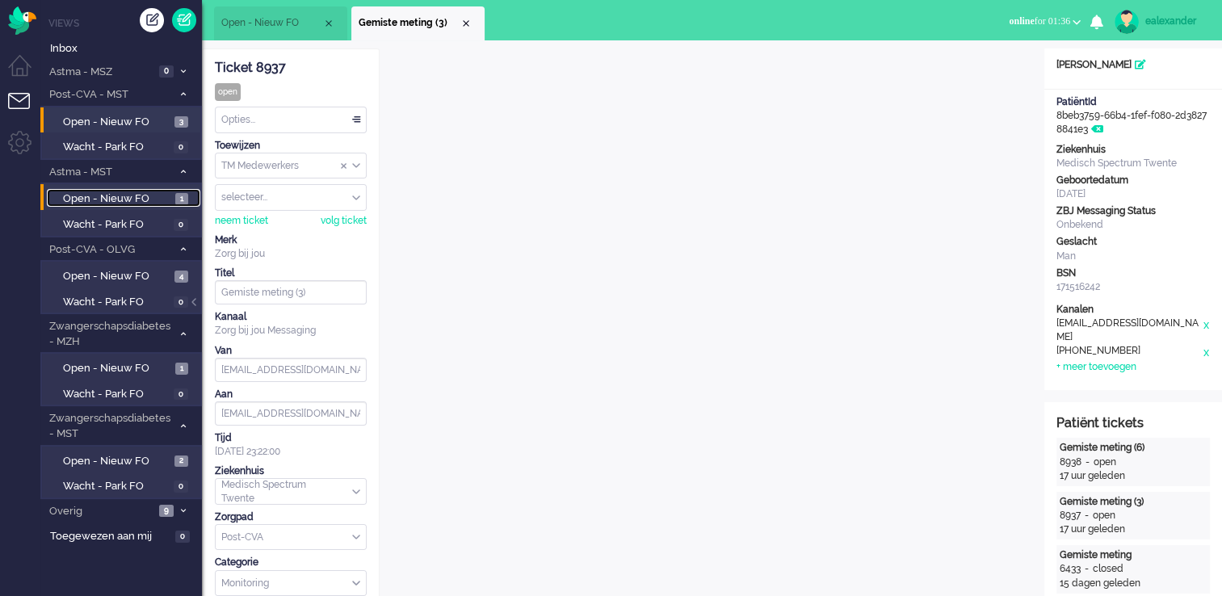
click at [145, 191] on span "Open - Nieuw FO" at bounding box center [117, 198] width 108 height 15
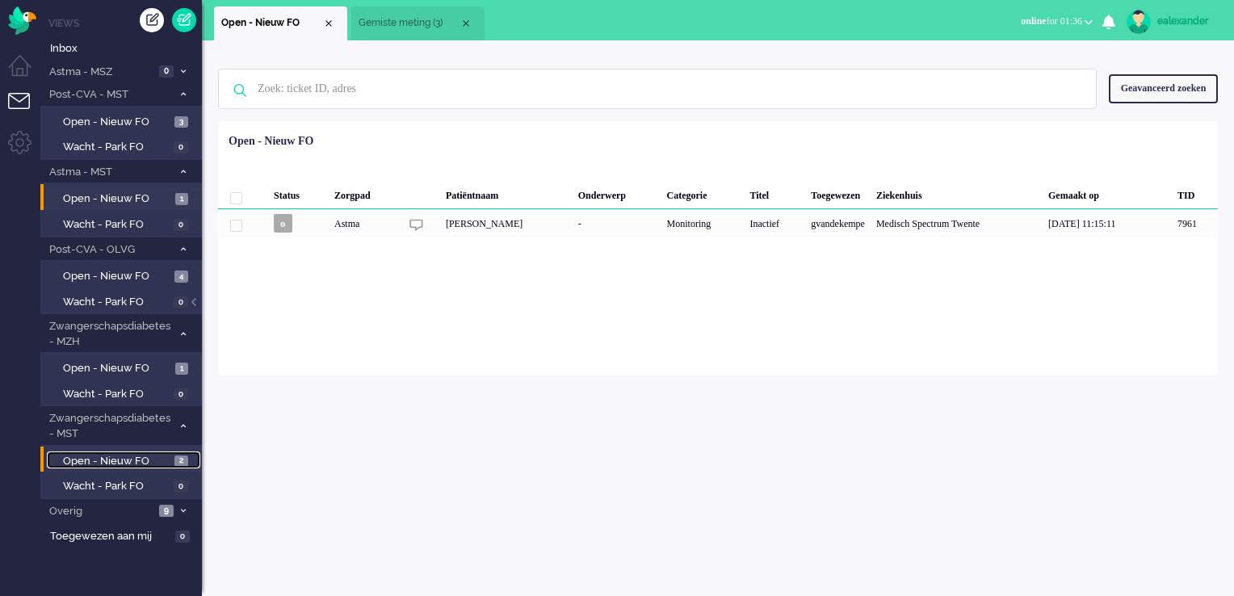
click at [103, 461] on span "Open - Nieuw FO" at bounding box center [116, 461] width 107 height 15
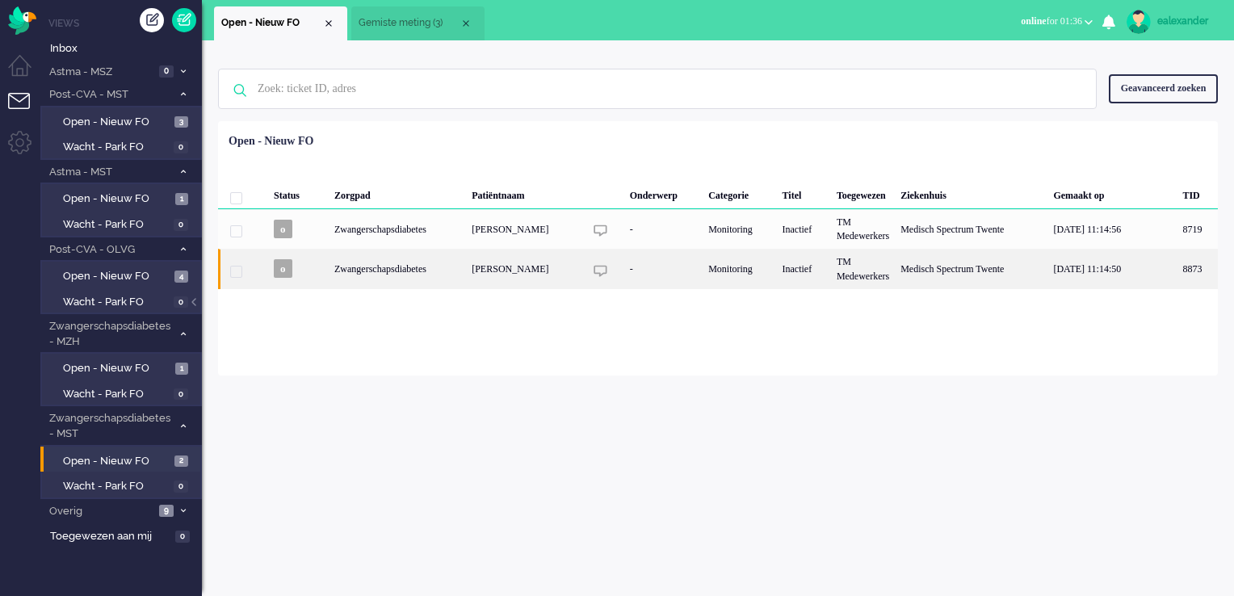
click at [895, 273] on div "[PERSON_NAME]" at bounding box center [971, 269] width 153 height 40
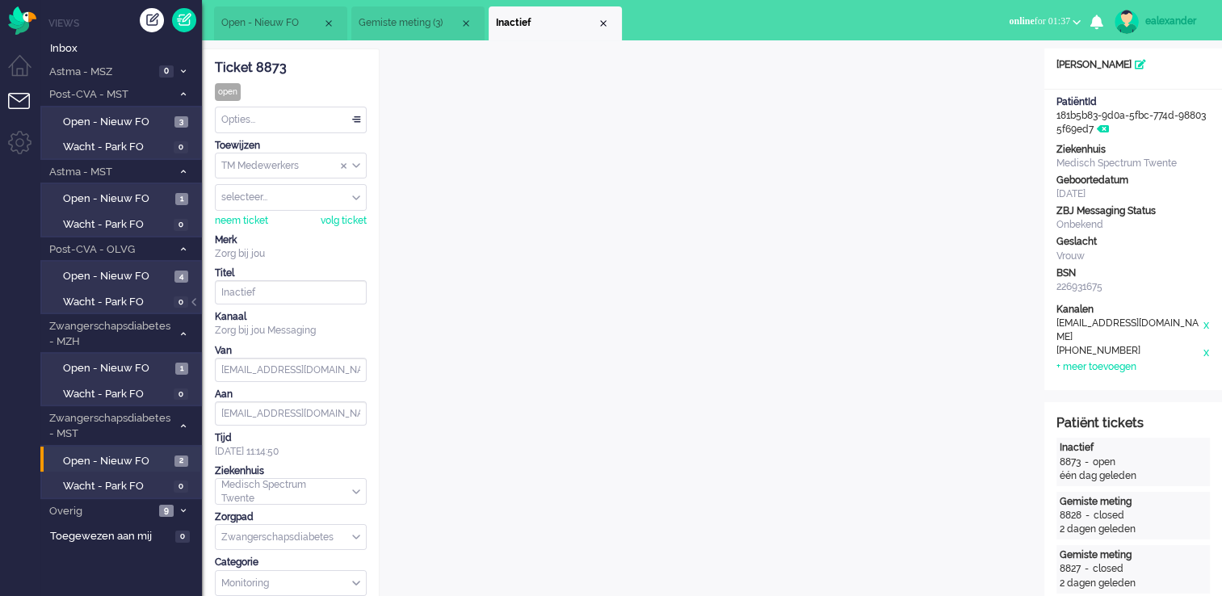
click at [405, 11] on li "Gemiste meting (3)" at bounding box center [417, 23] width 133 height 34
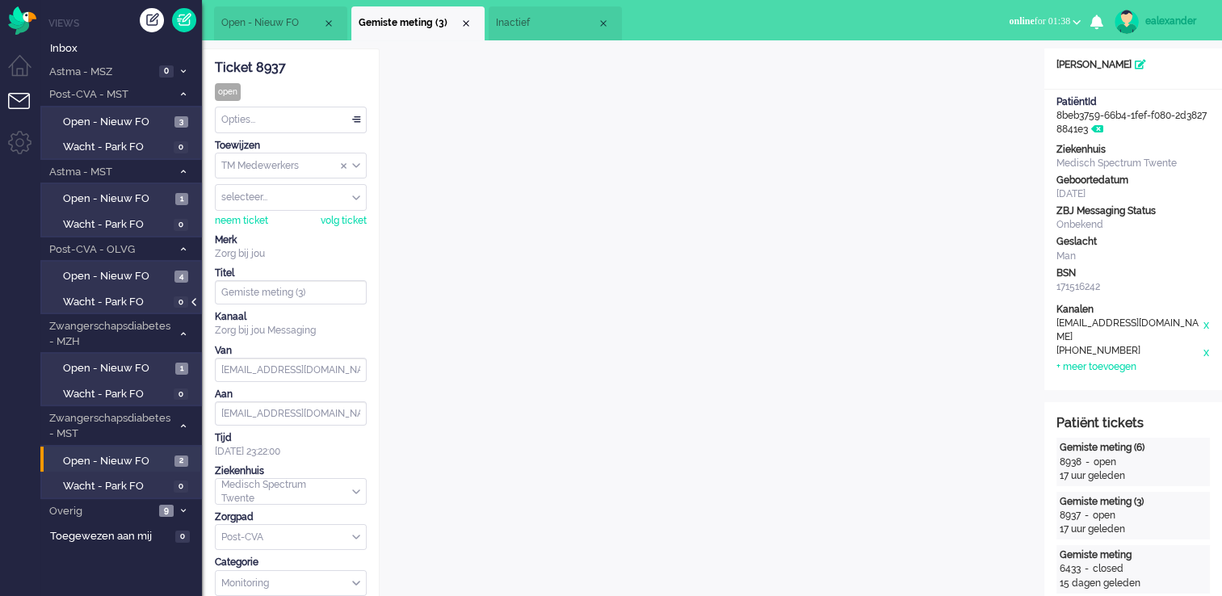
click at [192, 300] on div at bounding box center [195, 310] width 8 height 24
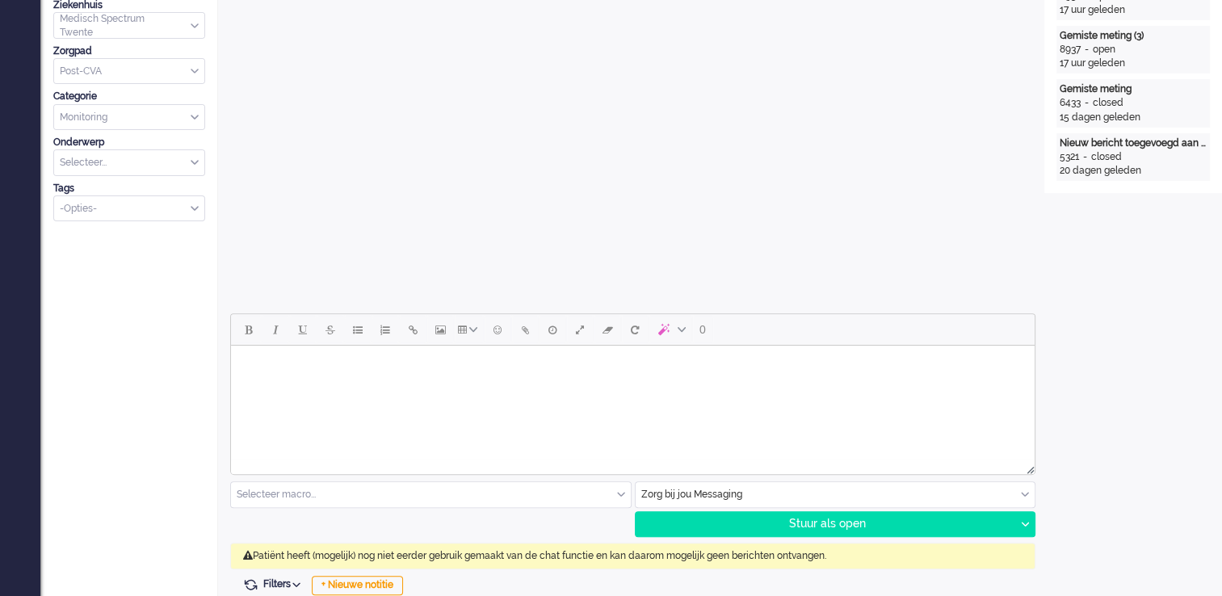
scroll to position [565, 0]
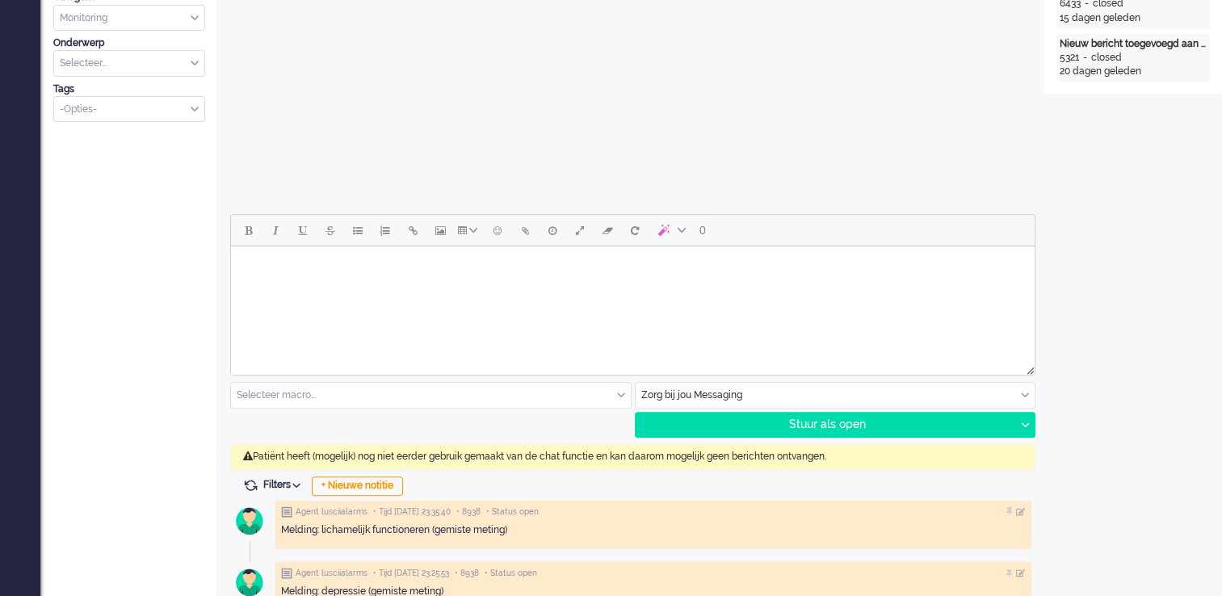
click at [1025, 396] on div "Zorg bij jou Messaging" at bounding box center [836, 395] width 400 height 25
click at [1025, 397] on input "text" at bounding box center [836, 395] width 400 height 25
click at [1022, 392] on input "text" at bounding box center [836, 395] width 400 height 25
click at [1021, 395] on input "text" at bounding box center [836, 395] width 400 height 25
click at [1135, 370] on div "Open custom software Patiëntnaam Bart de Vries PatiëntId 8beb3759-66b4-1fef-f08…" at bounding box center [1133, 524] width 178 height 2082
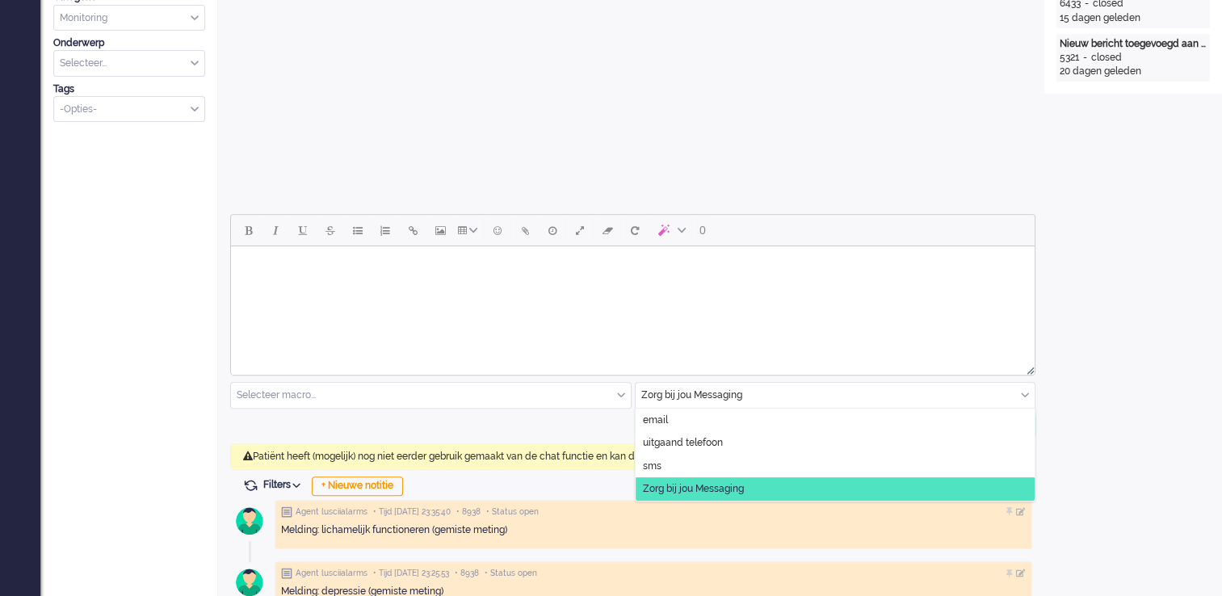
drag, startPoint x: 918, startPoint y: 395, endPoint x: 837, endPoint y: 395, distance: 81.6
click at [914, 395] on input "text" at bounding box center [836, 395] width 400 height 25
click at [682, 442] on span "uitgaand telefoon" at bounding box center [683, 443] width 80 height 14
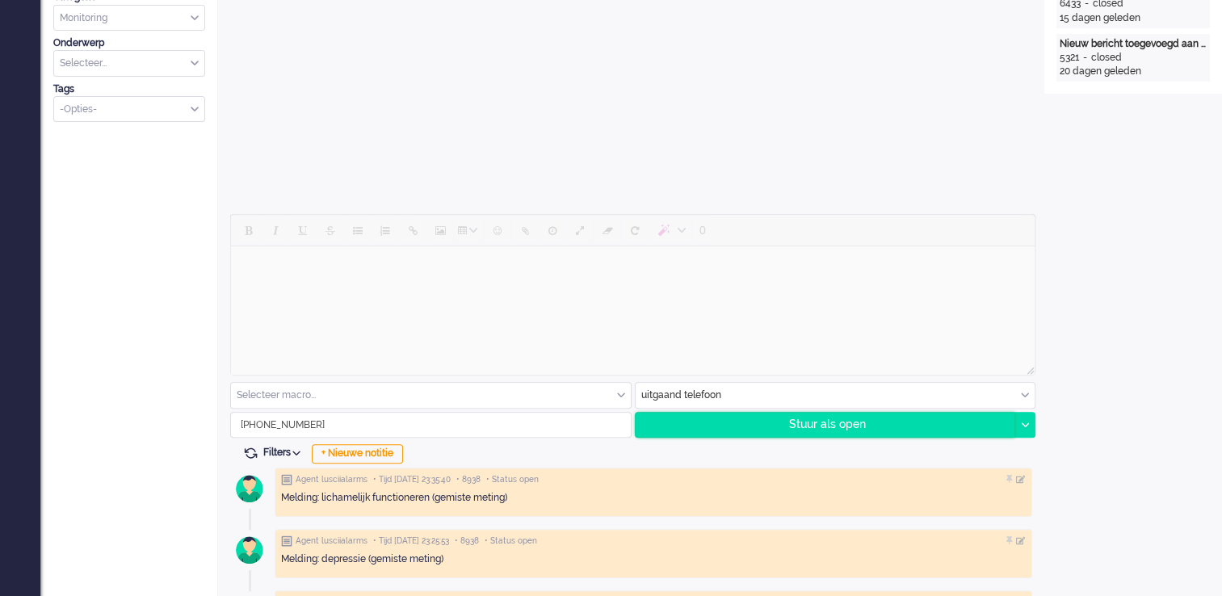
click at [791, 428] on div "Stuur als open" at bounding box center [826, 425] width 380 height 24
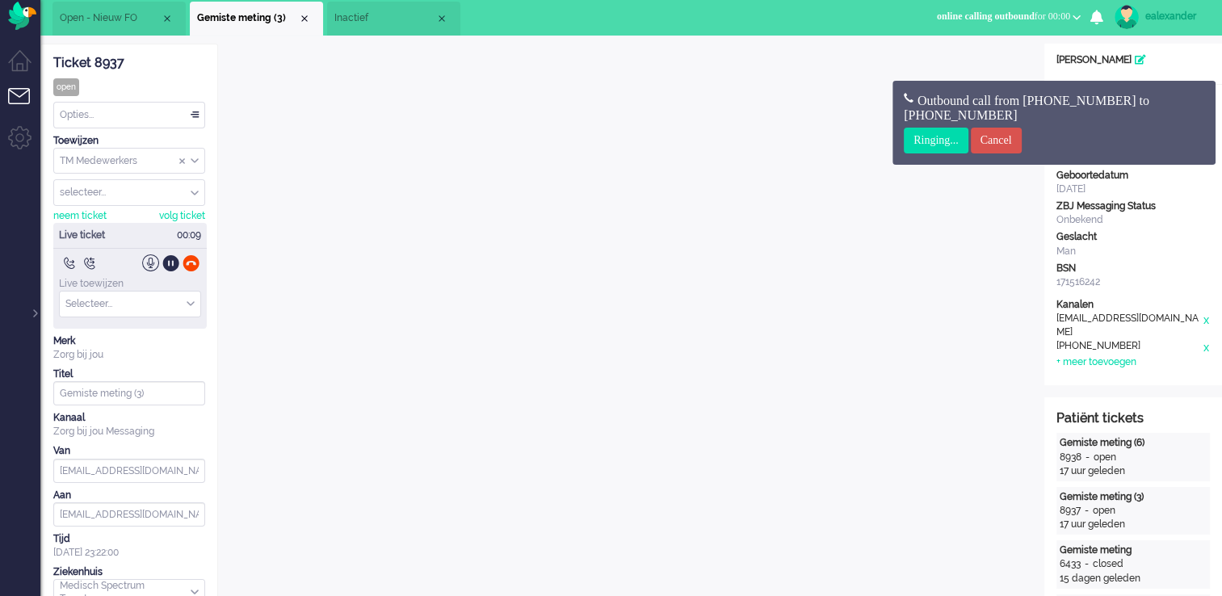
scroll to position [0, 0]
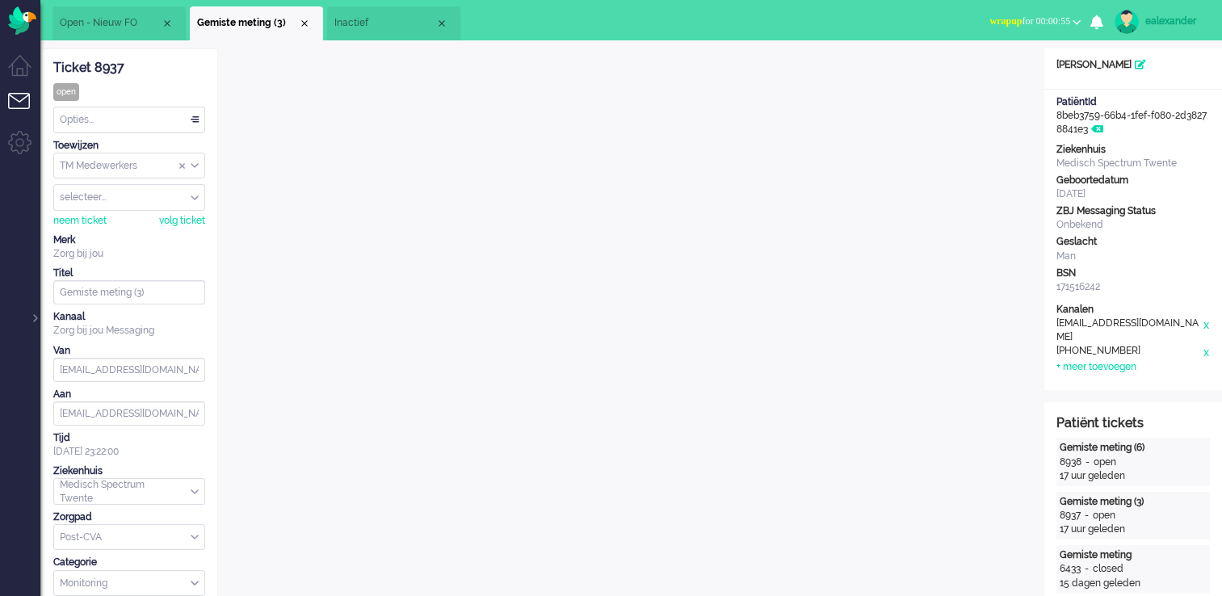
click at [1062, 19] on span "wrapup for 00:00:55" at bounding box center [1029, 20] width 81 height 11
click at [1018, 68] on label "Online" at bounding box center [1014, 72] width 128 height 14
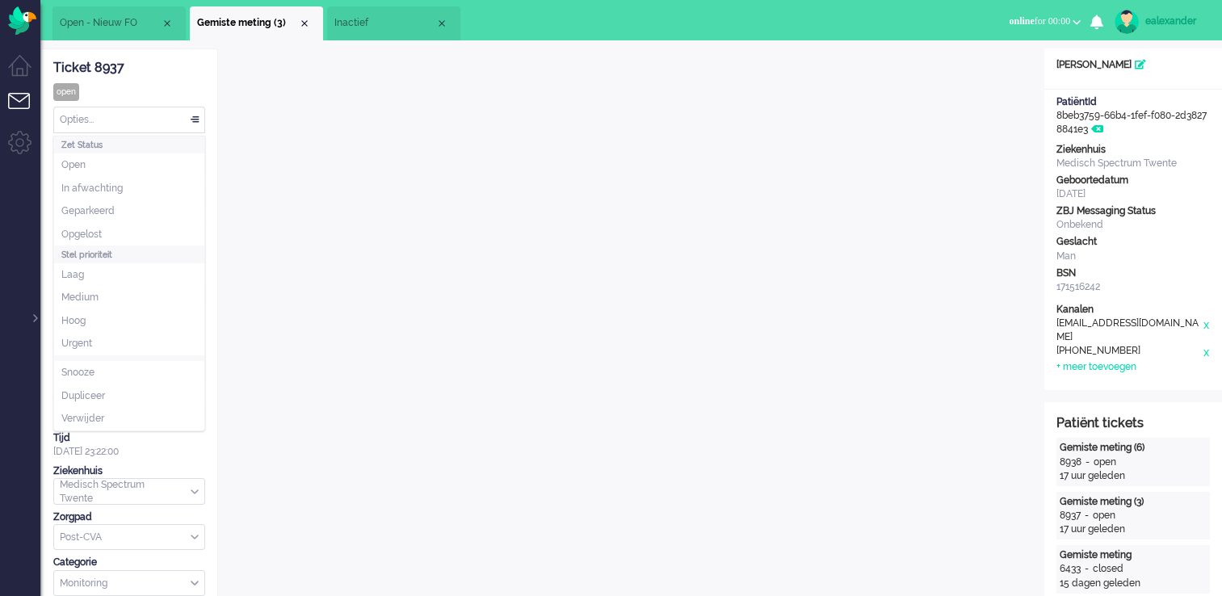
click at [181, 117] on div "Opties..." at bounding box center [129, 119] width 150 height 25
click at [114, 237] on li "Opgelost" at bounding box center [129, 234] width 150 height 23
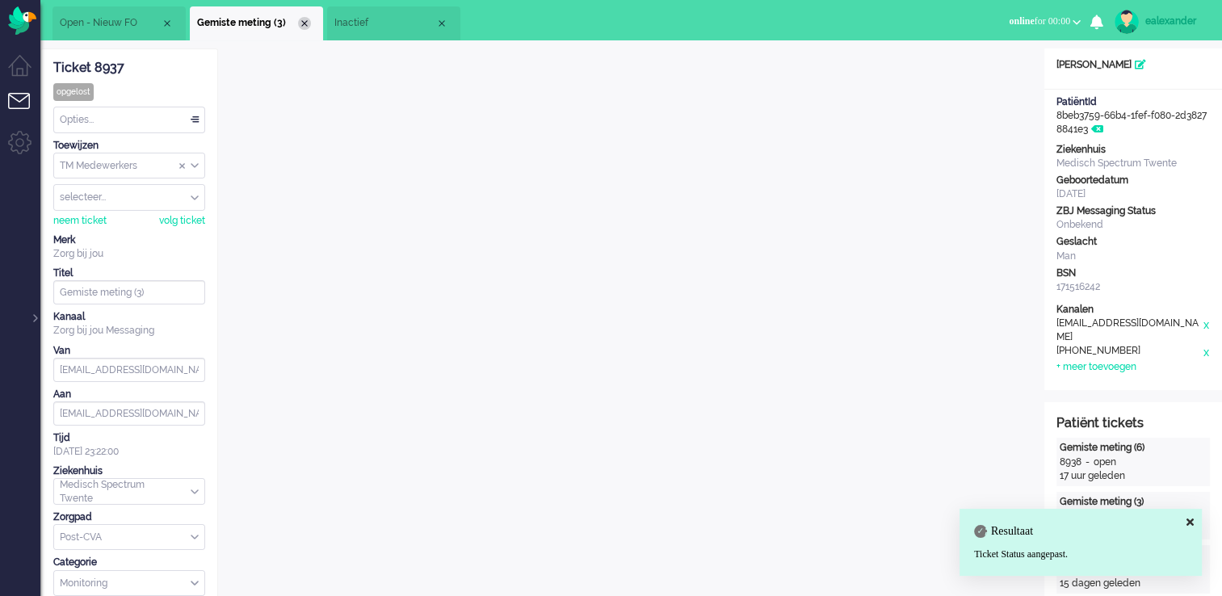
click at [305, 23] on div "Close tab" at bounding box center [304, 23] width 13 height 13
click at [123, 12] on li "Open - Nieuw FO" at bounding box center [118, 23] width 133 height 34
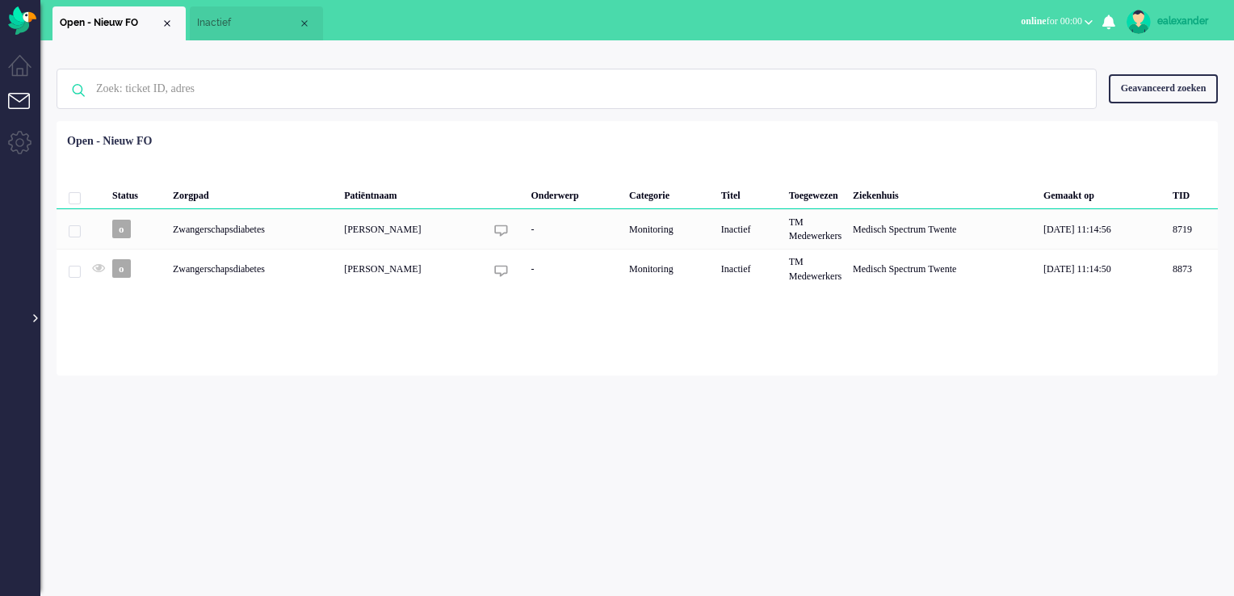
click at [36, 318] on div at bounding box center [34, 310] width 8 height 24
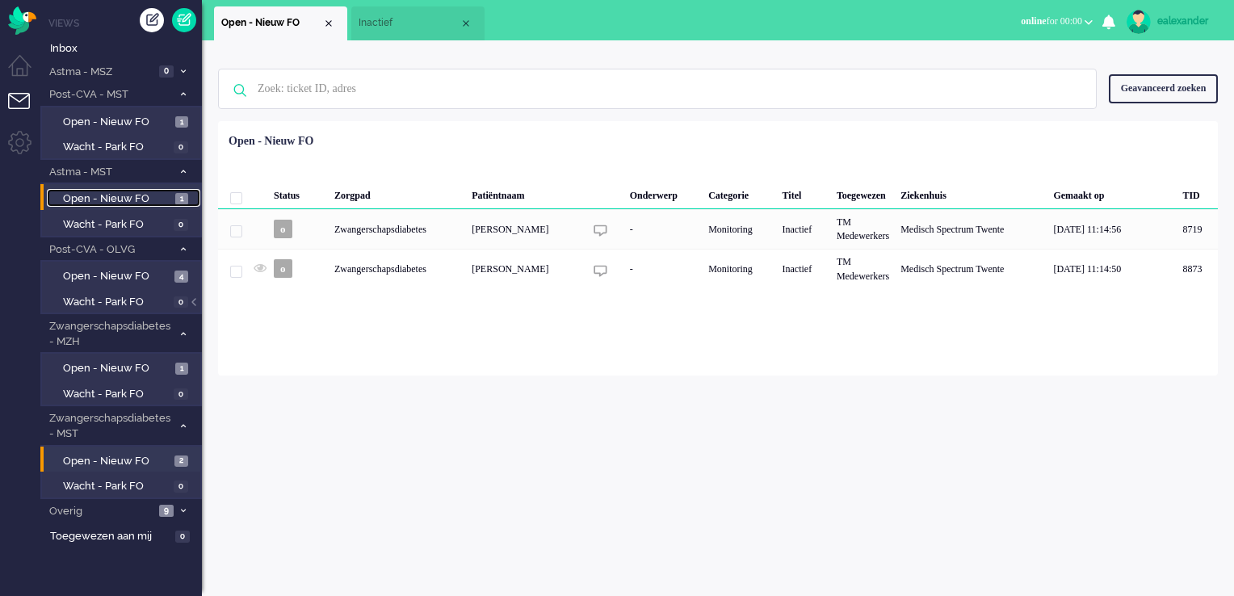
click at [99, 201] on span "Open - Nieuw FO" at bounding box center [117, 198] width 108 height 15
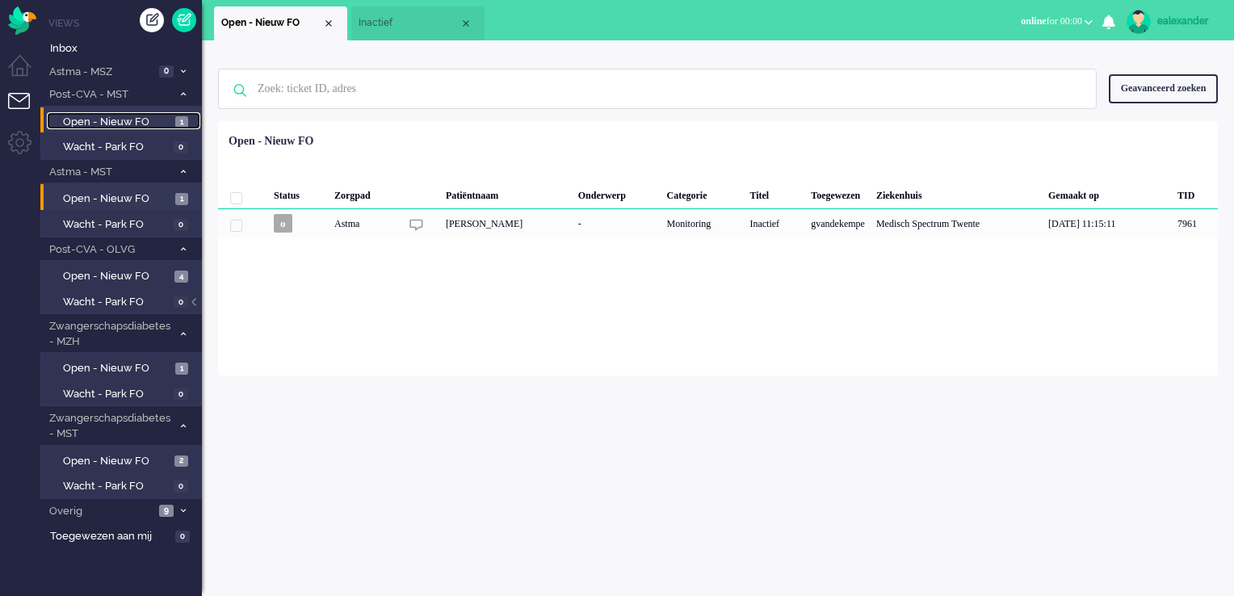
click at [118, 116] on span "Open - Nieuw FO" at bounding box center [117, 122] width 108 height 15
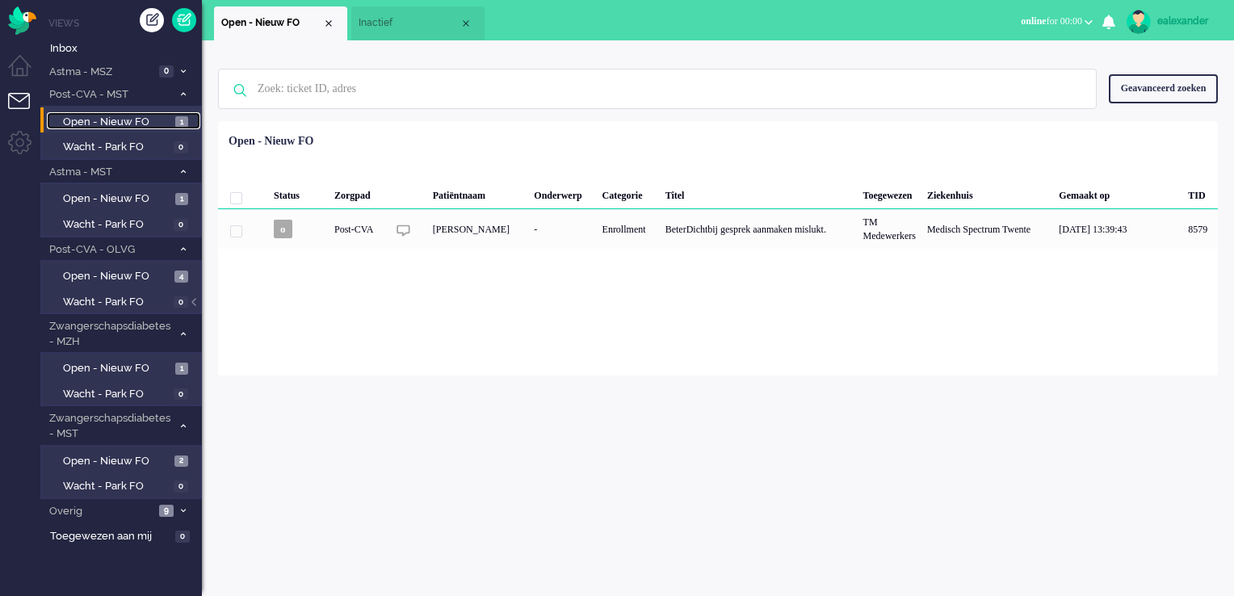
click at [401, 16] on span "Inactief" at bounding box center [409, 23] width 101 height 14
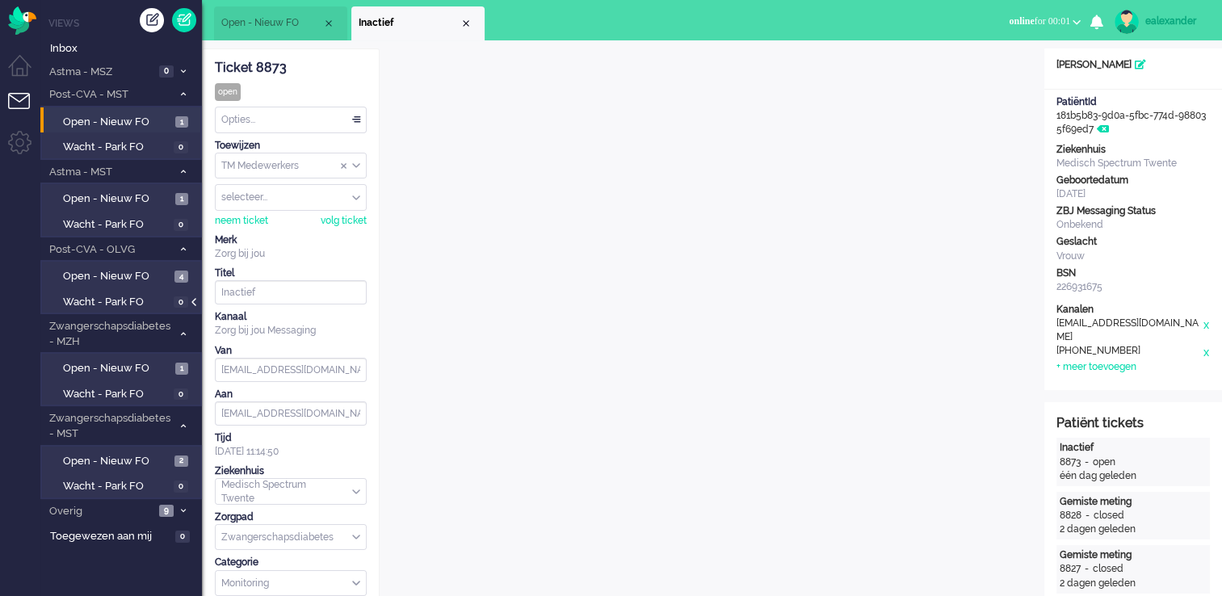
click at [196, 305] on div at bounding box center [195, 310] width 8 height 24
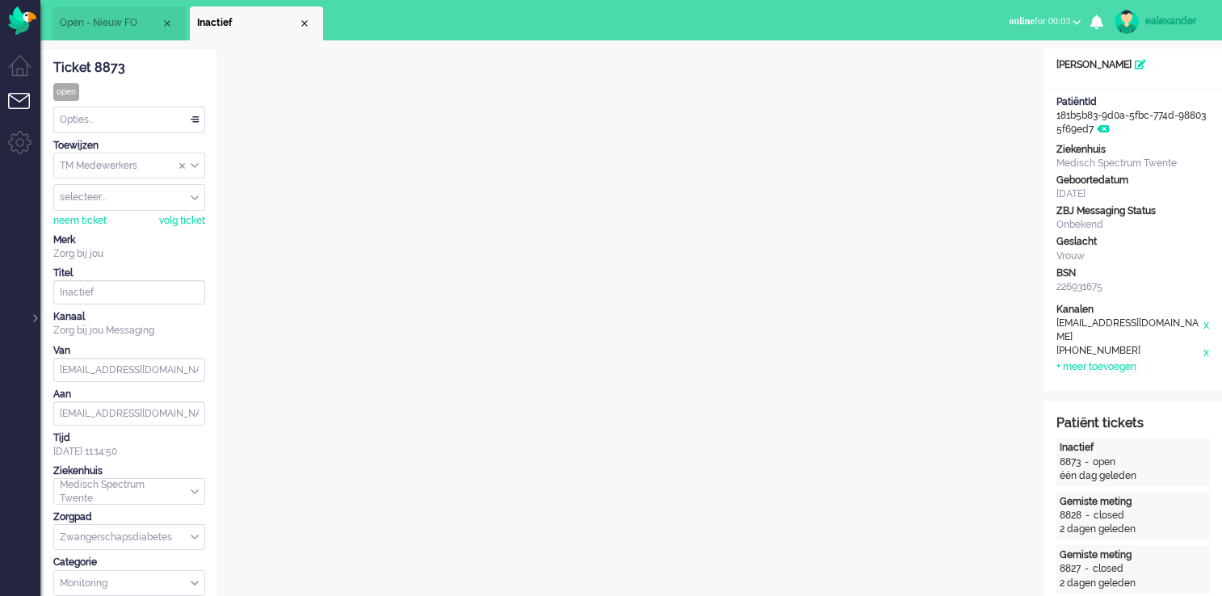
click at [119, 11] on li "Open - Nieuw FO" at bounding box center [118, 23] width 133 height 34
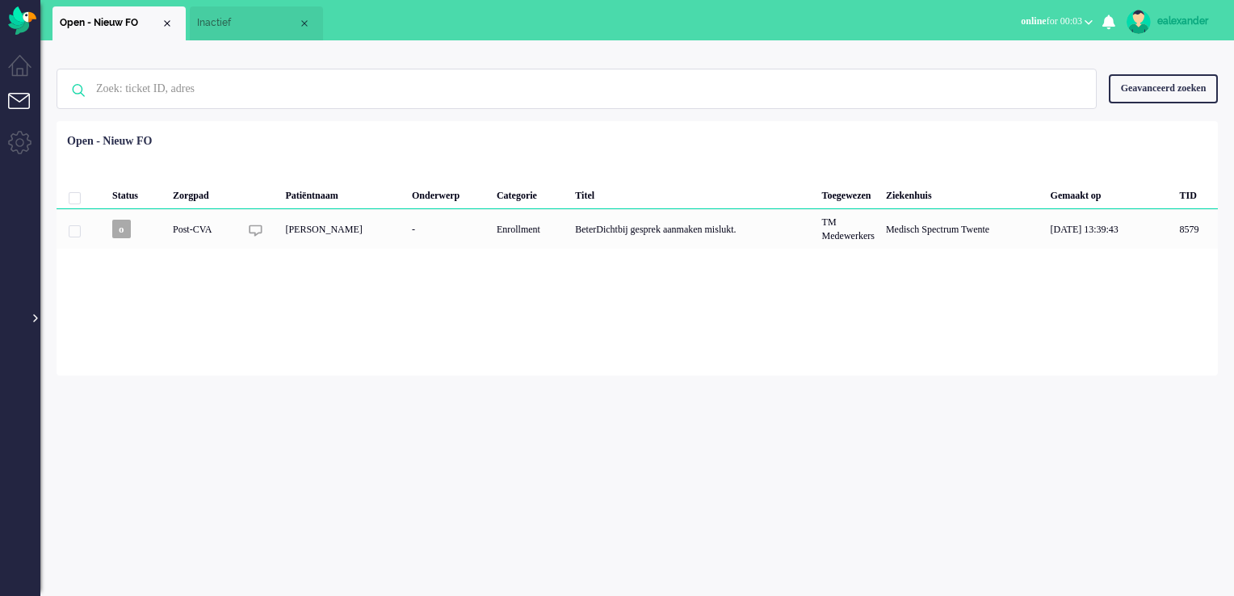
click at [36, 317] on div at bounding box center [34, 310] width 8 height 24
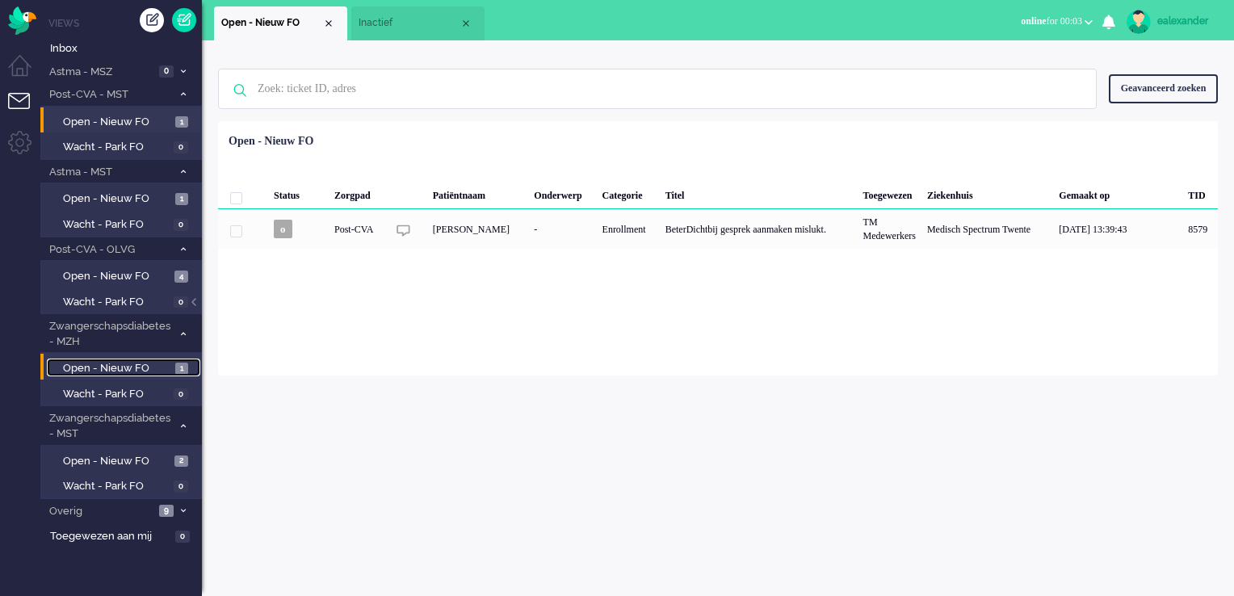
click at [158, 371] on span "Open - Nieuw FO" at bounding box center [117, 368] width 108 height 15
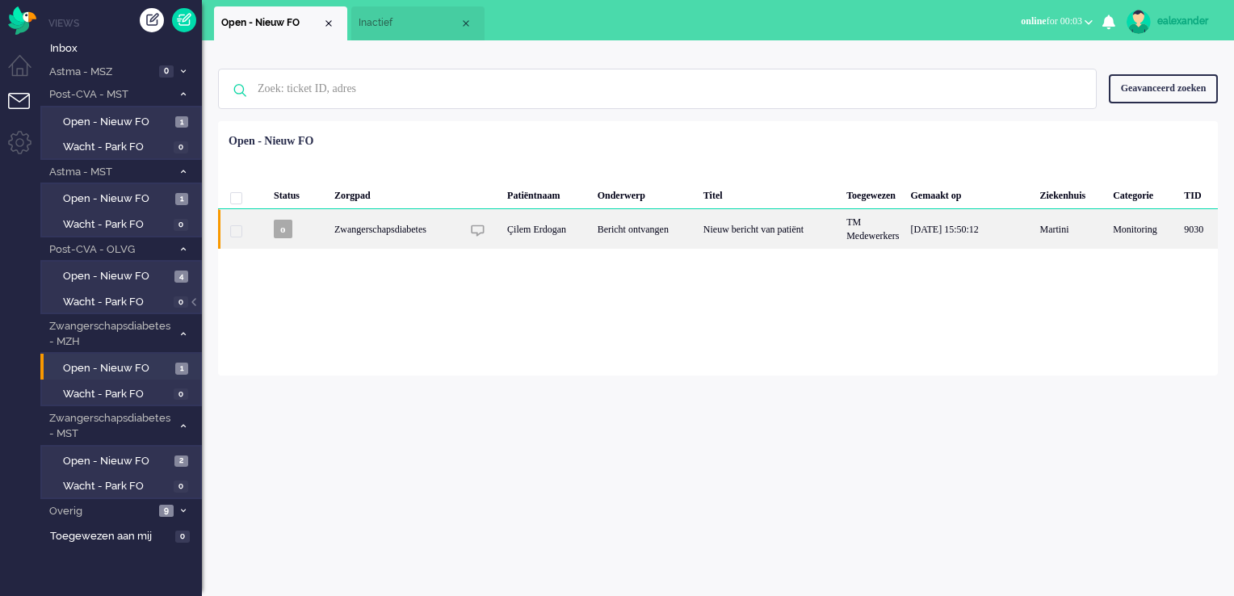
click at [737, 233] on div "Nieuw bericht van patiënt" at bounding box center [769, 229] width 143 height 40
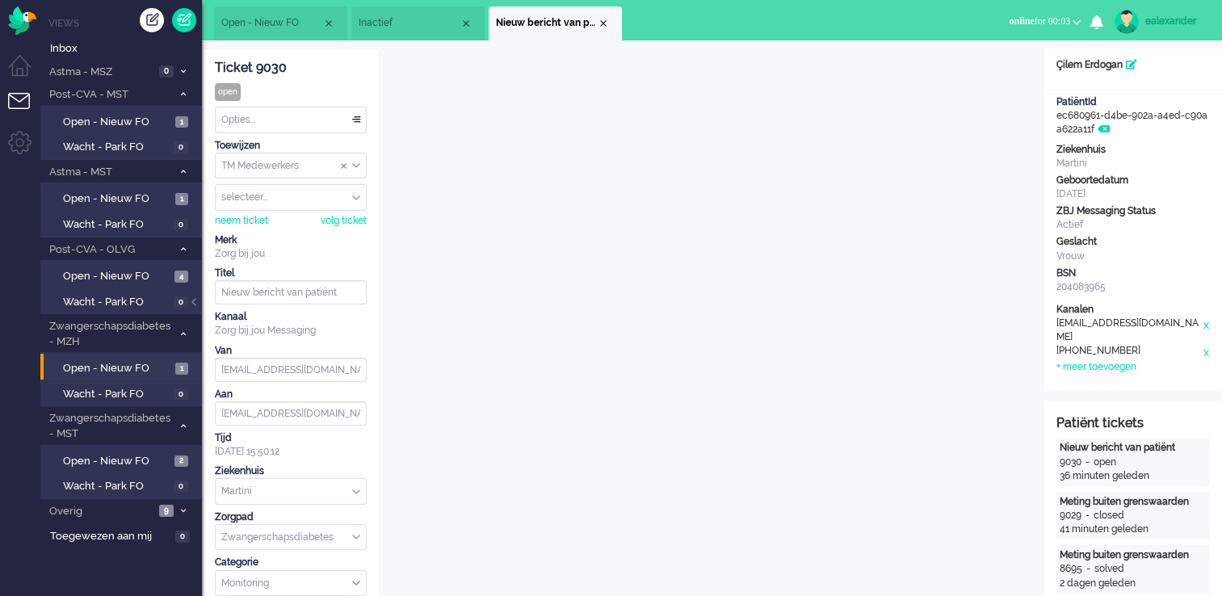
click at [346, 118] on div "Opties..." at bounding box center [291, 119] width 150 height 25
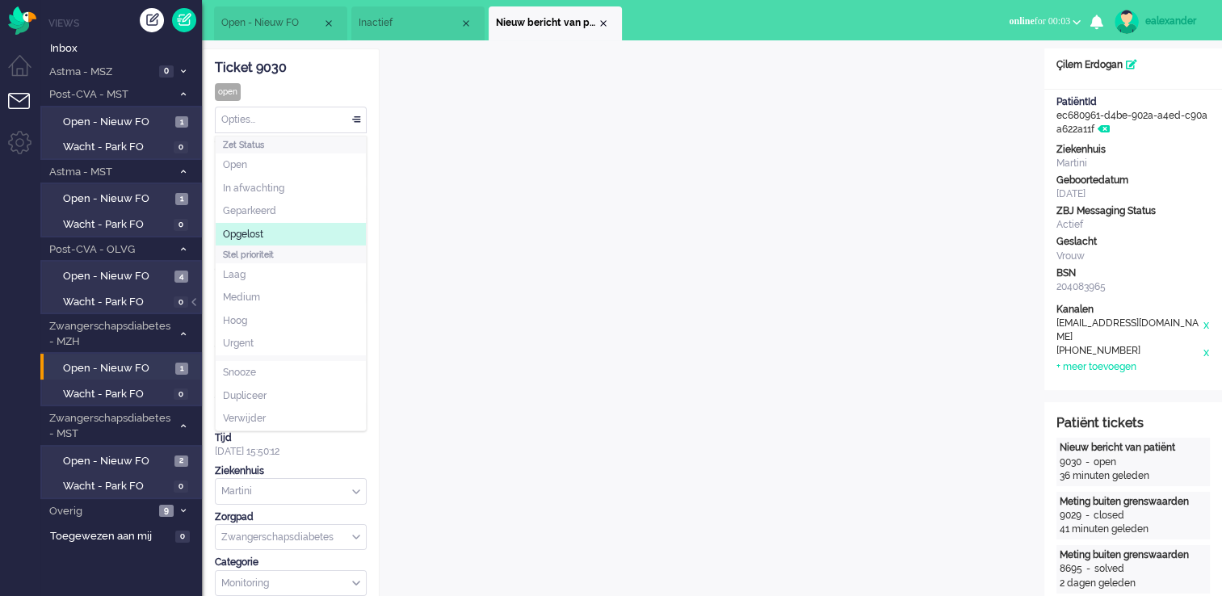
click at [287, 237] on li "Opgelost" at bounding box center [291, 234] width 150 height 23
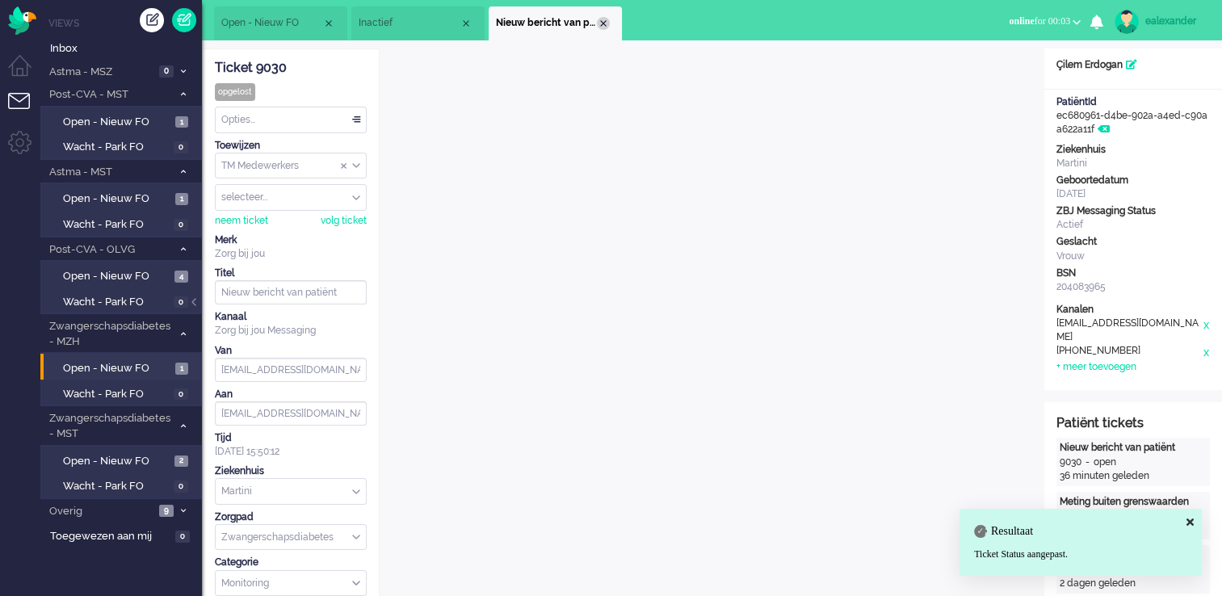
click at [605, 24] on div "Close tab" at bounding box center [603, 23] width 13 height 13
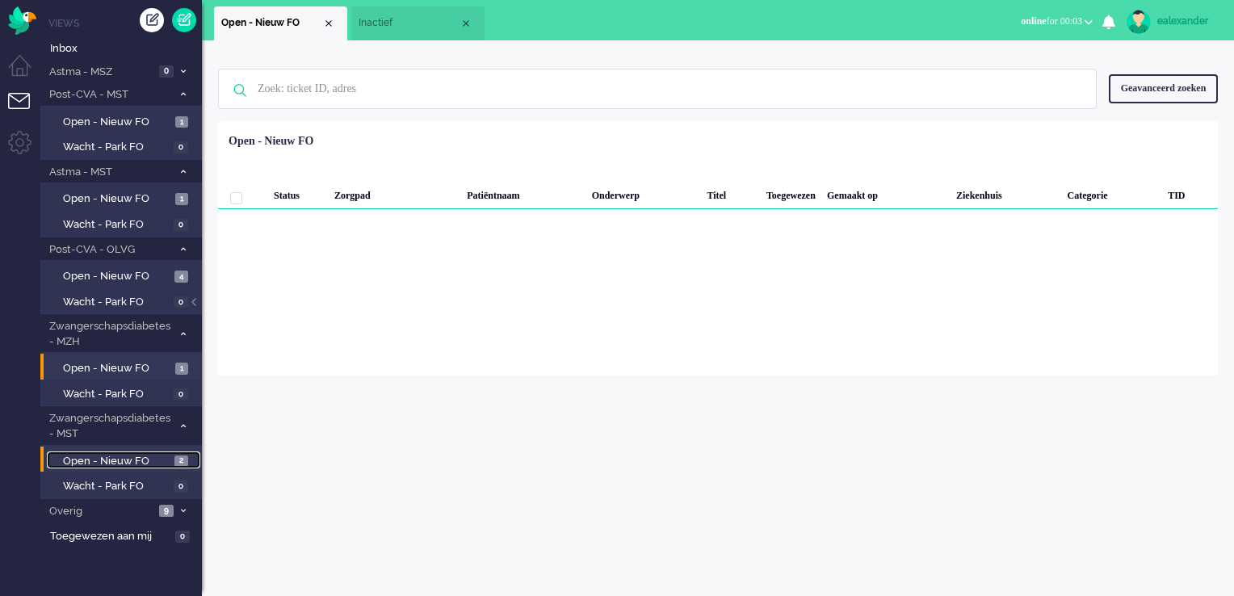
click at [149, 451] on link "Open - Nieuw FO 2" at bounding box center [123, 460] width 153 height 18
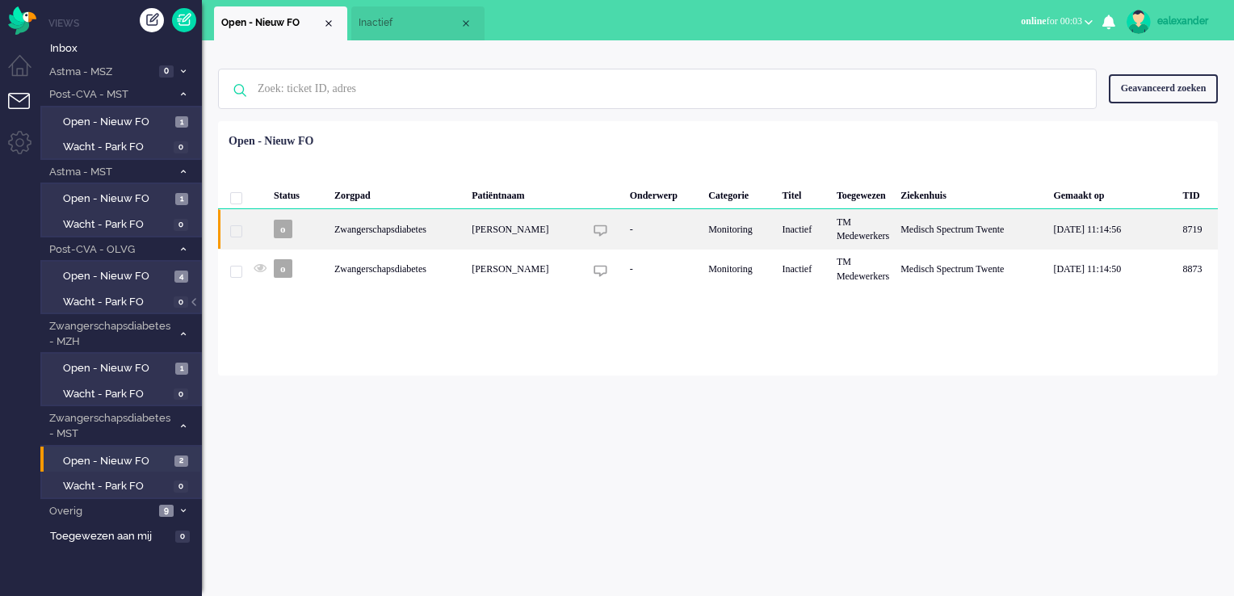
click at [895, 237] on div "[PERSON_NAME]" at bounding box center [971, 229] width 153 height 40
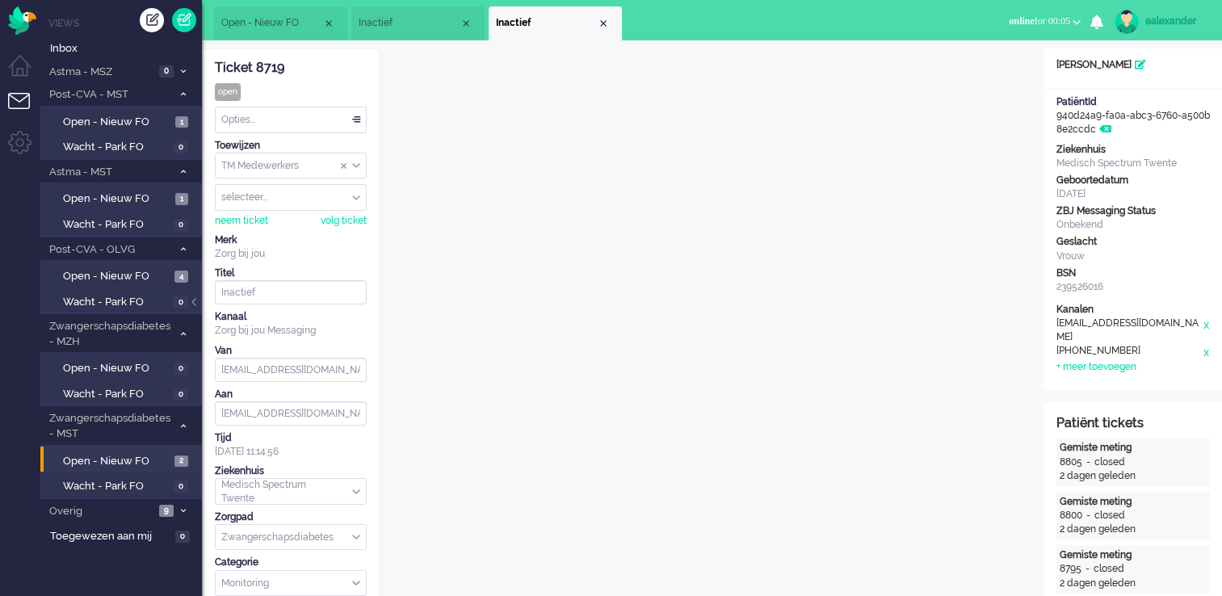
click at [439, 17] on span "Inactief" at bounding box center [409, 23] width 101 height 14
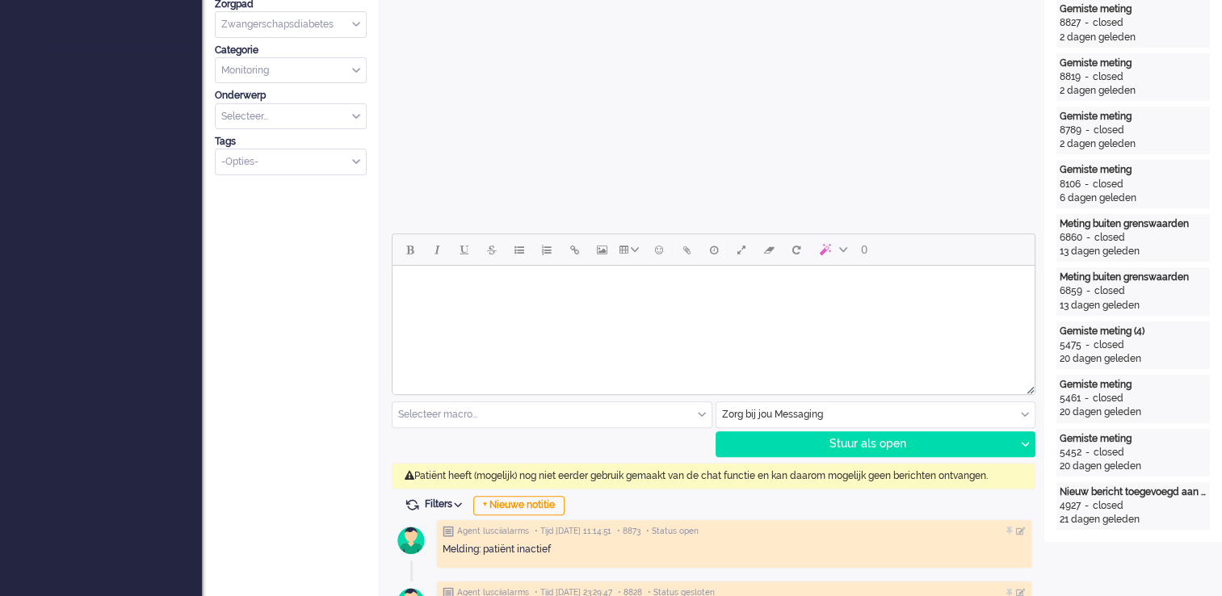
scroll to position [565, 0]
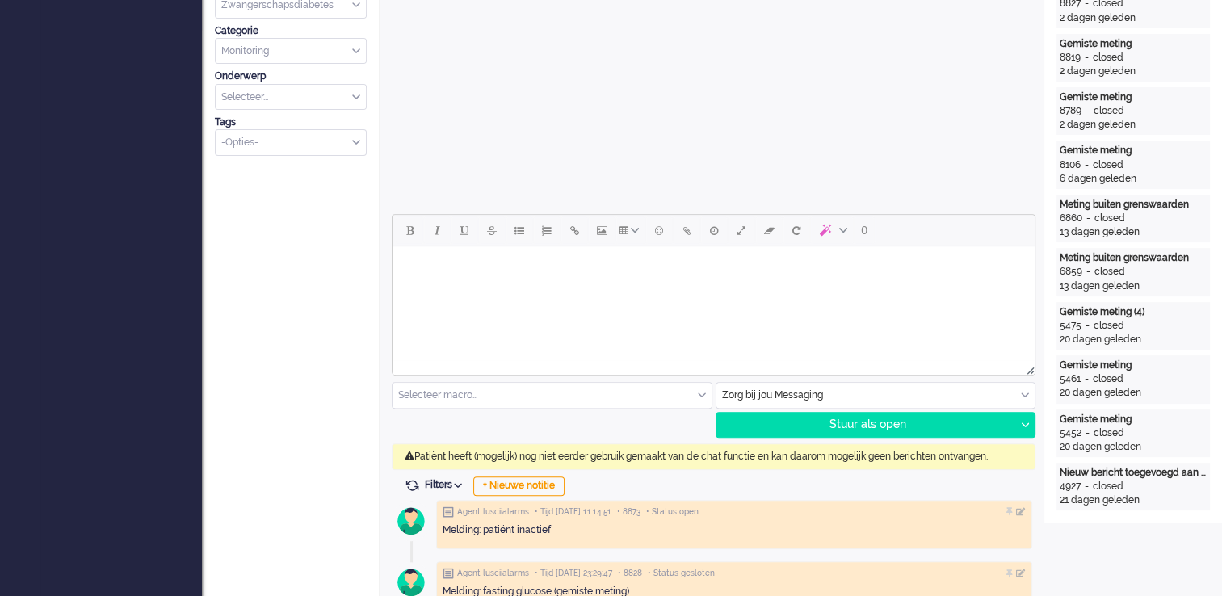
click at [1026, 392] on div "Zorg bij jou Messaging" at bounding box center [875, 395] width 319 height 25
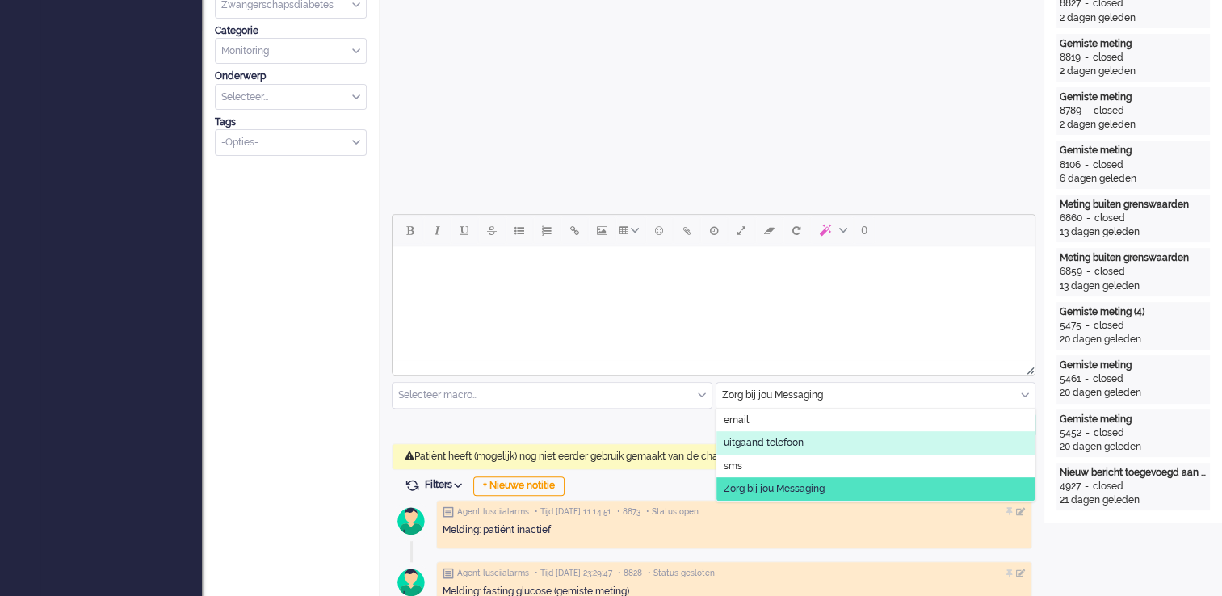
click at [890, 445] on li "uitgaand telefoon" at bounding box center [875, 442] width 319 height 23
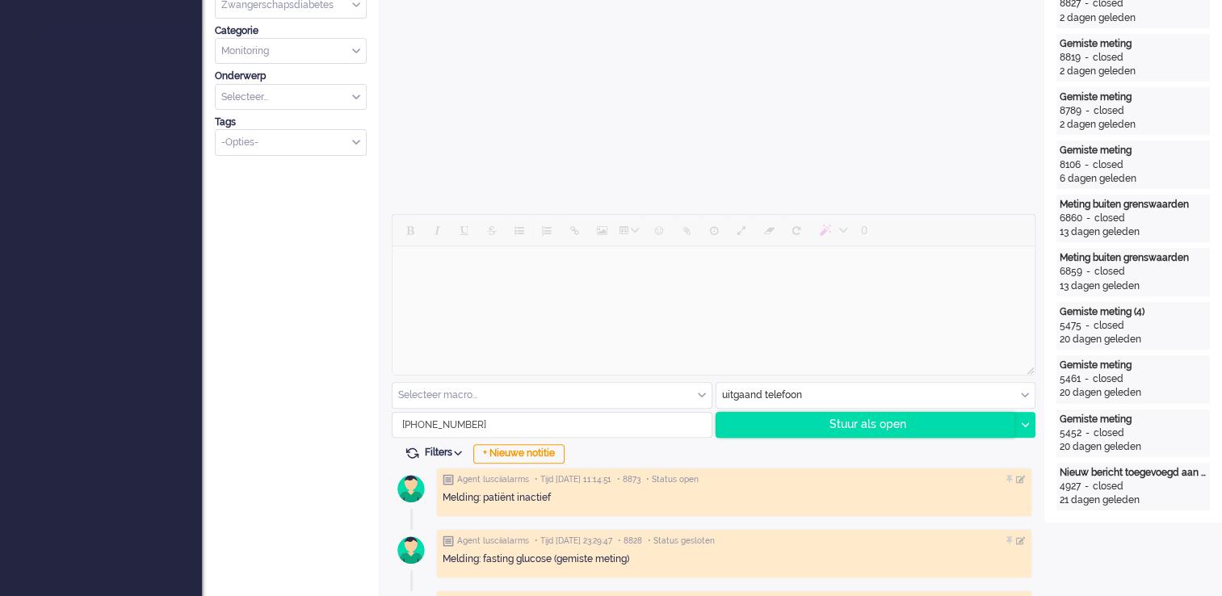
click at [951, 433] on div "Stuur als open" at bounding box center [865, 425] width 299 height 24
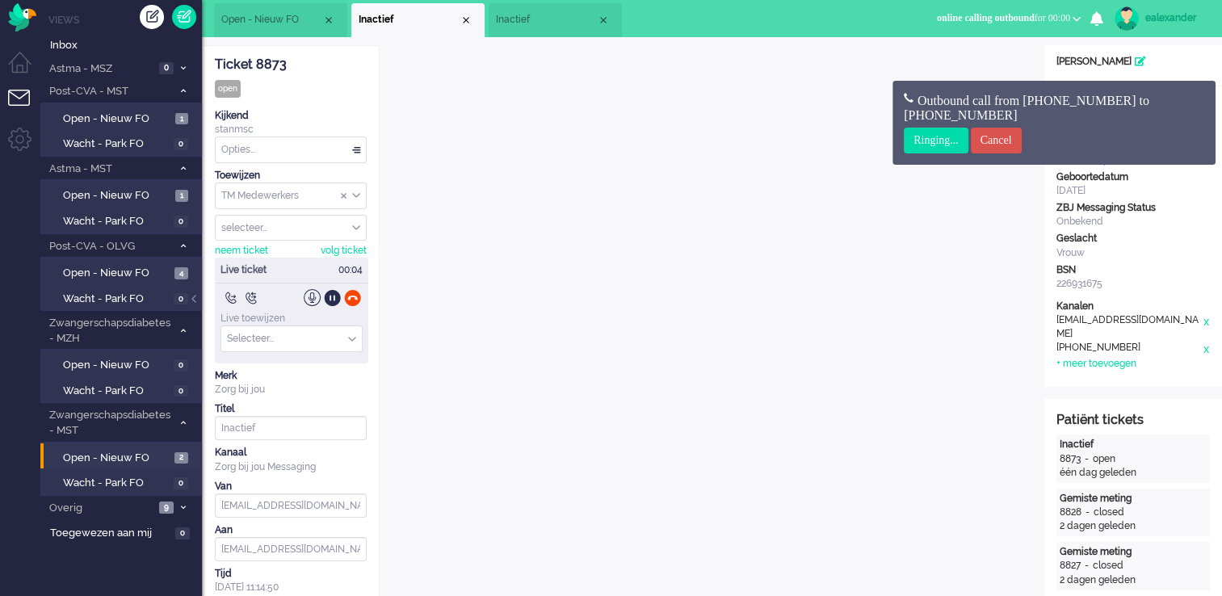
scroll to position [0, 0]
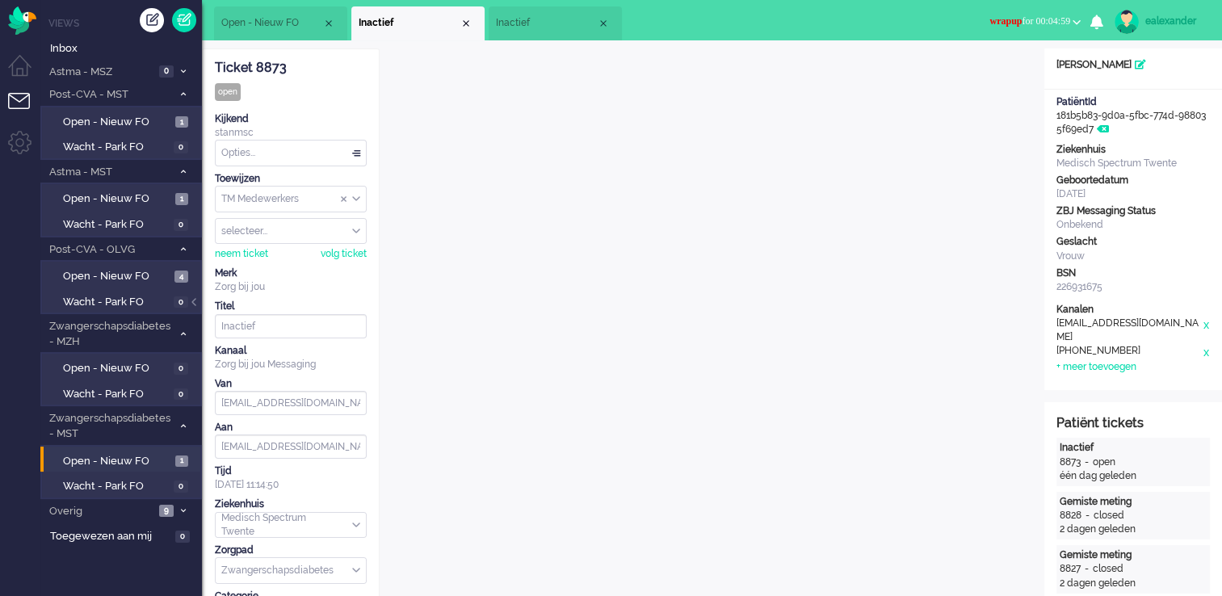
click at [539, 14] on li "Inactief" at bounding box center [555, 23] width 133 height 34
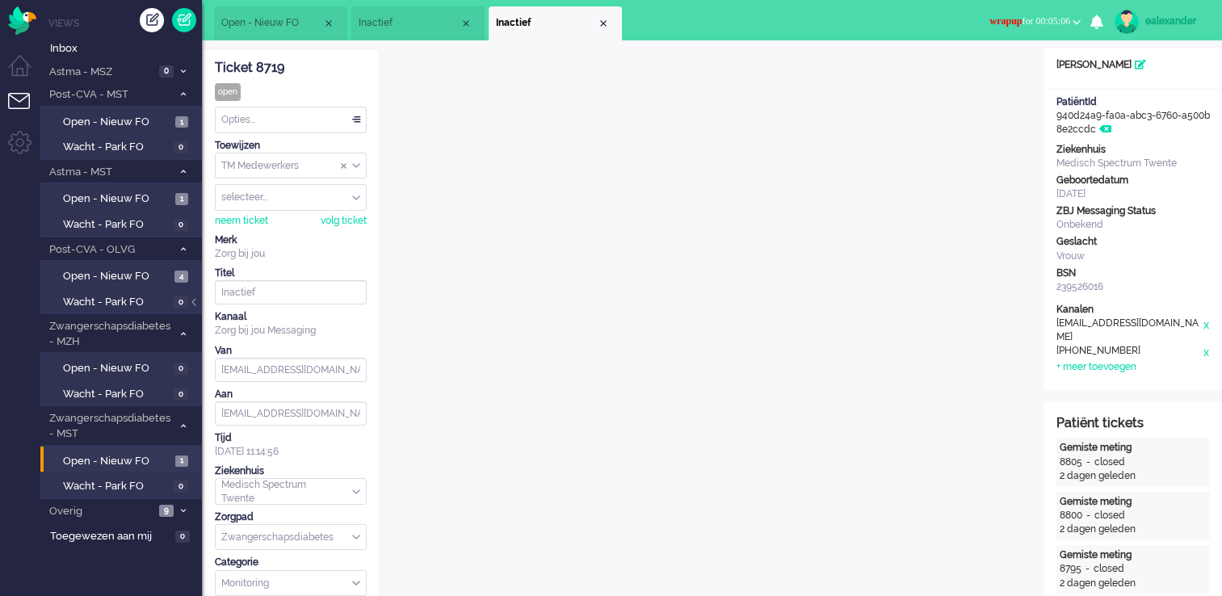
click at [1059, 24] on span "wrapup for 00:05:06" at bounding box center [1029, 20] width 81 height 11
click at [1018, 76] on label "Online" at bounding box center [1014, 72] width 128 height 14
click at [98, 117] on span "Open - Nieuw FO" at bounding box center [117, 122] width 108 height 15
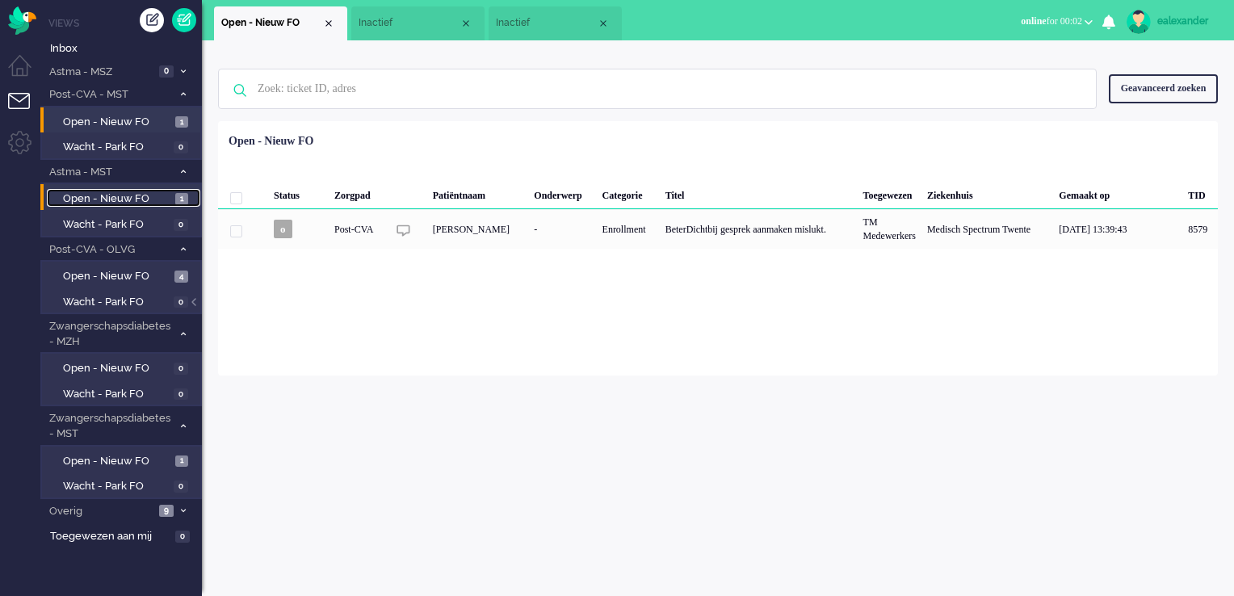
click at [92, 199] on span "Open - Nieuw FO" at bounding box center [117, 198] width 108 height 15
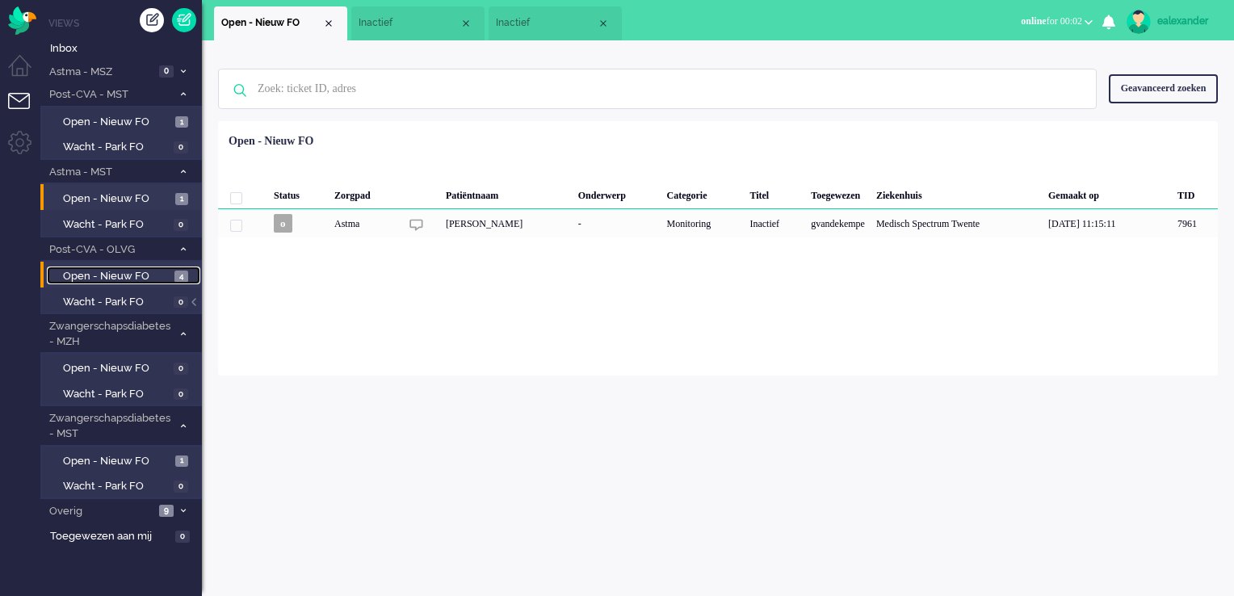
click at [87, 279] on span "Open - Nieuw FO" at bounding box center [116, 276] width 107 height 15
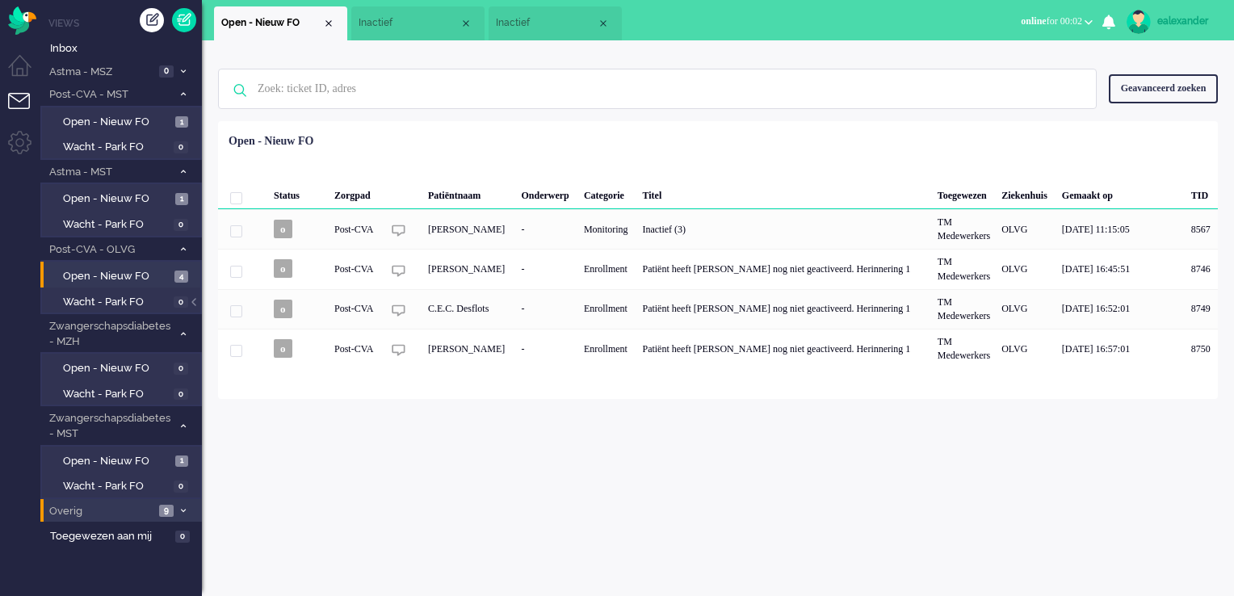
click at [130, 511] on span "Overig" at bounding box center [100, 511] width 107 height 15
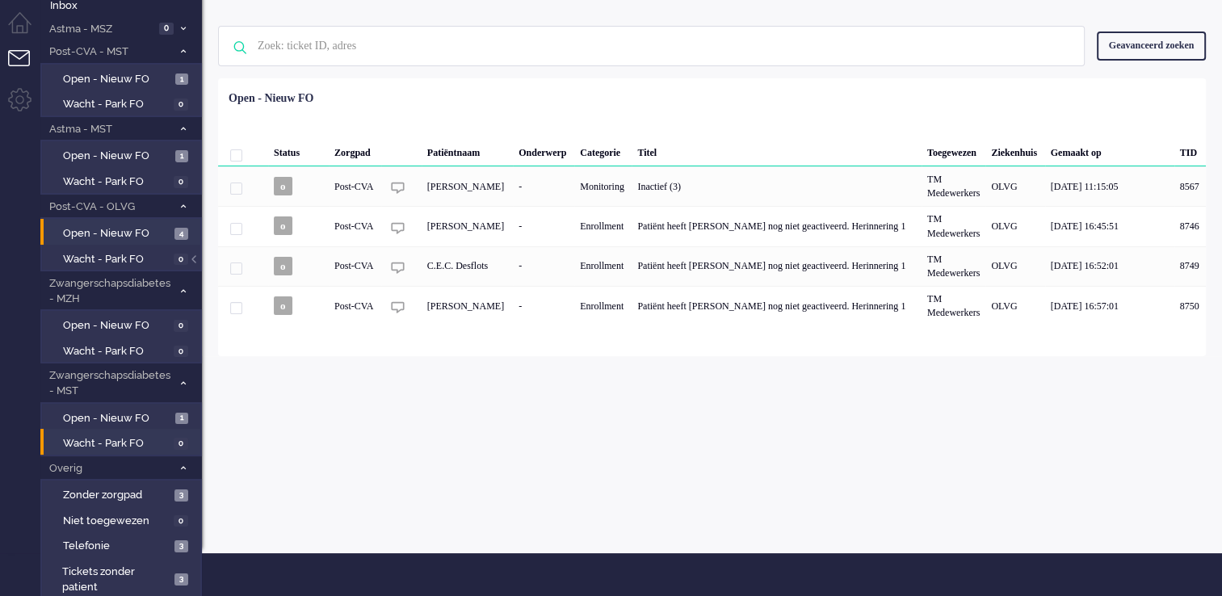
scroll to position [67, 0]
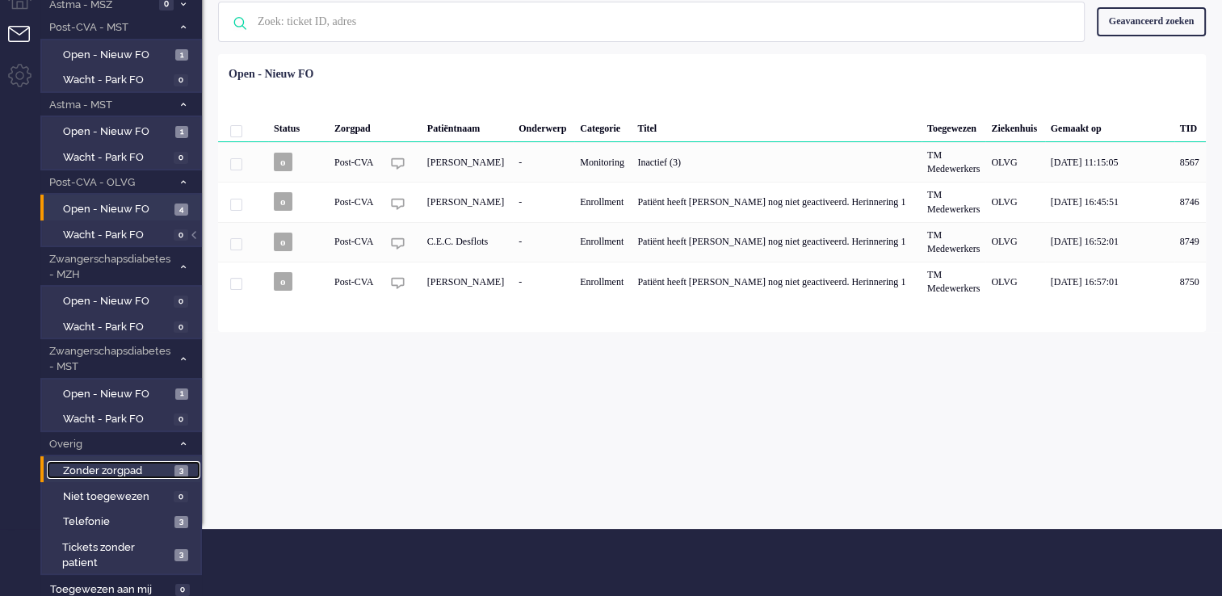
click at [123, 467] on span "Zonder zorgpad" at bounding box center [116, 471] width 107 height 15
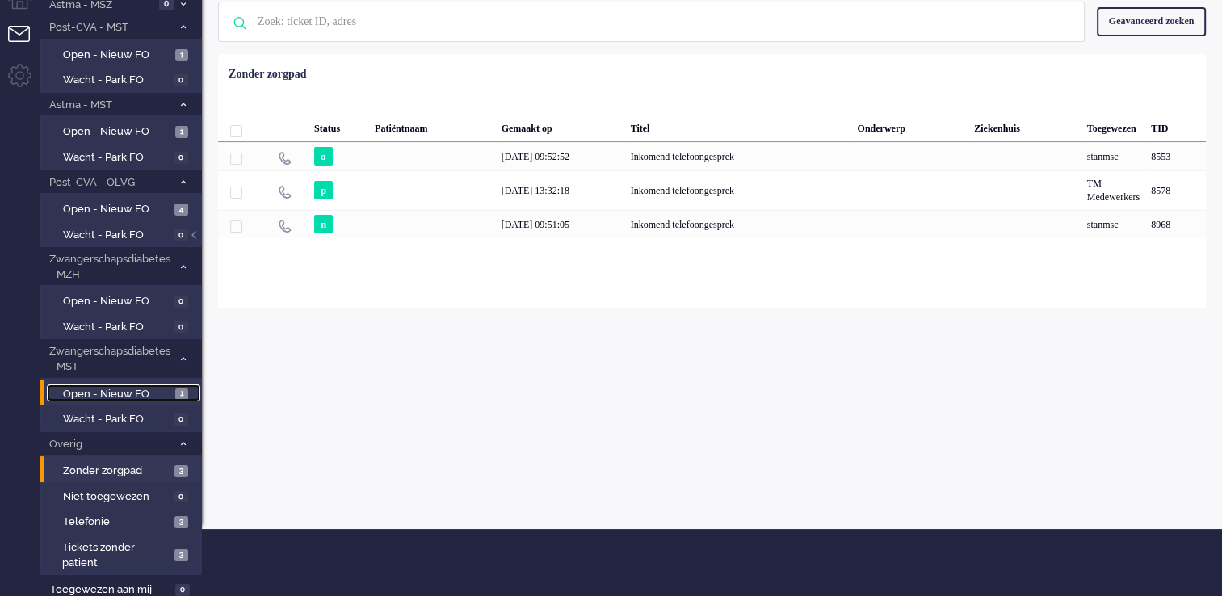
click at [115, 388] on span "Open - Nieuw FO" at bounding box center [117, 394] width 108 height 15
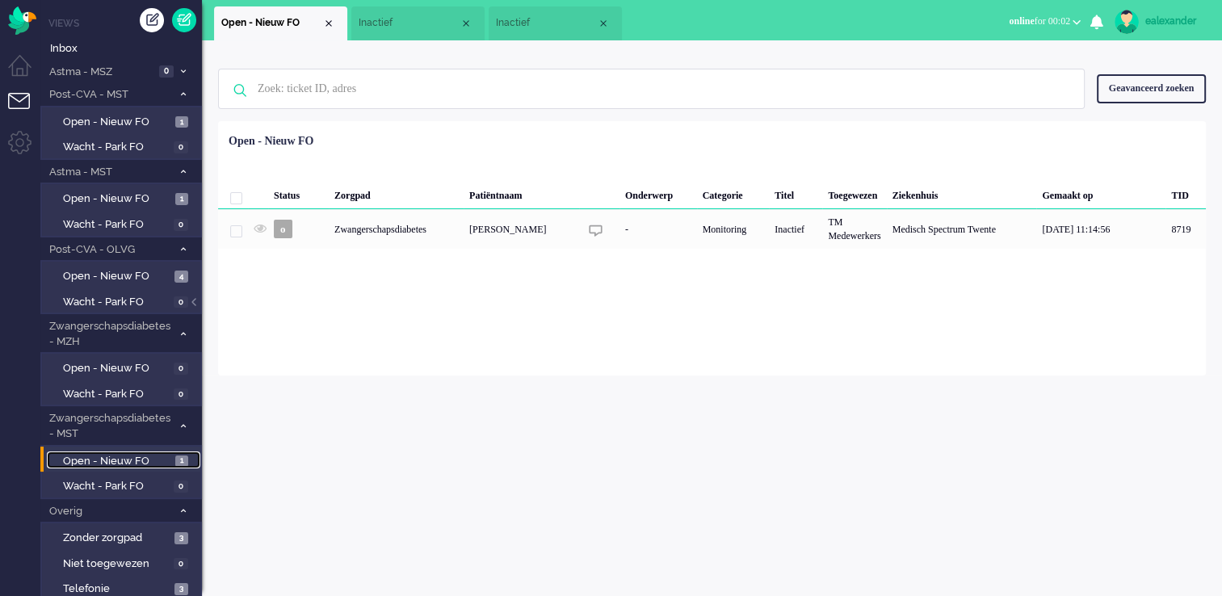
click at [568, 27] on span "Inactief" at bounding box center [546, 23] width 101 height 14
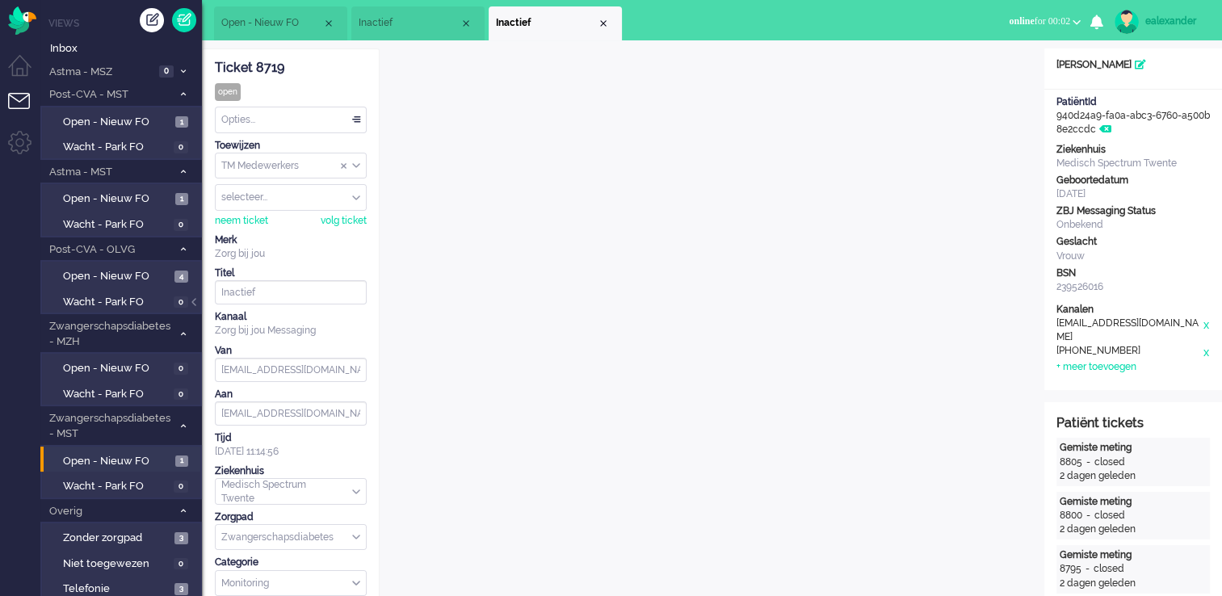
click at [435, 37] on li "Inactief" at bounding box center [417, 23] width 133 height 34
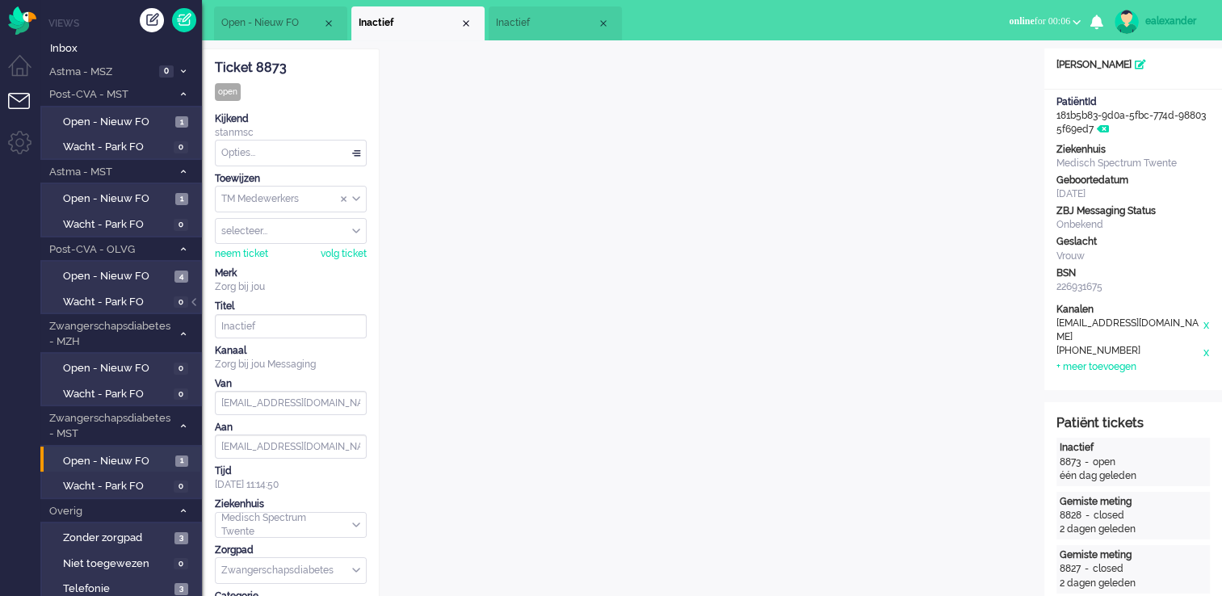
click at [537, 28] on span "Inactief" at bounding box center [546, 23] width 101 height 14
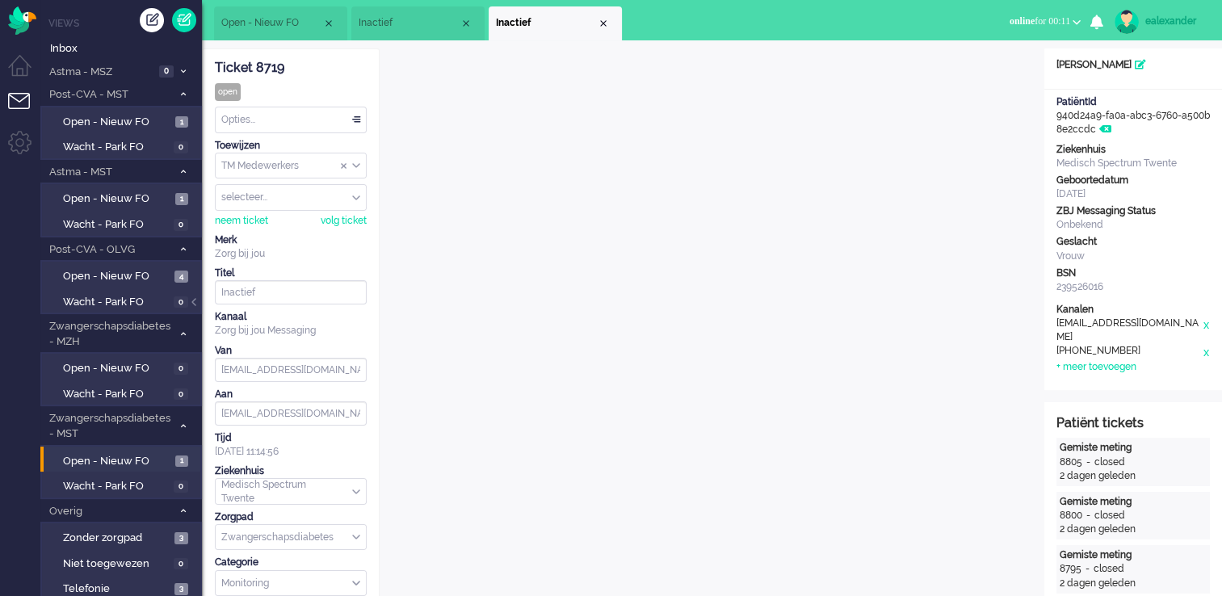
click at [388, 37] on li "Inactief" at bounding box center [417, 23] width 133 height 34
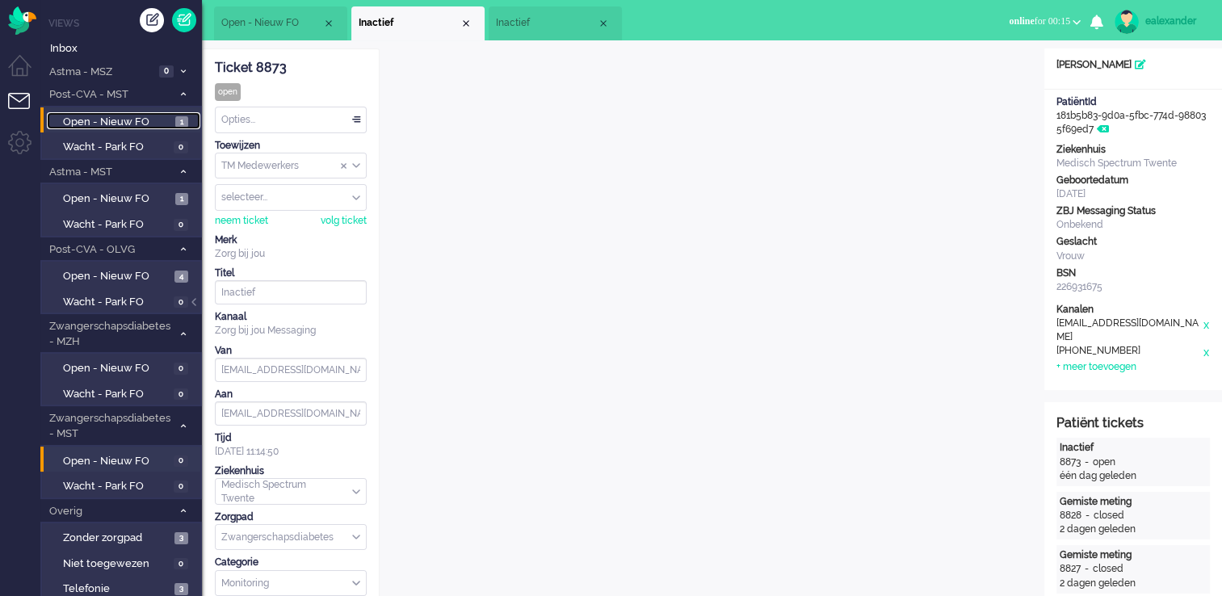
click at [154, 122] on span "Open - Nieuw FO" at bounding box center [117, 122] width 108 height 15
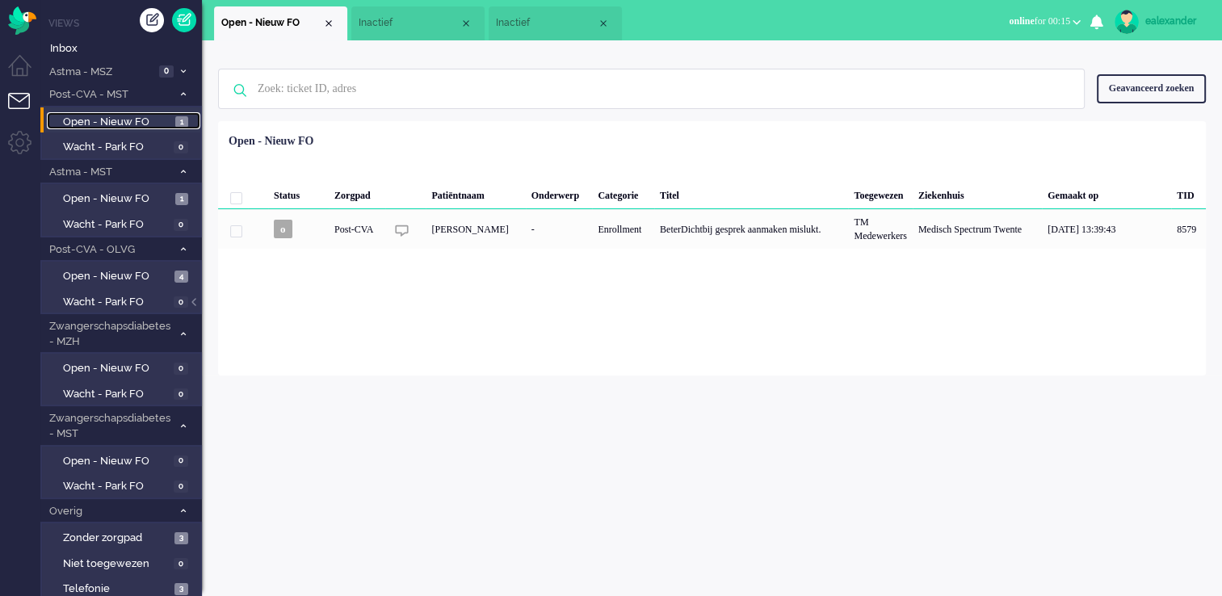
click at [426, 27] on span "Inactief" at bounding box center [409, 23] width 101 height 14
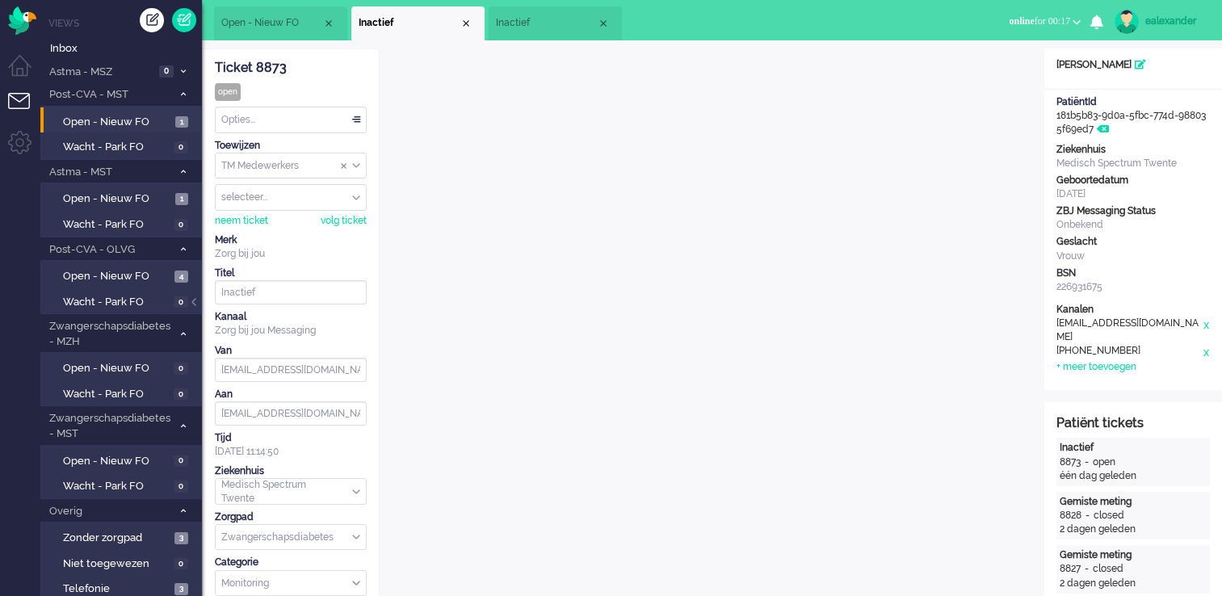
click at [359, 118] on div "Opties..." at bounding box center [291, 119] width 150 height 25
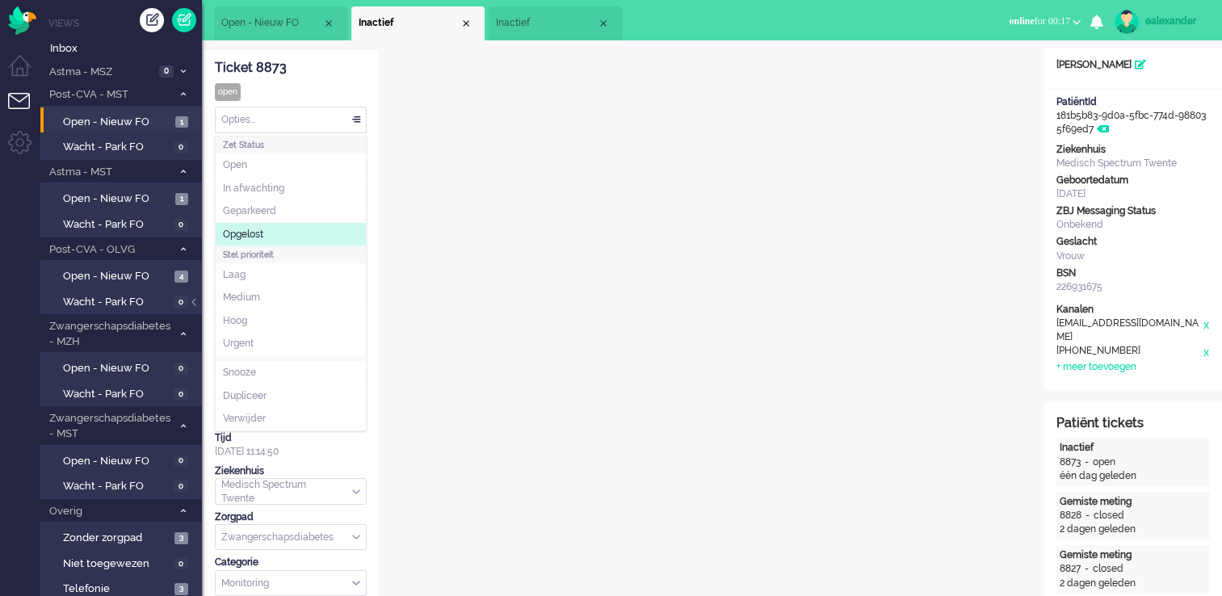
click at [304, 232] on li "Opgelost" at bounding box center [291, 234] width 150 height 23
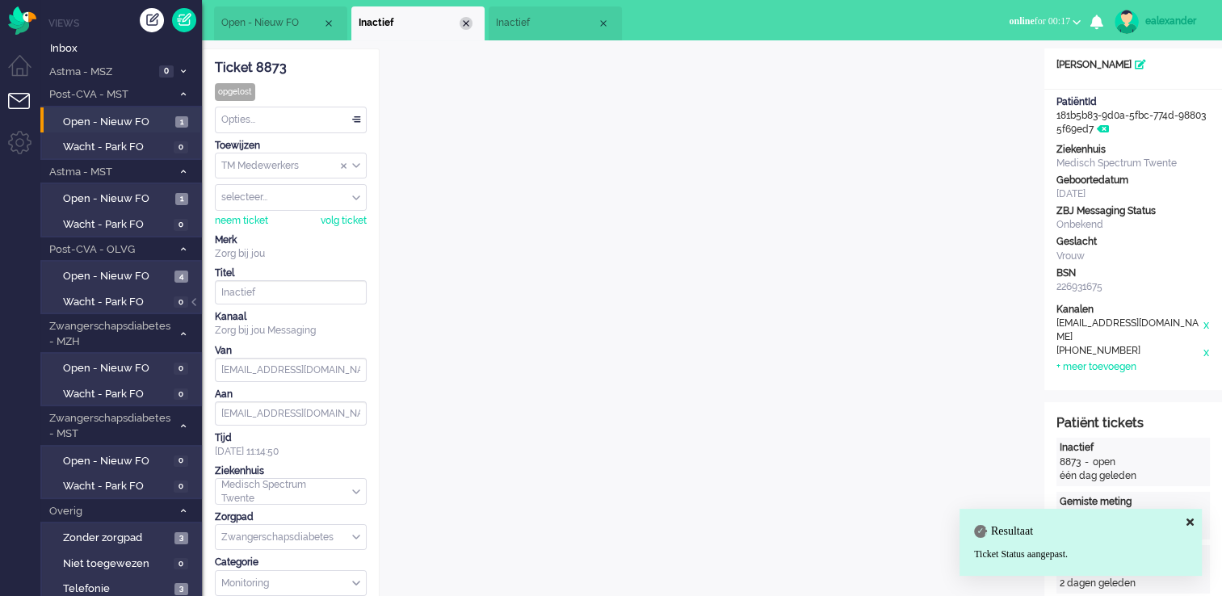
click at [465, 23] on div "Close tab" at bounding box center [465, 23] width 13 height 13
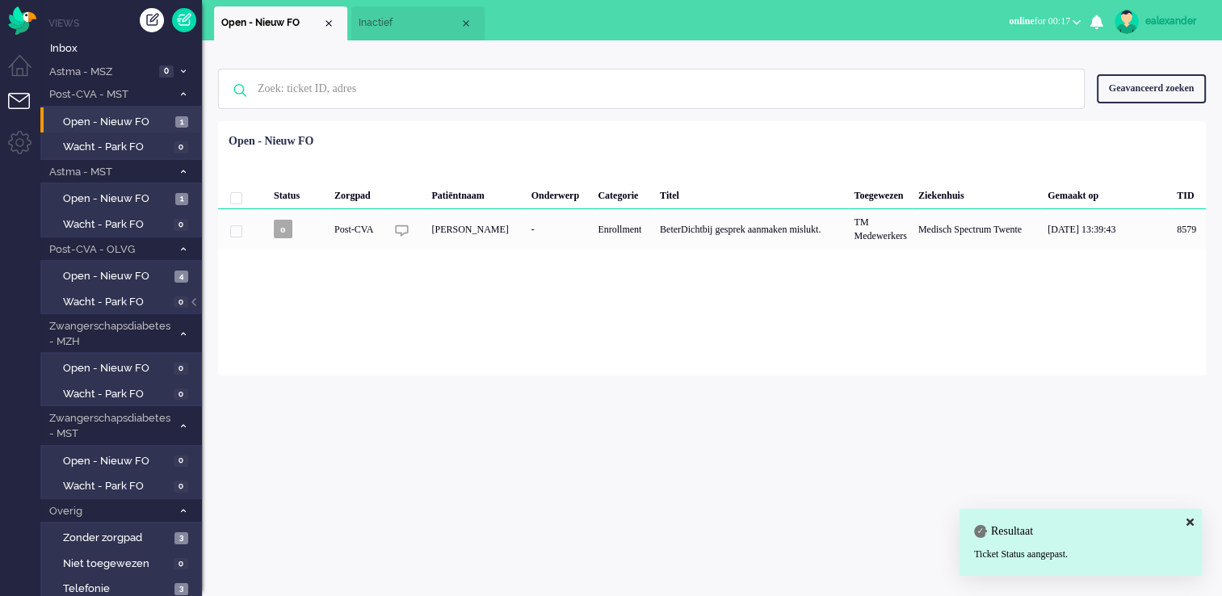
click at [394, 19] on span "Inactief" at bounding box center [409, 23] width 101 height 14
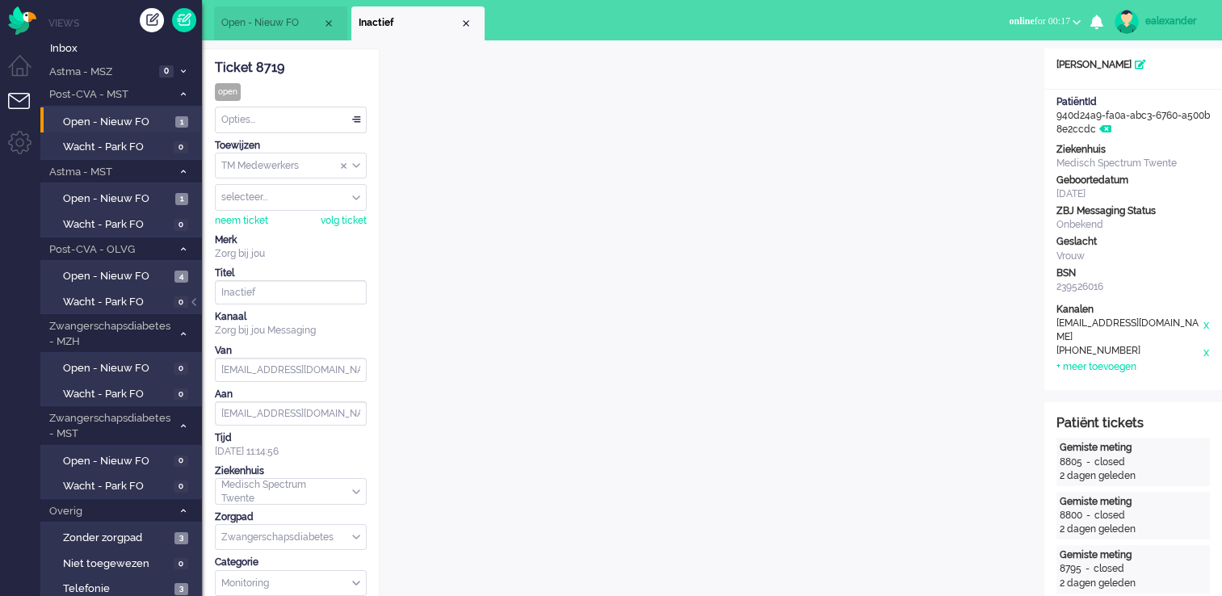
click at [321, 73] on div "Ticket 8719" at bounding box center [291, 68] width 152 height 19
drag, startPoint x: 473, startPoint y: 23, endPoint x: 456, endPoint y: 27, distance: 17.6
click at [474, 23] on li "Inactief" at bounding box center [417, 23] width 133 height 34
click at [455, 27] on span "Inactief" at bounding box center [409, 23] width 101 height 14
click at [469, 19] on div "Close tab" at bounding box center [465, 23] width 13 height 13
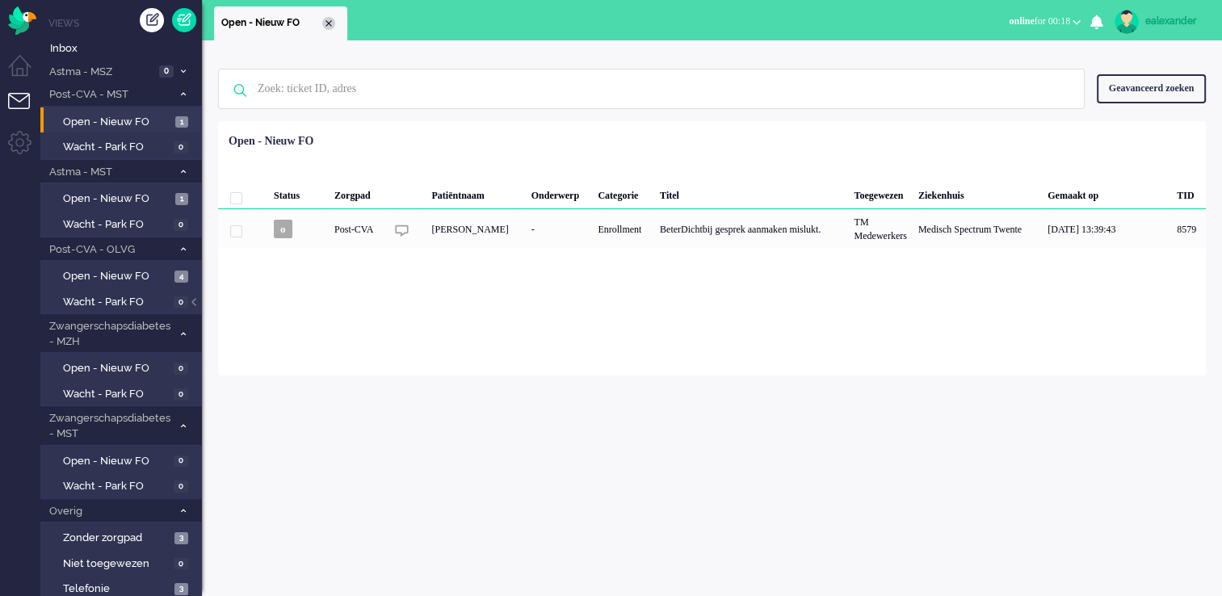
click at [329, 23] on div "Close tab" at bounding box center [328, 23] width 13 height 13
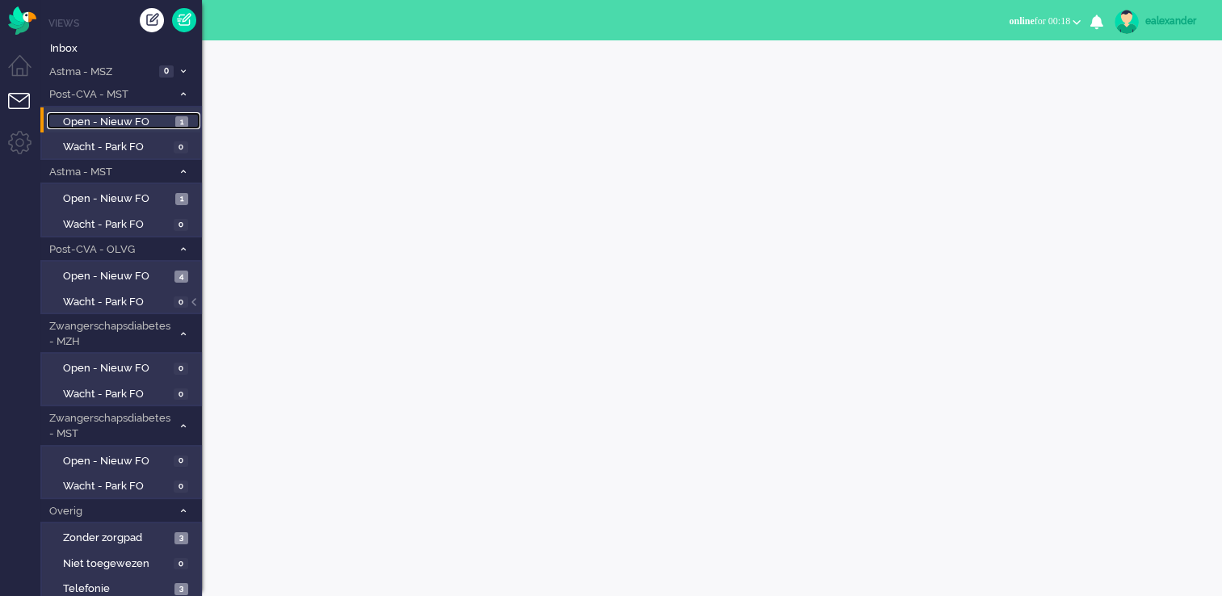
click at [168, 120] on span "Open - Nieuw FO" at bounding box center [117, 122] width 108 height 15
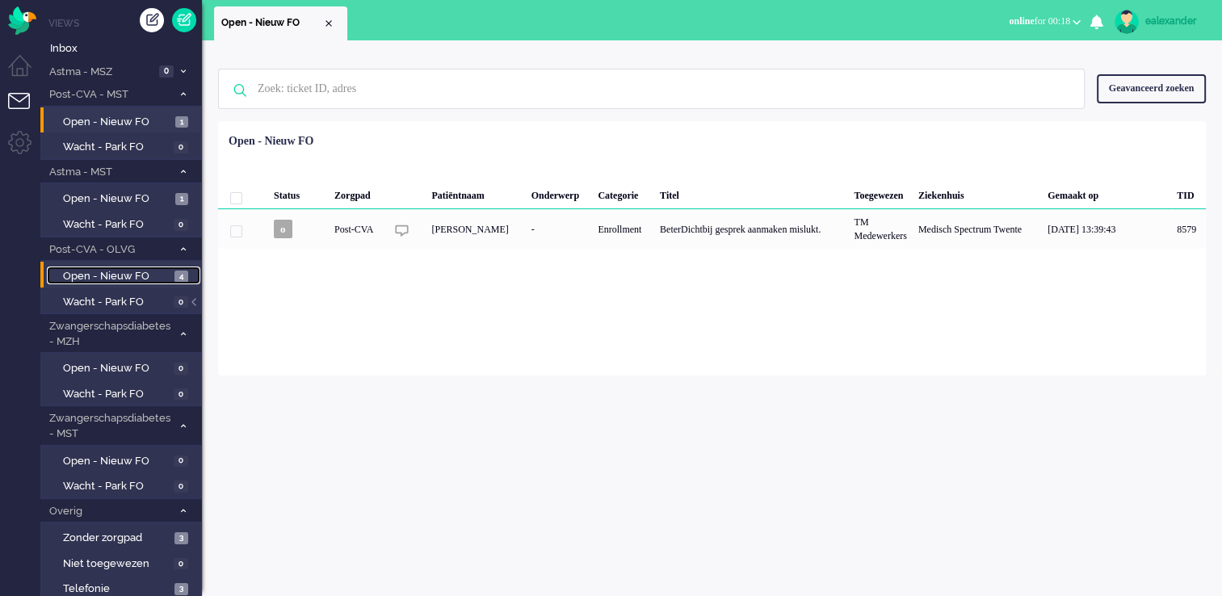
click at [155, 275] on span "Open - Nieuw FO" at bounding box center [116, 276] width 107 height 15
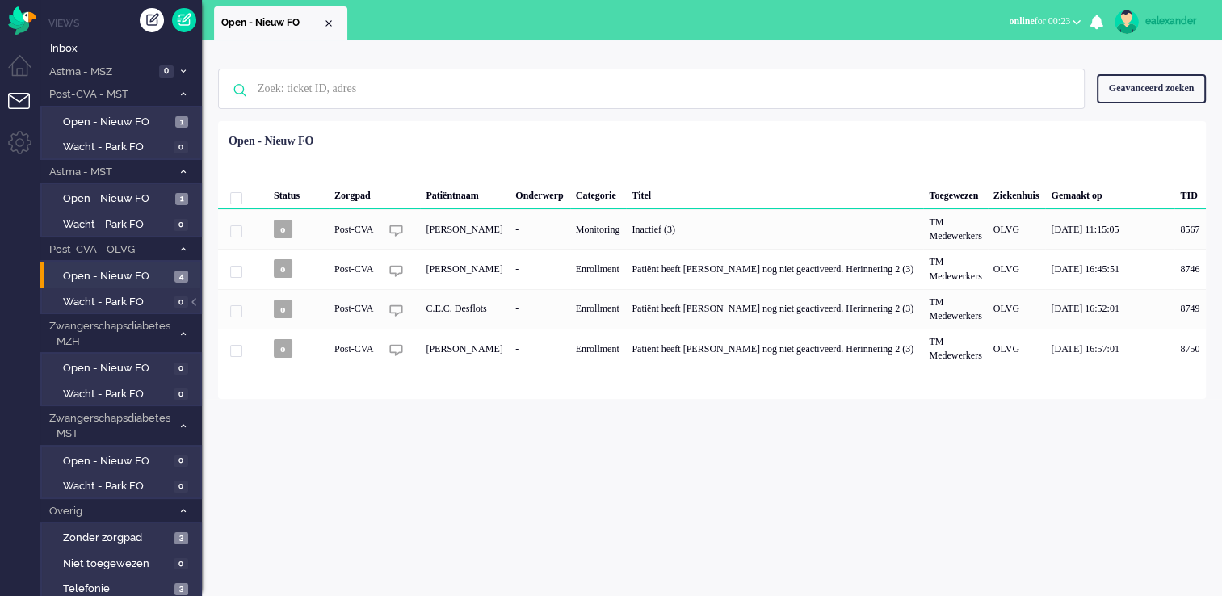
drag, startPoint x: 1047, startPoint y: 24, endPoint x: 1047, endPoint y: 34, distance: 9.7
click at [1047, 25] on span "online for 00:23" at bounding box center [1039, 20] width 61 height 11
click at [998, 52] on label "Away" at bounding box center [1014, 55] width 128 height 14
click at [1177, 23] on div "ealexander" at bounding box center [1175, 21] width 61 height 16
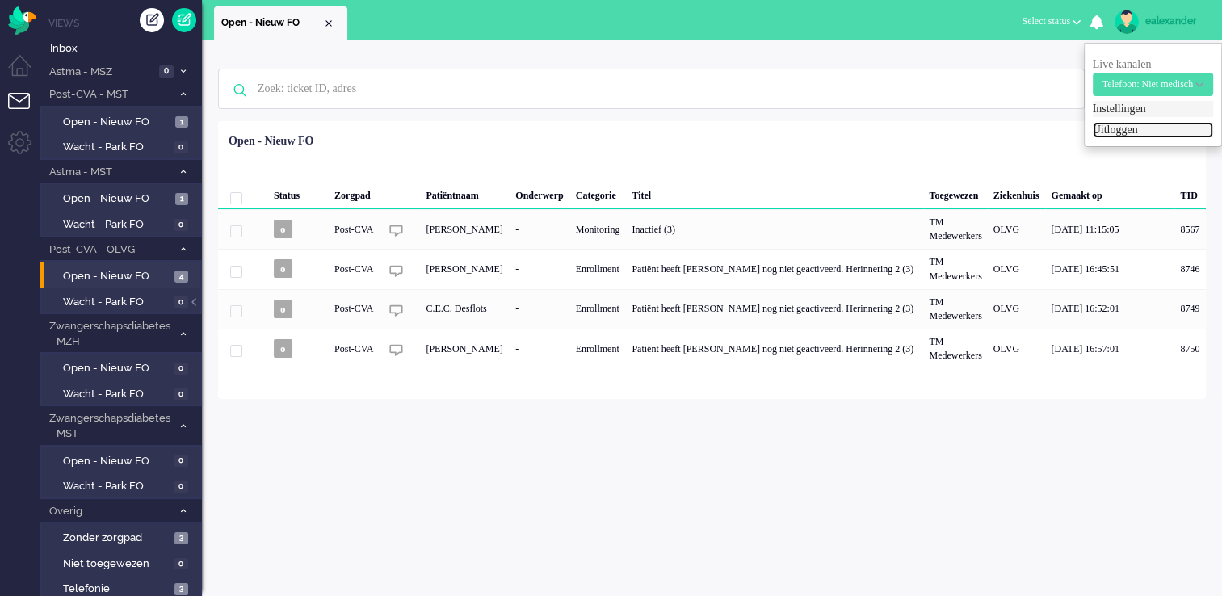
drag, startPoint x: 1127, startPoint y: 126, endPoint x: 1102, endPoint y: 104, distance: 33.2
click at [1127, 127] on link "Uitloggen" at bounding box center [1153, 130] width 120 height 16
